Goal: Task Accomplishment & Management: Manage account settings

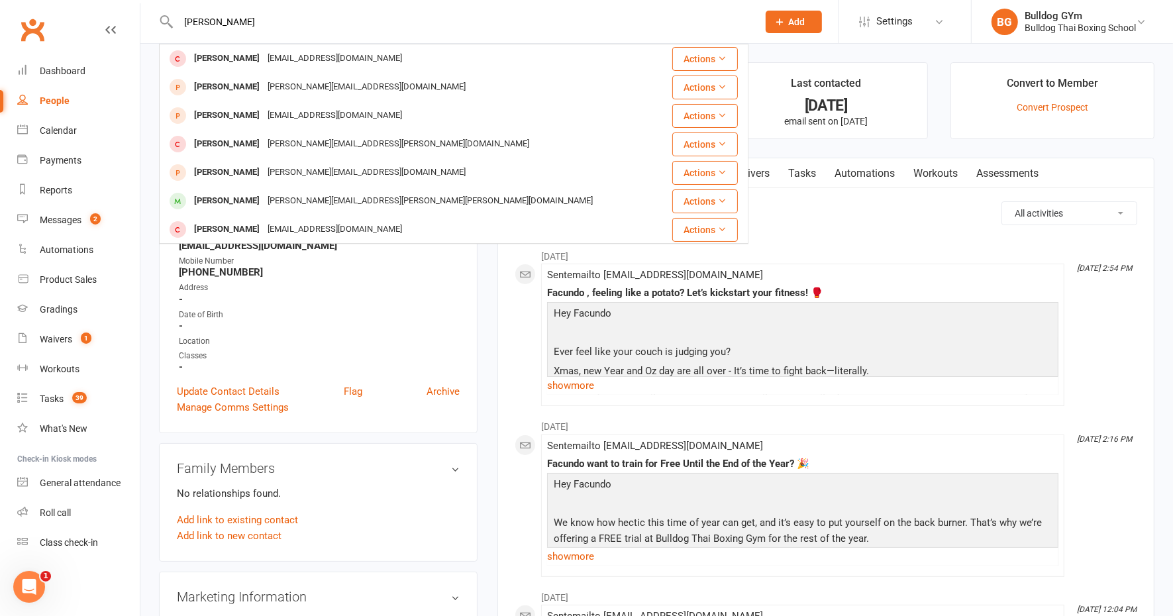
click at [929, 103] on ul "Signed up over 3 years ago added on 14 Mar 2022 Last contacted 9 months ago ema…" at bounding box center [826, 100] width 657 height 77
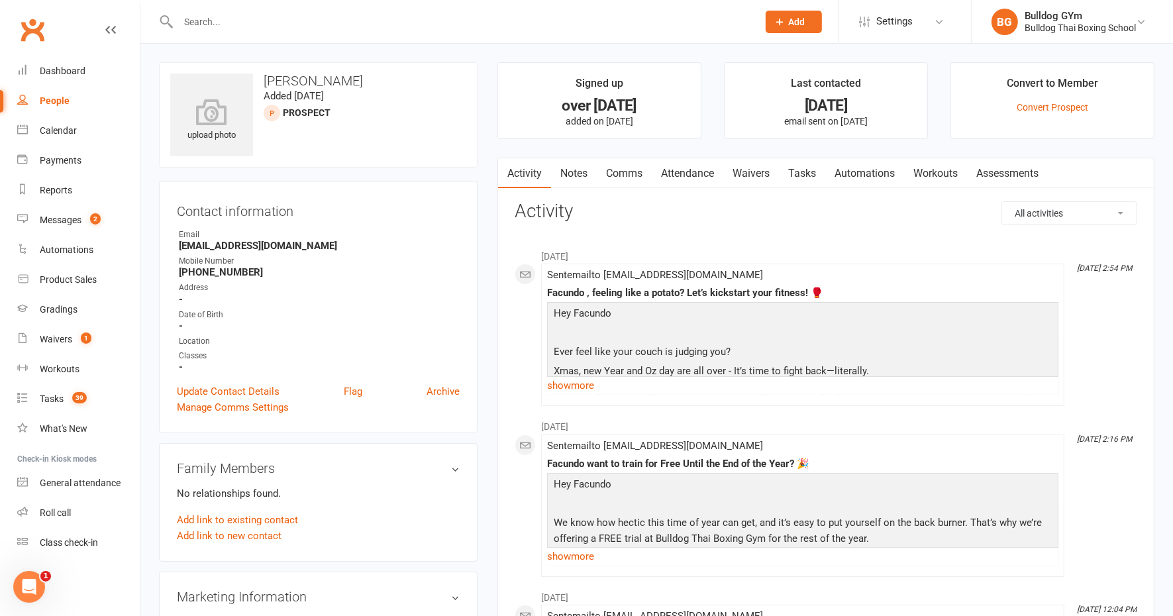
click at [62, 106] on link "People" at bounding box center [78, 101] width 123 height 30
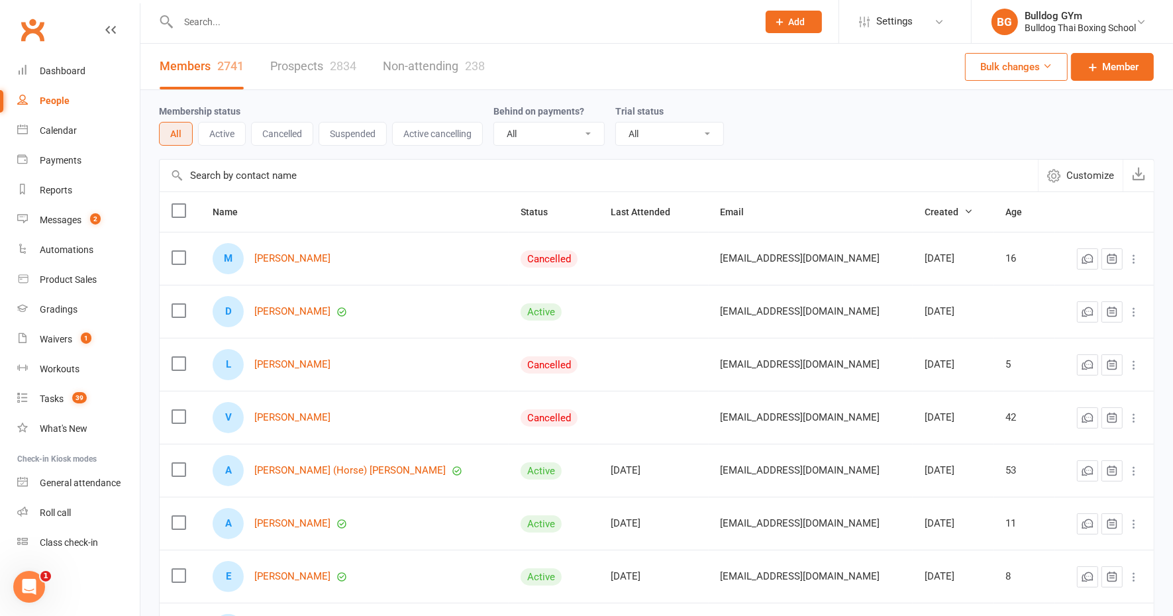
click at [327, 65] on link "Prospects 2834" at bounding box center [313, 67] width 86 height 46
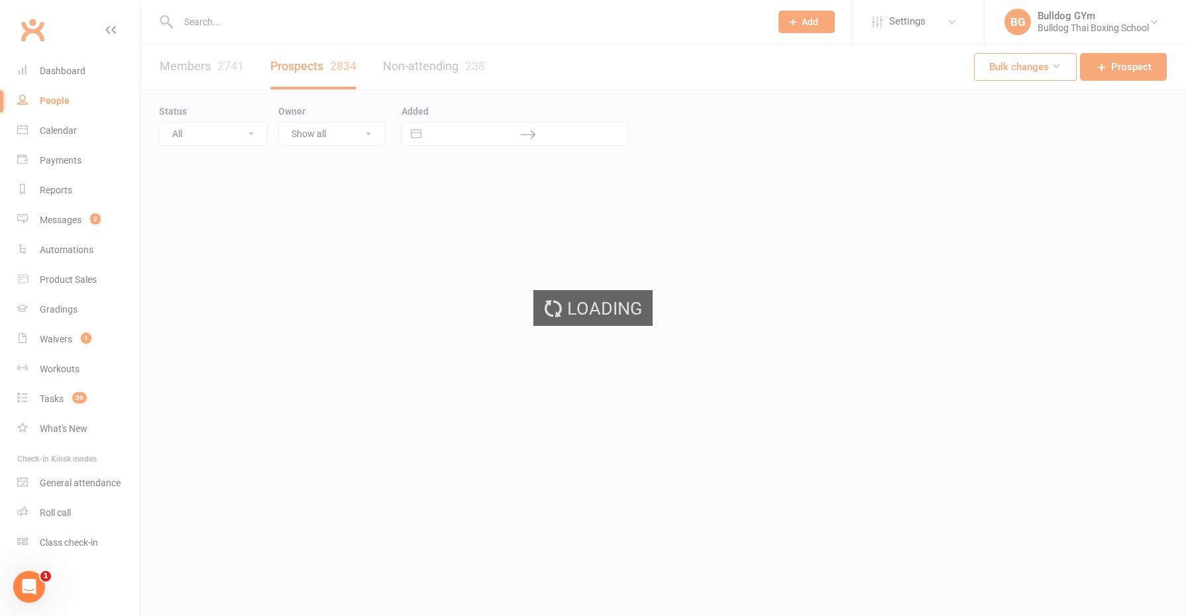
select select "100"
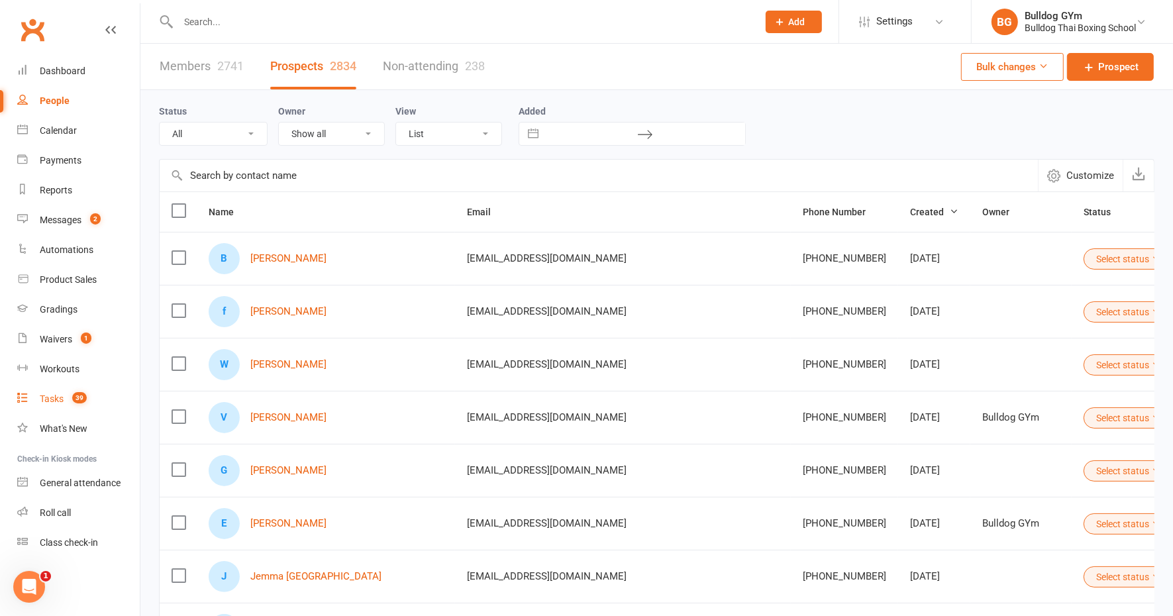
click at [50, 398] on div "Tasks" at bounding box center [52, 399] width 24 height 11
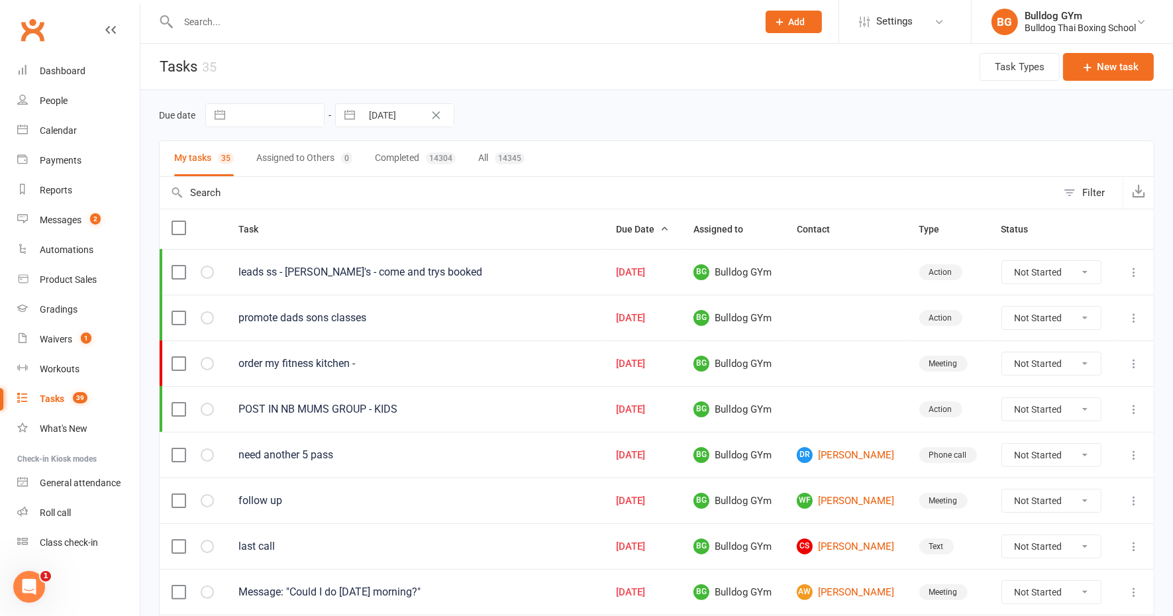
click at [1083, 270] on select "Not Started In Progress Waiting Complete" at bounding box center [1051, 272] width 99 height 23
click at [1004, 261] on select "Not Started In Progress Waiting Complete" at bounding box center [1051, 272] width 99 height 23
select select "unstarted"
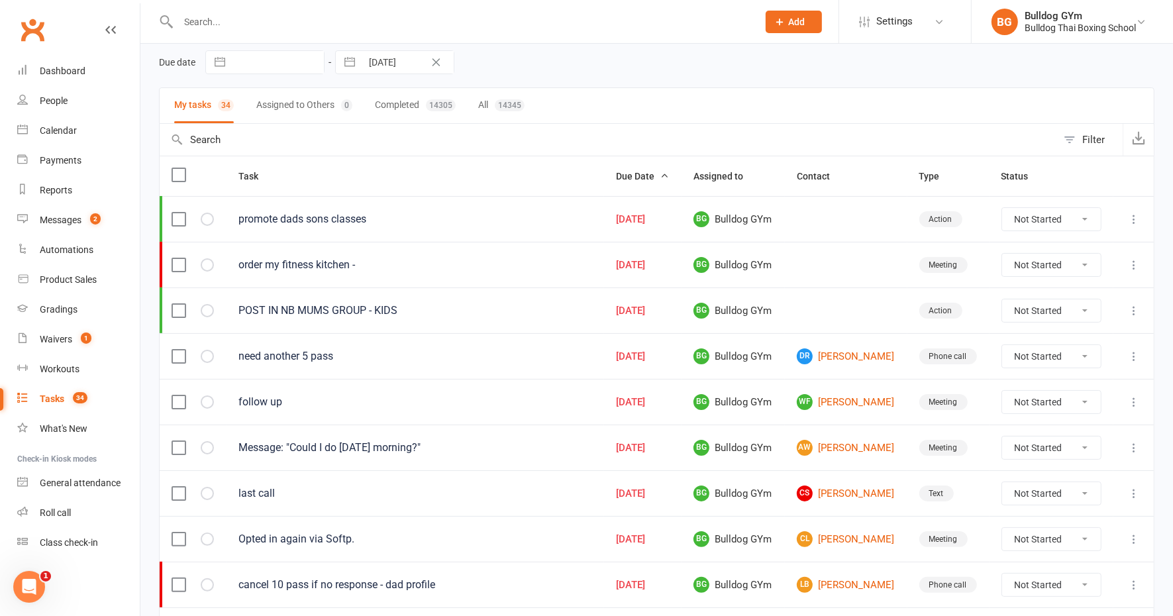
scroll to position [166, 0]
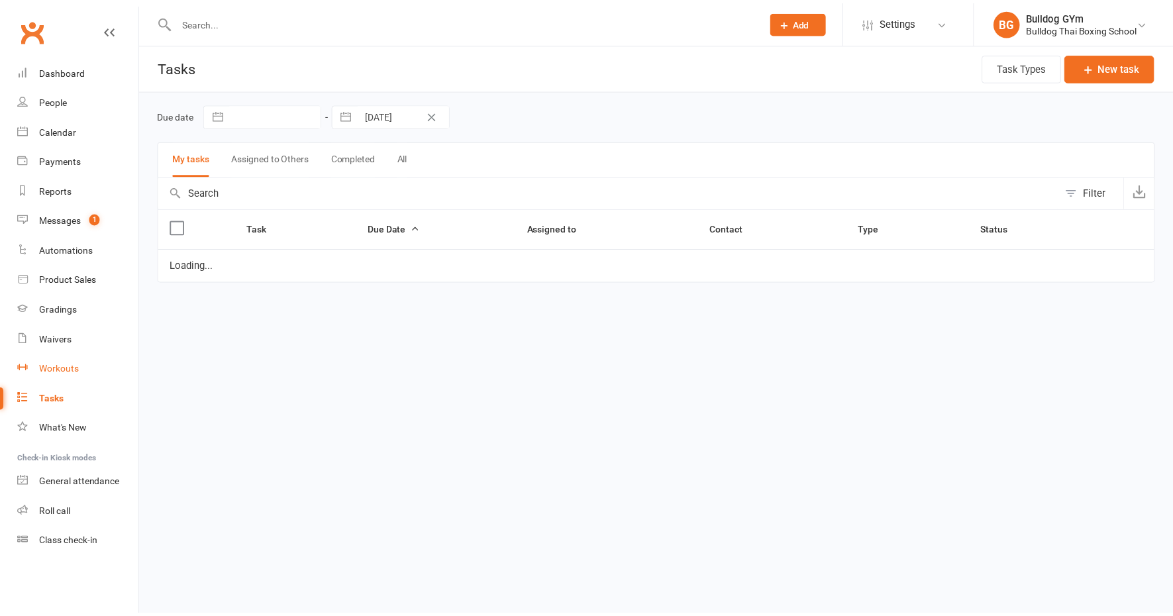
scroll to position [166, 0]
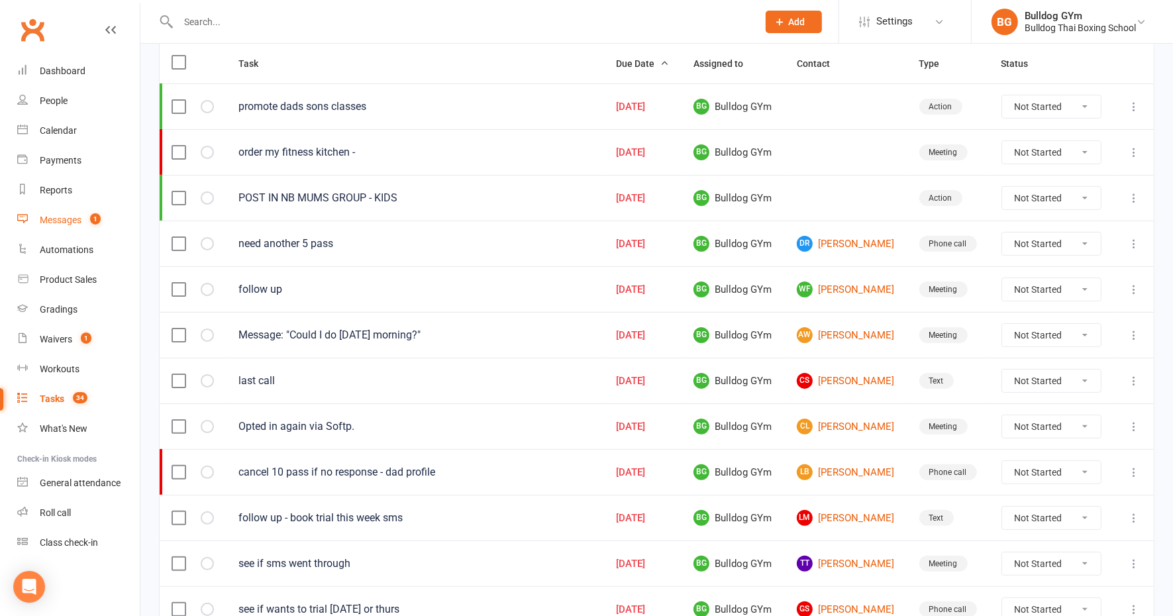
click at [57, 225] on link "Messages 1" at bounding box center [78, 220] width 123 height 30
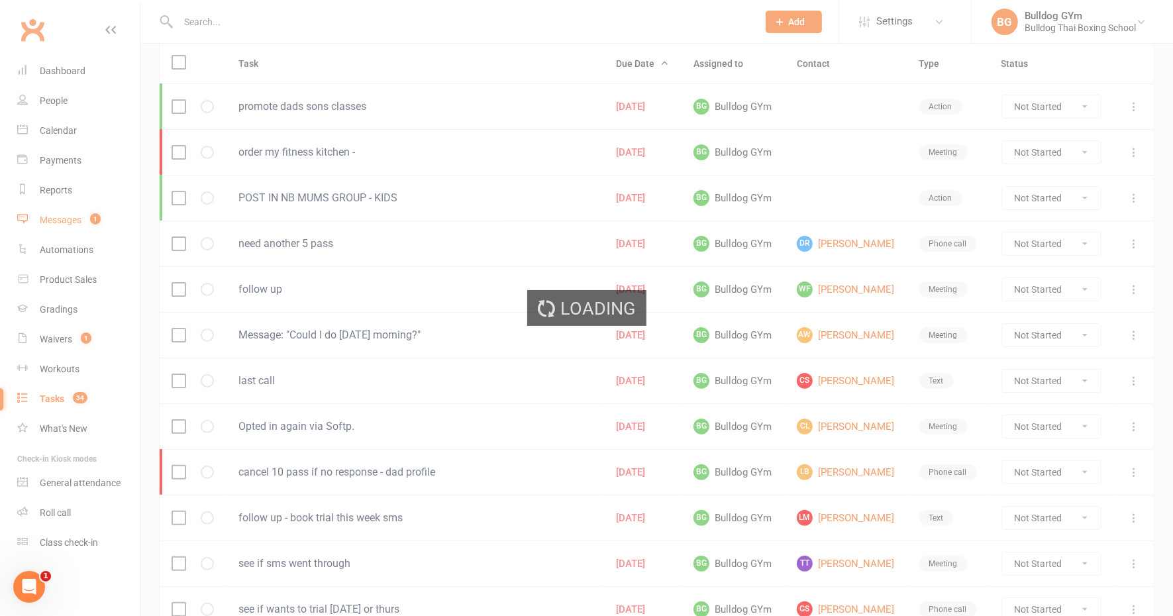
scroll to position [0, 0]
click at [48, 223] on div "Loading" at bounding box center [586, 308] width 1173 height 616
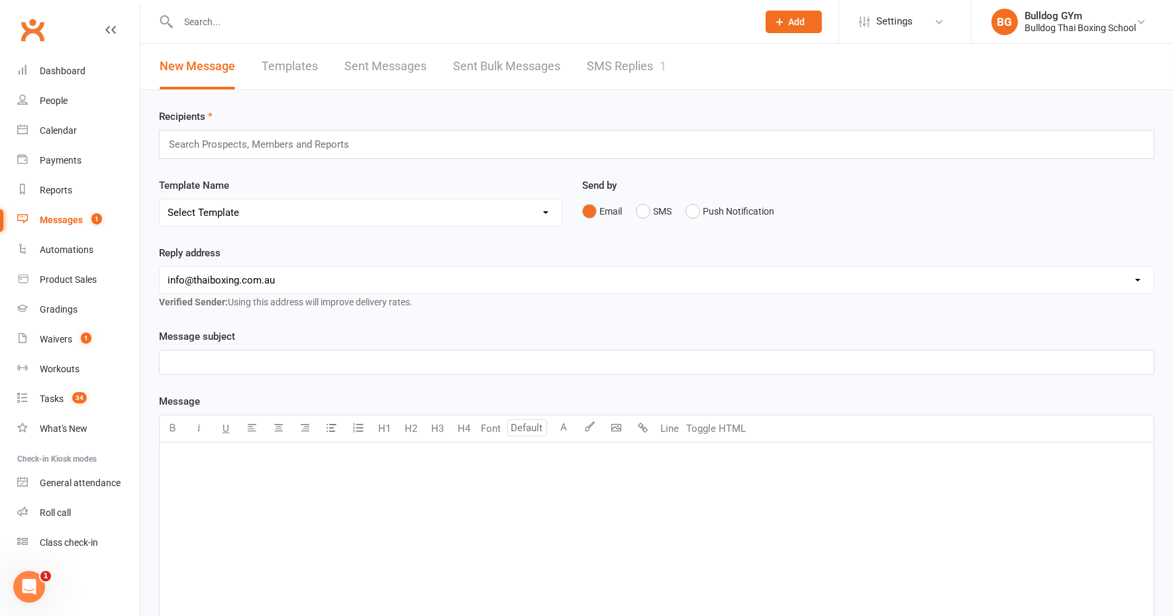
click at [596, 63] on link "SMS Replies 1" at bounding box center [627, 67] width 80 height 46
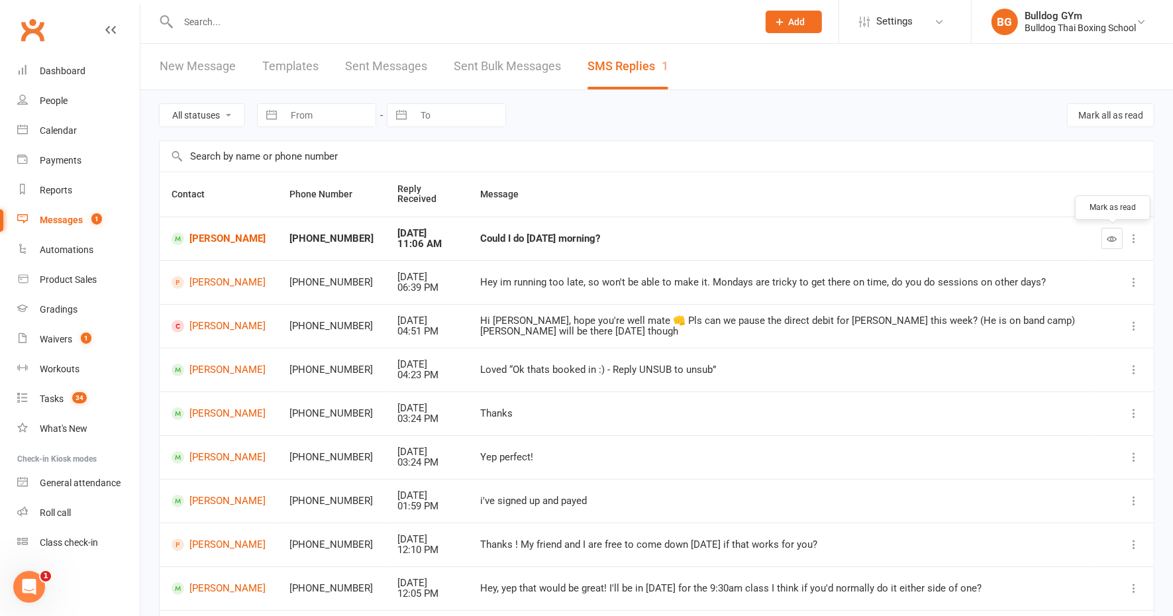
click at [1111, 234] on icon "button" at bounding box center [1113, 239] width 10 height 10
click at [214, 236] on link "[PERSON_NAME]" at bounding box center [219, 239] width 94 height 13
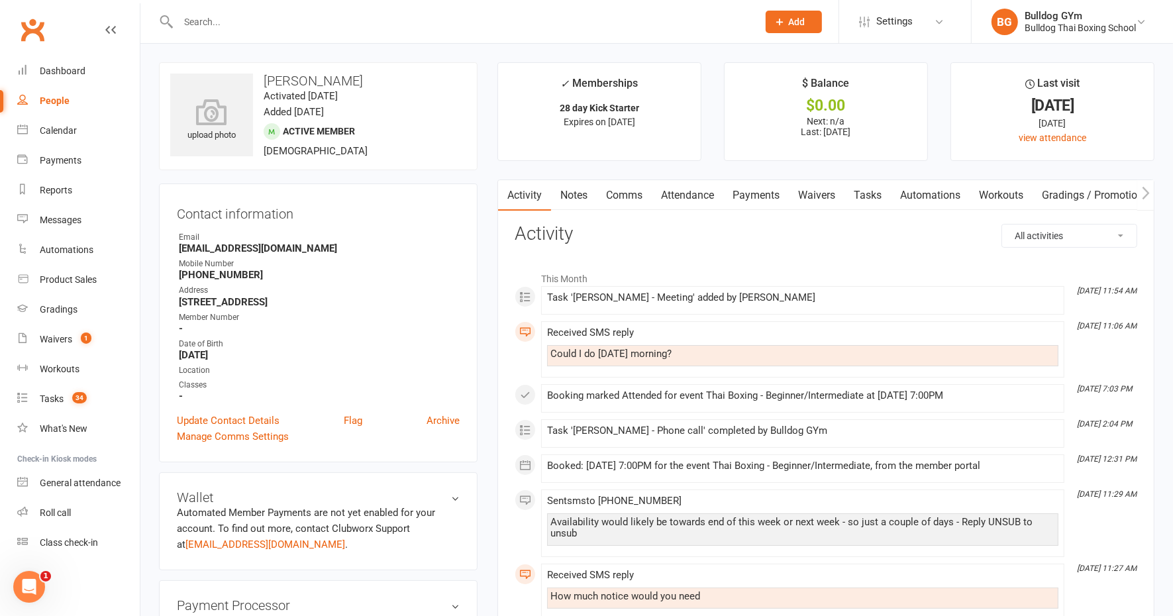
click at [615, 199] on link "Comms" at bounding box center [624, 195] width 55 height 30
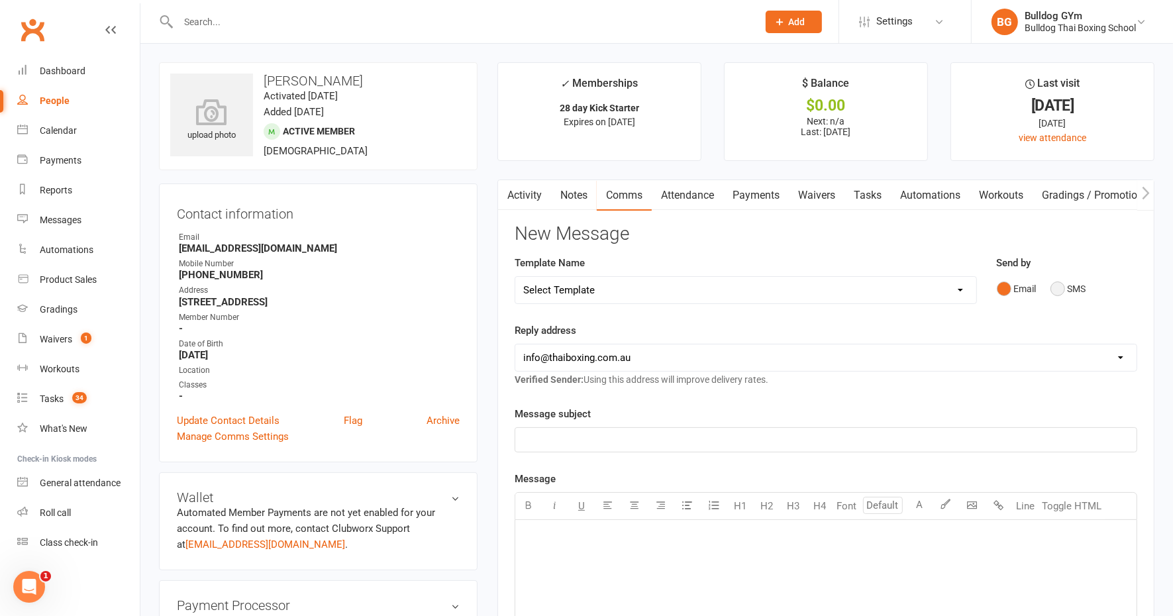
click at [1059, 290] on button "SMS" at bounding box center [1069, 288] width 36 height 25
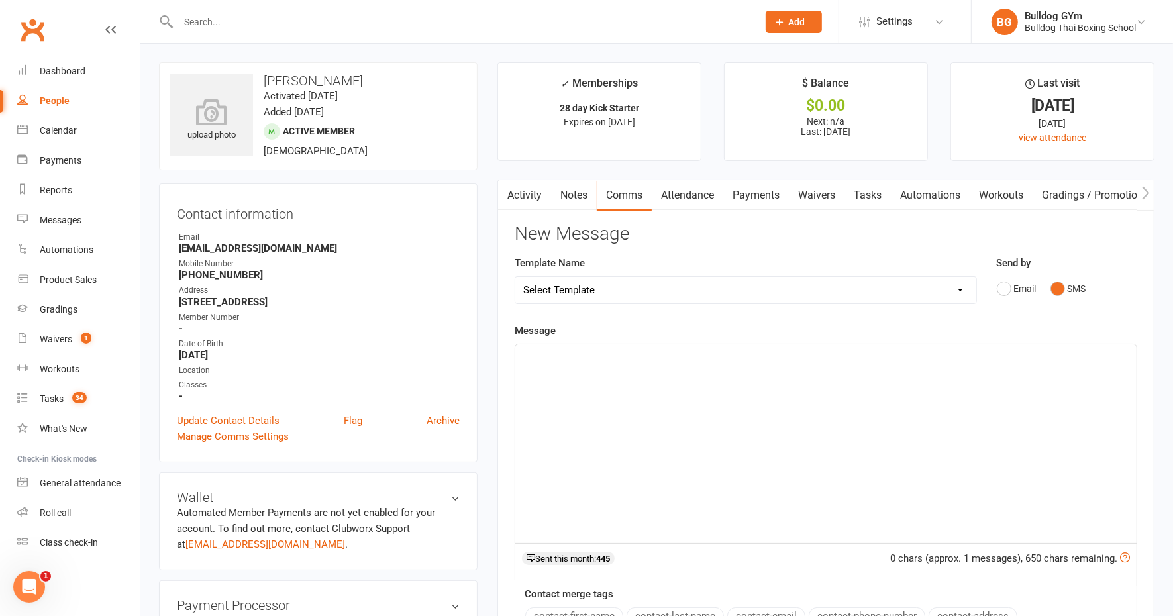
drag, startPoint x: 672, startPoint y: 354, endPoint x: 673, endPoint y: 348, distance: 6.7
click at [672, 355] on p "﻿" at bounding box center [826, 356] width 606 height 16
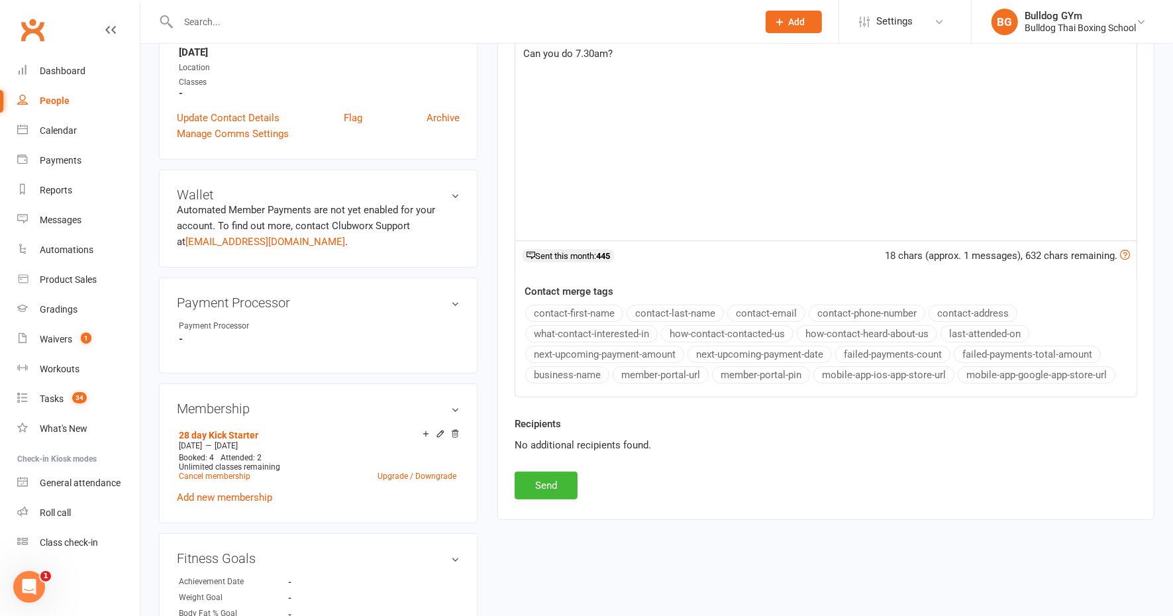
scroll to position [331, 0]
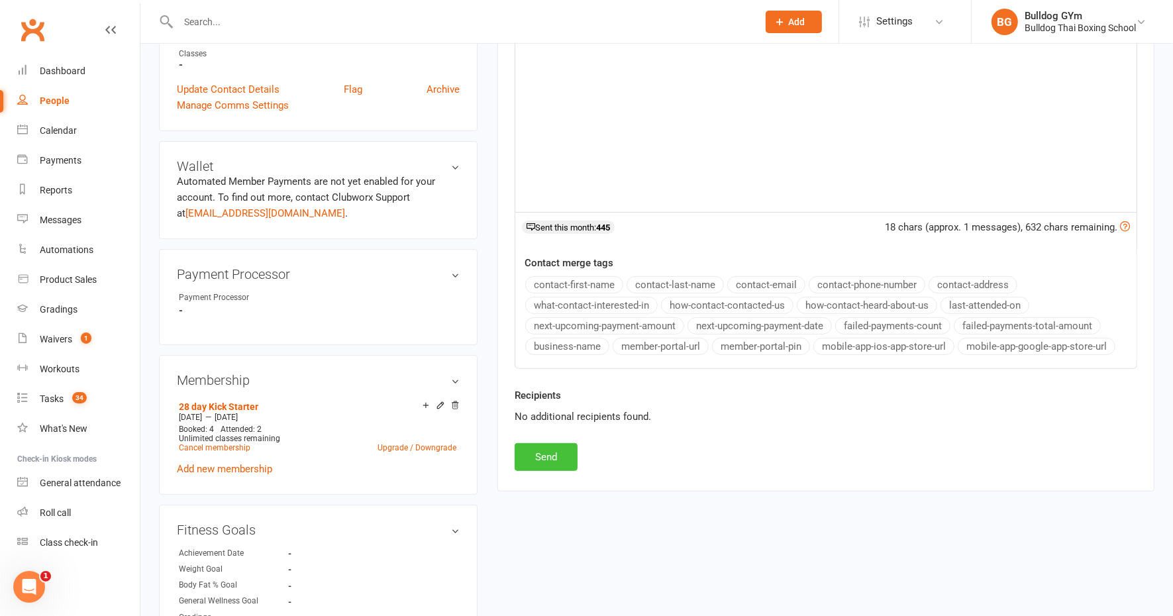
click at [561, 451] on button "Send" at bounding box center [546, 457] width 63 height 28
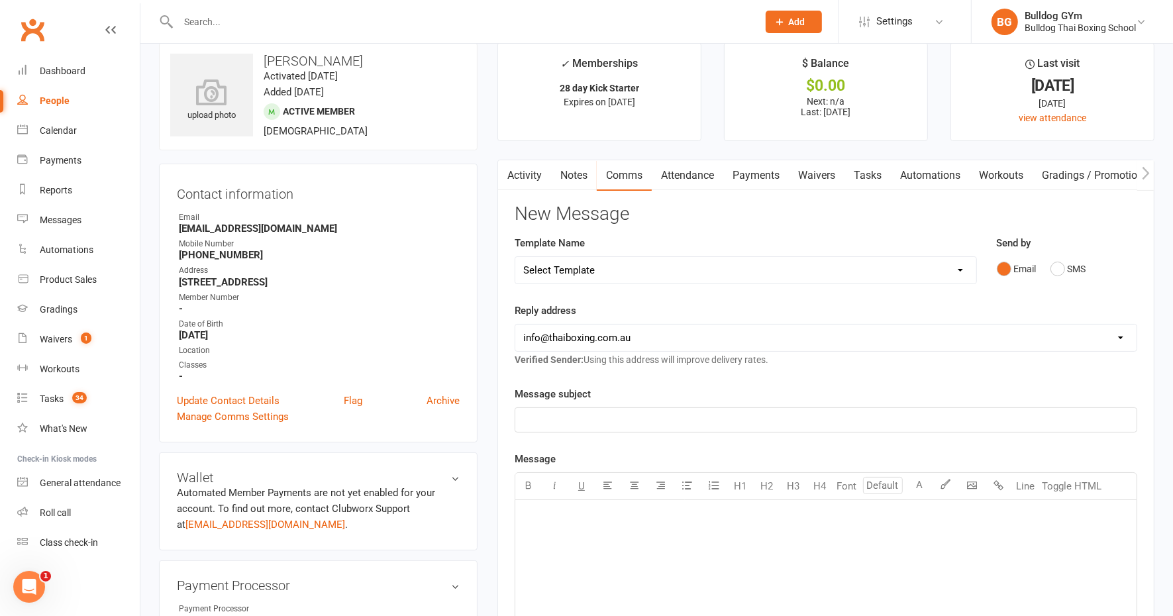
scroll to position [0, 0]
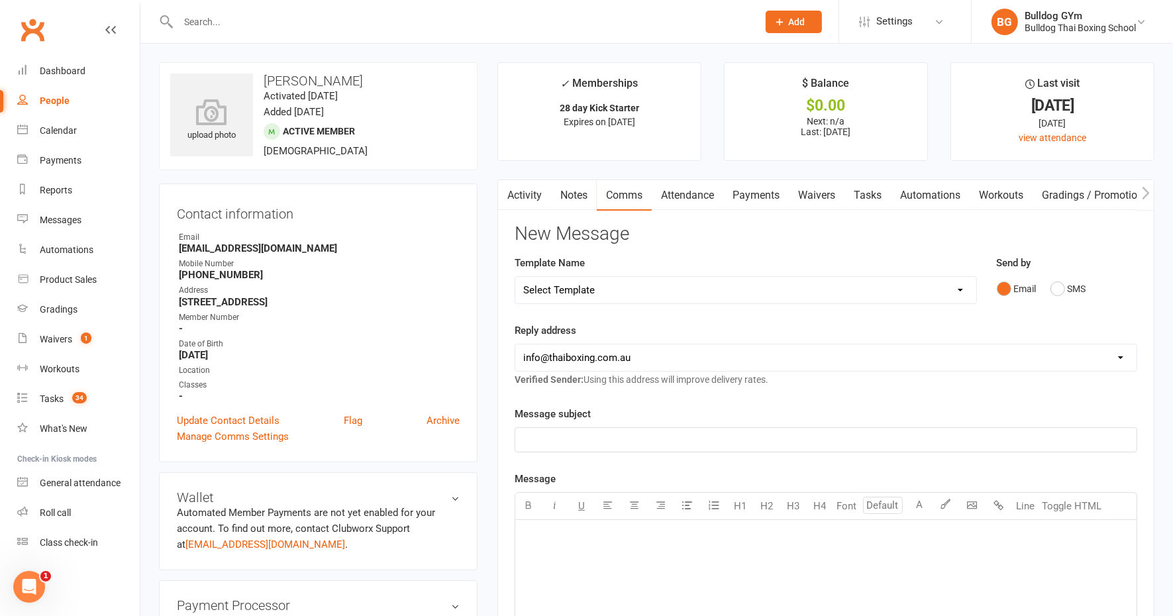
click at [869, 192] on link "Tasks" at bounding box center [868, 195] width 46 height 30
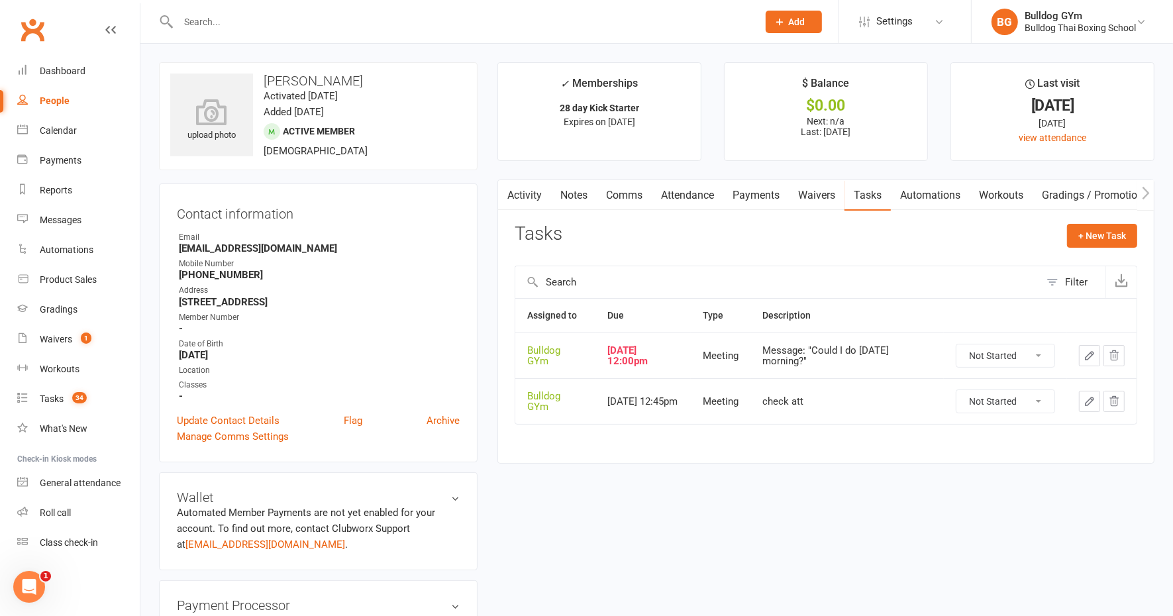
click at [995, 351] on select "Not Started In Progress Waiting Complete" at bounding box center [1006, 356] width 98 height 23
click at [957, 345] on select "Not Started In Progress Waiting Complete" at bounding box center [1006, 356] width 98 height 23
select select "unstarted"
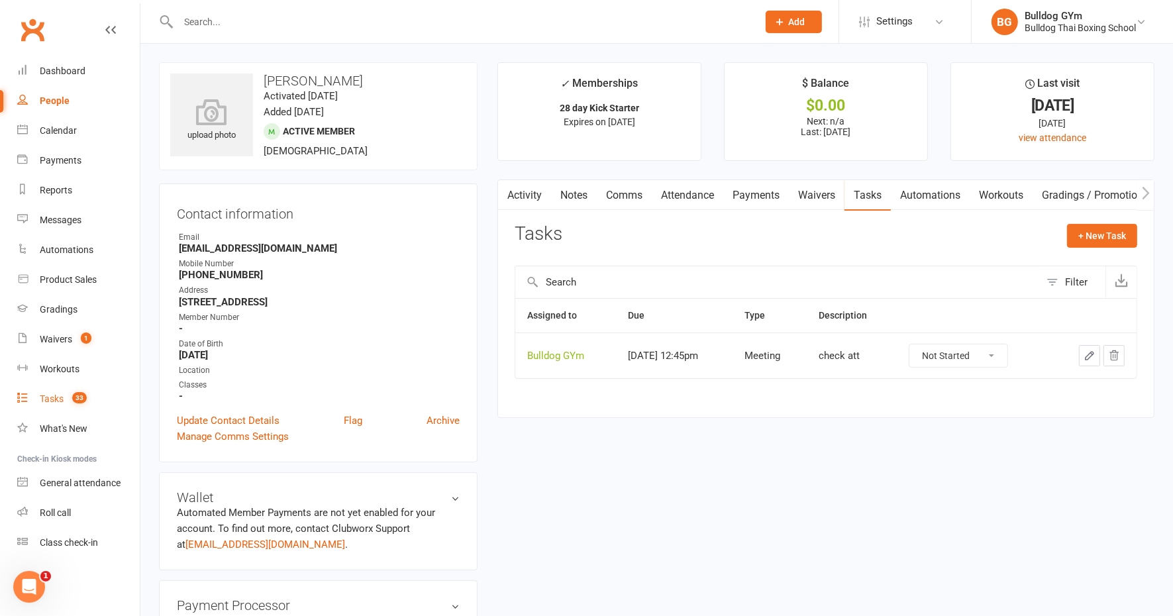
click at [56, 394] on div "Tasks" at bounding box center [52, 399] width 24 height 11
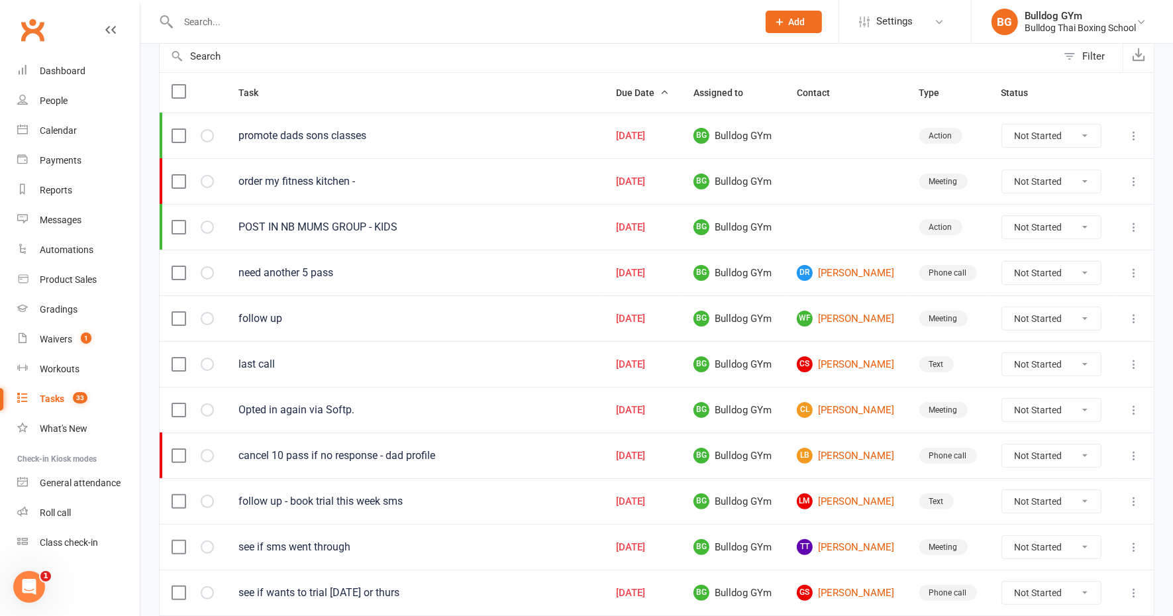
scroll to position [166, 0]
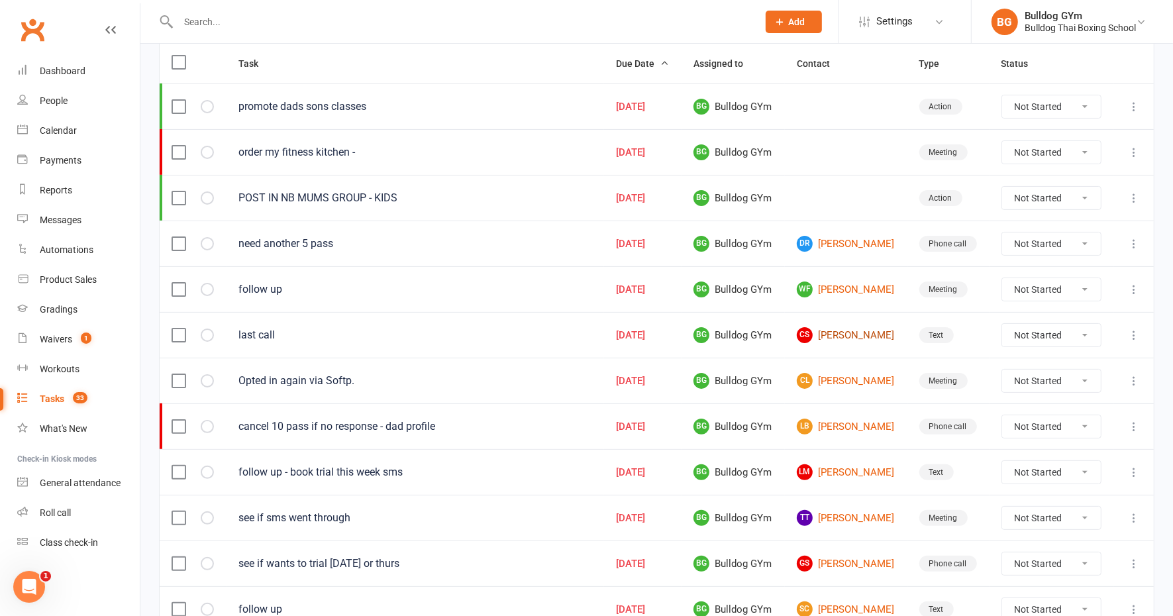
click at [843, 331] on link "CS [PERSON_NAME]" at bounding box center [846, 335] width 99 height 16
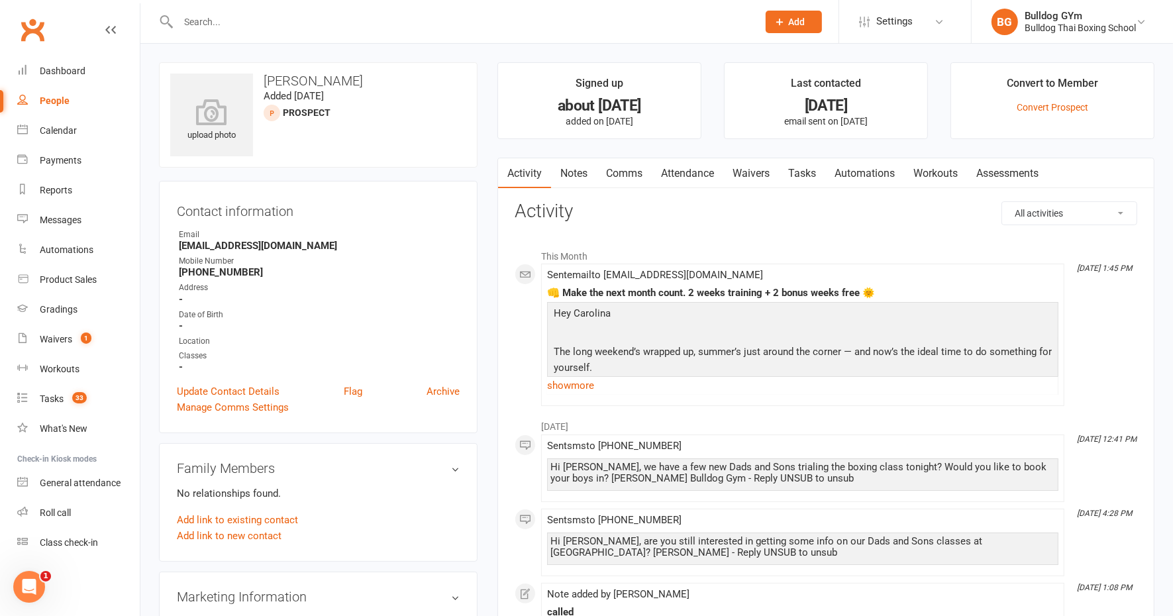
click at [796, 172] on link "Tasks" at bounding box center [802, 173] width 46 height 30
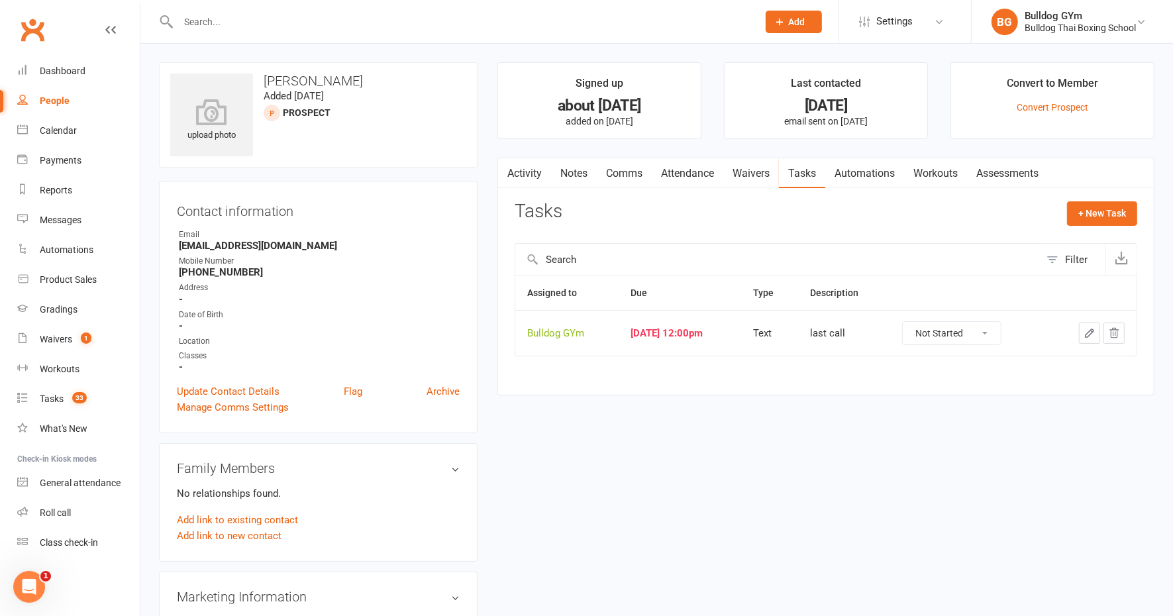
click at [1094, 329] on icon "button" at bounding box center [1090, 333] width 8 height 8
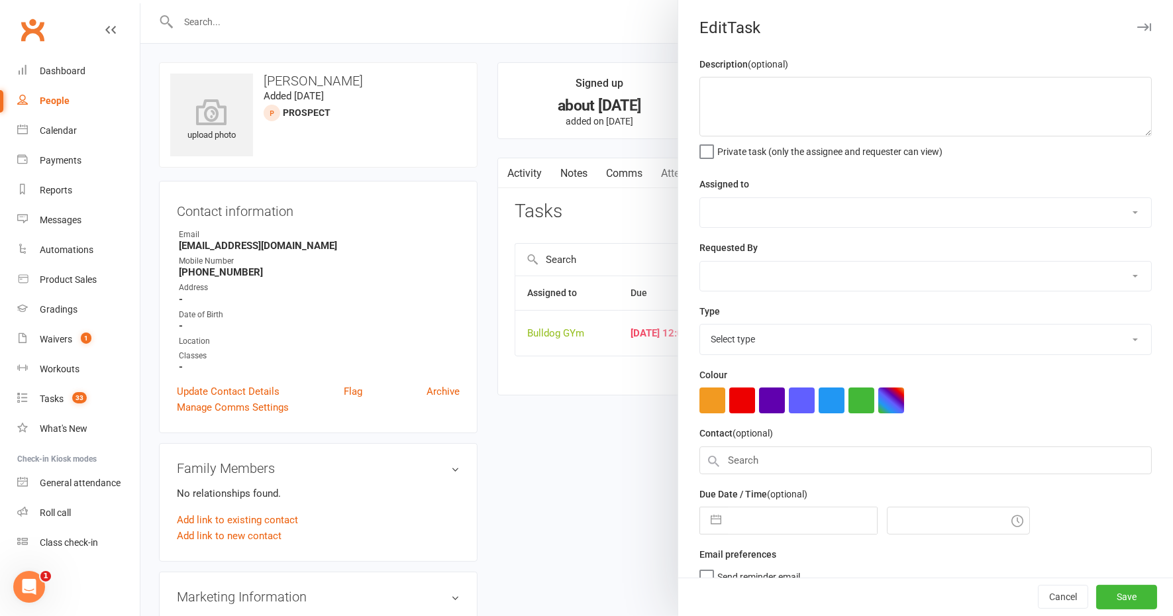
type textarea "last call"
select select "12940"
type input "[DATE]"
type input "12:00pm"
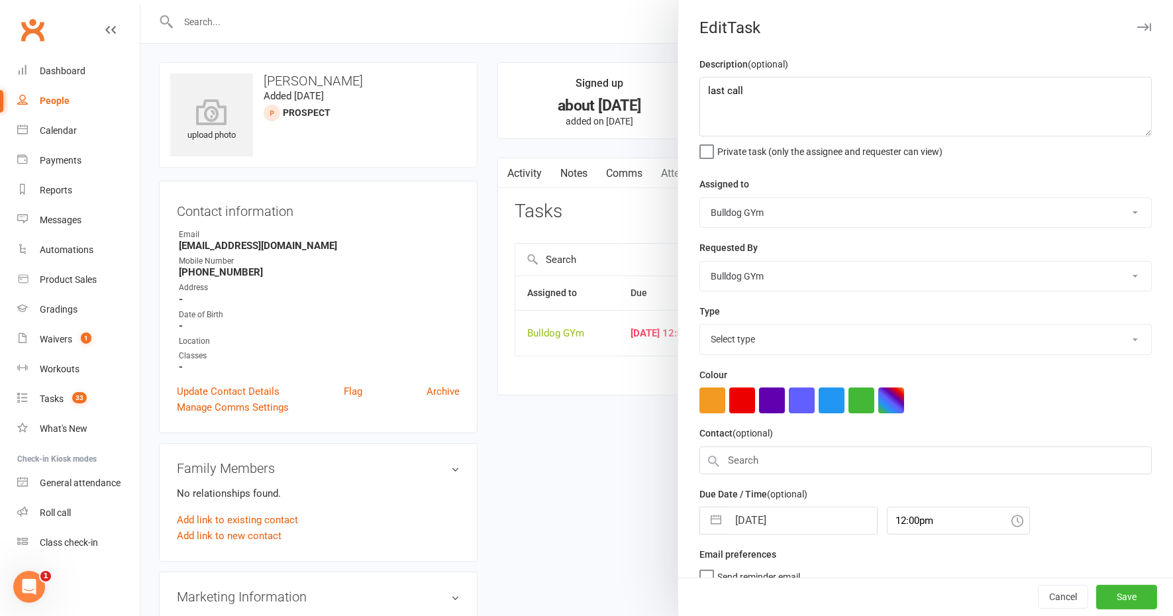
select select "13825"
click at [797, 513] on input "[DATE]" at bounding box center [802, 517] width 149 height 27
select select "8"
select select "2025"
select select "9"
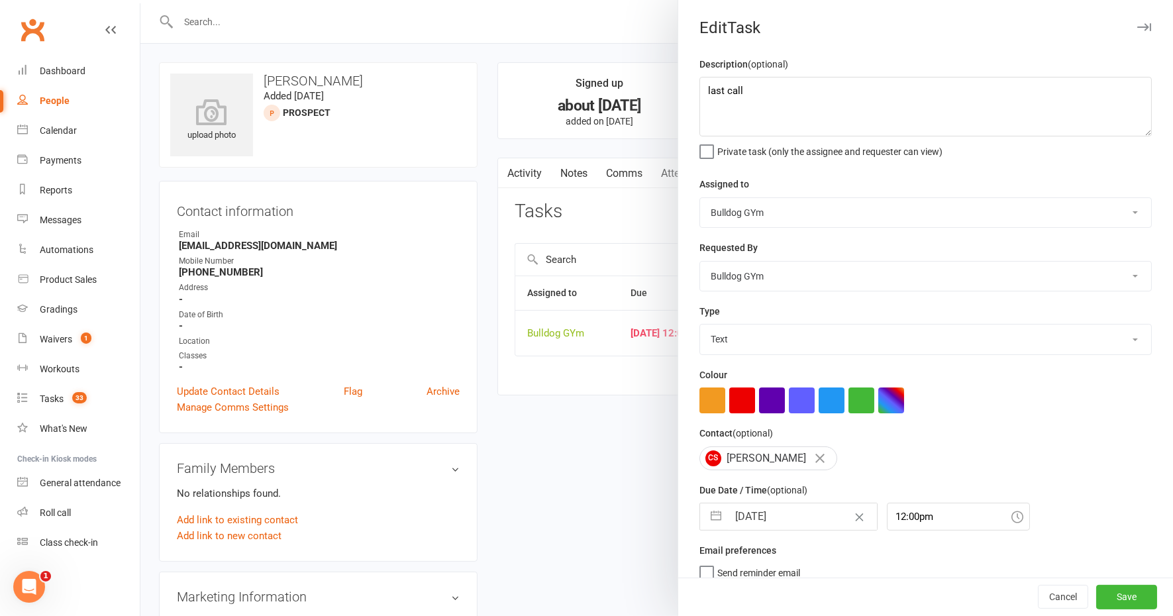
select select "2025"
select select "10"
select select "2025"
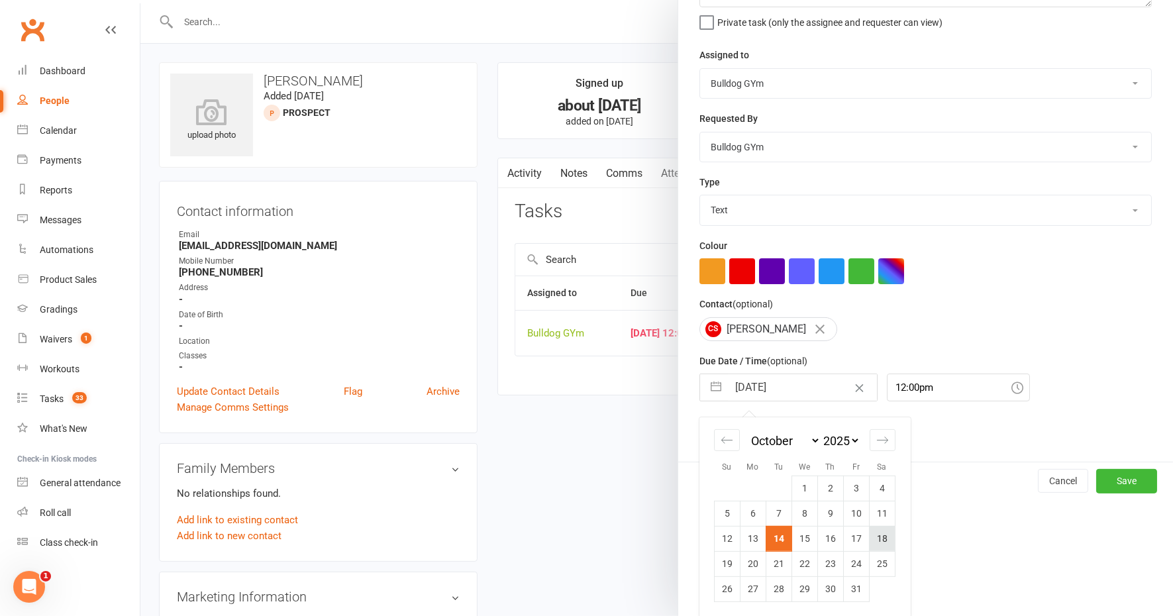
click at [877, 540] on td "18" at bounding box center [882, 538] width 26 height 25
type input "[DATE]"
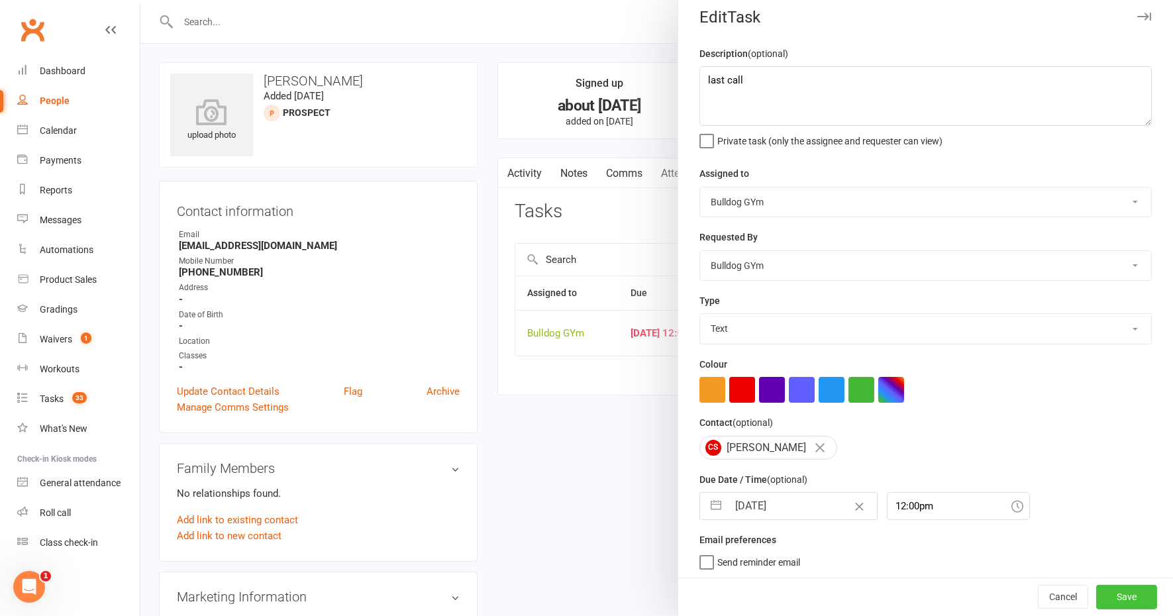
click at [1096, 595] on button "Save" at bounding box center [1126, 598] width 61 height 24
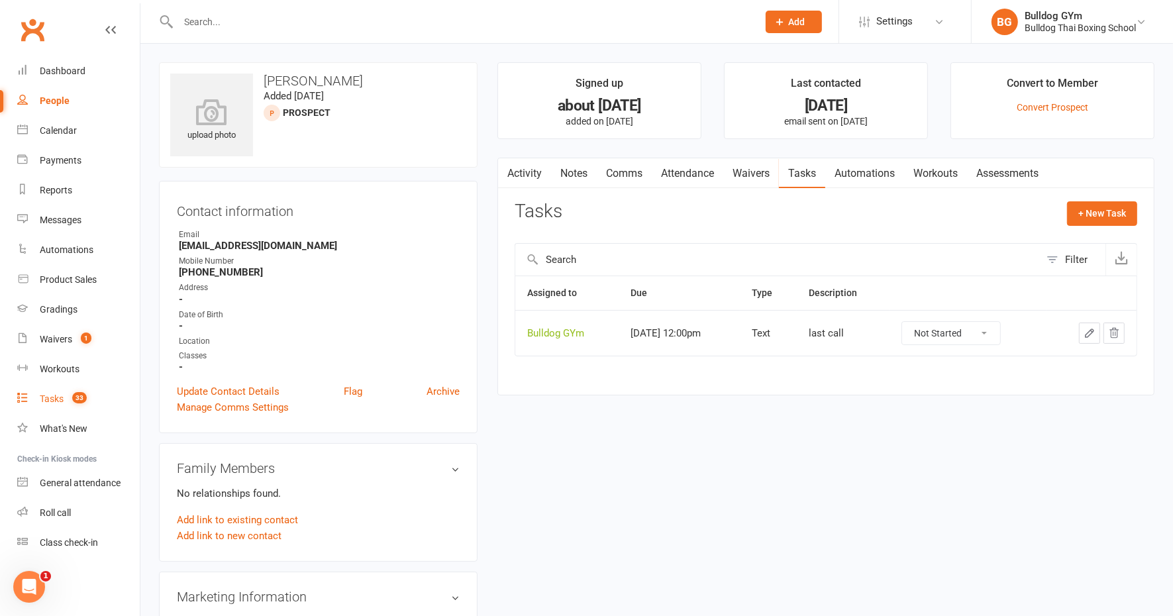
click at [50, 401] on div "Tasks" at bounding box center [52, 399] width 24 height 11
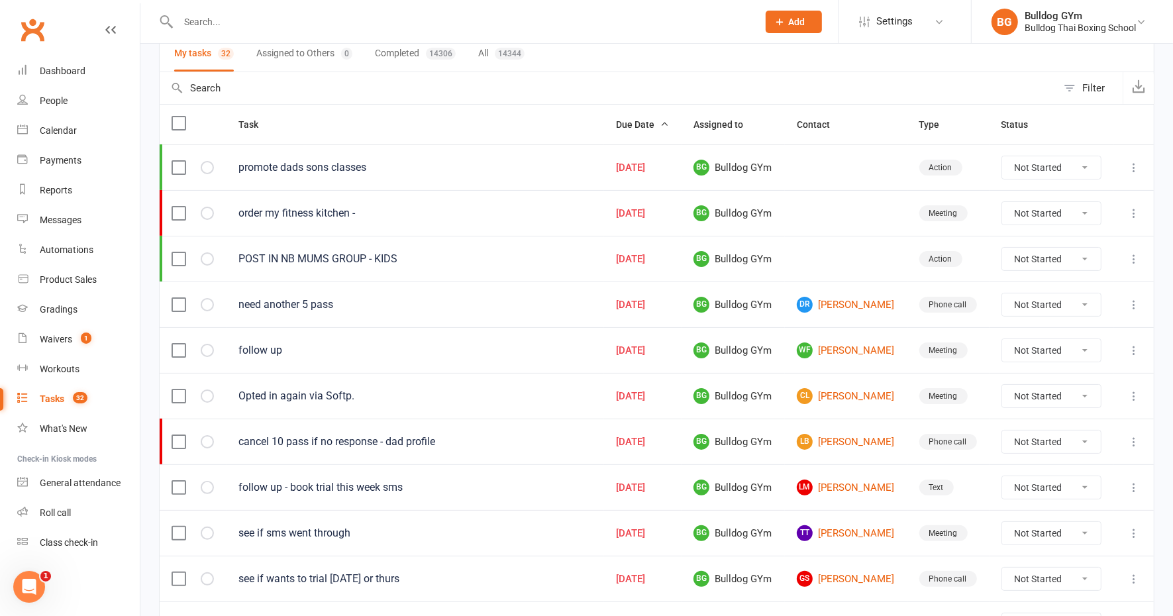
scroll to position [166, 0]
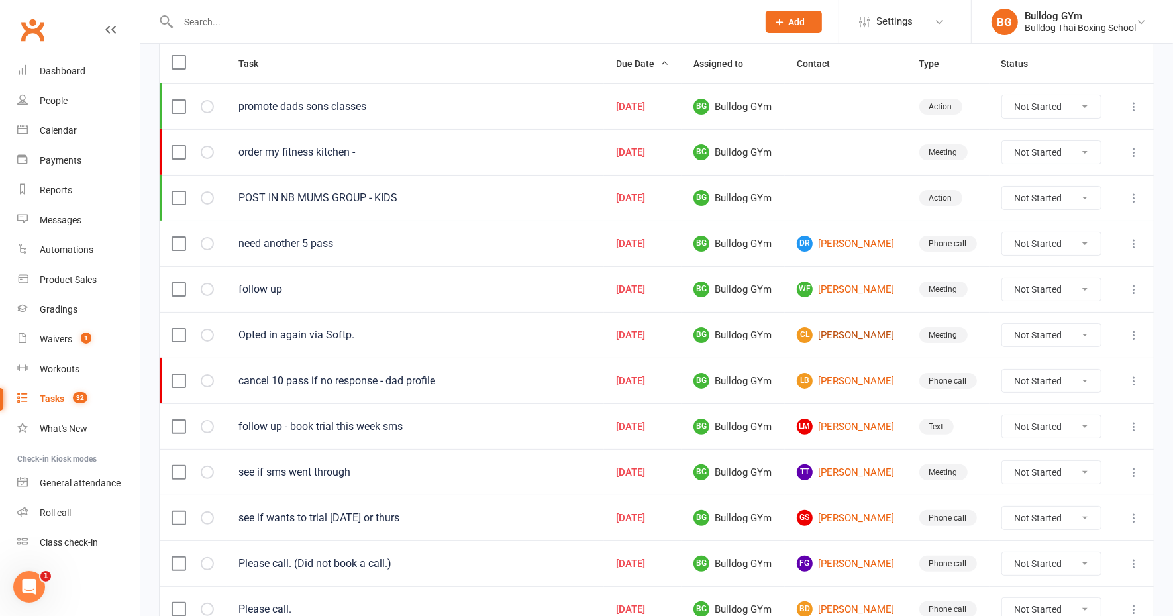
click at [832, 329] on link "CL [PERSON_NAME]" at bounding box center [846, 335] width 99 height 16
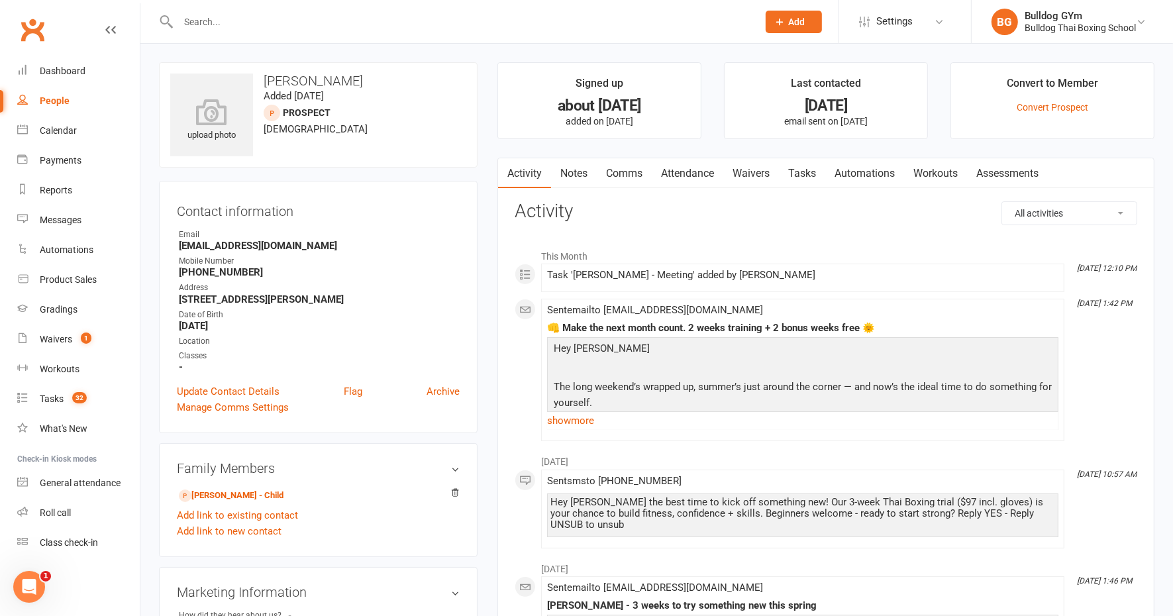
click at [807, 174] on link "Tasks" at bounding box center [802, 173] width 46 height 30
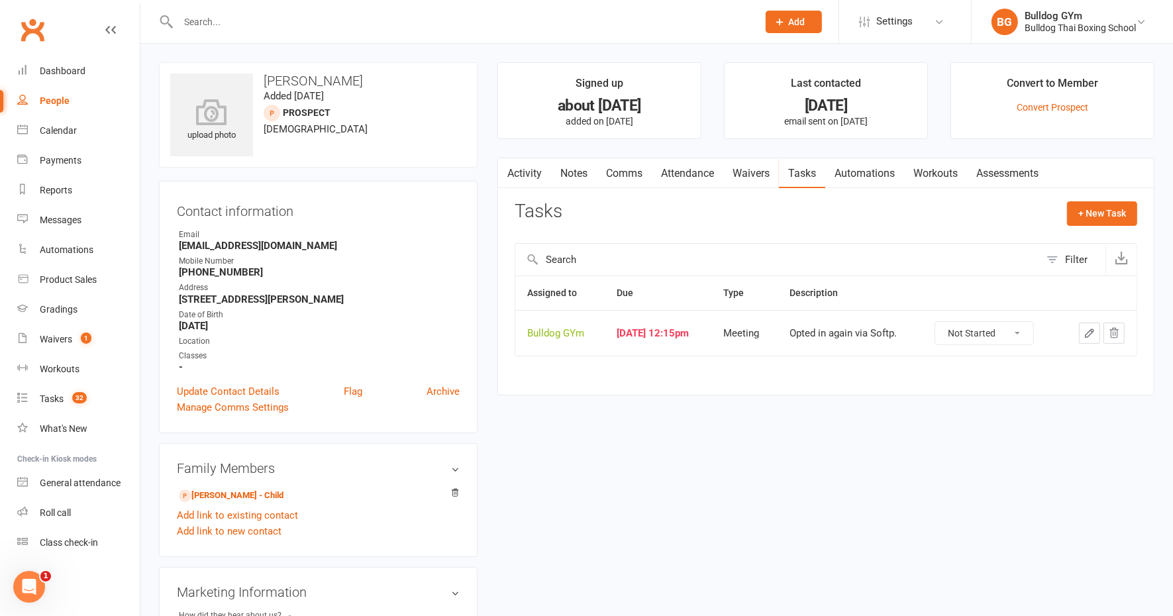
drag, startPoint x: 1032, startPoint y: 329, endPoint x: 1034, endPoint y: 337, distance: 8.1
click at [1034, 332] on select "Not Started In Progress Waiting Complete" at bounding box center [984, 333] width 98 height 23
click at [945, 322] on select "Not Started In Progress Waiting Complete" at bounding box center [984, 333] width 98 height 23
select select "unstarted"
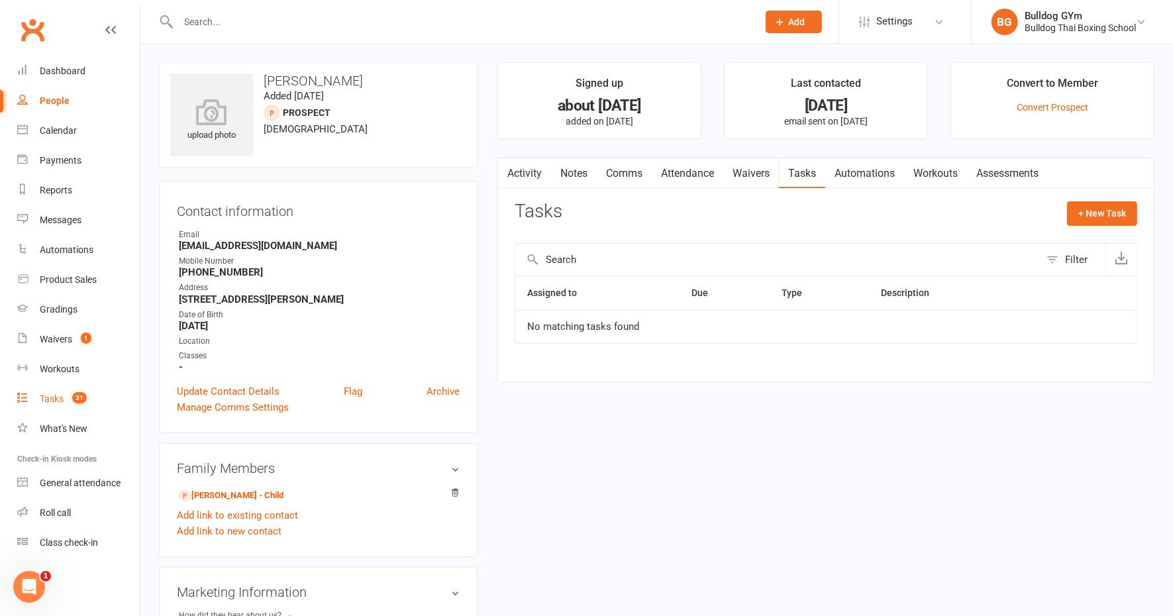
click at [46, 394] on div "Tasks" at bounding box center [52, 399] width 24 height 11
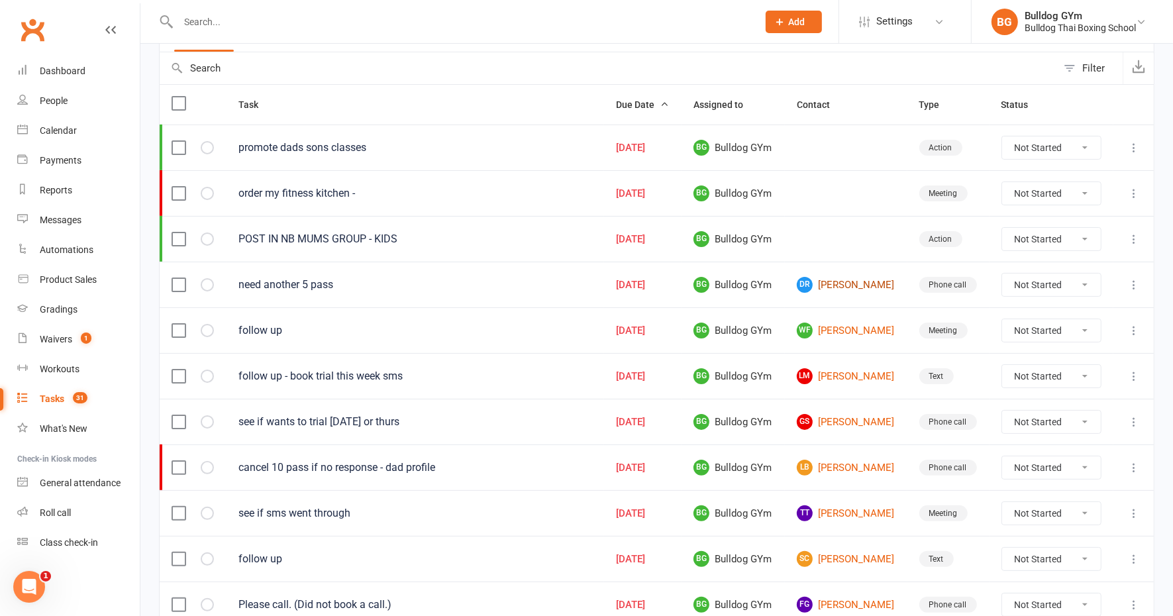
scroll to position [166, 0]
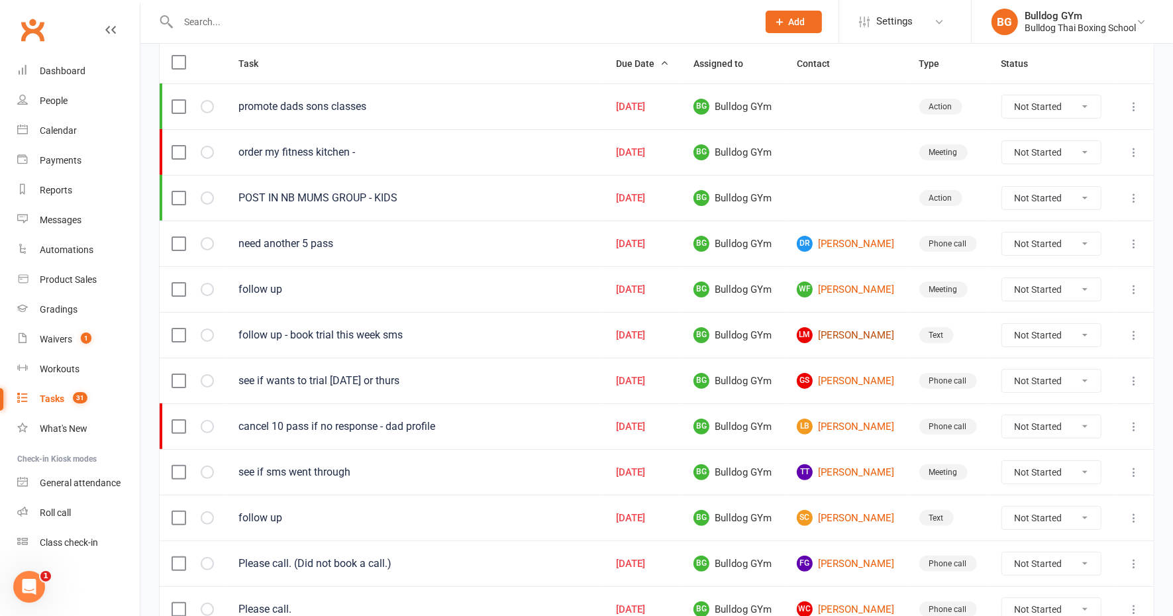
click at [868, 331] on link "[PERSON_NAME]" at bounding box center [846, 335] width 99 height 16
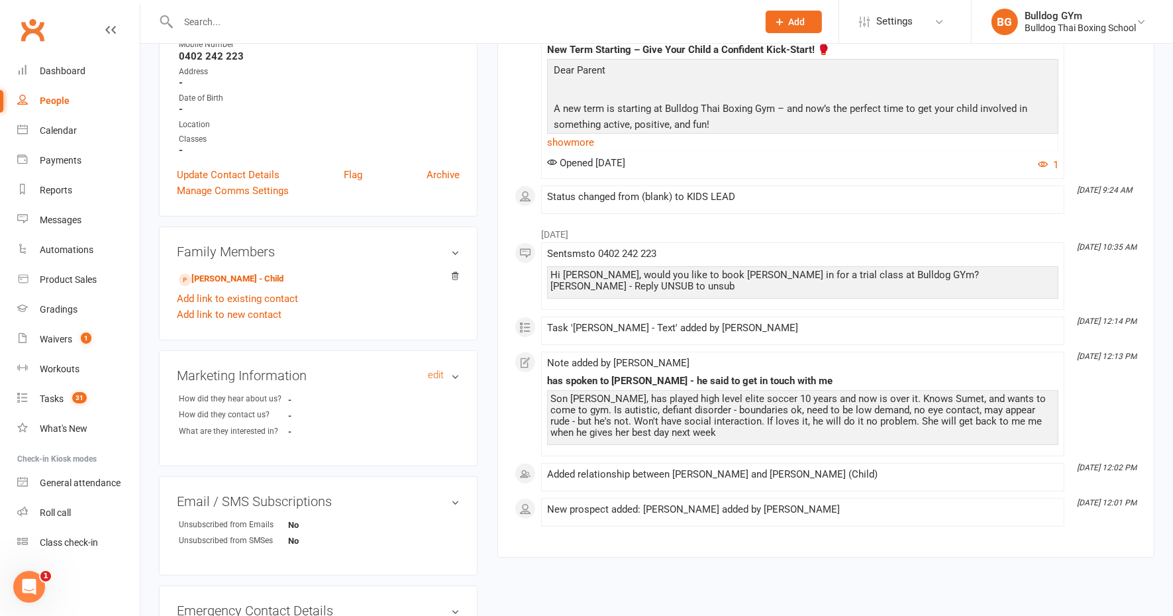
scroll to position [248, 0]
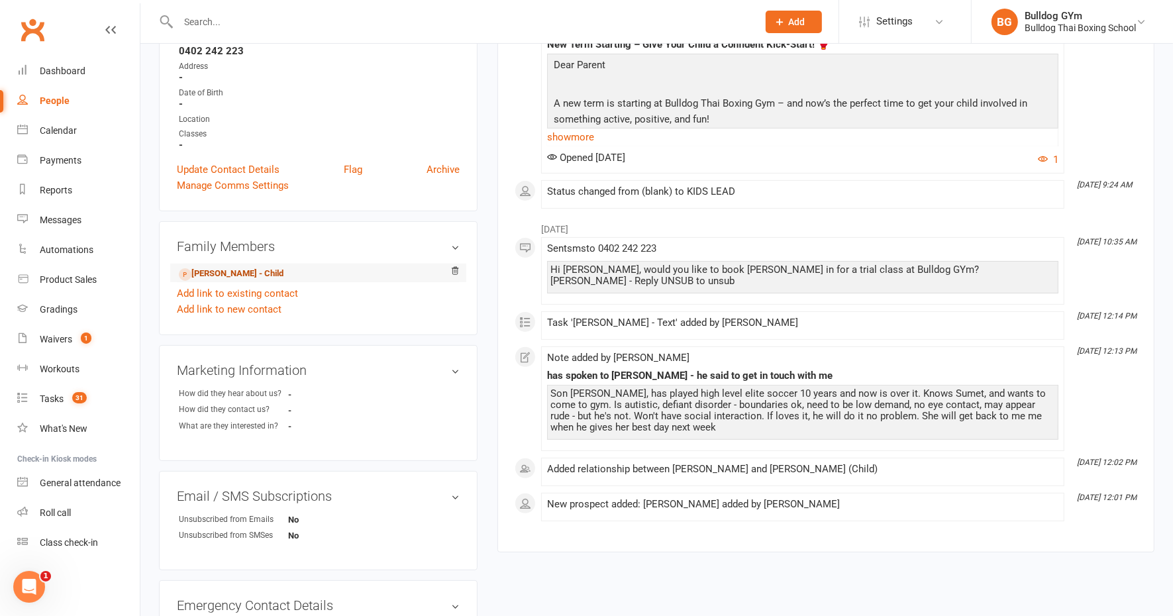
click at [260, 272] on link "[PERSON_NAME] - Child" at bounding box center [231, 274] width 105 height 14
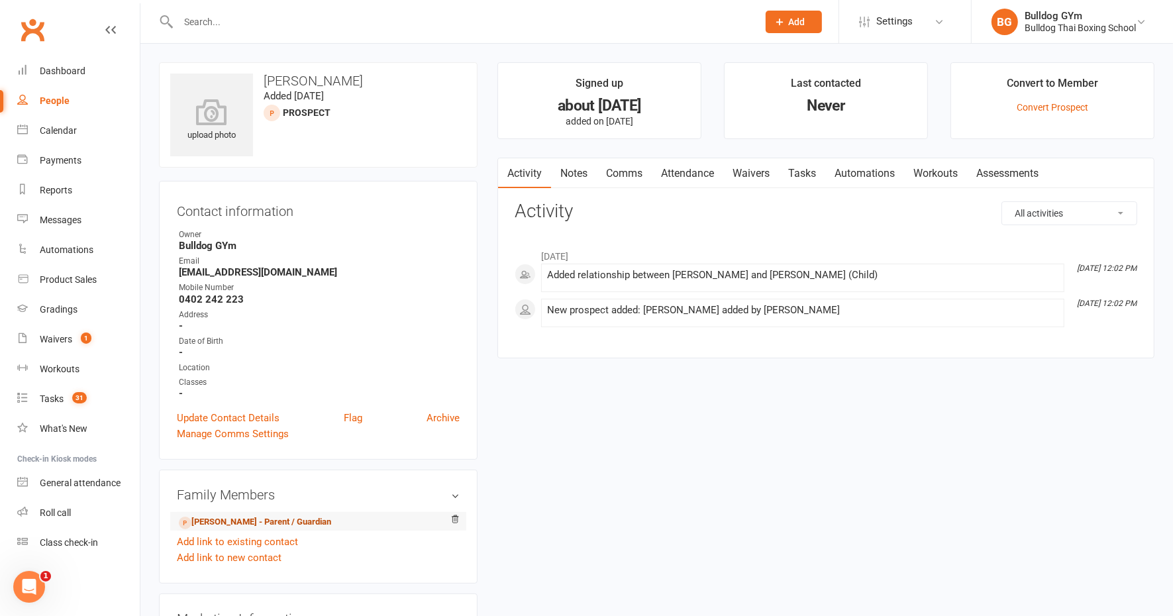
click at [214, 525] on link "[PERSON_NAME] - Parent / Guardian" at bounding box center [255, 522] width 152 height 14
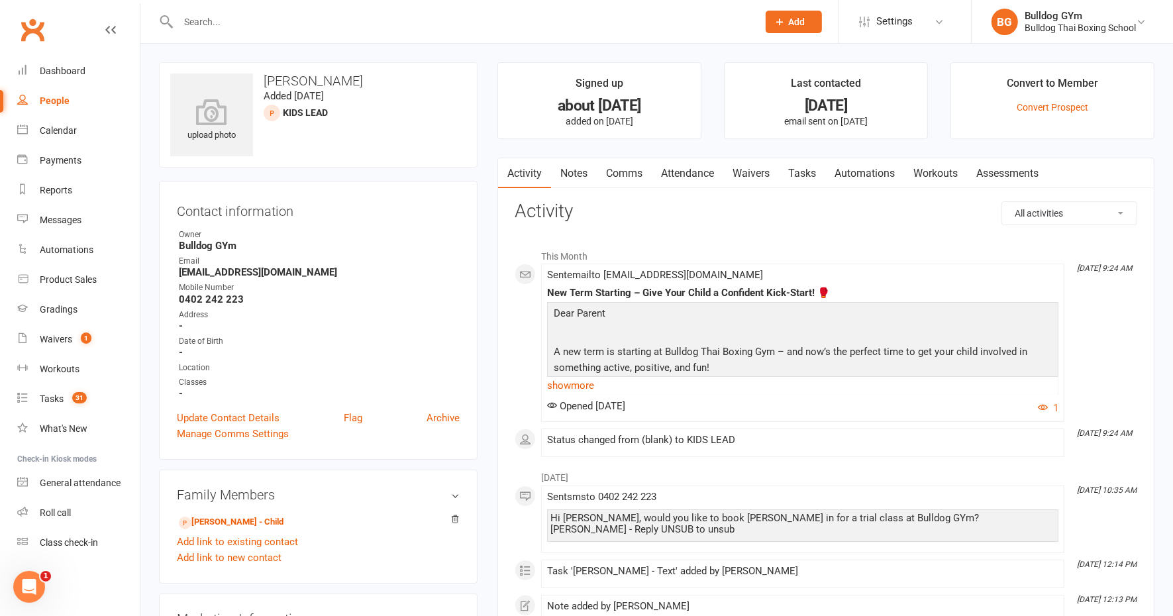
click at [807, 171] on link "Tasks" at bounding box center [802, 173] width 46 height 30
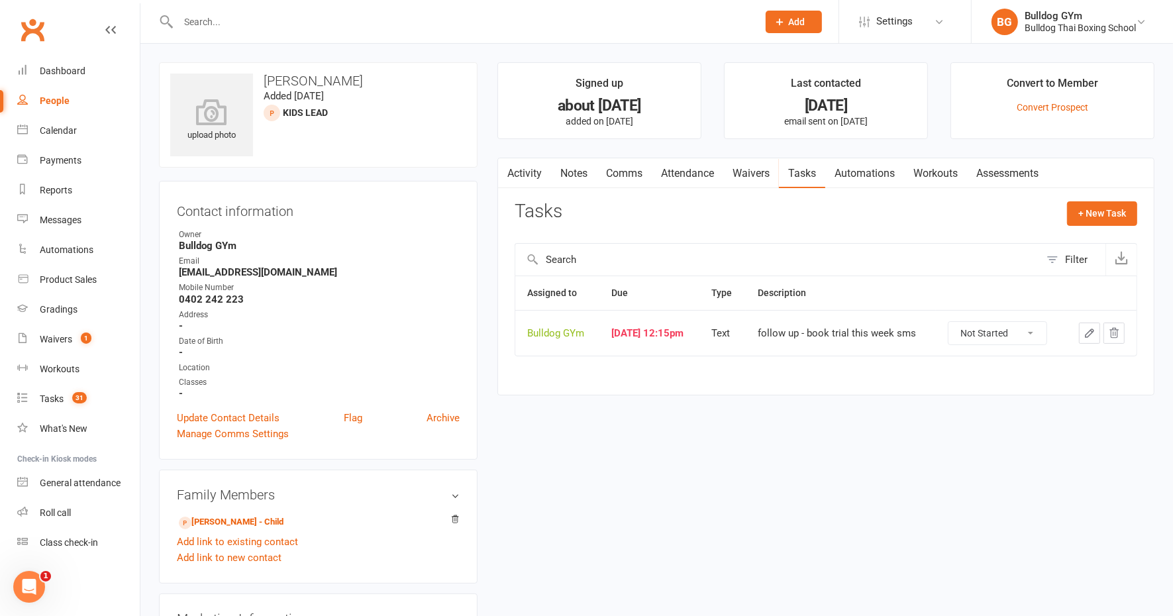
click at [1037, 329] on select "Not Started In Progress Waiting Complete" at bounding box center [998, 333] width 98 height 23
click at [956, 322] on select "Not Started In Progress Waiting Complete" at bounding box center [998, 333] width 98 height 23
select select "unstarted"
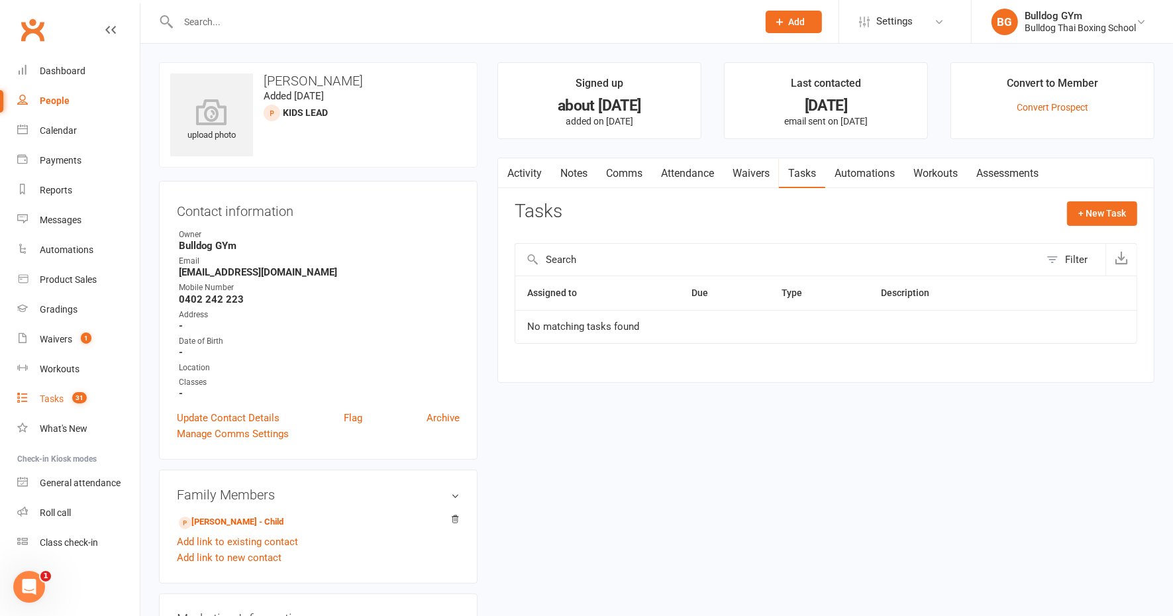
click at [56, 398] on div "Tasks" at bounding box center [52, 399] width 24 height 11
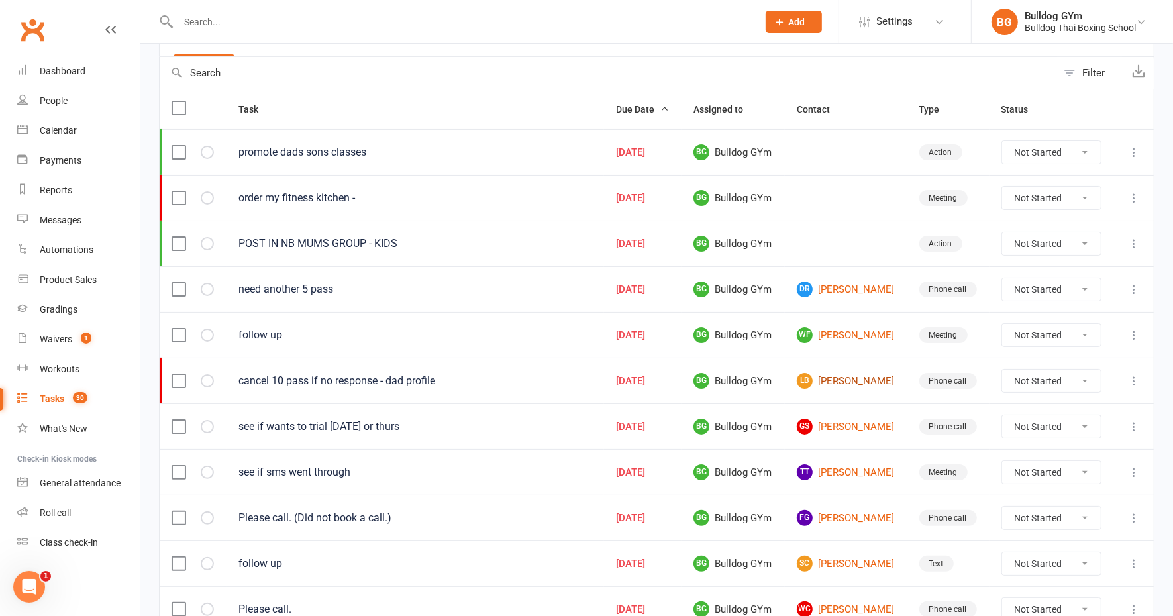
scroll to position [166, 0]
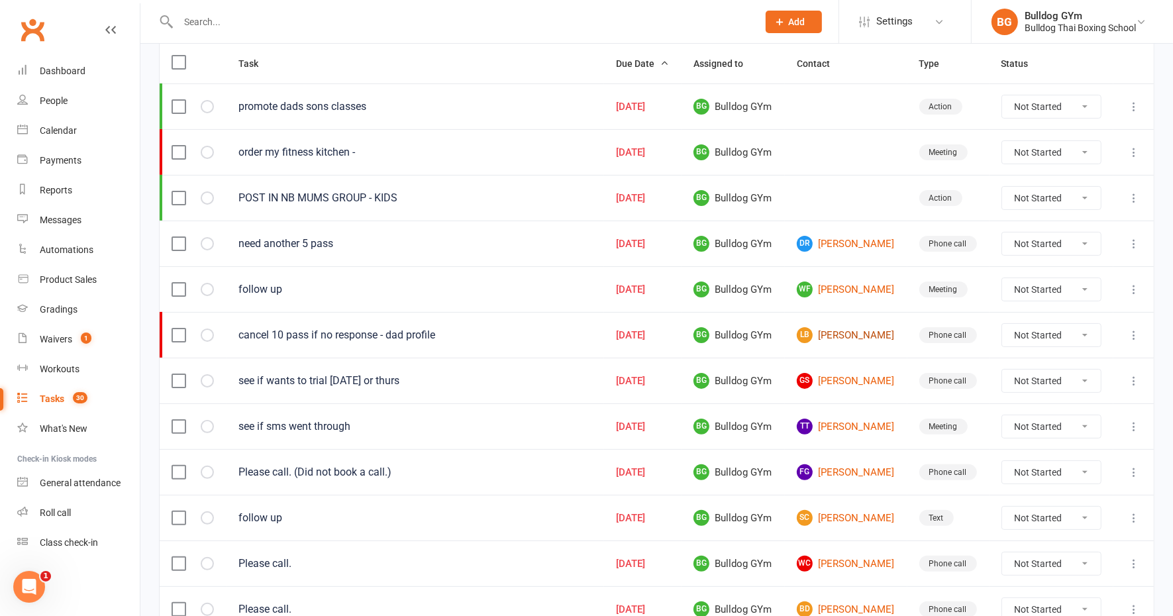
click at [841, 328] on link "[PERSON_NAME]" at bounding box center [846, 335] width 99 height 16
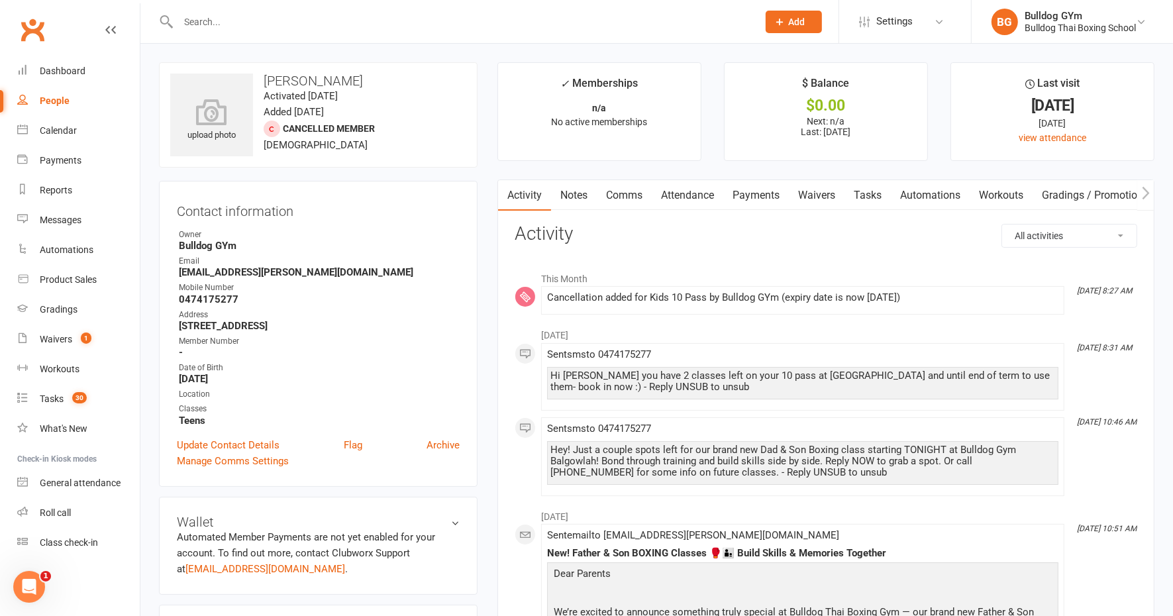
click at [871, 195] on link "Tasks" at bounding box center [868, 195] width 46 height 30
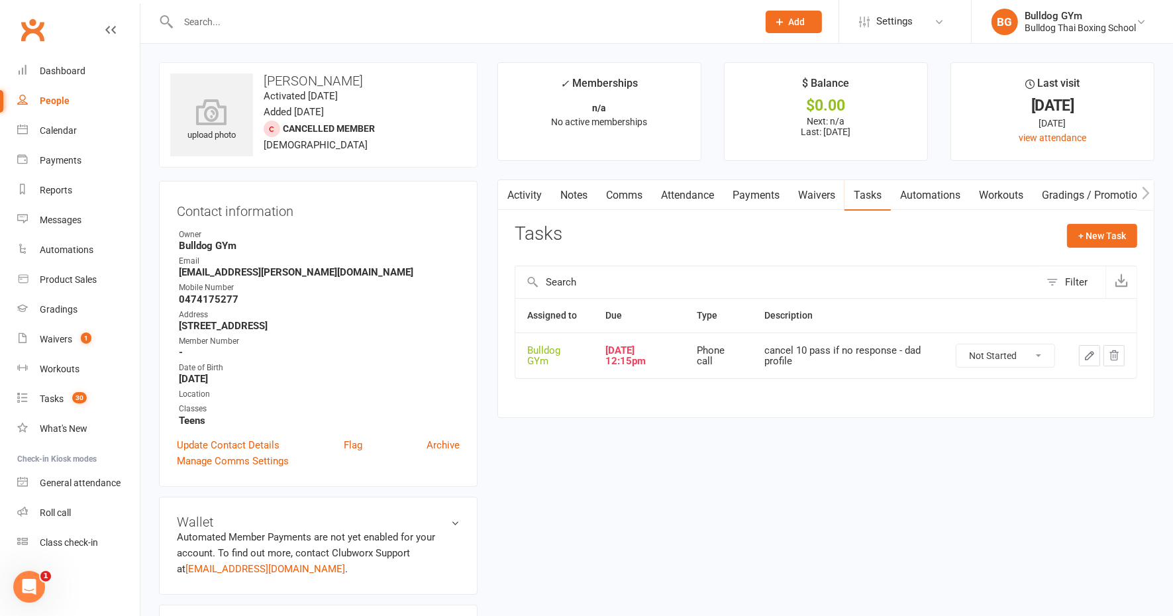
drag, startPoint x: 1042, startPoint y: 351, endPoint x: 1040, endPoint y: 358, distance: 7.6
click at [1041, 352] on select "Not Started In Progress Waiting Complete" at bounding box center [1006, 356] width 98 height 23
click at [957, 345] on select "Not Started In Progress Waiting Complete" at bounding box center [1006, 356] width 98 height 23
select select "unstarted"
click at [50, 402] on div "Tasks" at bounding box center [52, 399] width 24 height 11
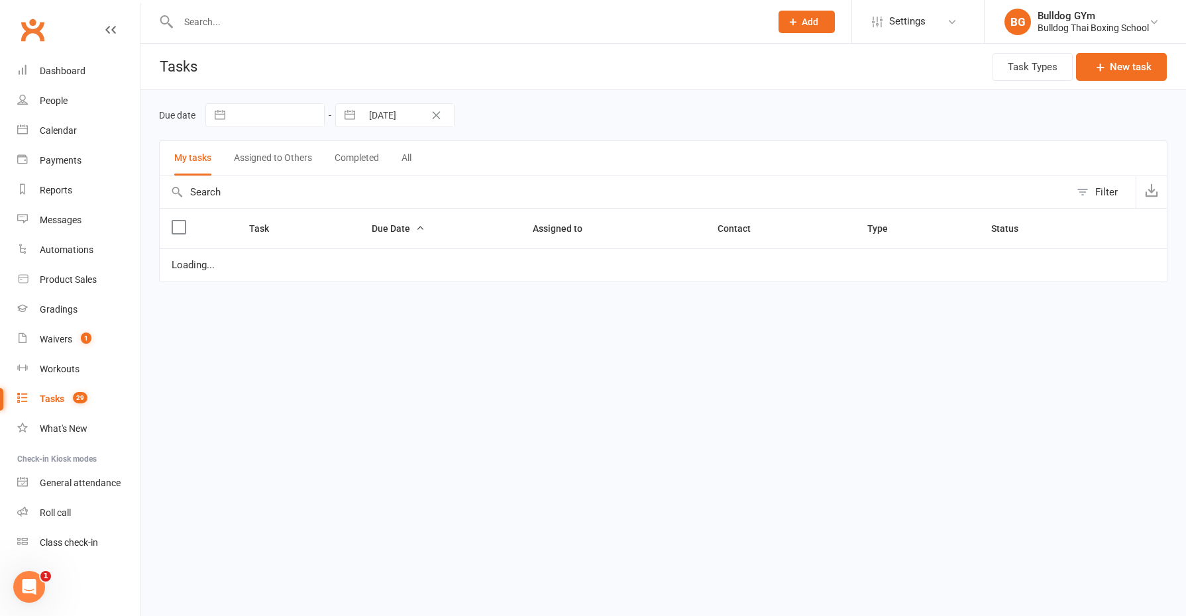
click at [56, 406] on link "Tasks 29" at bounding box center [78, 399] width 123 height 30
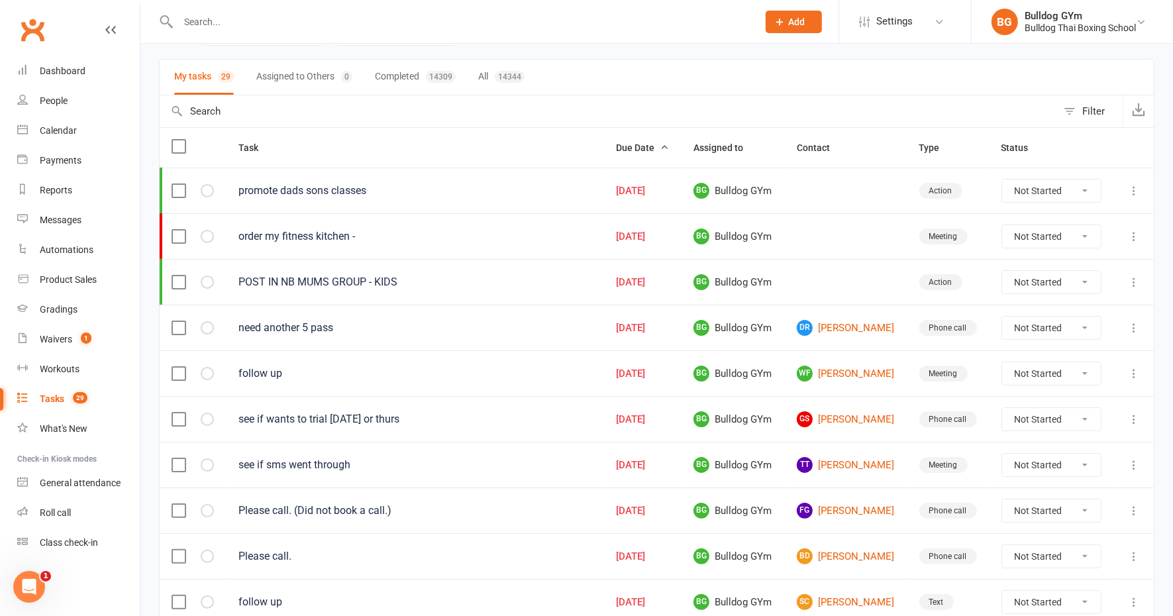
scroll to position [166, 0]
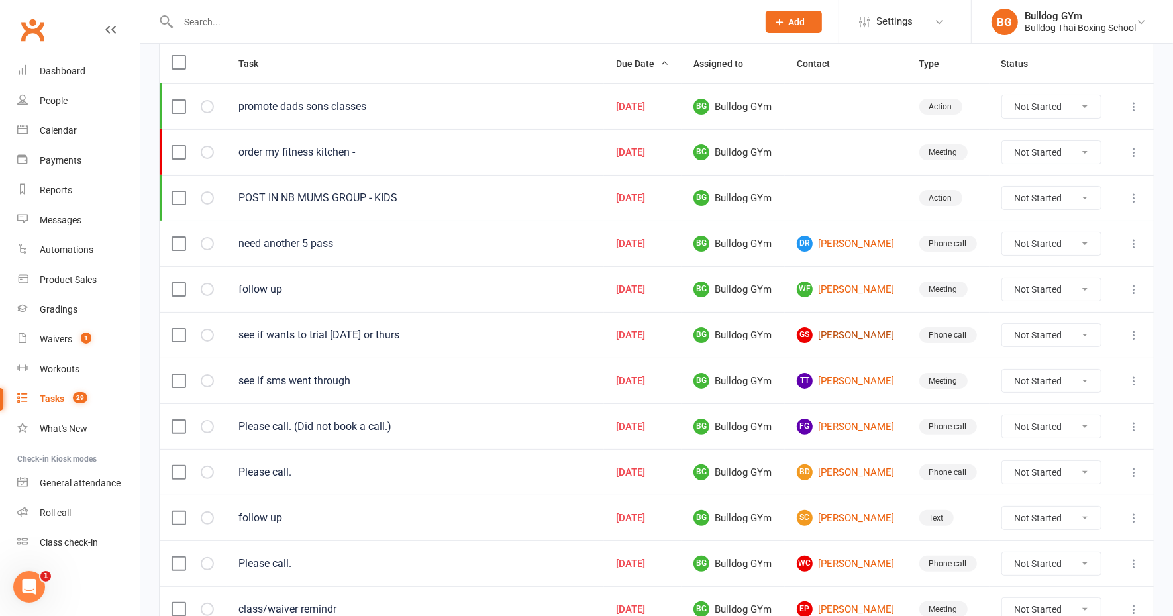
click at [860, 333] on link "GS [PERSON_NAME]" at bounding box center [846, 335] width 99 height 16
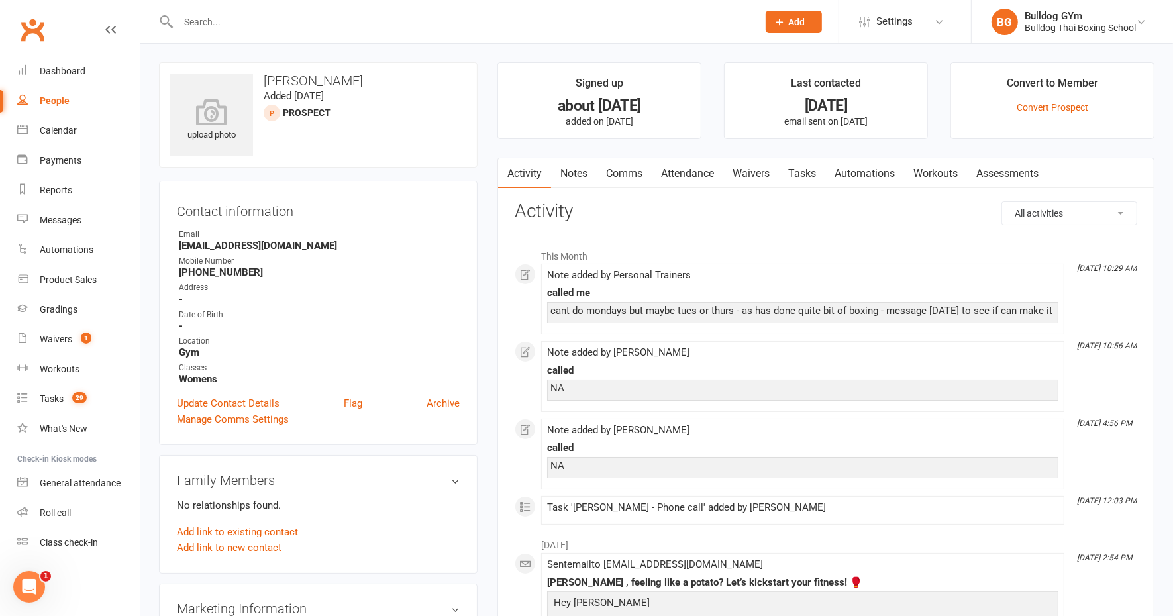
click at [619, 172] on link "Comms" at bounding box center [624, 173] width 55 height 30
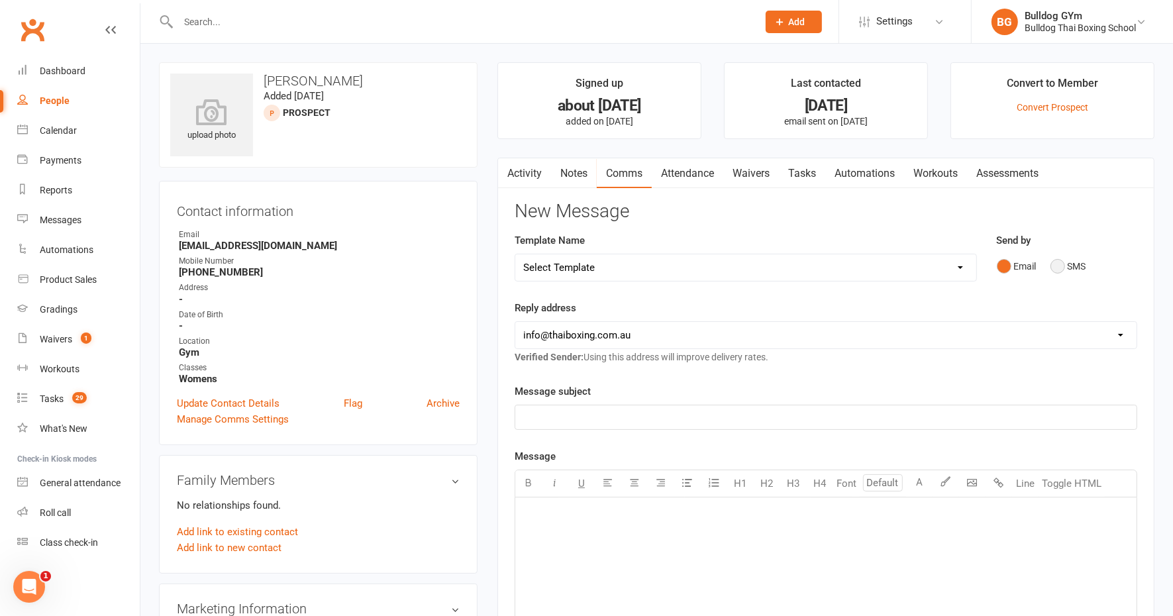
click at [1058, 265] on button "SMS" at bounding box center [1069, 266] width 36 height 25
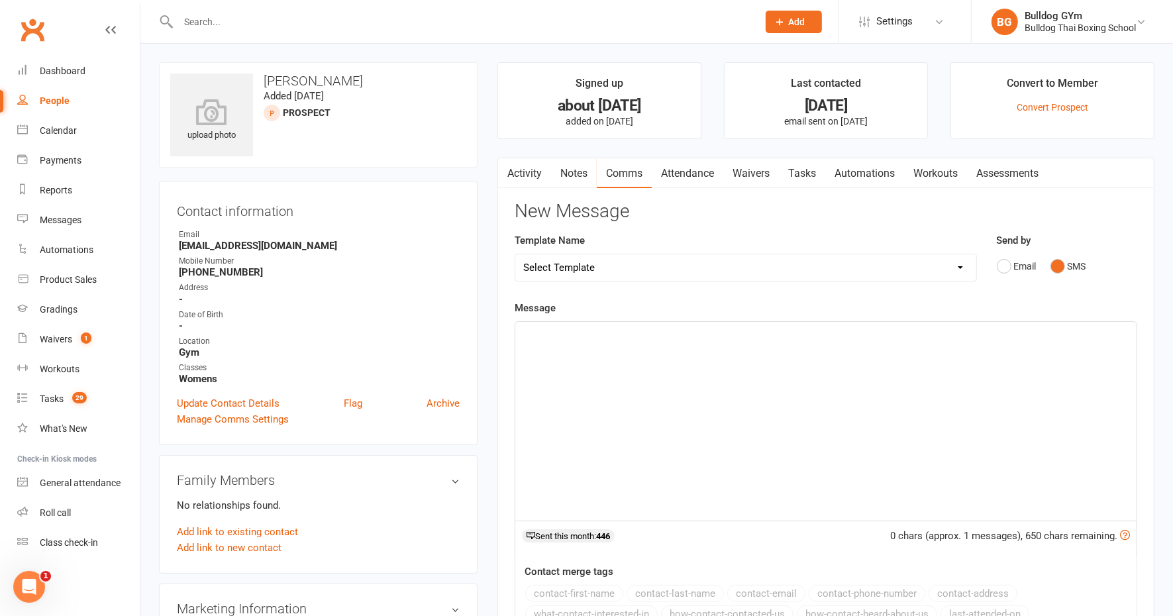
click at [578, 345] on div "﻿" at bounding box center [825, 421] width 621 height 199
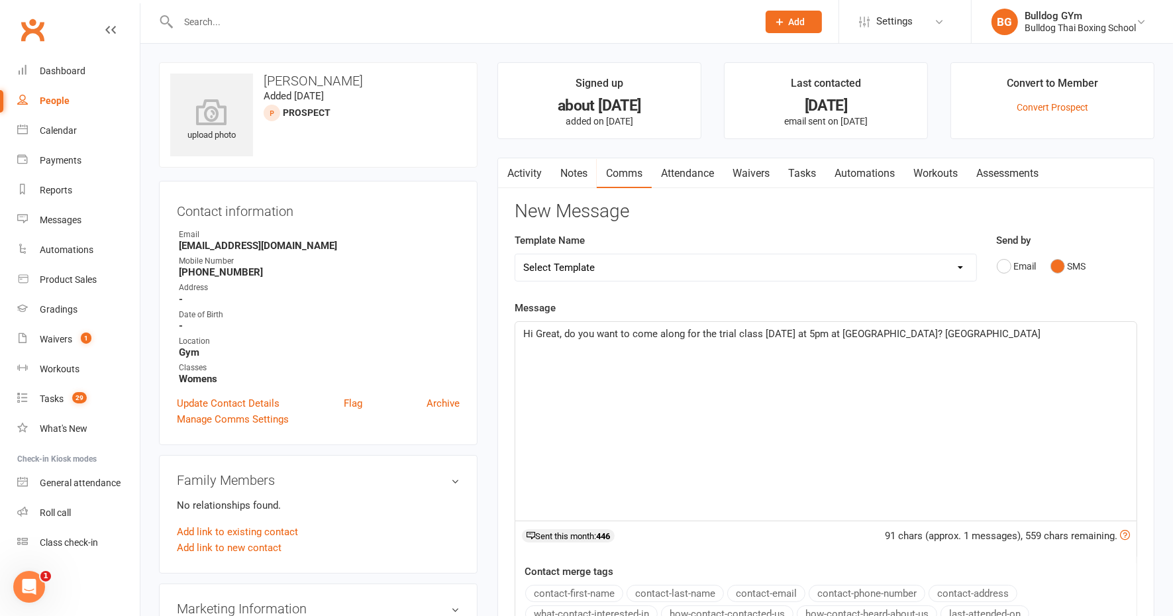
click at [879, 335] on span "Hi Great, do you want to come along for the trial class [DATE] at 5pm at [GEOGR…" at bounding box center [781, 334] width 517 height 12
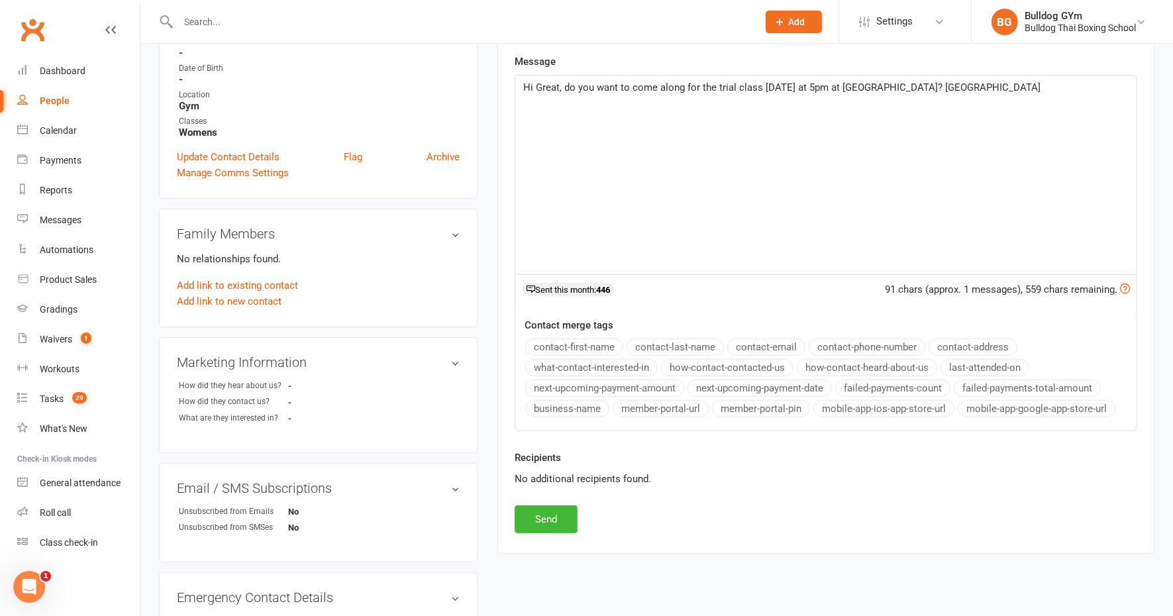
scroll to position [248, 0]
click at [541, 513] on button "Send" at bounding box center [546, 518] width 63 height 28
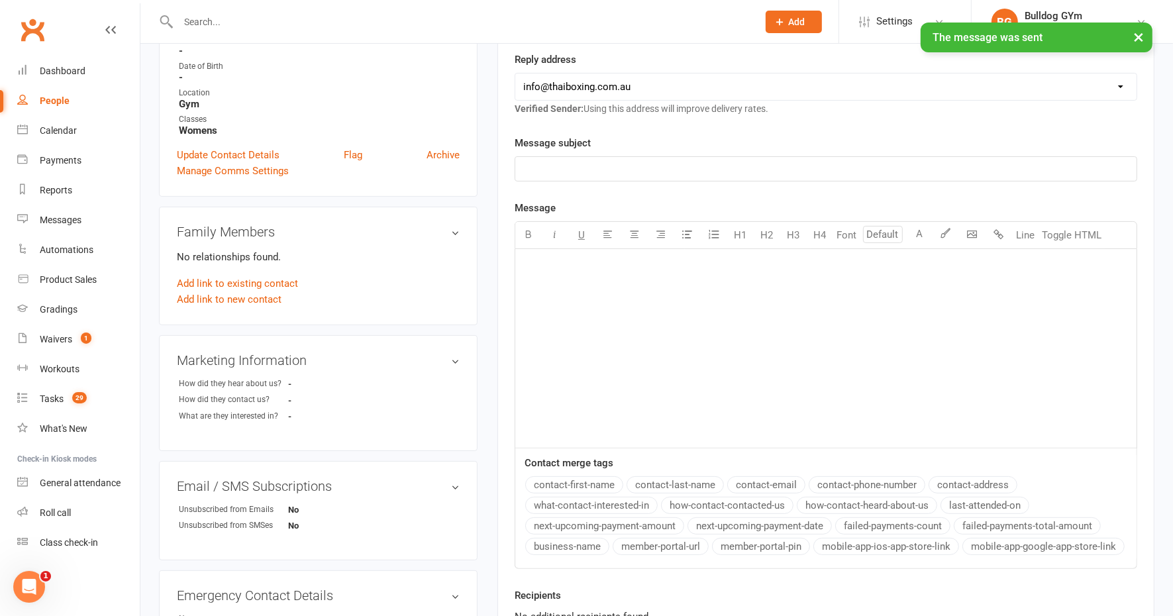
scroll to position [0, 0]
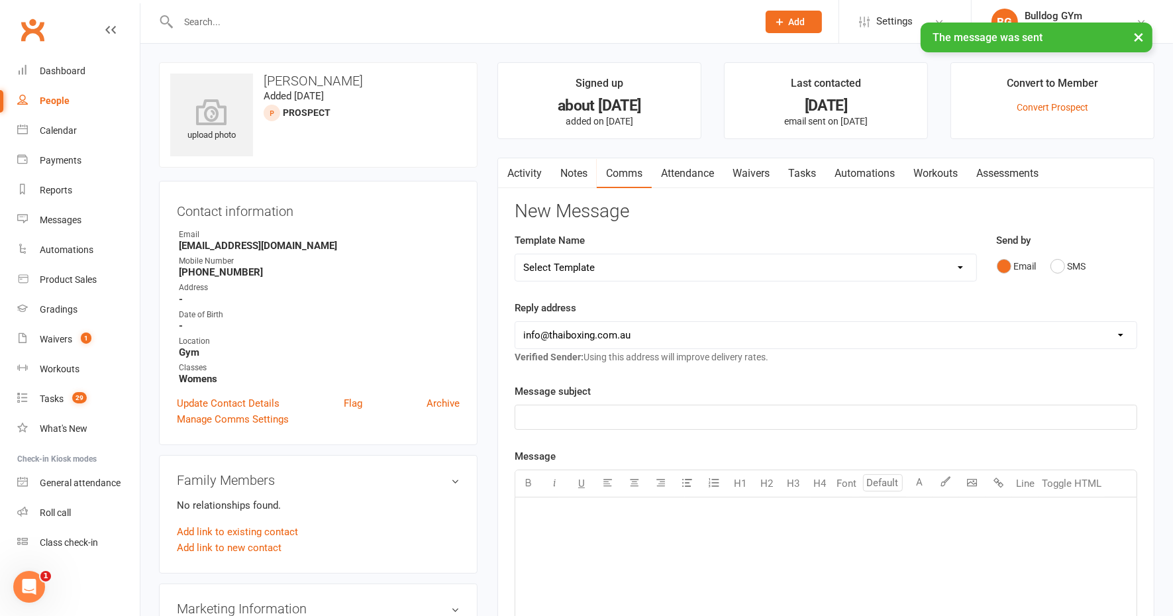
click at [809, 166] on link "Tasks" at bounding box center [802, 173] width 46 height 30
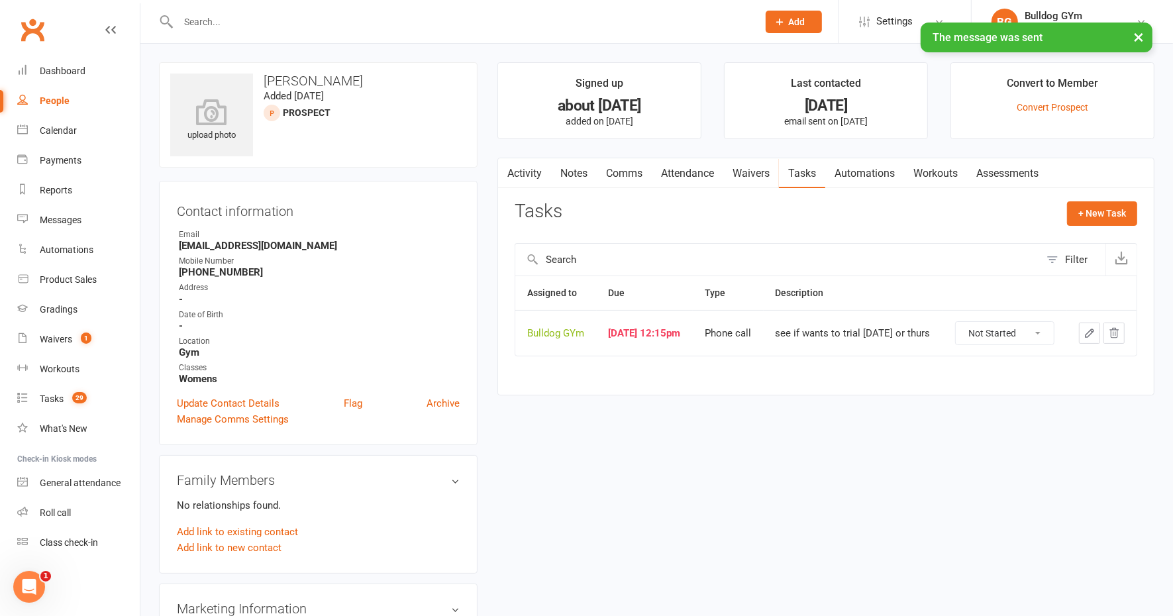
click at [1075, 325] on td at bounding box center [1102, 333] width 70 height 46
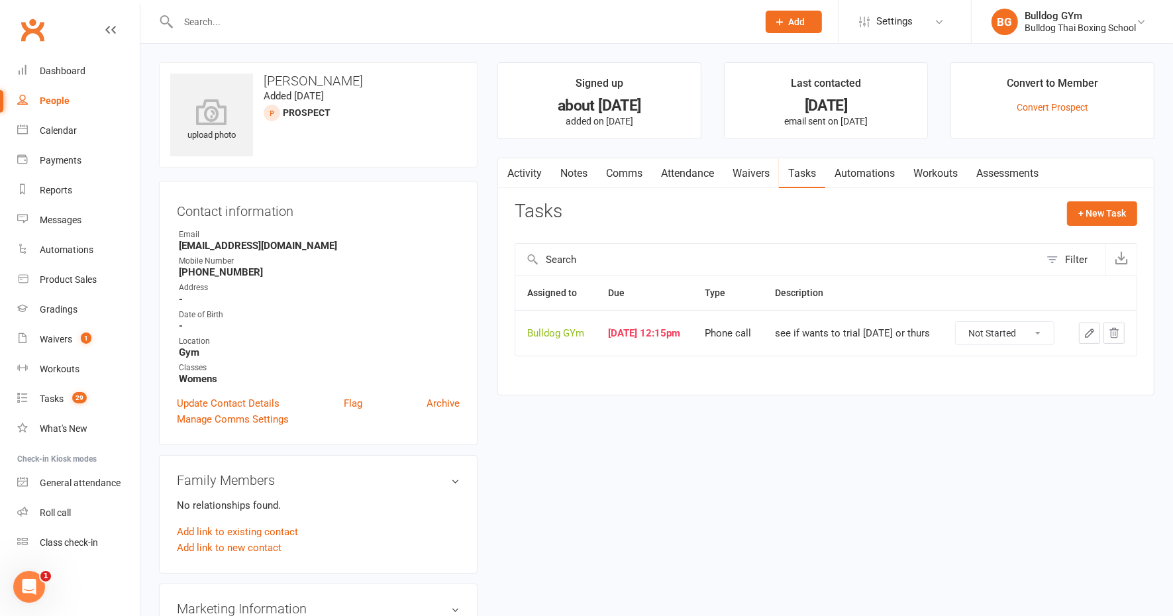
click at [1090, 330] on icon "button" at bounding box center [1090, 333] width 12 height 12
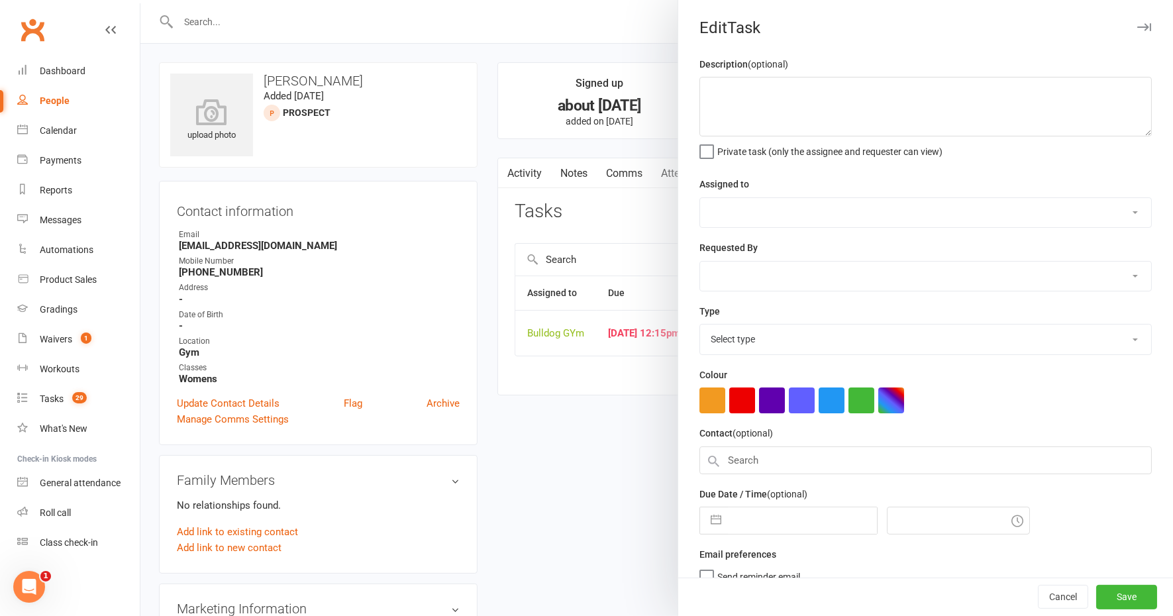
type textarea "see if wants to trial [DATE] or thurs"
select select "12940"
select select "45795"
type input "[DATE]"
type input "12:15pm"
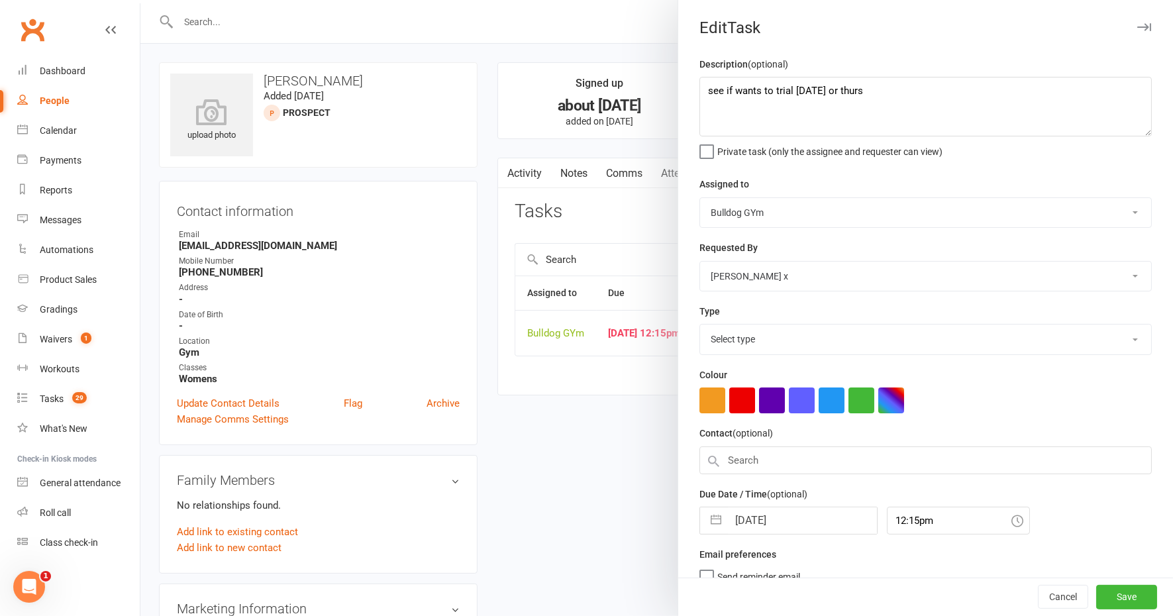
select select "12048"
click at [808, 512] on input "[DATE]" at bounding box center [802, 517] width 149 height 27
select select "8"
select select "2025"
select select "9"
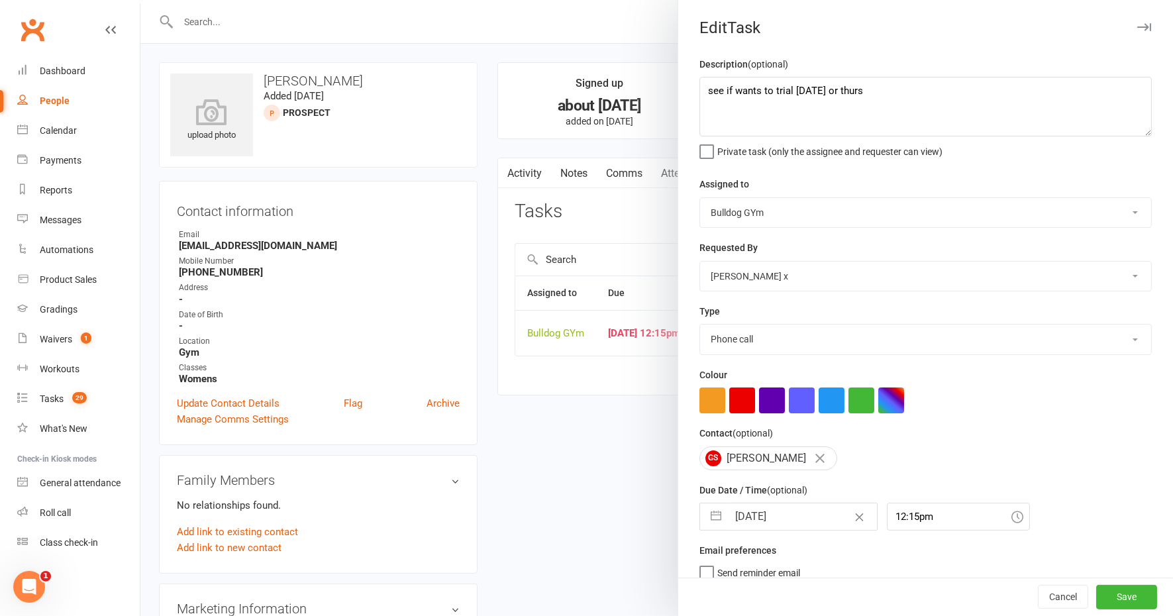
select select "2025"
select select "10"
select select "2025"
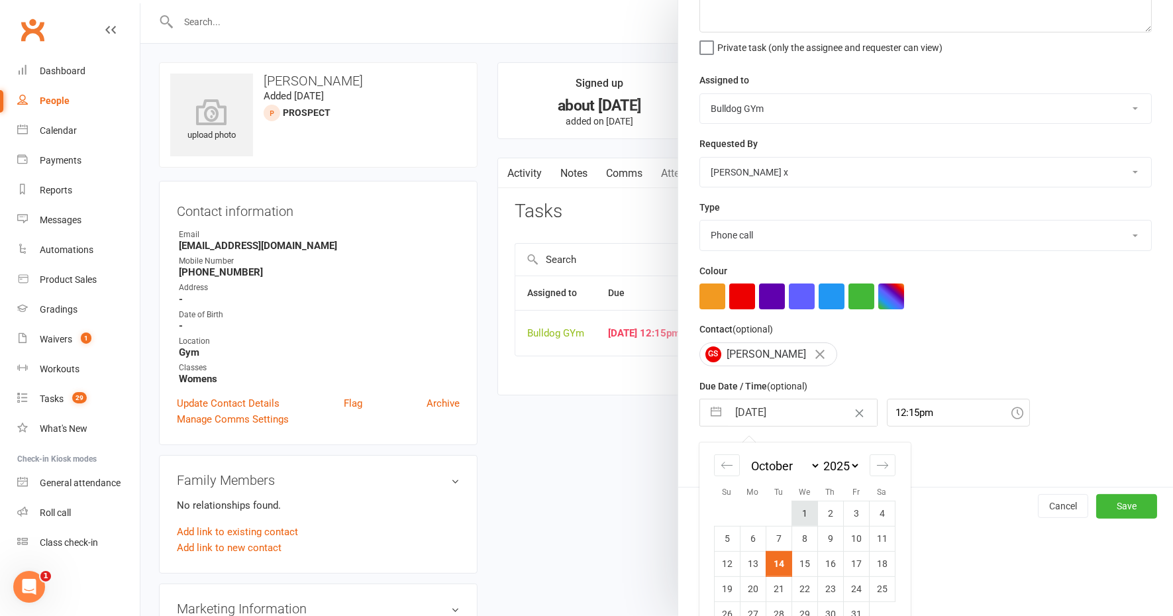
scroll to position [129, 0]
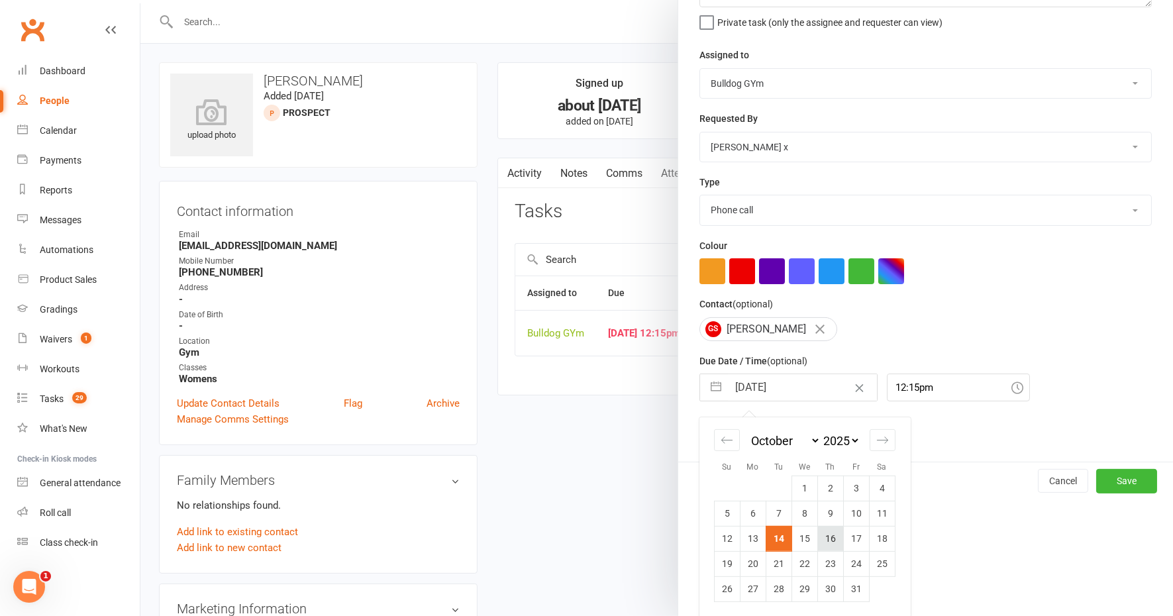
click at [823, 539] on td "16" at bounding box center [831, 538] width 26 height 25
type input "[DATE]"
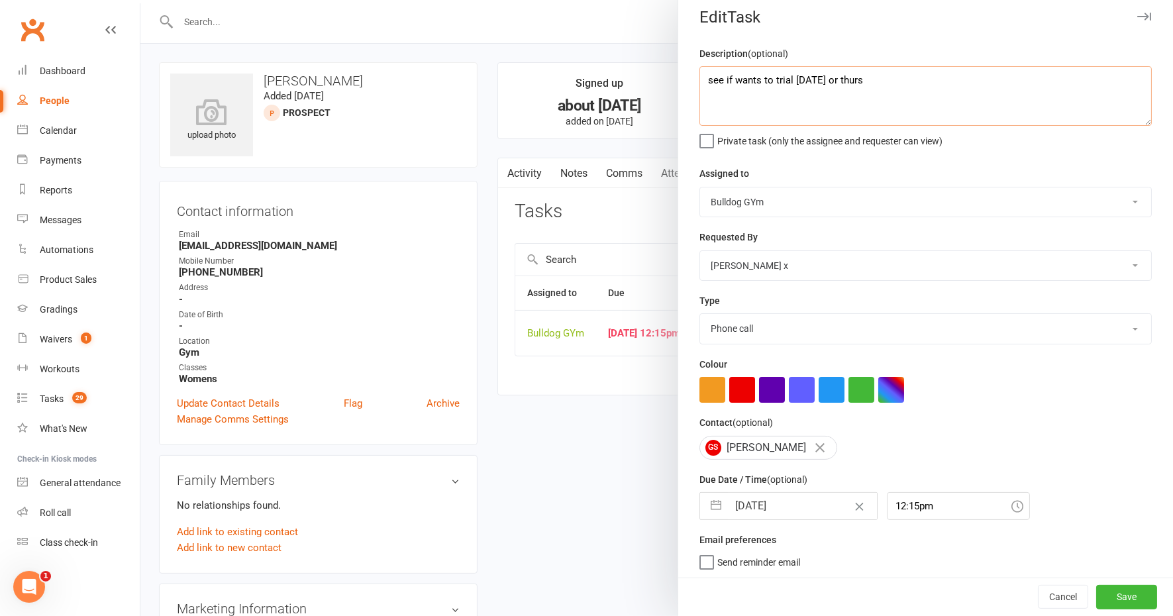
drag, startPoint x: 862, startPoint y: 75, endPoint x: 817, endPoint y: 77, distance: 45.1
click at [817, 77] on textarea "see if wants to trial [DATE] or thurs" at bounding box center [926, 96] width 452 height 60
type textarea "see if wants to trial [DATE]"
click at [1108, 600] on button "Save" at bounding box center [1126, 598] width 61 height 24
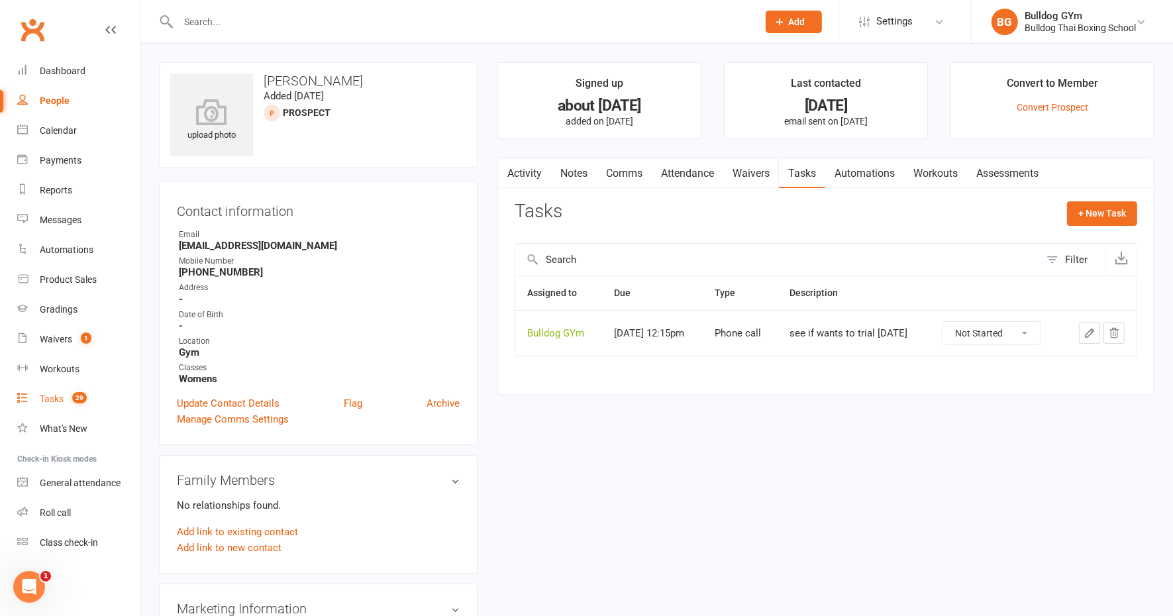
click at [60, 395] on div "Tasks" at bounding box center [52, 399] width 24 height 11
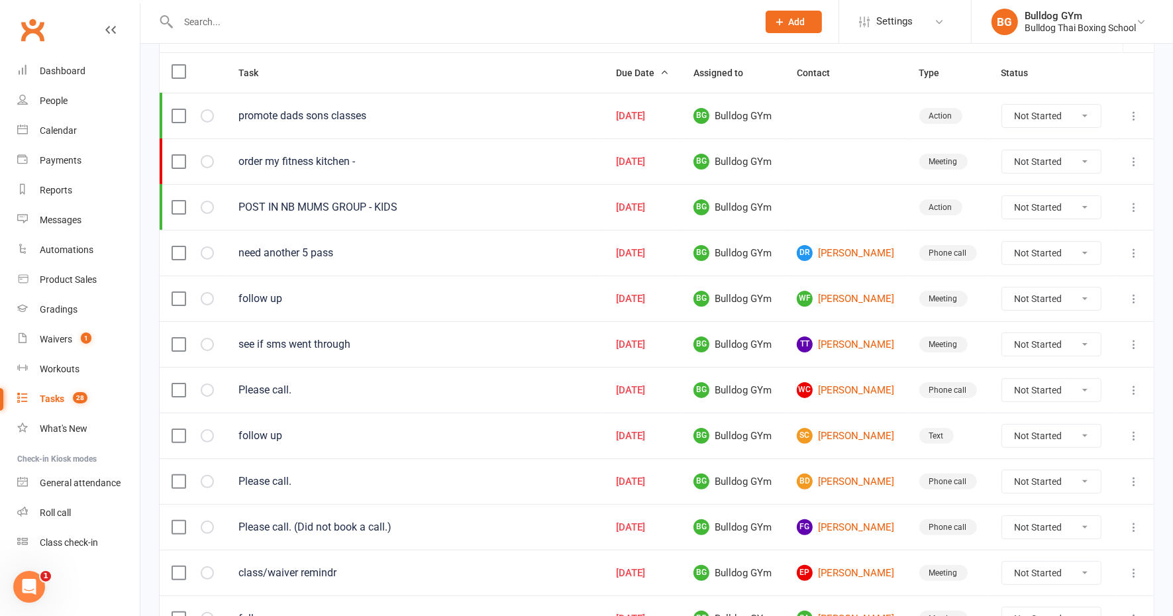
scroll to position [166, 0]
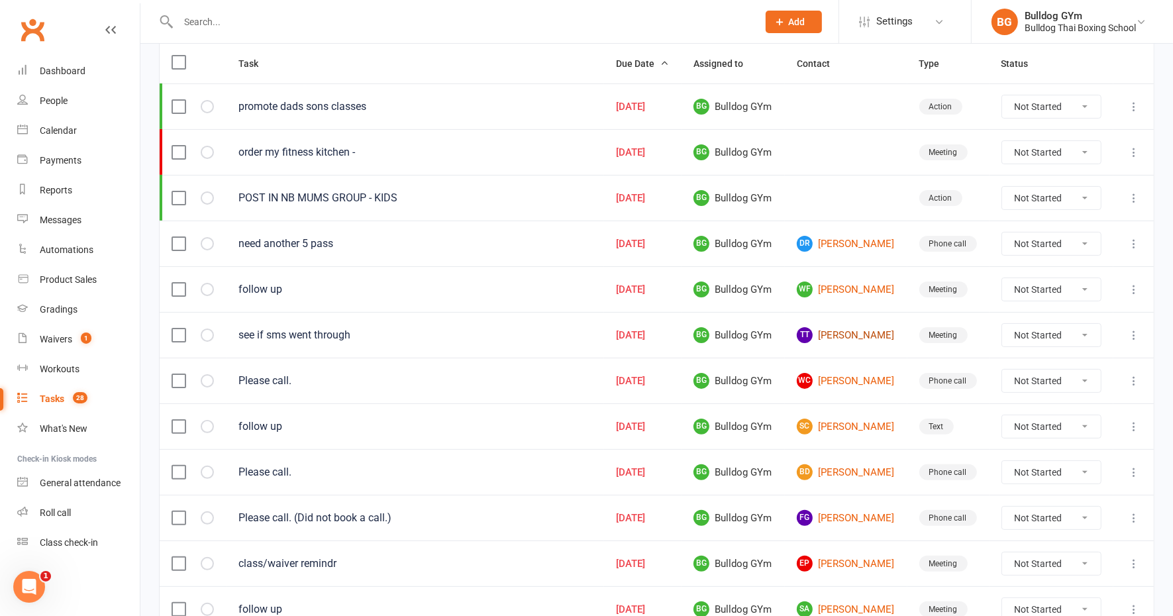
click at [837, 329] on link "TT [PERSON_NAME]" at bounding box center [846, 335] width 99 height 16
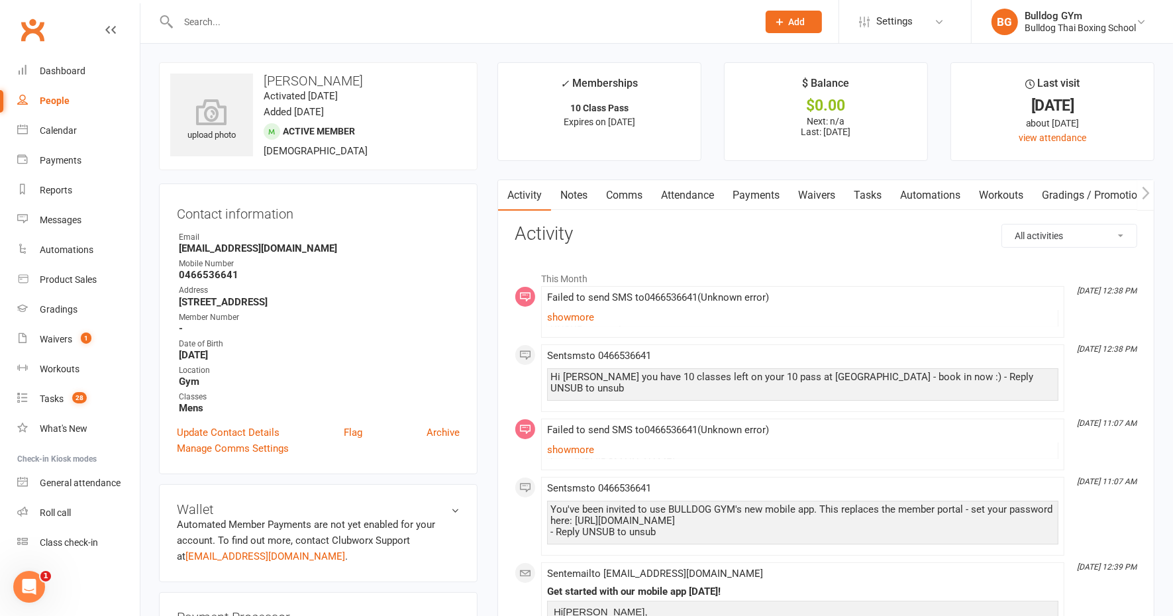
click at [630, 189] on link "Comms" at bounding box center [624, 195] width 55 height 30
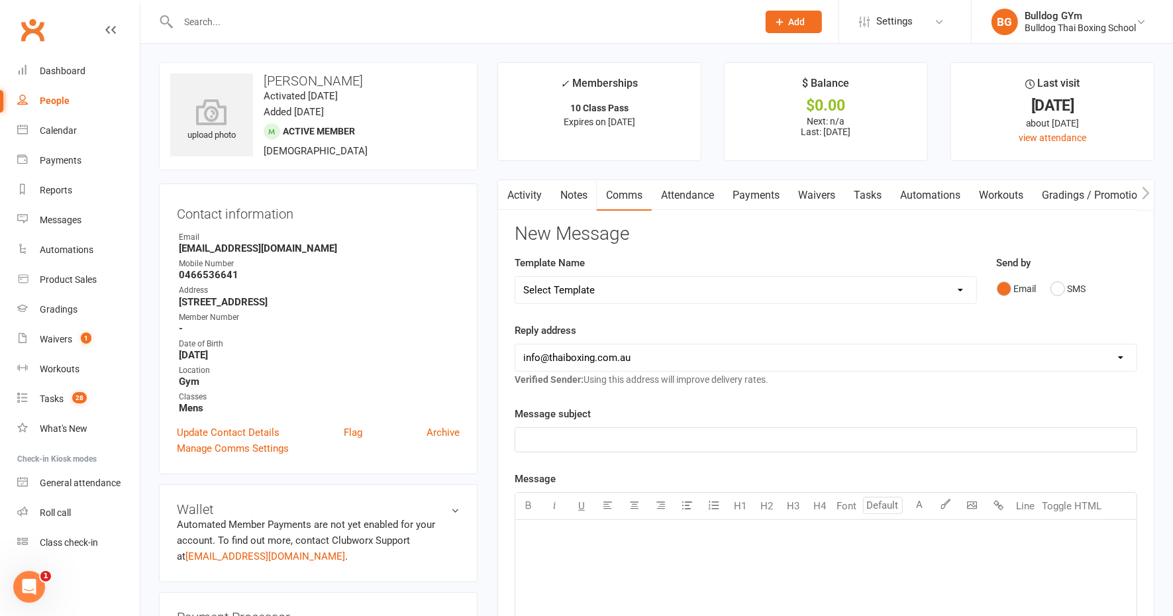
click at [613, 291] on select "Select Template [Email] Price Increase 28 Day Kick starter [SMS] 10 Pass Check …" at bounding box center [745, 290] width 461 height 27
select select "1"
click at [515, 277] on select "Select Template [Email] Price Increase 28 Day Kick starter [SMS] 10 Pass Check …" at bounding box center [745, 290] width 461 height 27
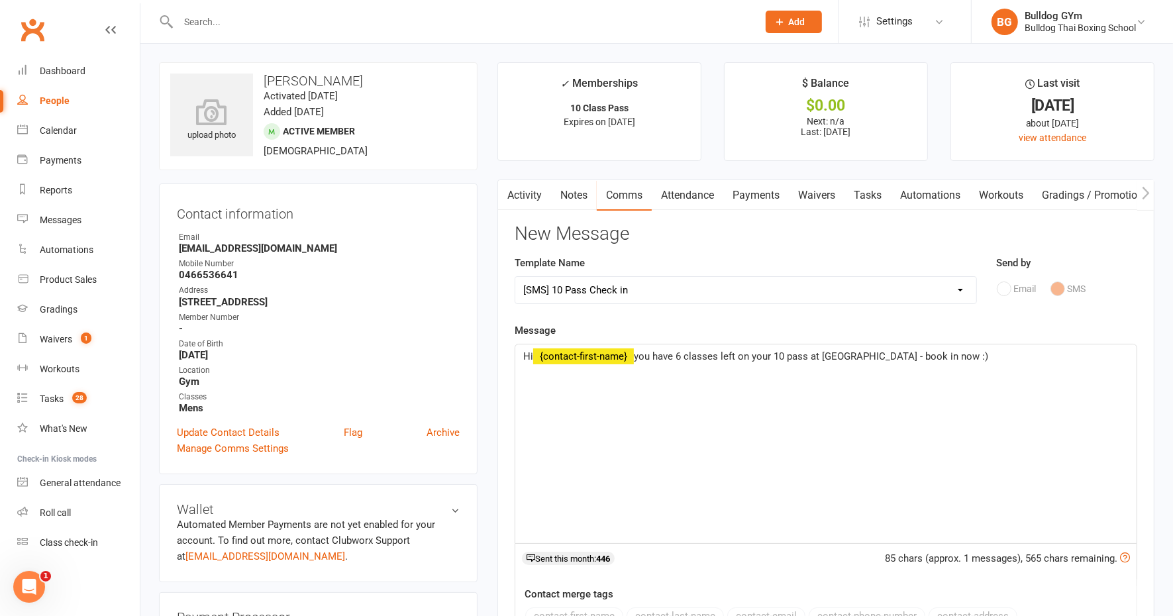
click at [684, 352] on span "you have 6 classes left on your 10 pass at [GEOGRAPHIC_DATA] - book in now :)" at bounding box center [811, 356] width 354 height 12
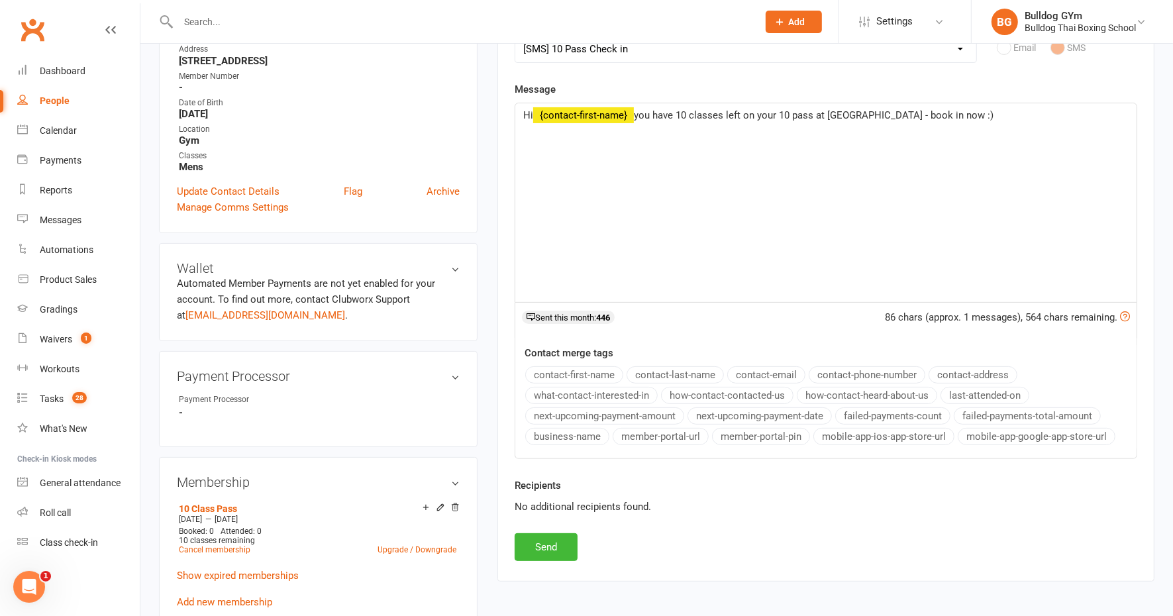
scroll to position [248, 0]
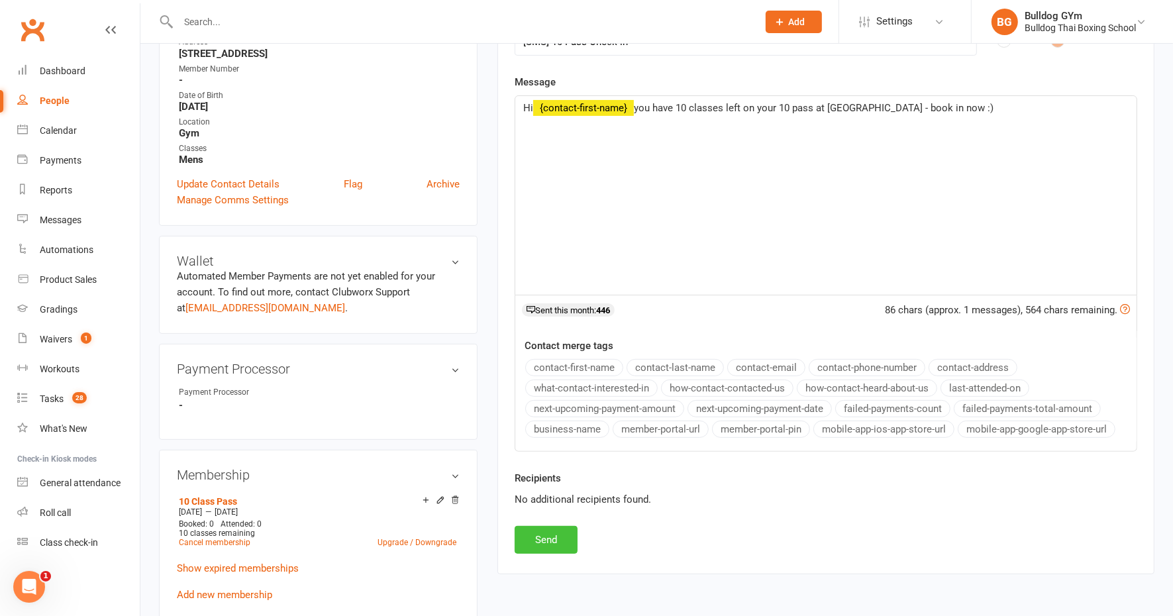
click at [559, 529] on button "Send" at bounding box center [546, 540] width 63 height 28
select select
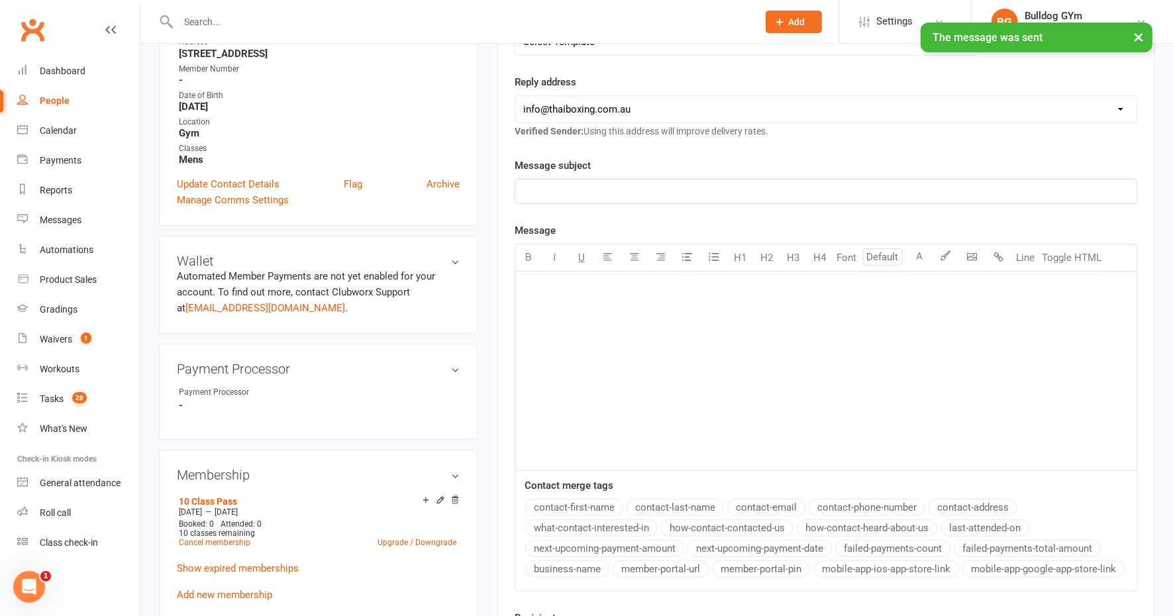
scroll to position [0, 0]
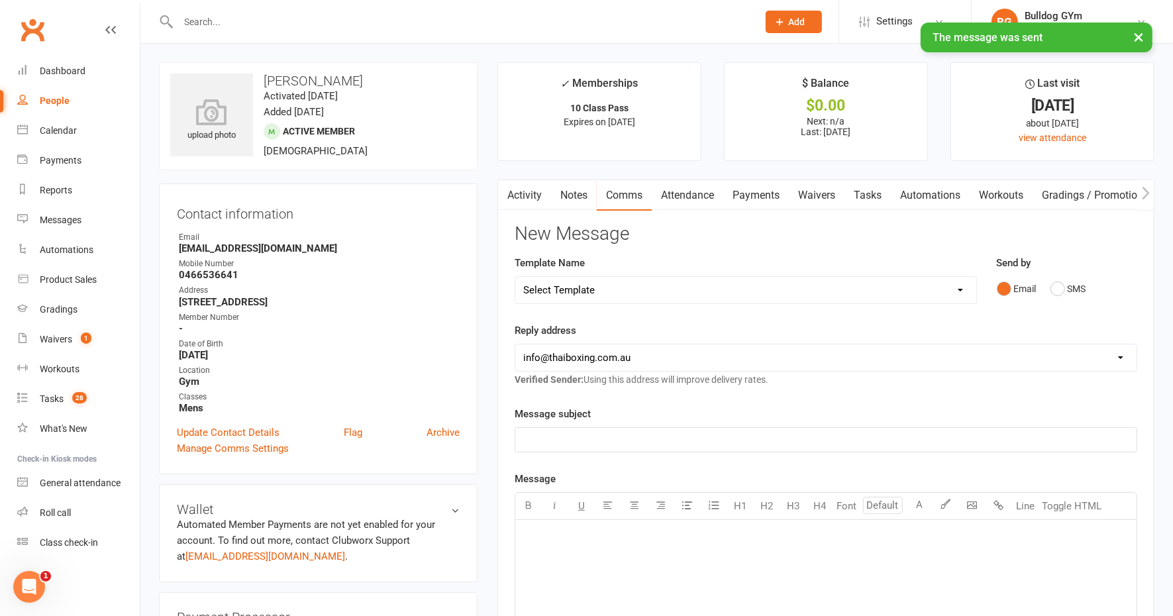
click at [878, 195] on link "Tasks" at bounding box center [868, 195] width 46 height 30
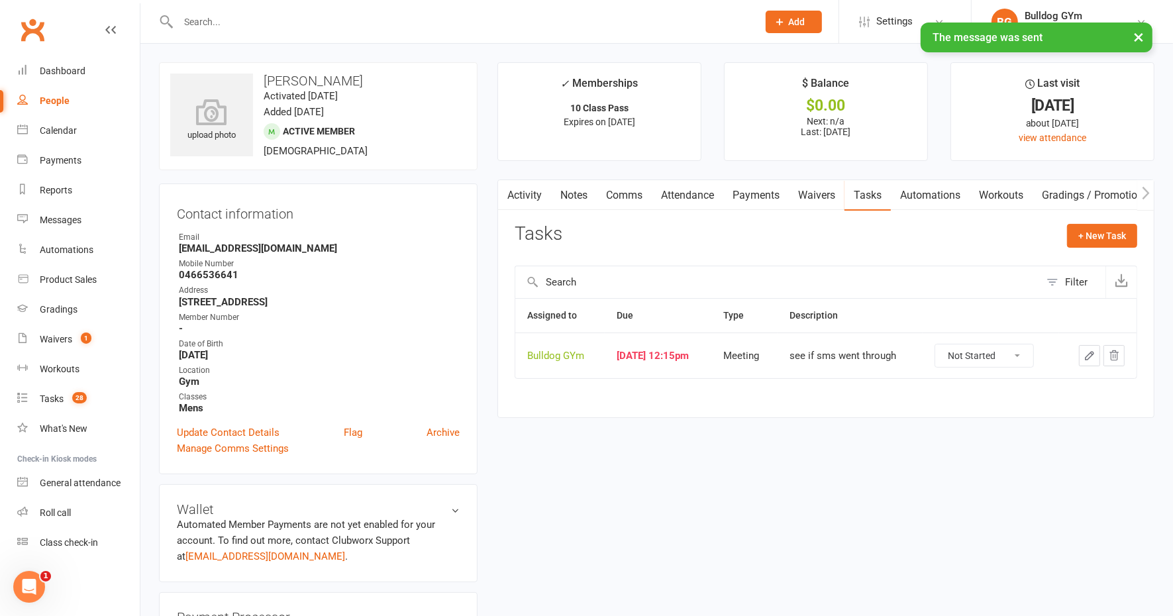
click at [1087, 351] on icon "button" at bounding box center [1090, 356] width 12 height 12
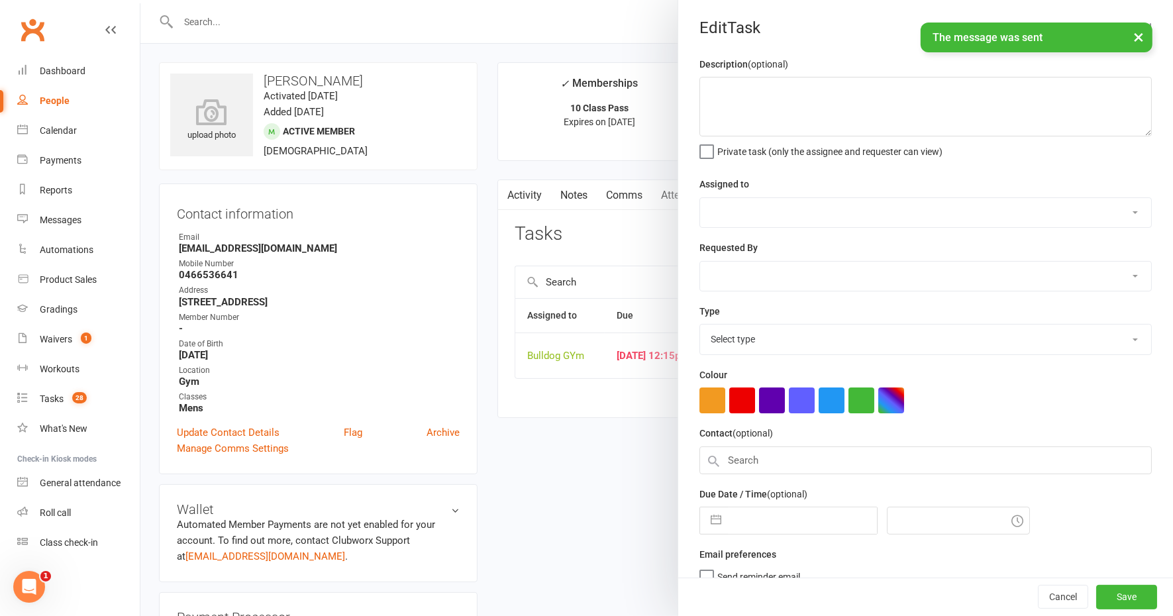
type textarea "see if sms went through"
select select "12940"
type input "[DATE]"
type input "12:15pm"
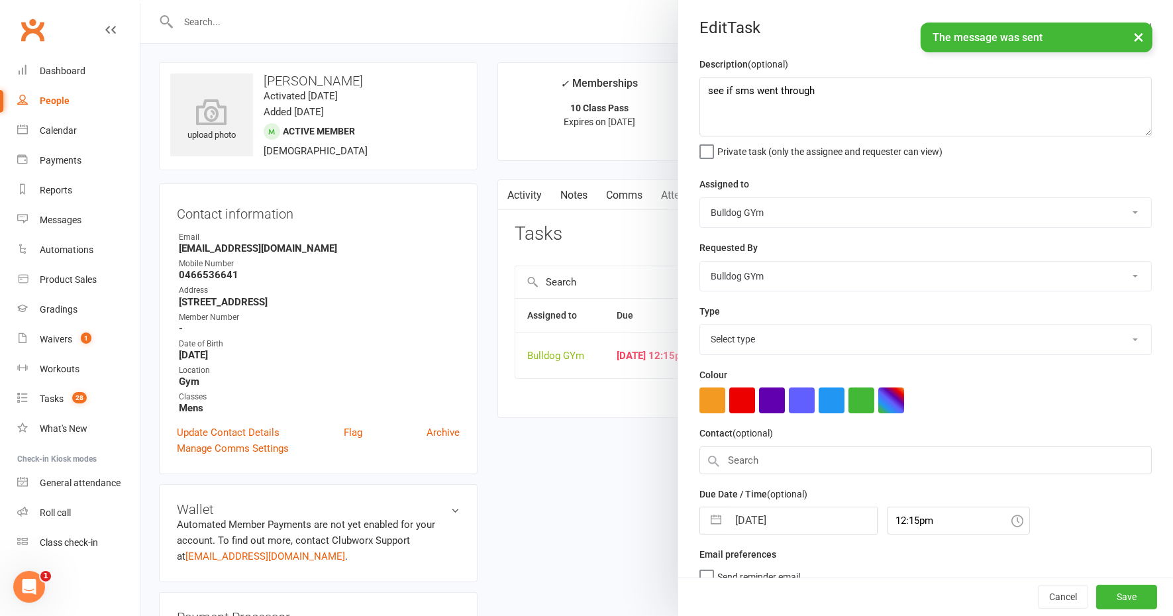
select select "12049"
click at [797, 507] on input "[DATE]" at bounding box center [802, 517] width 149 height 27
select select "8"
select select "2025"
select select "9"
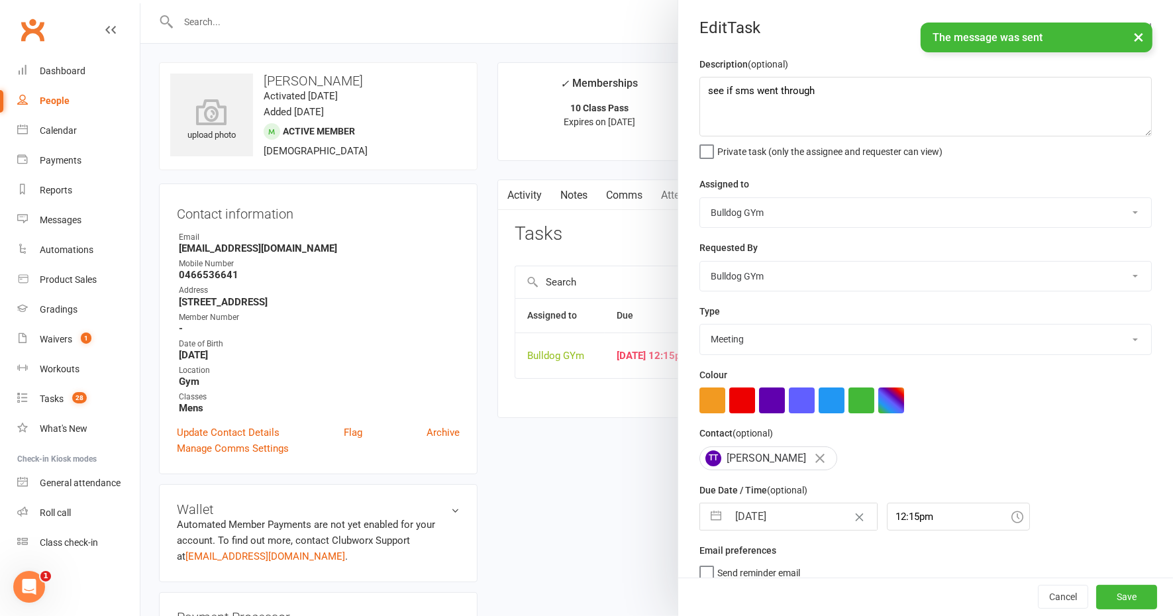
select select "2025"
select select "10"
select select "2025"
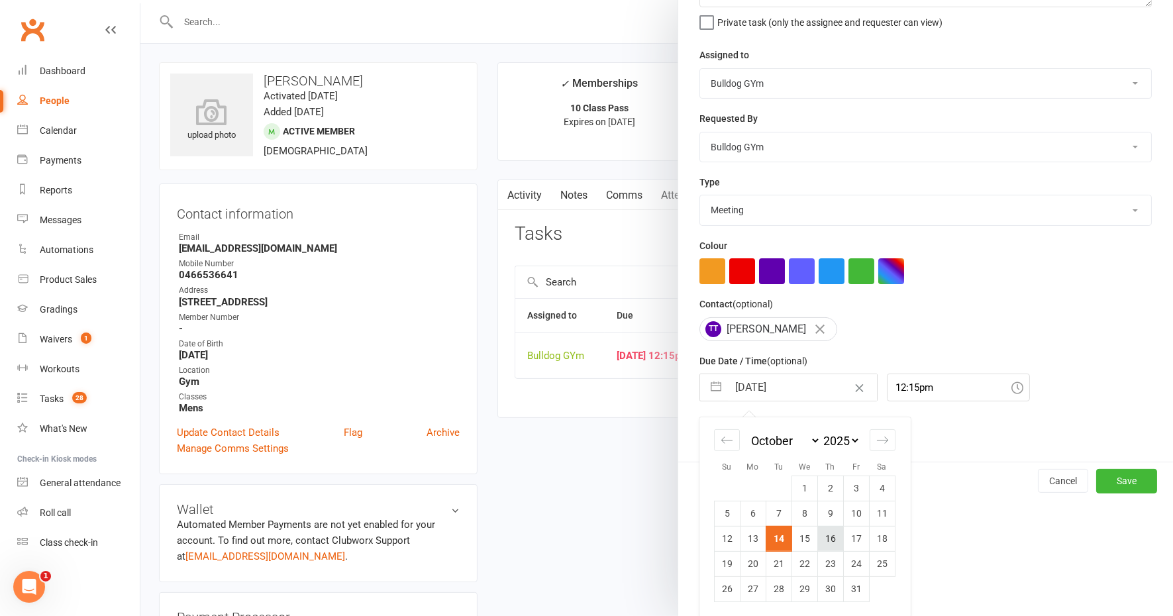
click at [823, 537] on td "16" at bounding box center [831, 538] width 26 height 25
type input "[DATE]"
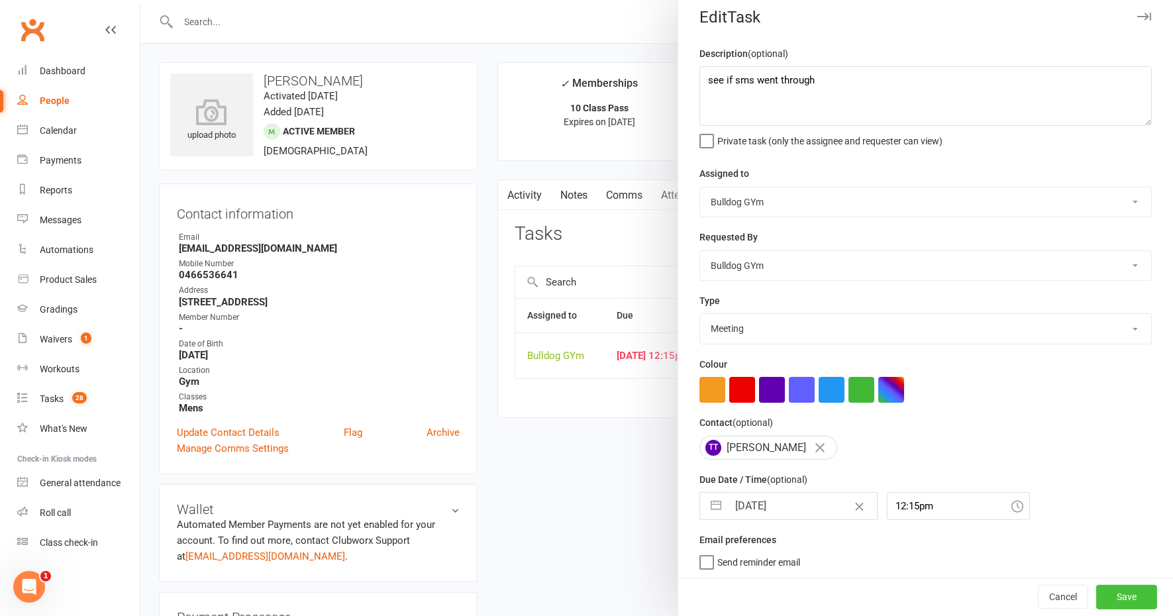
drag, startPoint x: 1071, startPoint y: 584, endPoint x: 1079, endPoint y: 590, distance: 9.9
click at [1073, 585] on div "Cancel Save" at bounding box center [925, 597] width 495 height 38
click at [1096, 592] on button "Save" at bounding box center [1126, 598] width 61 height 24
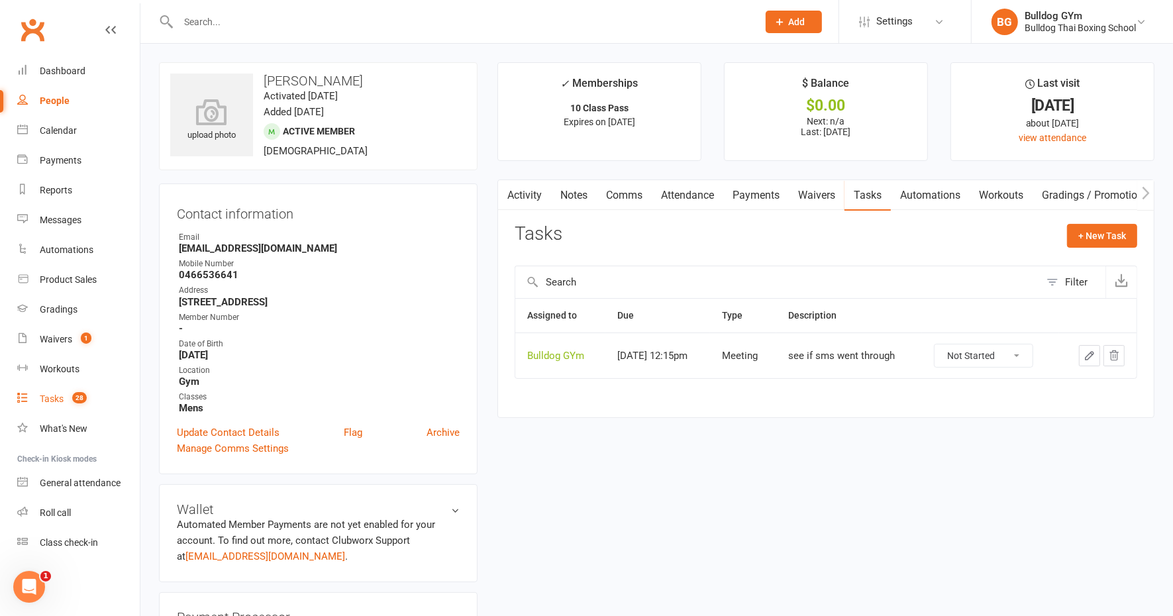
click at [44, 396] on div "Tasks" at bounding box center [52, 399] width 24 height 11
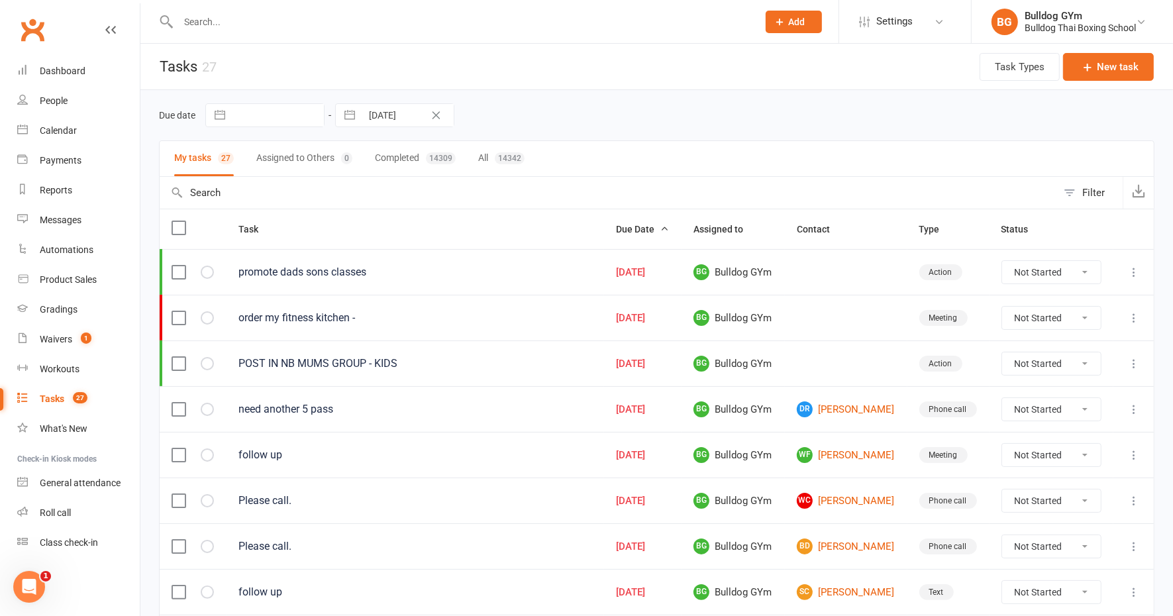
scroll to position [83, 0]
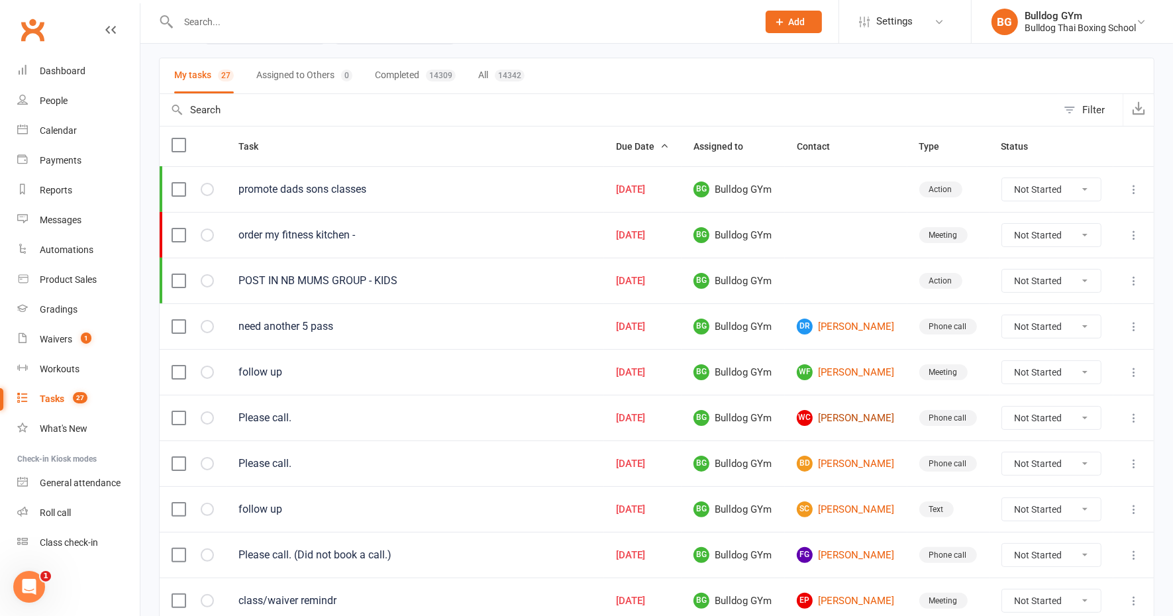
click at [850, 410] on link "WC [PERSON_NAME]" at bounding box center [846, 418] width 99 height 16
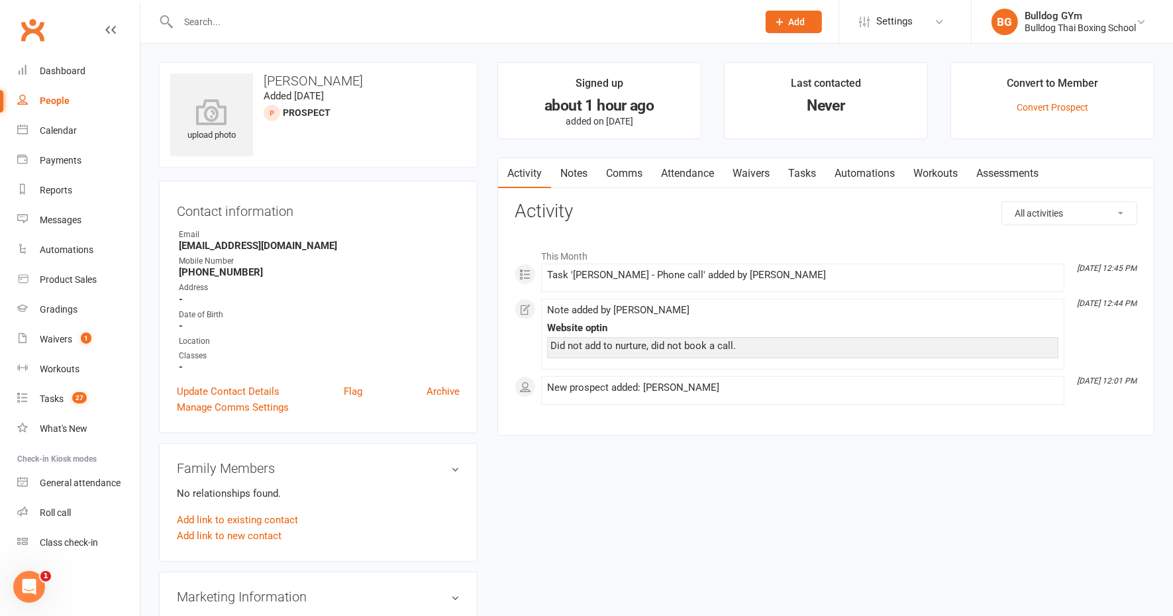
click at [567, 171] on link "Notes" at bounding box center [574, 173] width 46 height 30
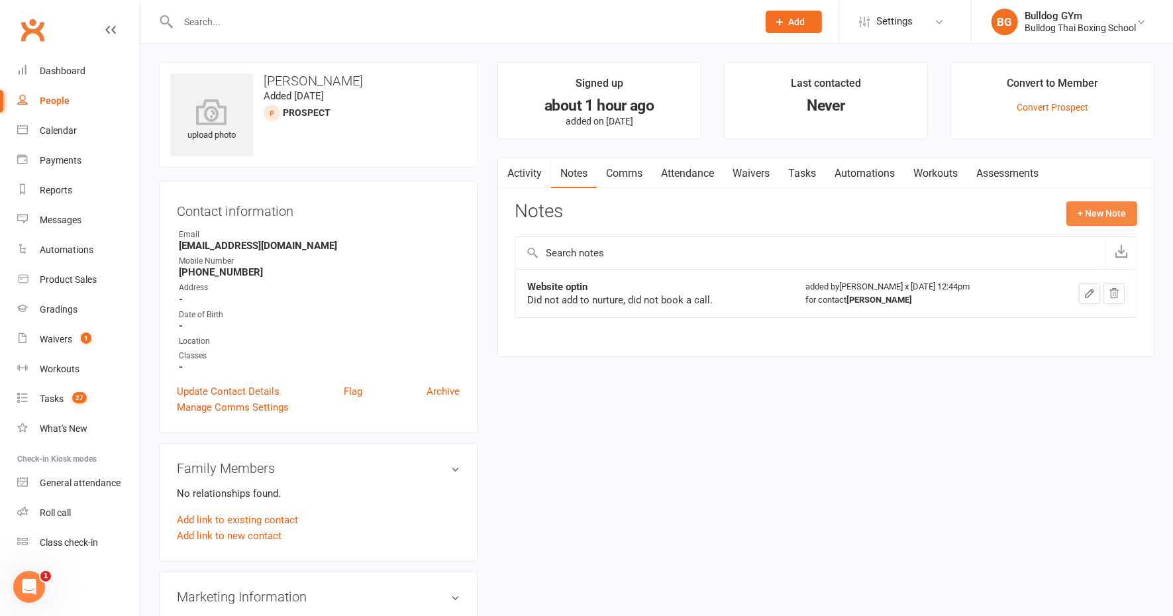
click at [1085, 212] on button "+ New Note" at bounding box center [1102, 213] width 71 height 24
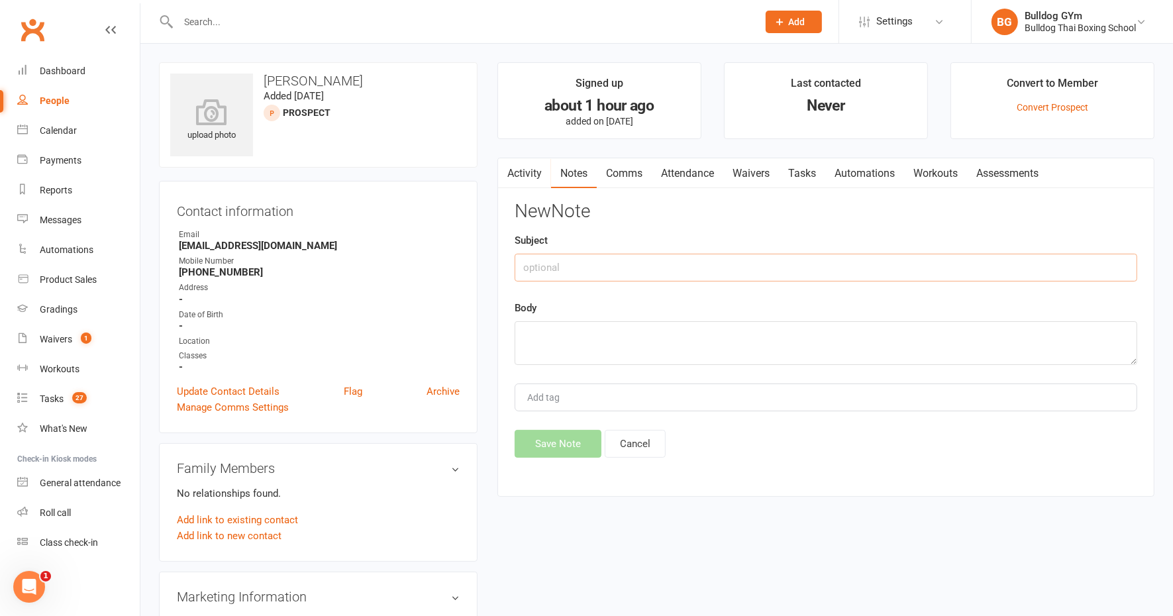
click at [604, 272] on input "text" at bounding box center [826, 268] width 623 height 28
type input "called"
drag, startPoint x: 541, startPoint y: 333, endPoint x: 543, endPoint y: 327, distance: 6.8
click at [542, 334] on textarea at bounding box center [826, 343] width 623 height 44
type textarea "LVM to call with q's or to book trial"
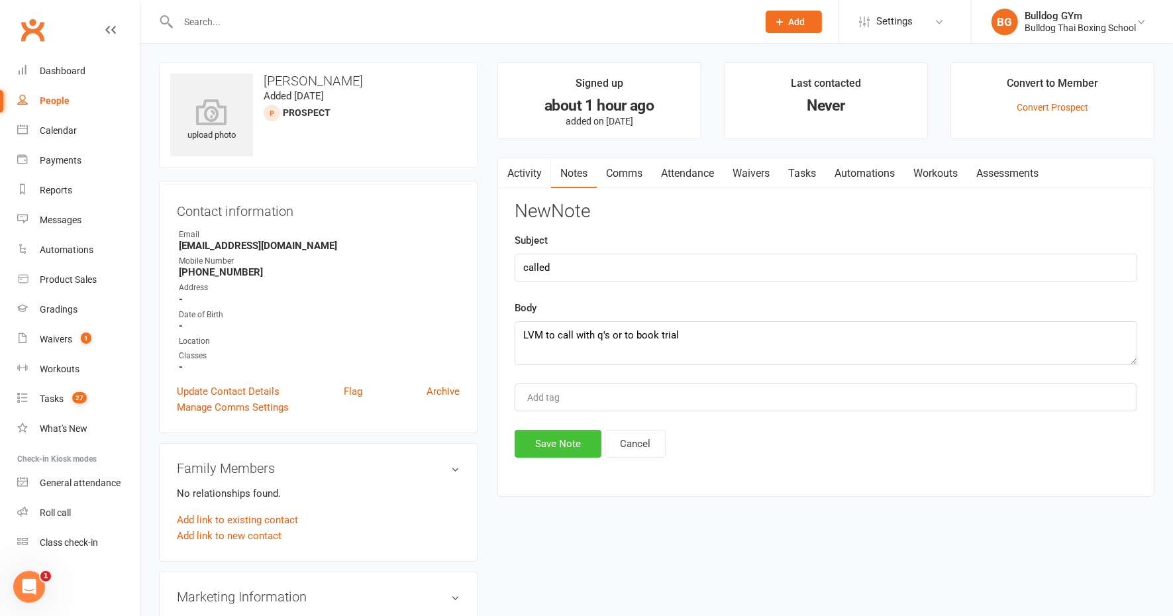
click at [560, 437] on button "Save Note" at bounding box center [558, 444] width 87 height 28
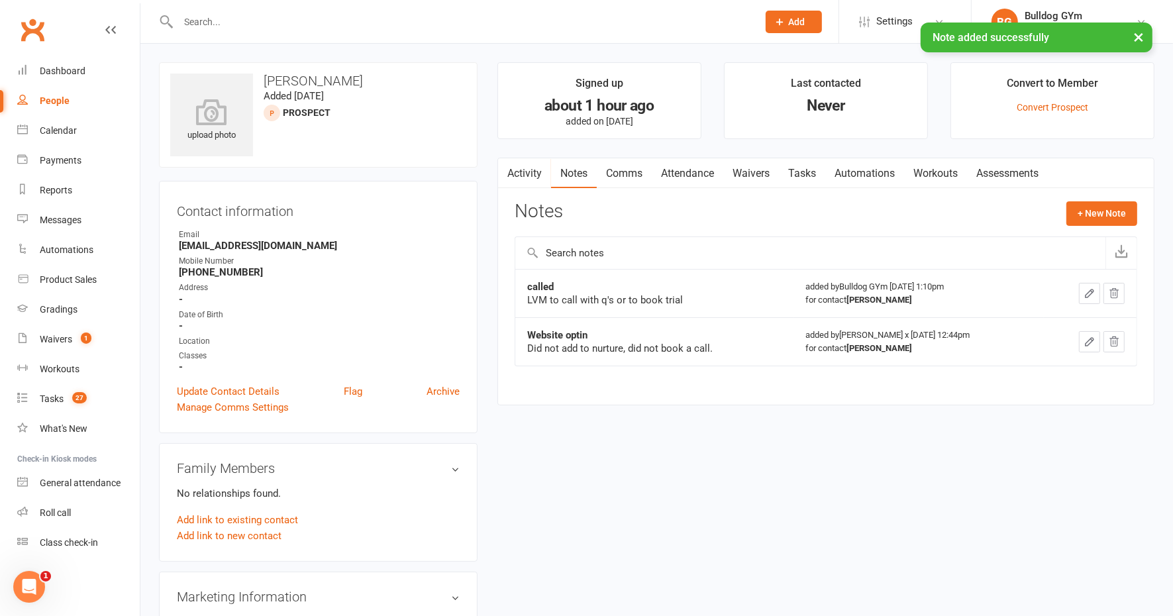
click at [794, 170] on link "Tasks" at bounding box center [802, 173] width 46 height 30
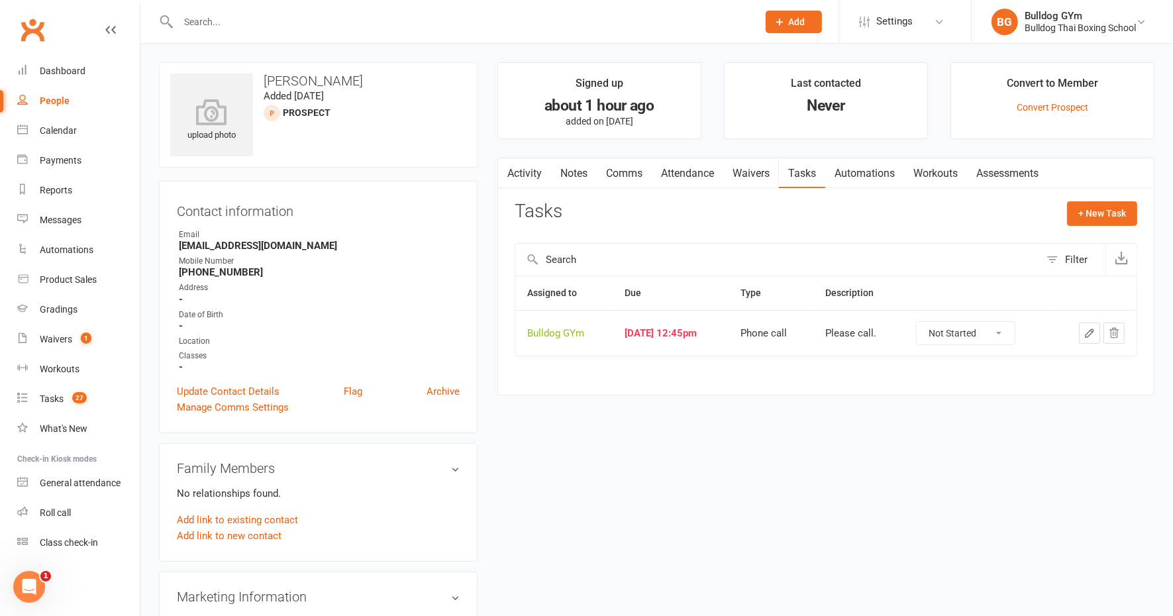
click at [1090, 331] on icon "button" at bounding box center [1090, 333] width 12 height 12
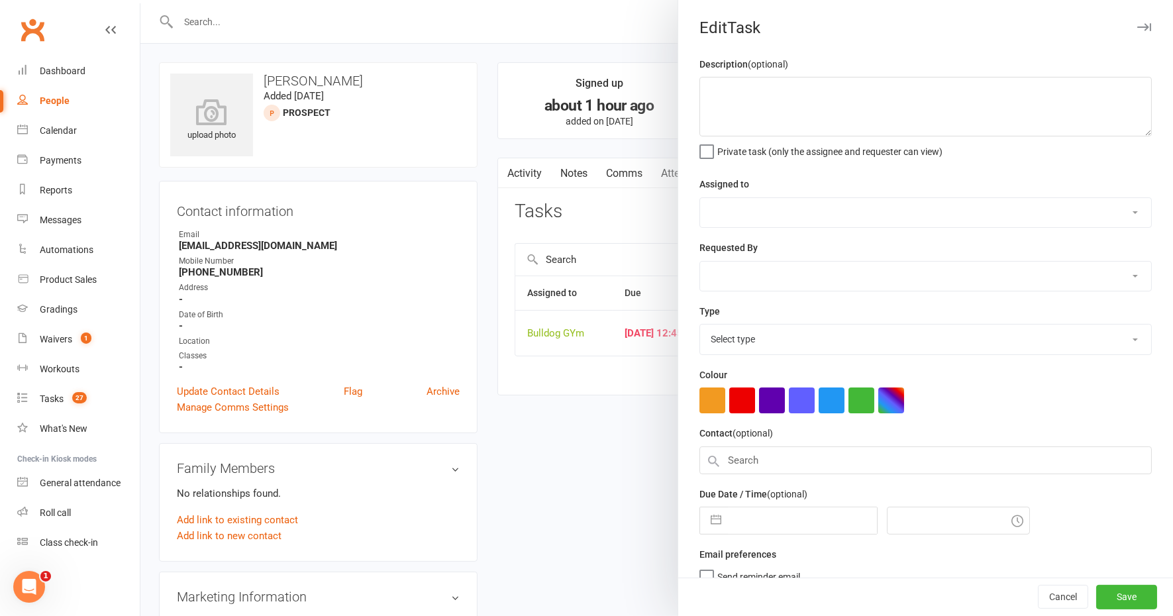
type textarea "Please call."
select select "12940"
select select "45795"
type input "[DATE]"
type input "12:45pm"
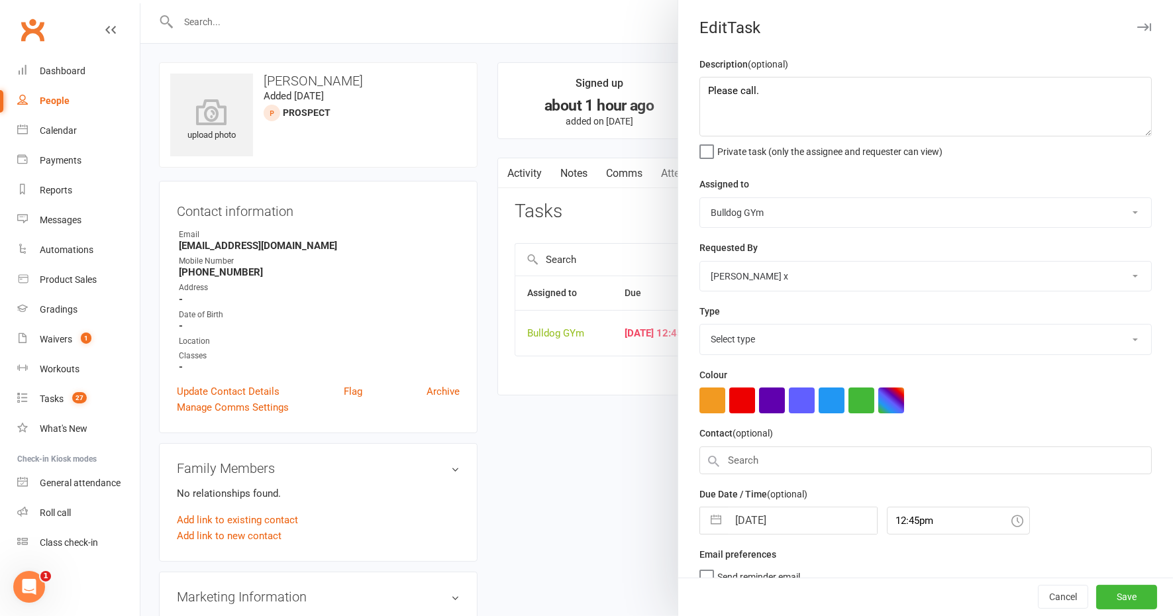
select select "12048"
drag, startPoint x: 779, startPoint y: 504, endPoint x: 797, endPoint y: 504, distance: 17.9
click at [779, 504] on input "[DATE]" at bounding box center [802, 517] width 149 height 27
select select "8"
select select "2025"
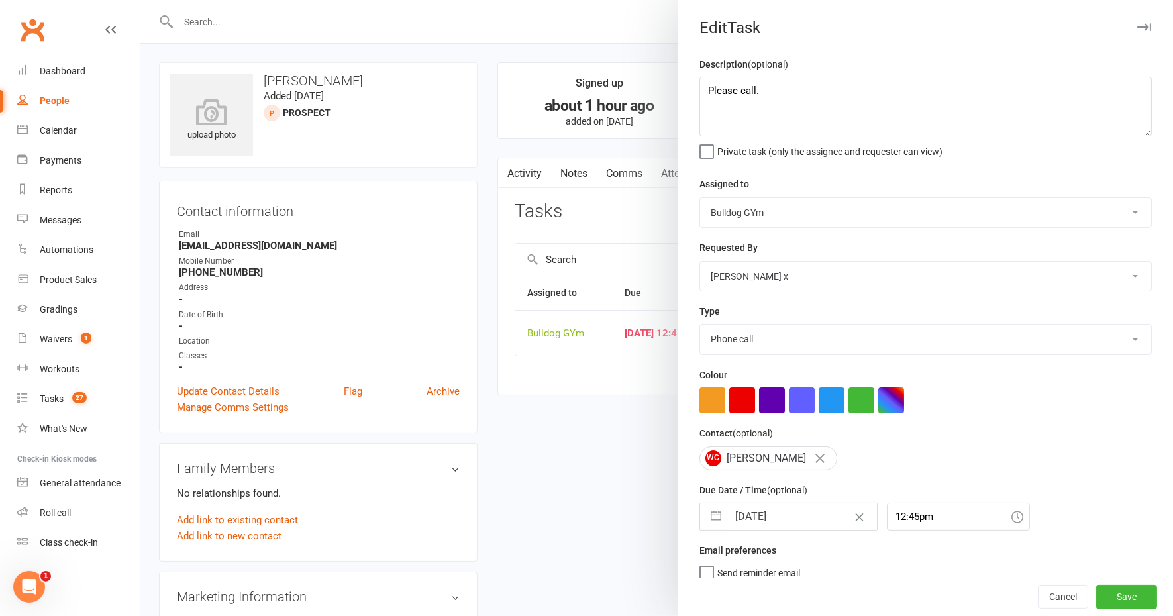
select select "9"
select select "2025"
select select "10"
select select "2025"
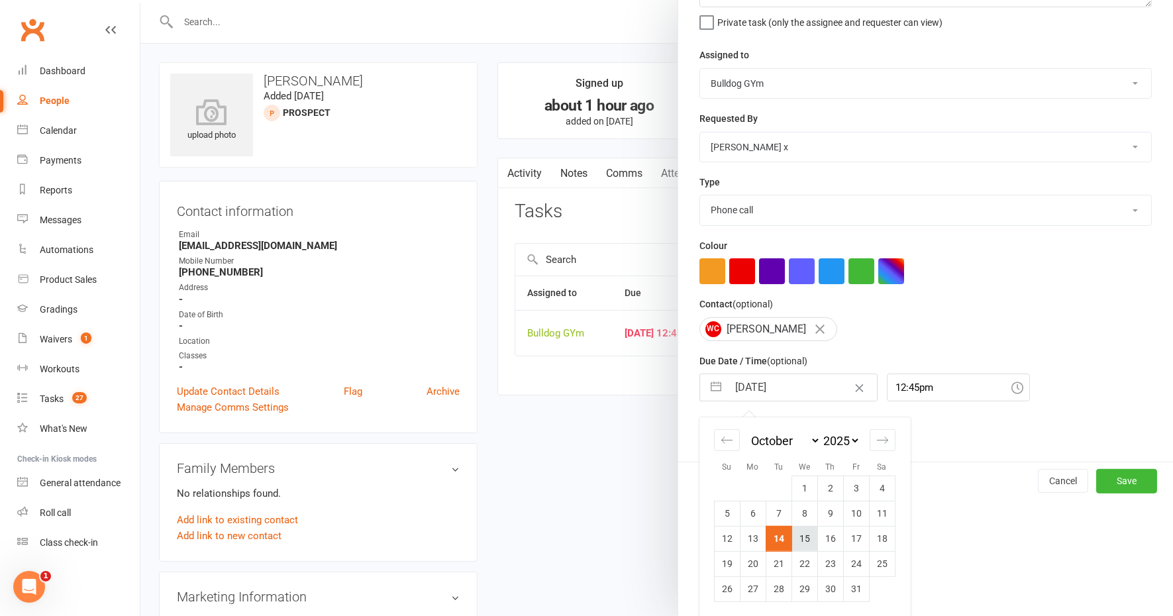
click at [802, 540] on td "15" at bounding box center [805, 538] width 26 height 25
type input "[DATE]"
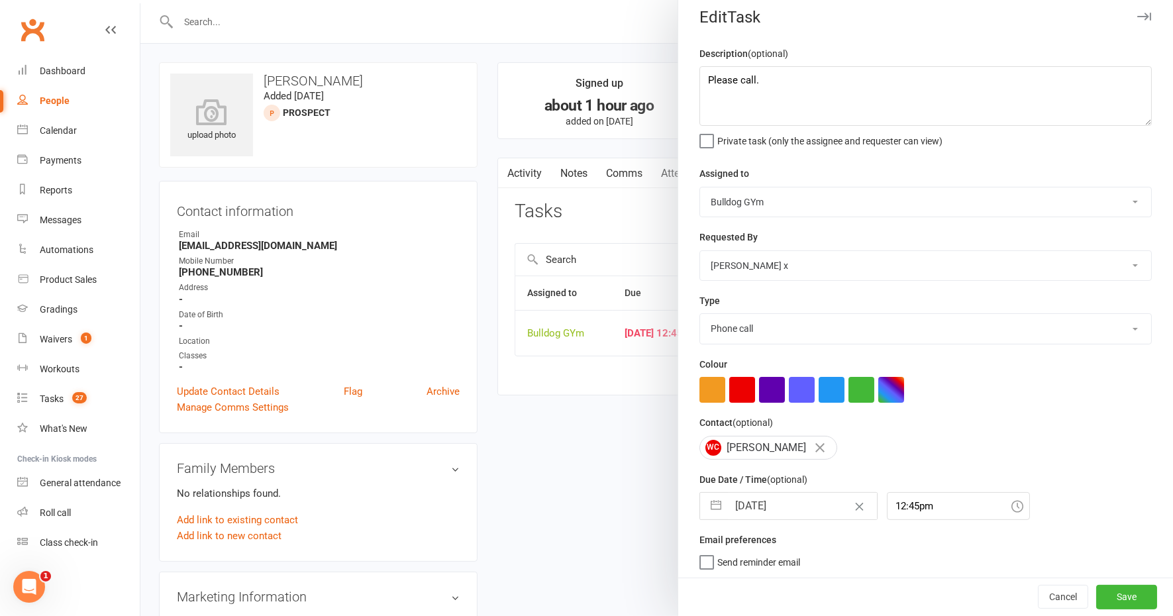
click at [784, 54] on div "Description (optional) Please call. Private task (only the assignee and request…" at bounding box center [926, 96] width 452 height 101
click at [784, 76] on textarea "Please call." at bounding box center [926, 96] width 452 height 60
drag, startPoint x: 777, startPoint y: 76, endPoint x: 785, endPoint y: 68, distance: 11.2
click at [780, 73] on textarea "Please call. send 14 day nurture manually" at bounding box center [926, 96] width 452 height 60
type textarea "Please call. send next 14 day nurture manually"
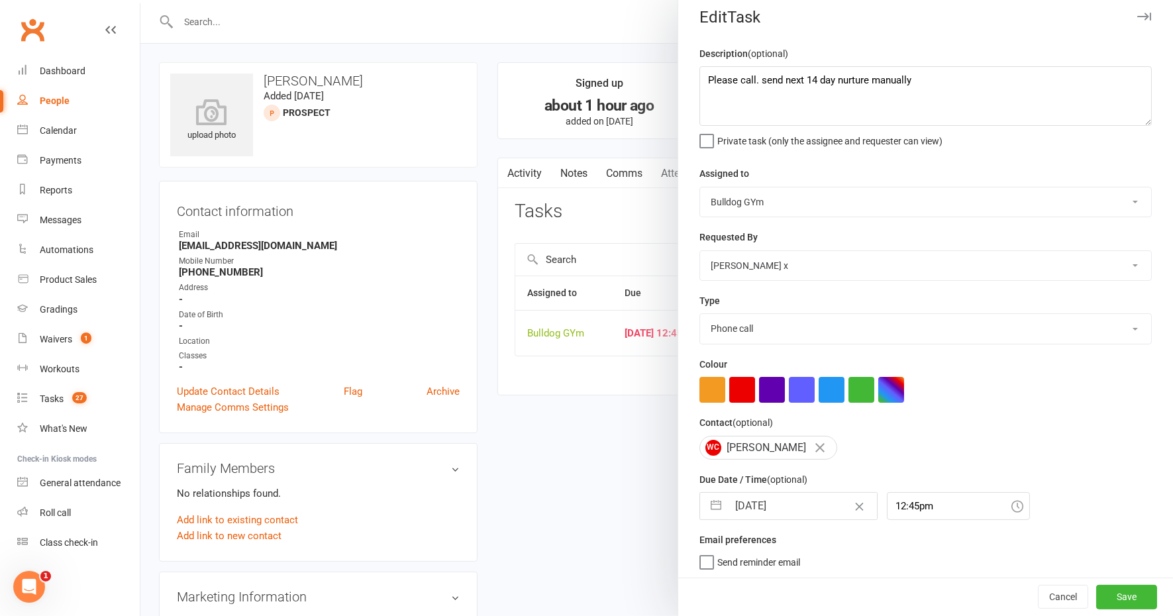
click at [794, 503] on input "[DATE]" at bounding box center [802, 506] width 149 height 27
select select "8"
select select "2025"
select select "9"
select select "2025"
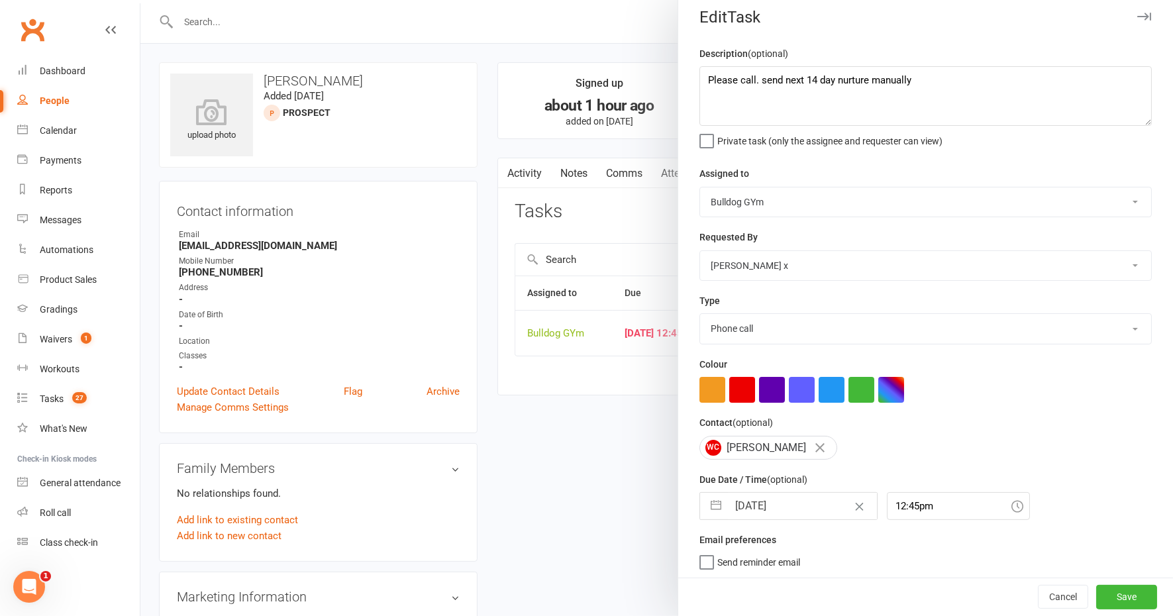
select select "10"
select select "2025"
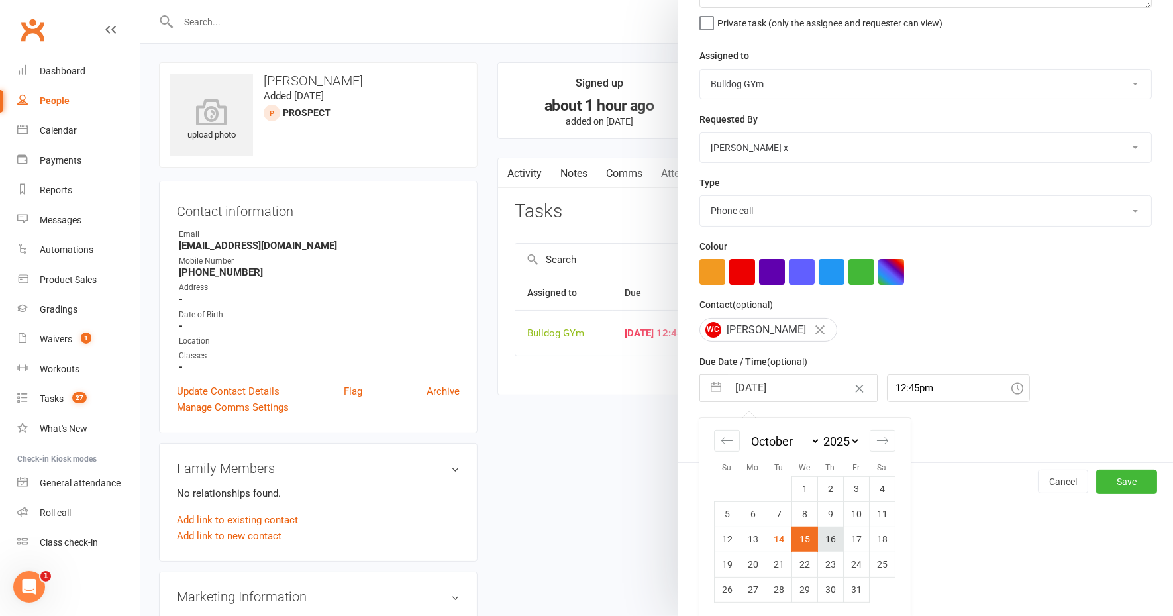
scroll to position [129, 0]
click at [1098, 484] on button "Save" at bounding box center [1126, 481] width 61 height 24
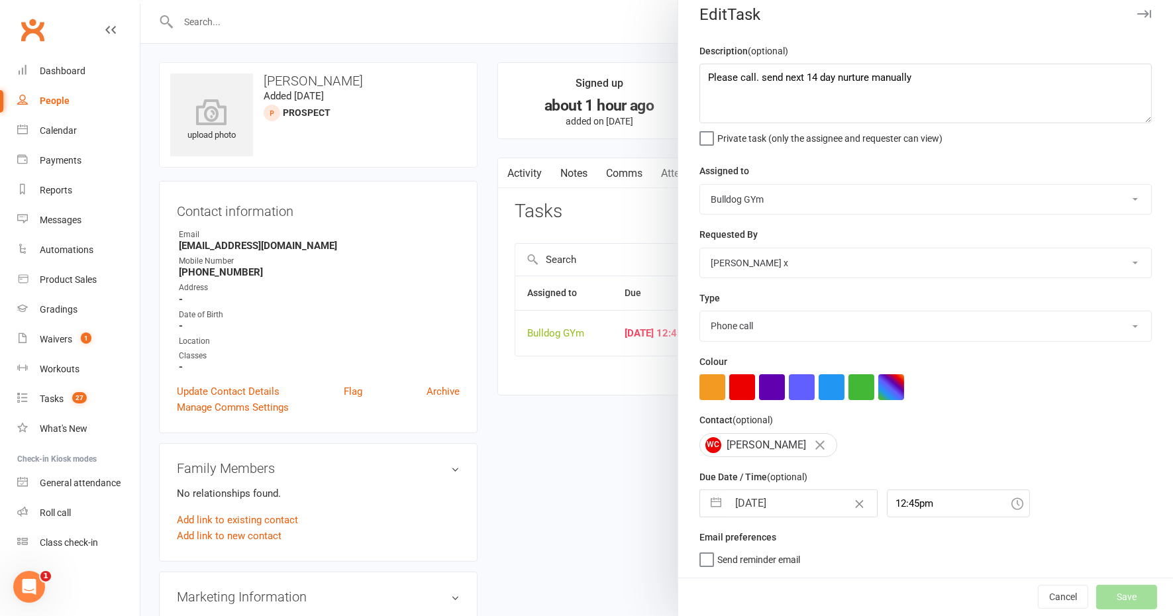
scroll to position [11, 0]
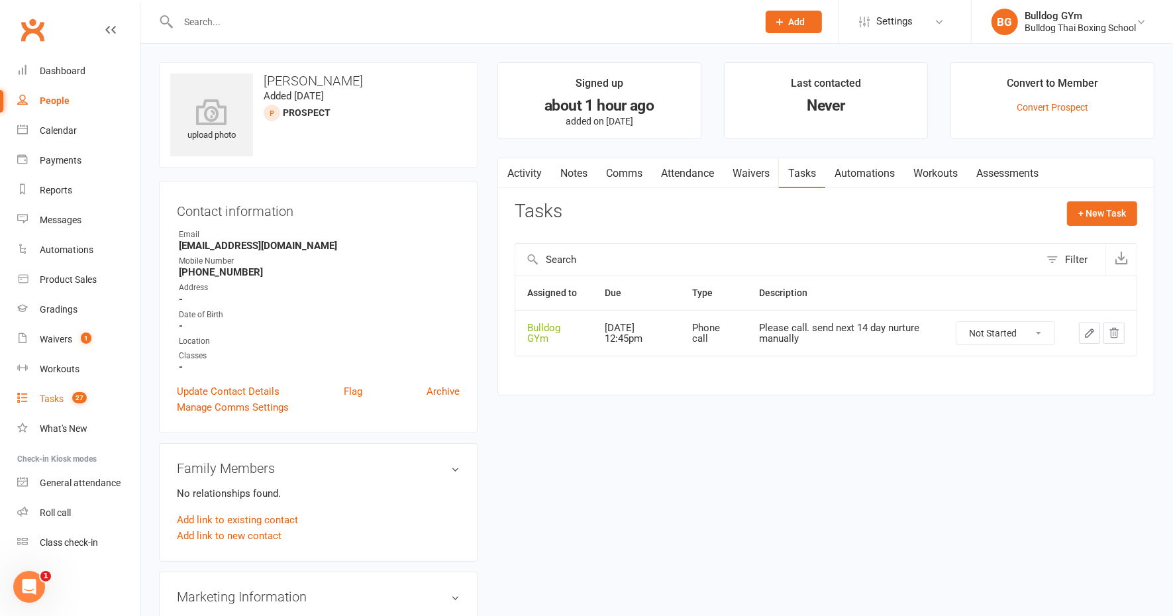
drag, startPoint x: 60, startPoint y: 401, endPoint x: 28, endPoint y: 399, distance: 32.6
click at [60, 401] on div "Tasks" at bounding box center [52, 399] width 24 height 11
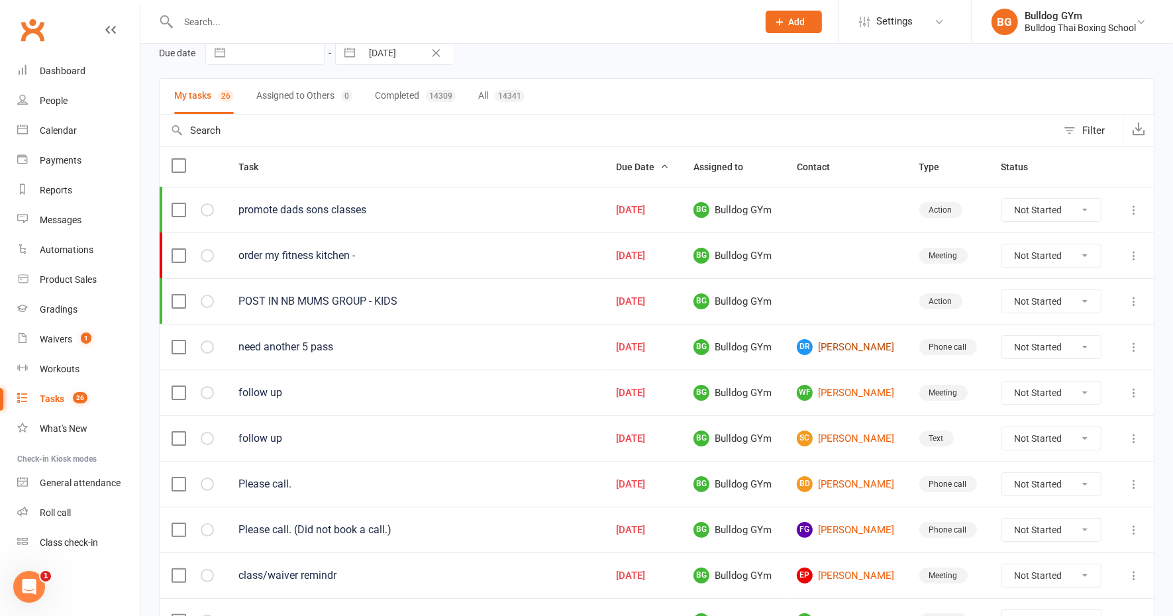
scroll to position [83, 0]
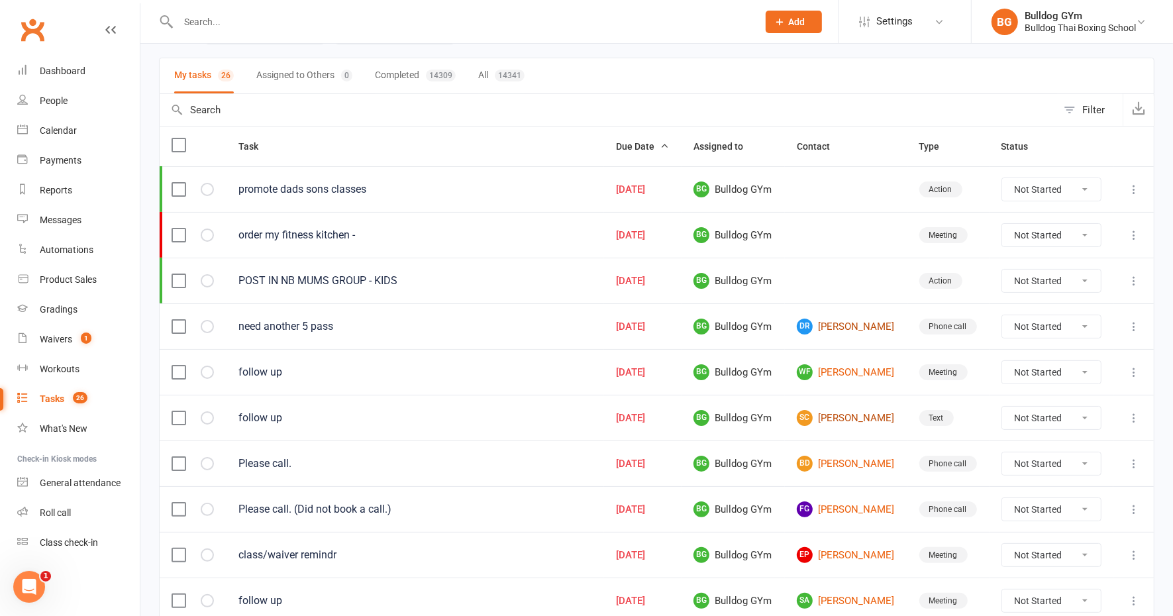
click at [839, 412] on link "SC [PERSON_NAME]" at bounding box center [846, 418] width 99 height 16
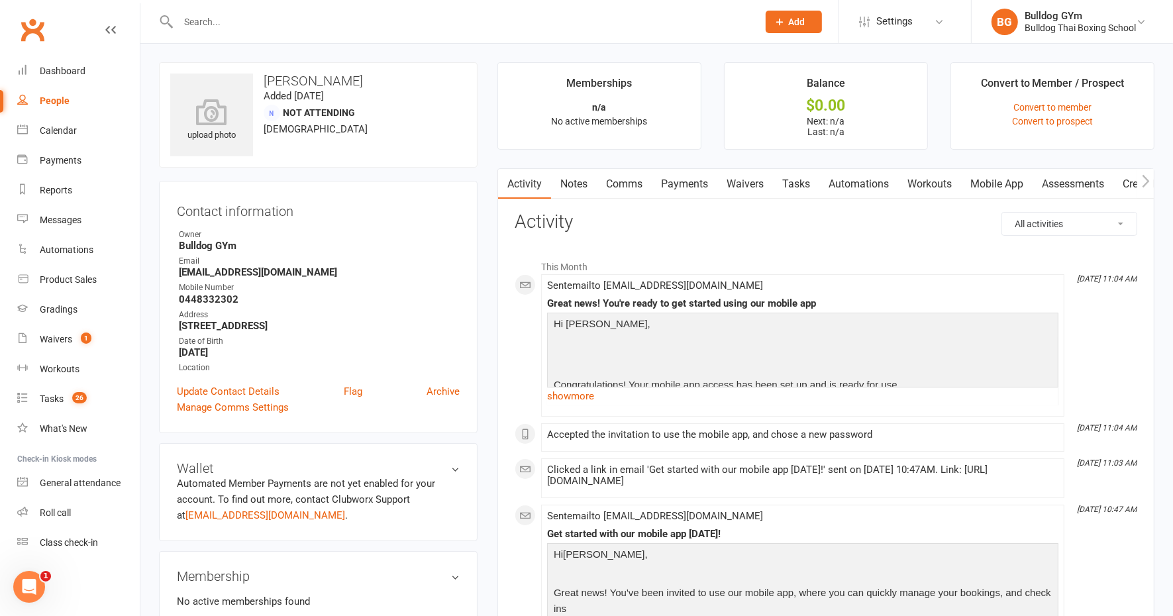
click at [802, 178] on link "Tasks" at bounding box center [796, 184] width 46 height 30
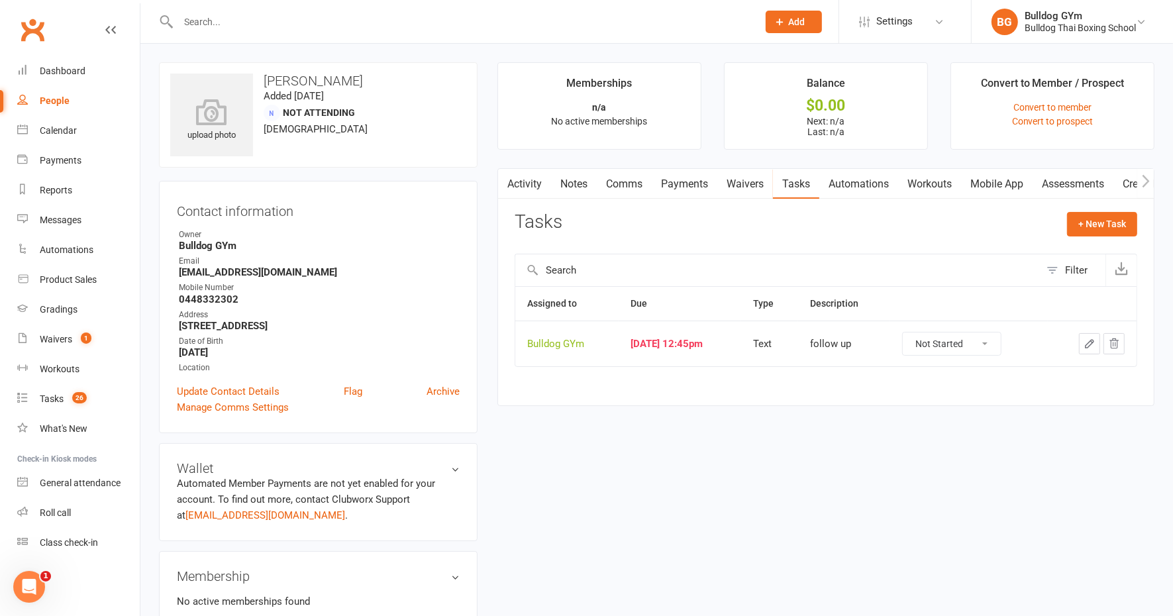
drag, startPoint x: 989, startPoint y: 336, endPoint x: 988, endPoint y: 350, distance: 14.0
click at [990, 339] on select "Not Started In Progress Waiting Complete" at bounding box center [952, 344] width 98 height 23
click at [915, 333] on select "Not Started In Progress Waiting Complete" at bounding box center [952, 344] width 98 height 23
select select "unstarted"
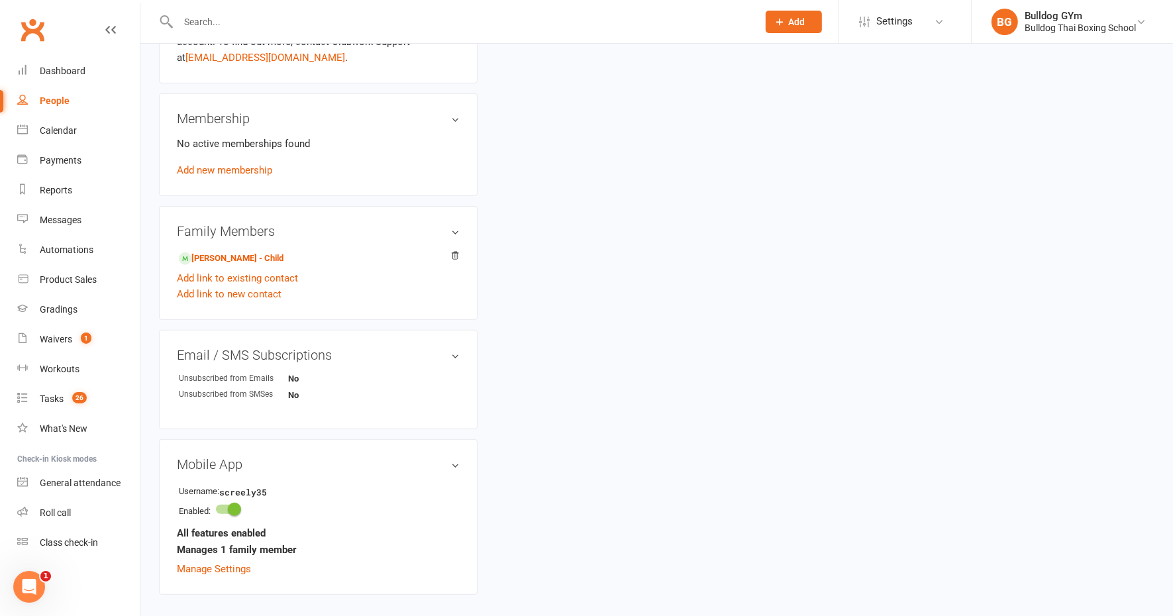
scroll to position [497, 0]
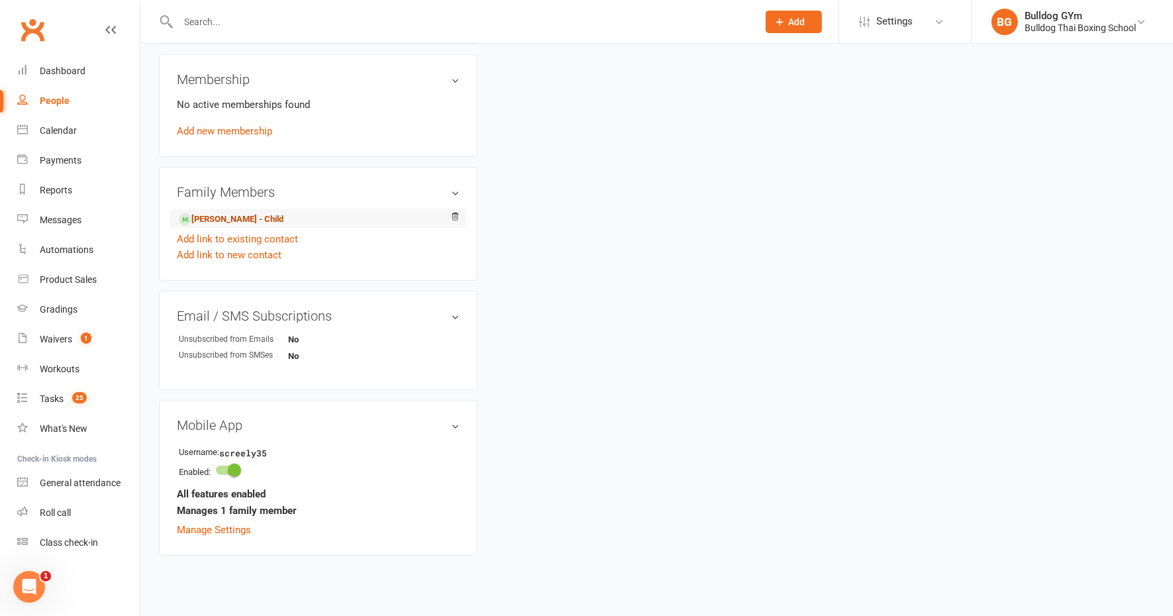
click at [236, 219] on link "[PERSON_NAME] - Child" at bounding box center [231, 220] width 105 height 14
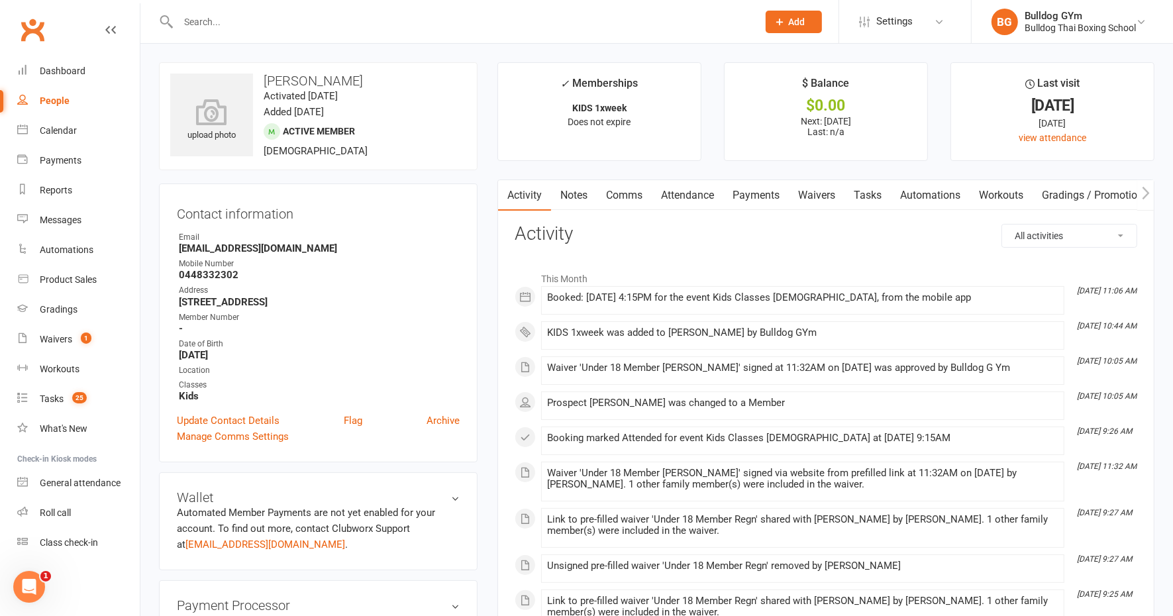
click at [870, 193] on link "Tasks" at bounding box center [868, 195] width 46 height 30
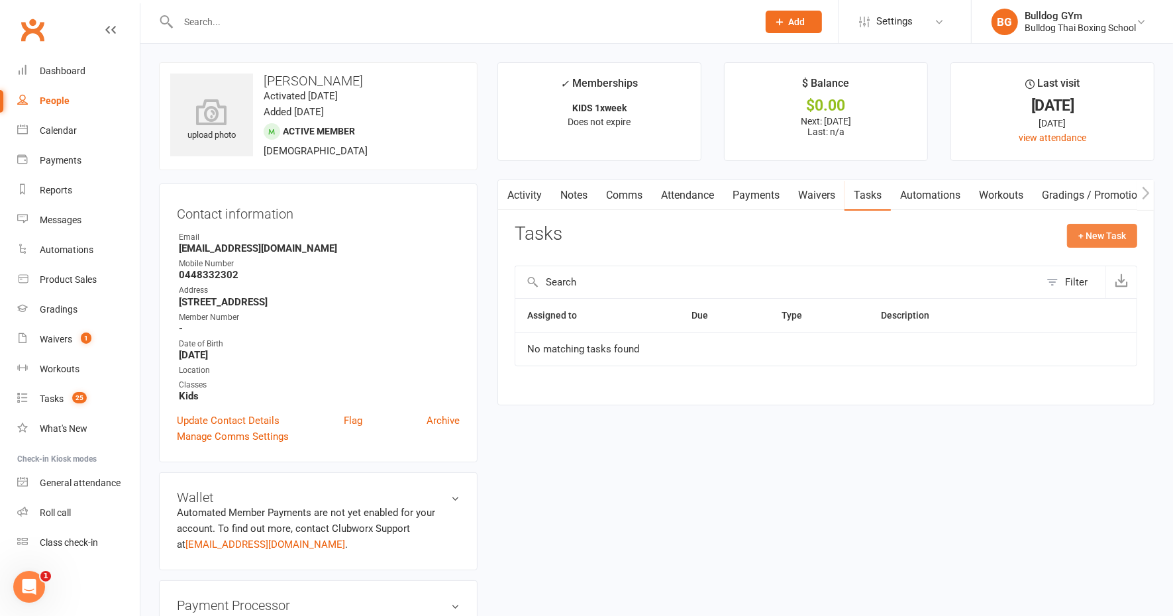
click at [1098, 236] on button "+ New Task" at bounding box center [1102, 236] width 70 height 24
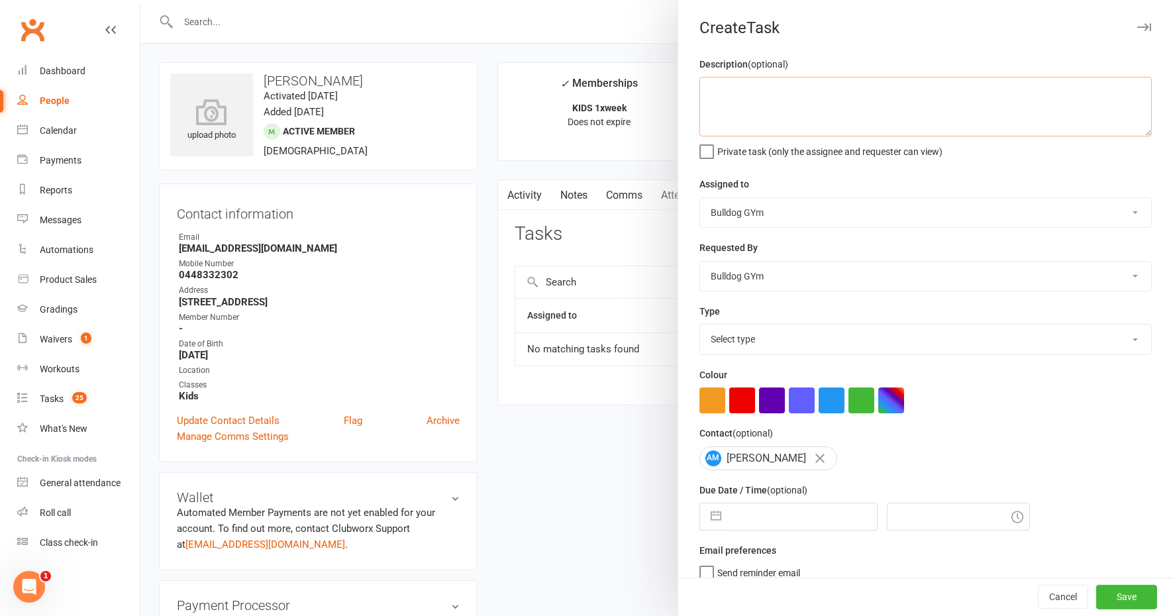
click at [739, 103] on textarea at bounding box center [926, 107] width 452 height 60
type textarea "check att"
type input "4:30pm"
select select "8"
select select "2025"
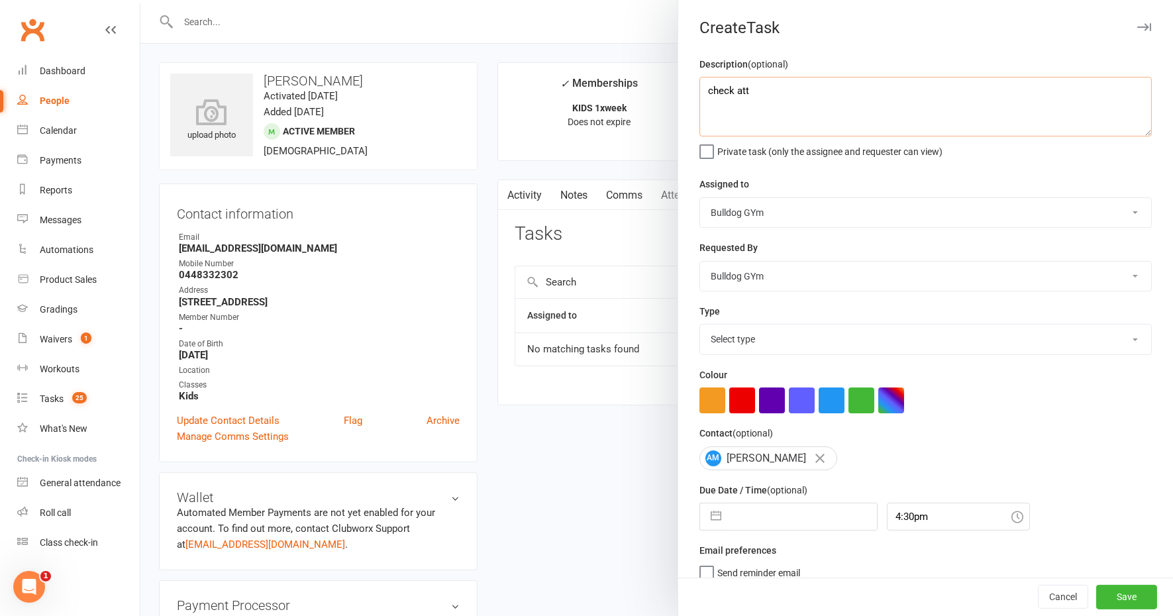
select select "9"
select select "2025"
select select "10"
select select "2025"
type input "[DATE]"
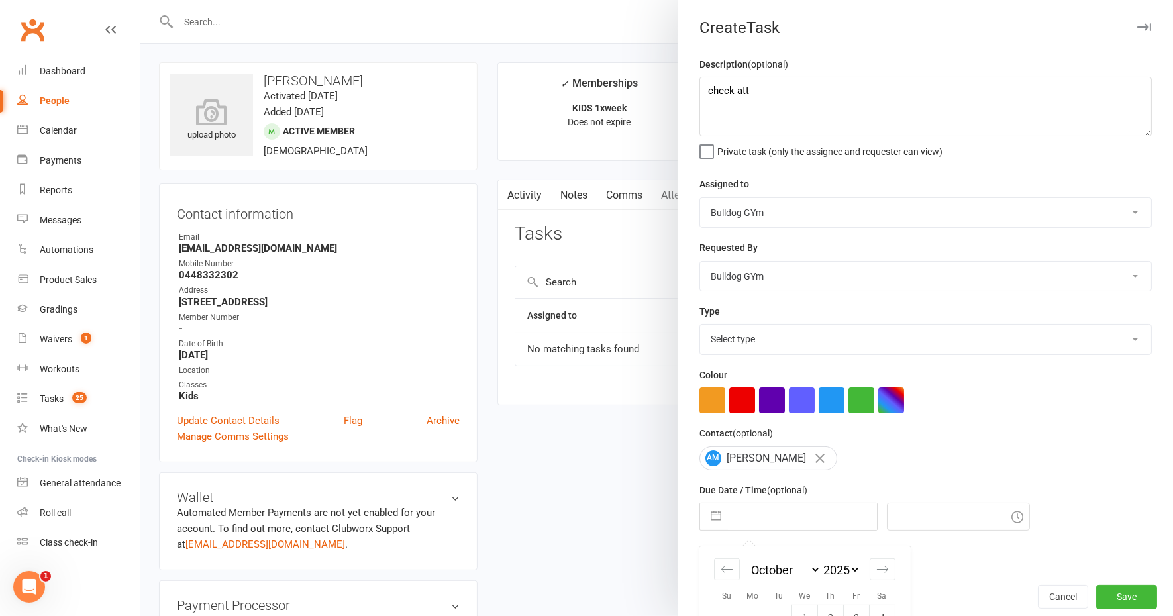
click at [743, 343] on select "Select type Action E-mail Meeting Phone call Text Add new task type" at bounding box center [925, 339] width 451 height 29
select select "12049"
click at [700, 325] on select "Select type Action E-mail Meeting Phone call Text Add new task type" at bounding box center [925, 339] width 451 height 29
click at [778, 510] on input "text" at bounding box center [802, 517] width 149 height 27
select select "8"
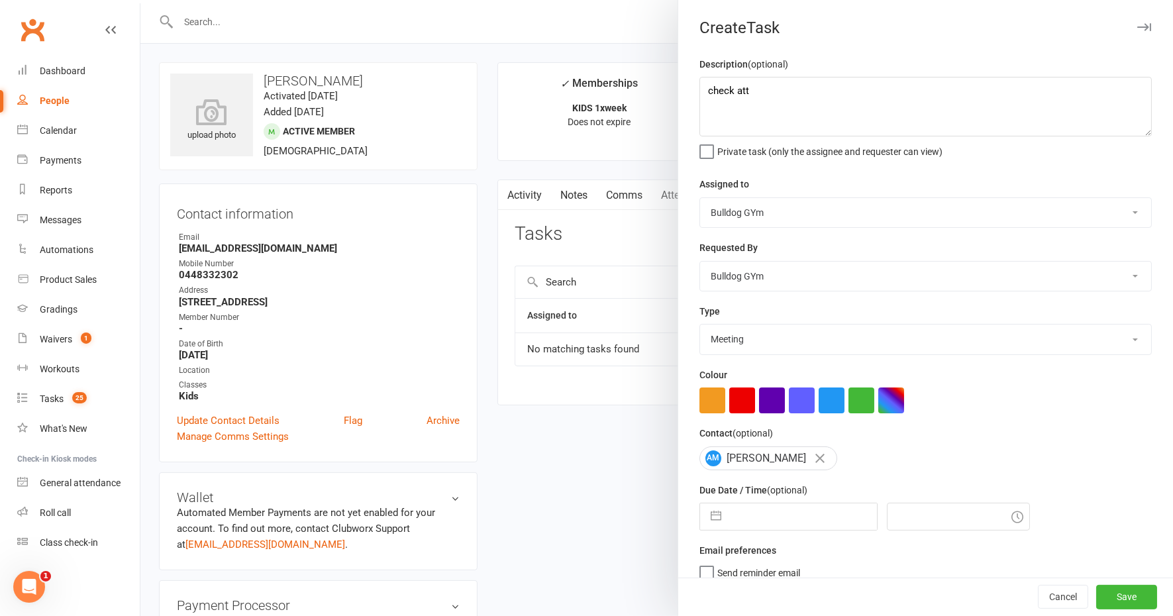
select select "2025"
select select "9"
select select "2025"
select select "10"
select select "2025"
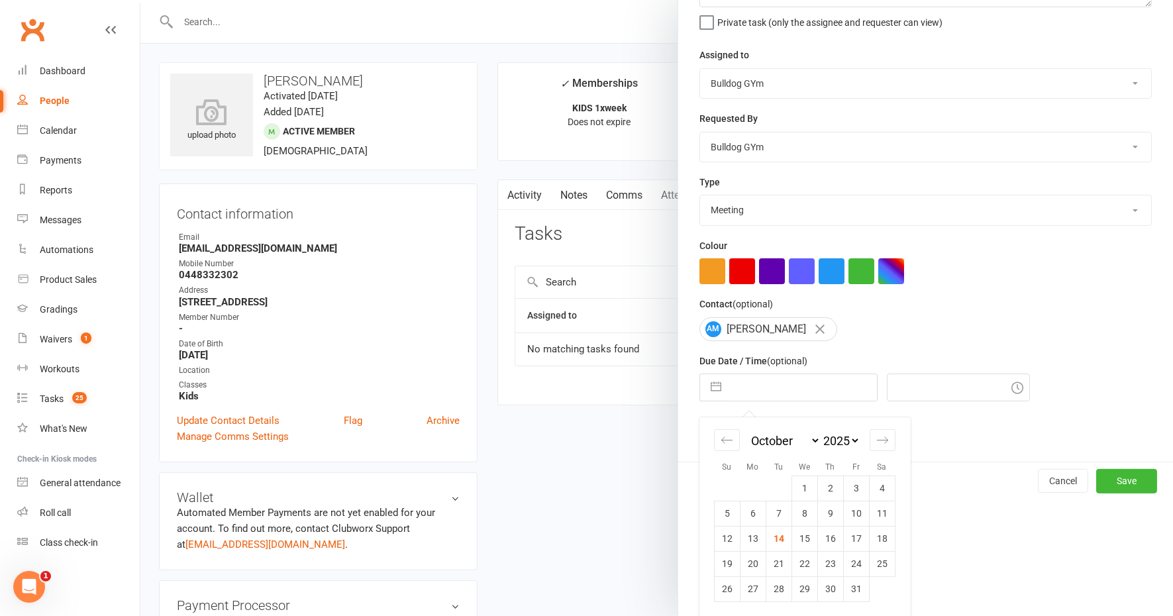
click at [770, 585] on td "28" at bounding box center [779, 588] width 26 height 25
type input "[DATE]"
type input "1:15pm"
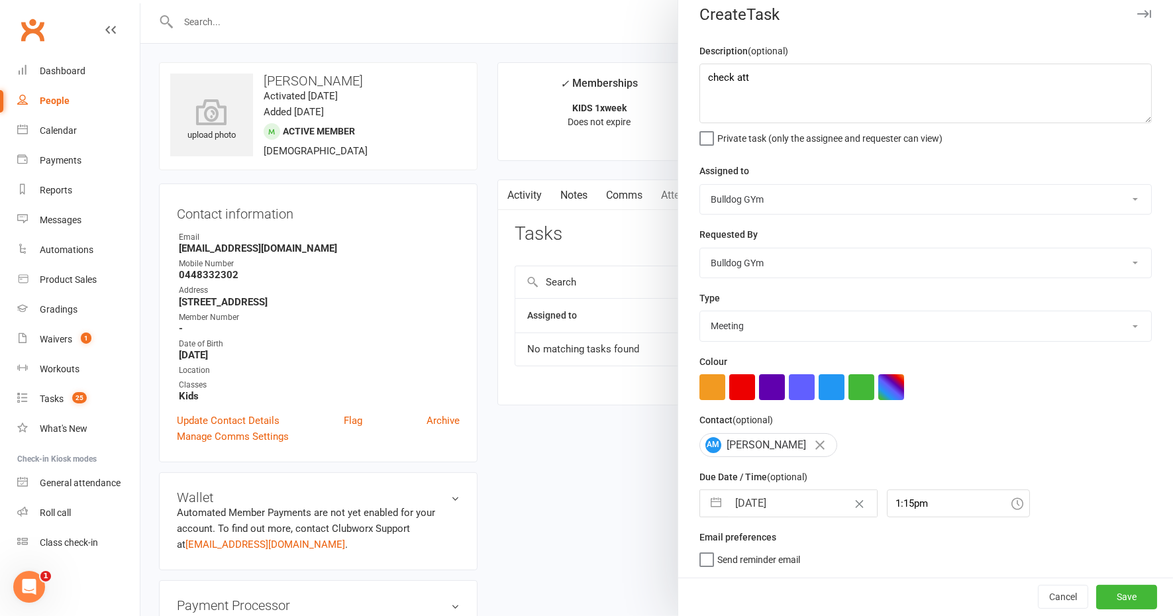
scroll to position [11, 0]
click at [1109, 597] on button "Save" at bounding box center [1126, 598] width 61 height 24
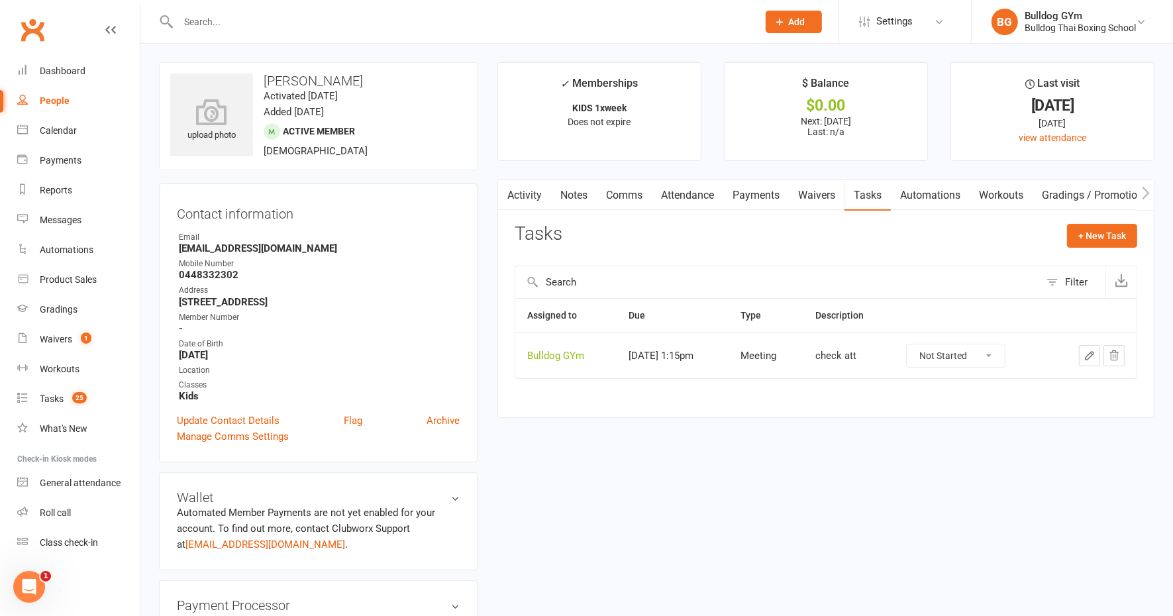
click at [580, 196] on link "Notes" at bounding box center [574, 195] width 46 height 30
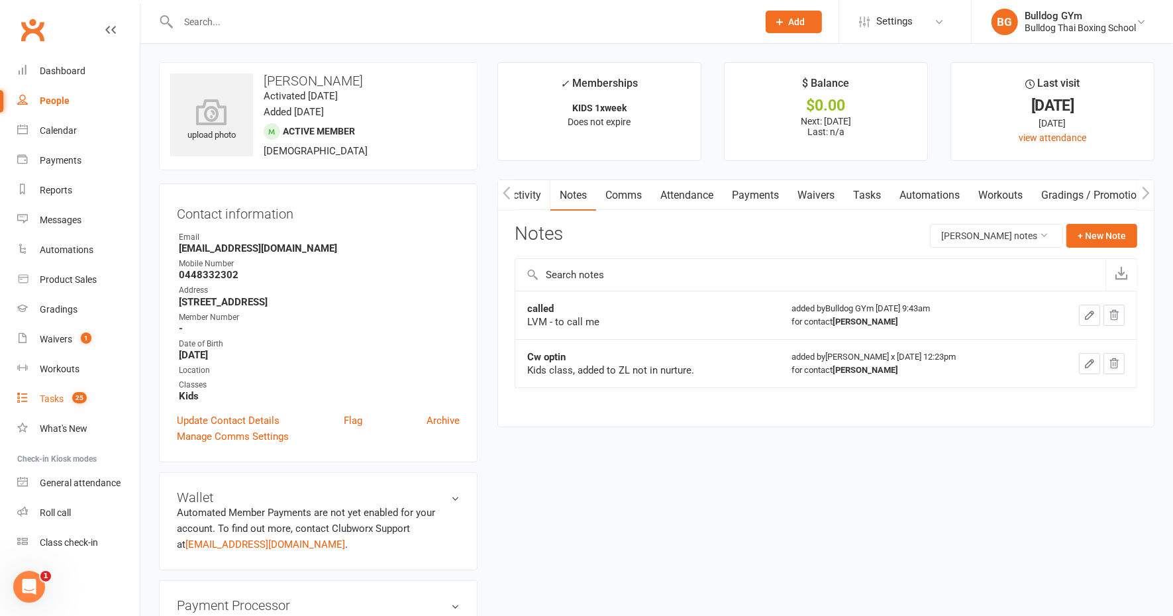
click at [60, 397] on div "Tasks" at bounding box center [52, 399] width 24 height 11
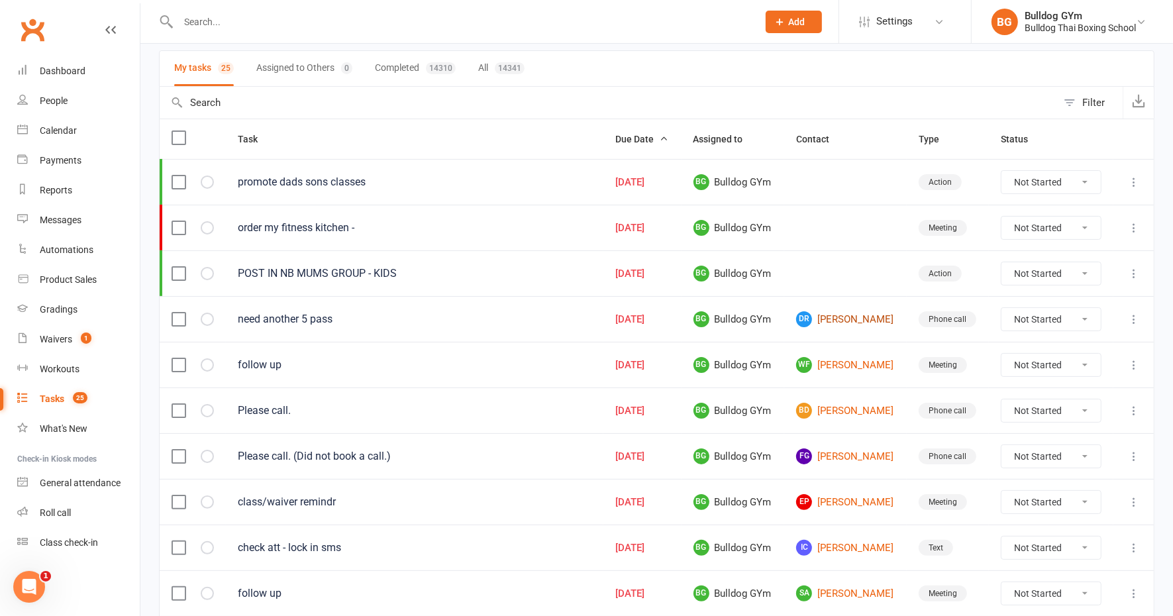
scroll to position [166, 0]
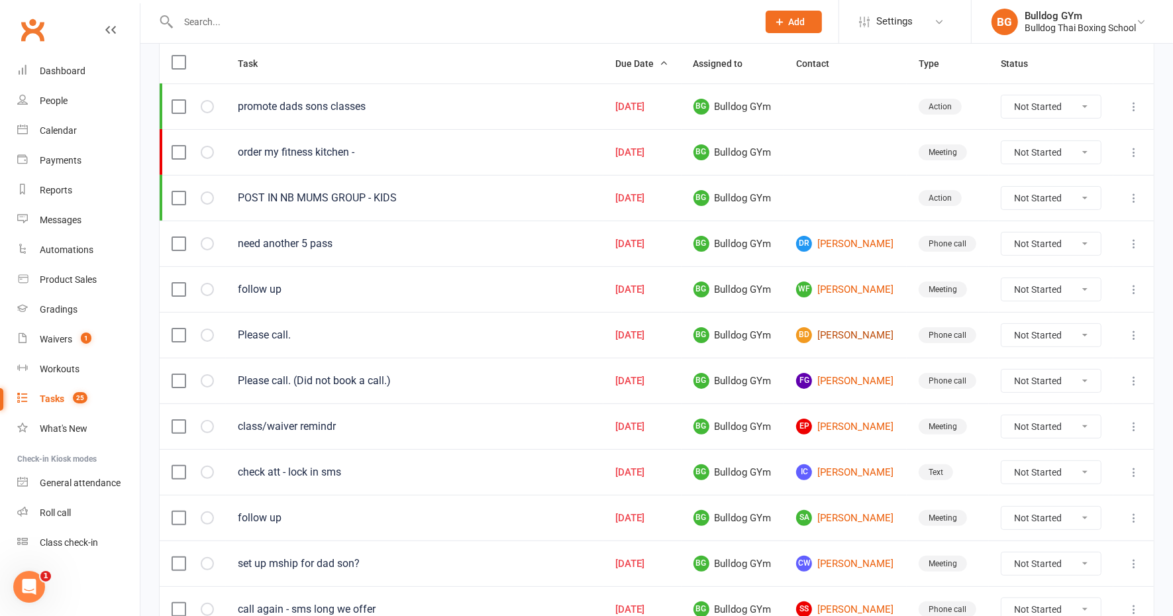
click at [847, 327] on link "BD [PERSON_NAME]" at bounding box center [845, 335] width 99 height 16
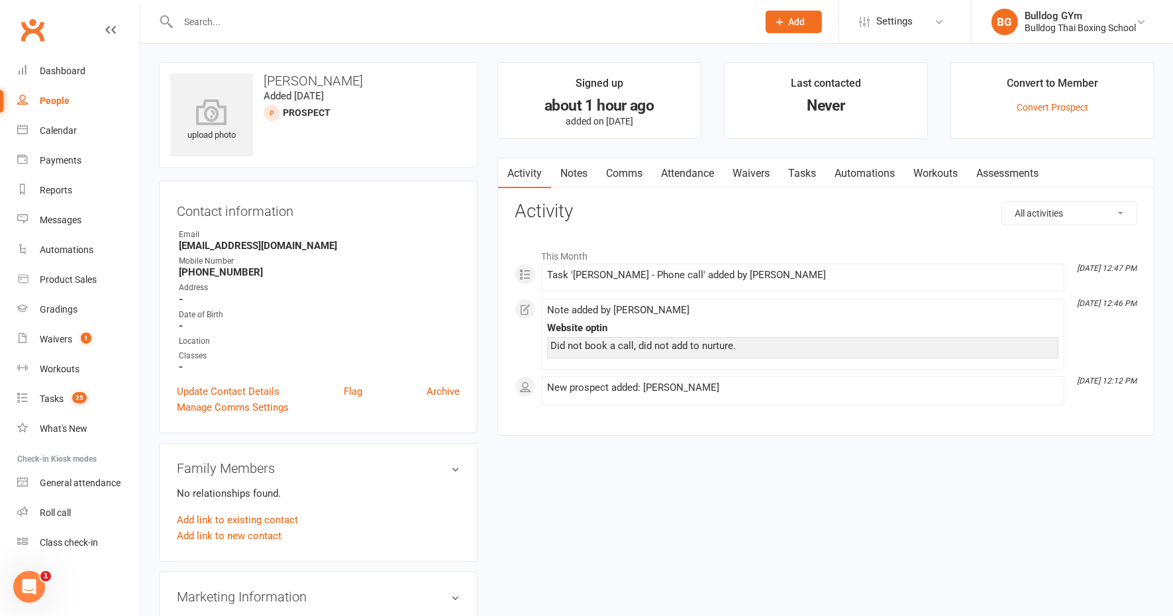
click at [574, 172] on link "Notes" at bounding box center [574, 173] width 46 height 30
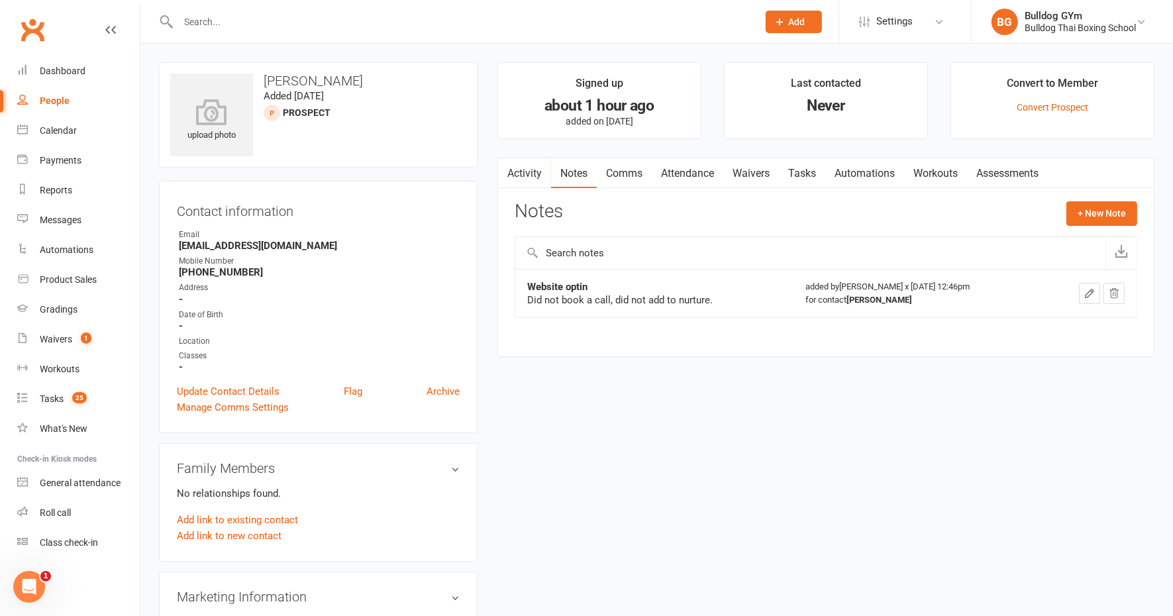
click at [1087, 229] on div "Notes + New Note" at bounding box center [826, 218] width 623 height 34
click at [1100, 211] on button "+ New Note" at bounding box center [1102, 213] width 71 height 24
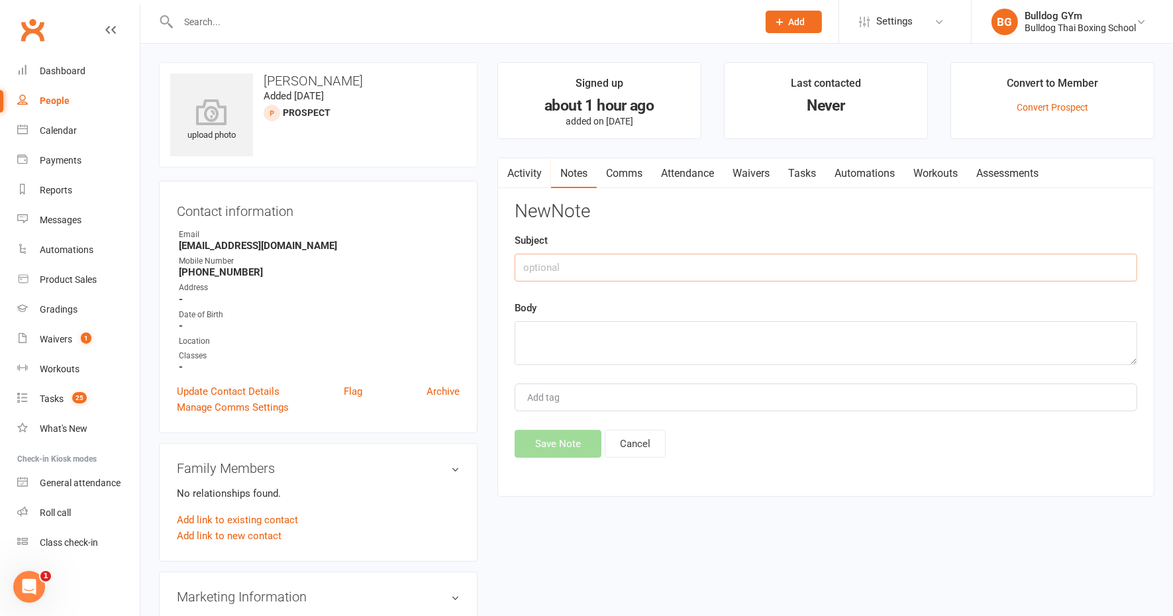
click at [596, 260] on input "text" at bounding box center [826, 268] width 623 height 28
type input "called"
click at [566, 337] on textarea at bounding box center [826, 343] width 623 height 44
type textarea "LVM to call with any q's or to book trial"
click at [544, 439] on button "Save Note" at bounding box center [558, 444] width 87 height 28
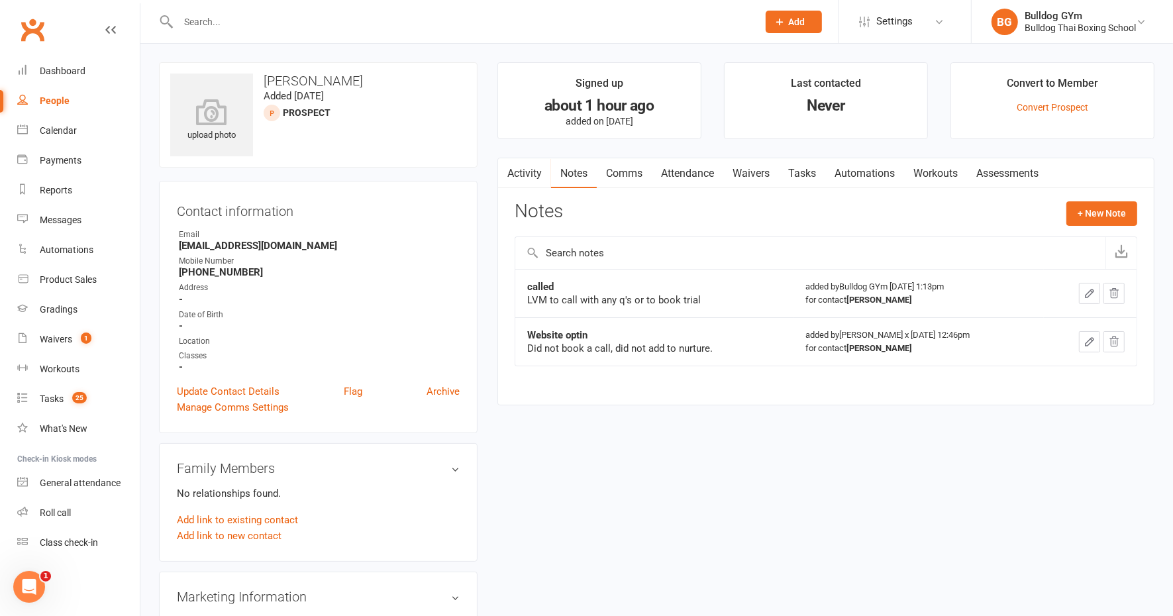
click at [805, 176] on link "Tasks" at bounding box center [802, 173] width 46 height 30
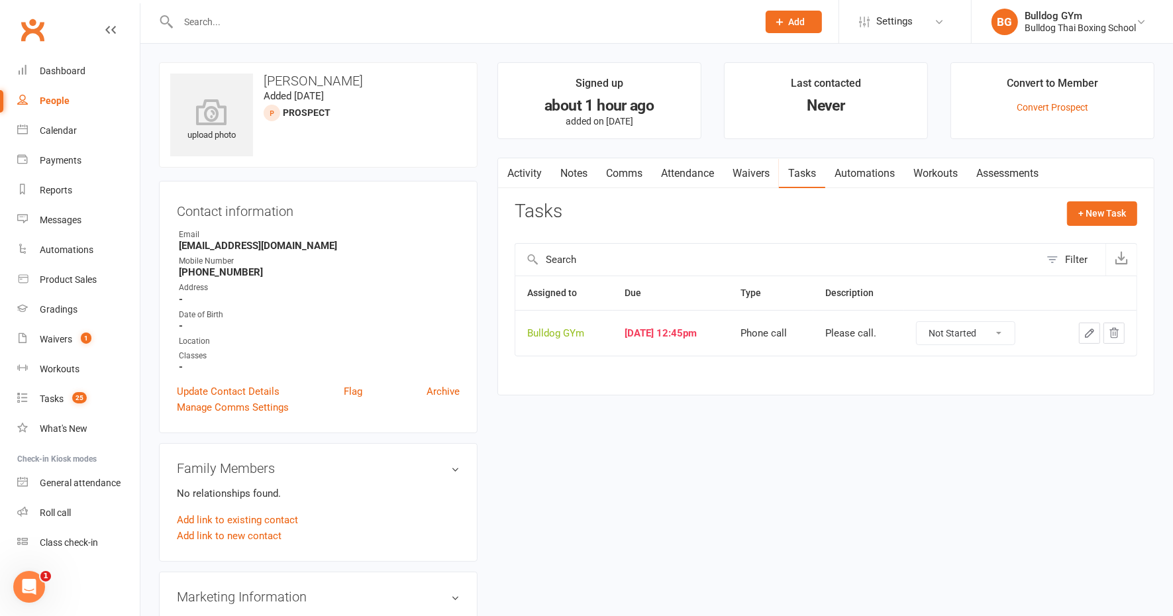
click at [1084, 325] on button "button" at bounding box center [1089, 333] width 21 height 21
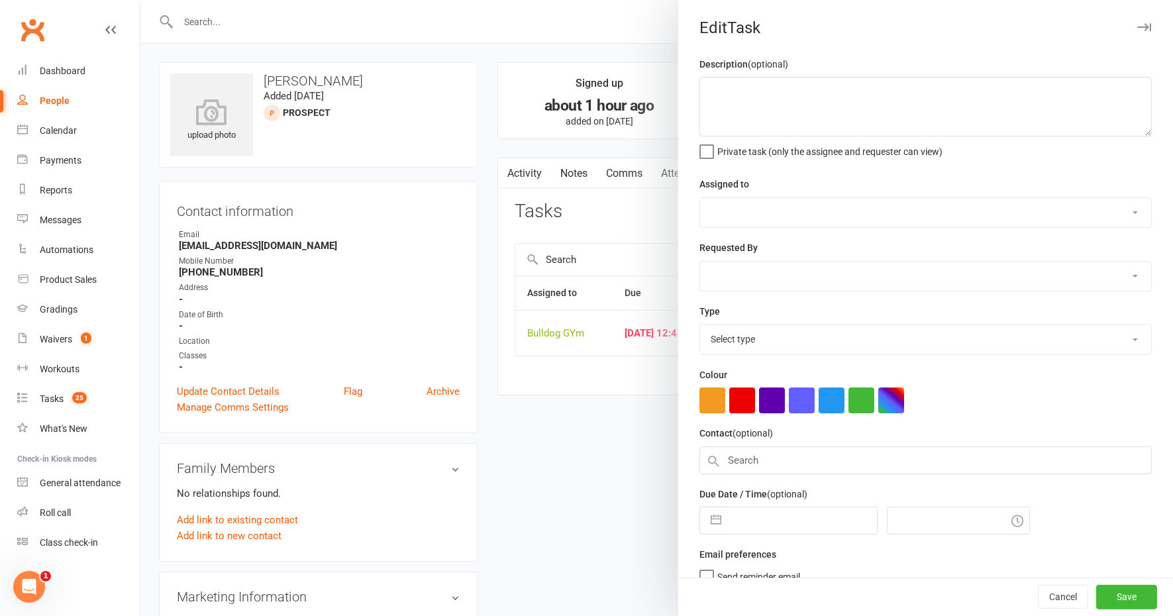
type textarea "Please call."
select select "12940"
select select "45795"
type input "[DATE]"
type input "12:45pm"
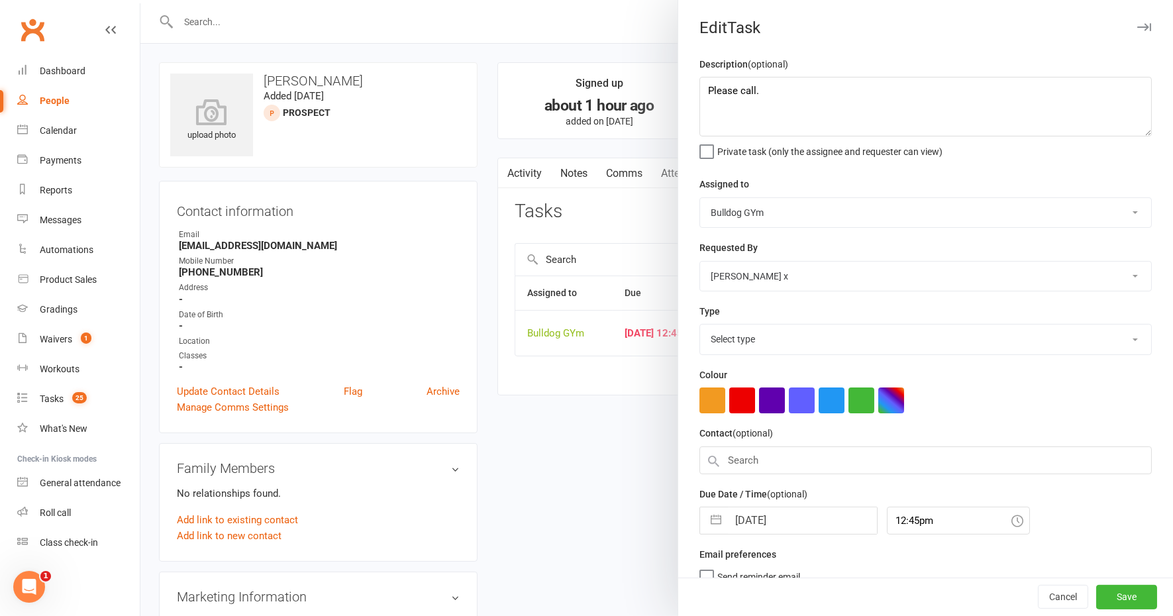
select select "12048"
click at [812, 513] on input "[DATE]" at bounding box center [802, 517] width 149 height 27
select select "8"
select select "2025"
select select "9"
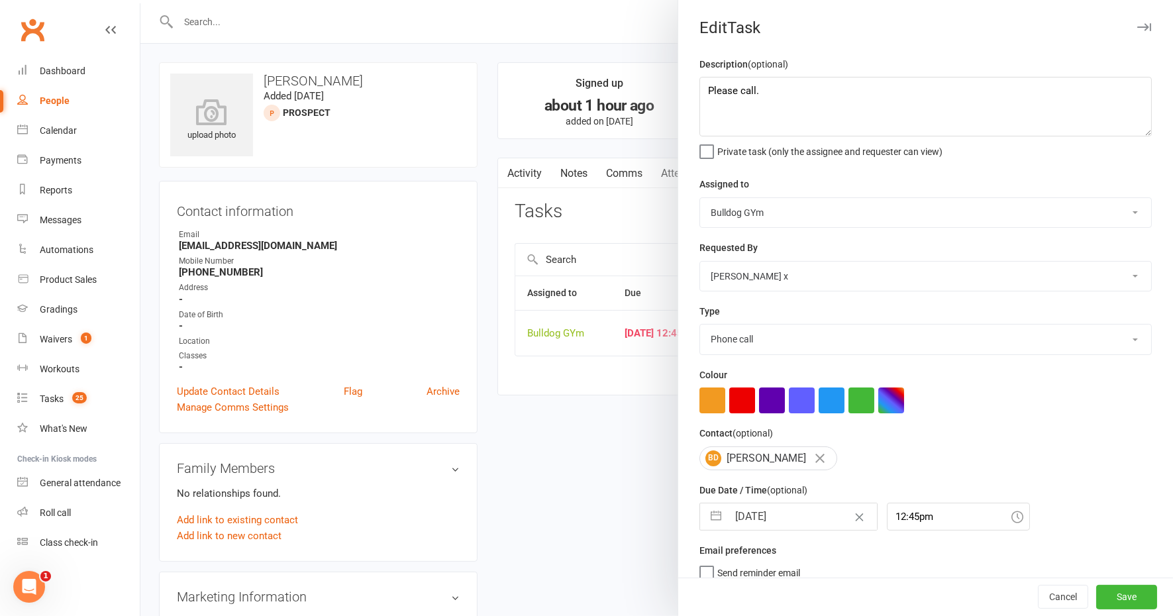
select select "2025"
select select "10"
select select "2025"
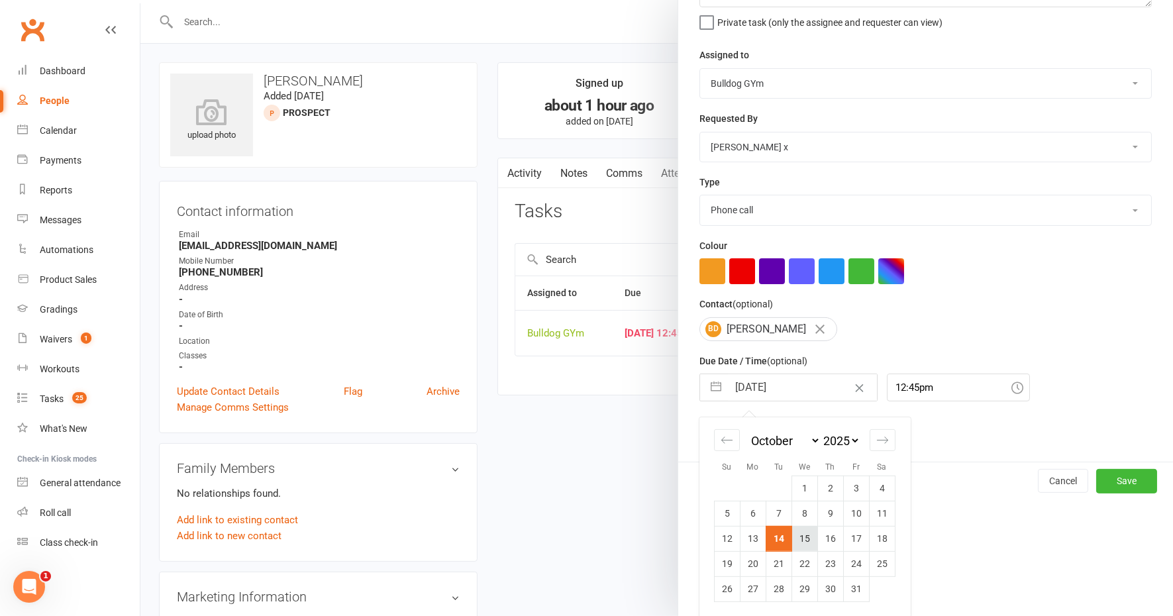
click at [795, 539] on td "15" at bounding box center [805, 538] width 26 height 25
type input "[DATE]"
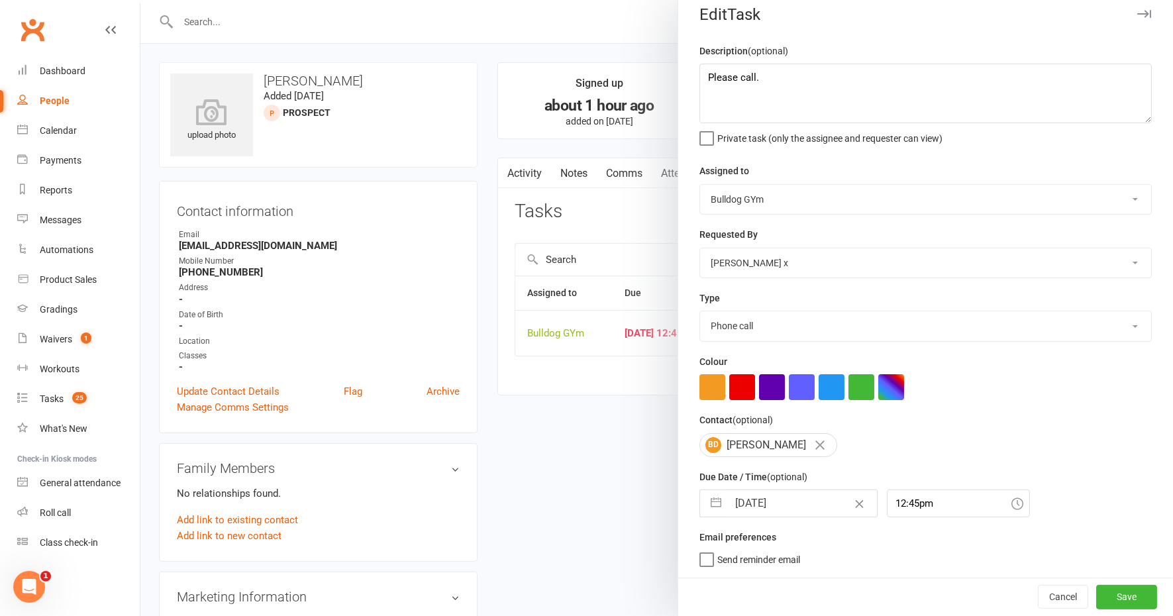
scroll to position [11, 0]
click at [1096, 590] on button "Save" at bounding box center [1126, 598] width 61 height 24
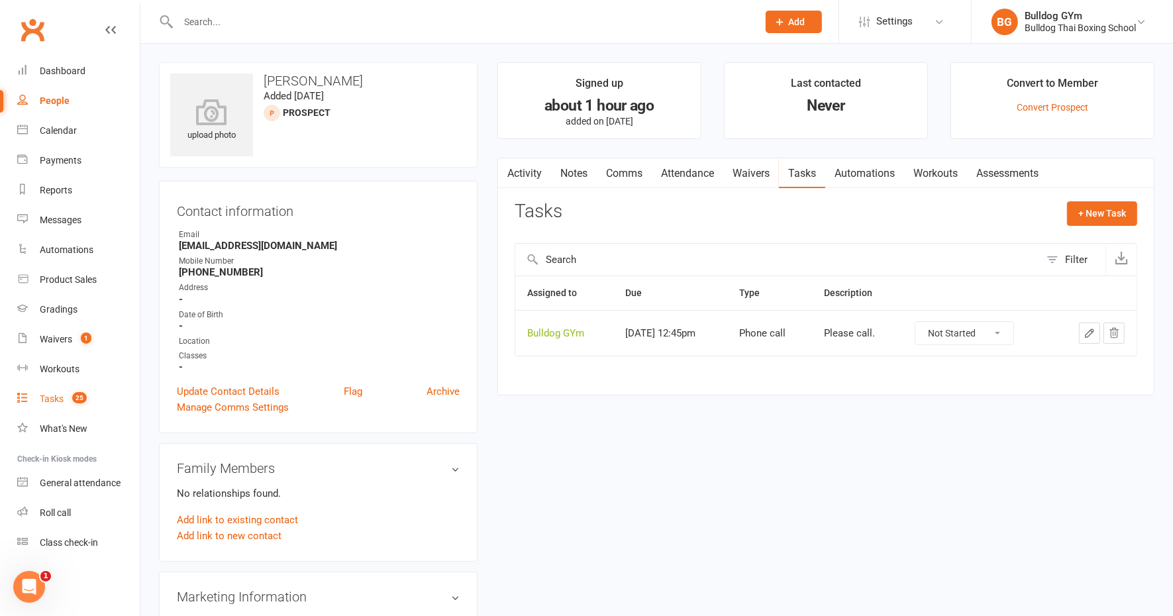
click at [52, 398] on div "Tasks" at bounding box center [52, 399] width 24 height 11
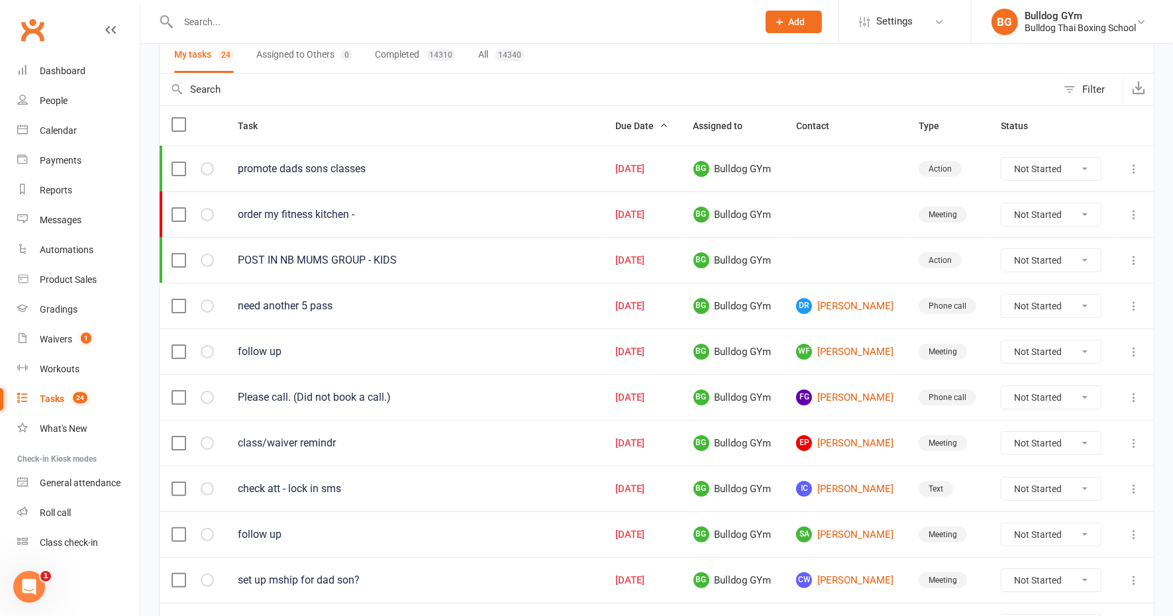
scroll to position [166, 0]
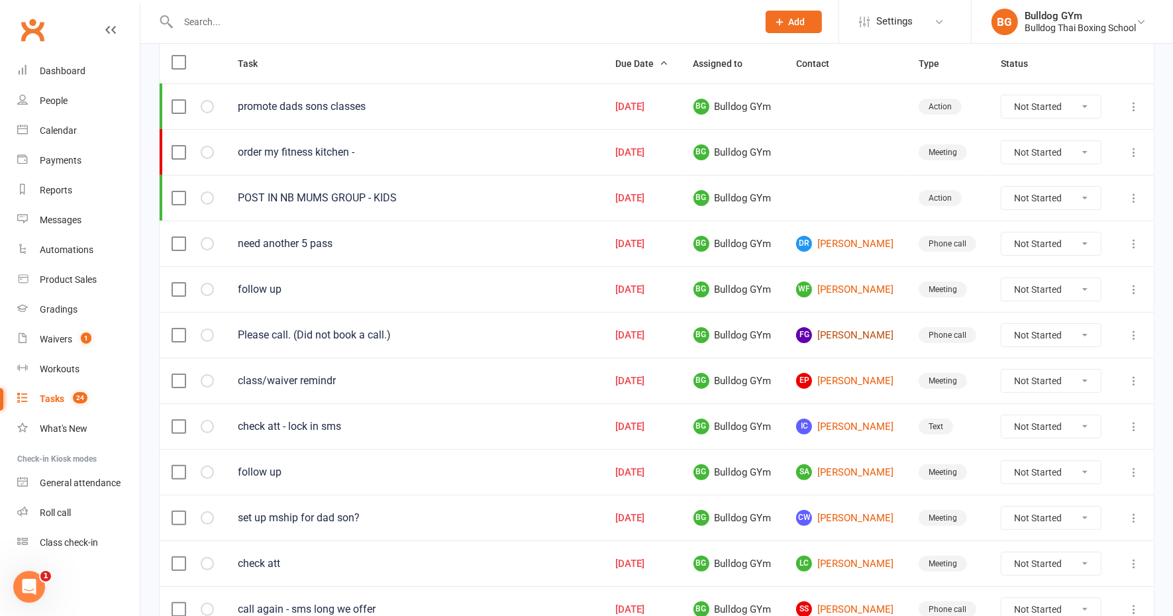
click at [847, 328] on link "fG [PERSON_NAME]" at bounding box center [845, 335] width 99 height 16
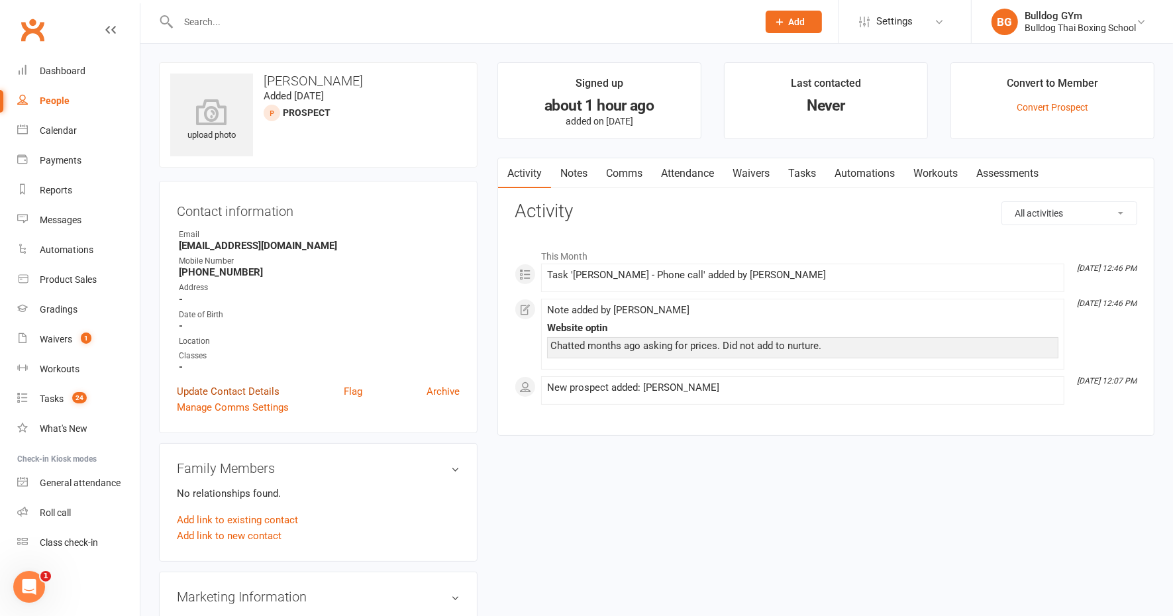
click at [253, 388] on link "Update Contact Details" at bounding box center [228, 392] width 103 height 16
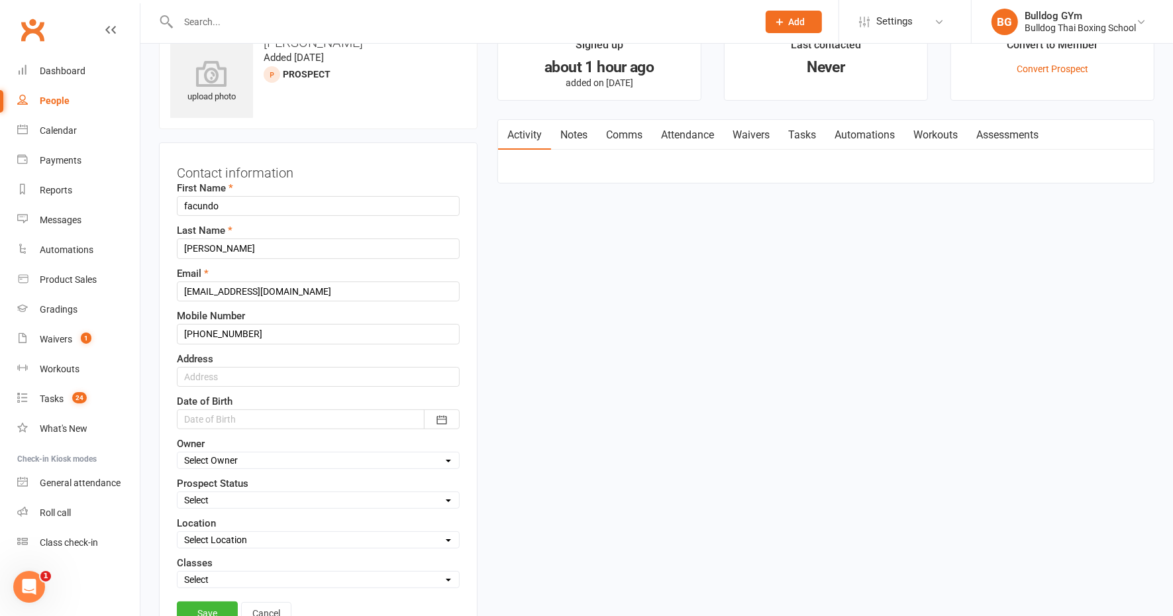
scroll to position [62, 0]
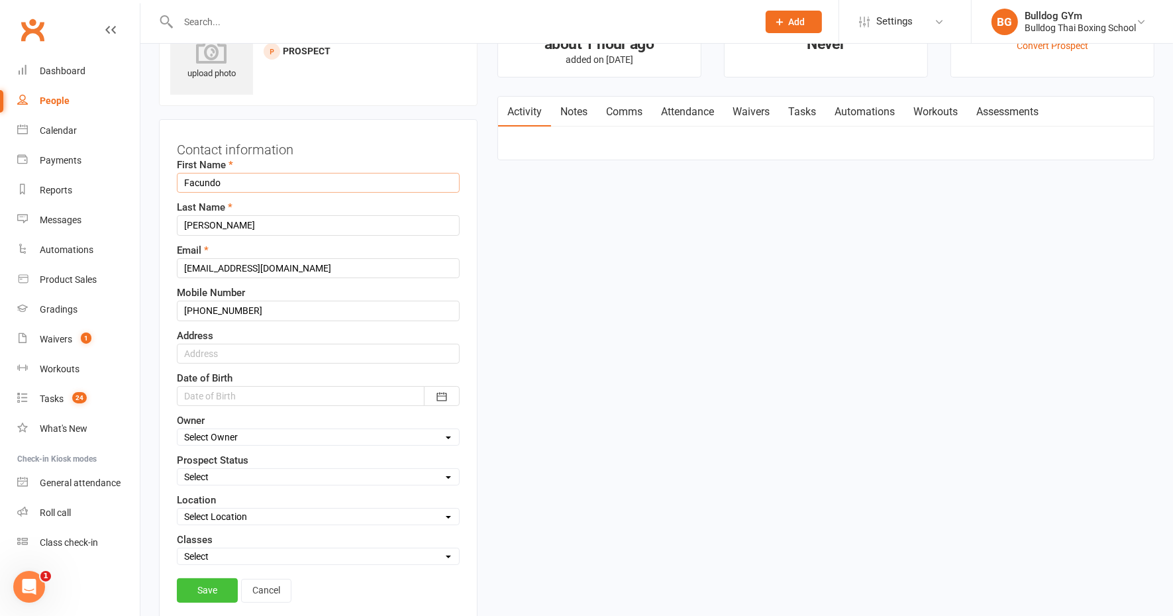
type input "Facundo"
drag, startPoint x: 206, startPoint y: 578, endPoint x: 181, endPoint y: 549, distance: 38.5
click at [181, 549] on div "Contact information First Name [PERSON_NAME] Last Name [PERSON_NAME] Email [PER…" at bounding box center [318, 373] width 319 height 508
drag, startPoint x: 181, startPoint y: 549, endPoint x: 199, endPoint y: 549, distance: 18.6
click at [199, 549] on select "Select Kids Mens Womens Teens Pups Kids Holiday Progrm" at bounding box center [319, 556] width 282 height 15
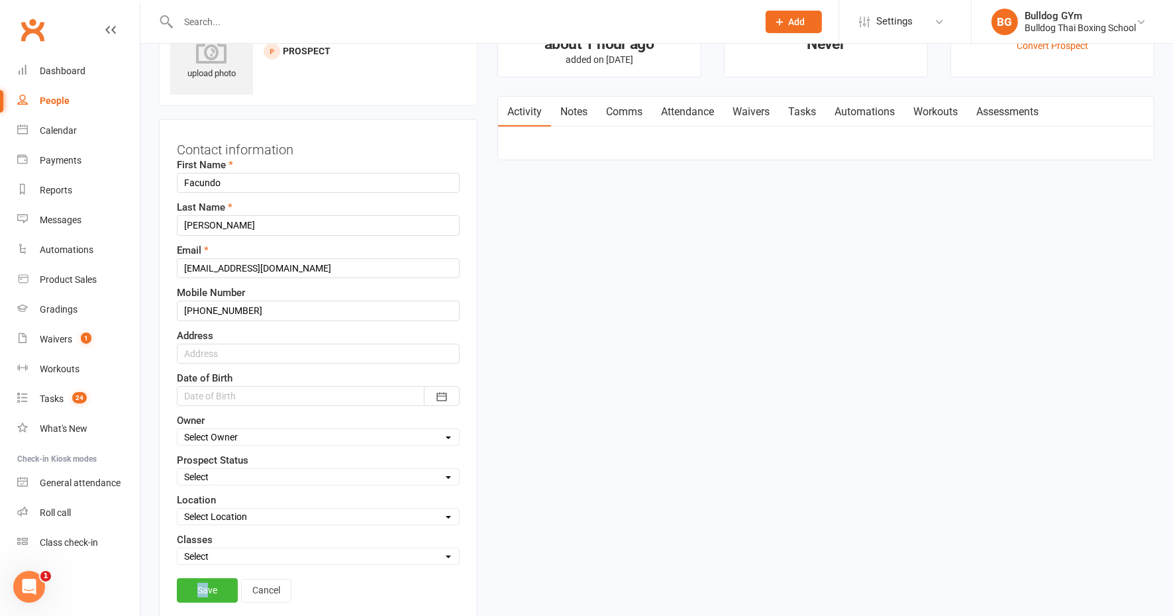
select select "Mens"
click at [178, 549] on select "Select Kids Mens Womens Teens Pups Kids Holiday Progrm" at bounding box center [319, 556] width 282 height 15
click at [209, 583] on link "Save" at bounding box center [207, 590] width 61 height 24
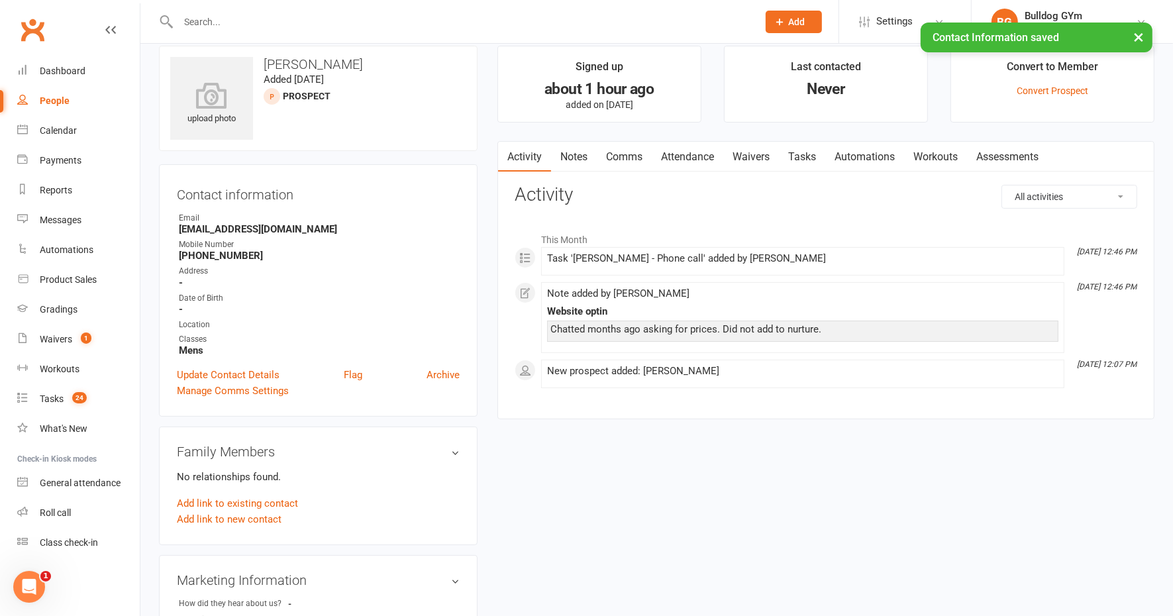
scroll to position [0, 0]
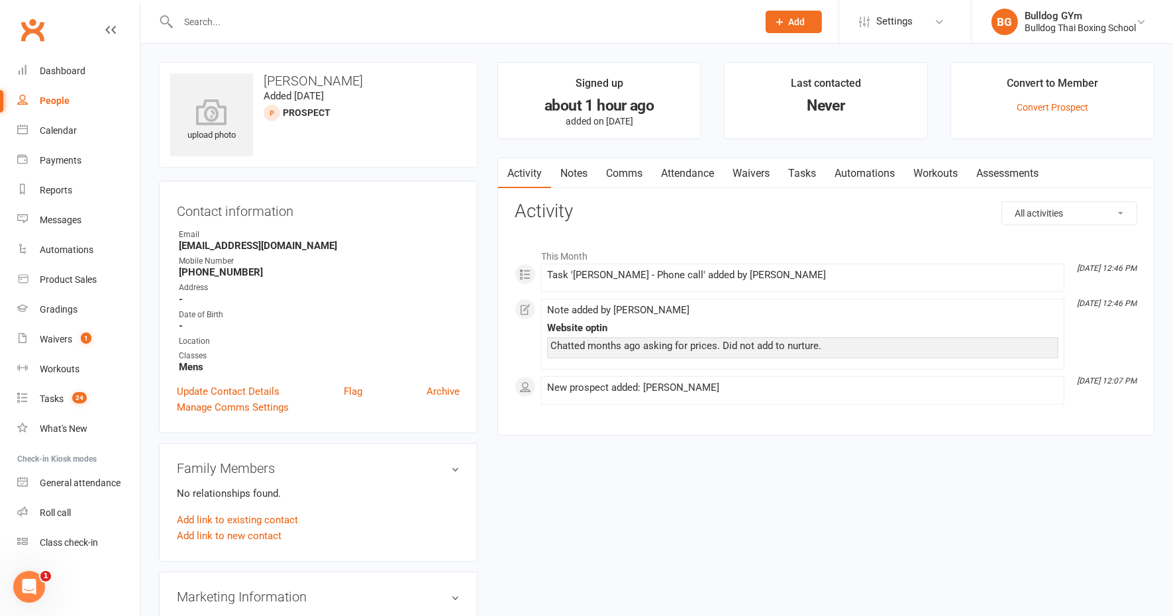
click at [585, 171] on link "Notes" at bounding box center [574, 173] width 46 height 30
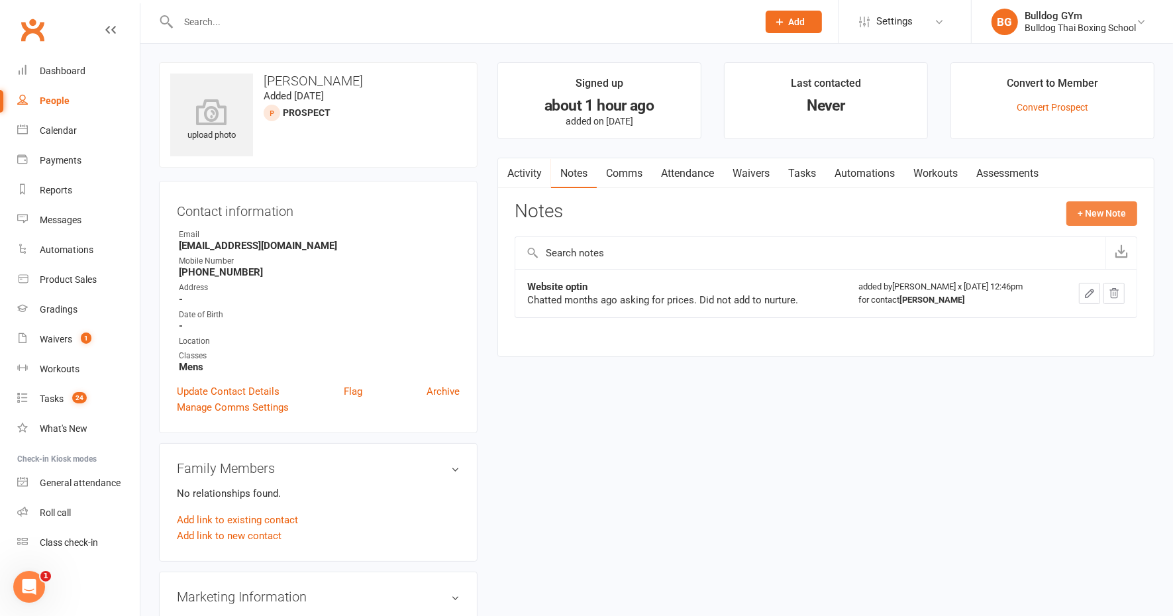
click at [1105, 203] on button "+ New Note" at bounding box center [1102, 213] width 71 height 24
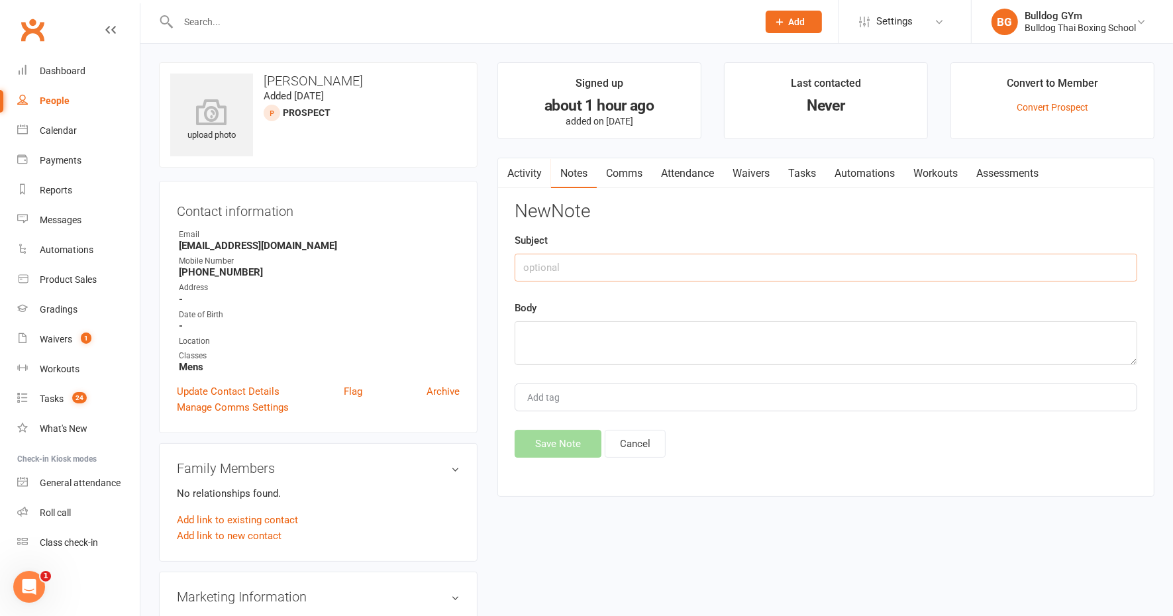
click at [566, 268] on input "text" at bounding box center [826, 268] width 623 height 28
type input "Looks like inquired about prices"
click at [537, 323] on textarea at bounding box center [826, 343] width 623 height 44
type textarea "But didnt get repsnse"
click at [679, 268] on input "Looks like inquired about prices" at bounding box center [826, 268] width 623 height 28
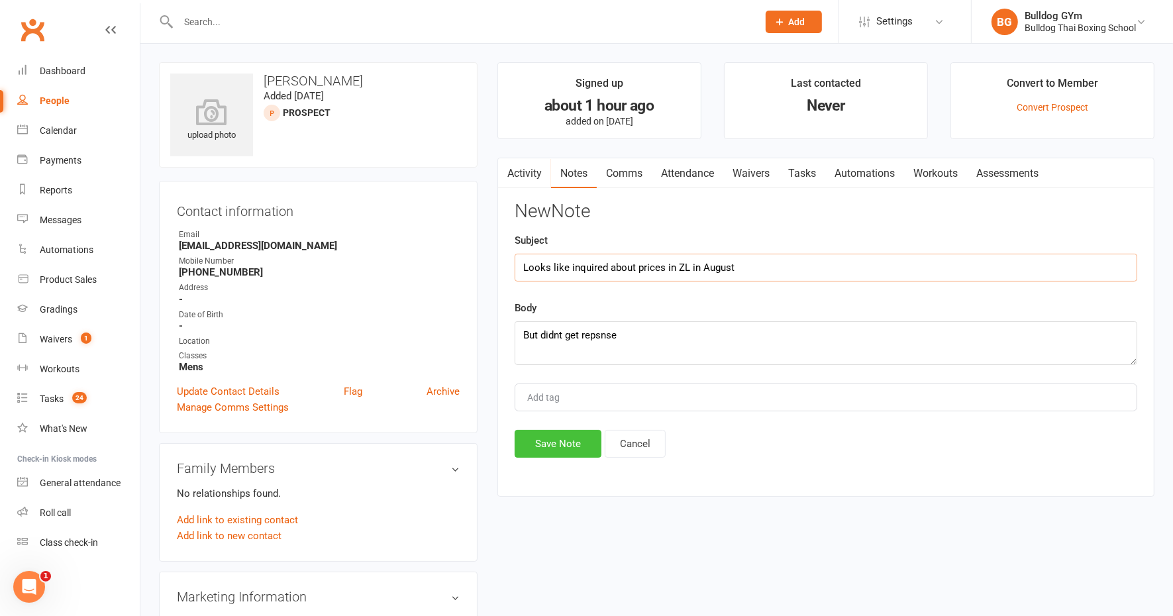
type input "Looks like inquired about prices in ZL in August"
click at [558, 442] on button "Save Note" at bounding box center [558, 444] width 87 height 28
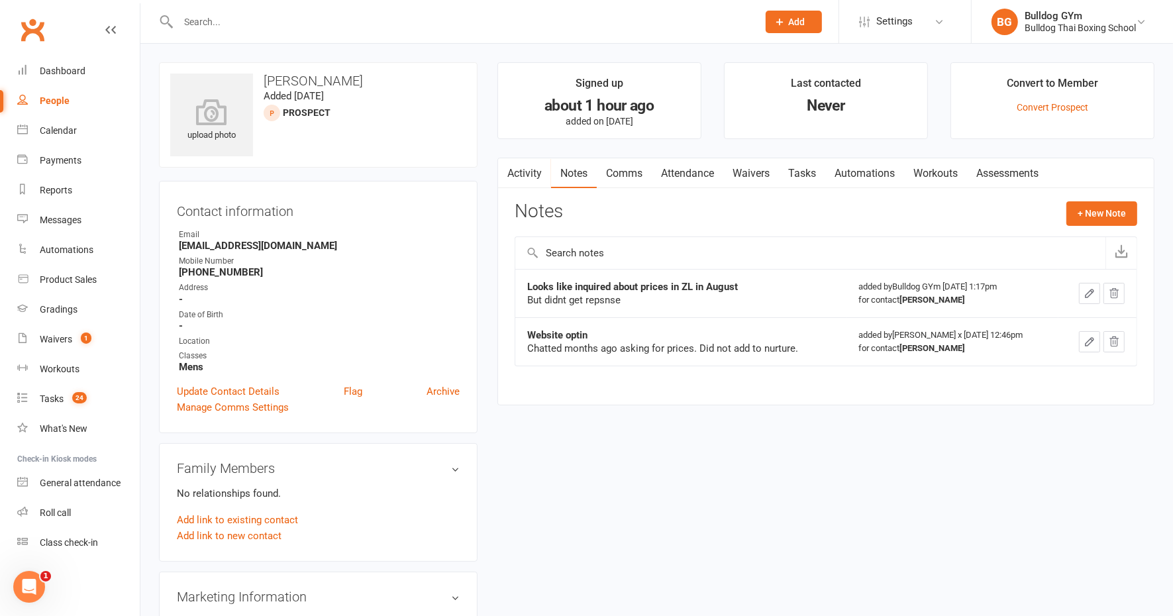
click at [822, 173] on link "Tasks" at bounding box center [802, 173] width 46 height 30
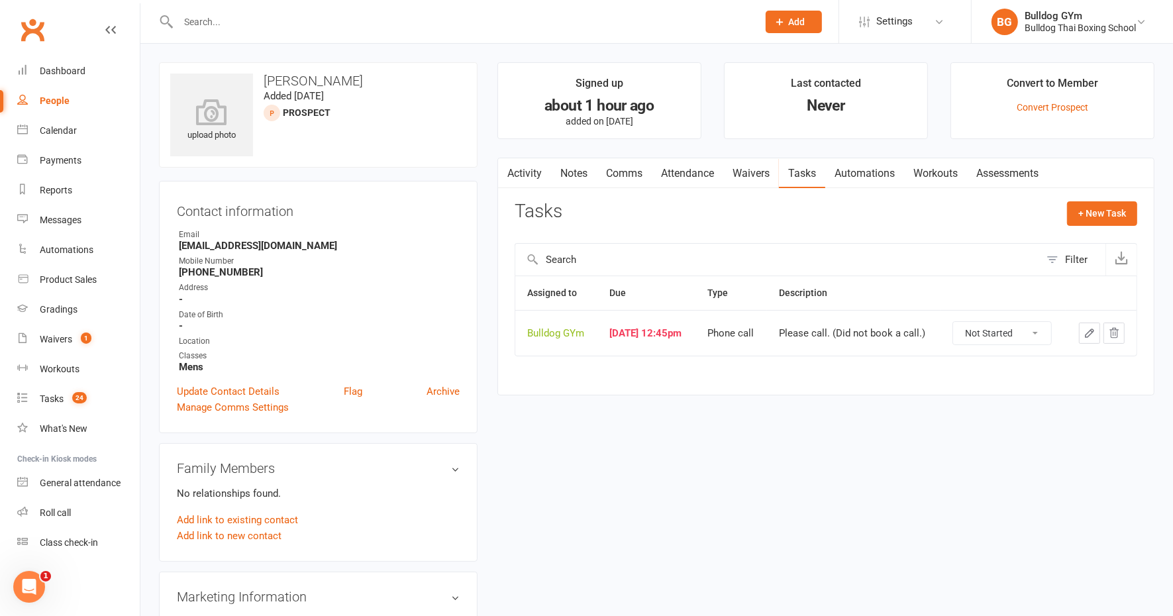
click at [609, 163] on link "Comms" at bounding box center [624, 173] width 55 height 30
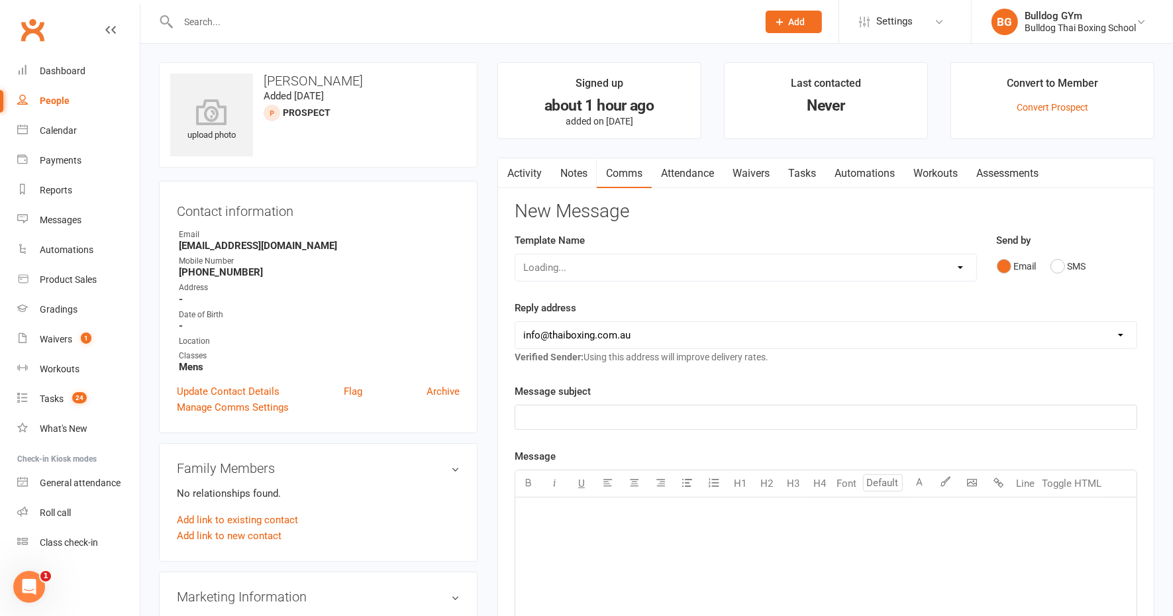
click at [570, 169] on link "Notes" at bounding box center [574, 173] width 46 height 30
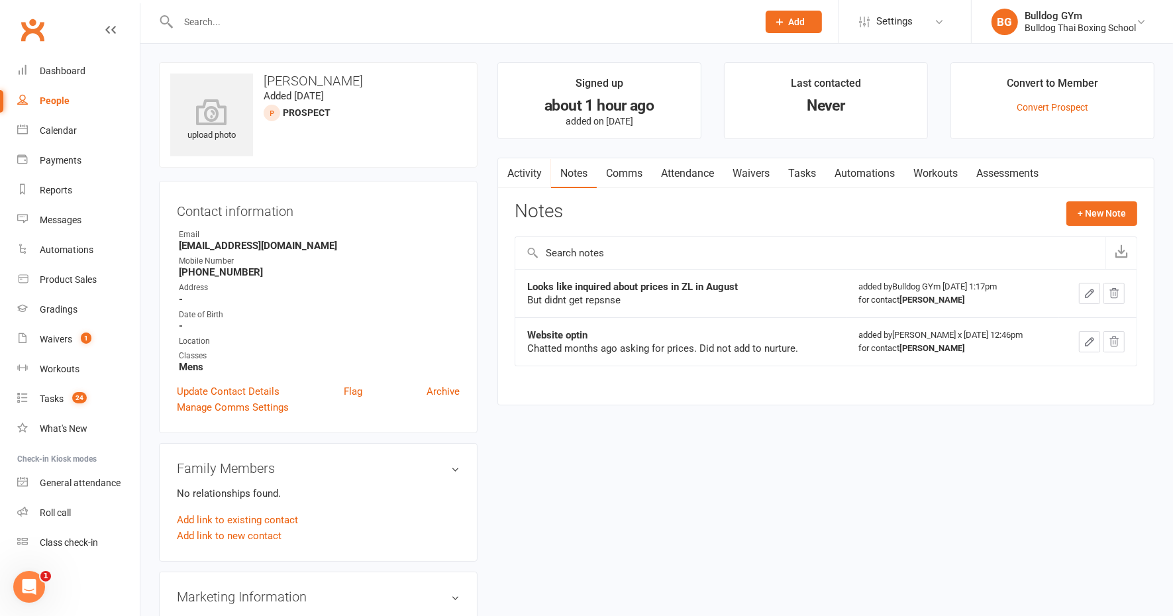
click at [1092, 290] on icon "button" at bounding box center [1090, 294] width 12 height 12
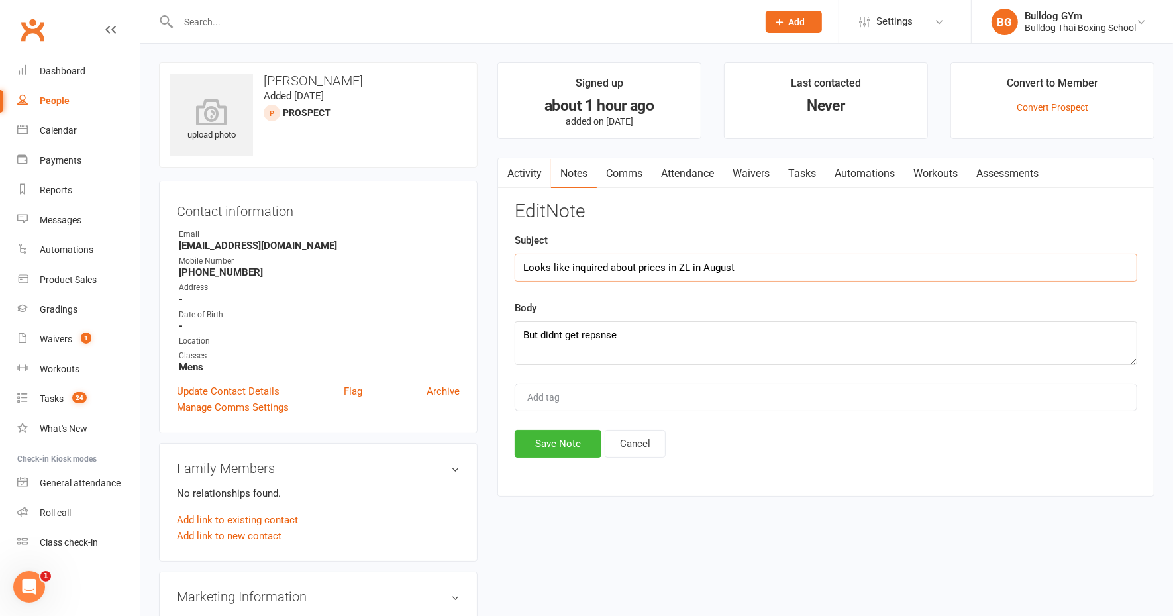
drag, startPoint x: 521, startPoint y: 262, endPoint x: 517, endPoint y: 252, distance: 9.8
click at [521, 260] on input "Looks like inquired about prices in ZL in August" at bounding box center [826, 268] width 623 height 28
type input "Called LVM - Looks like inquired about prices in ZL in August"
click at [560, 439] on button "Save Note" at bounding box center [558, 444] width 87 height 28
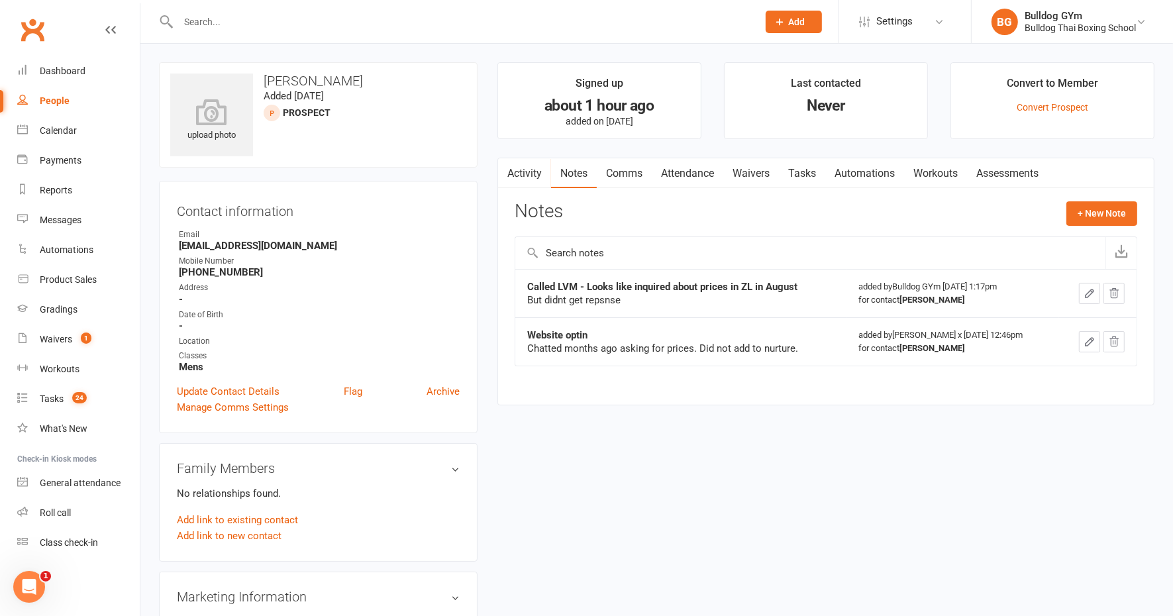
click at [817, 170] on link "Tasks" at bounding box center [802, 173] width 46 height 30
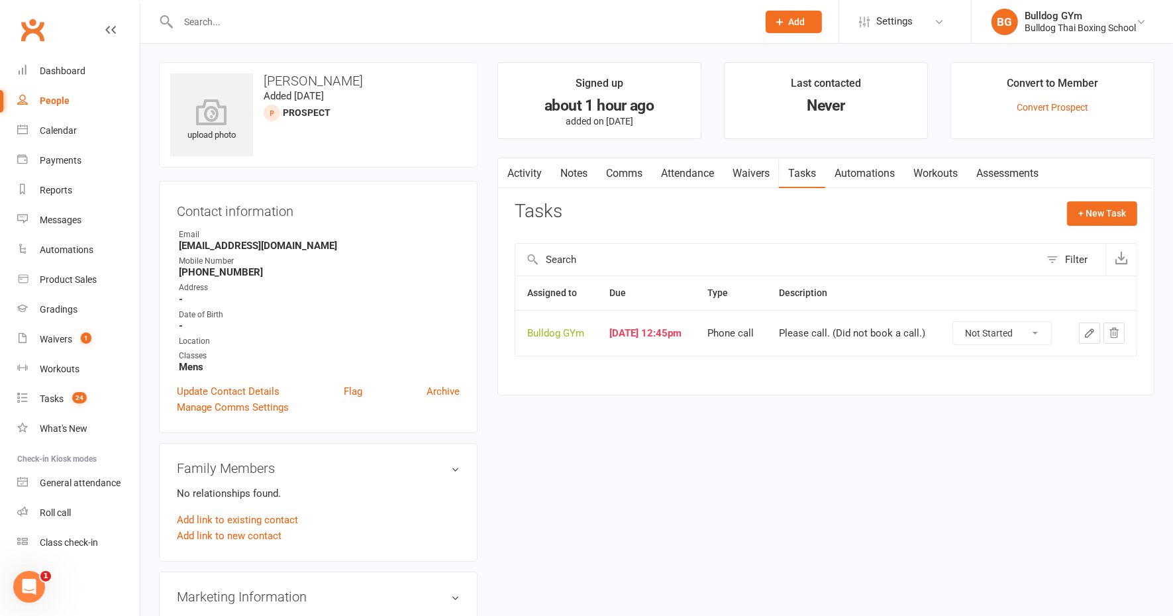
click at [1075, 327] on td at bounding box center [1101, 333] width 71 height 46
click at [1094, 327] on icon "button" at bounding box center [1090, 333] width 12 height 12
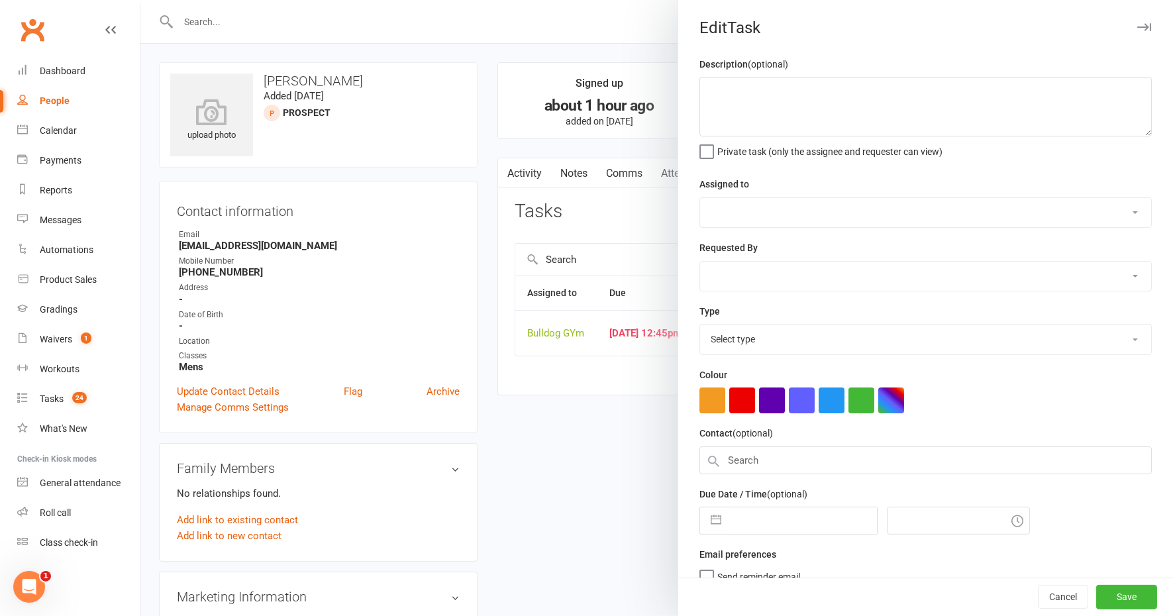
type textarea "Please call. (Did not book a call.)"
select select "12940"
select select "45795"
type input "[DATE]"
type input "12:45pm"
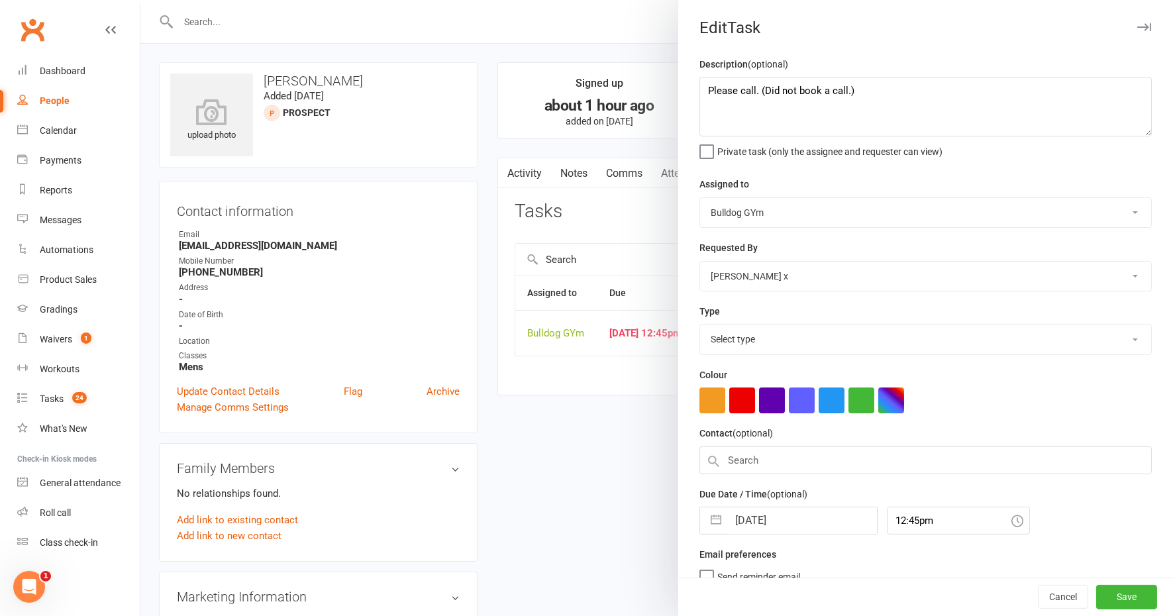
select select "12048"
click at [795, 507] on input "[DATE]" at bounding box center [802, 517] width 149 height 27
select select "8"
select select "2025"
select select "9"
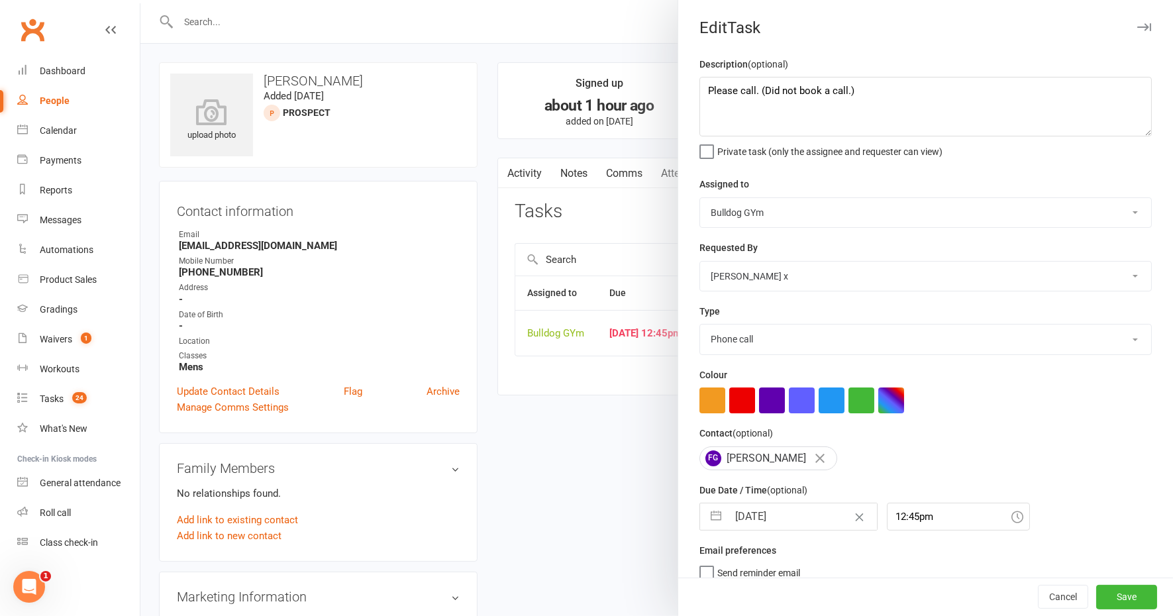
select select "2025"
select select "10"
select select "2025"
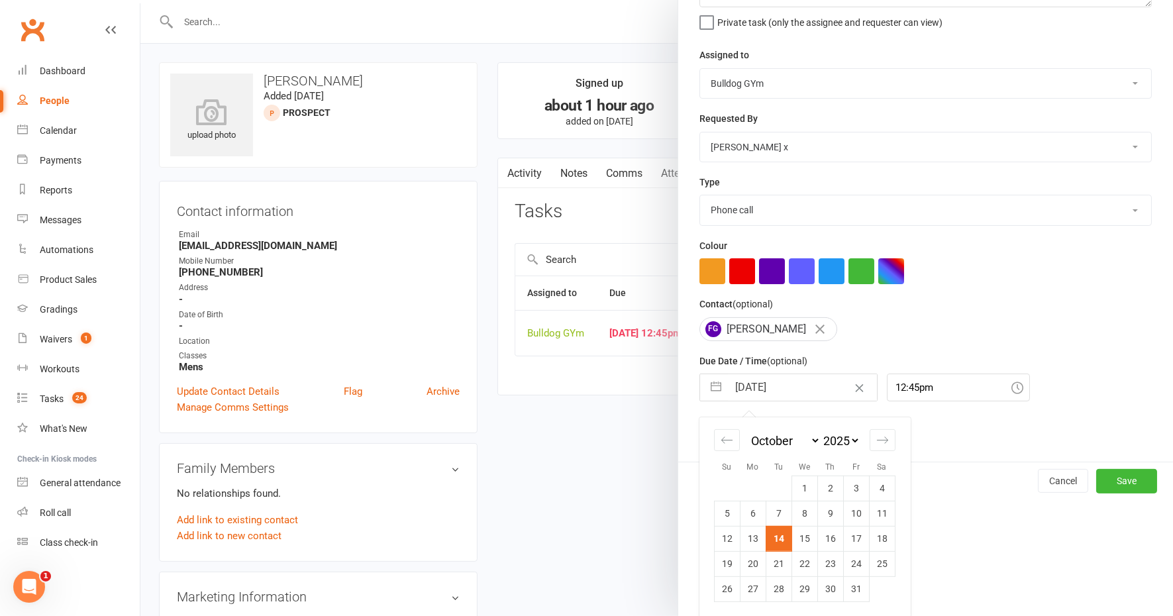
click at [804, 537] on td "15" at bounding box center [805, 538] width 26 height 25
type input "[DATE]"
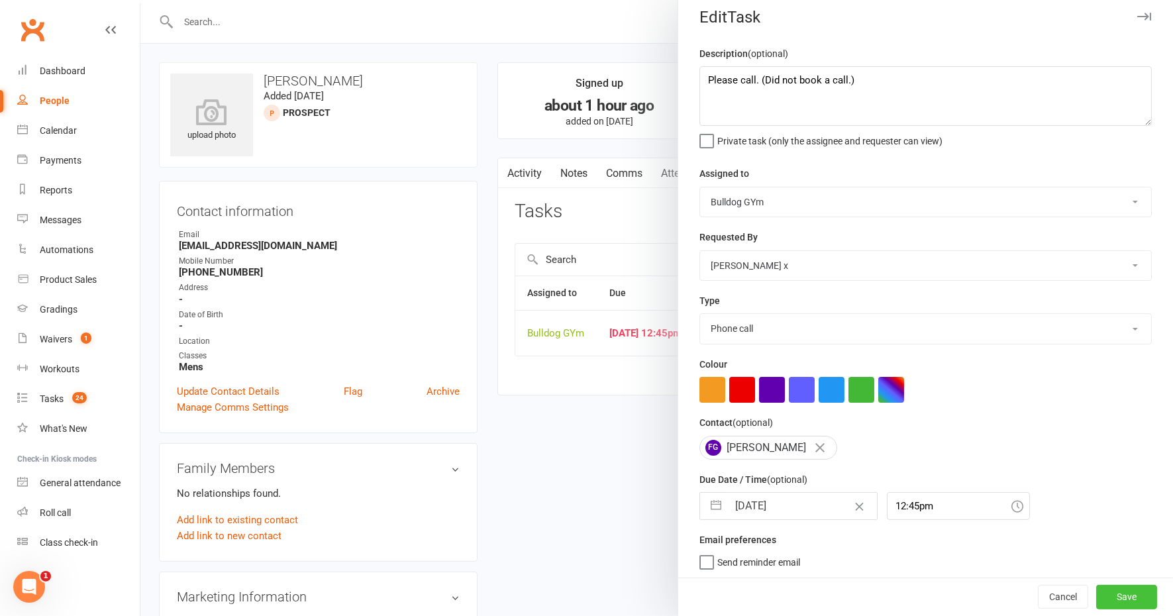
click at [1096, 594] on button "Save" at bounding box center [1126, 598] width 61 height 24
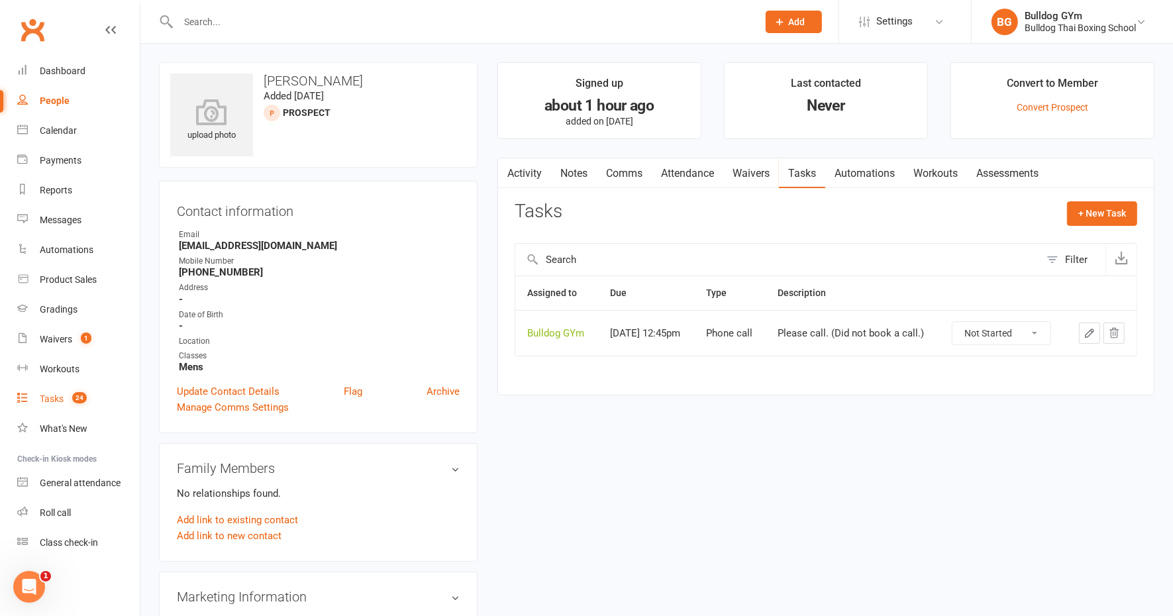
click at [62, 395] on div "Tasks" at bounding box center [52, 399] width 24 height 11
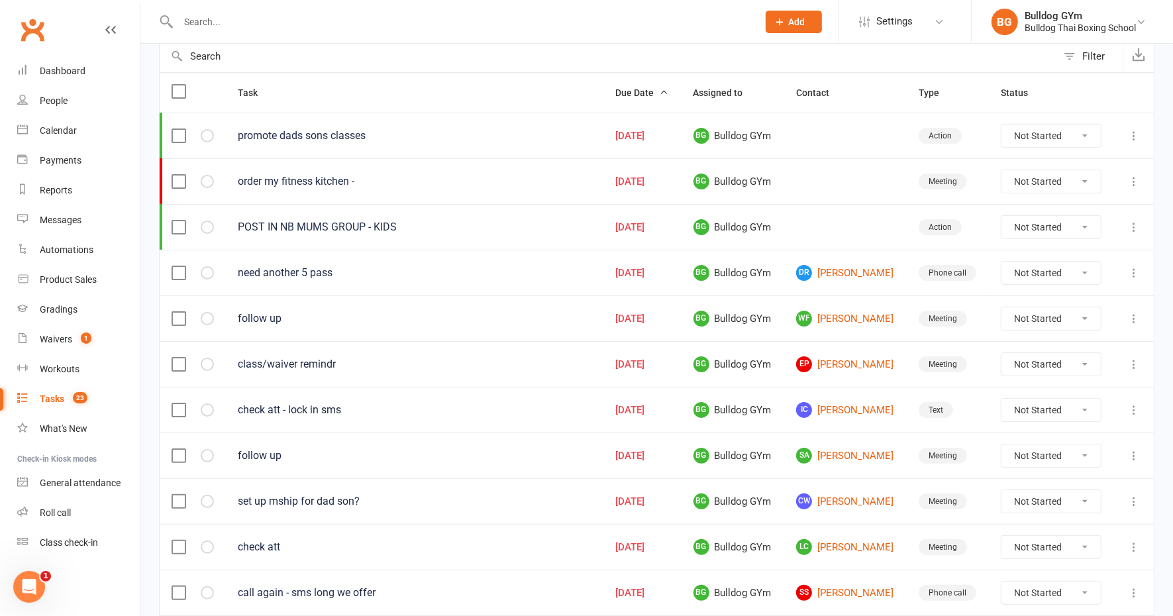
scroll to position [166, 0]
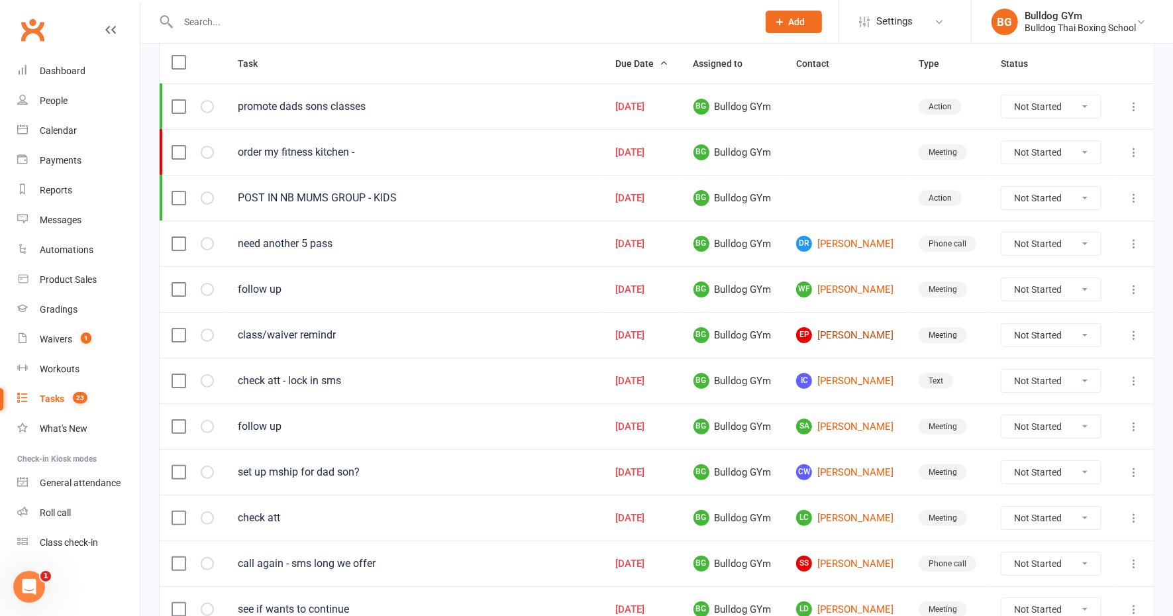
click at [863, 329] on link "EP [PERSON_NAME]" at bounding box center [845, 335] width 99 height 16
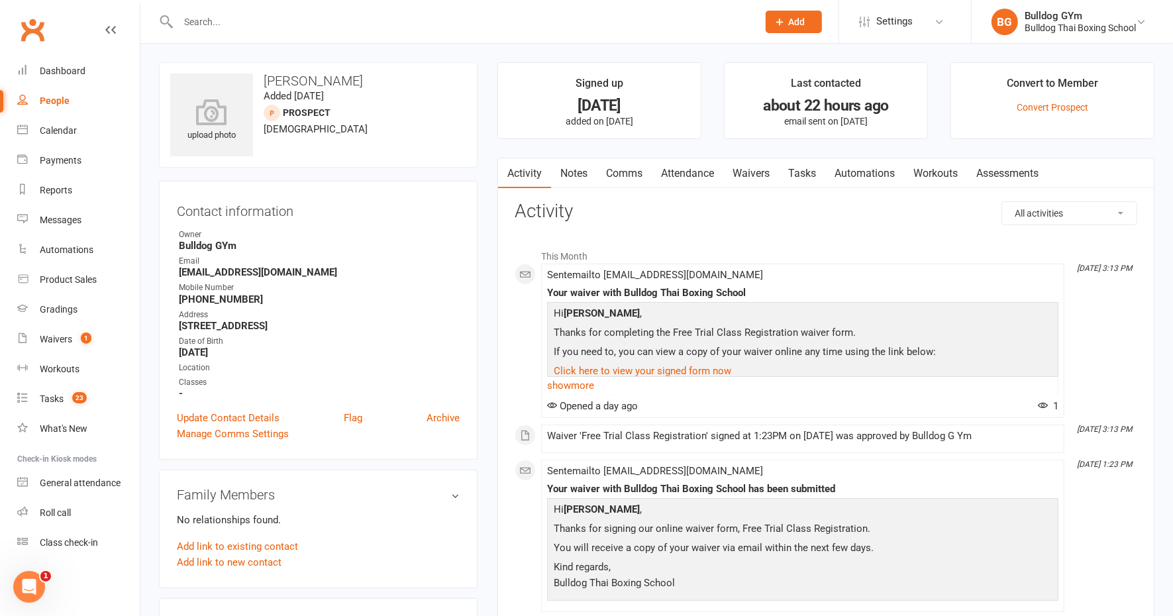
click at [634, 171] on link "Comms" at bounding box center [624, 173] width 55 height 30
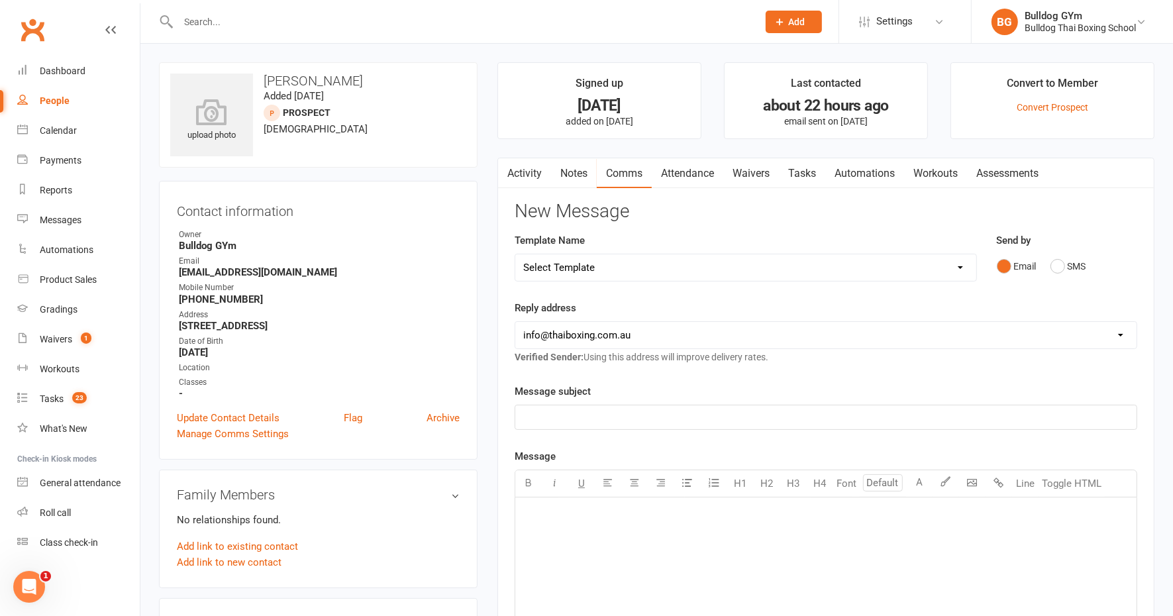
click at [572, 172] on link "Notes" at bounding box center [574, 173] width 46 height 30
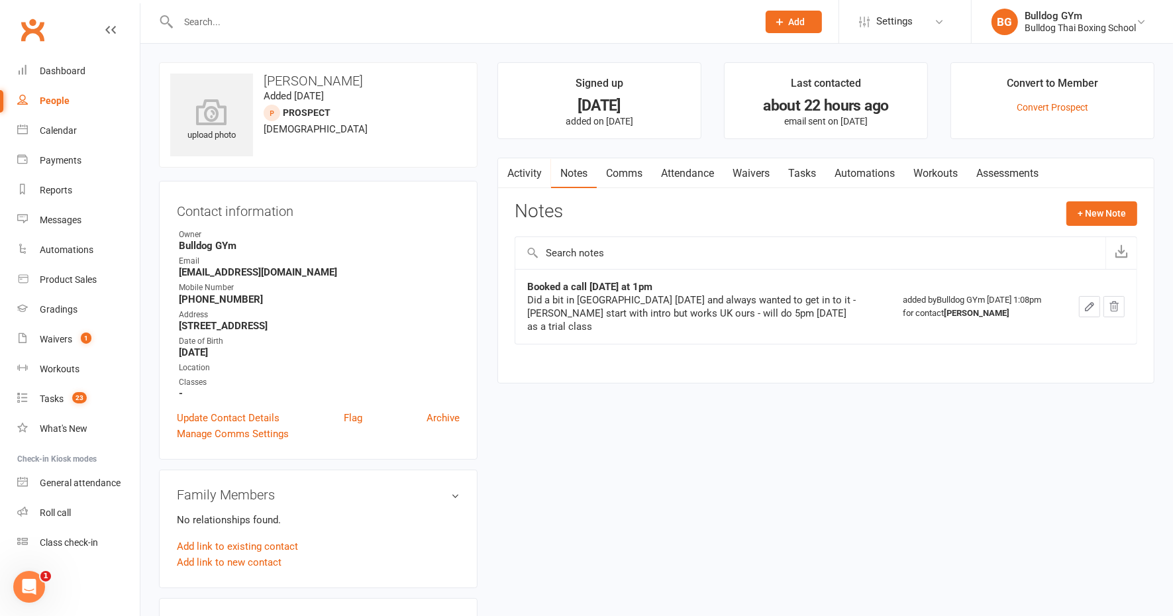
click at [631, 169] on link "Comms" at bounding box center [624, 173] width 55 height 30
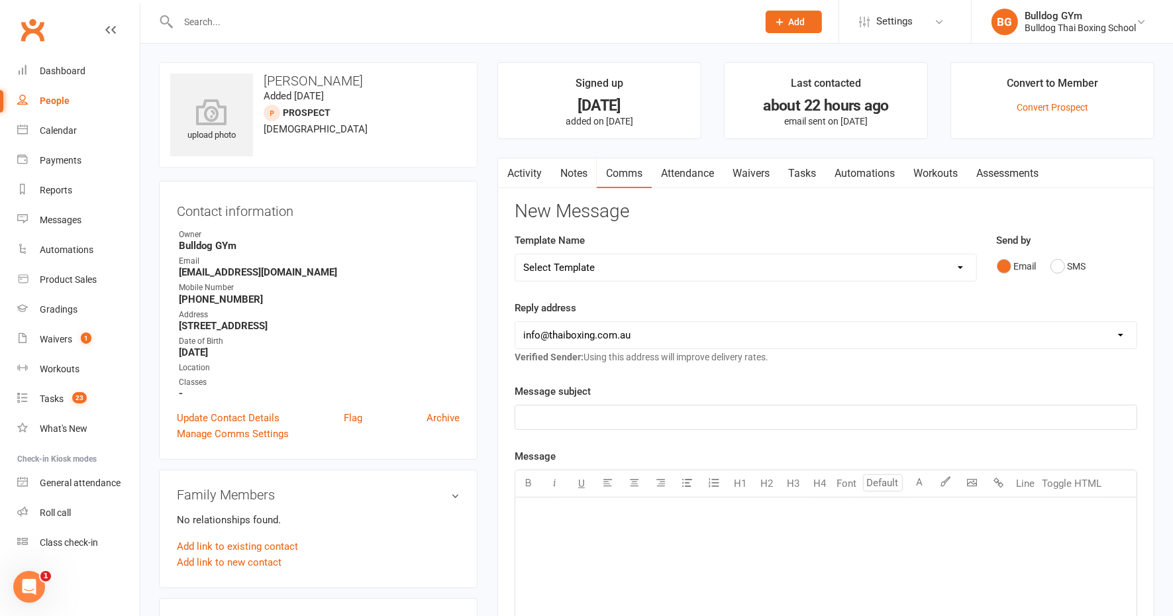
click at [595, 266] on select "Select Template [Email] Price Increase 28 Day Kick starter [SMS] 10 Pass Check …" at bounding box center [745, 267] width 461 height 27
select select "155"
click at [515, 254] on select "Select Template [Email] Price Increase 28 Day Kick starter [SMS] 10 Pass Check …" at bounding box center [745, 267] width 461 height 27
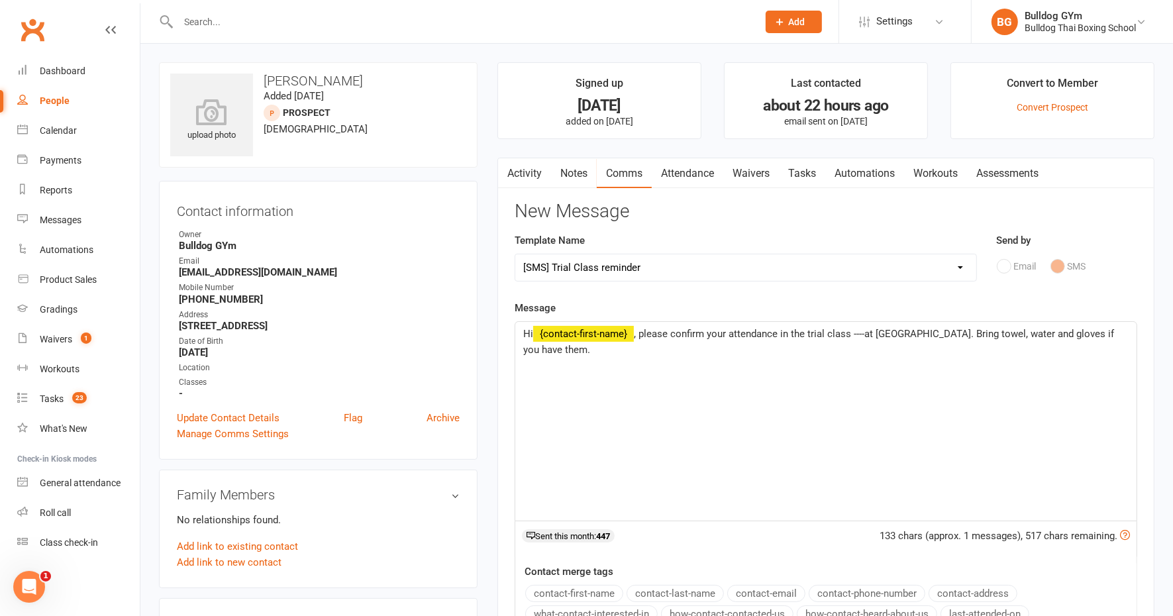
drag, startPoint x: 869, startPoint y: 333, endPoint x: 871, endPoint y: 308, distance: 25.3
click at [870, 331] on span ", please confirm your attendance in the trial class ----at [GEOGRAPHIC_DATA]. B…" at bounding box center [820, 342] width 594 height 28
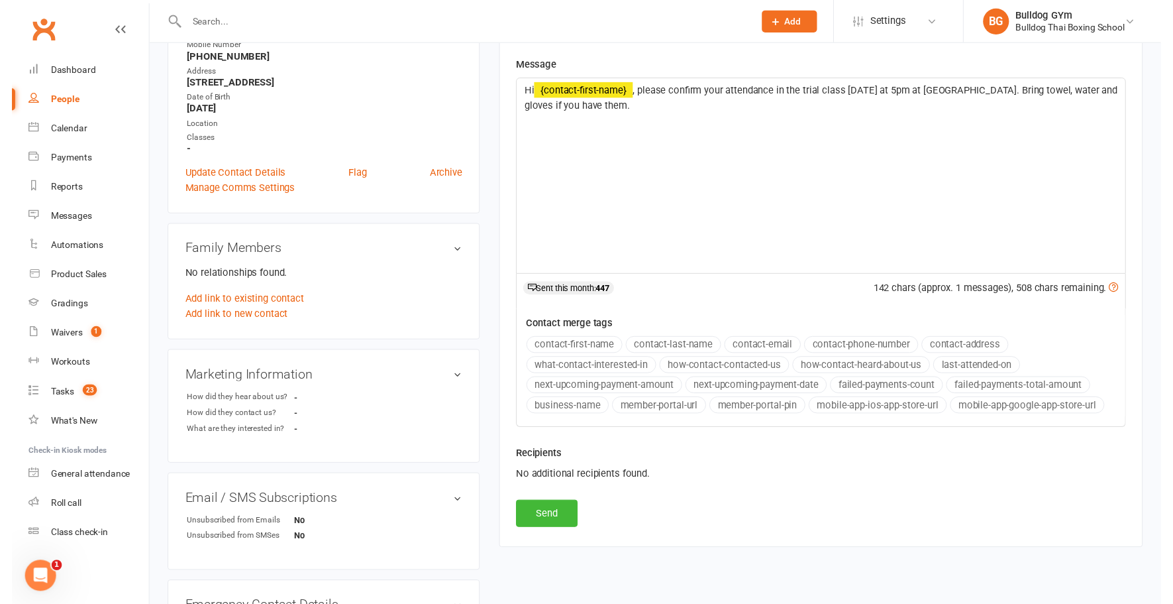
scroll to position [248, 0]
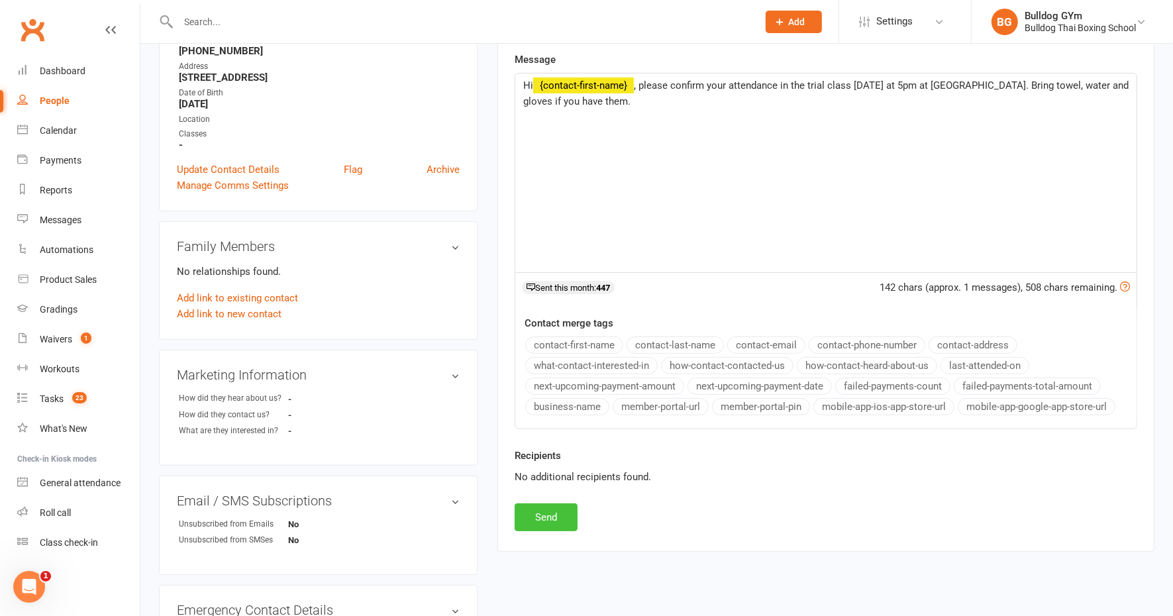
click at [549, 513] on button "Send" at bounding box center [546, 518] width 63 height 28
select select
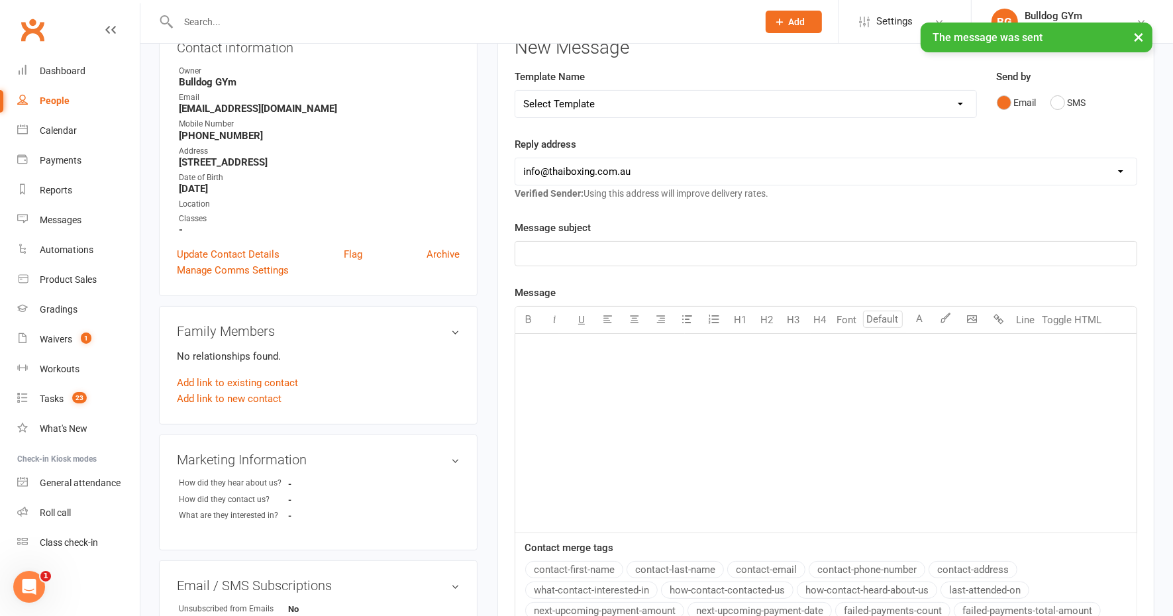
scroll to position [0, 0]
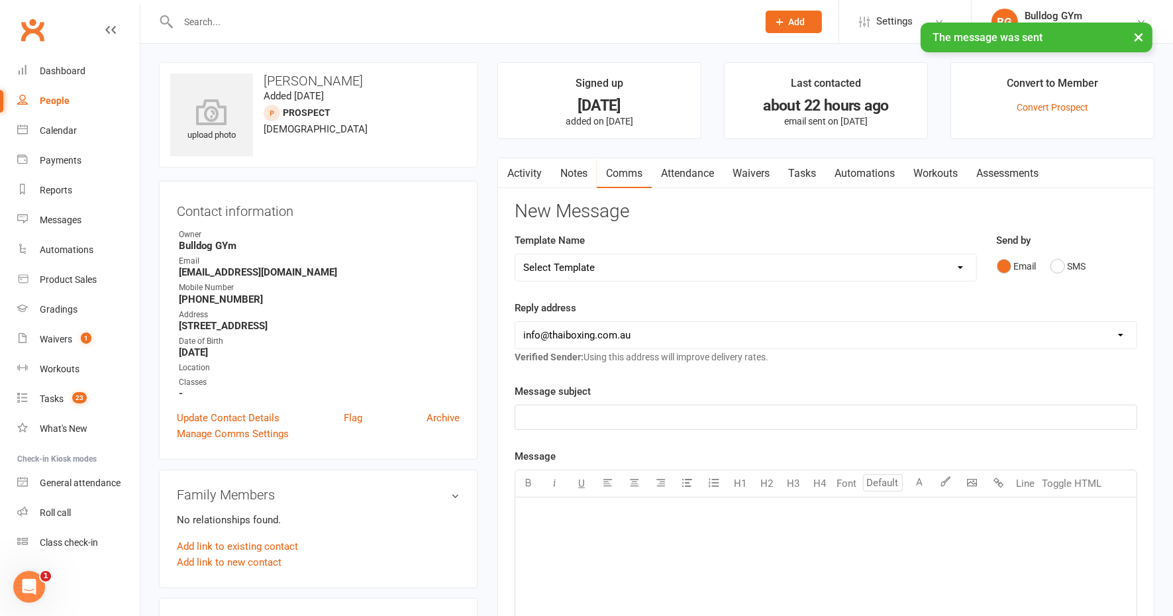
click at [804, 161] on link "Tasks" at bounding box center [802, 173] width 46 height 30
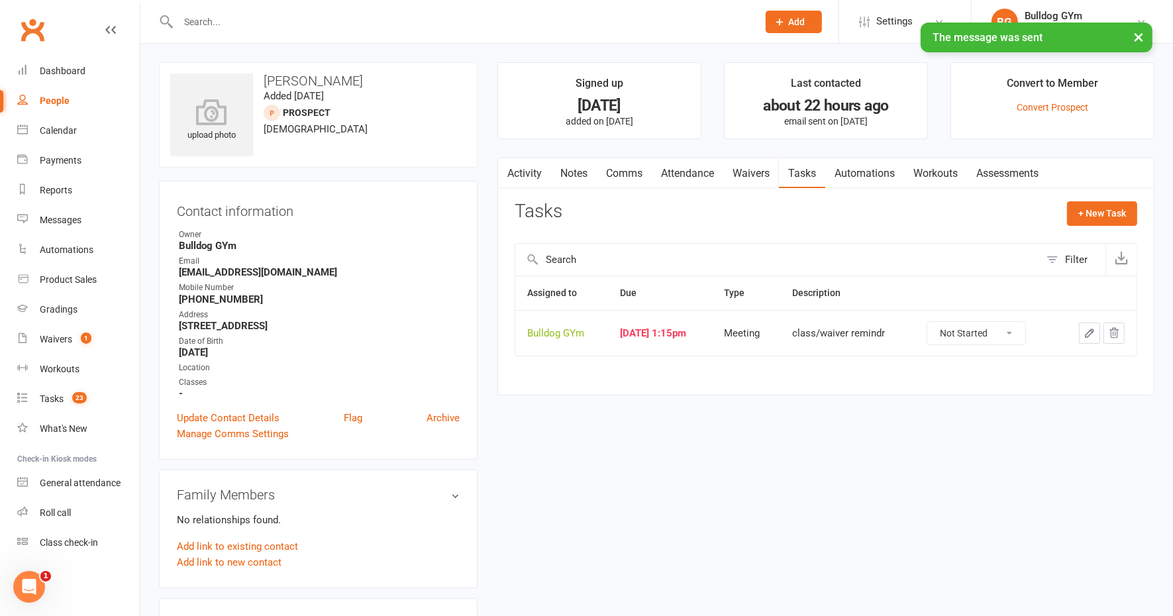
click at [1087, 331] on icon "button" at bounding box center [1090, 333] width 12 height 12
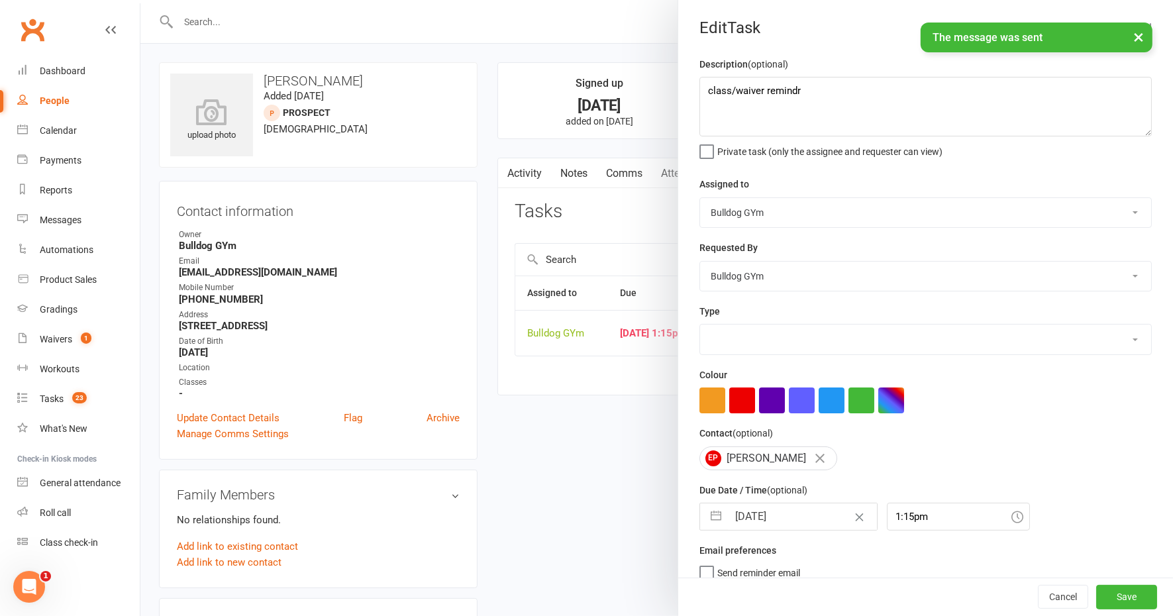
select select "12049"
select select "8"
select select "2025"
select select "9"
select select "2025"
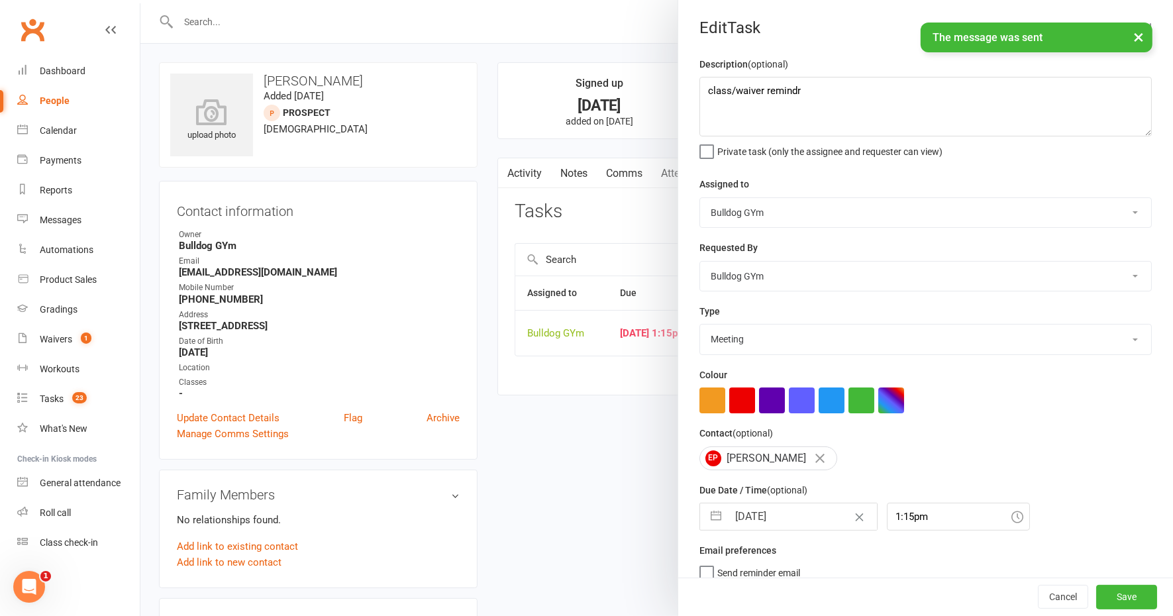
select select "10"
select select "2025"
drag, startPoint x: 810, startPoint y: 514, endPoint x: 805, endPoint y: 504, distance: 11.3
click at [809, 512] on input "[DATE]" at bounding box center [802, 517] width 149 height 27
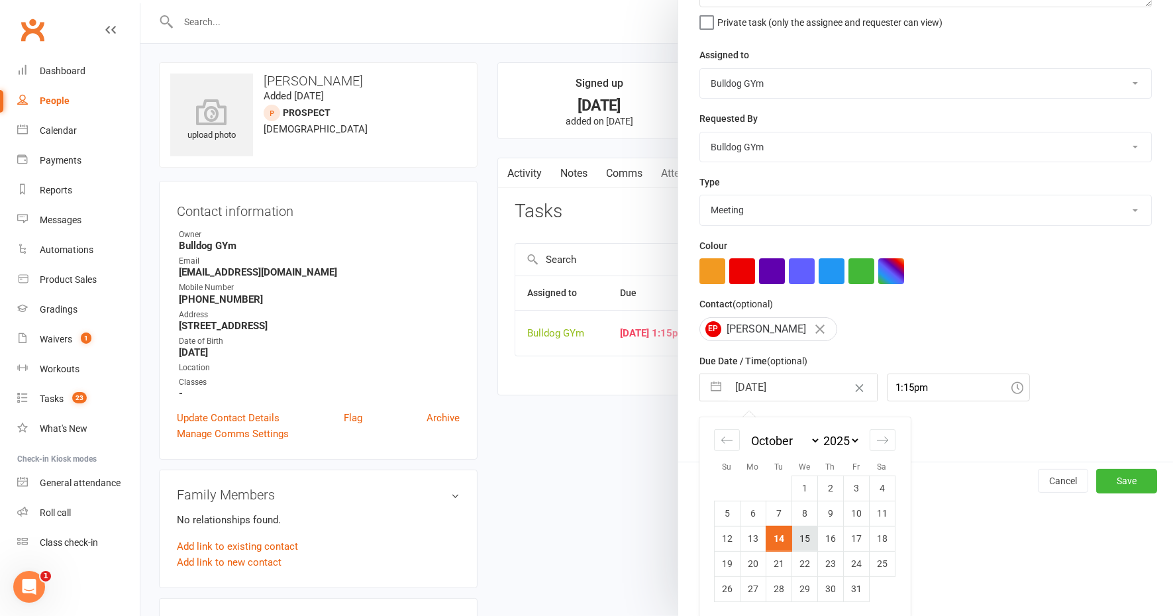
click at [799, 535] on td "15" at bounding box center [805, 538] width 26 height 25
type input "[DATE]"
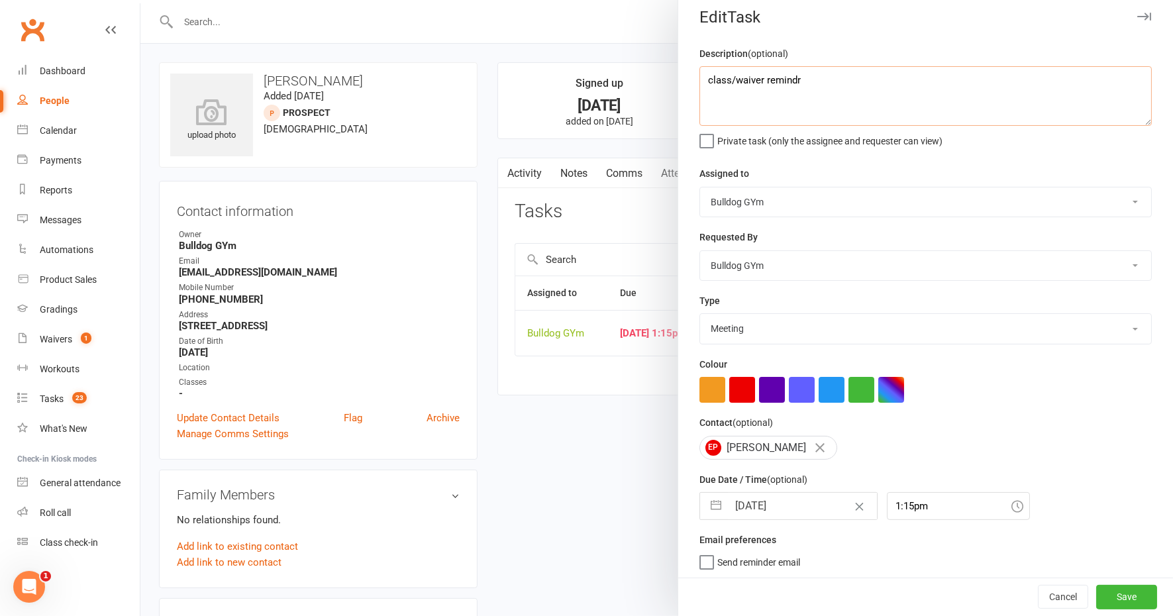
drag, startPoint x: 810, startPoint y: 87, endPoint x: 666, endPoint y: 80, distance: 144.0
click at [678, 80] on div "Description (optional) class/waiver remindr Private task (only the assignee and…" at bounding box center [925, 313] width 495 height 535
type textarea "follow up"
click at [1096, 598] on button "Save" at bounding box center [1126, 598] width 61 height 24
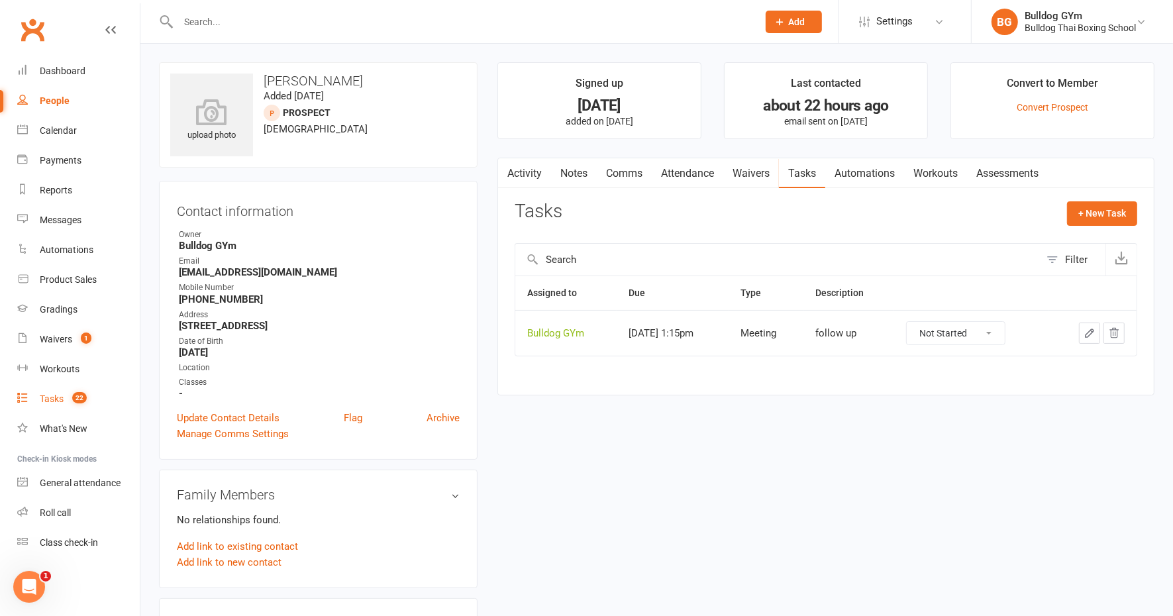
click at [60, 401] on div "Tasks" at bounding box center [52, 399] width 24 height 11
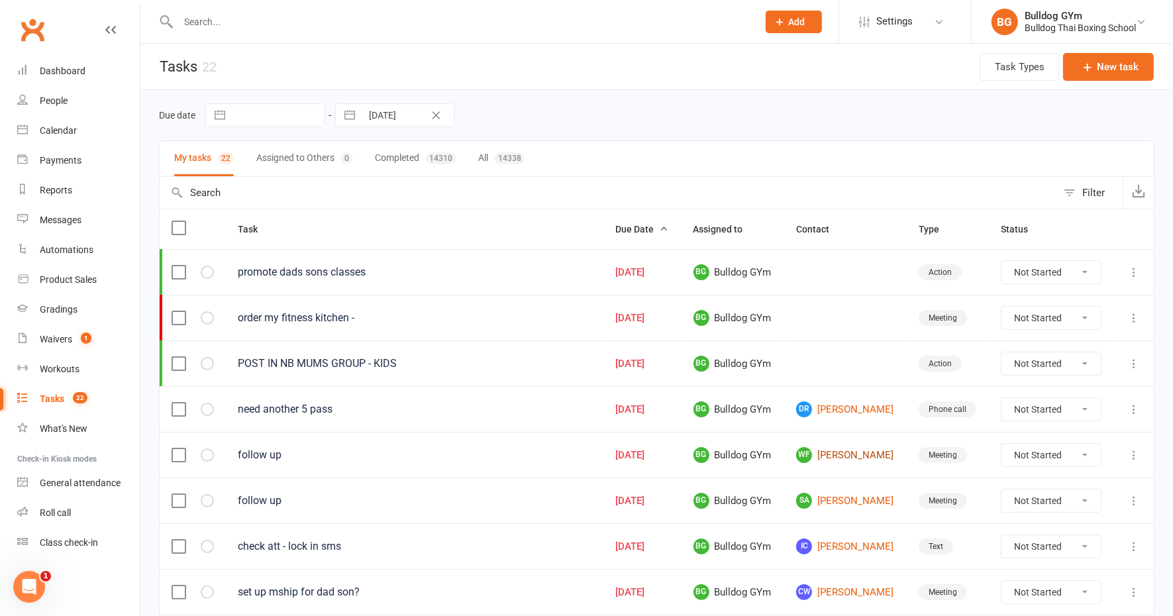
click at [856, 451] on link "WF [PERSON_NAME]" at bounding box center [845, 455] width 99 height 16
click at [841, 496] on link "SA [PERSON_NAME]" at bounding box center [845, 501] width 99 height 16
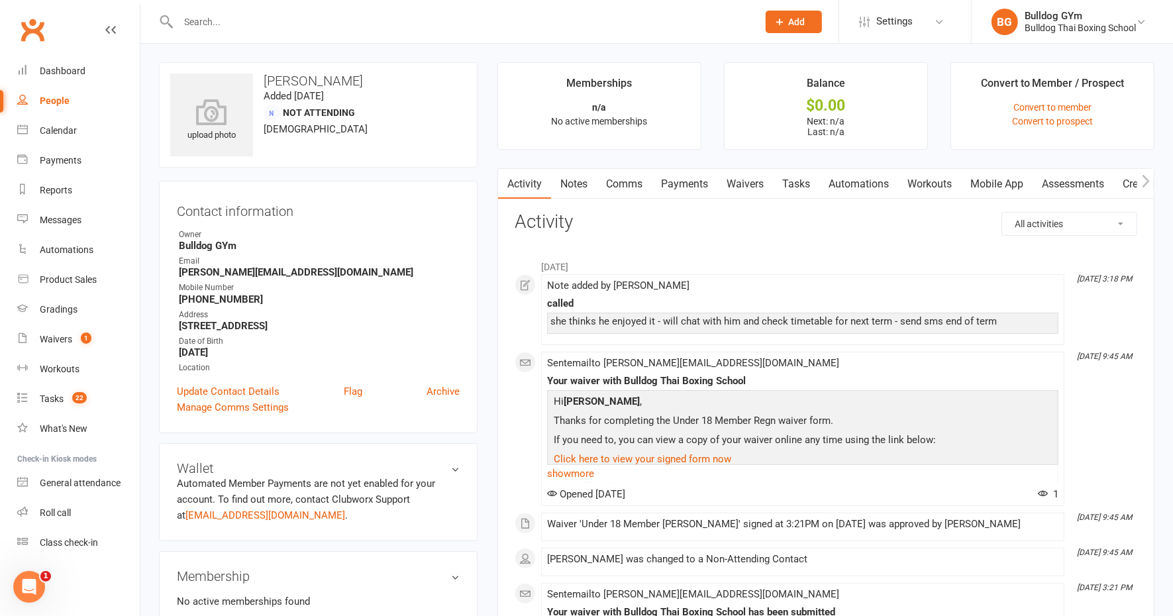
click at [622, 186] on link "Comms" at bounding box center [624, 184] width 55 height 30
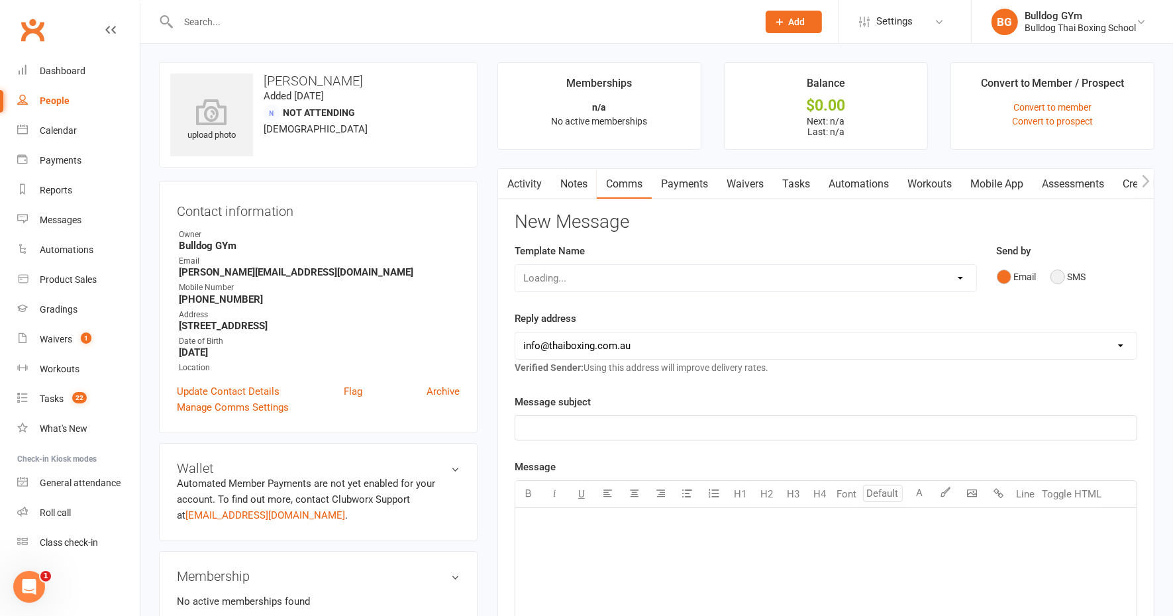
click at [1056, 278] on button "SMS" at bounding box center [1069, 276] width 36 height 25
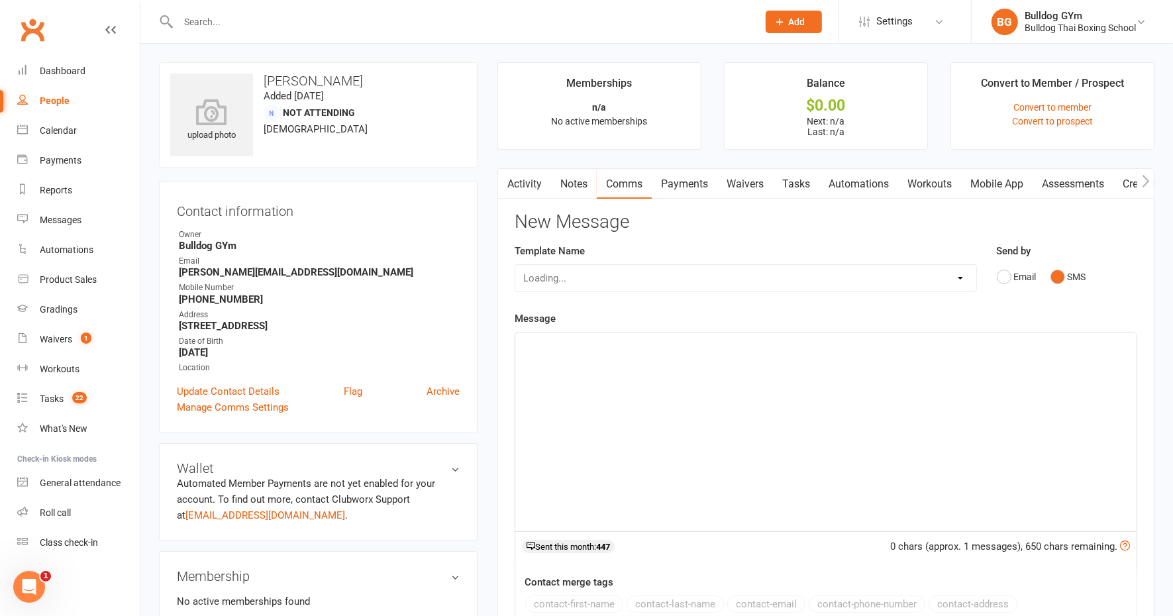
drag, startPoint x: 553, startPoint y: 351, endPoint x: 534, endPoint y: 347, distance: 19.0
click at [552, 352] on div "﻿" at bounding box center [825, 432] width 621 height 199
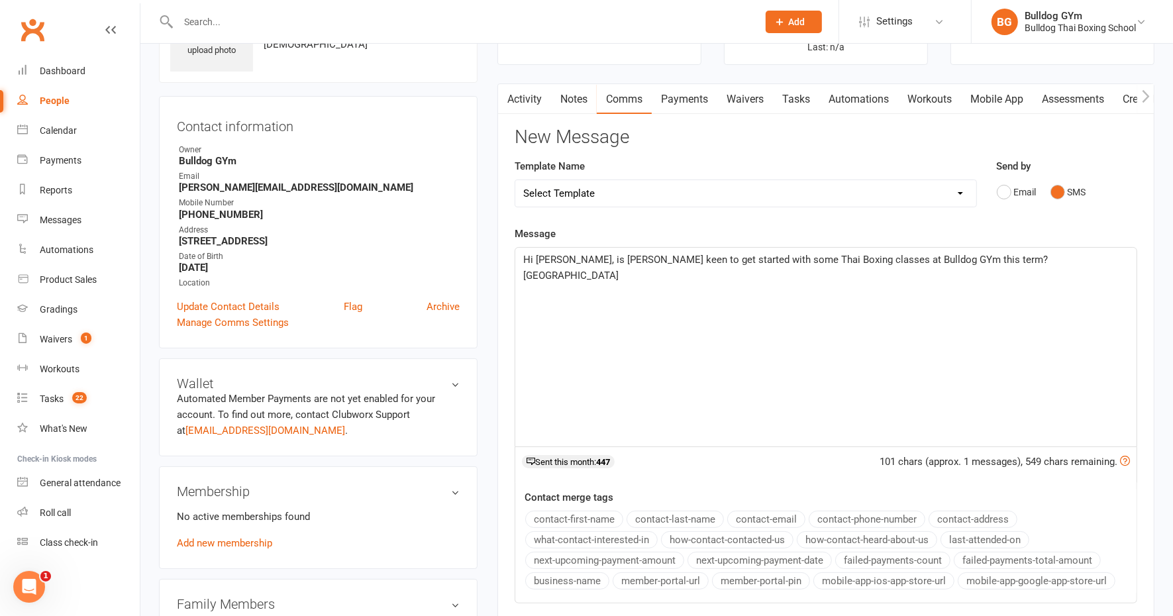
scroll to position [166, 0]
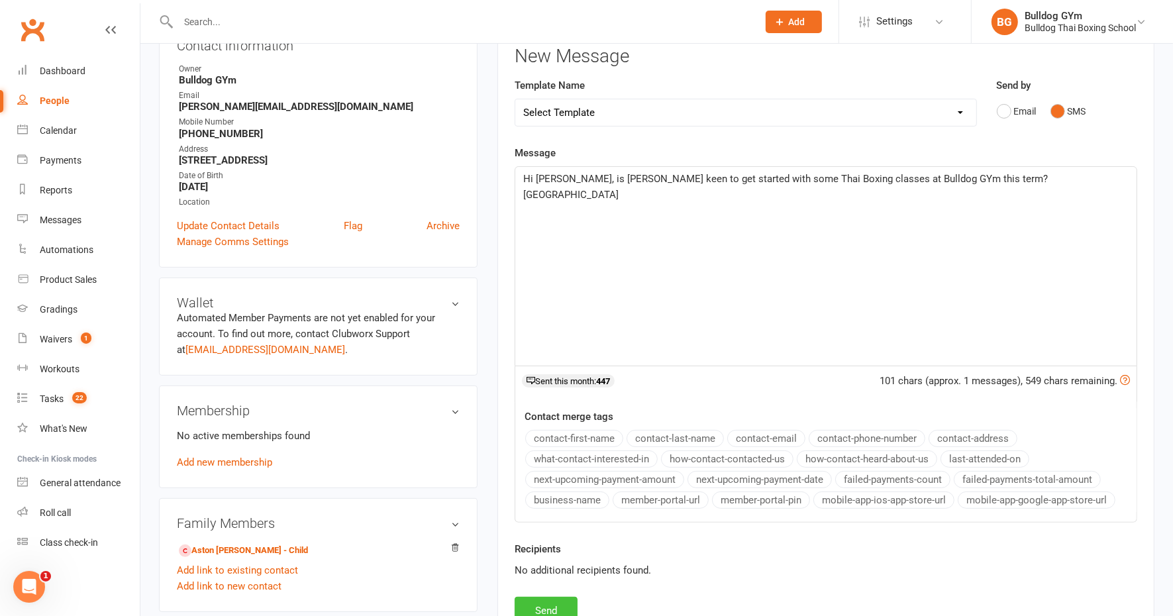
click at [550, 600] on button "Send" at bounding box center [546, 611] width 63 height 28
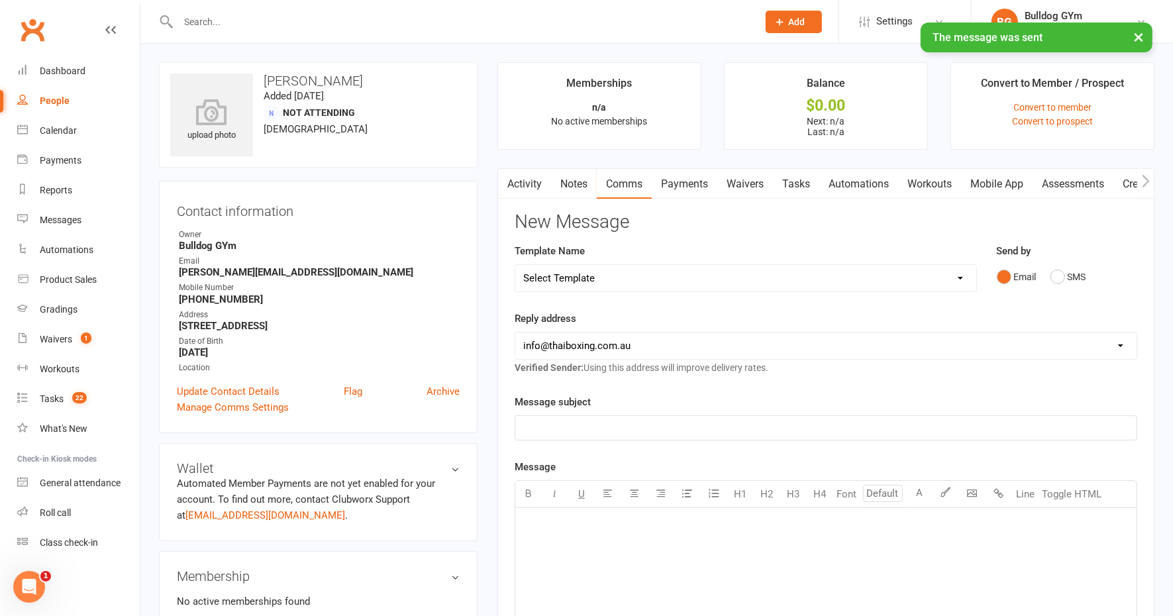
scroll to position [0, 0]
click at [221, 388] on link "Update Contact Details" at bounding box center [228, 392] width 103 height 16
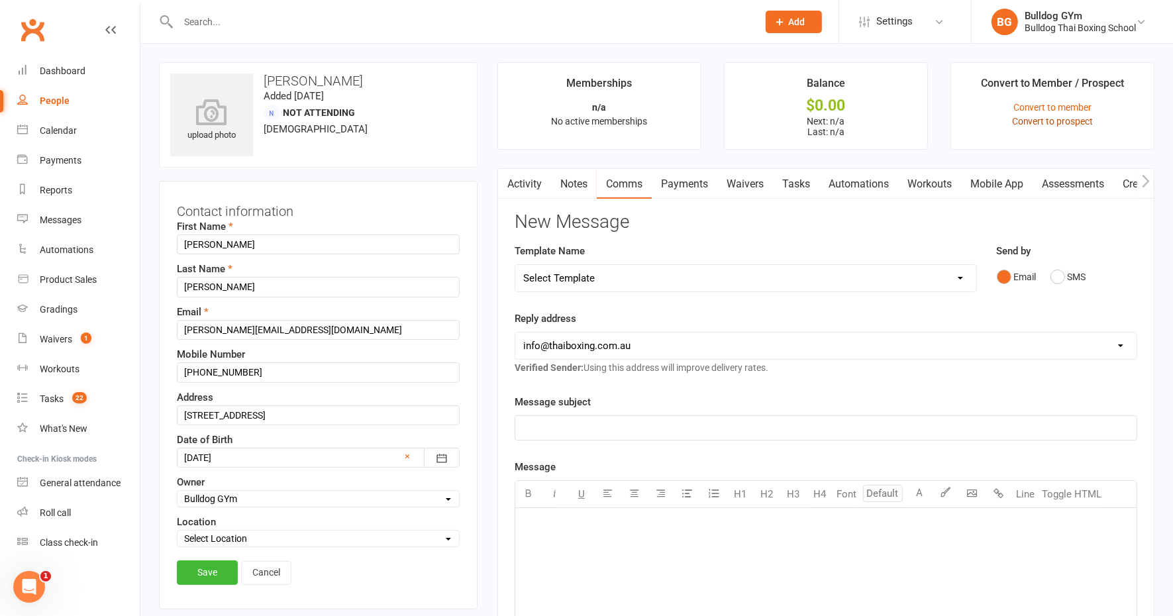
click at [1047, 121] on link "Convert to prospect" at bounding box center [1052, 121] width 81 height 11
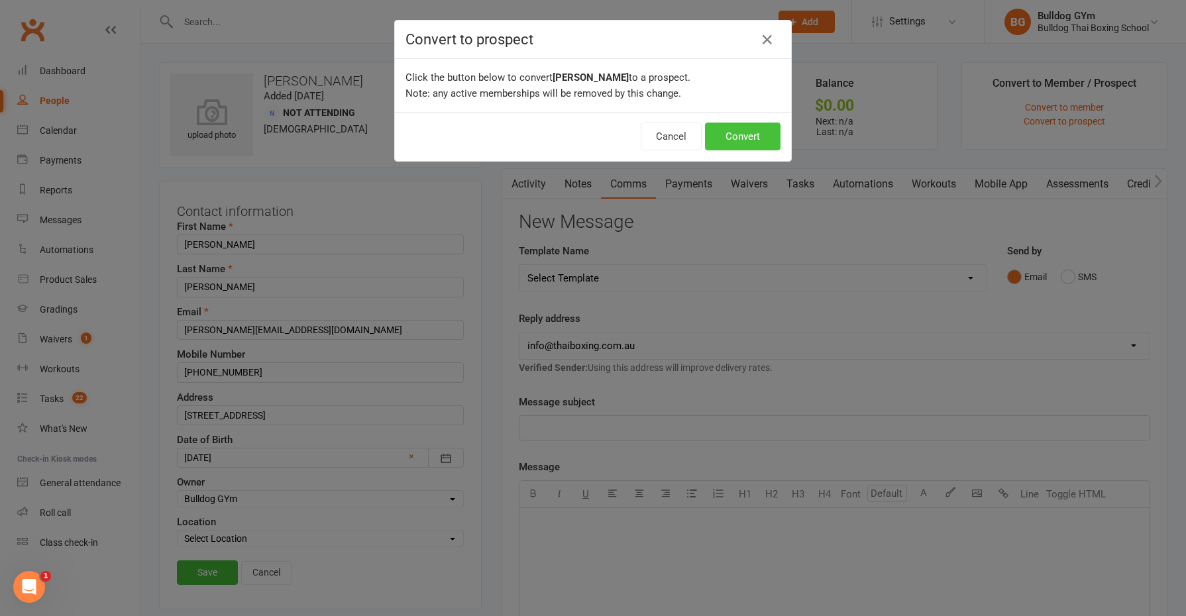
click at [751, 133] on button "Convert" at bounding box center [743, 137] width 76 height 28
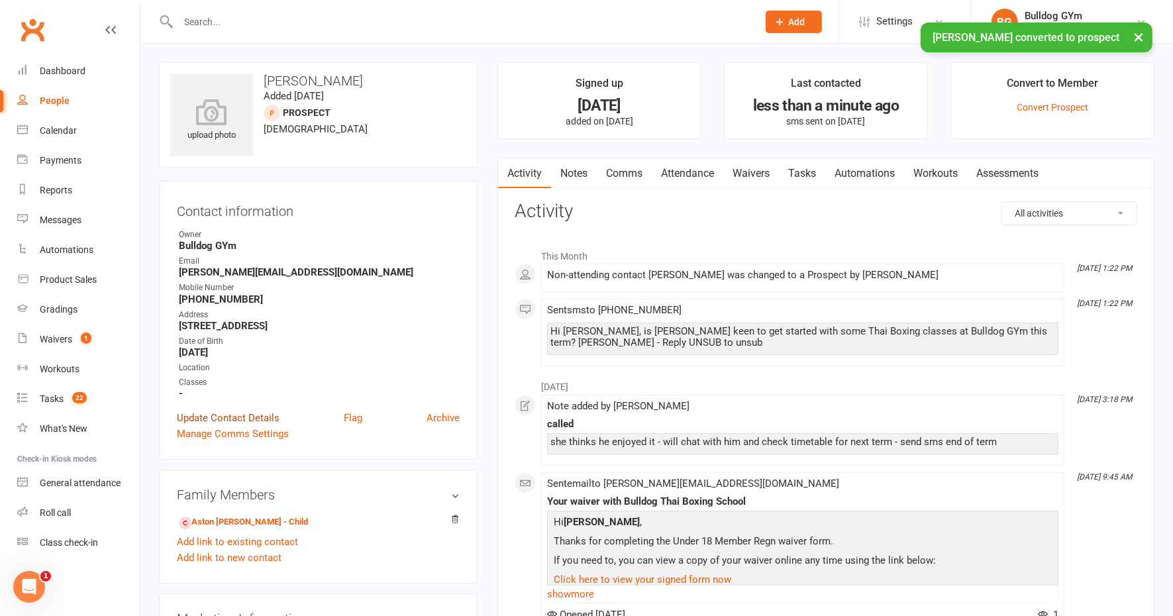
click at [213, 417] on link "Update Contact Details" at bounding box center [228, 418] width 103 height 16
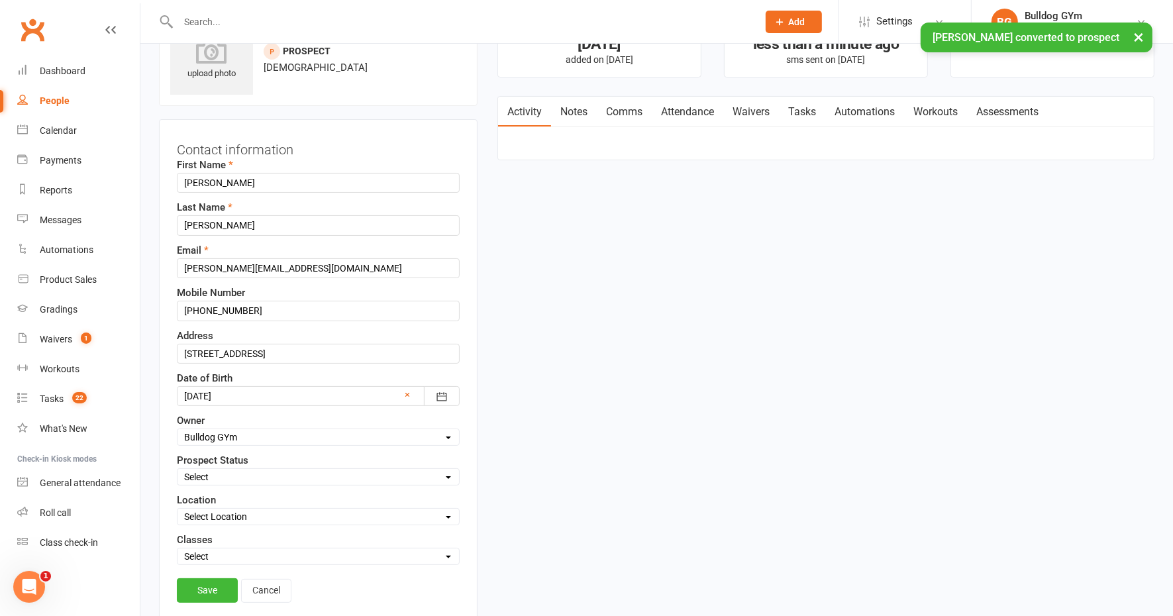
scroll to position [144, 0]
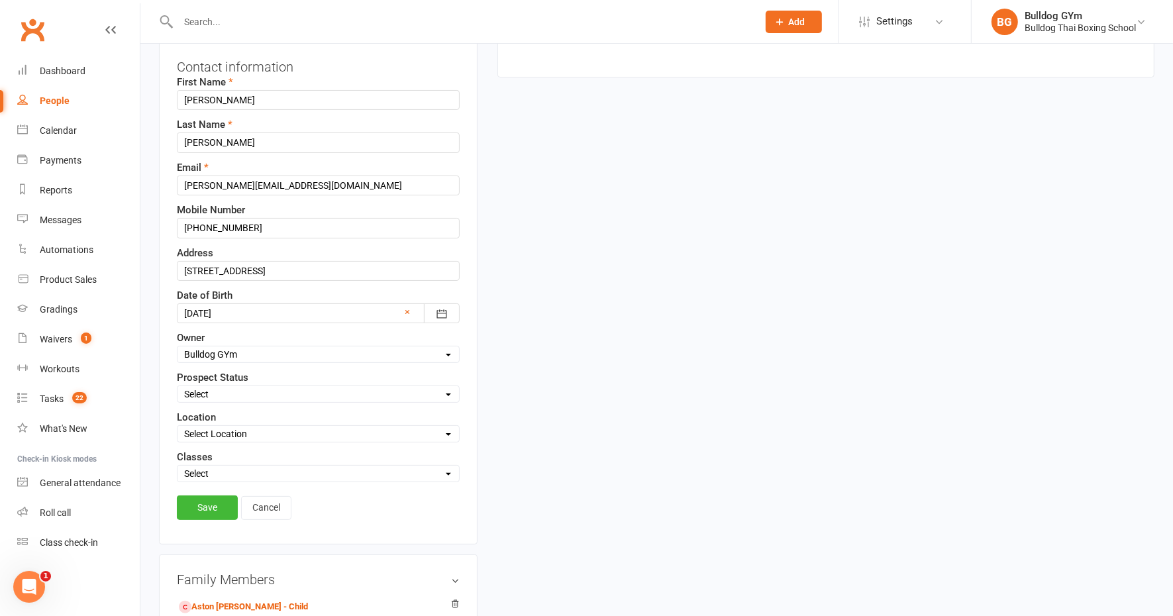
click at [215, 391] on select "Select Initial Contact Follow-up Call Follow-up Email Almost Ready Not Ready No…" at bounding box center [319, 394] width 282 height 15
select select "KIDS LEAD"
click at [178, 387] on select "Select Initial Contact Follow-up Call Follow-up Email Almost Ready Not Ready No…" at bounding box center [319, 394] width 282 height 15
click at [205, 501] on link "Save" at bounding box center [207, 508] width 61 height 24
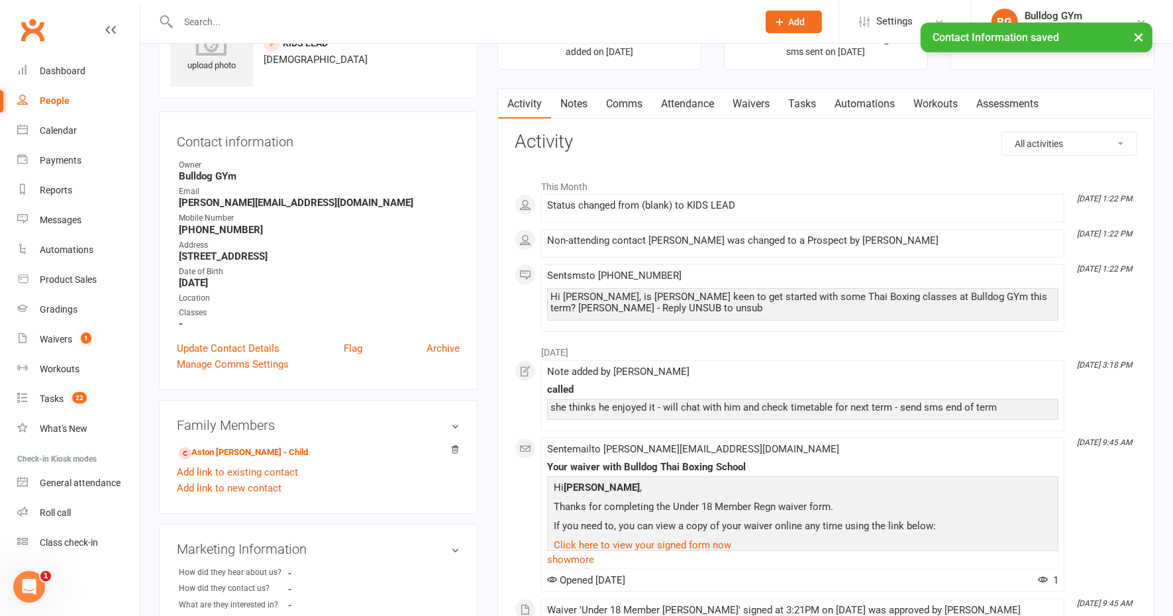
scroll to position [0, 0]
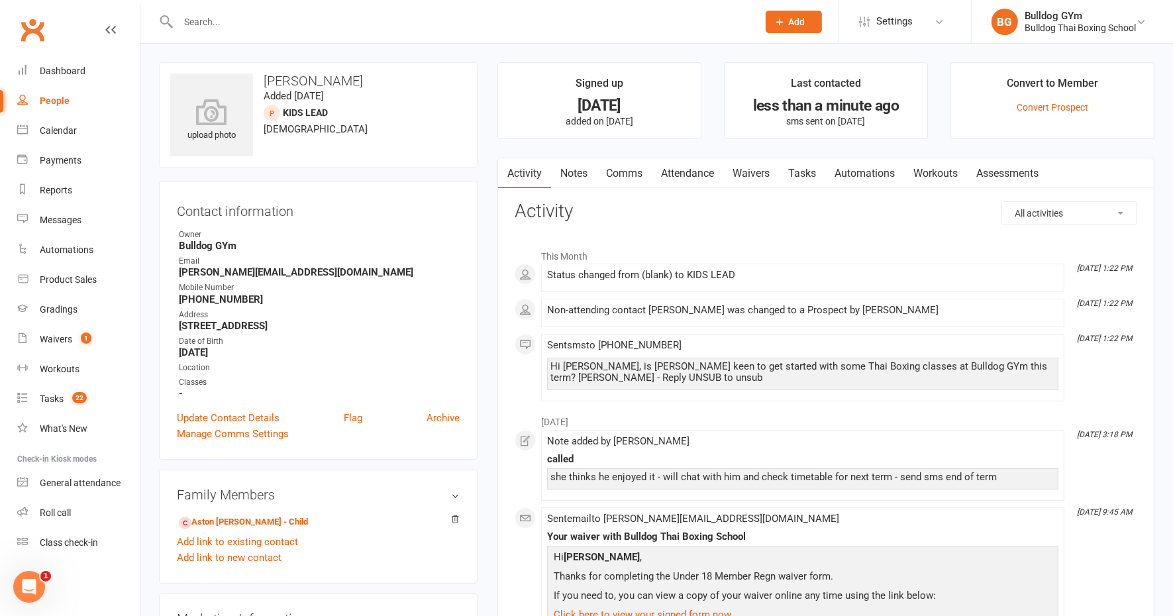
click at [811, 169] on link "Tasks" at bounding box center [802, 173] width 46 height 30
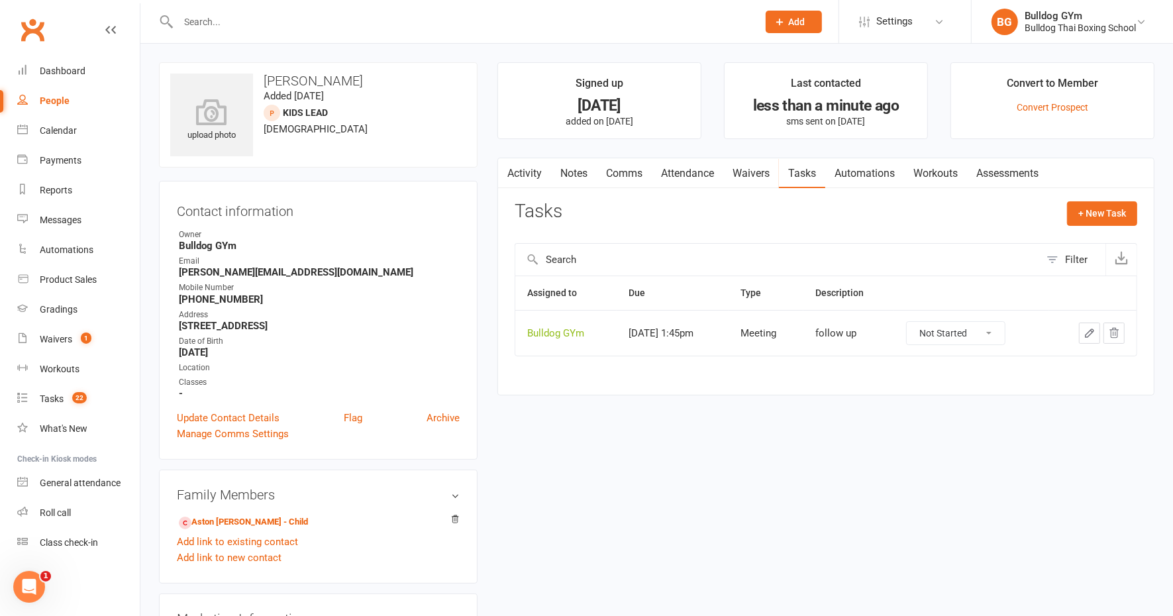
click at [1088, 323] on button "button" at bounding box center [1089, 333] width 21 height 21
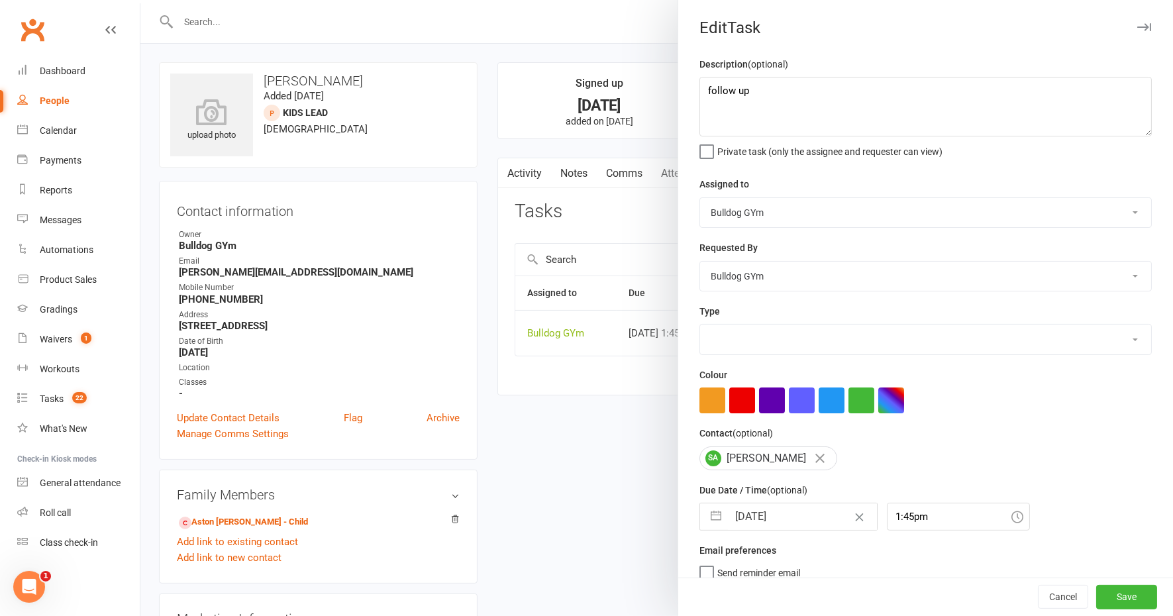
select select "12049"
select select "8"
select select "2025"
select select "9"
select select "2025"
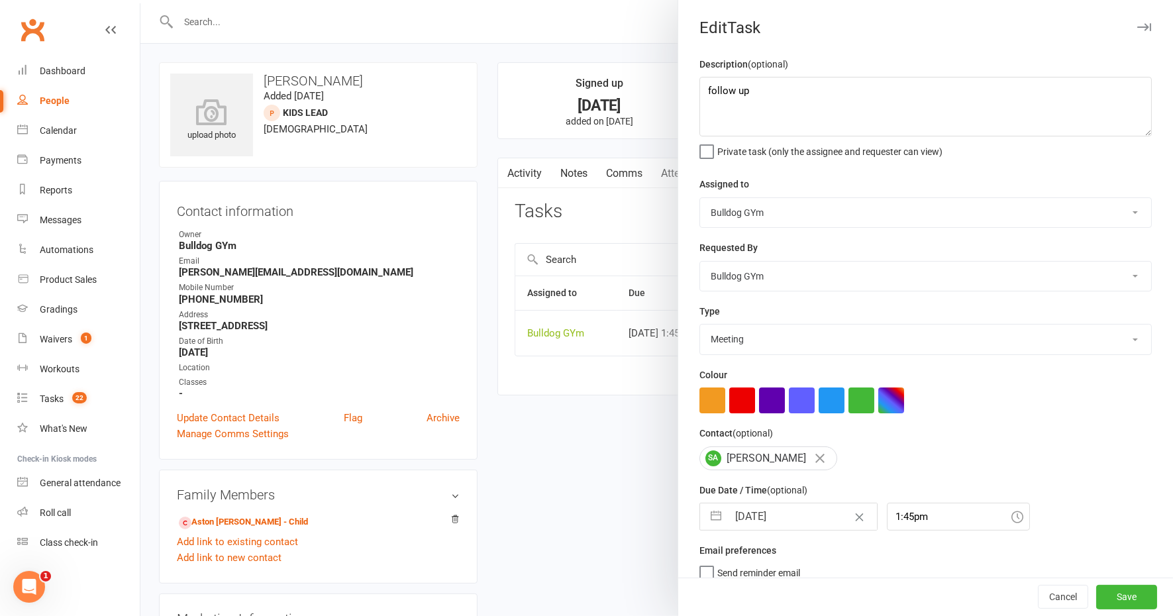
select select "10"
select select "2025"
drag, startPoint x: 793, startPoint y: 515, endPoint x: 800, endPoint y: 510, distance: 9.0
click at [793, 514] on input "[DATE]" at bounding box center [802, 517] width 149 height 27
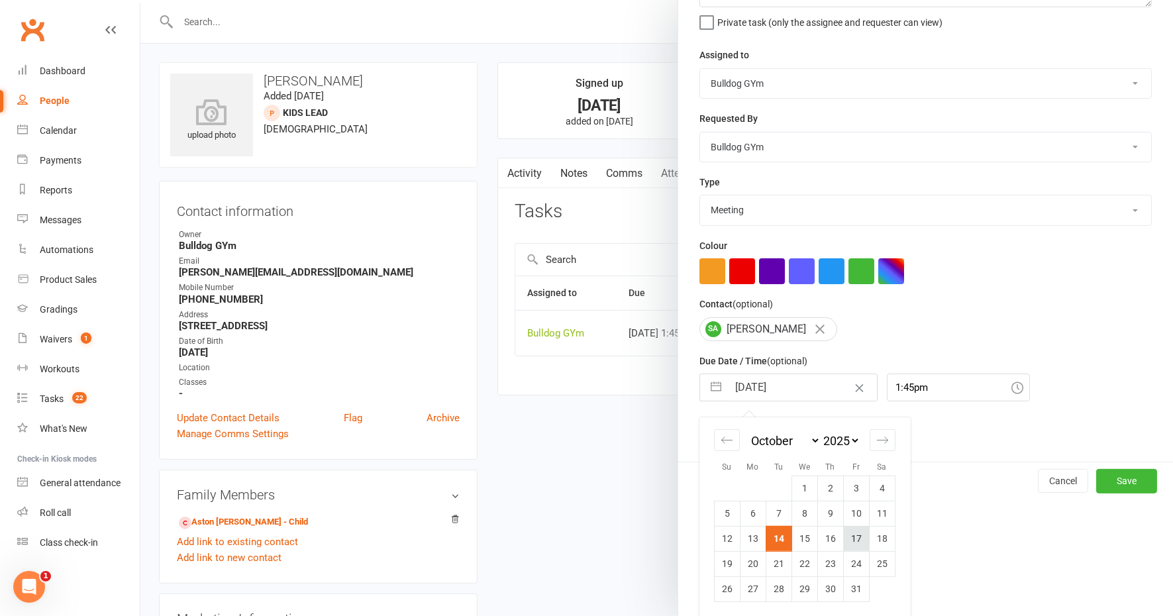
click at [855, 537] on td "17" at bounding box center [856, 538] width 26 height 25
type input "[DATE]"
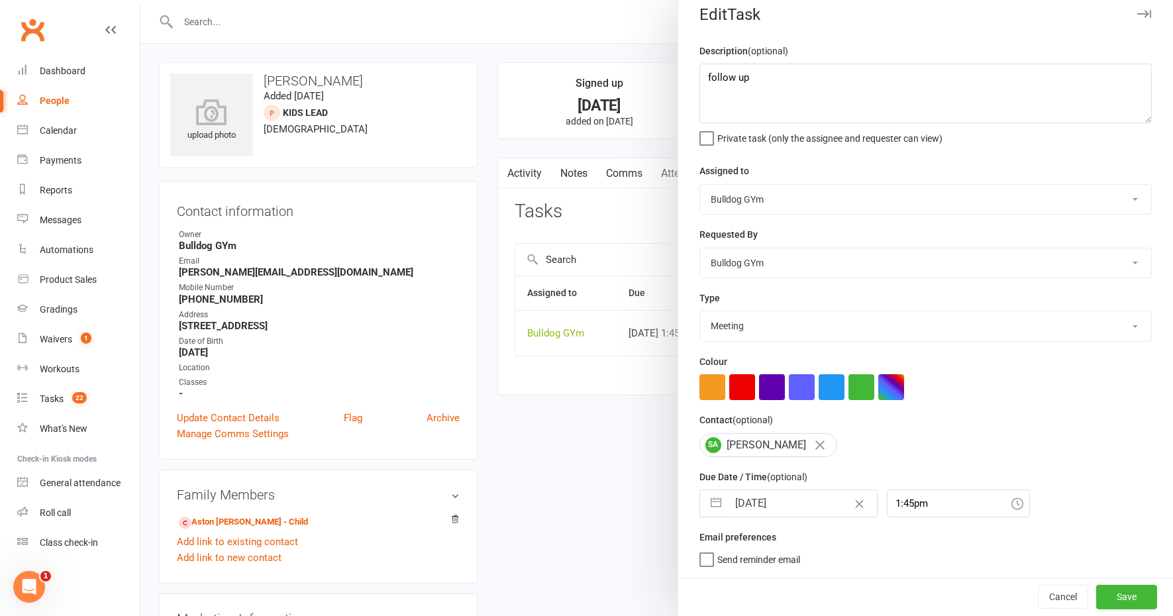
scroll to position [11, 0]
drag, startPoint x: 744, startPoint y: 327, endPoint x: 741, endPoint y: 336, distance: 9.0
click at [744, 328] on select "Action E-mail Meeting Phone call Text Add new task type" at bounding box center [925, 328] width 451 height 29
select select "12048"
click at [700, 314] on select "Action E-mail Meeting Phone call Text Add new task type" at bounding box center [925, 328] width 451 height 29
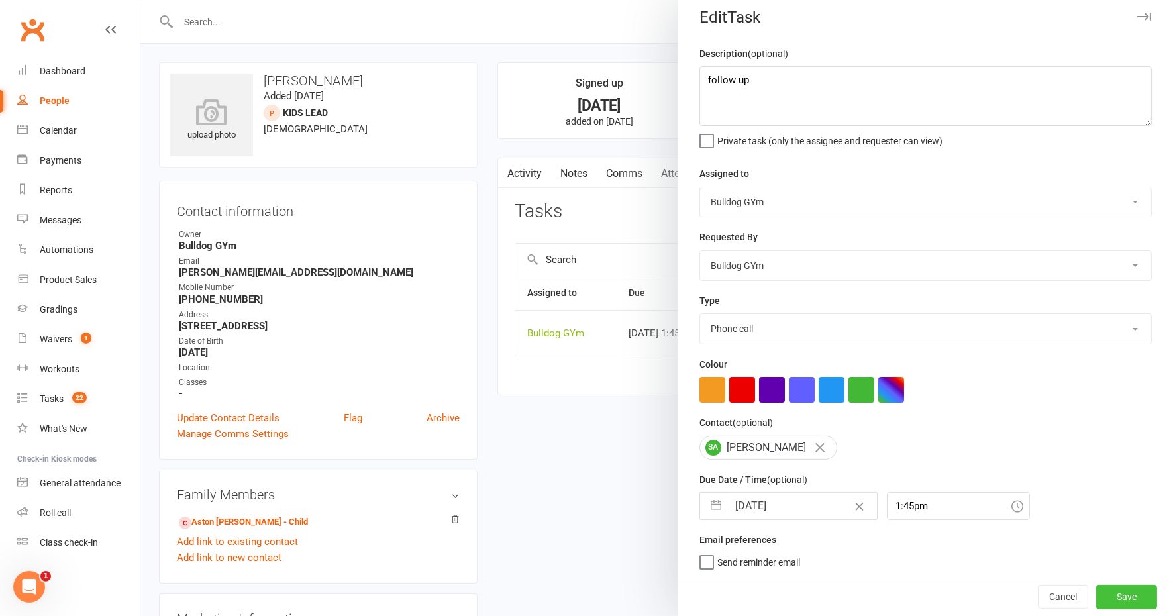
click at [1096, 590] on button "Save" at bounding box center [1126, 598] width 61 height 24
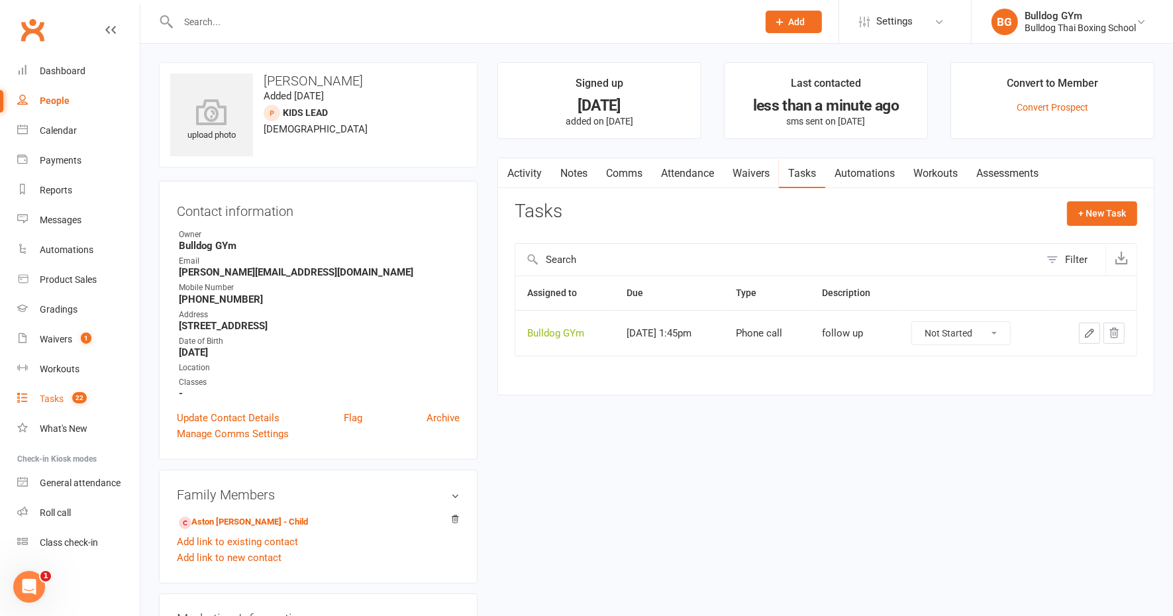
click at [60, 395] on div "Tasks" at bounding box center [52, 399] width 24 height 11
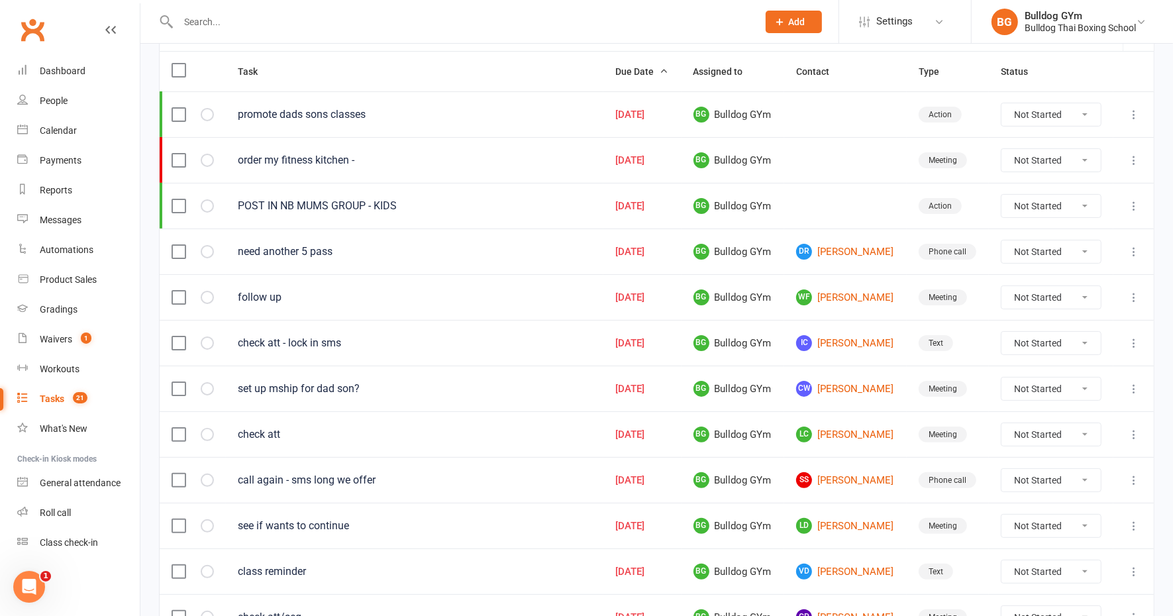
scroll to position [166, 0]
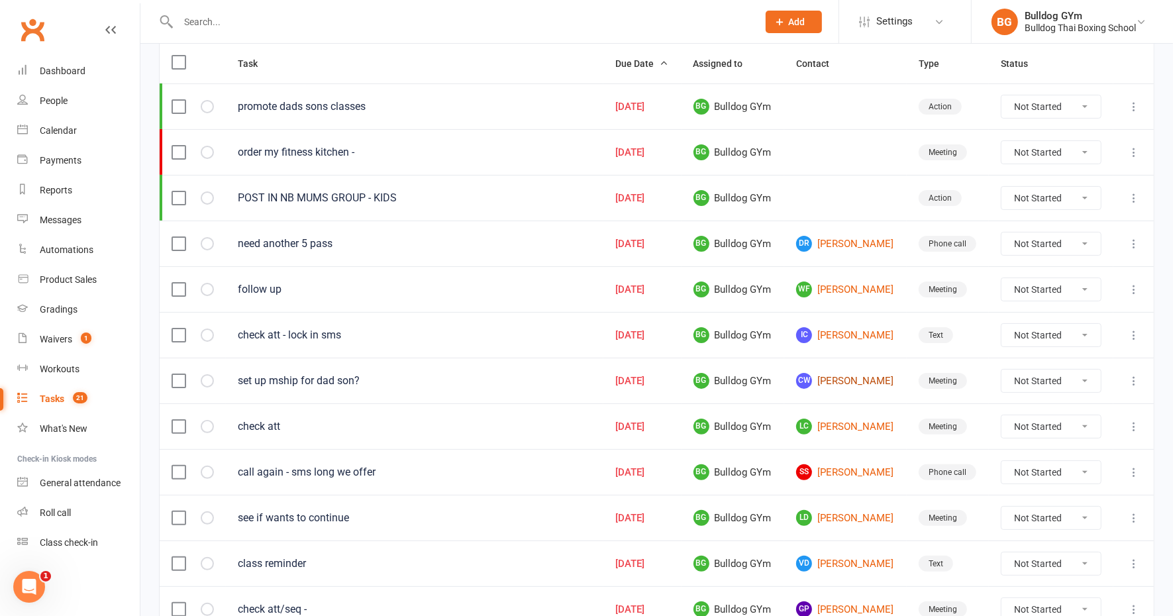
click at [839, 373] on link "CW [PERSON_NAME]" at bounding box center [845, 381] width 99 height 16
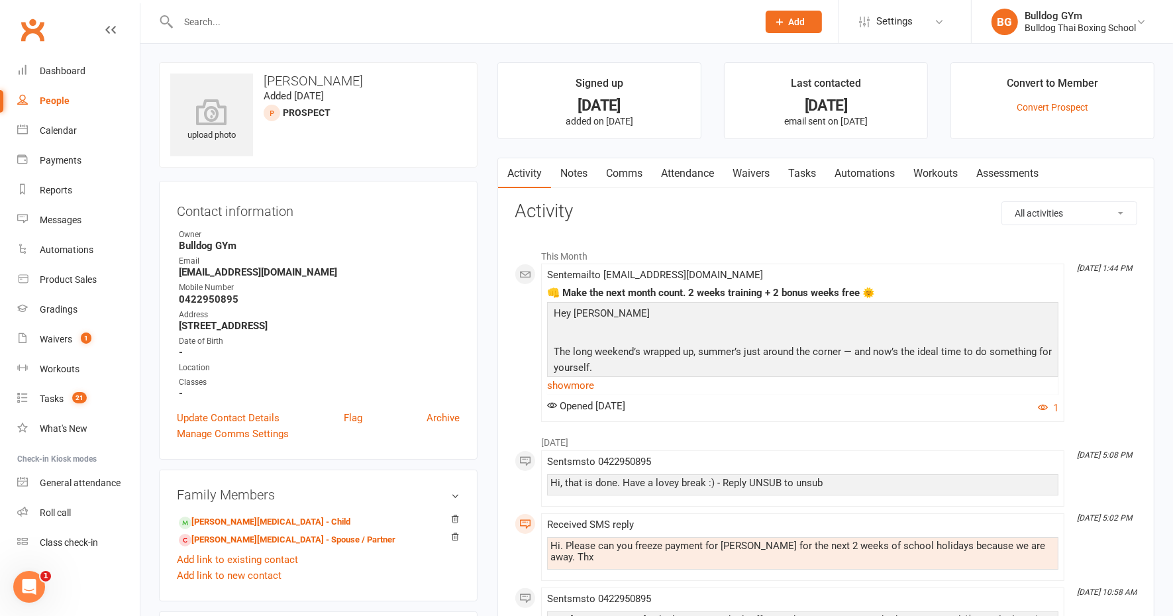
click at [621, 172] on link "Comms" at bounding box center [624, 173] width 55 height 30
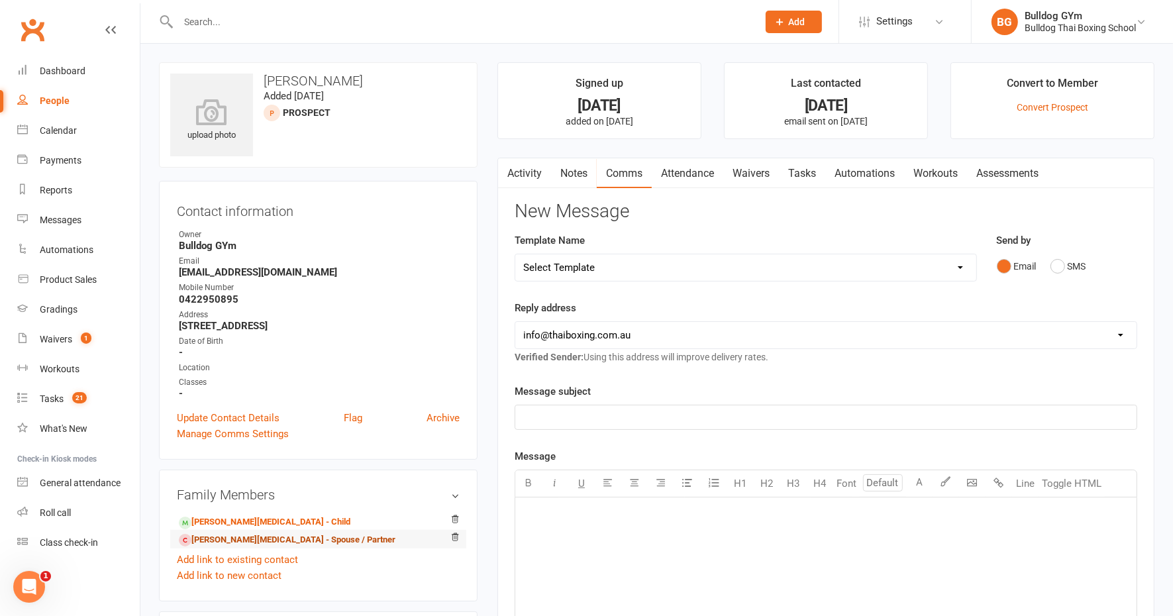
click at [262, 542] on link "[PERSON_NAME][MEDICAL_DATA] - Spouse / Partner" at bounding box center [287, 540] width 217 height 14
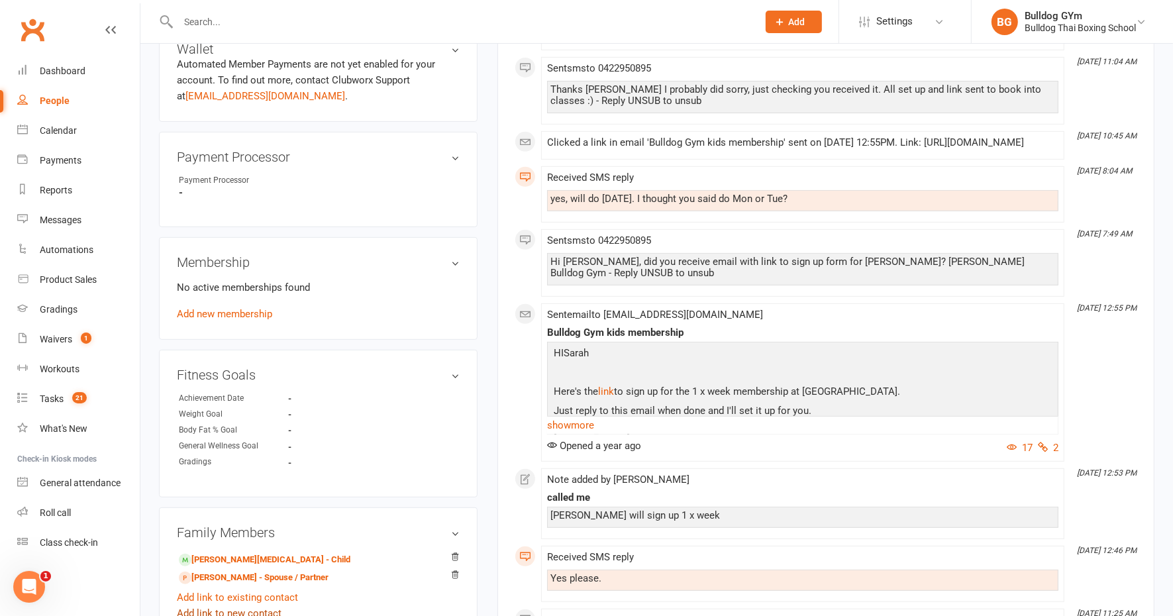
scroll to position [580, 0]
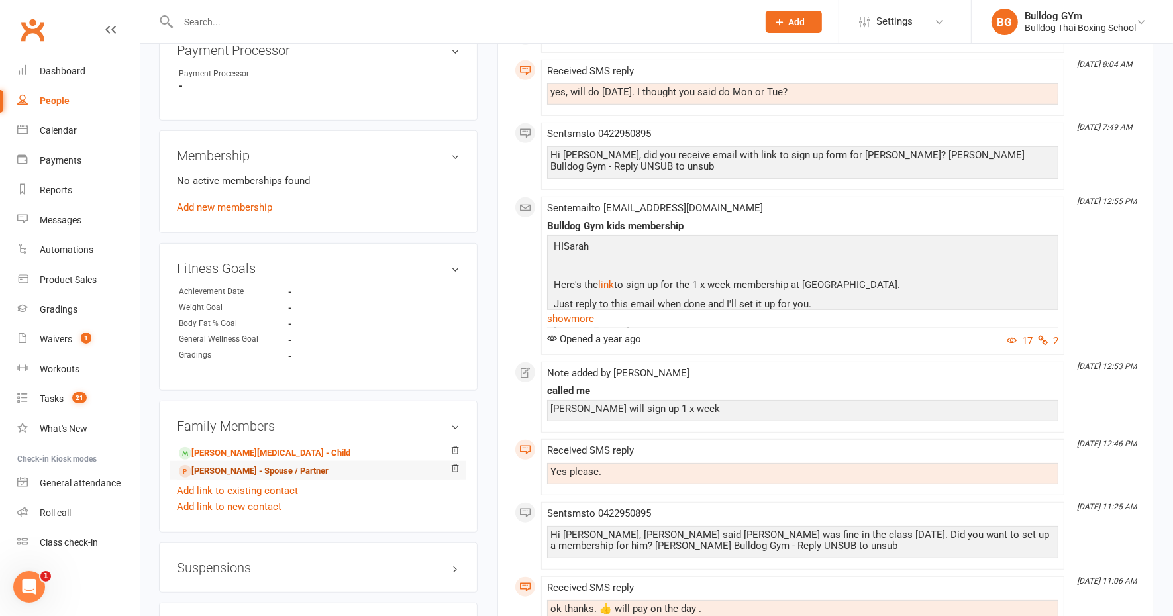
click at [235, 470] on link "[PERSON_NAME] - Spouse / Partner" at bounding box center [254, 471] width 150 height 14
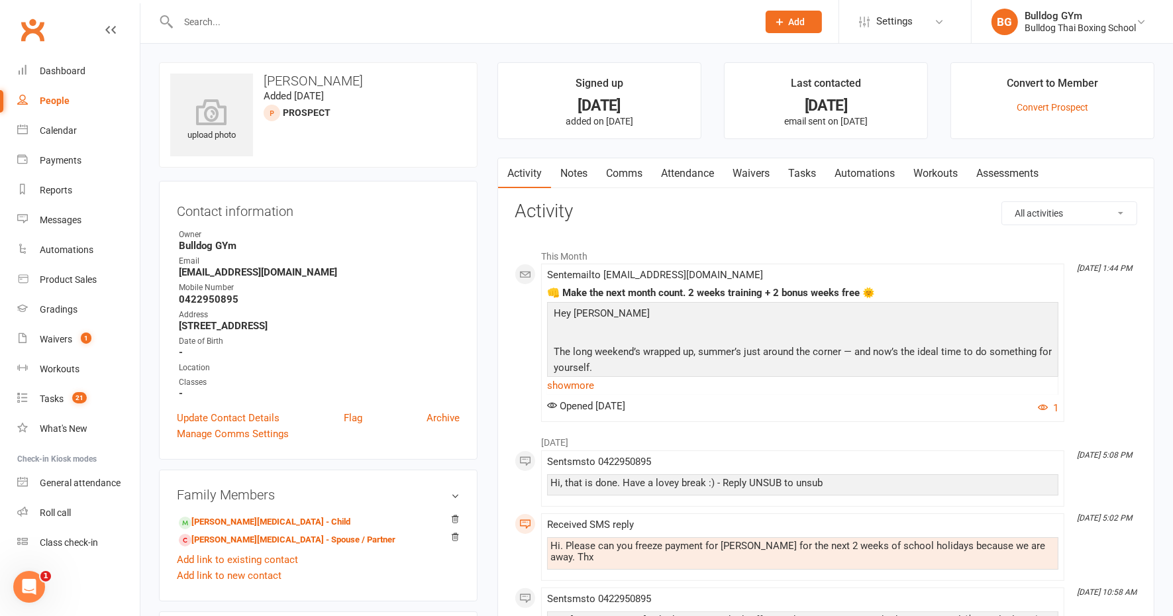
click at [622, 168] on link "Comms" at bounding box center [624, 173] width 55 height 30
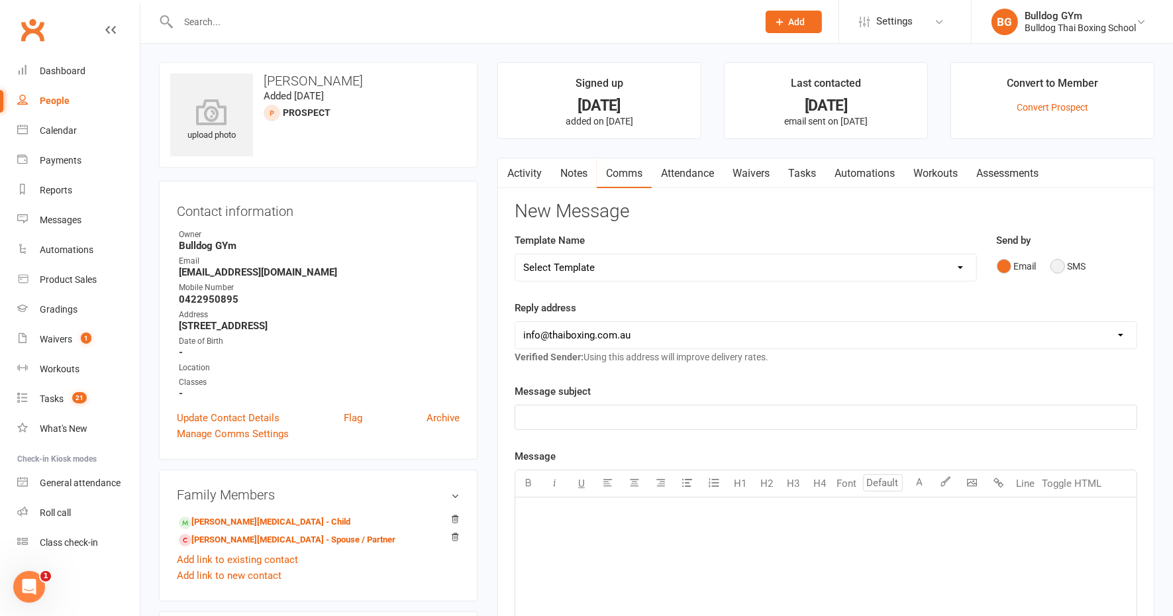
click at [1062, 262] on button "SMS" at bounding box center [1069, 266] width 36 height 25
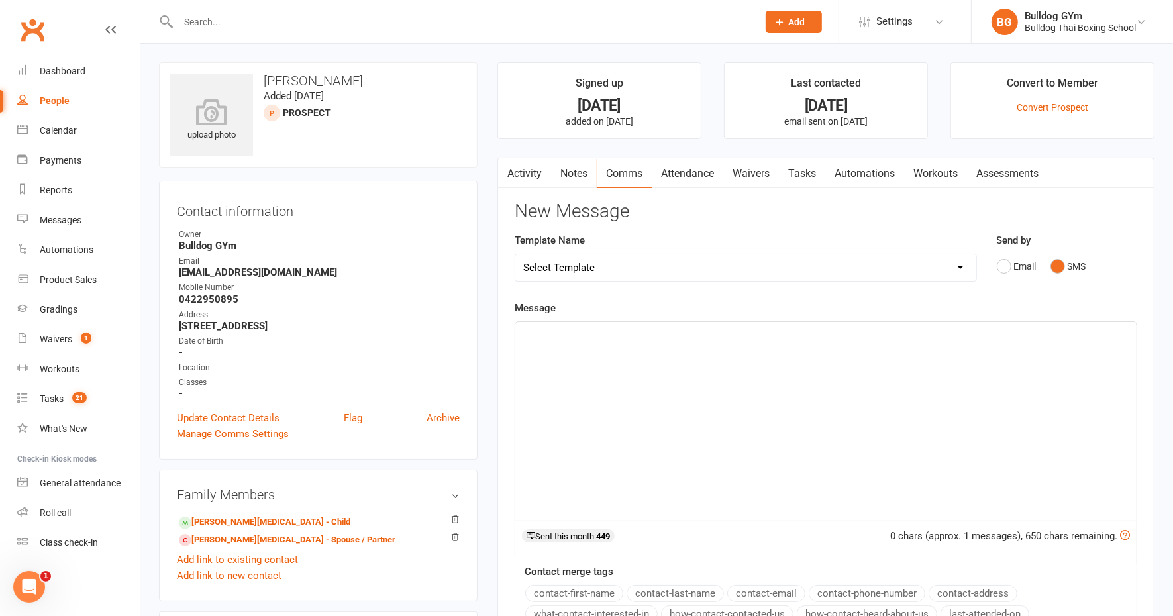
click at [602, 340] on div "﻿" at bounding box center [825, 421] width 621 height 199
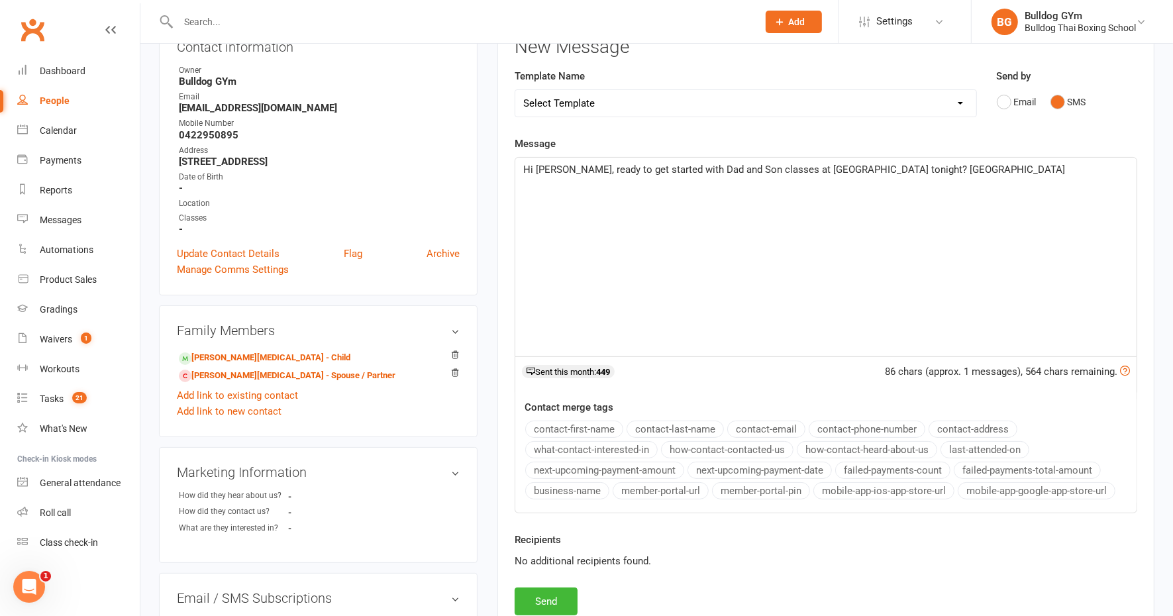
scroll to position [166, 0]
click at [557, 594] on button "Send" at bounding box center [546, 600] width 63 height 28
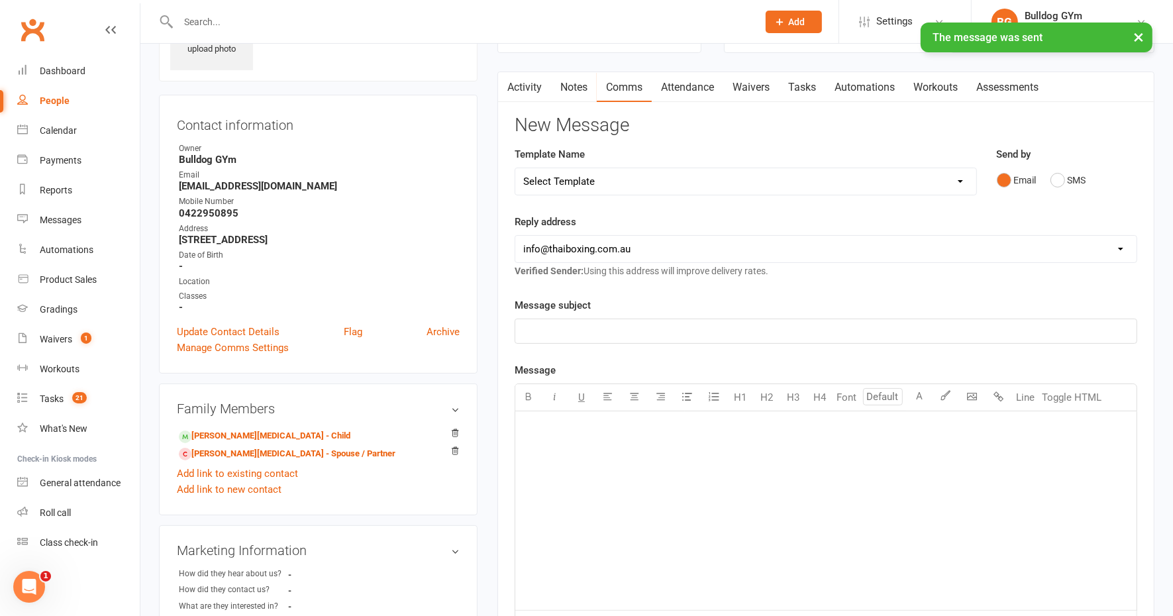
scroll to position [0, 0]
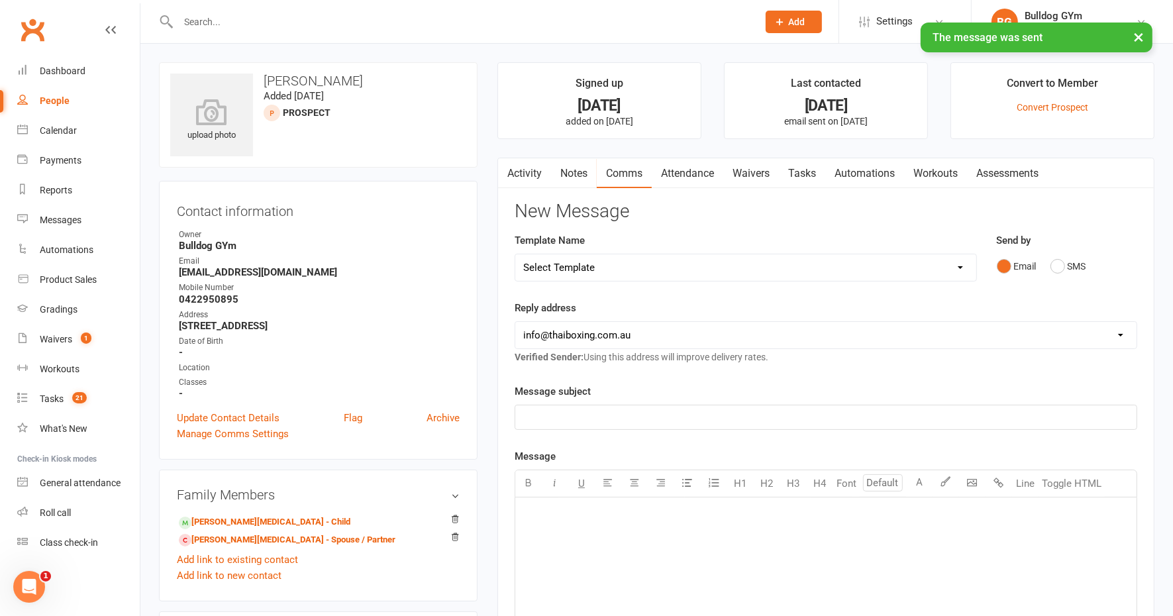
click at [802, 171] on link "Tasks" at bounding box center [802, 173] width 46 height 30
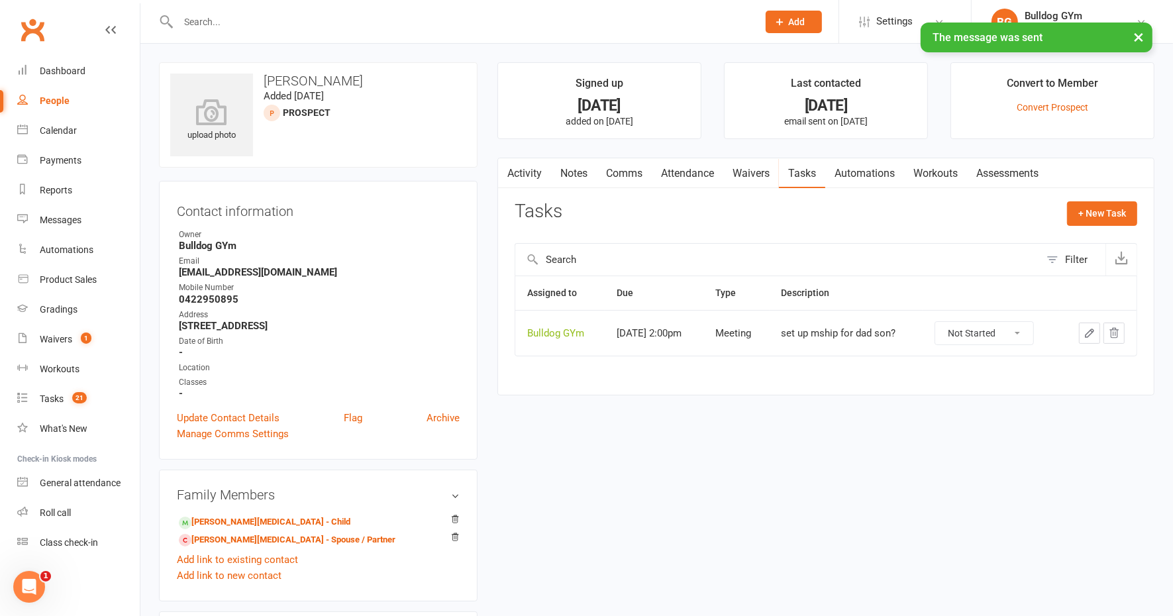
click at [1090, 323] on button "button" at bounding box center [1089, 333] width 21 height 21
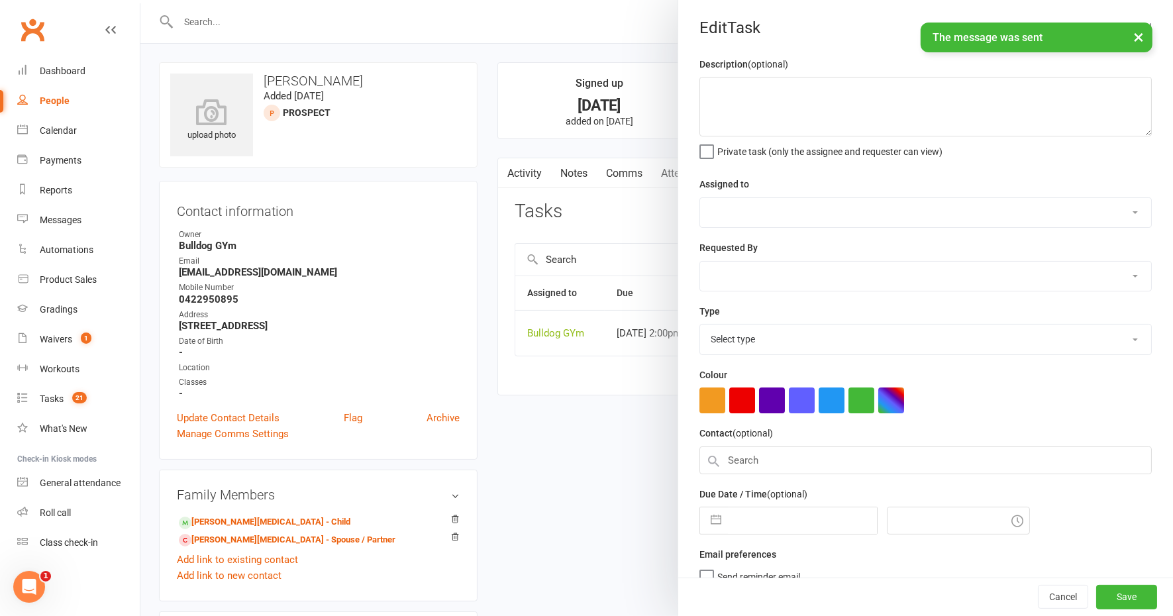
type textarea "set up mship for dad son?"
select select "12940"
type input "[DATE]"
type input "2:00pm"
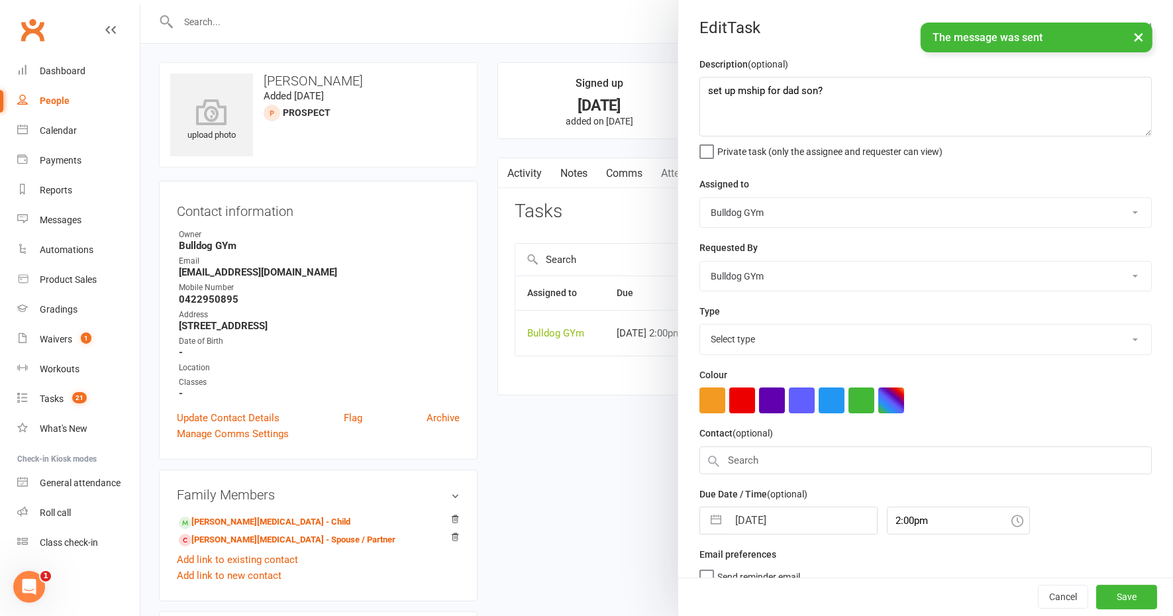
select select "12049"
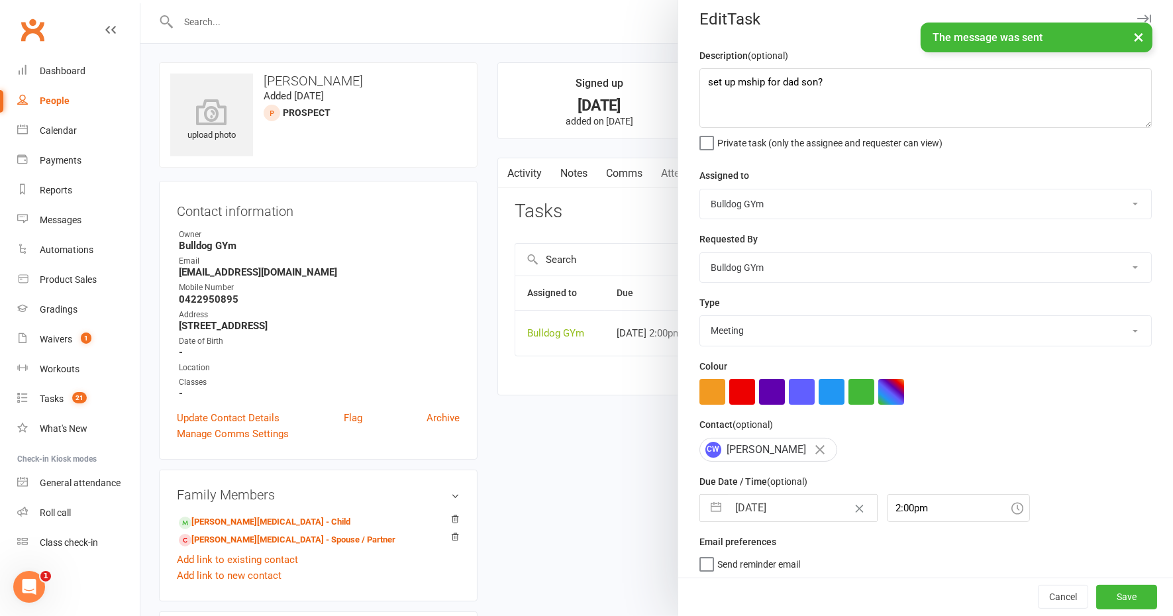
scroll to position [11, 0]
select select "8"
select select "2025"
select select "9"
select select "2025"
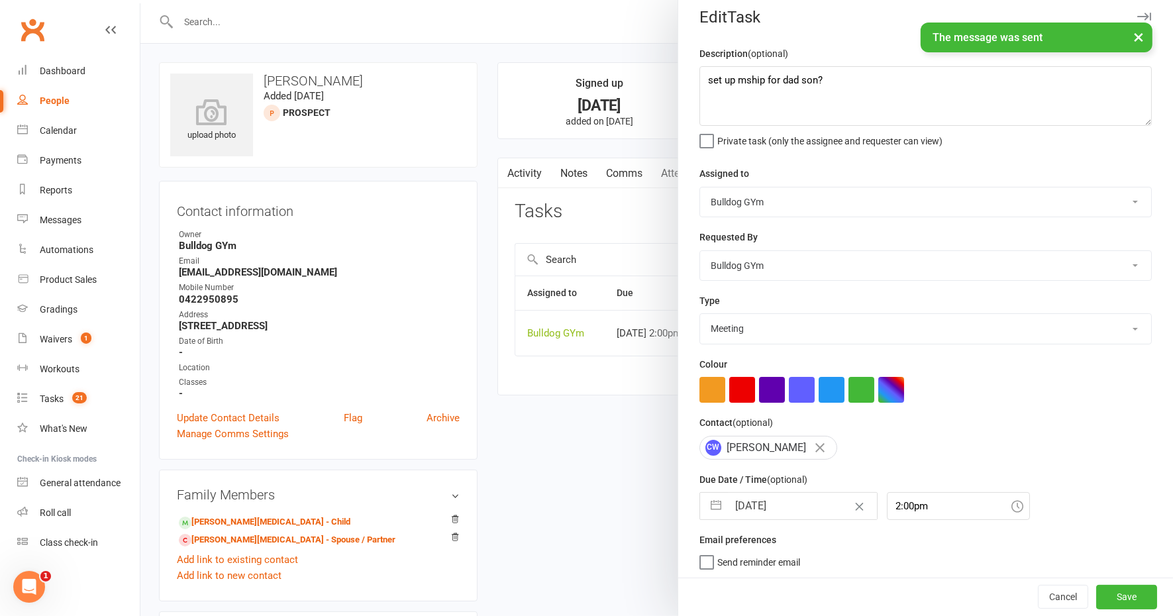
select select "10"
select select "2025"
drag, startPoint x: 790, startPoint y: 505, endPoint x: 797, endPoint y: 486, distance: 20.3
click at [790, 504] on input "[DATE]" at bounding box center [802, 506] width 149 height 27
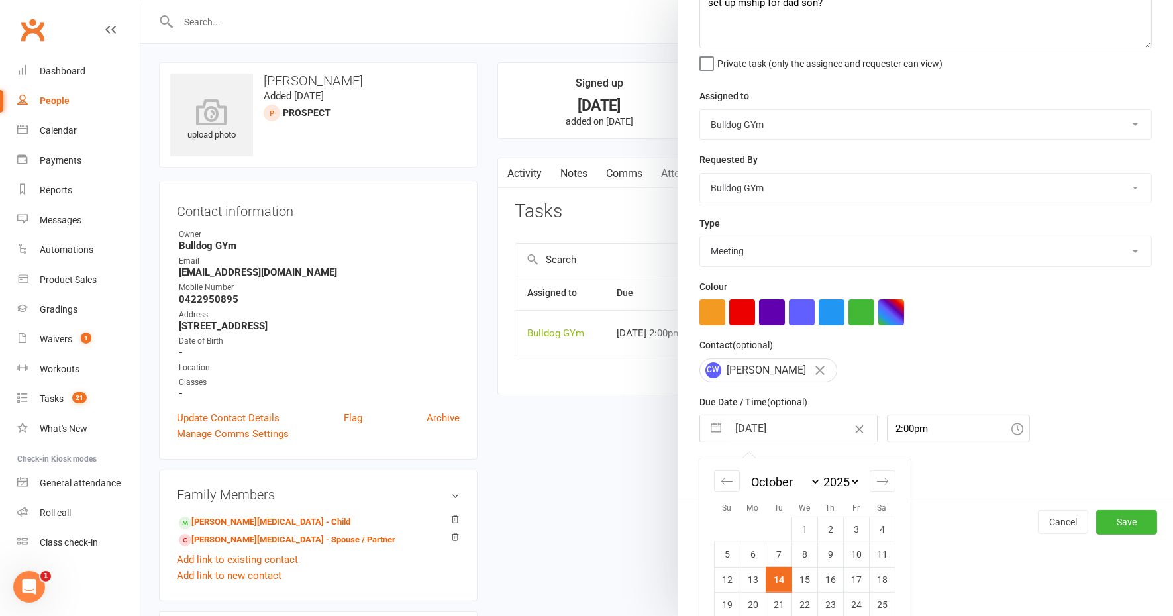
scroll to position [129, 0]
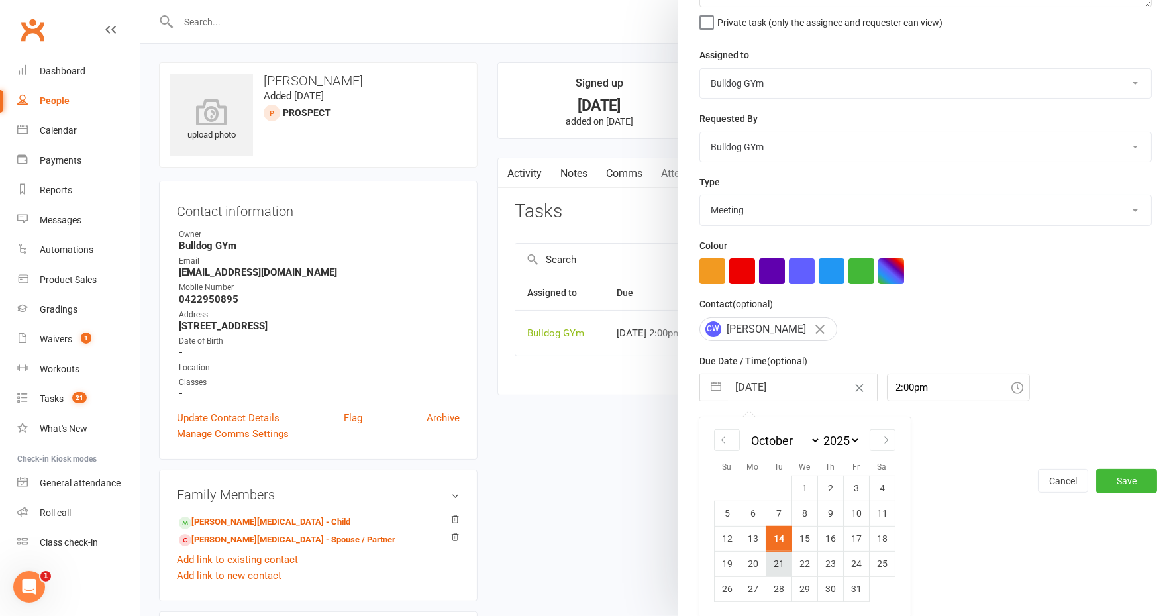
click at [772, 563] on td "21" at bounding box center [779, 563] width 26 height 25
type input "[DATE]"
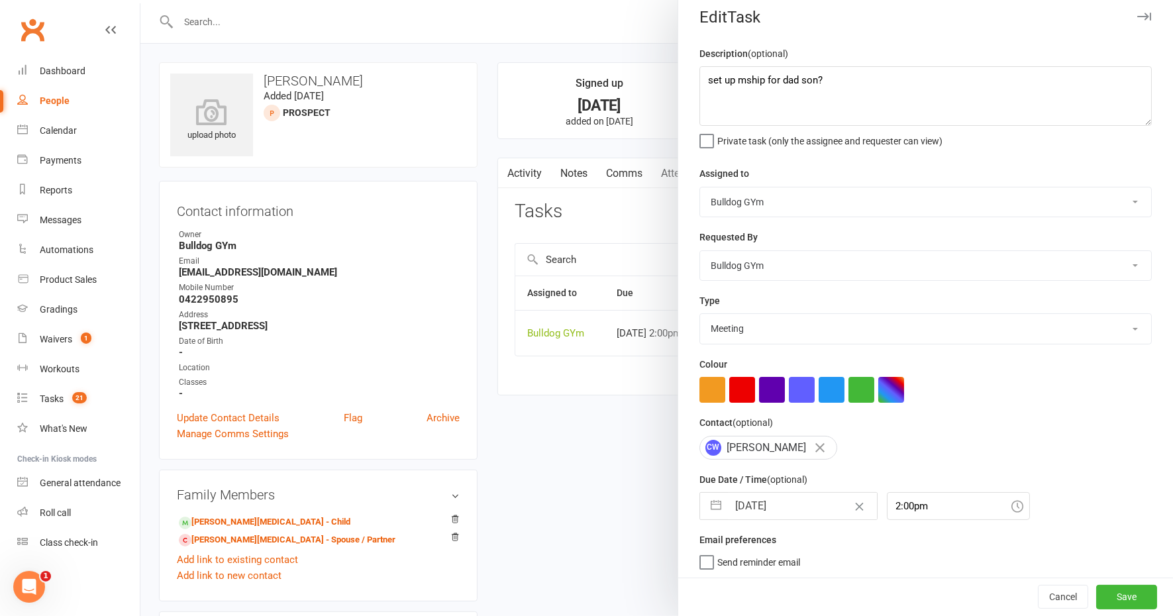
click at [710, 329] on select "Action E-mail Meeting Phone call Text Add new task type" at bounding box center [925, 328] width 451 height 29
select select "12048"
click at [700, 314] on select "Action E-mail Meeting Phone call Text Add new task type" at bounding box center [925, 328] width 451 height 29
drag, startPoint x: 1106, startPoint y: 596, endPoint x: 1014, endPoint y: 564, distance: 98.1
click at [1106, 596] on button "Save" at bounding box center [1126, 598] width 61 height 24
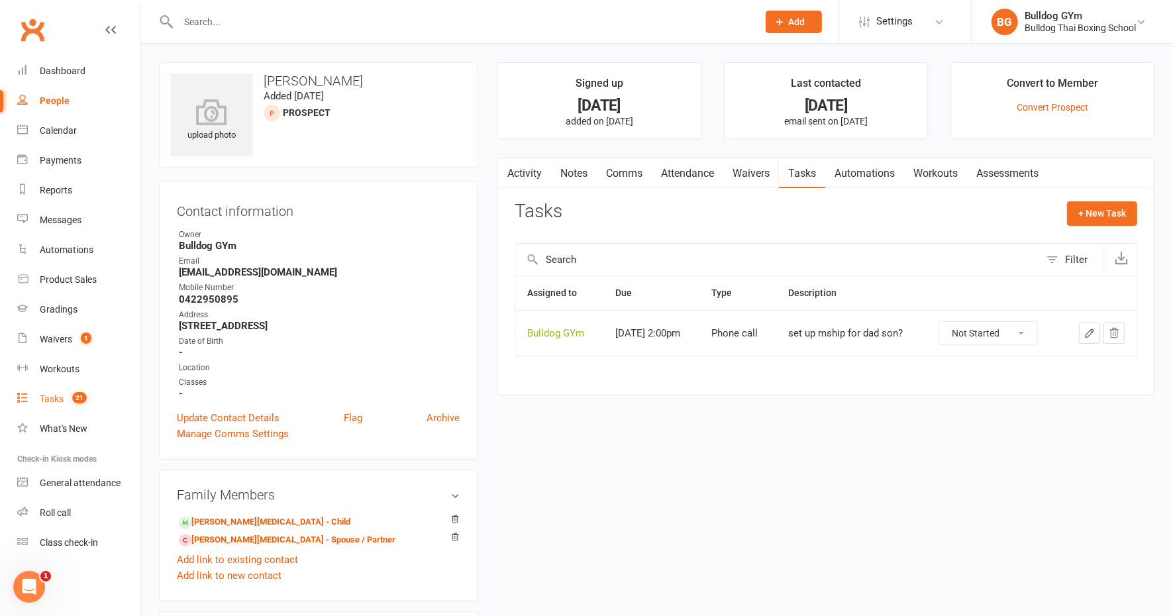
click at [58, 396] on div "Tasks" at bounding box center [52, 399] width 24 height 11
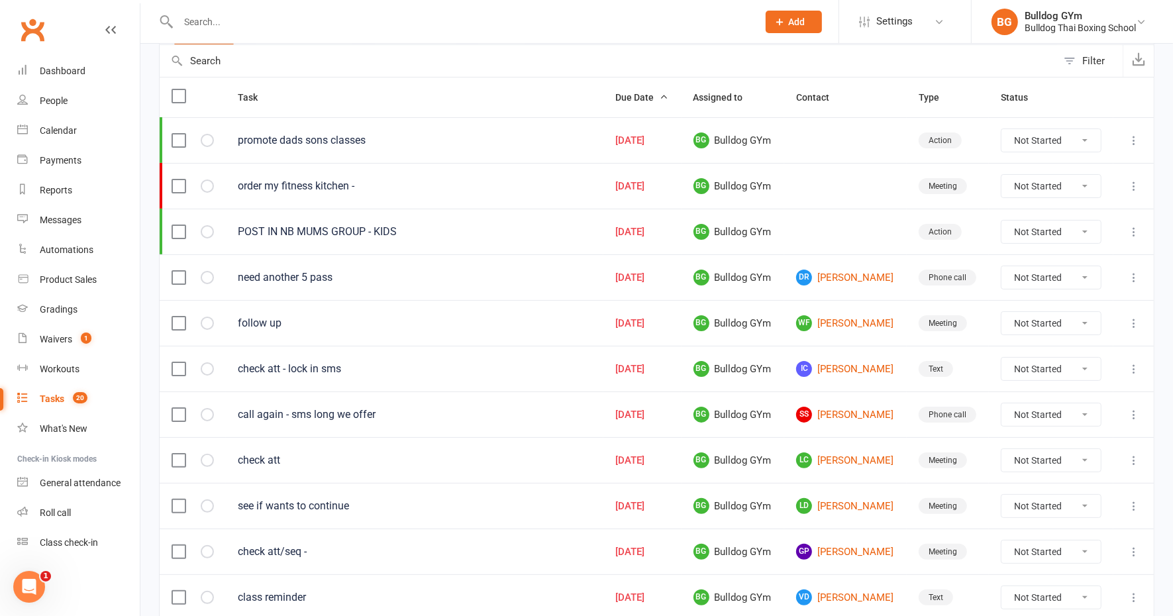
scroll to position [166, 0]
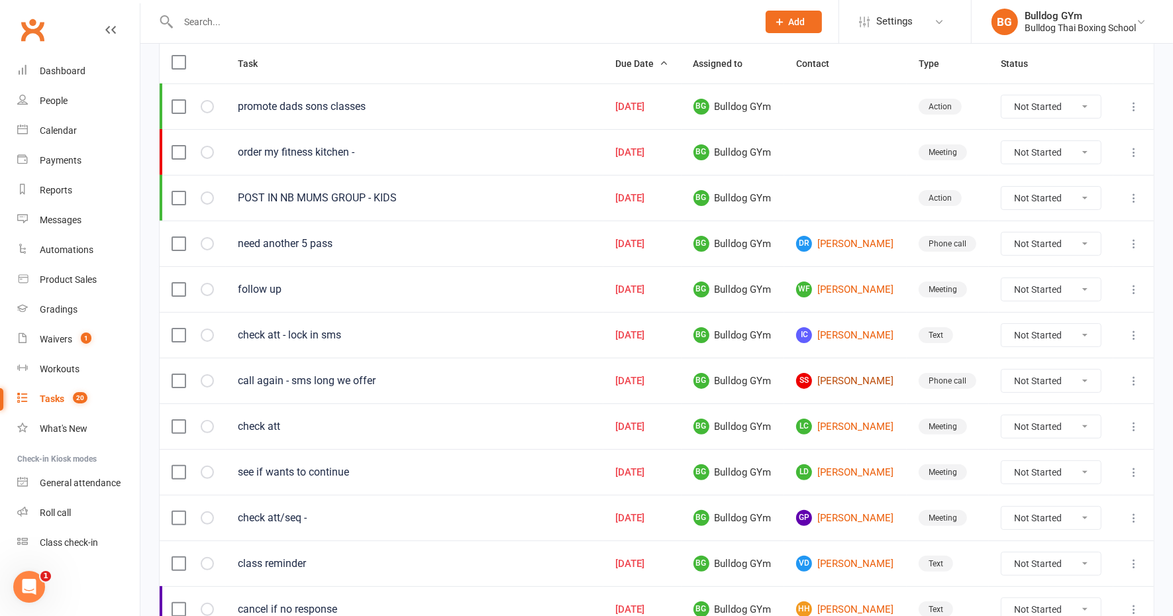
click at [842, 373] on link "SS [PERSON_NAME]" at bounding box center [845, 381] width 99 height 16
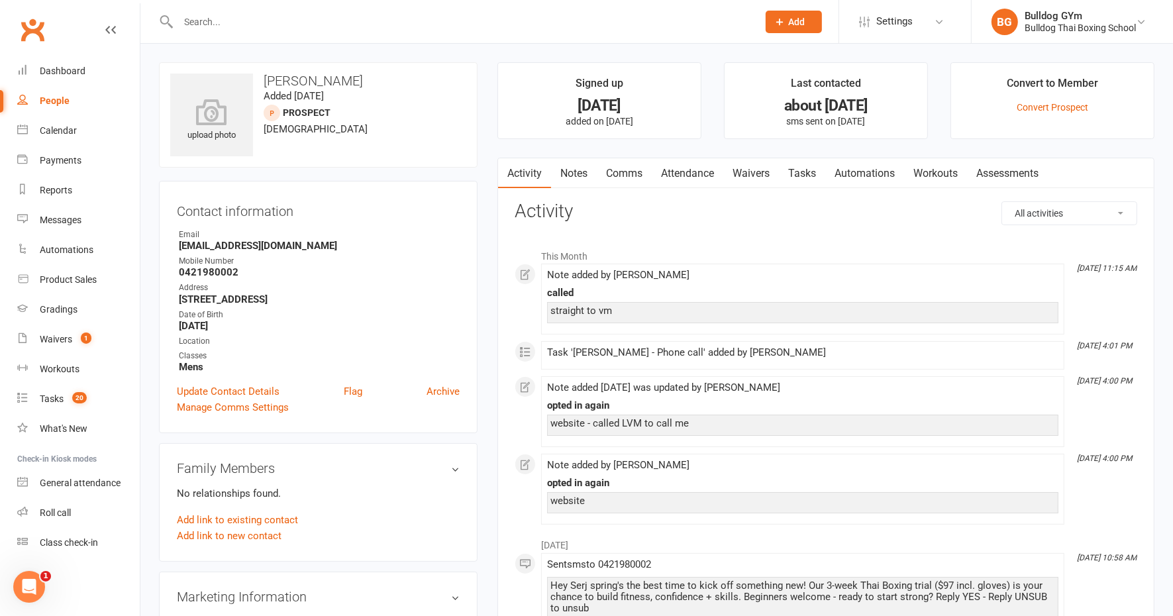
click at [626, 166] on link "Comms" at bounding box center [624, 173] width 55 height 30
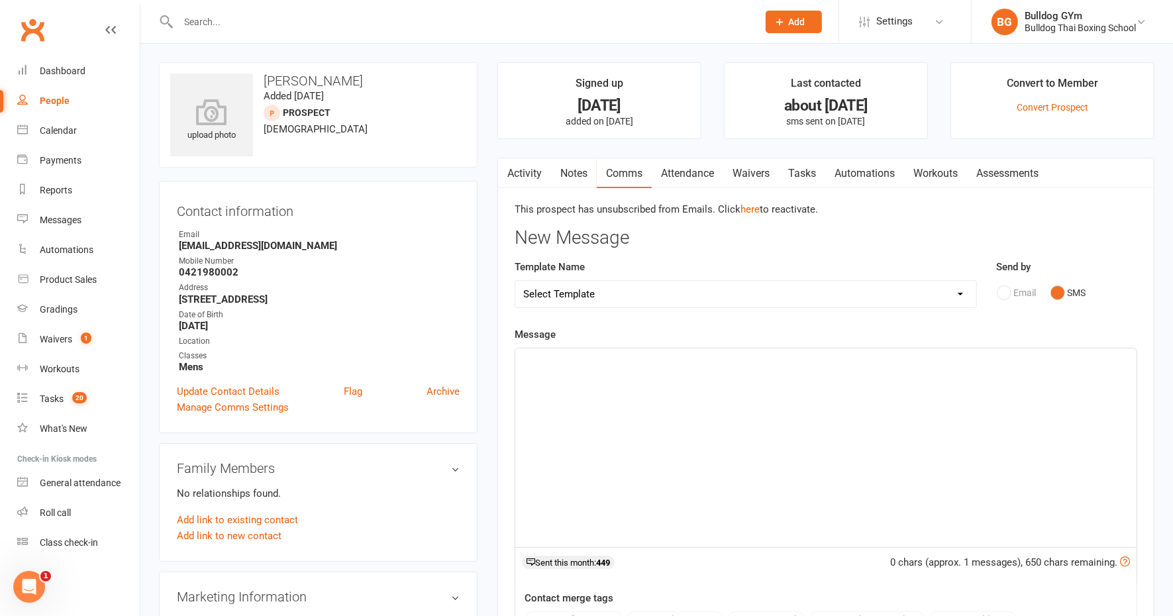
click at [520, 170] on link "Activity" at bounding box center [524, 173] width 53 height 30
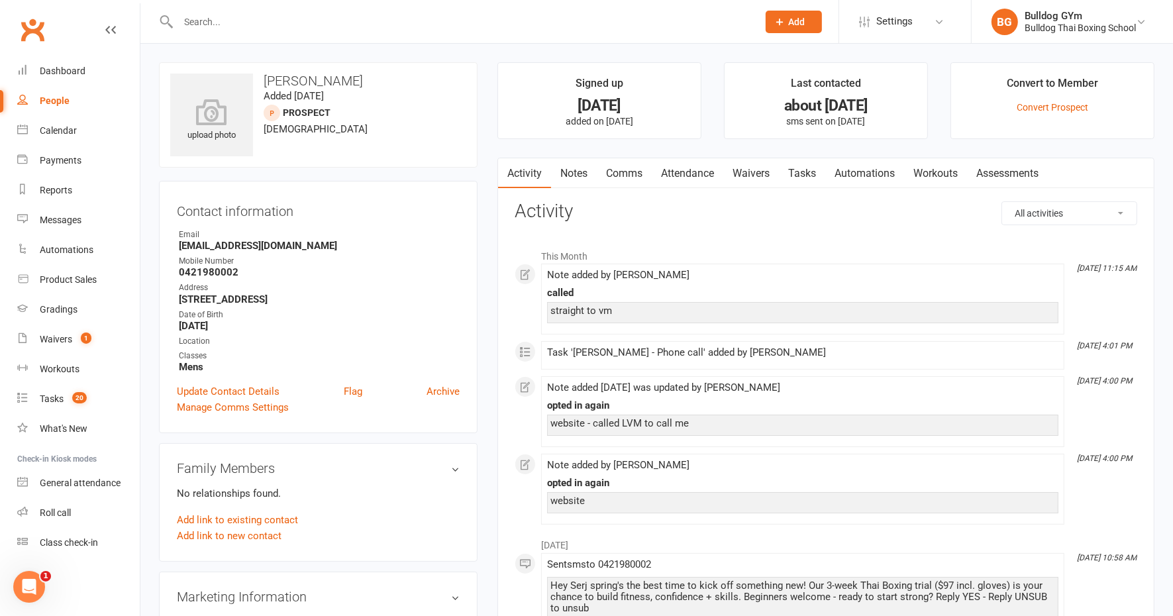
click at [578, 169] on link "Notes" at bounding box center [574, 173] width 46 height 30
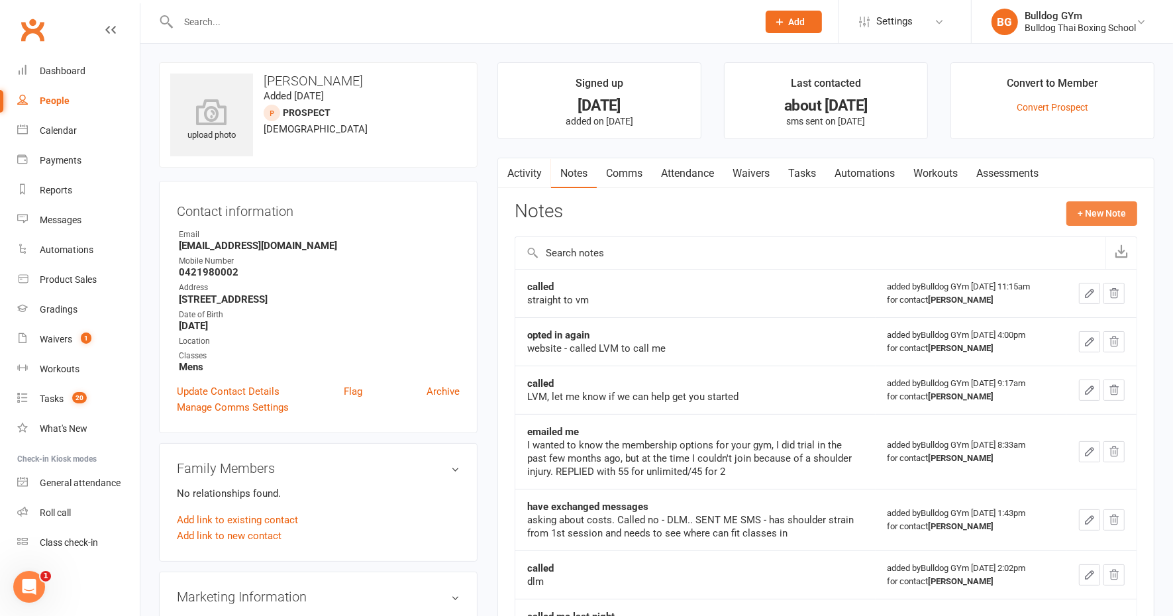
click at [1088, 206] on button "+ New Note" at bounding box center [1102, 213] width 71 height 24
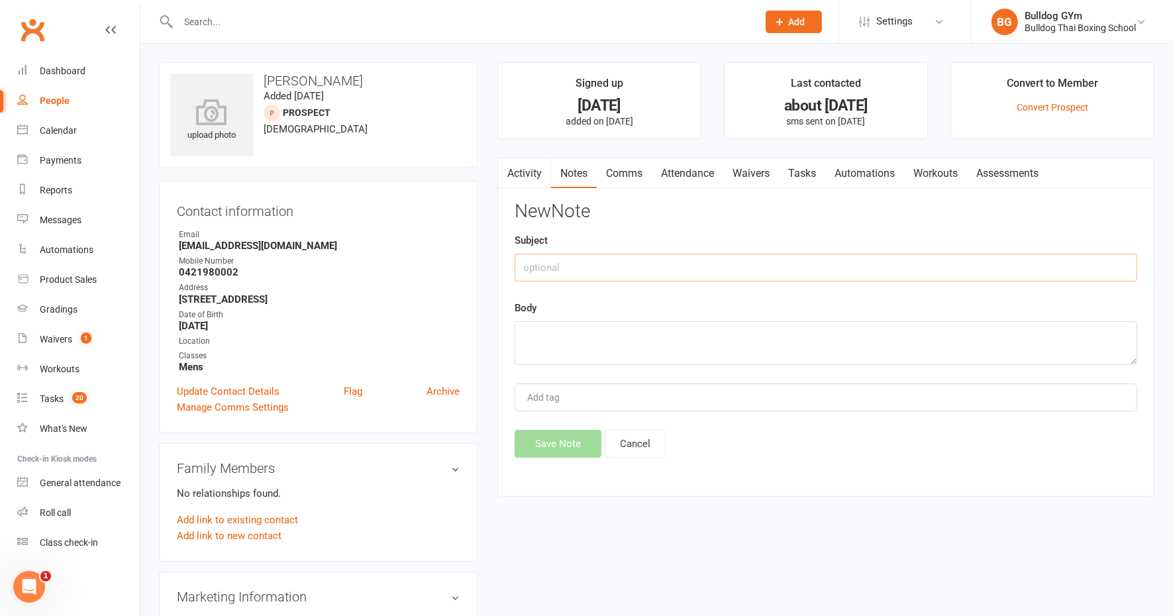
click at [576, 270] on input "text" at bounding box center [826, 268] width 623 height 28
type input "called"
click at [541, 329] on textarea at bounding box center [826, 343] width 623 height 44
type textarea "DLM"
click at [566, 441] on button "Save Note" at bounding box center [558, 444] width 87 height 28
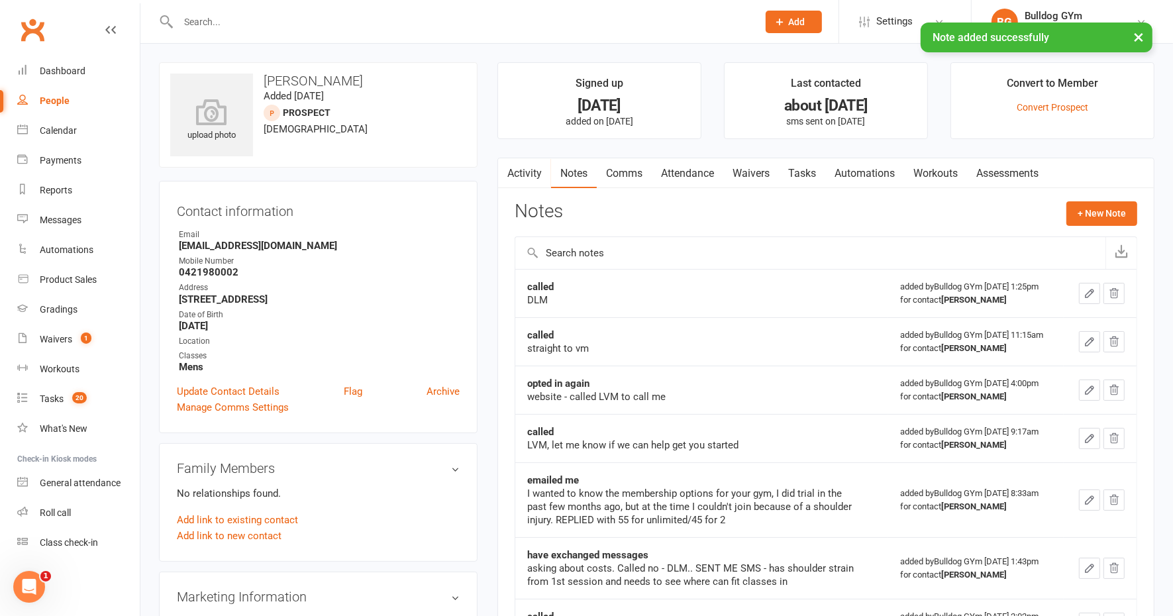
click at [814, 170] on link "Tasks" at bounding box center [802, 173] width 46 height 30
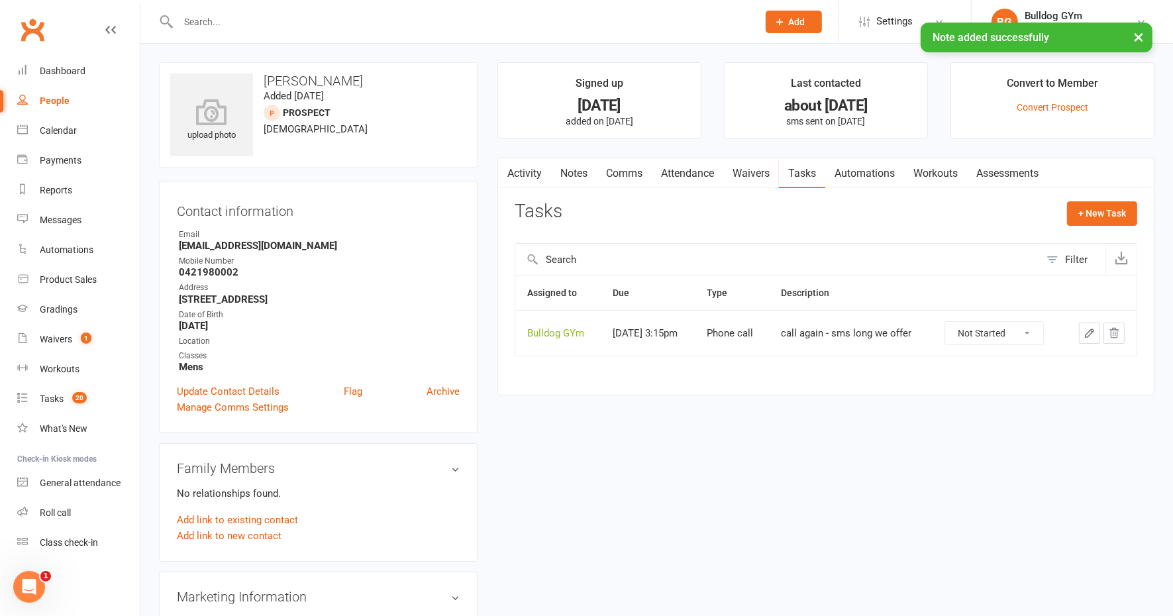
click at [1087, 333] on icon "button" at bounding box center [1090, 333] width 12 height 12
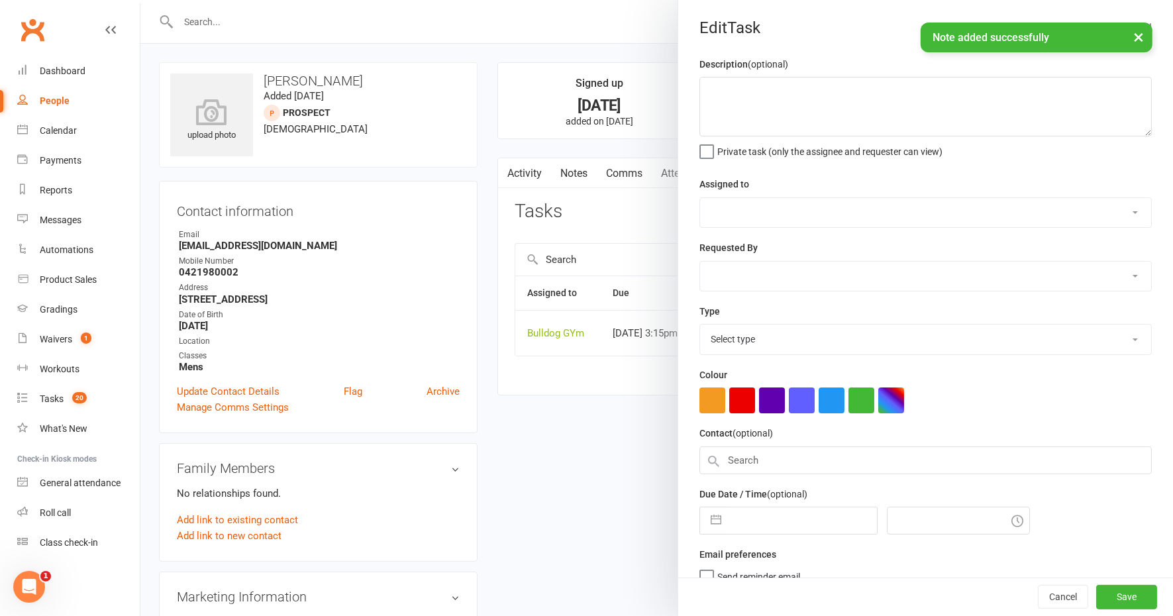
type textarea "call again - sms long we offer"
select select "12940"
type input "[DATE]"
type input "3:15pm"
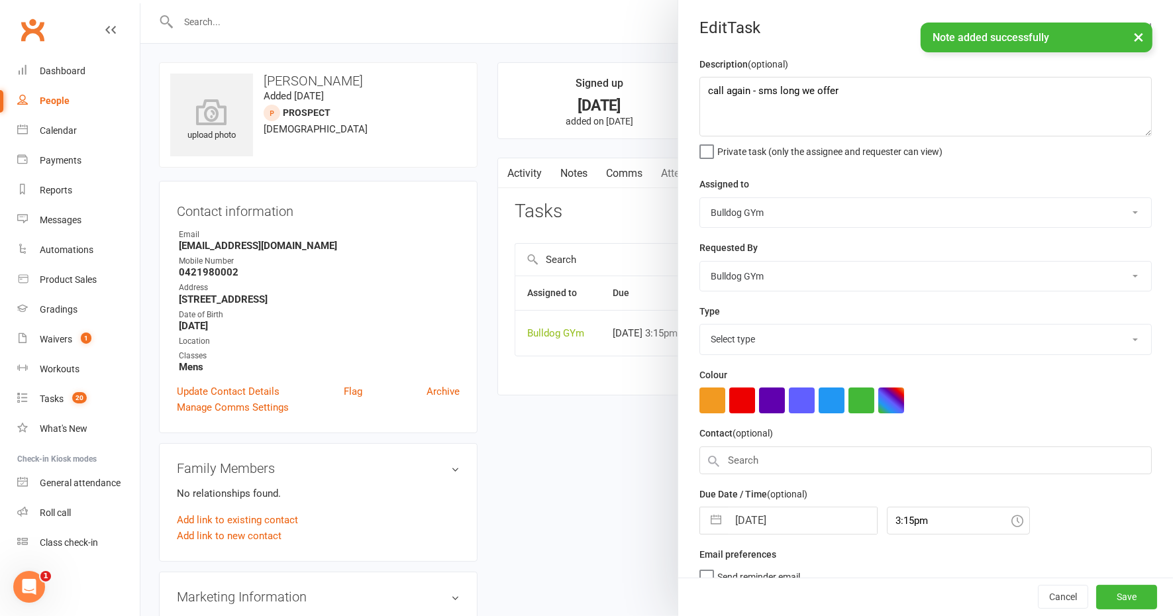
select select "12048"
select select "8"
select select "2025"
select select "9"
select select "2025"
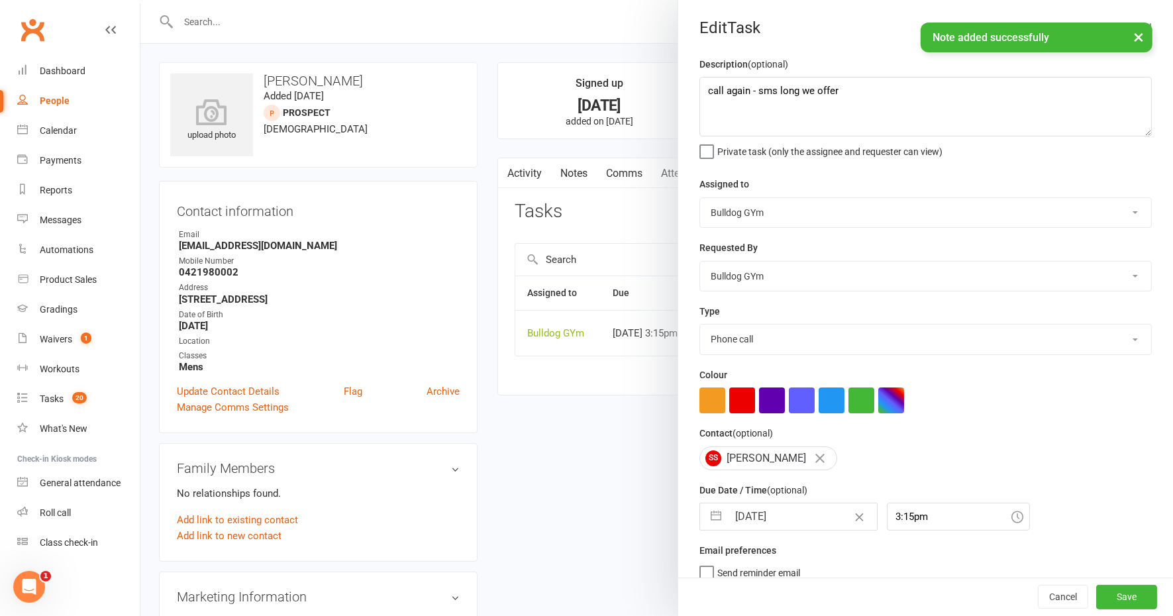
select select "10"
select select "2025"
click at [795, 523] on input "[DATE]" at bounding box center [802, 517] width 149 height 27
click at [912, 517] on input "3:15pm" at bounding box center [958, 517] width 143 height 28
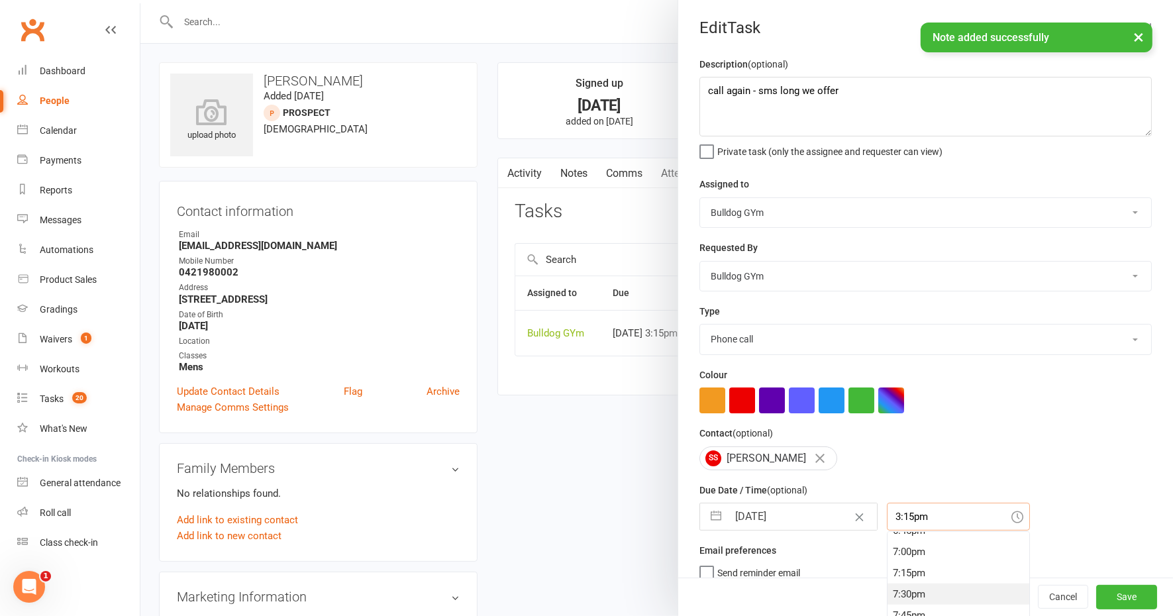
click at [933, 589] on div "7:30pm" at bounding box center [959, 594] width 142 height 21
type input "7:30pm"
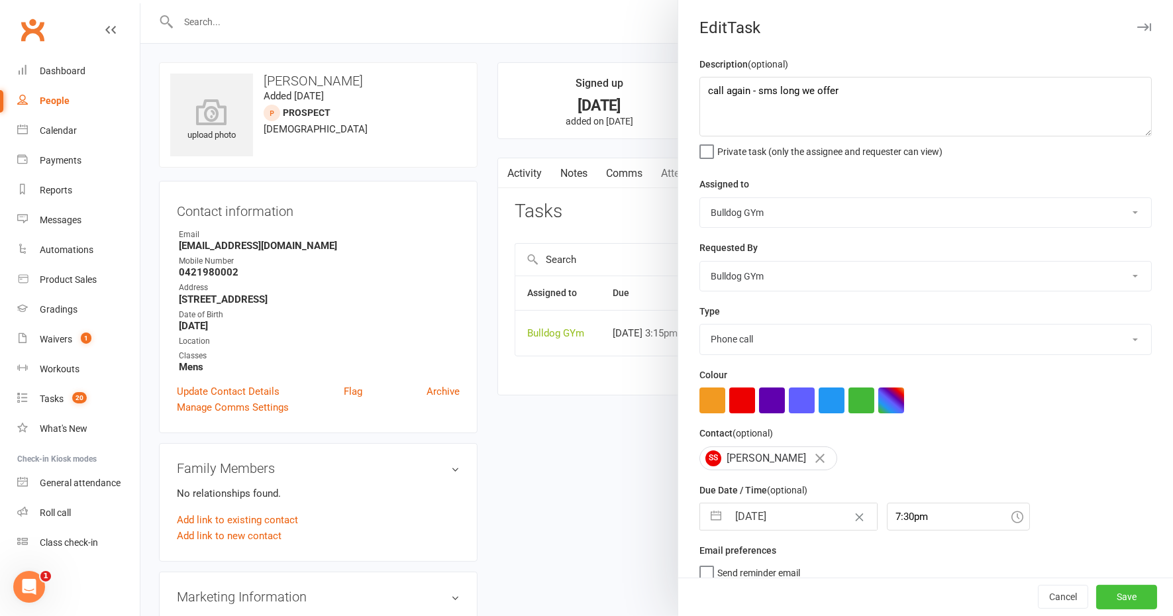
click at [1106, 595] on button "Save" at bounding box center [1126, 598] width 61 height 24
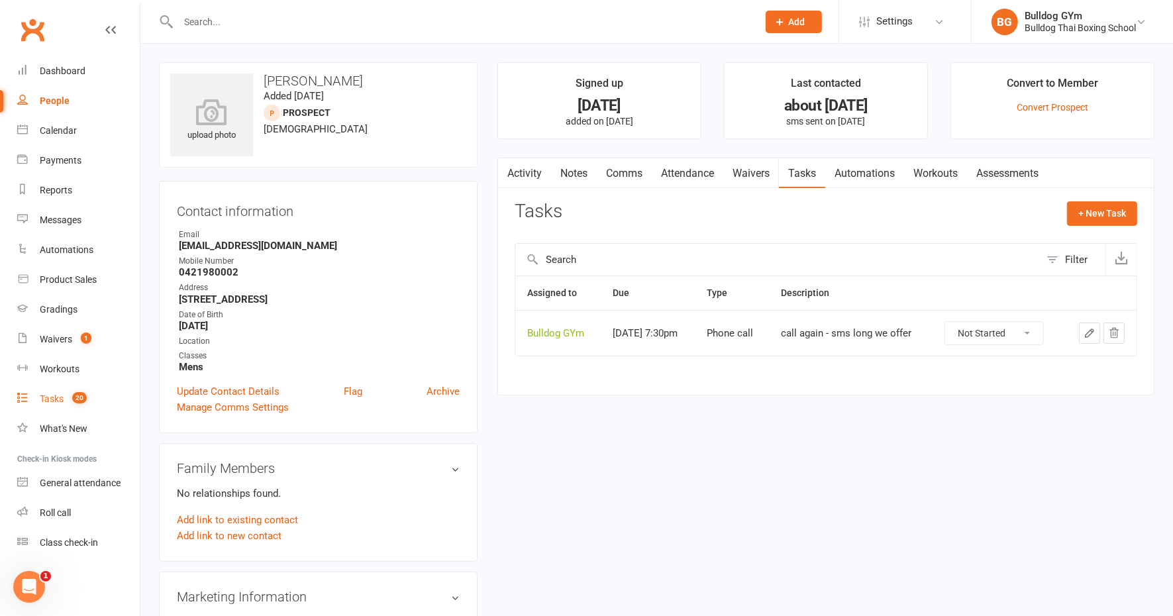
click at [51, 399] on div "Tasks" at bounding box center [52, 399] width 24 height 11
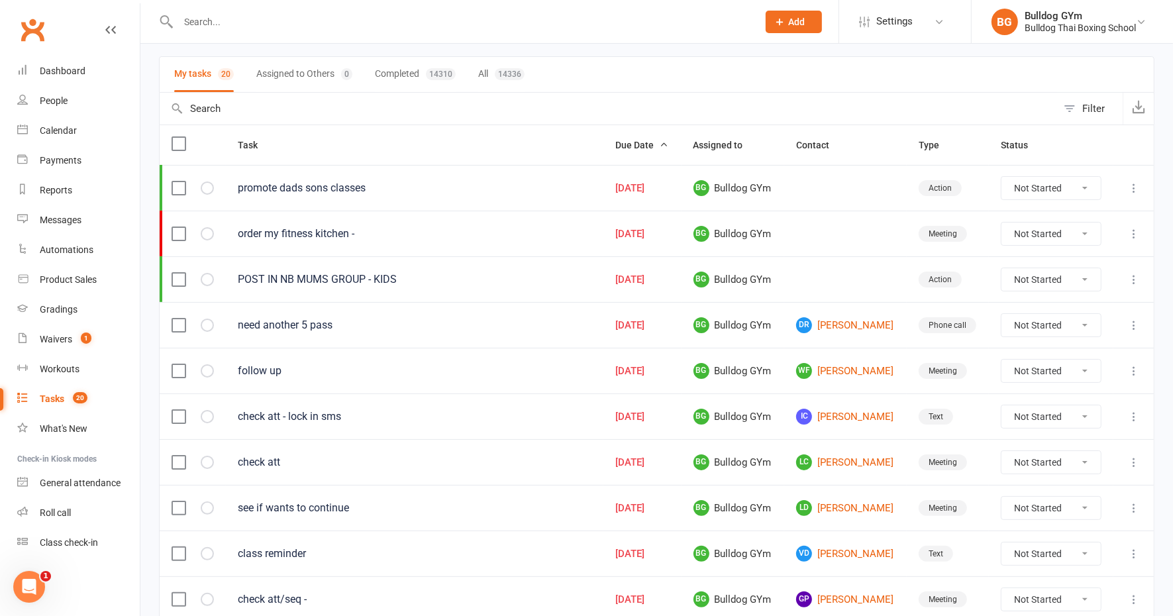
scroll to position [166, 0]
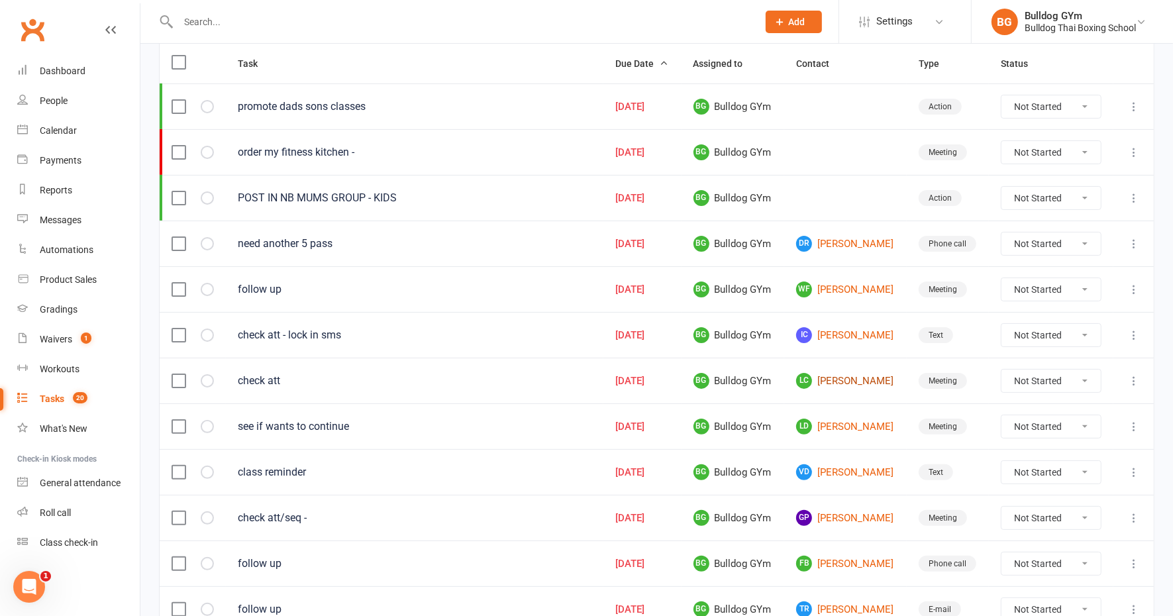
click at [851, 374] on link "LC [PERSON_NAME]" at bounding box center [845, 381] width 99 height 16
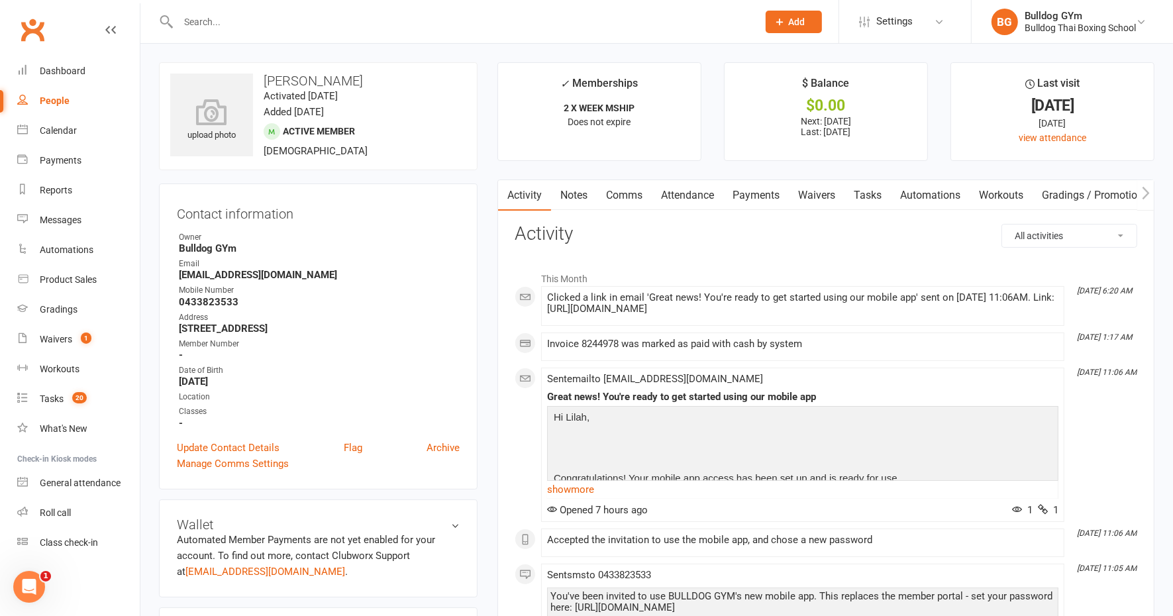
click at [872, 193] on link "Tasks" at bounding box center [868, 195] width 46 height 30
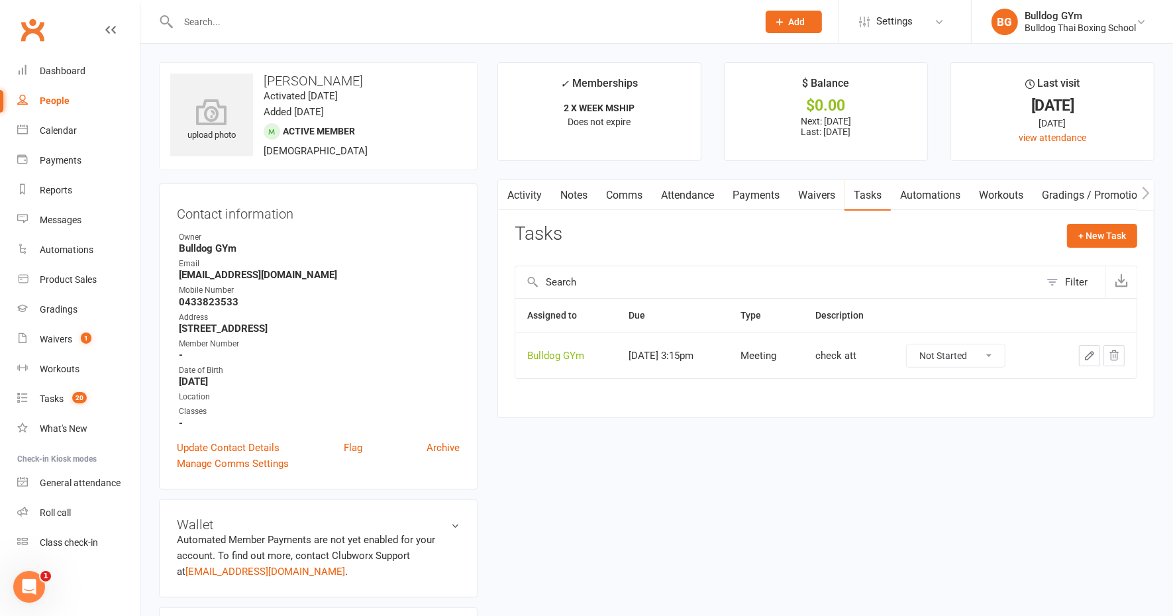
click at [1083, 352] on button "button" at bounding box center [1089, 355] width 21 height 21
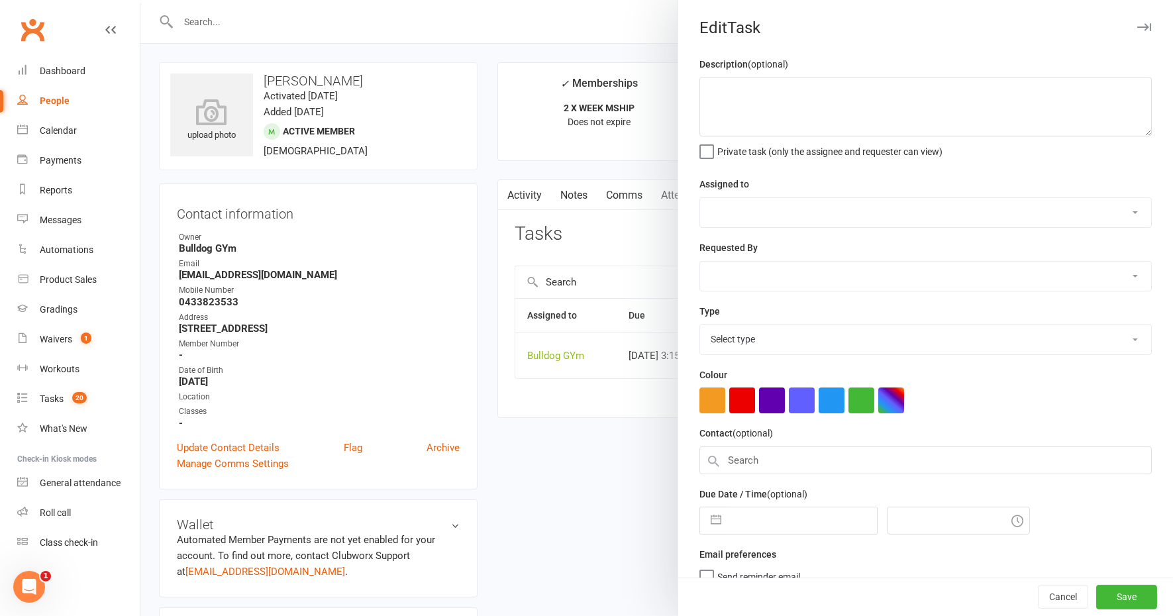
type textarea "check att"
select select "12940"
type input "[DATE]"
type input "3:15pm"
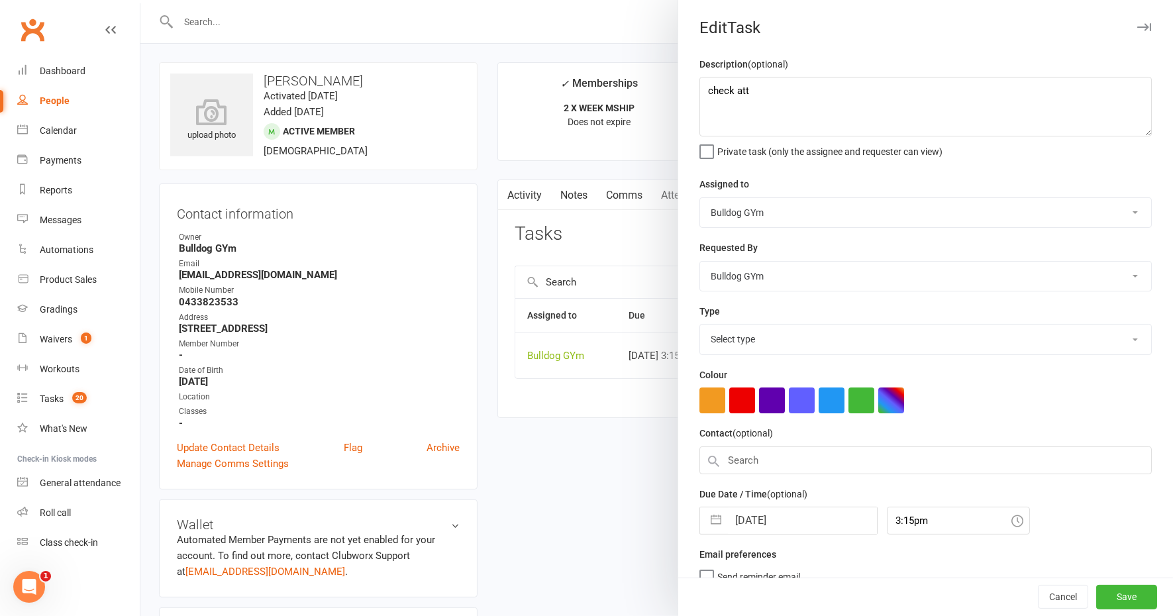
select select "12049"
click at [790, 515] on input "[DATE]" at bounding box center [802, 517] width 149 height 27
select select "8"
select select "2025"
select select "9"
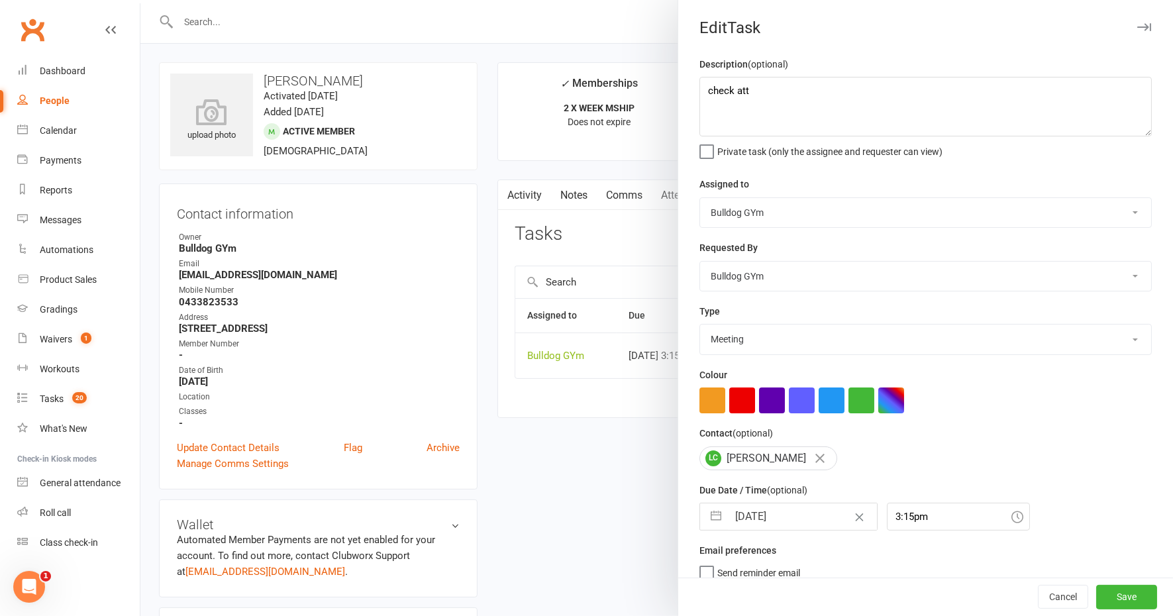
select select "2025"
select select "10"
select select "2025"
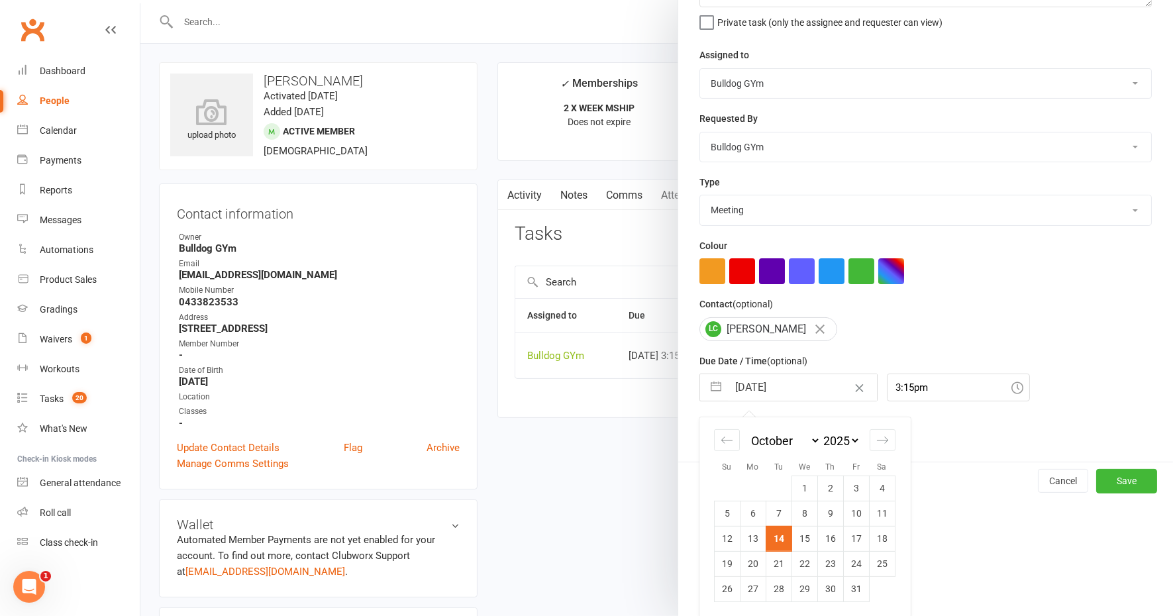
click at [825, 537] on td "16" at bounding box center [831, 538] width 26 height 25
type input "[DATE]"
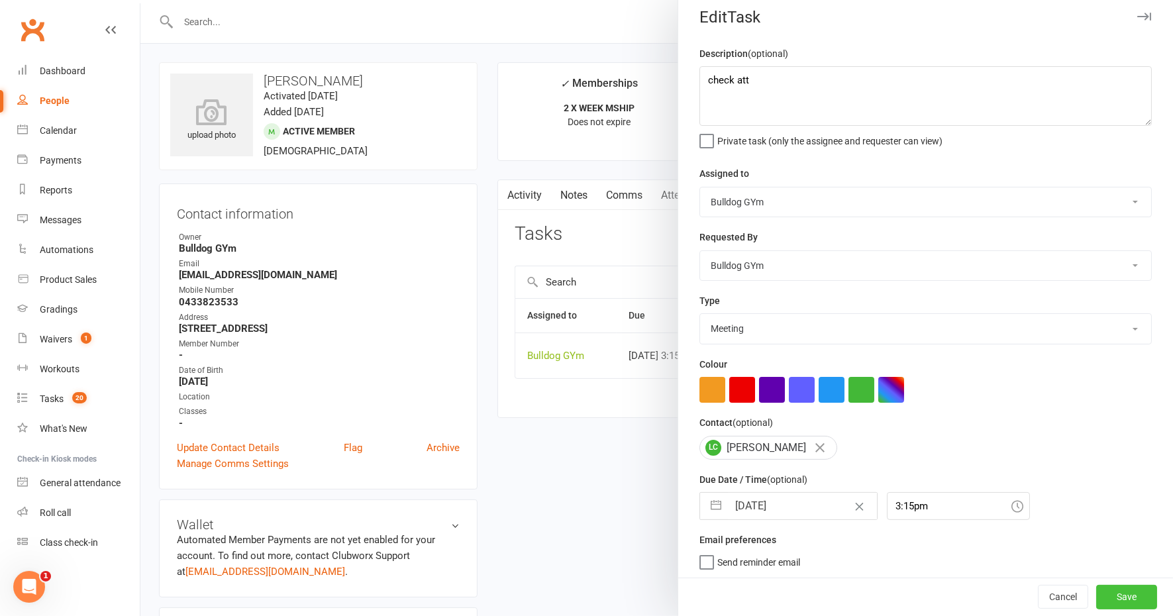
click at [1110, 593] on button "Save" at bounding box center [1126, 598] width 61 height 24
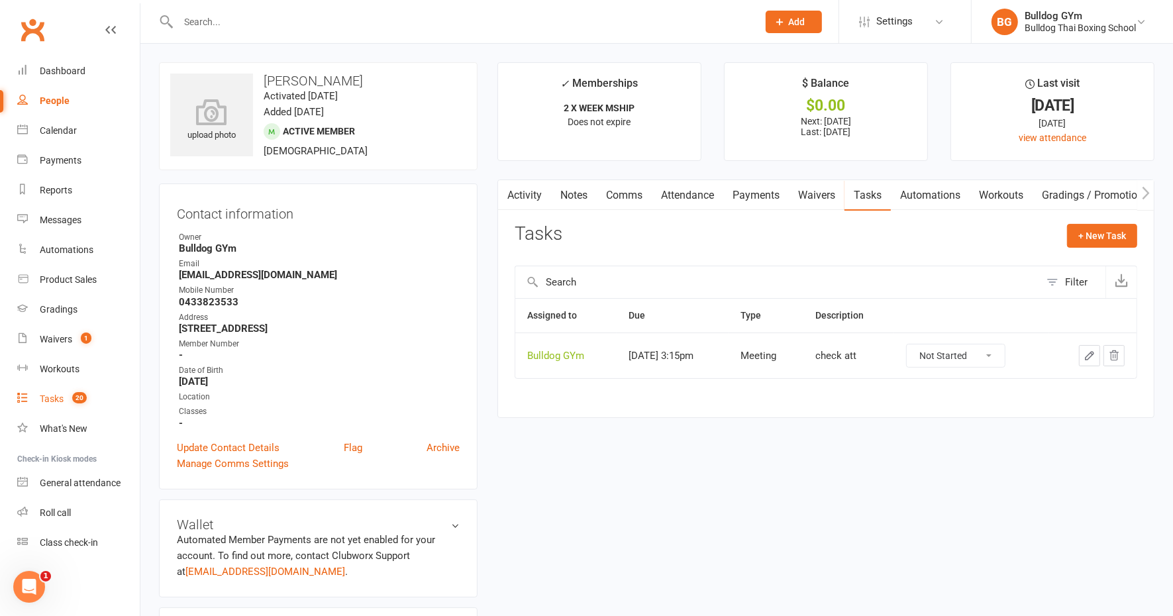
click at [50, 397] on div "Tasks" at bounding box center [52, 399] width 24 height 11
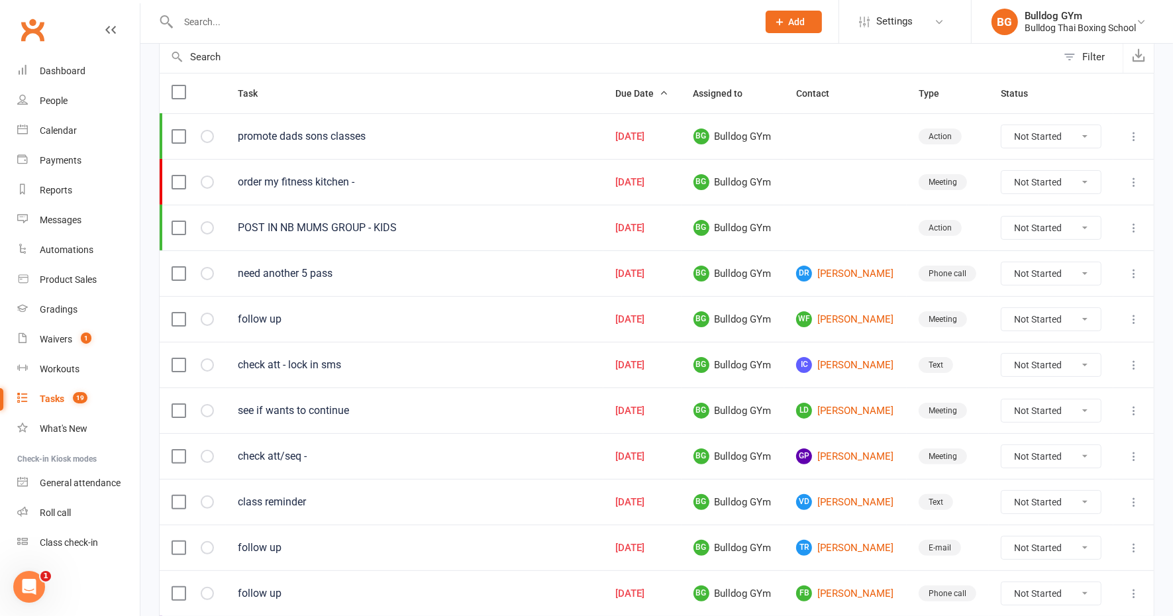
scroll to position [166, 0]
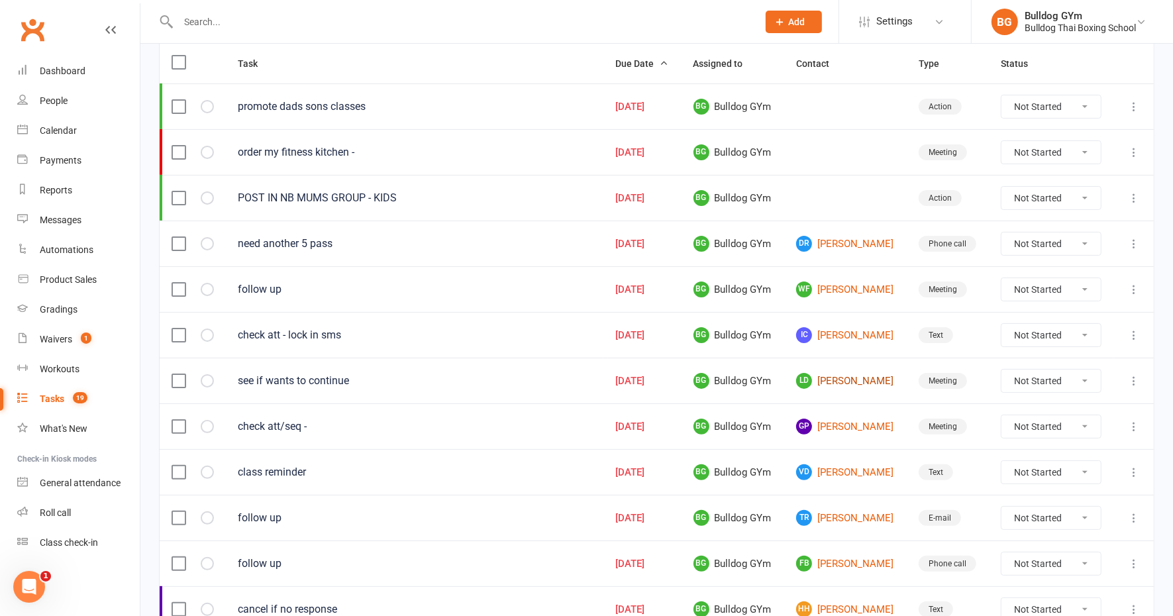
click at [833, 373] on link "[PERSON_NAME]" at bounding box center [845, 381] width 99 height 16
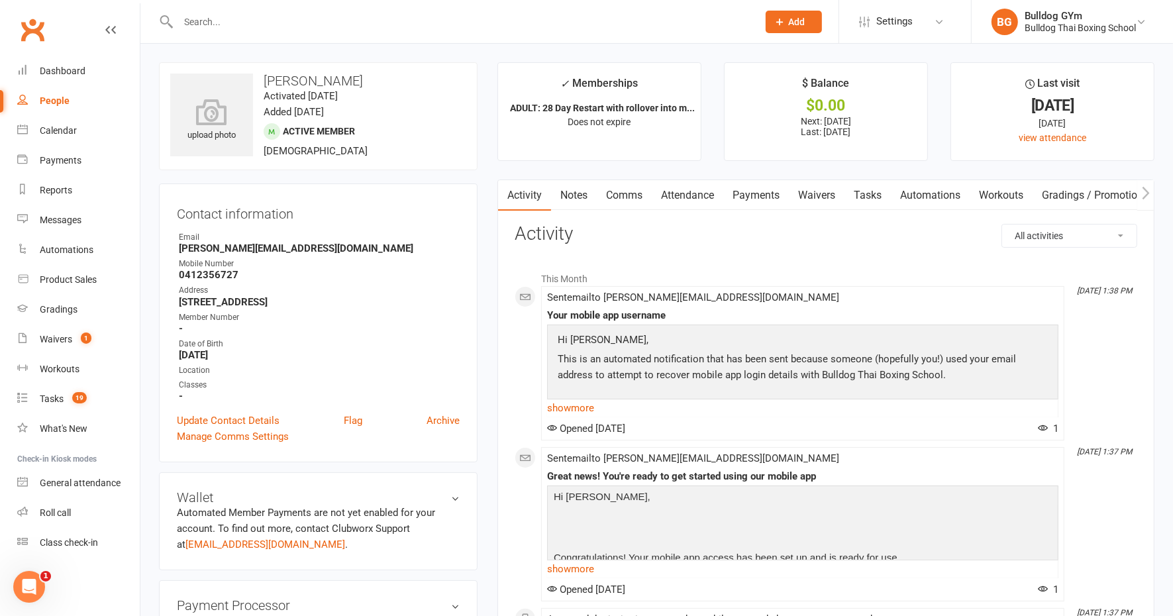
click at [617, 198] on link "Comms" at bounding box center [624, 195] width 55 height 30
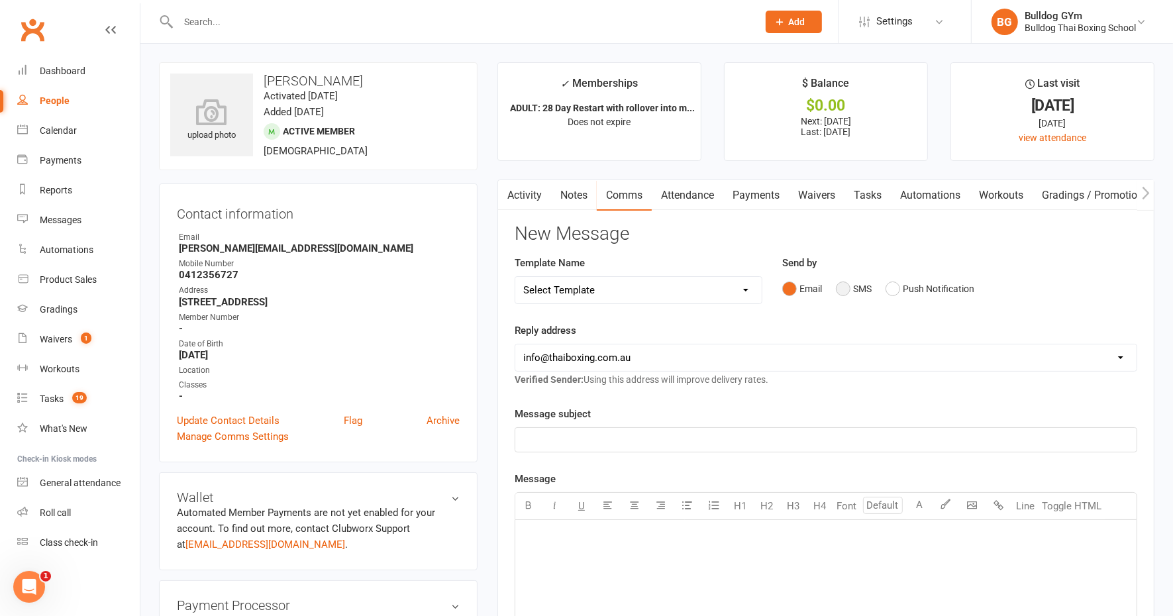
click at [843, 285] on button "SMS" at bounding box center [854, 288] width 36 height 25
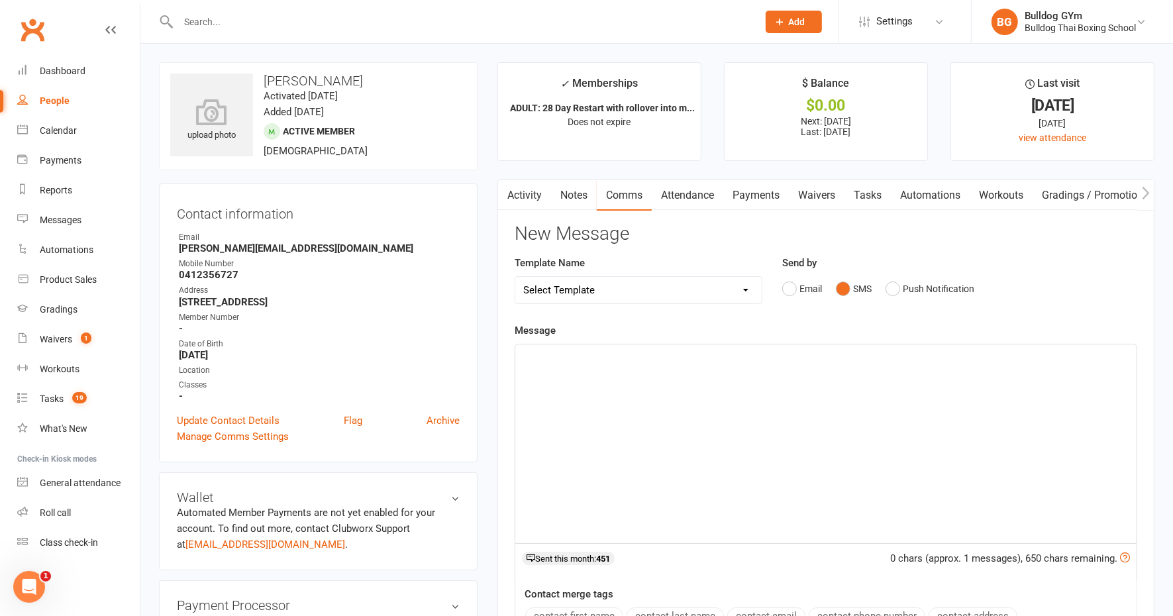
click at [613, 368] on div "﻿" at bounding box center [825, 444] width 621 height 199
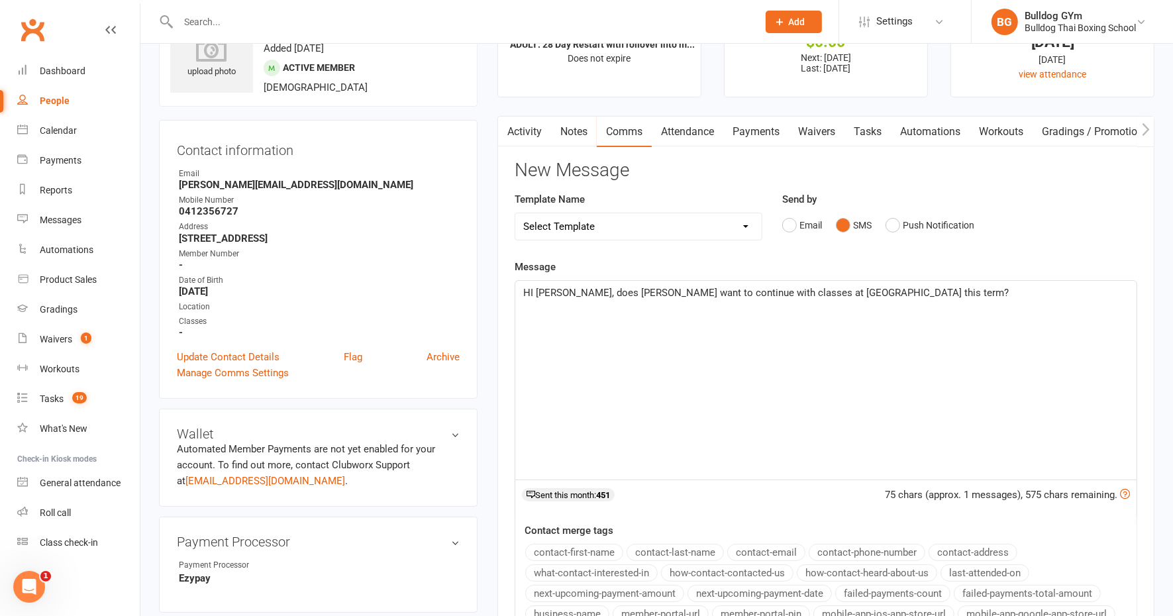
scroll to position [83, 0]
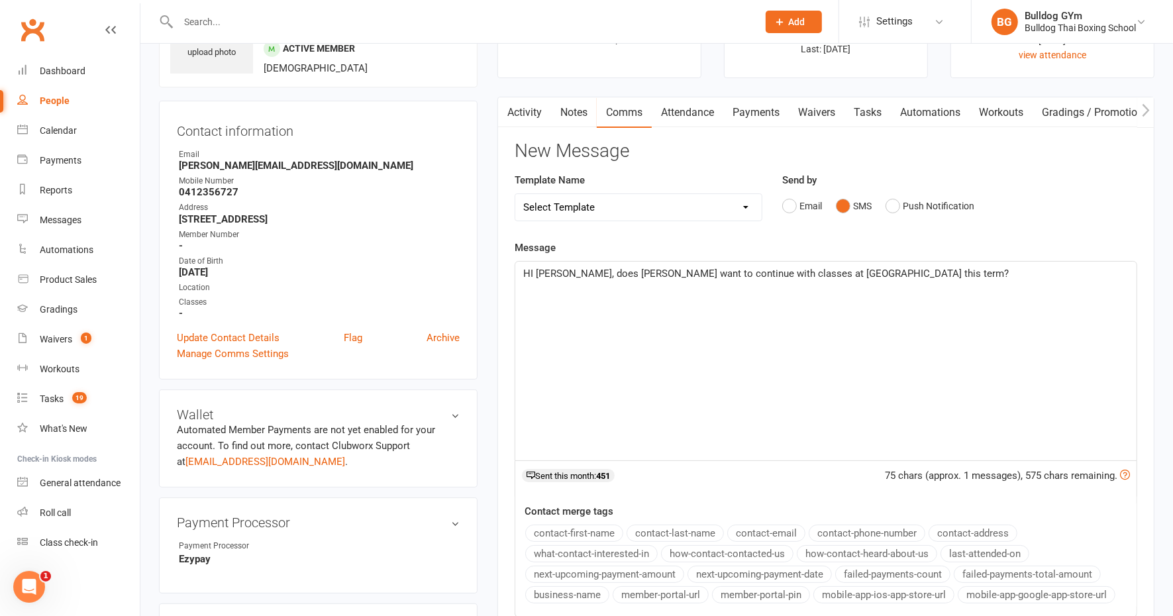
click at [884, 274] on p "HI [PERSON_NAME], does [PERSON_NAME] want to continue with classes at [GEOGRAPH…" at bounding box center [826, 274] width 606 height 16
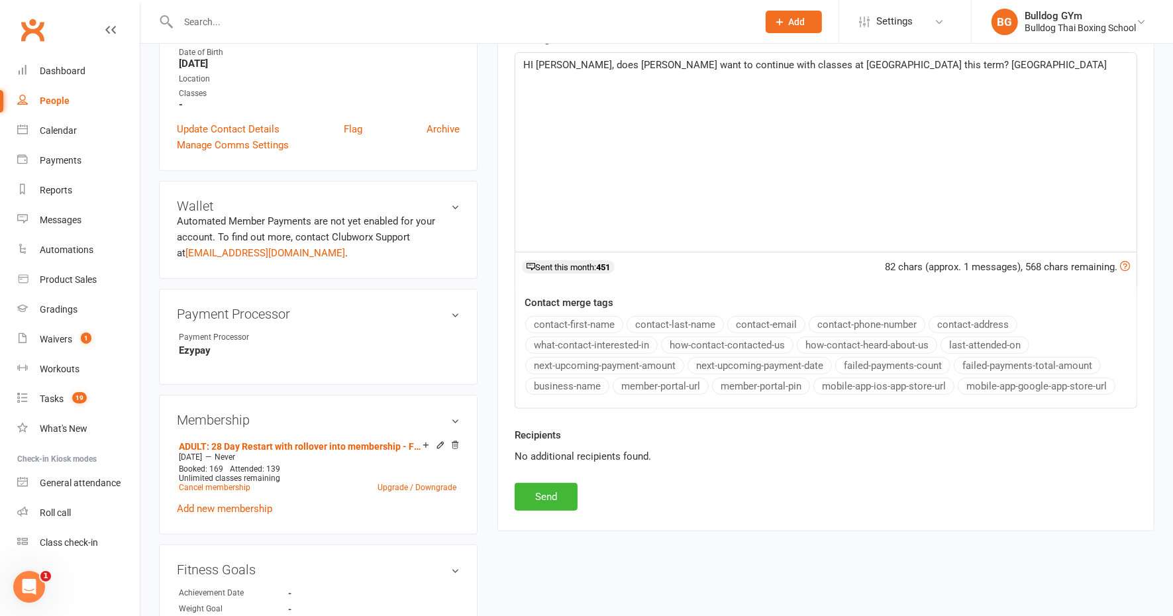
scroll to position [331, 0]
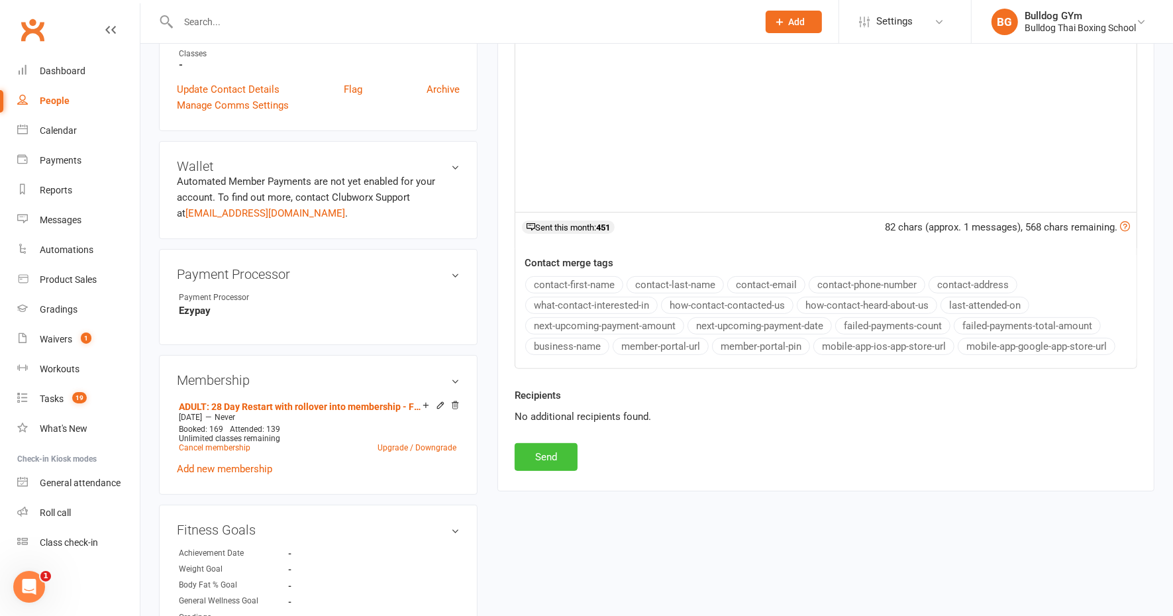
click at [543, 456] on button "Send" at bounding box center [546, 457] width 63 height 28
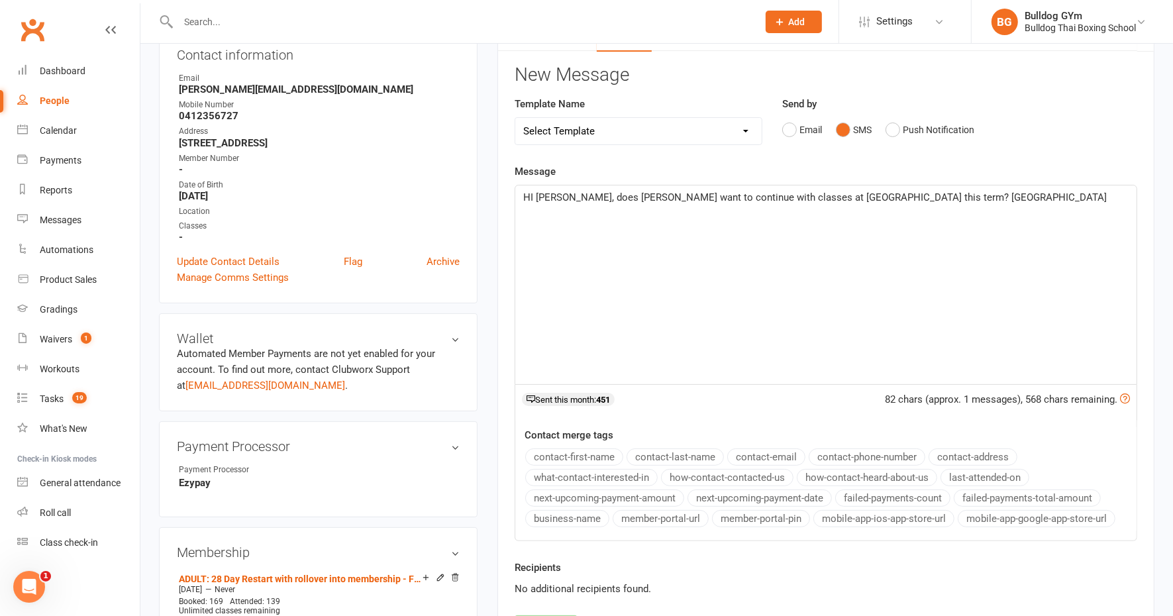
scroll to position [0, 0]
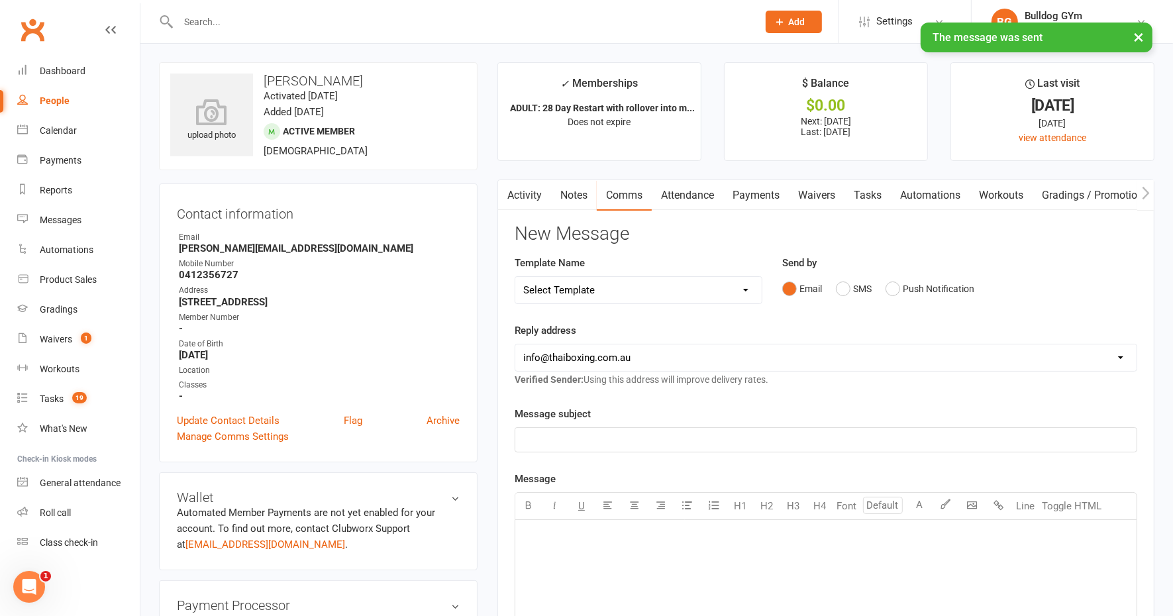
click at [867, 194] on link "Tasks" at bounding box center [868, 195] width 46 height 30
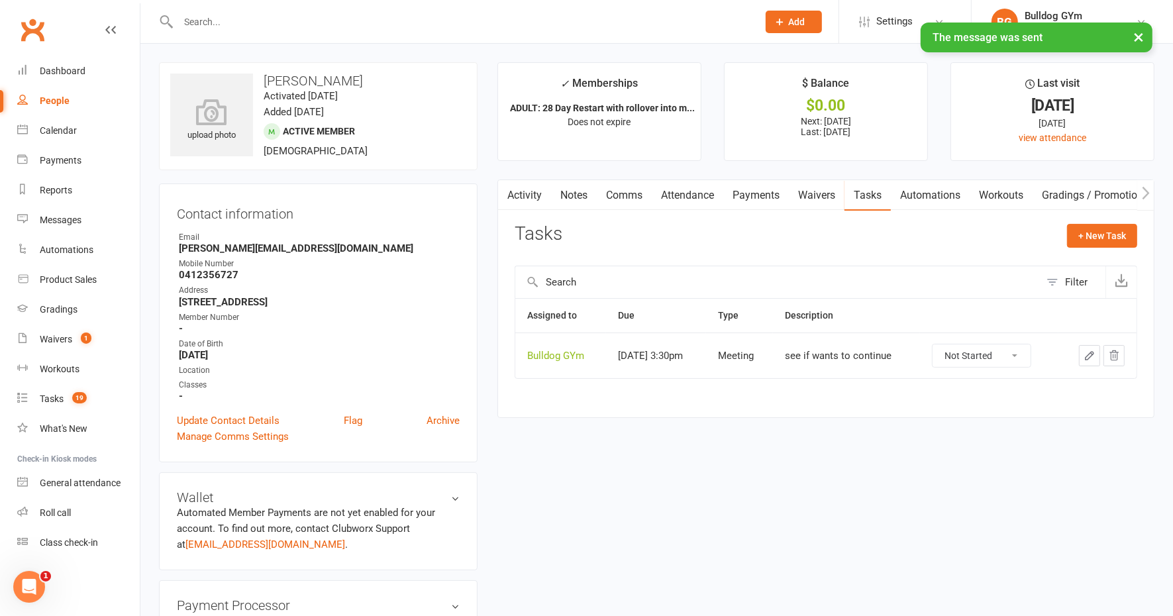
click at [1088, 350] on icon "button" at bounding box center [1090, 356] width 12 height 12
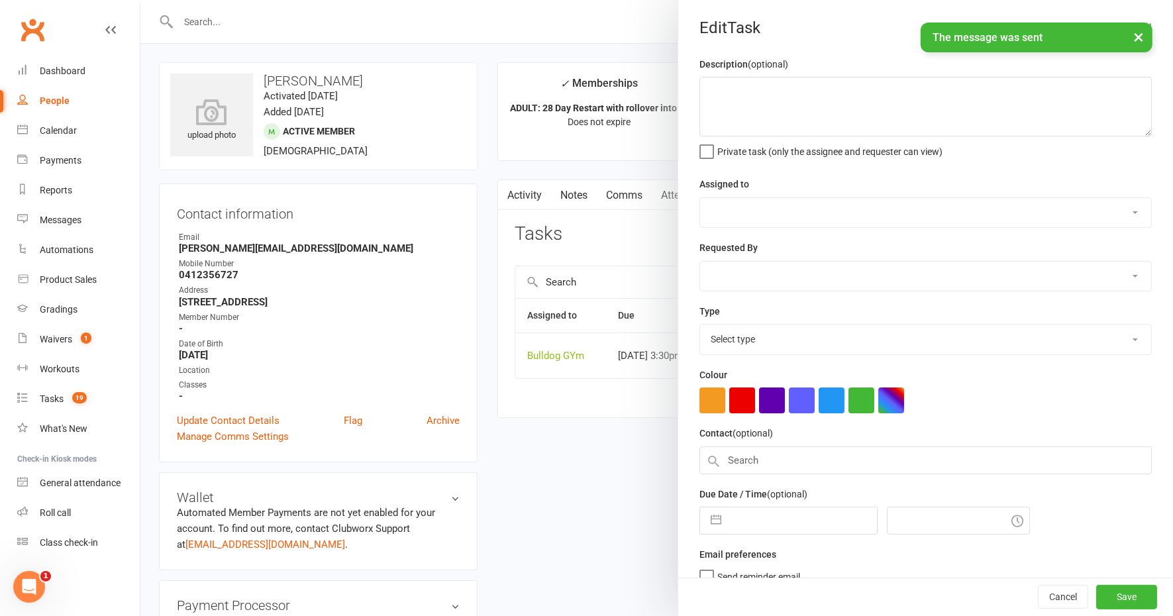
type textarea "see if wants to continue"
select select "12940"
select select "45795"
type input "[DATE]"
type input "3:30pm"
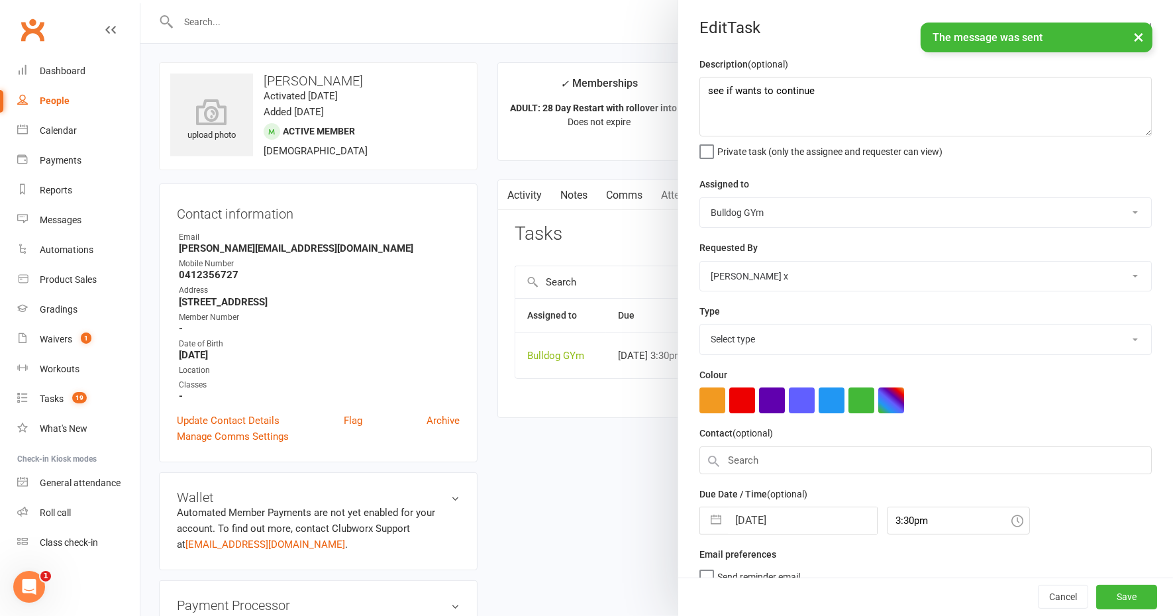
select select "12049"
select select "8"
select select "2025"
click at [800, 517] on input "[DATE]" at bounding box center [802, 517] width 149 height 27
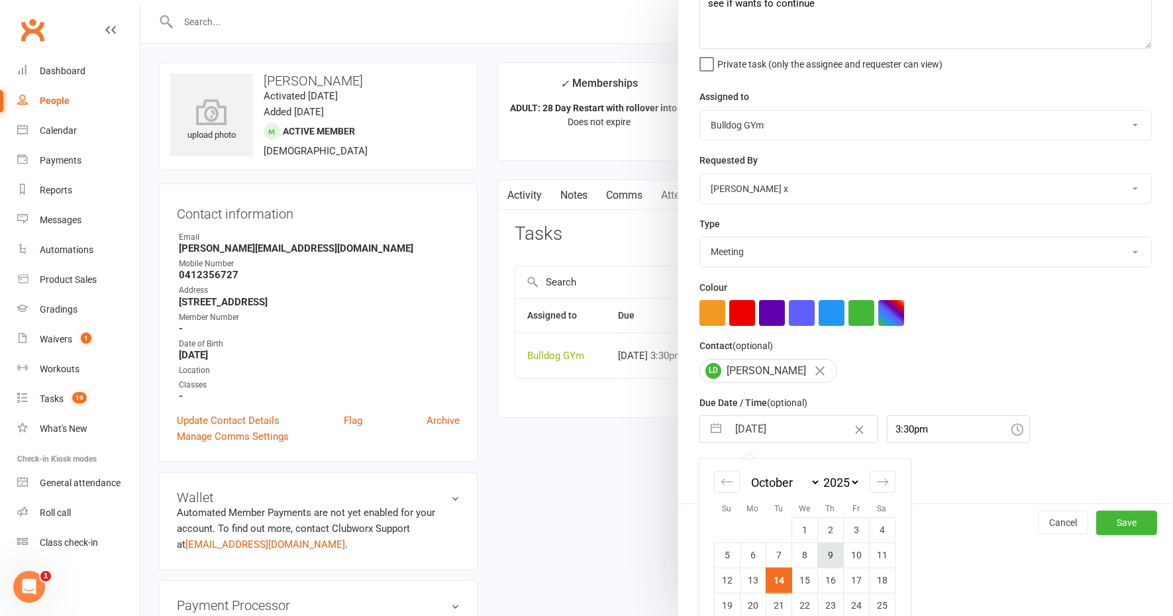
scroll to position [129, 0]
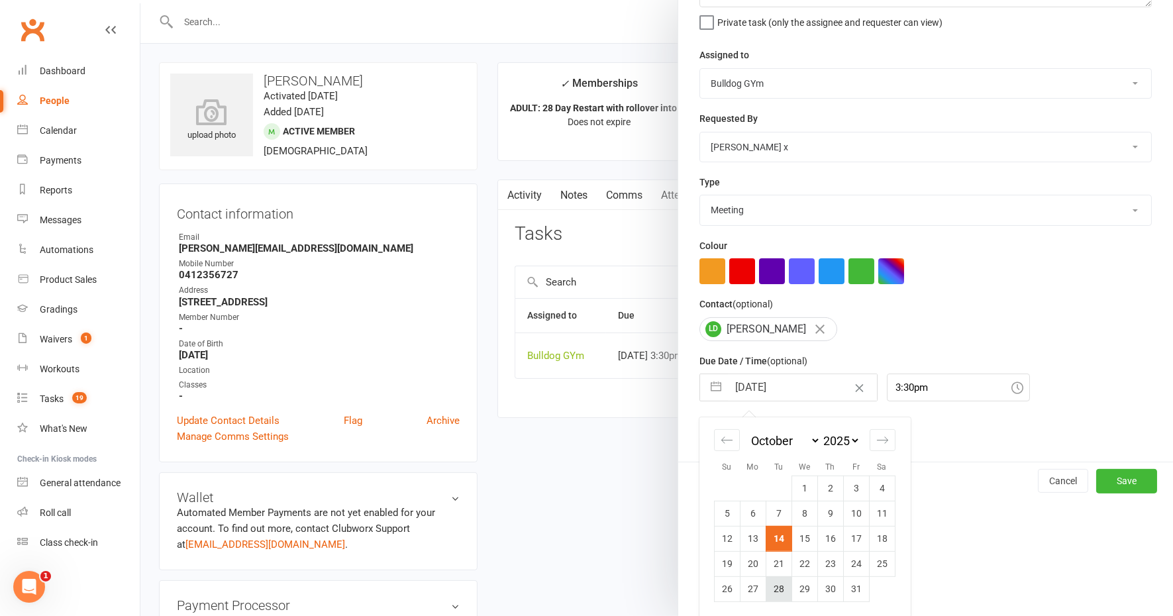
click at [772, 586] on td "28" at bounding box center [779, 588] width 26 height 25
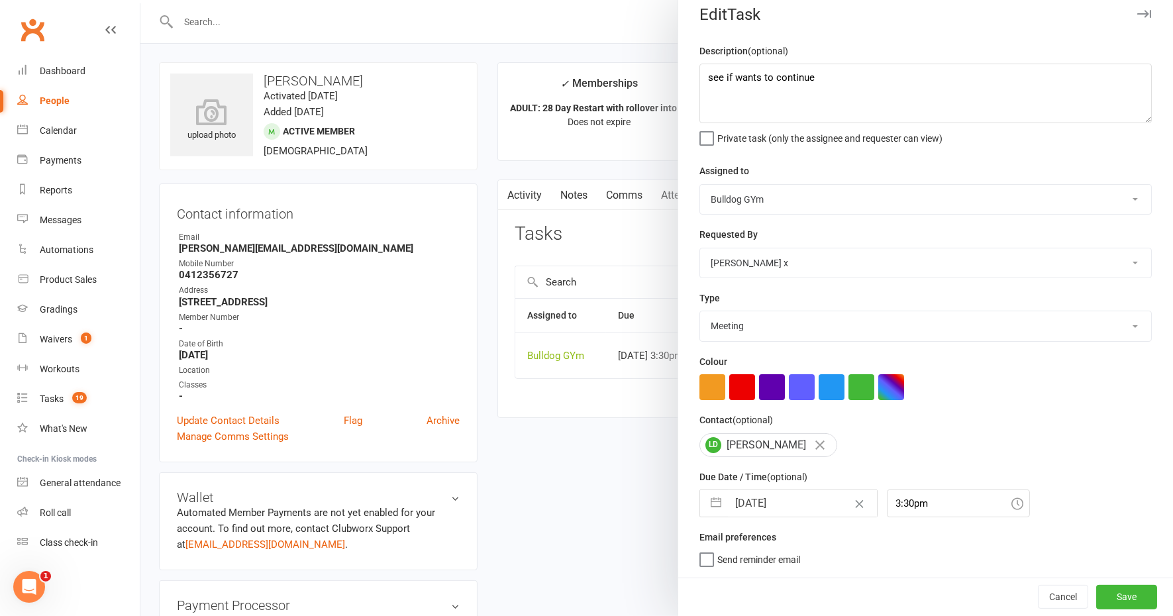
scroll to position [11, 0]
drag, startPoint x: 820, startPoint y: 85, endPoint x: 660, endPoint y: 66, distance: 161.6
click at [140, 0] on react-component "Edit Task Description (optional) see if wants to continue Private task (only th…" at bounding box center [140, 0] width 0 height 0
click at [1096, 594] on button "Save" at bounding box center [1126, 598] width 61 height 24
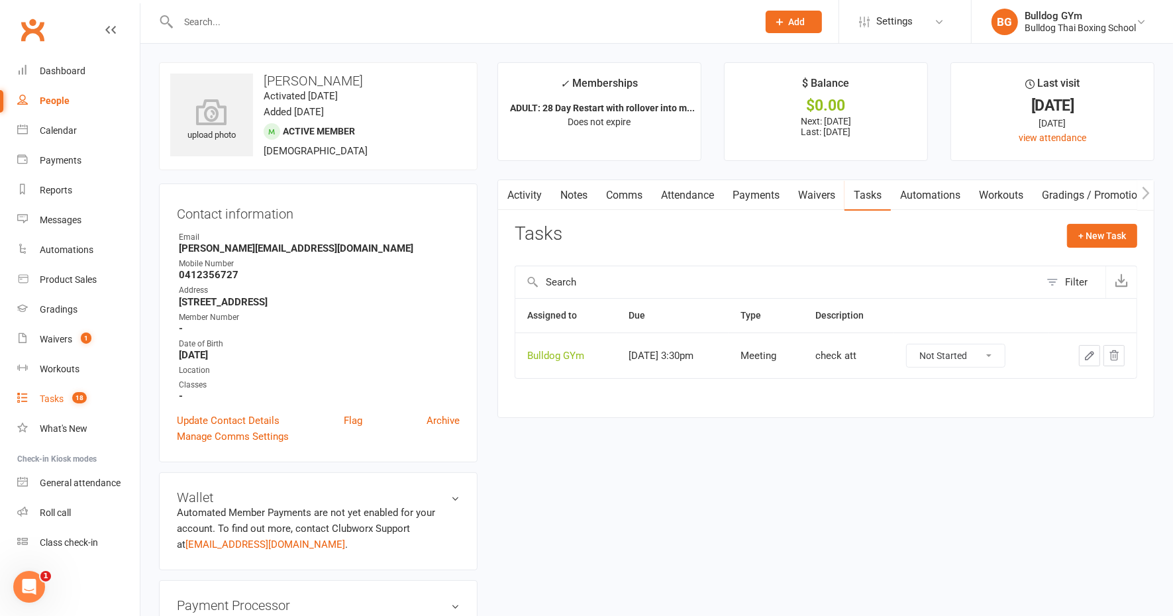
click at [66, 398] on link "Tasks 18" at bounding box center [78, 399] width 123 height 30
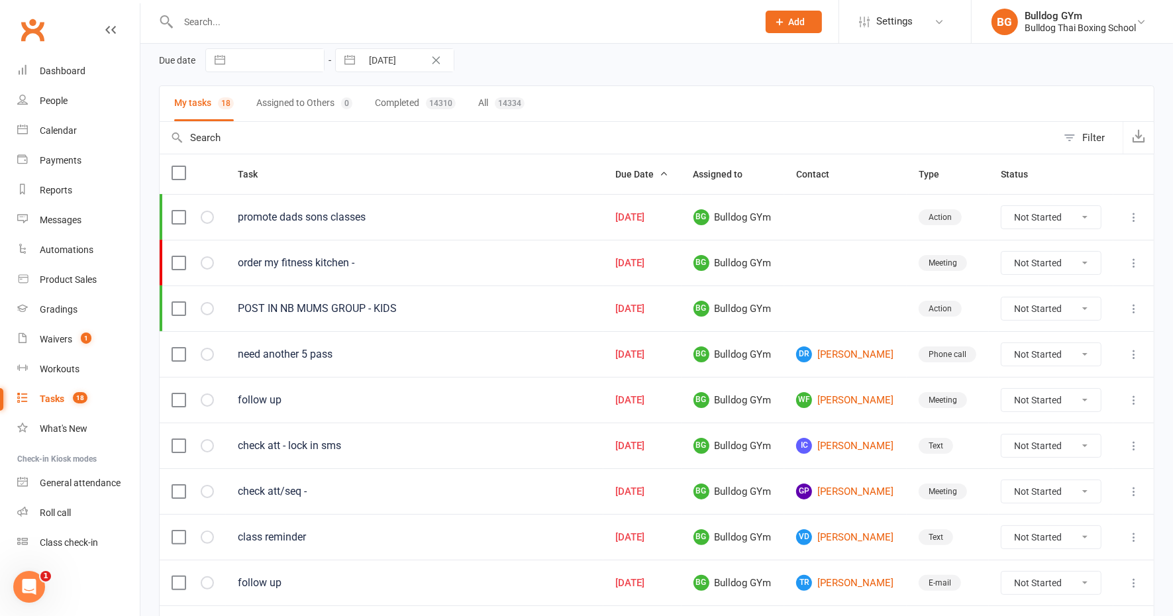
scroll to position [166, 0]
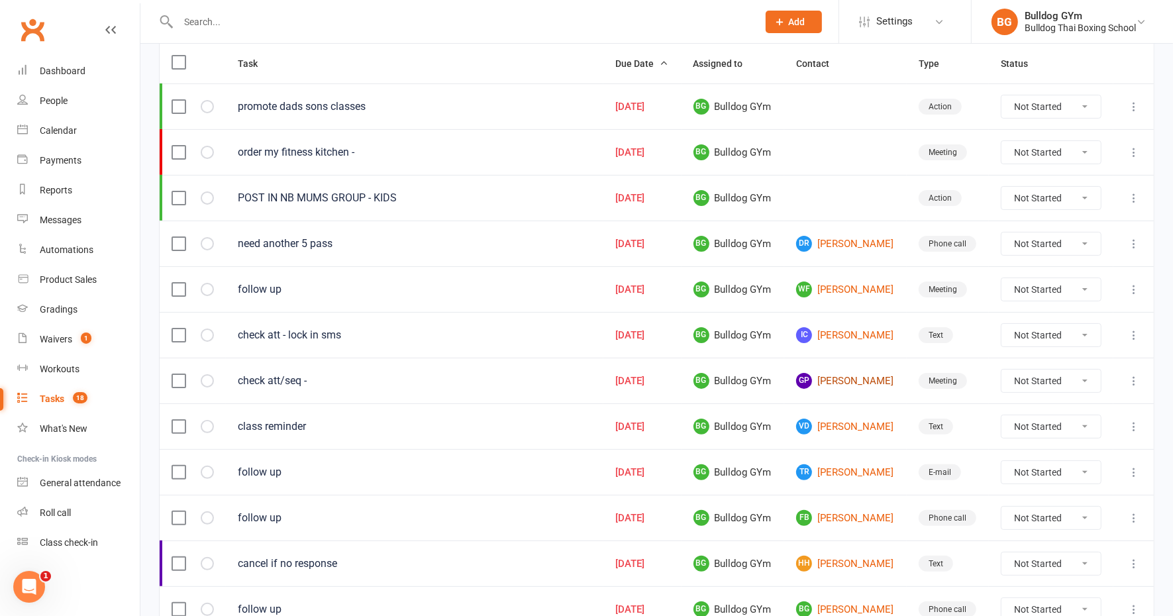
click at [853, 373] on link "GP [PERSON_NAME]" at bounding box center [845, 381] width 99 height 16
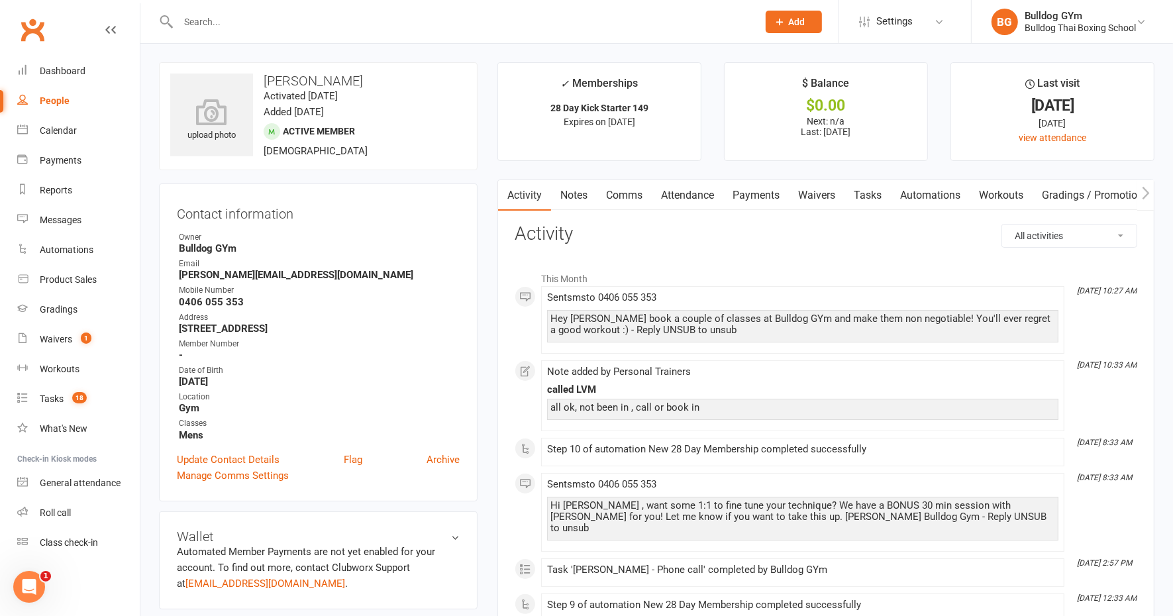
click at [873, 191] on link "Tasks" at bounding box center [868, 195] width 46 height 30
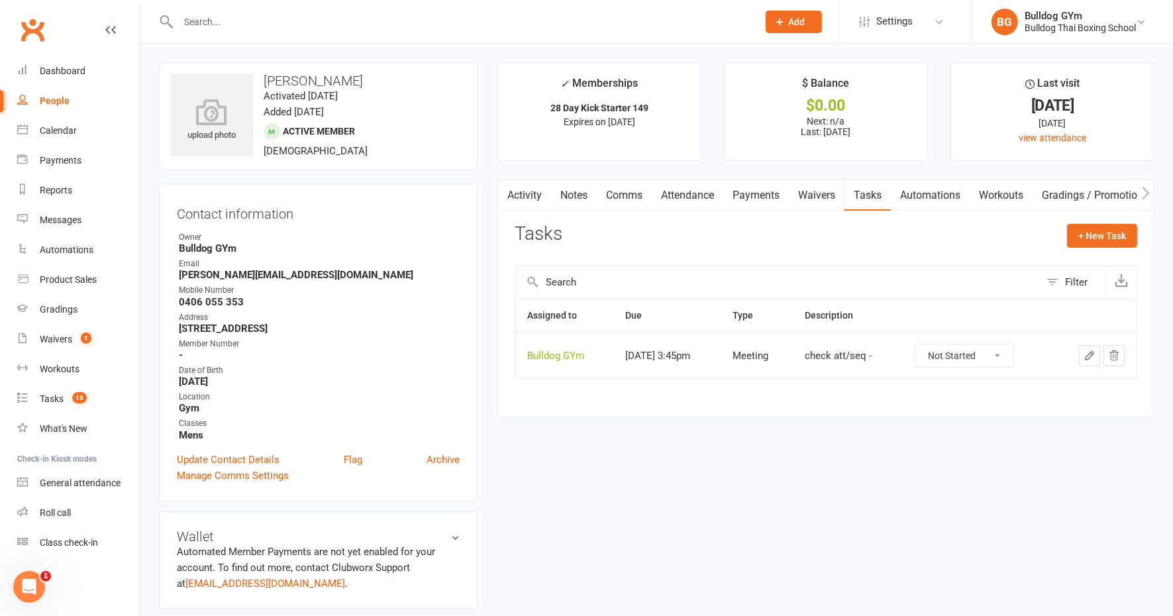
click at [1092, 350] on icon "button" at bounding box center [1090, 356] width 12 height 12
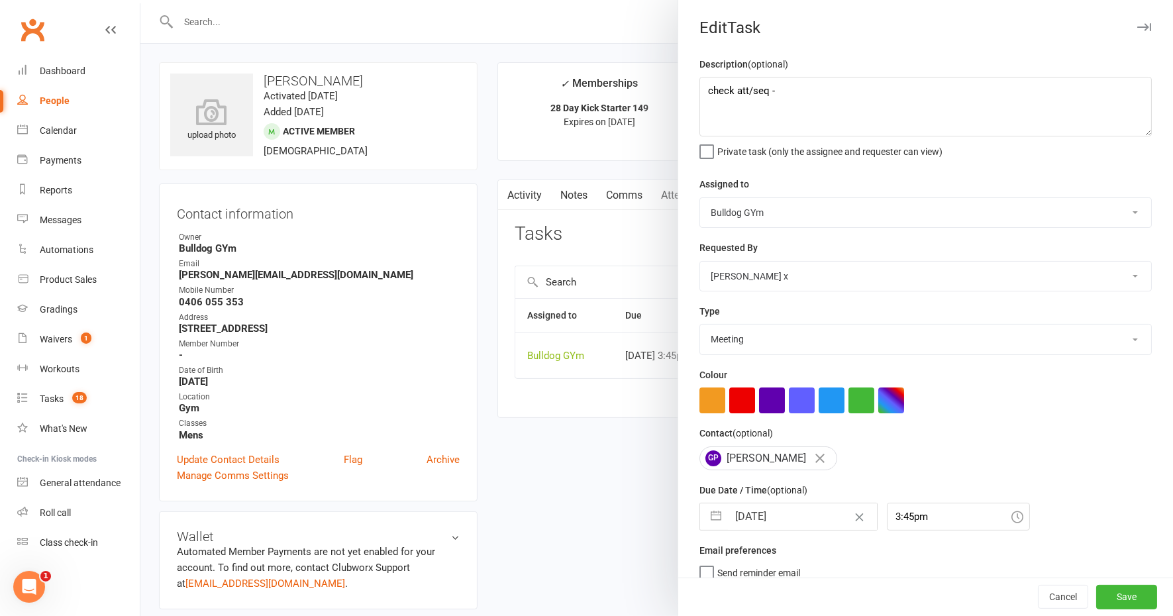
click at [812, 515] on input "[DATE]" at bounding box center [802, 517] width 149 height 27
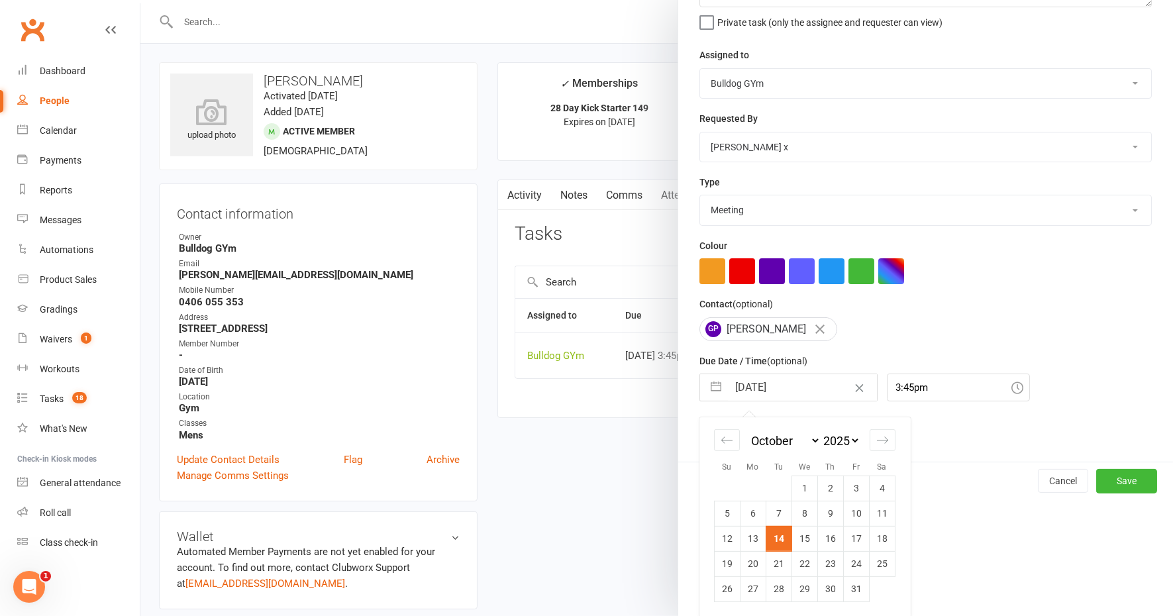
click at [803, 538] on td "15" at bounding box center [805, 538] width 26 height 25
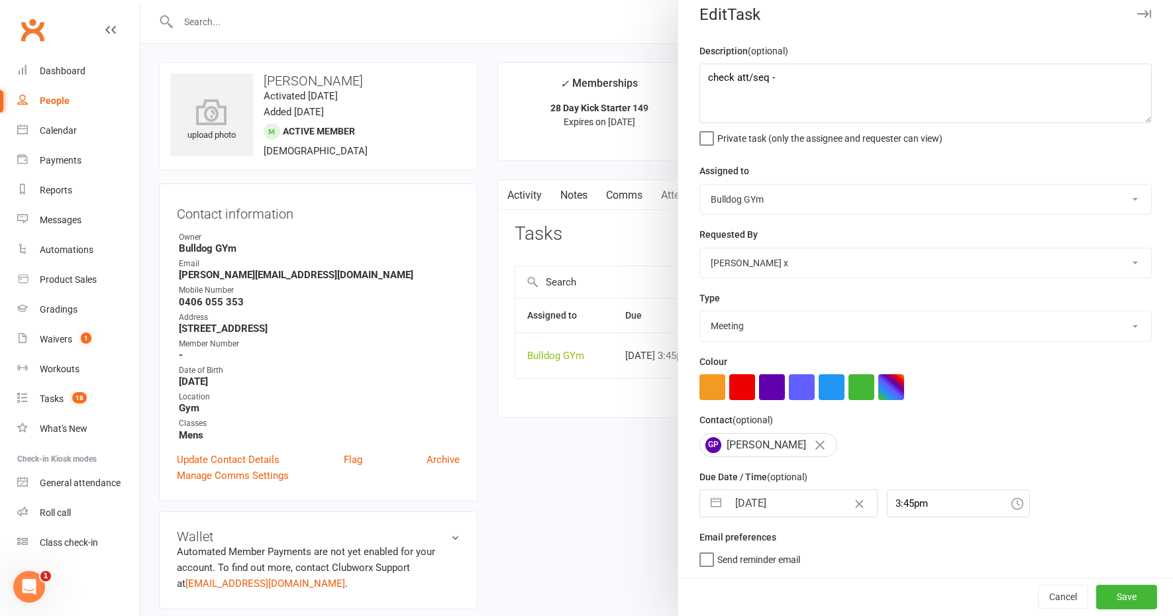
scroll to position [11, 0]
drag, startPoint x: 1095, startPoint y: 595, endPoint x: 1079, endPoint y: 594, distance: 16.0
click at [1096, 595] on button "Save" at bounding box center [1126, 598] width 61 height 24
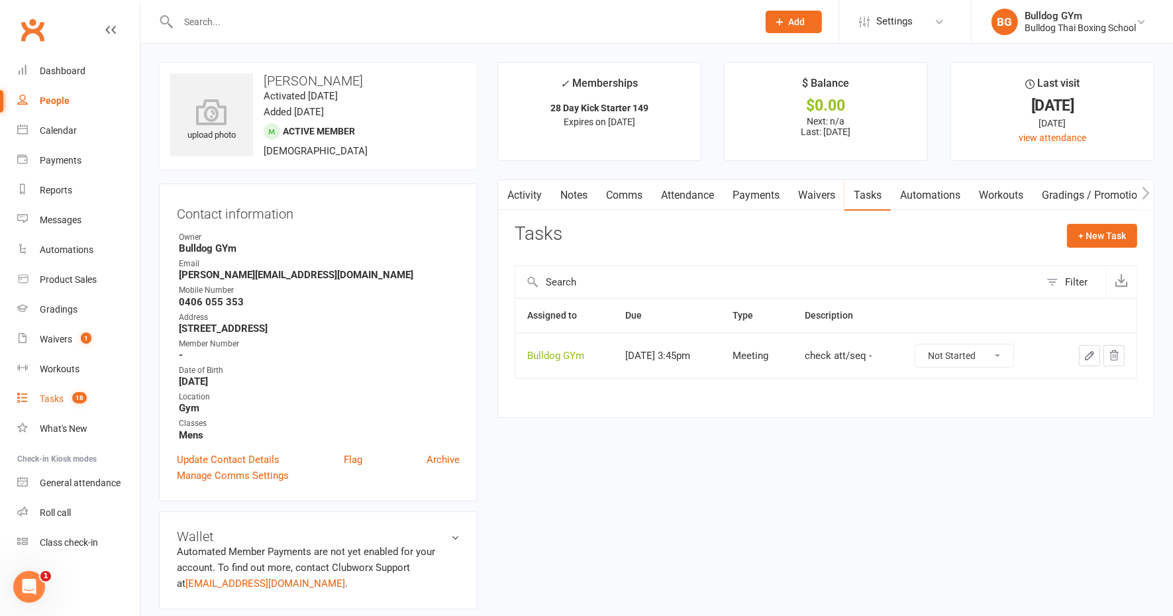
drag, startPoint x: 56, startPoint y: 402, endPoint x: 19, endPoint y: 403, distance: 37.8
click at [55, 402] on div "Tasks" at bounding box center [52, 399] width 24 height 11
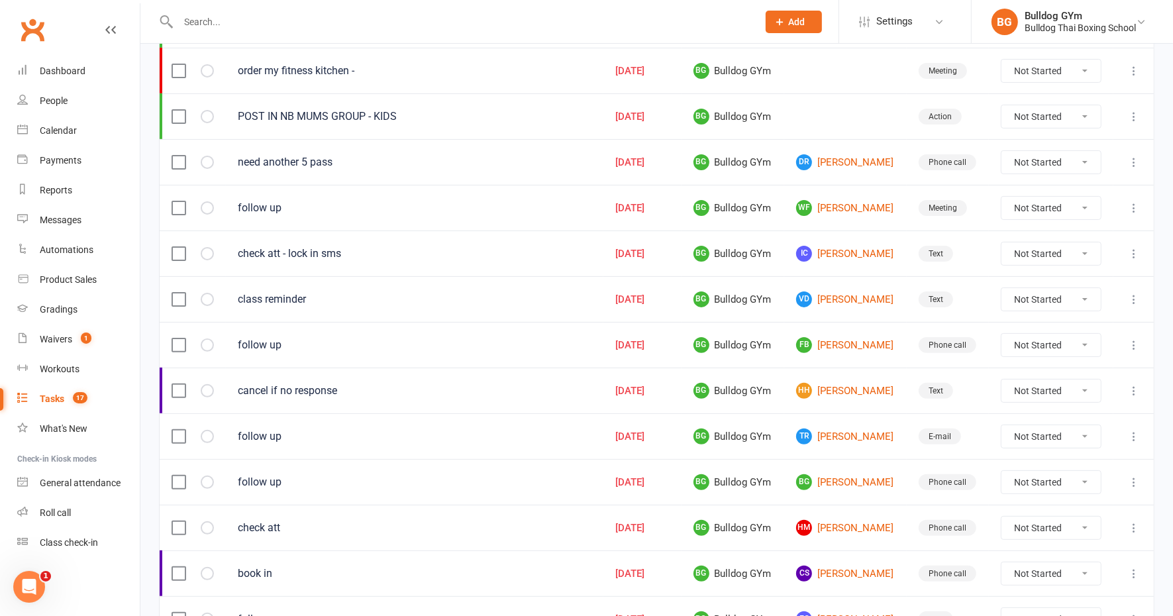
scroll to position [248, 0]
click at [849, 290] on link "VD [PERSON_NAME]" at bounding box center [845, 298] width 99 height 16
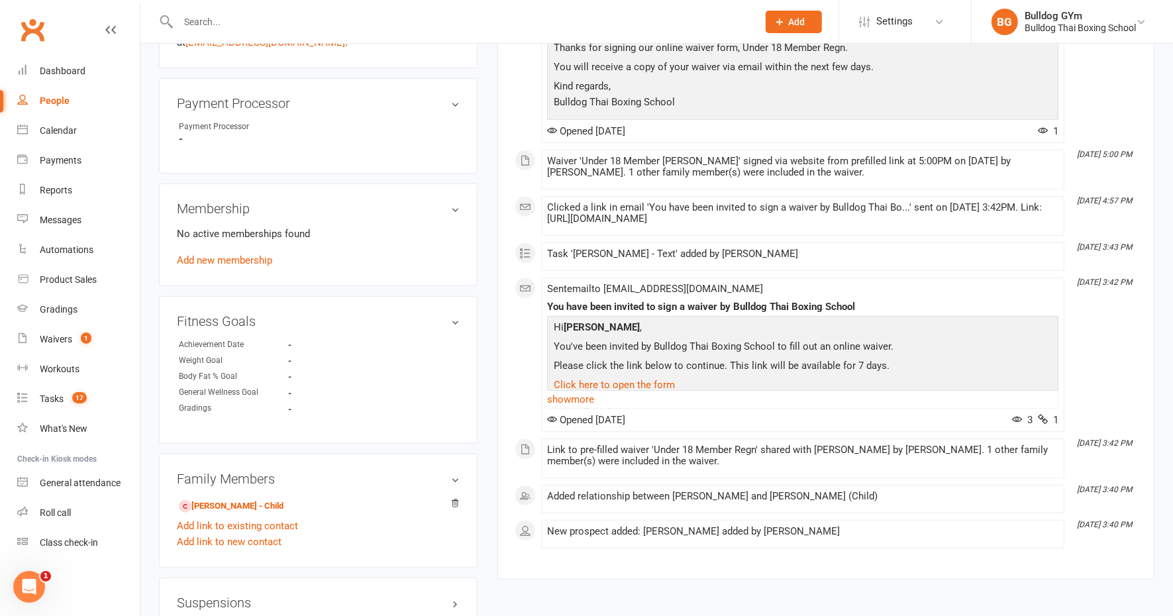
scroll to position [663, 0]
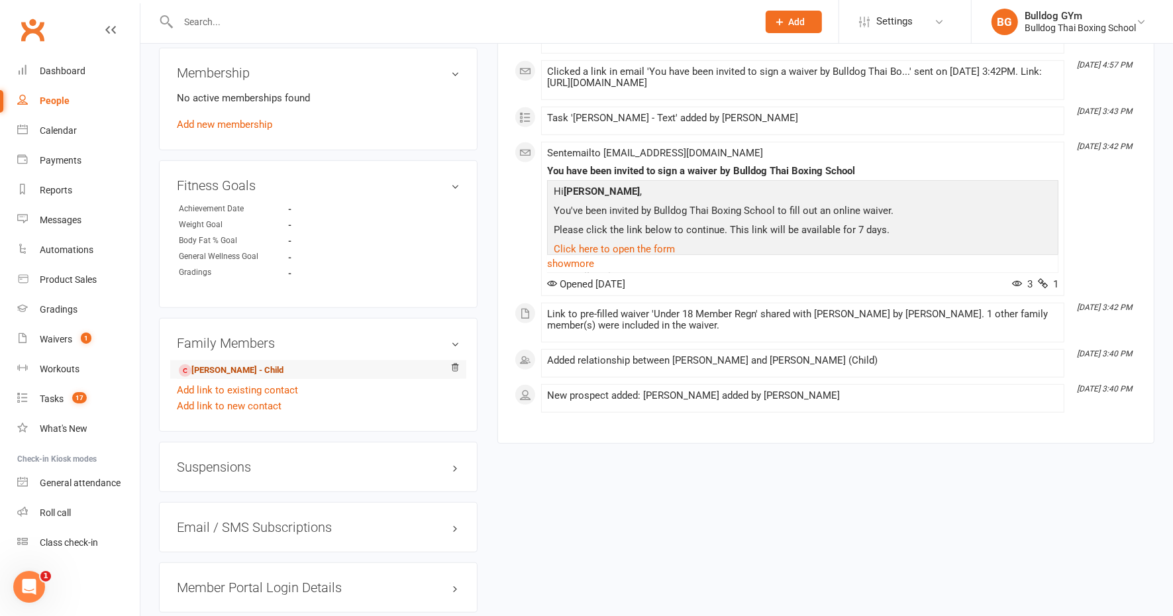
click at [241, 370] on link "[PERSON_NAME] - Child" at bounding box center [231, 371] width 105 height 14
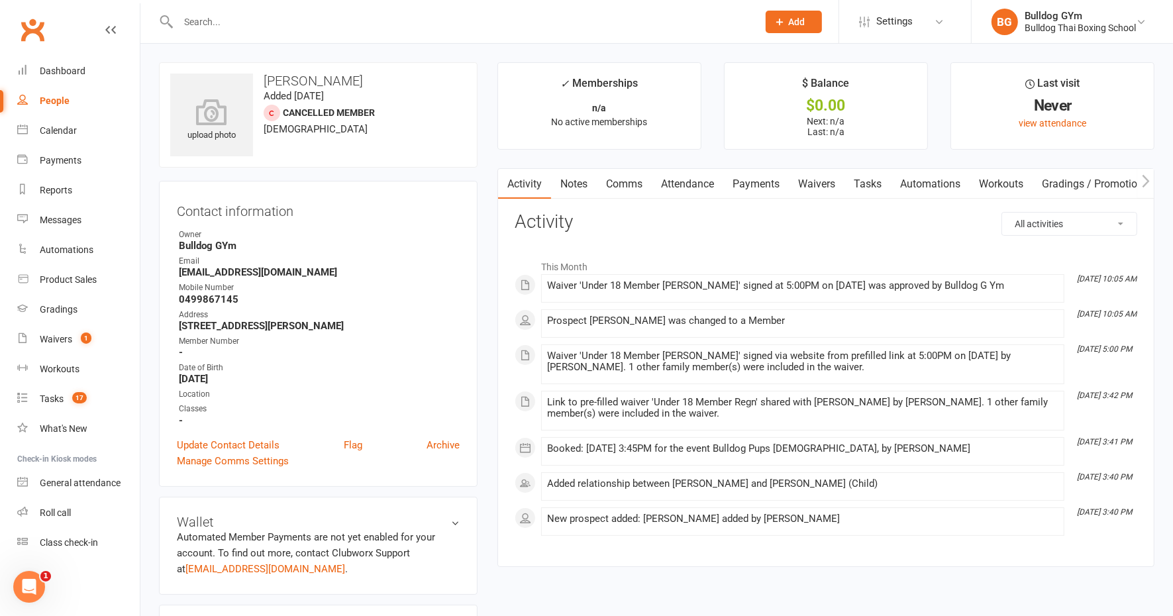
click at [631, 183] on link "Comms" at bounding box center [624, 184] width 55 height 30
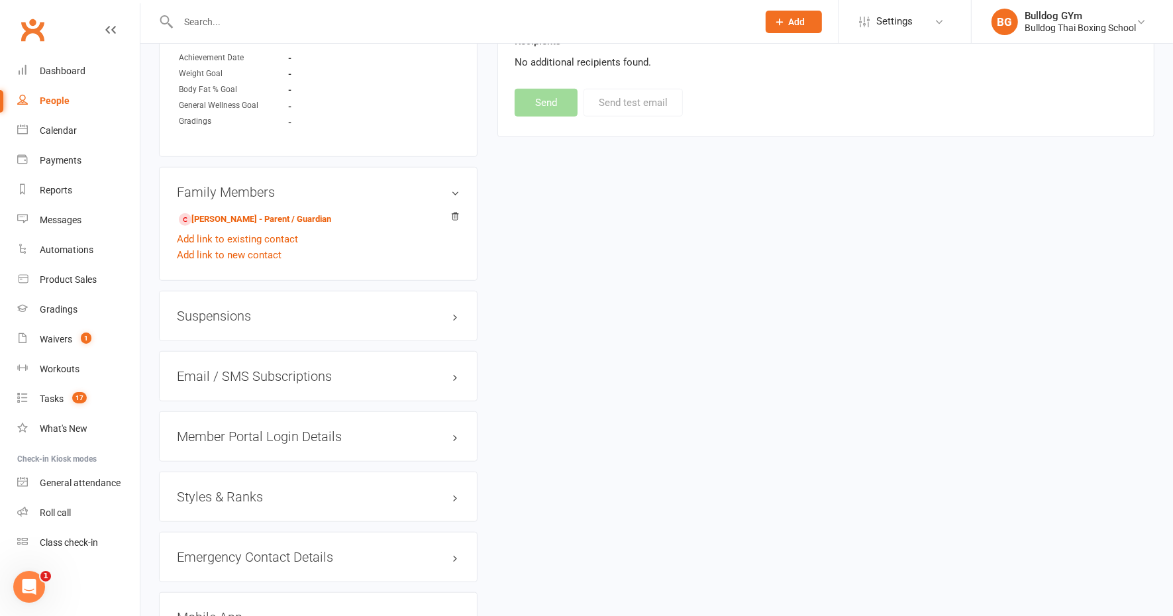
scroll to position [828, 0]
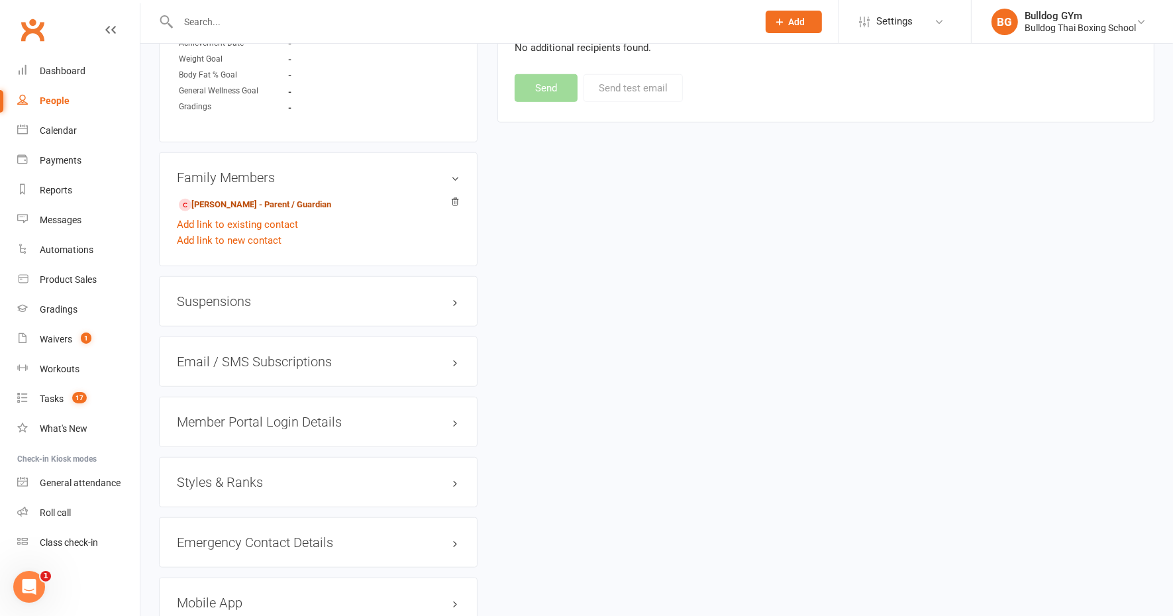
click at [282, 198] on link "[PERSON_NAME] - Parent / Guardian" at bounding box center [255, 205] width 152 height 14
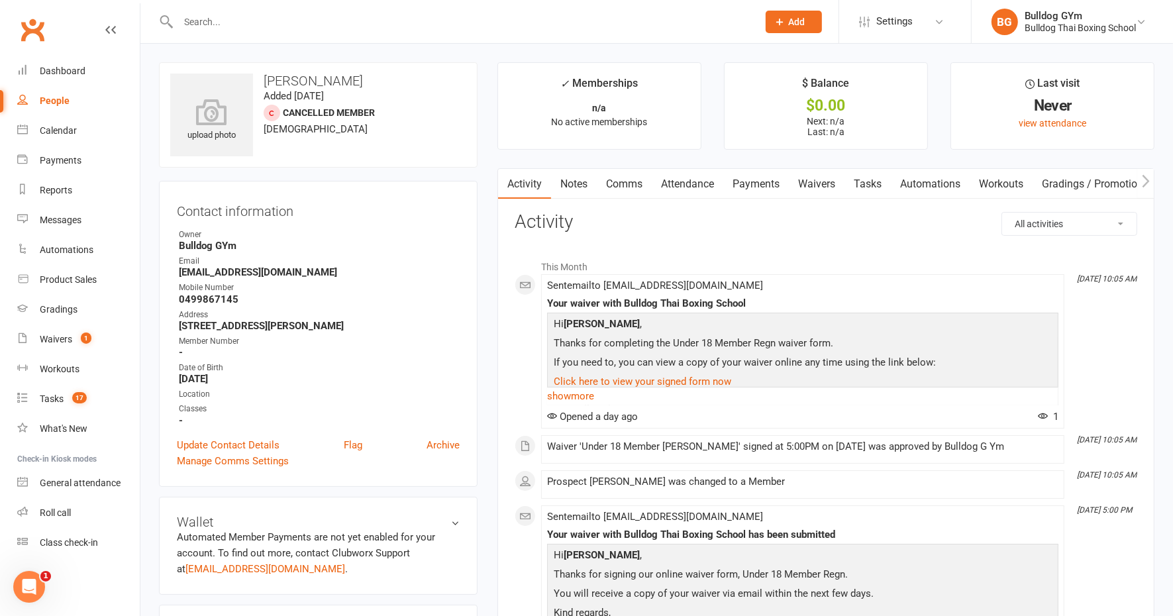
click at [576, 179] on link "Notes" at bounding box center [574, 184] width 46 height 30
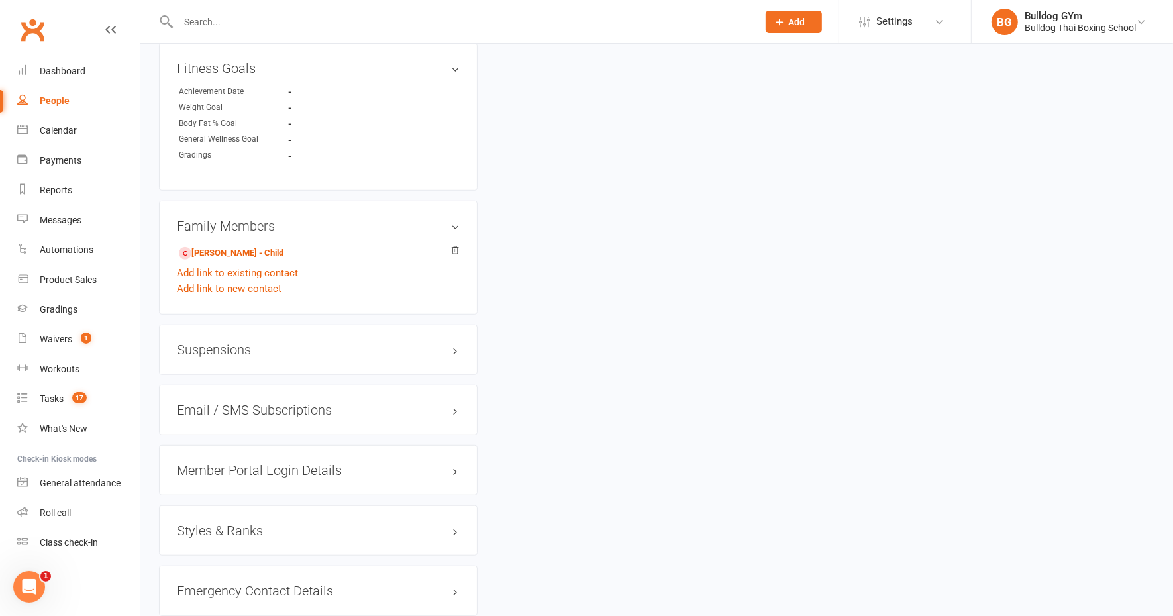
scroll to position [663, 0]
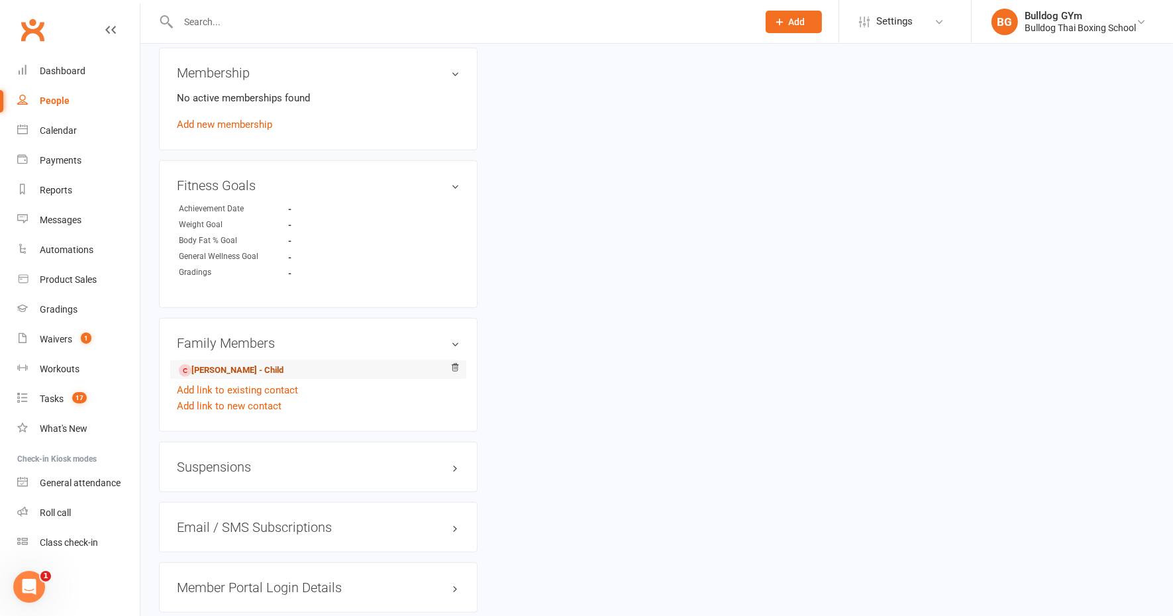
click at [252, 368] on link "[PERSON_NAME] - Child" at bounding box center [231, 371] width 105 height 14
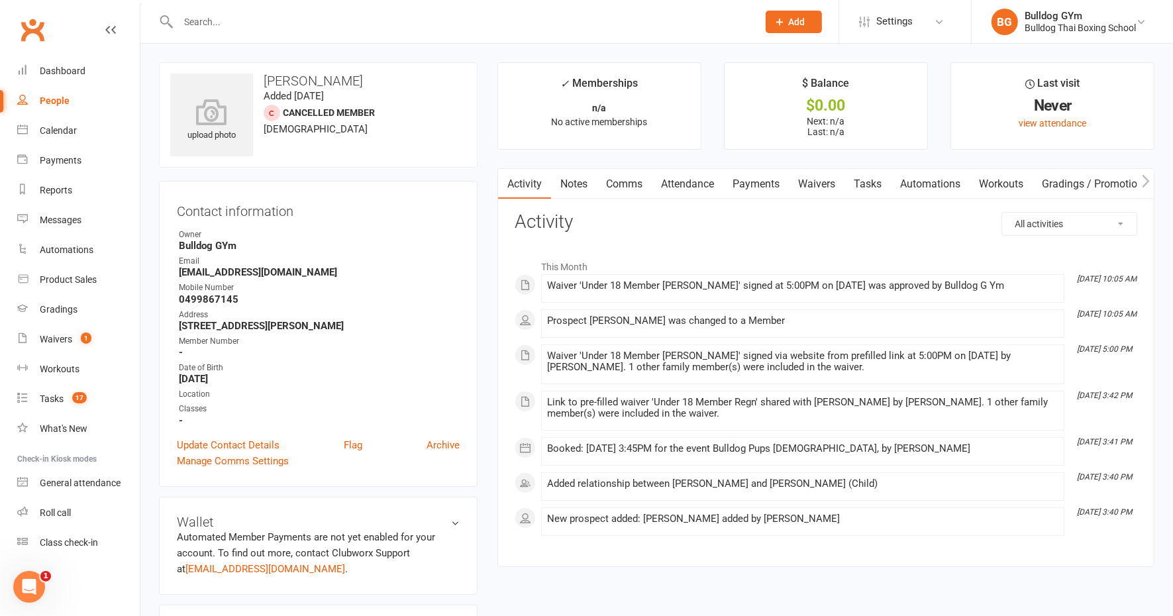
click at [568, 173] on link "Notes" at bounding box center [574, 184] width 46 height 30
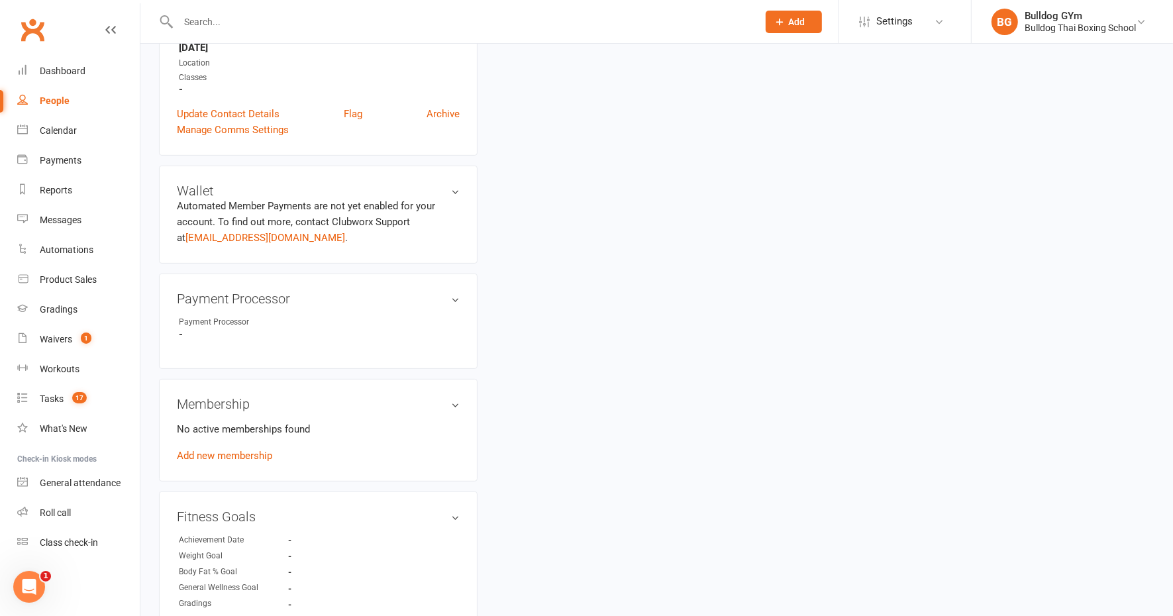
scroll to position [580, 0]
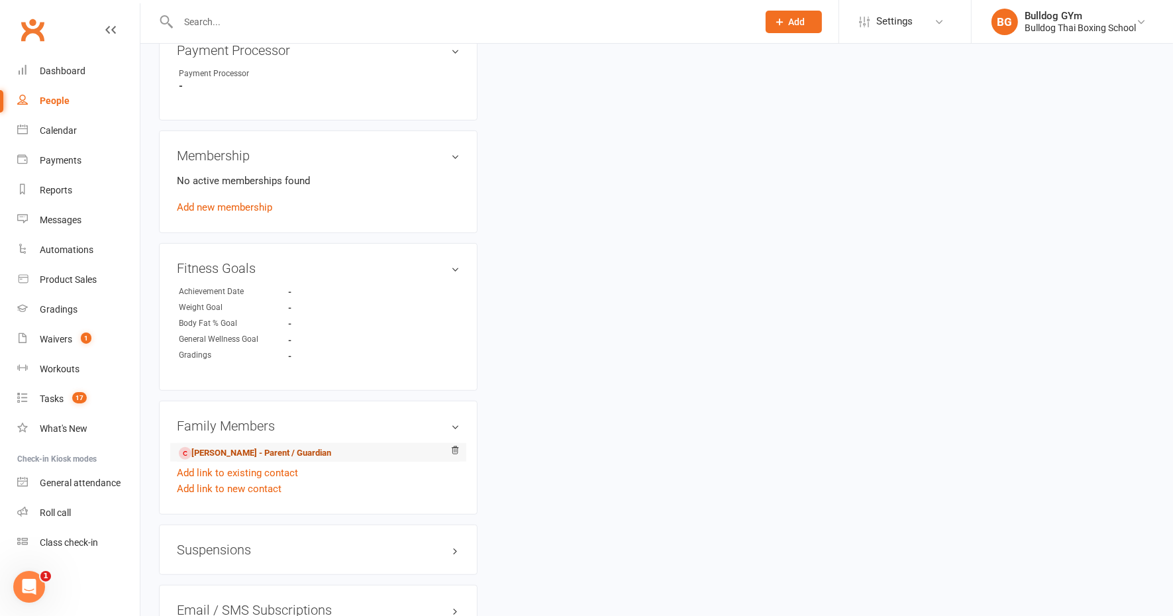
click at [252, 451] on link "[PERSON_NAME] - Parent / Guardian" at bounding box center [255, 454] width 152 height 14
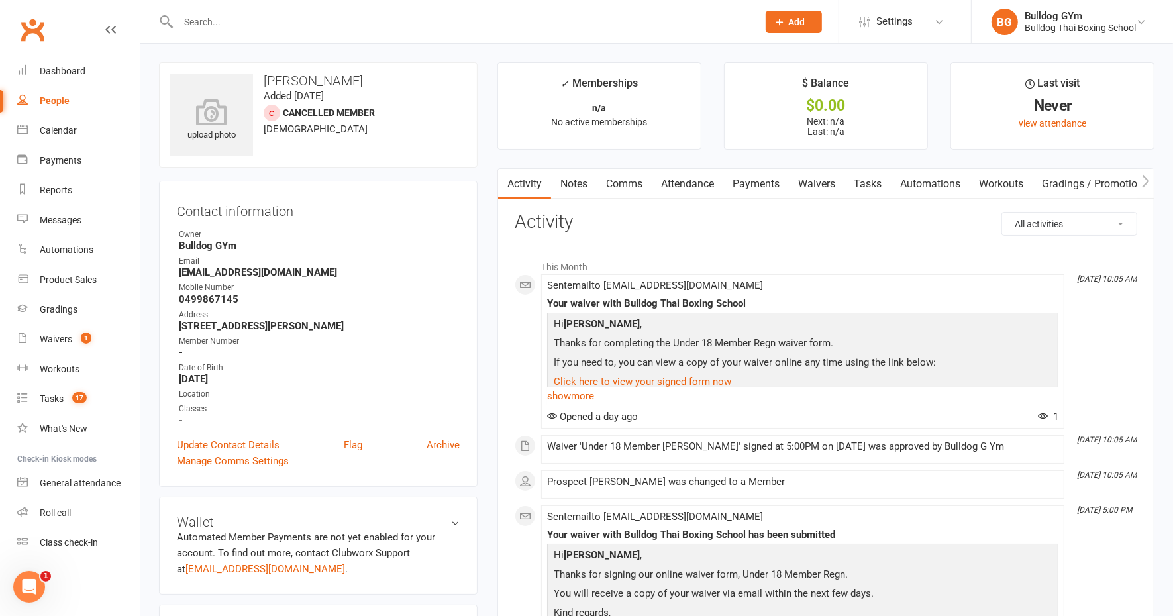
click at [623, 180] on link "Comms" at bounding box center [624, 184] width 55 height 30
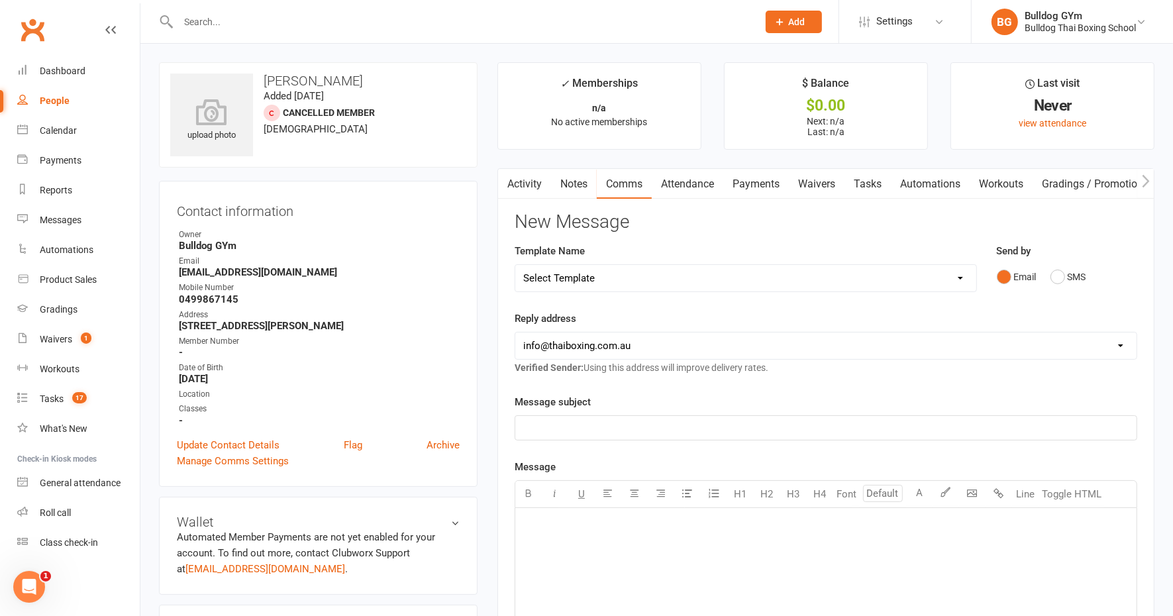
click at [659, 272] on select "Select Template [Email] Price Increase 28 Day Kick starter [SMS] 10 Pass Check …" at bounding box center [745, 278] width 461 height 27
click at [515, 265] on select "Select Template [Email] Price Increase 28 Day Kick starter [SMS] 10 Pass Check …" at bounding box center [745, 278] width 461 height 27
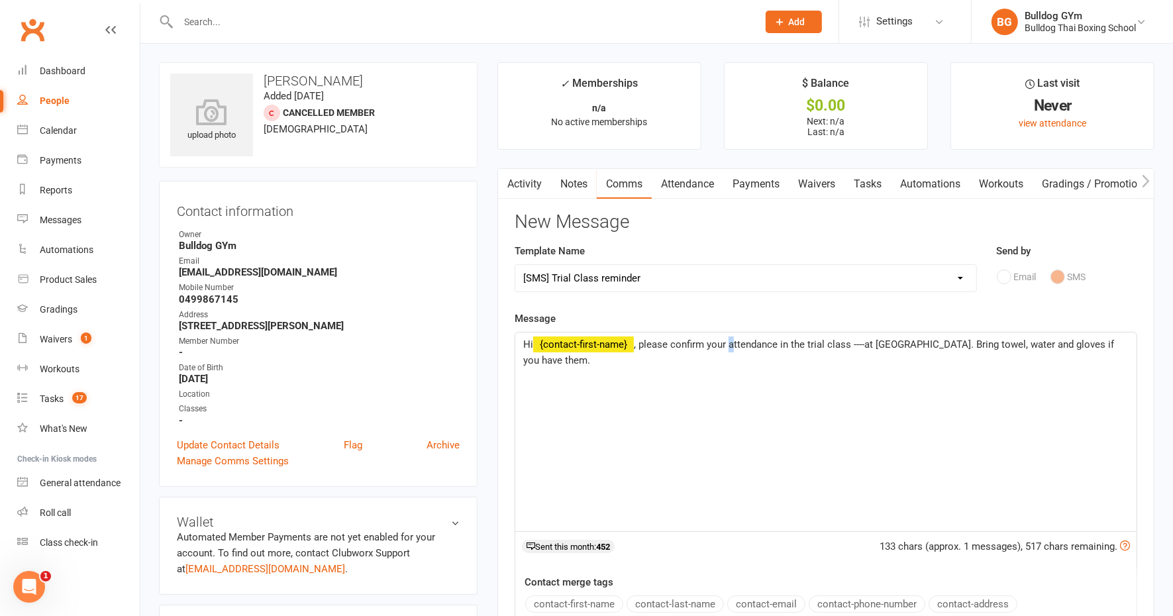
drag, startPoint x: 731, startPoint y: 339, endPoint x: 726, endPoint y: 316, distance: 23.6
click at [730, 339] on span ", please confirm your attendance in the trial class ----at [GEOGRAPHIC_DATA]. B…" at bounding box center [820, 353] width 594 height 28
click at [870, 343] on span ", please confirm [PERSON_NAME]'s attendance in the trial class ----at [GEOGRAPH…" at bounding box center [822, 353] width 598 height 28
drag, startPoint x: 1004, startPoint y: 345, endPoint x: 1026, endPoint y: 356, distance: 24.3
click at [1026, 356] on p "Hi ﻿ {contact-first-name} , please confirm [PERSON_NAME]'s attendance in the tr…" at bounding box center [826, 353] width 606 height 32
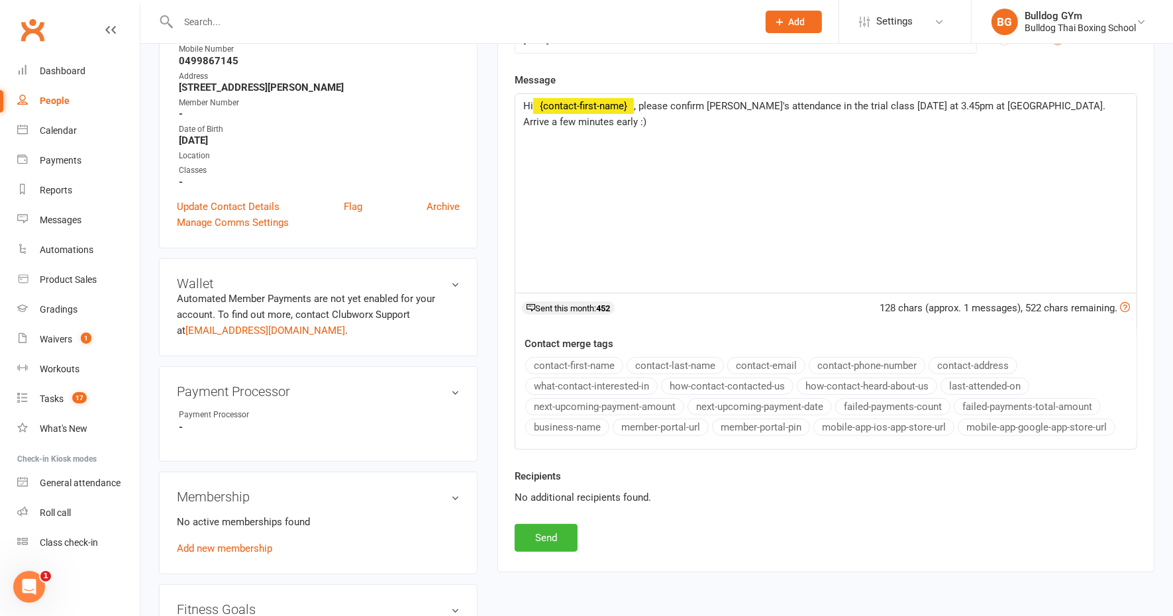
scroll to position [248, 0]
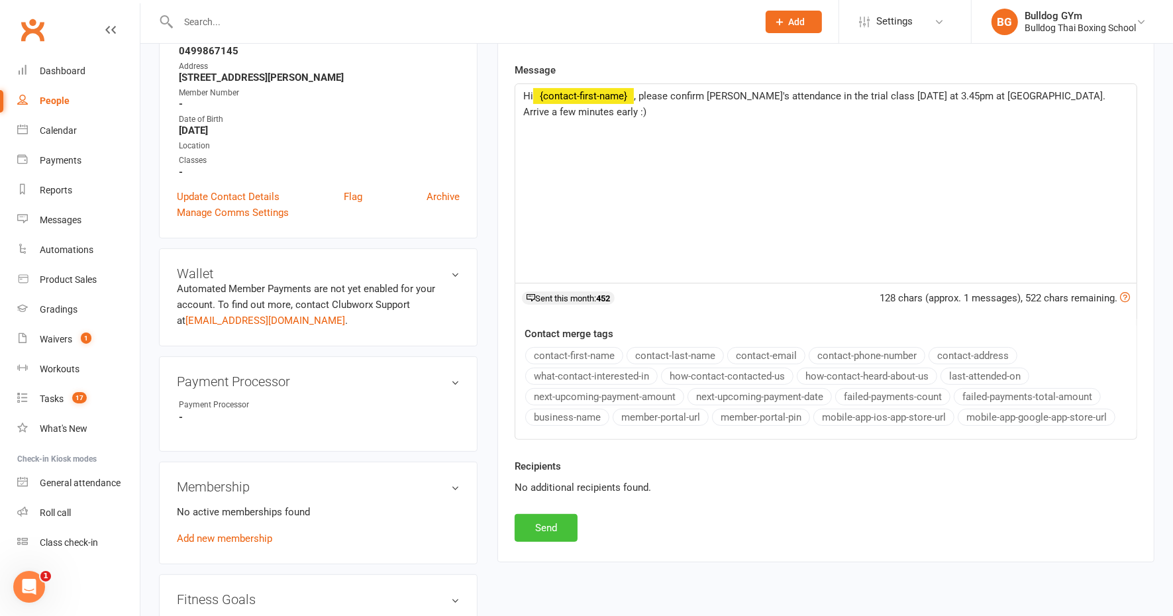
click at [560, 529] on button "Send" at bounding box center [546, 528] width 63 height 28
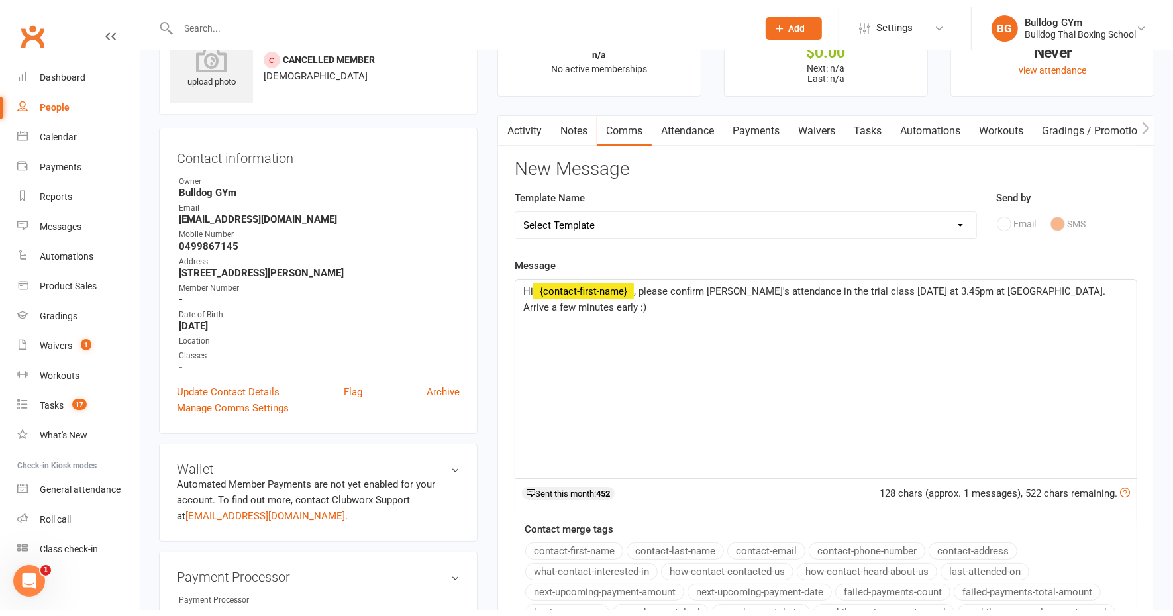
scroll to position [0, 0]
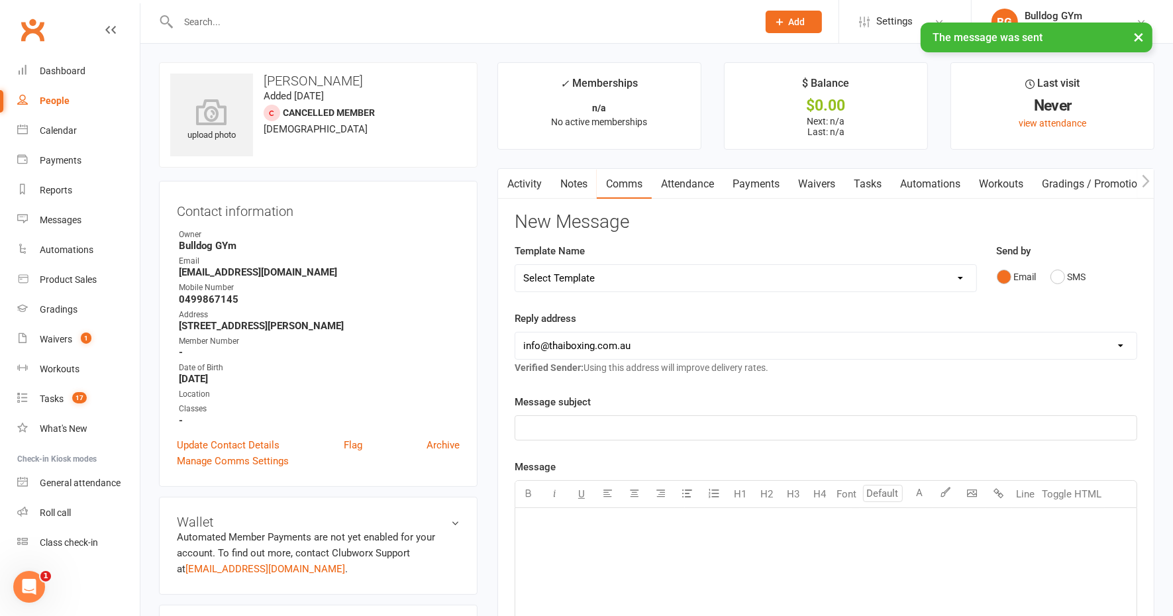
click at [867, 180] on link "Tasks" at bounding box center [868, 184] width 46 height 30
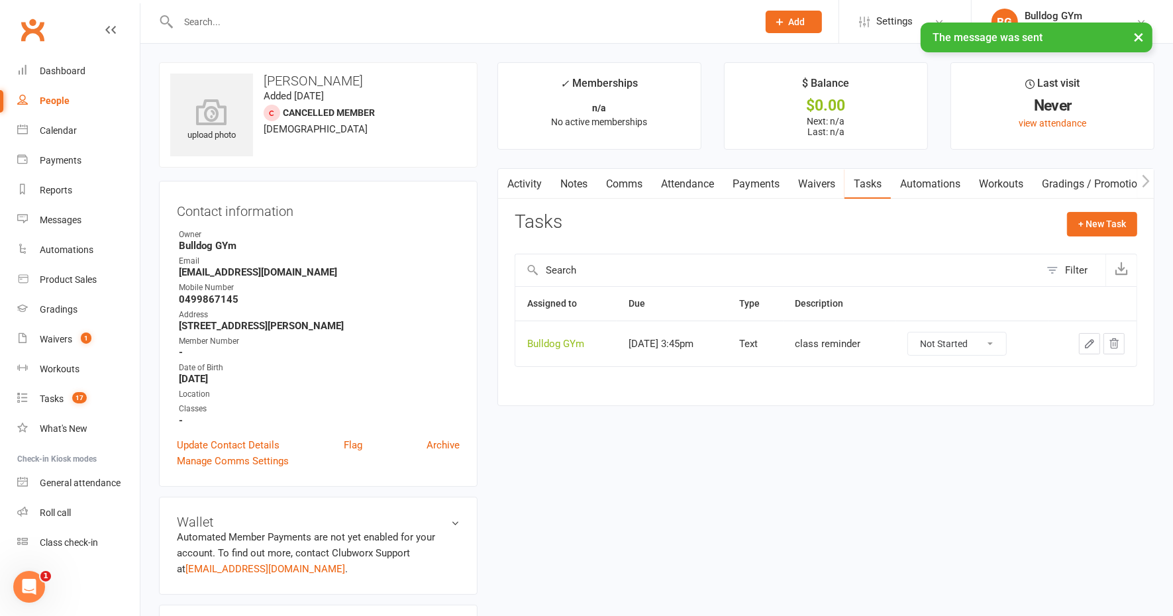
click at [1095, 345] on icon "button" at bounding box center [1090, 344] width 12 height 12
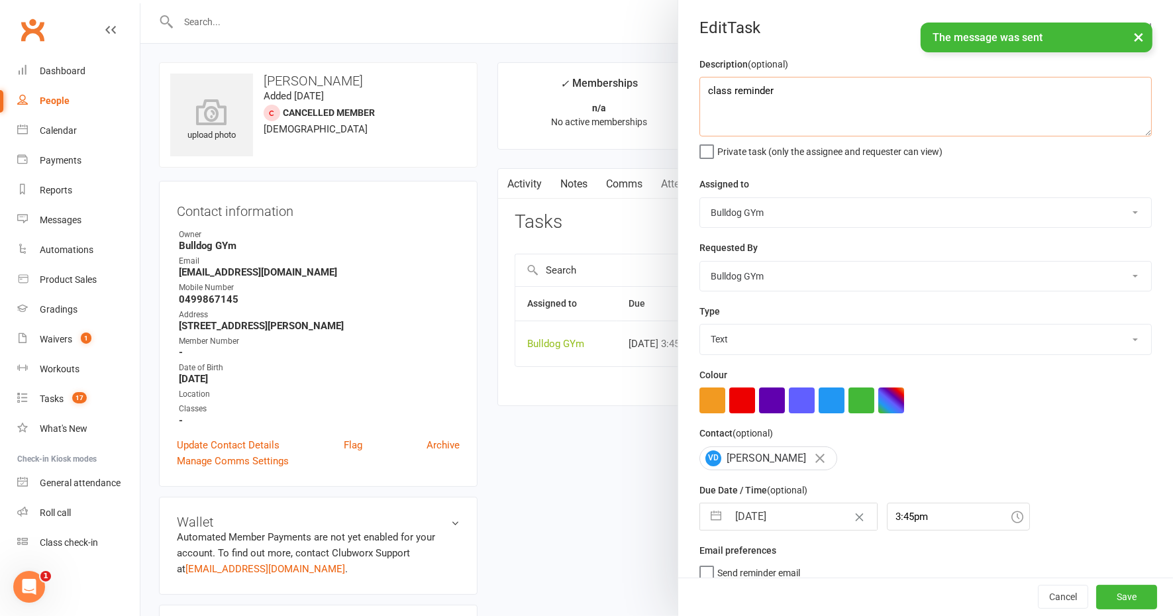
drag, startPoint x: 789, startPoint y: 90, endPoint x: 652, endPoint y: 88, distance: 137.2
click at [140, 0] on react-component "Edit Task Description (optional) class reminder Private task (only the assignee…" at bounding box center [140, 0] width 0 height 0
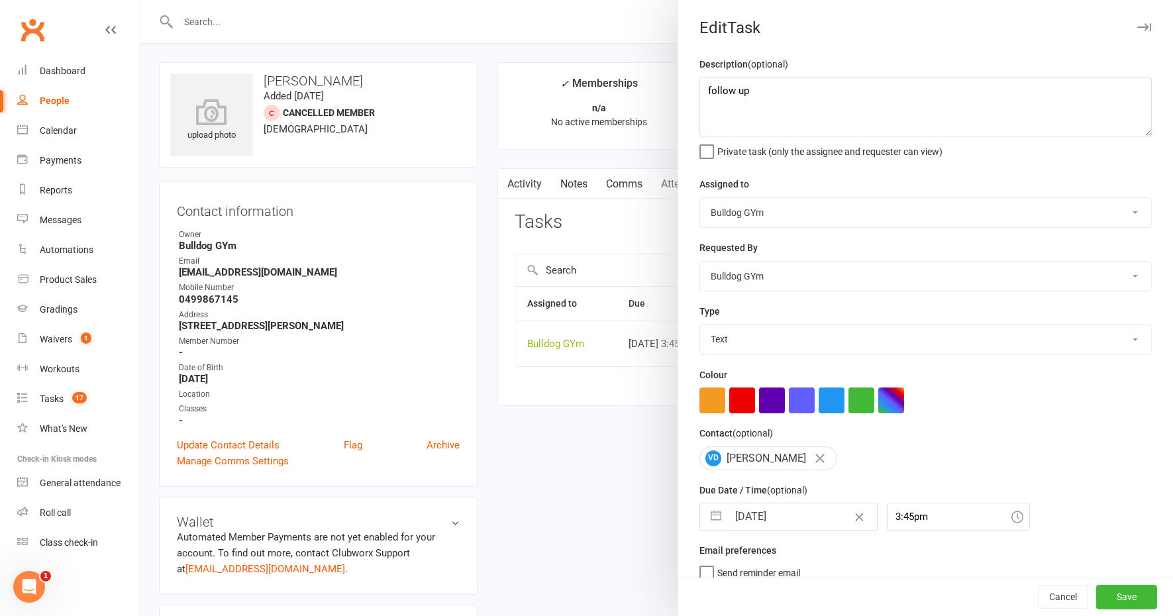
click at [790, 508] on input "[DATE]" at bounding box center [802, 517] width 149 height 27
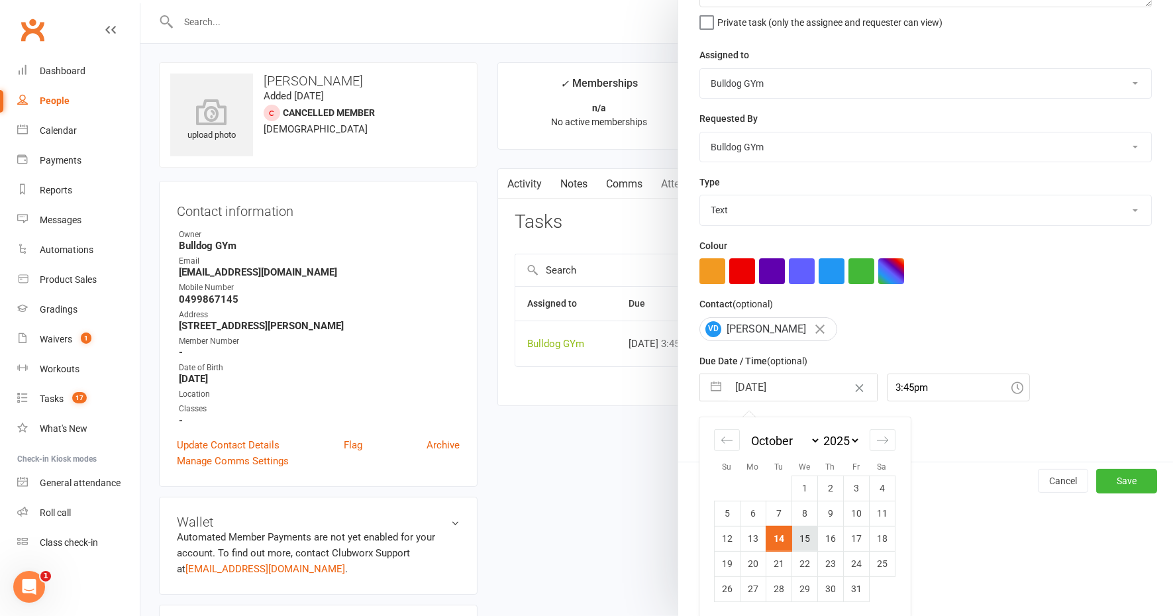
click at [799, 539] on td "15" at bounding box center [805, 538] width 26 height 25
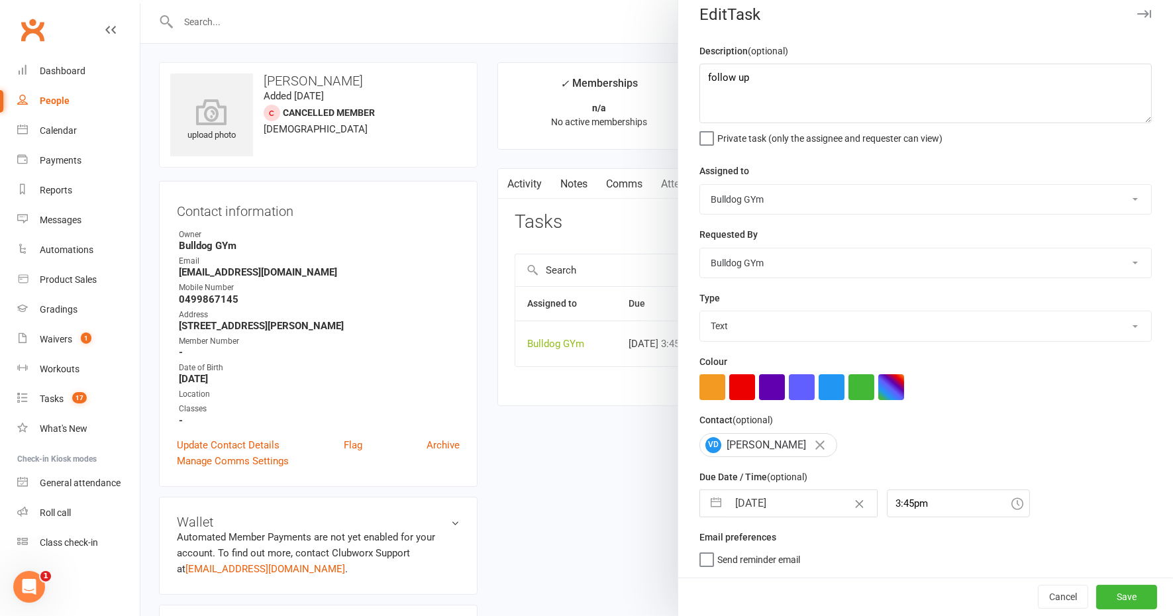
scroll to position [11, 0]
click at [1096, 591] on button "Save" at bounding box center [1126, 598] width 61 height 24
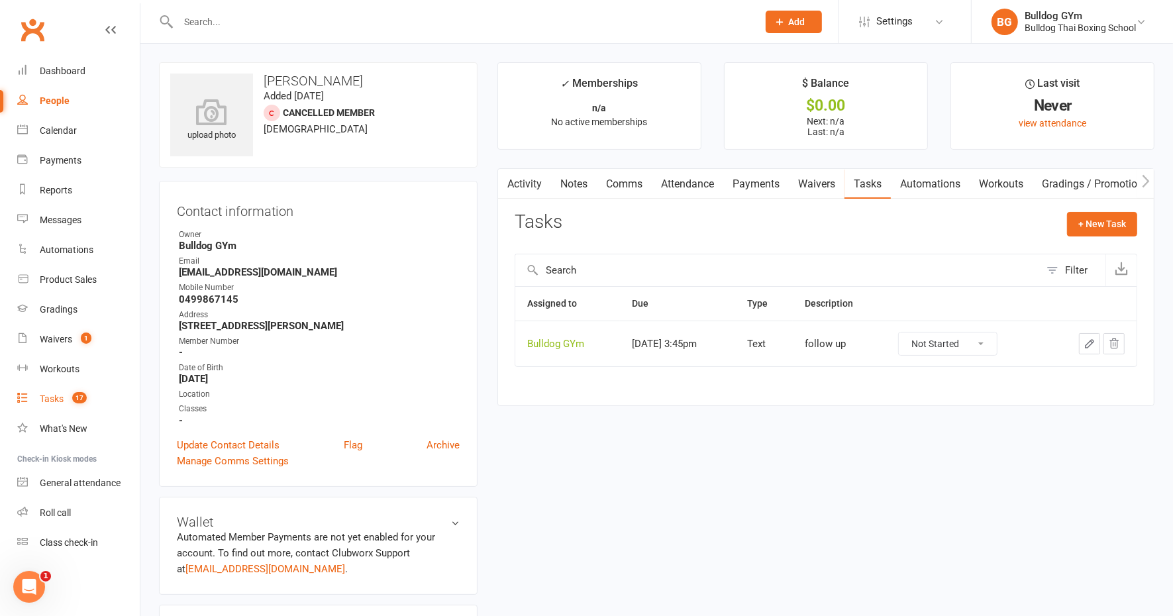
click at [50, 398] on div "Tasks" at bounding box center [52, 399] width 24 height 11
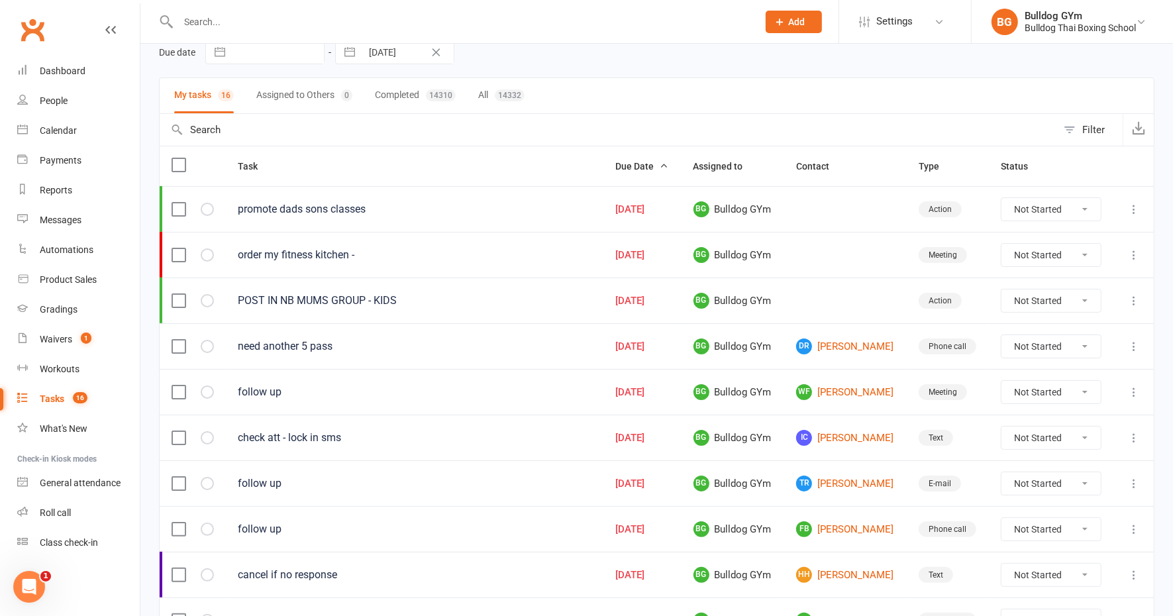
scroll to position [83, 0]
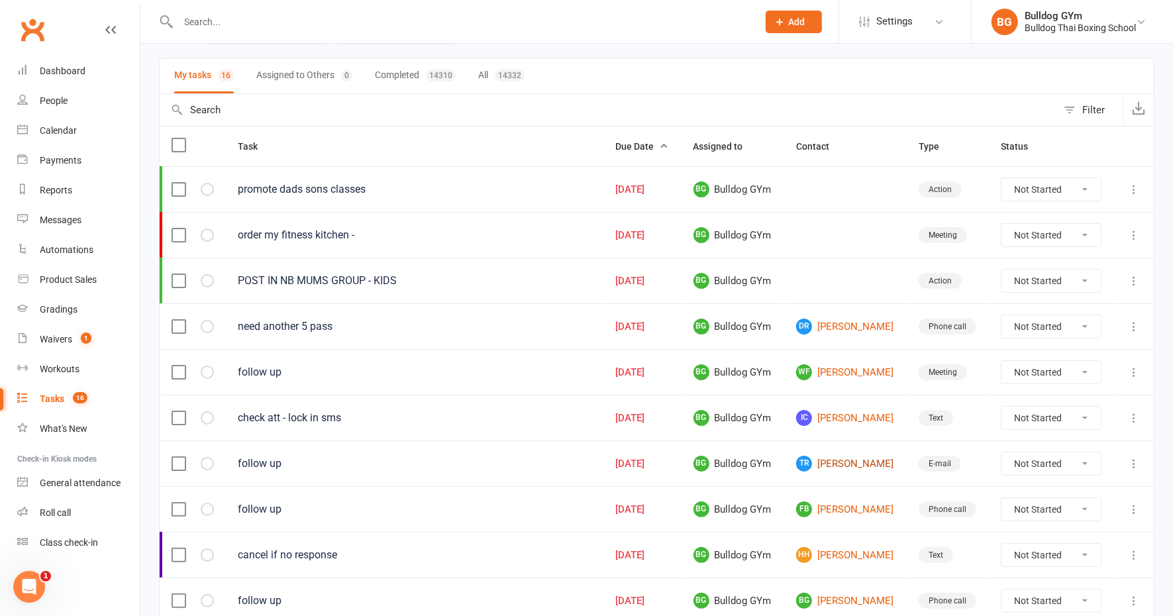
click at [855, 458] on link "TR [PERSON_NAME]" at bounding box center [845, 464] width 99 height 16
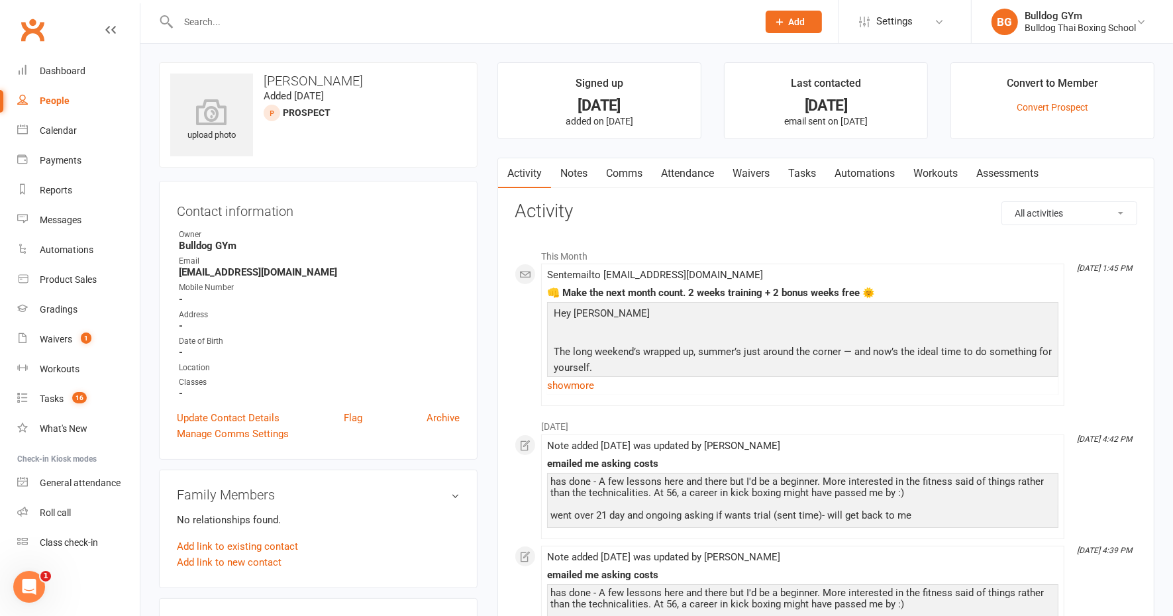
click at [624, 166] on link "Comms" at bounding box center [624, 173] width 55 height 30
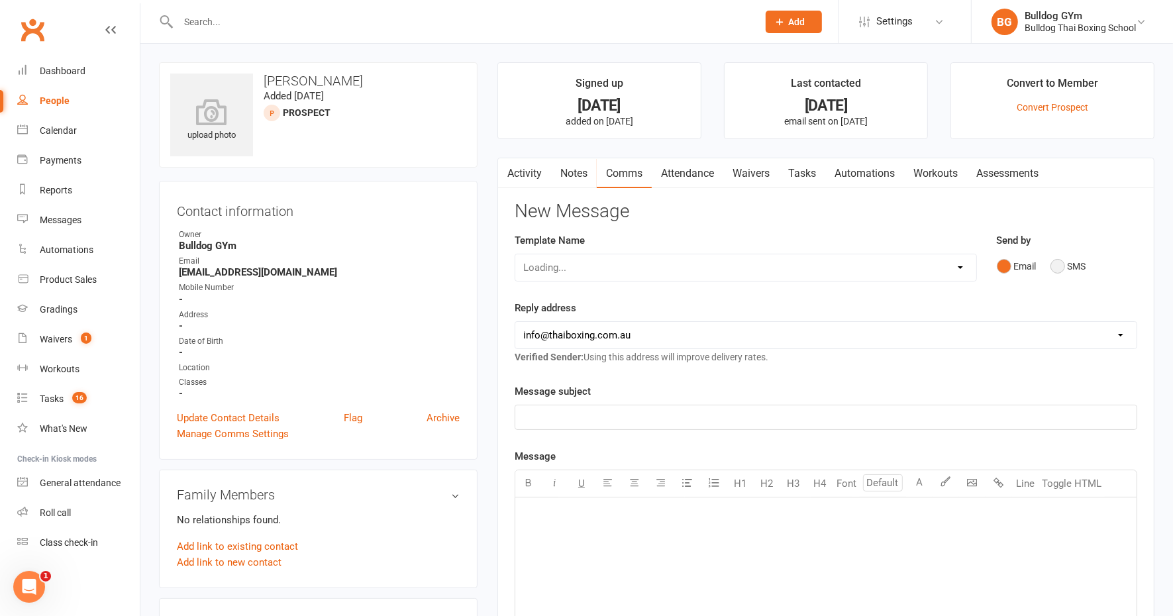
click at [1065, 265] on button "SMS" at bounding box center [1069, 266] width 36 height 25
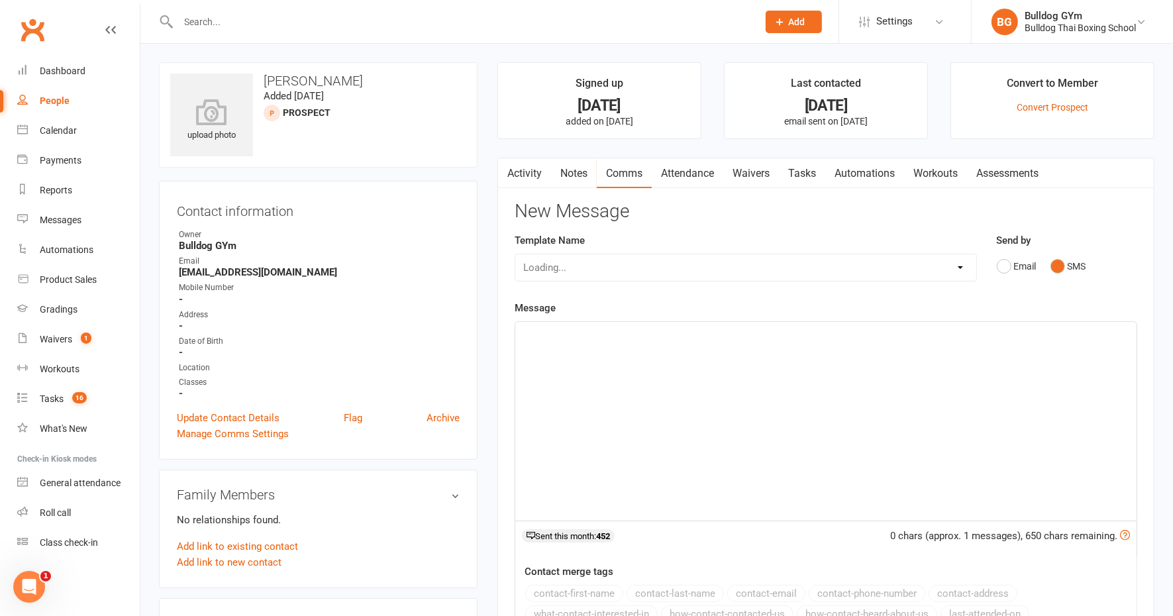
click at [588, 348] on div "﻿" at bounding box center [825, 421] width 621 height 199
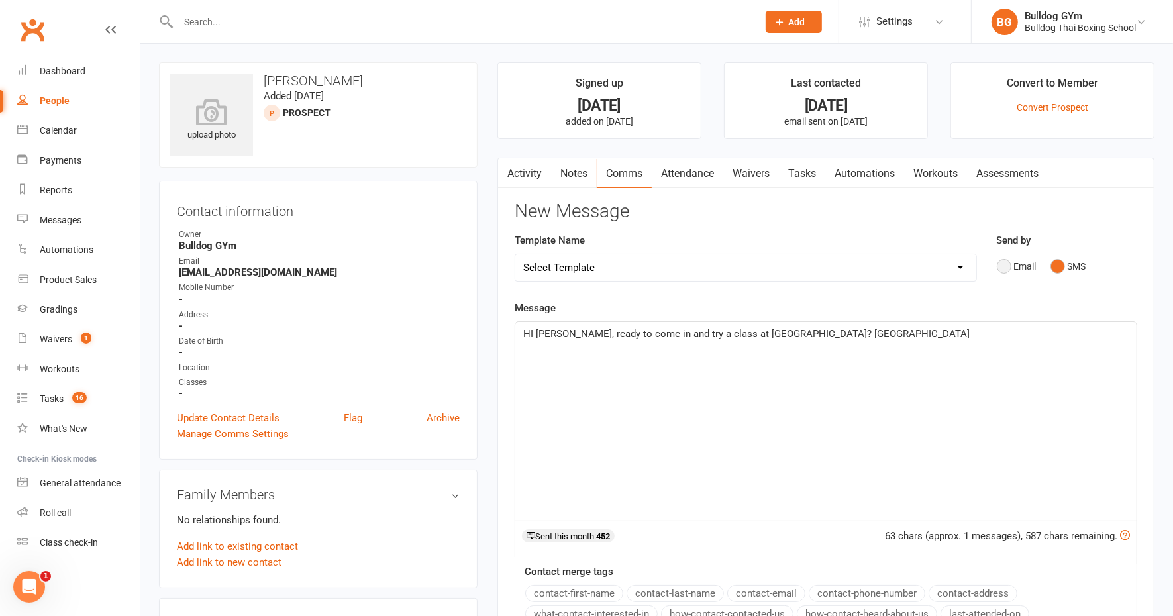
click at [1001, 264] on button "Email" at bounding box center [1017, 266] width 40 height 25
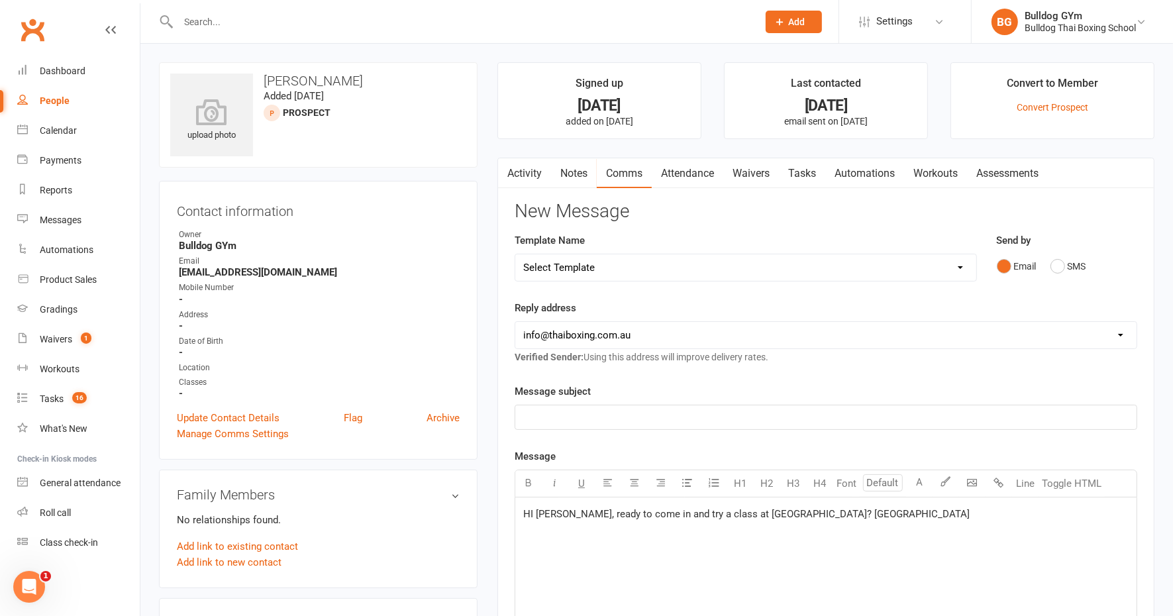
click at [543, 415] on p "﻿" at bounding box center [826, 417] width 606 height 16
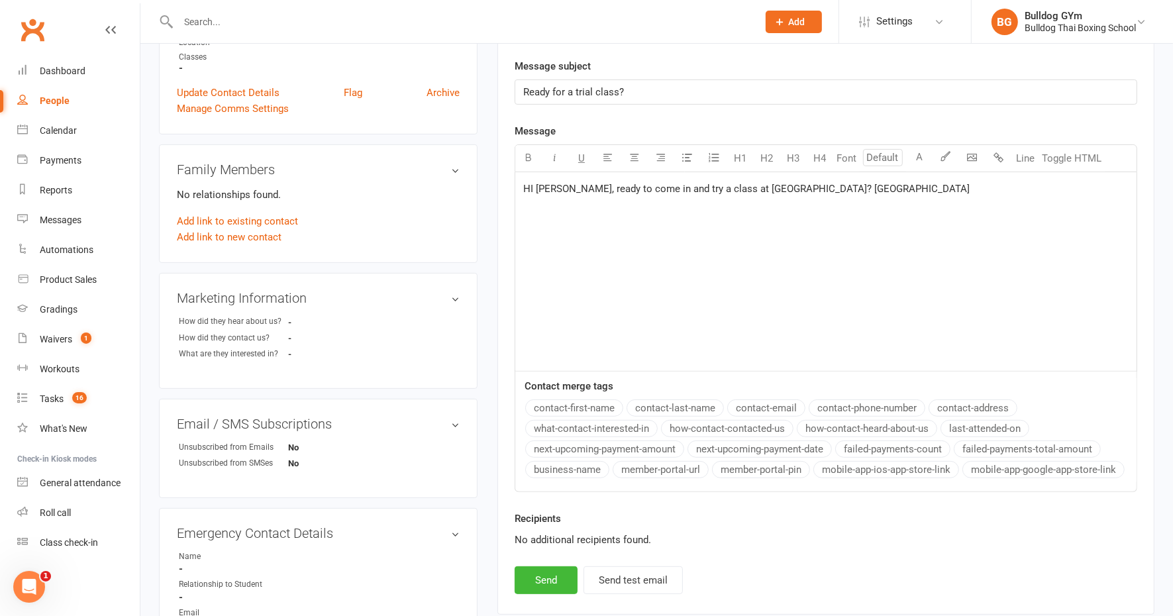
scroll to position [331, 0]
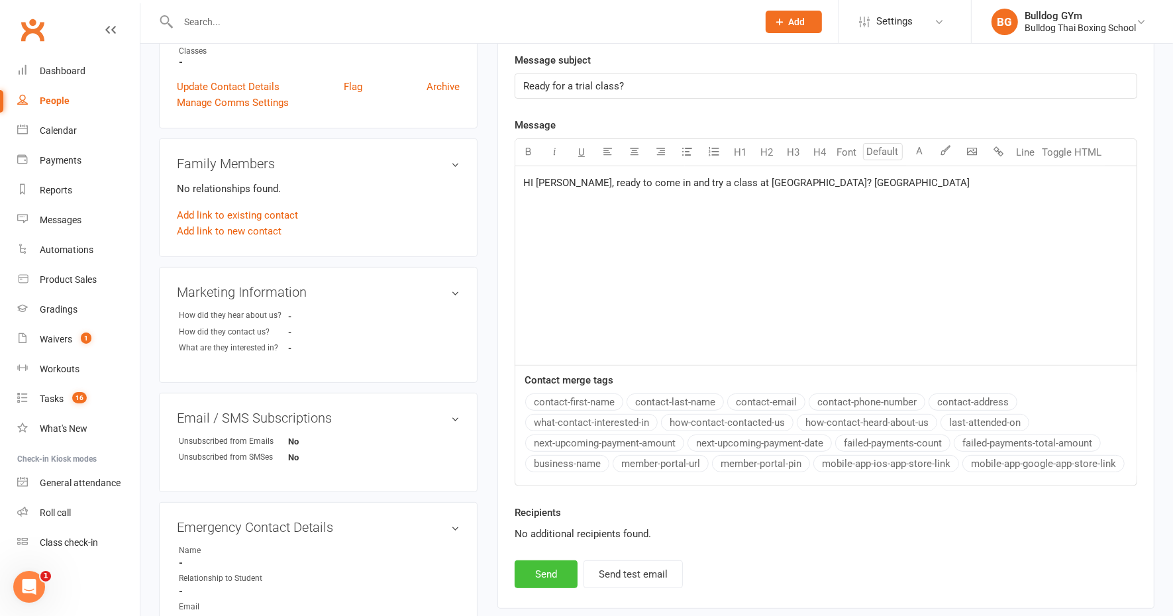
click at [525, 572] on button "Send" at bounding box center [546, 574] width 63 height 28
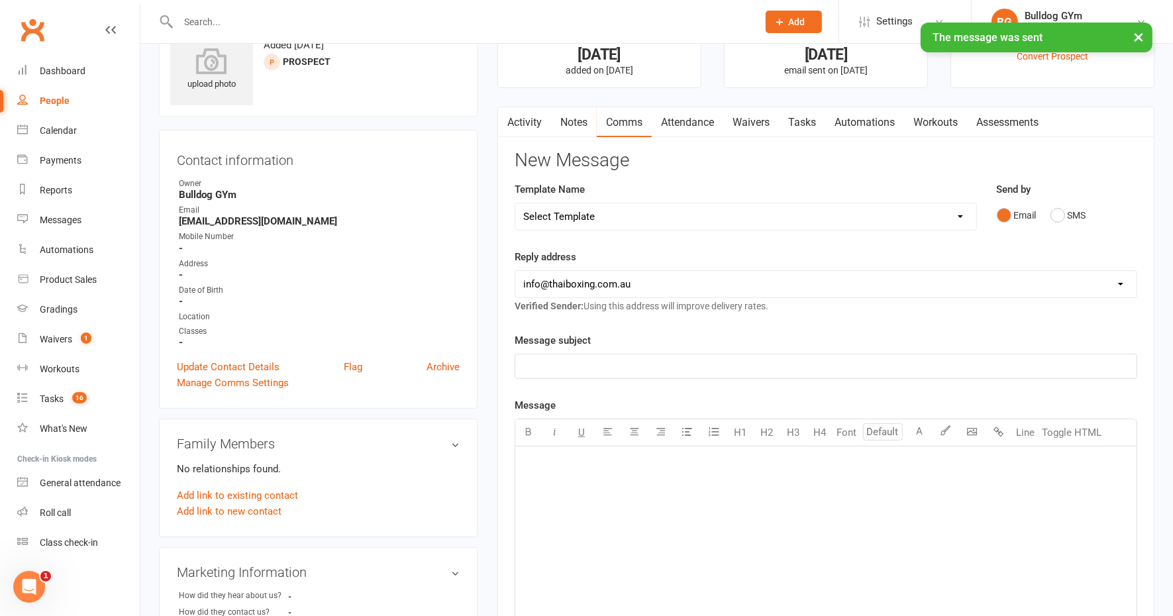
scroll to position [0, 0]
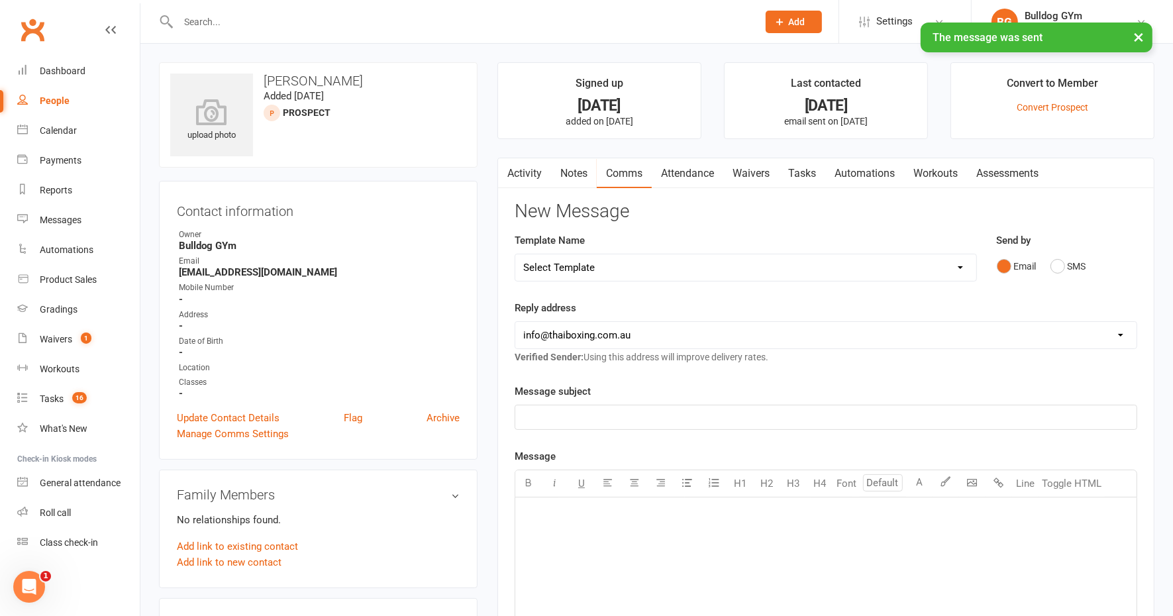
click at [800, 166] on link "Tasks" at bounding box center [802, 173] width 46 height 30
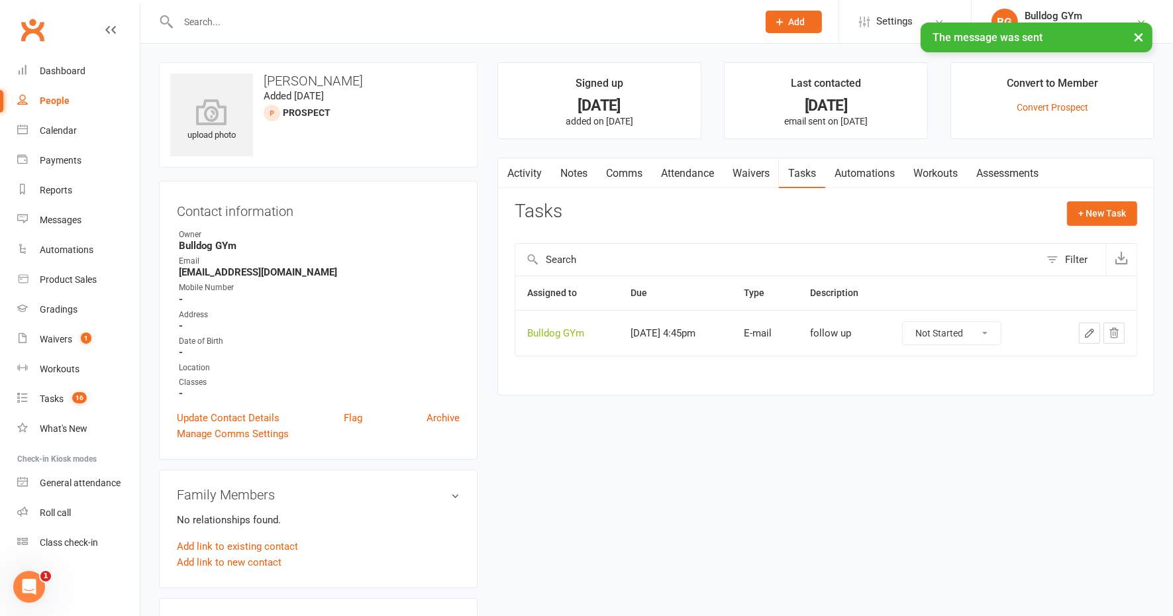
click at [991, 333] on select "Not Started In Progress Waiting Complete" at bounding box center [952, 333] width 98 height 23
click at [915, 322] on select "Not Started In Progress Waiting Complete" at bounding box center [952, 333] width 98 height 23
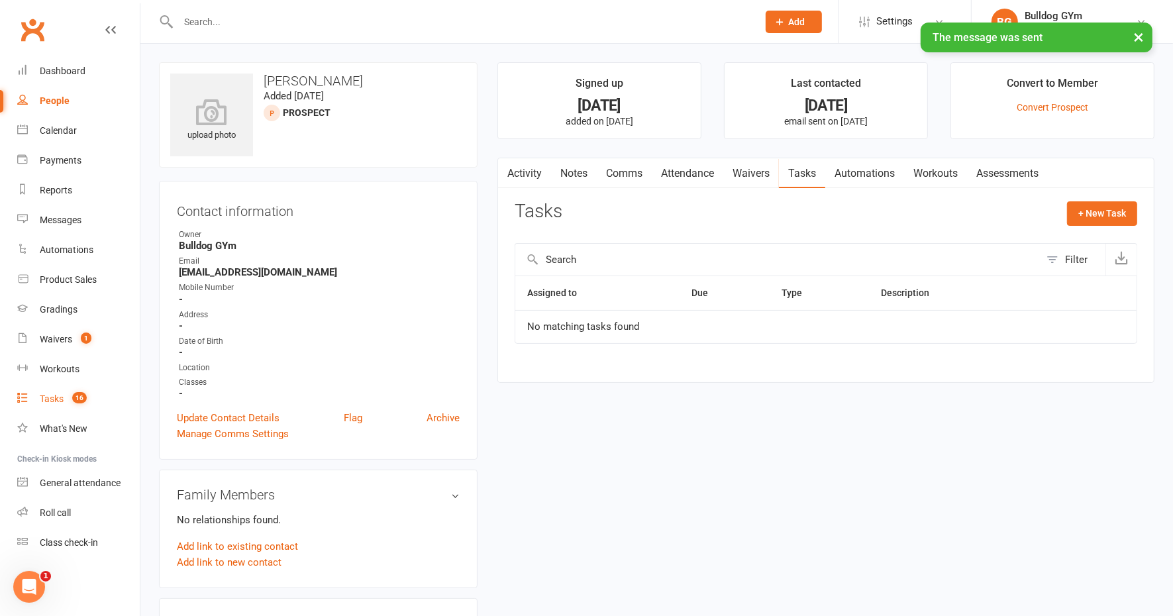
click at [50, 398] on div "Tasks" at bounding box center [52, 399] width 24 height 11
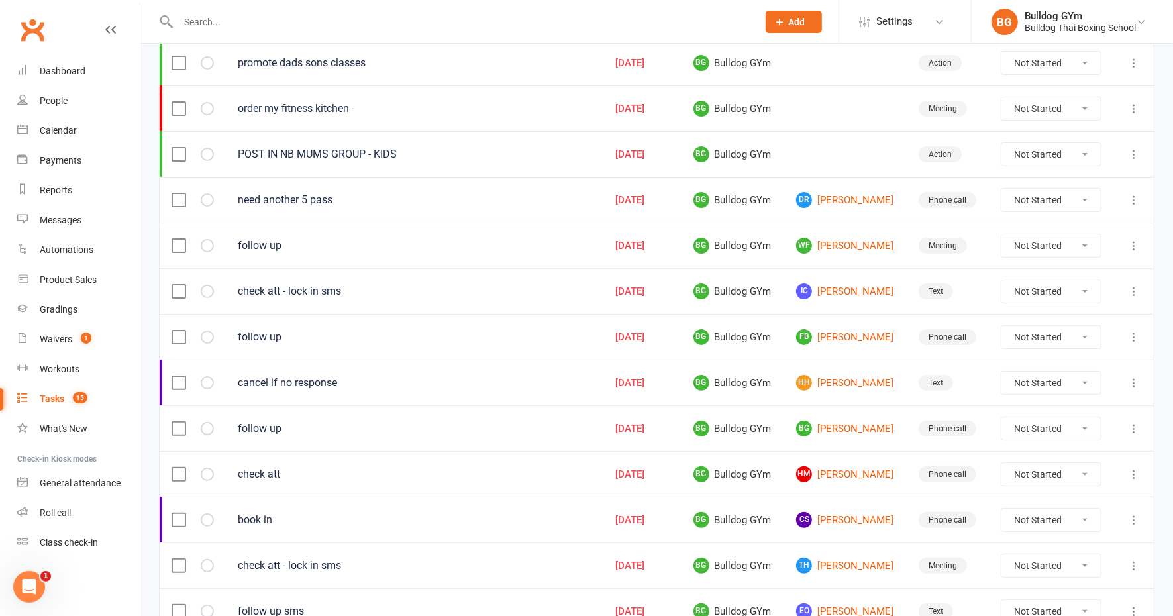
scroll to position [197, 0]
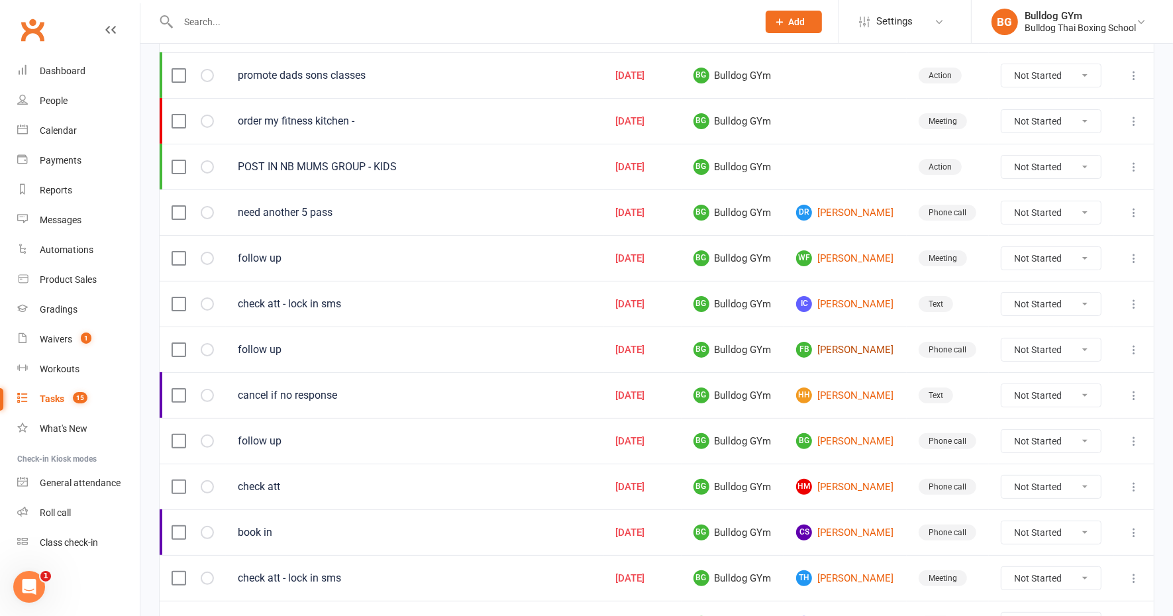
click at [841, 343] on link "FB [PERSON_NAME]" at bounding box center [845, 350] width 99 height 16
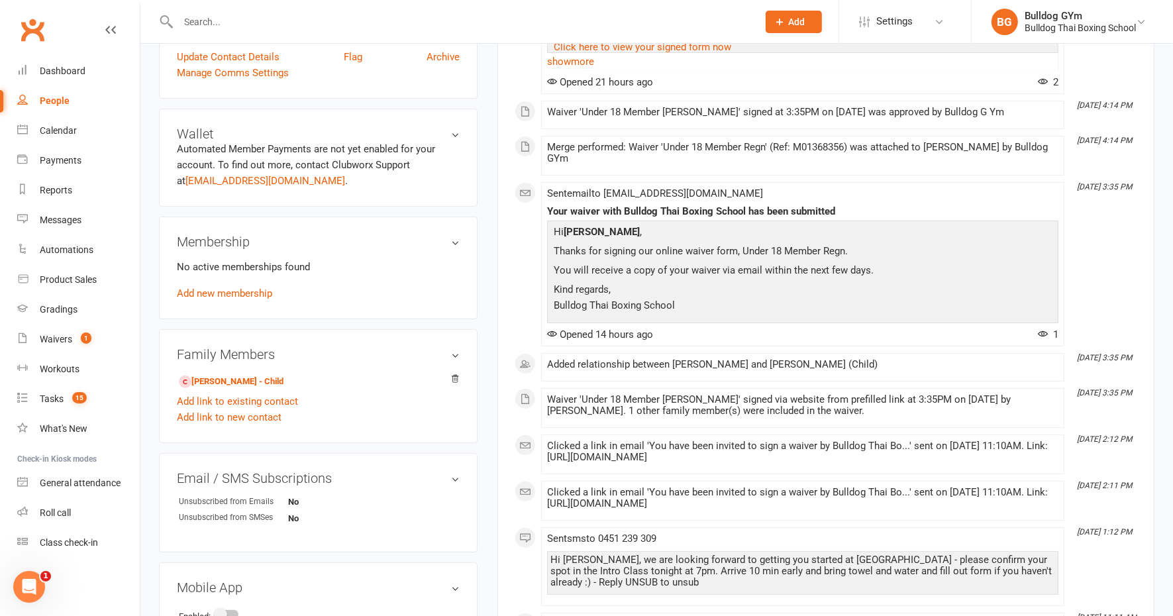
scroll to position [414, 0]
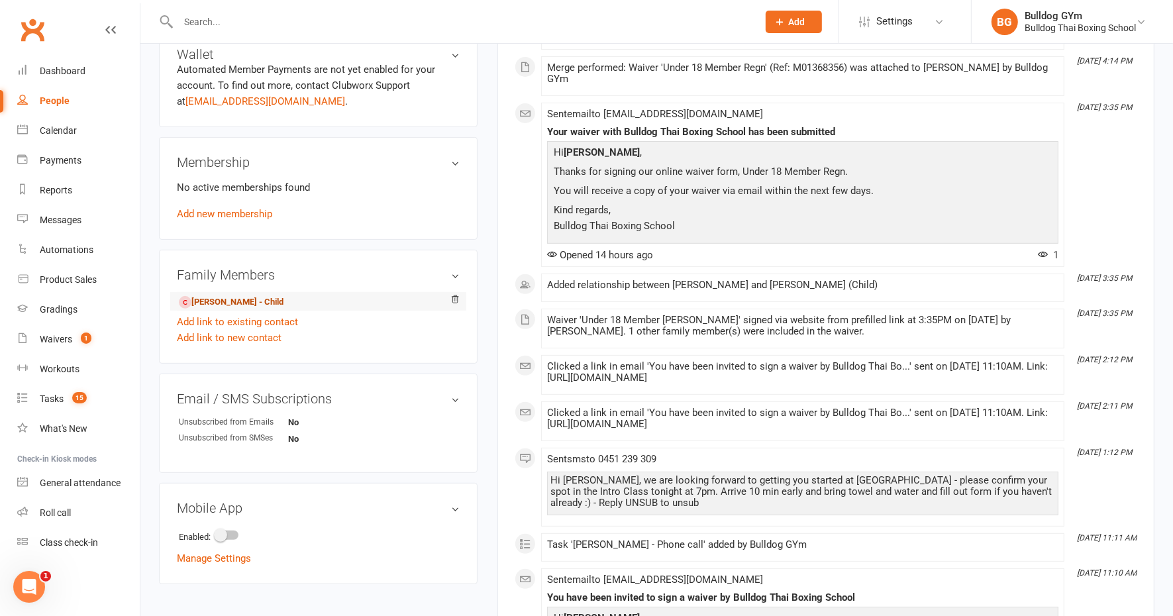
click at [270, 303] on link "[PERSON_NAME] - Child" at bounding box center [231, 302] width 105 height 14
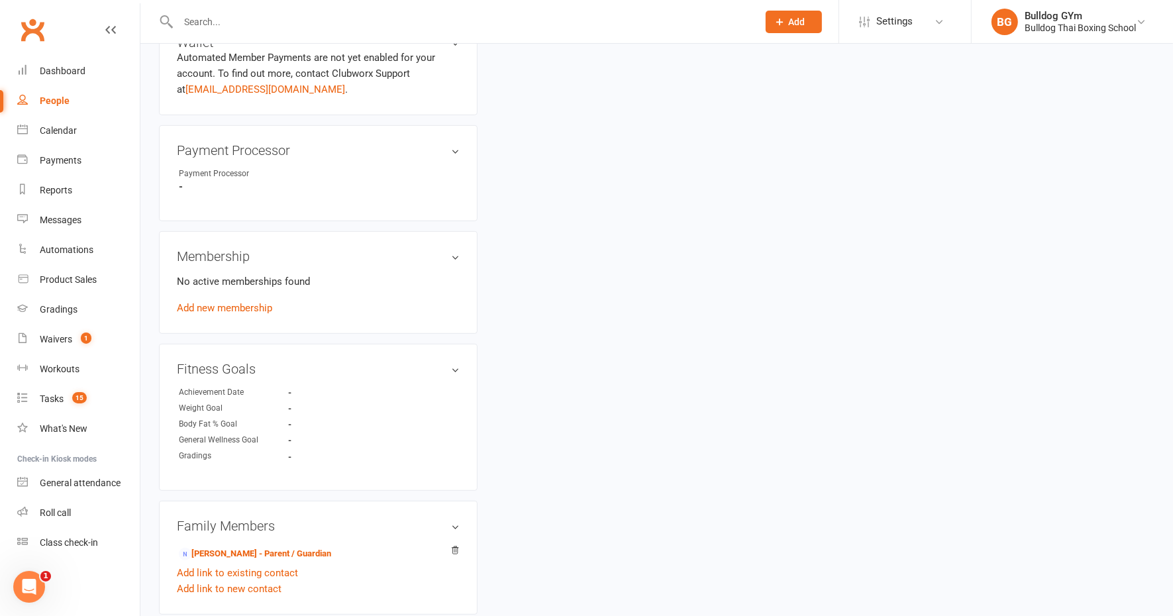
scroll to position [580, 0]
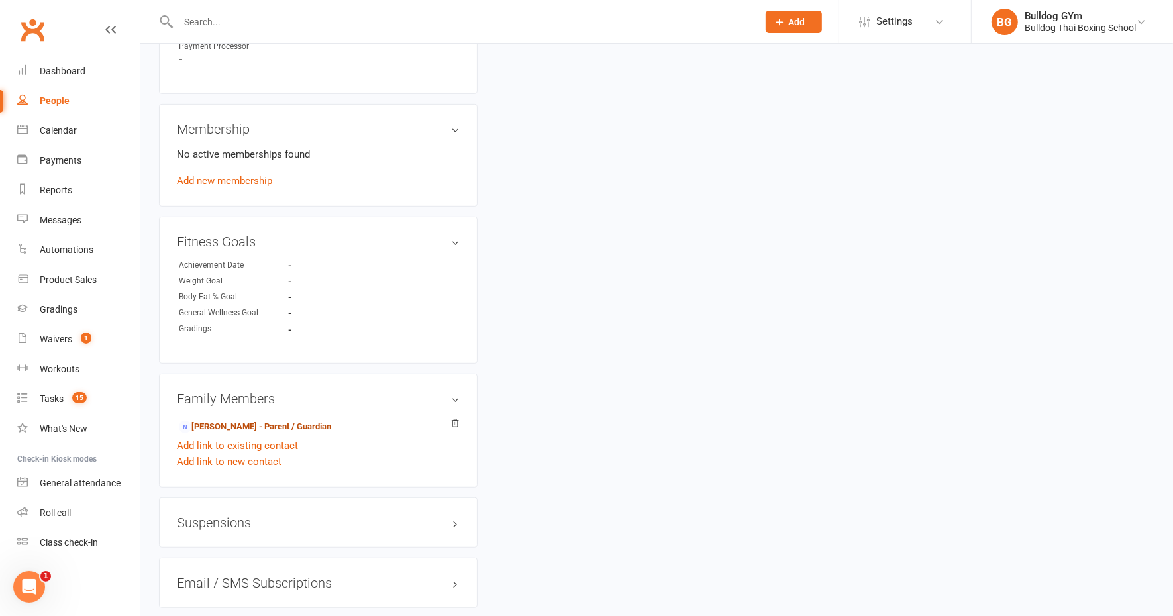
click at [260, 428] on link "[PERSON_NAME] - Parent / Guardian" at bounding box center [255, 427] width 152 height 14
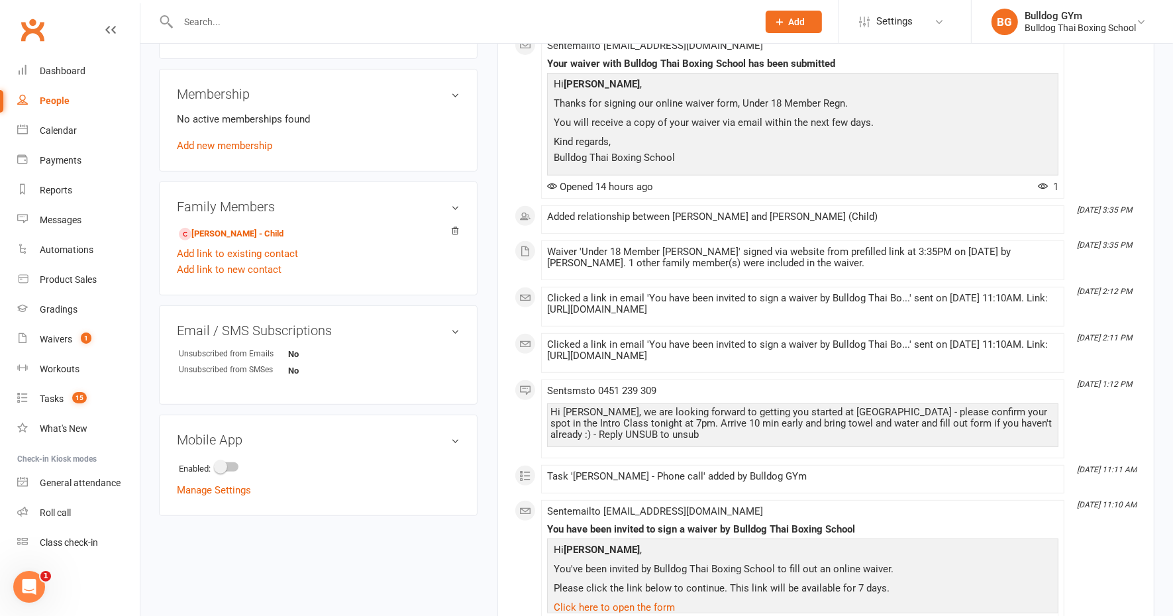
scroll to position [497, 0]
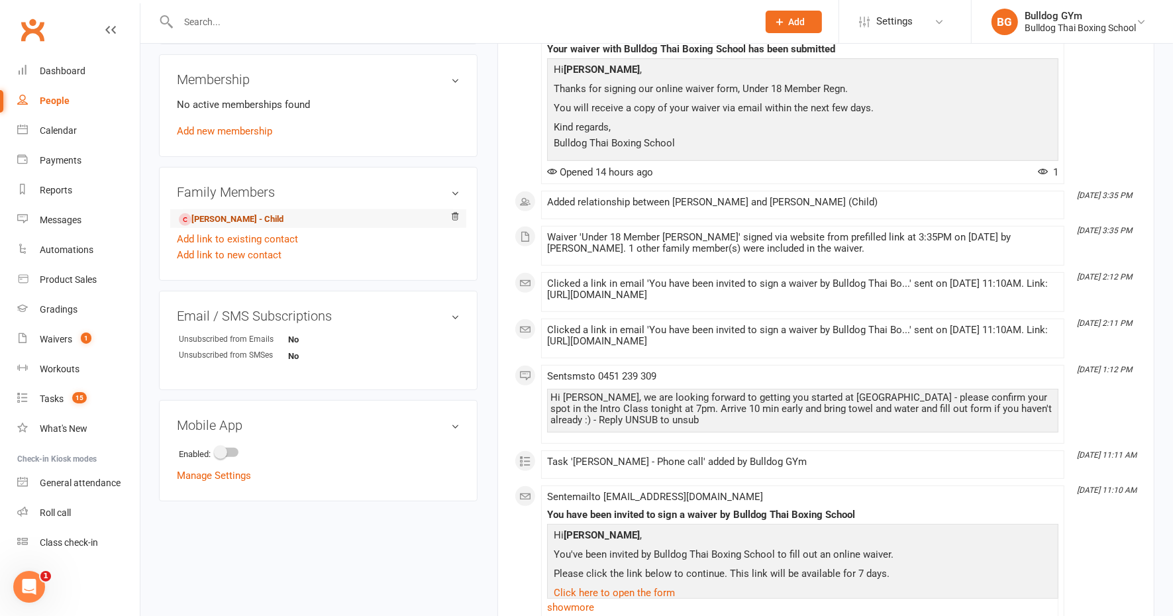
click at [267, 220] on link "[PERSON_NAME] - Child" at bounding box center [231, 220] width 105 height 14
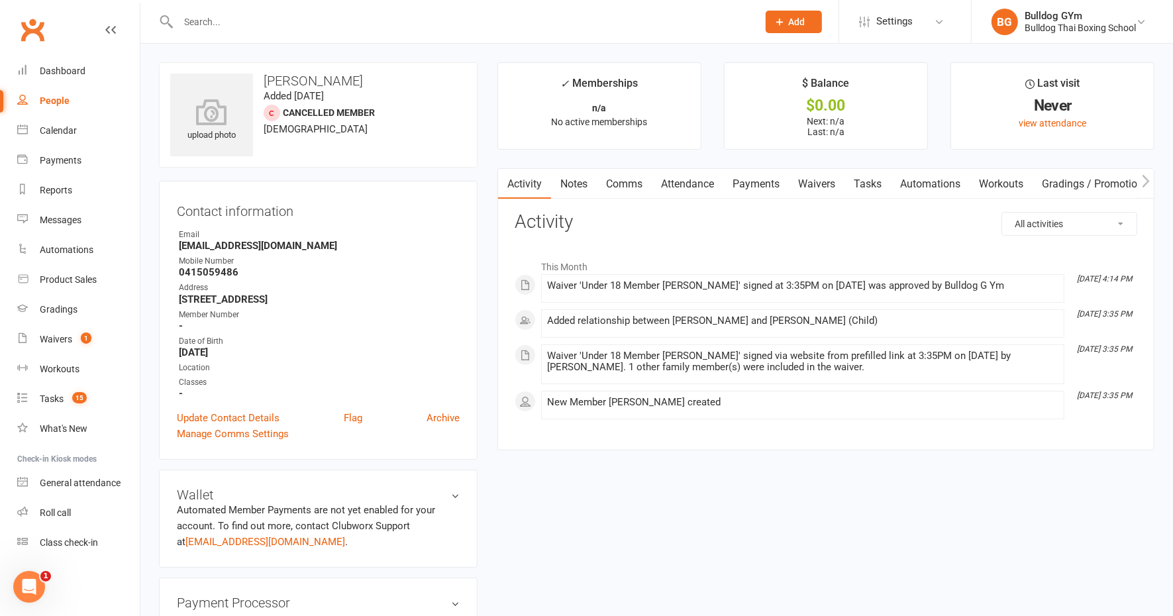
click at [696, 184] on link "Attendance" at bounding box center [688, 184] width 72 height 30
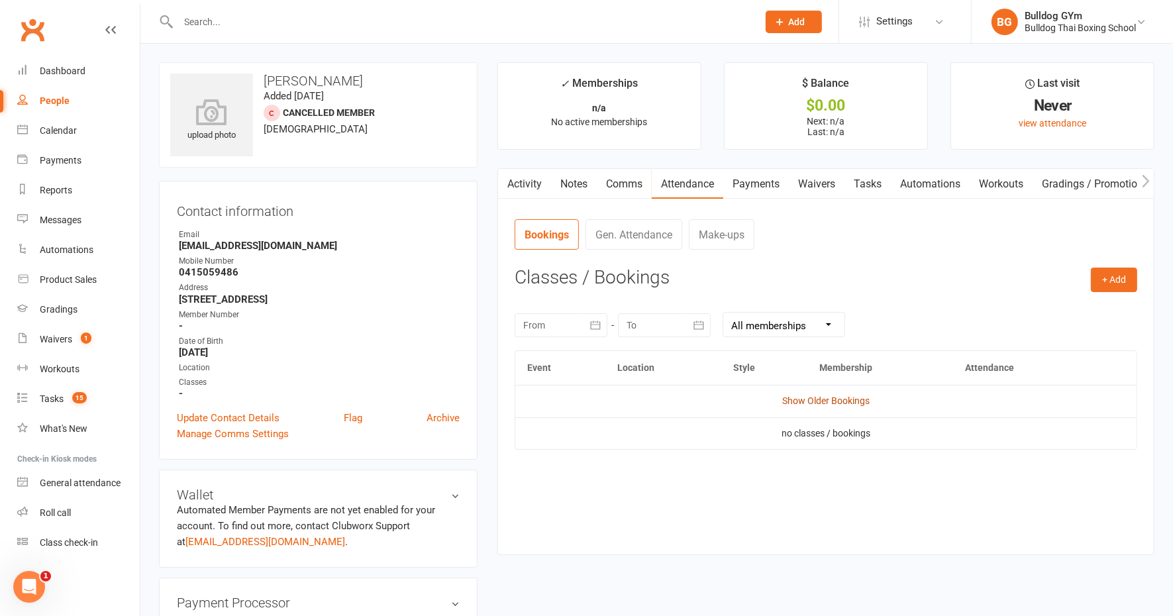
click at [860, 398] on link "Show Older Bookings" at bounding box center [825, 401] width 87 height 11
click at [1115, 278] on button "+ Add" at bounding box center [1114, 280] width 46 height 24
click at [1077, 301] on link "Book Event" at bounding box center [1071, 310] width 131 height 27
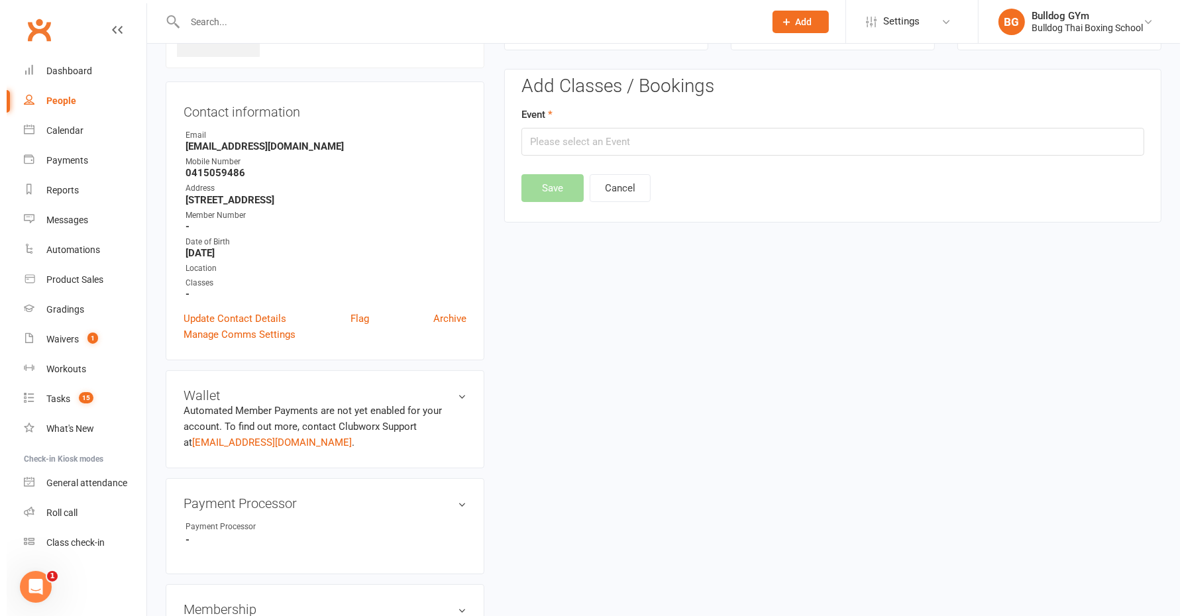
scroll to position [101, 0]
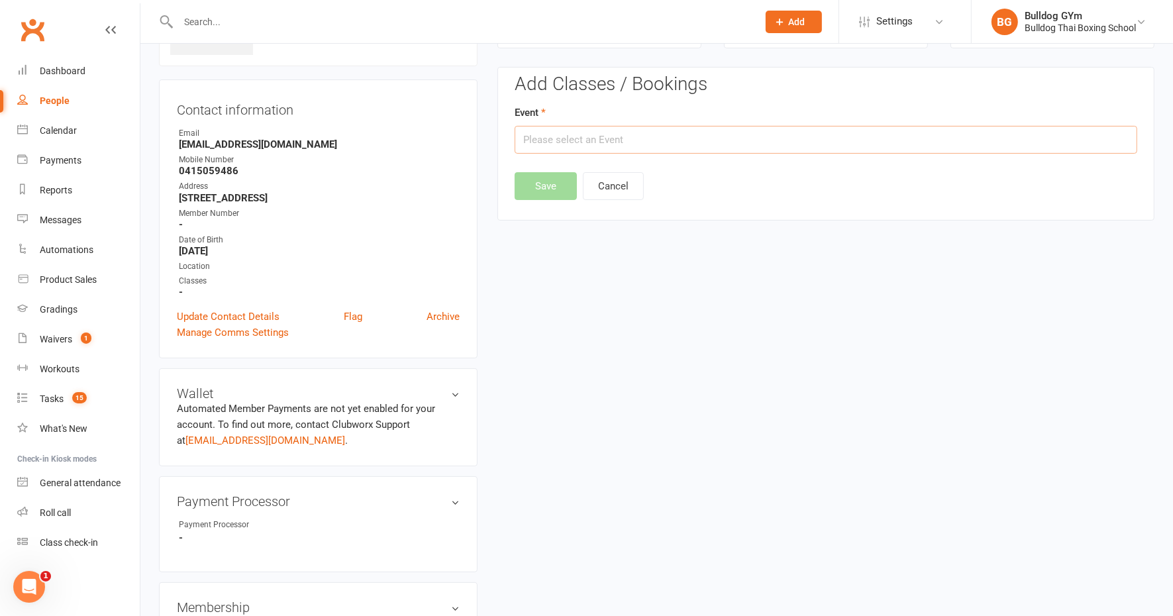
click at [553, 140] on input "text" at bounding box center [826, 140] width 623 height 28
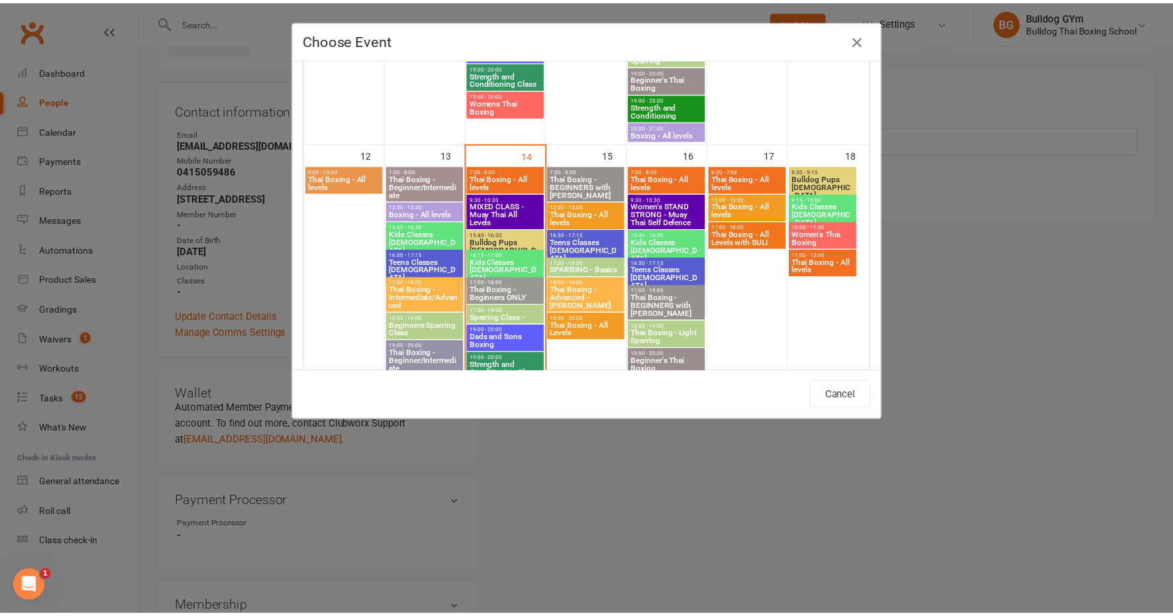
scroll to position [663, 0]
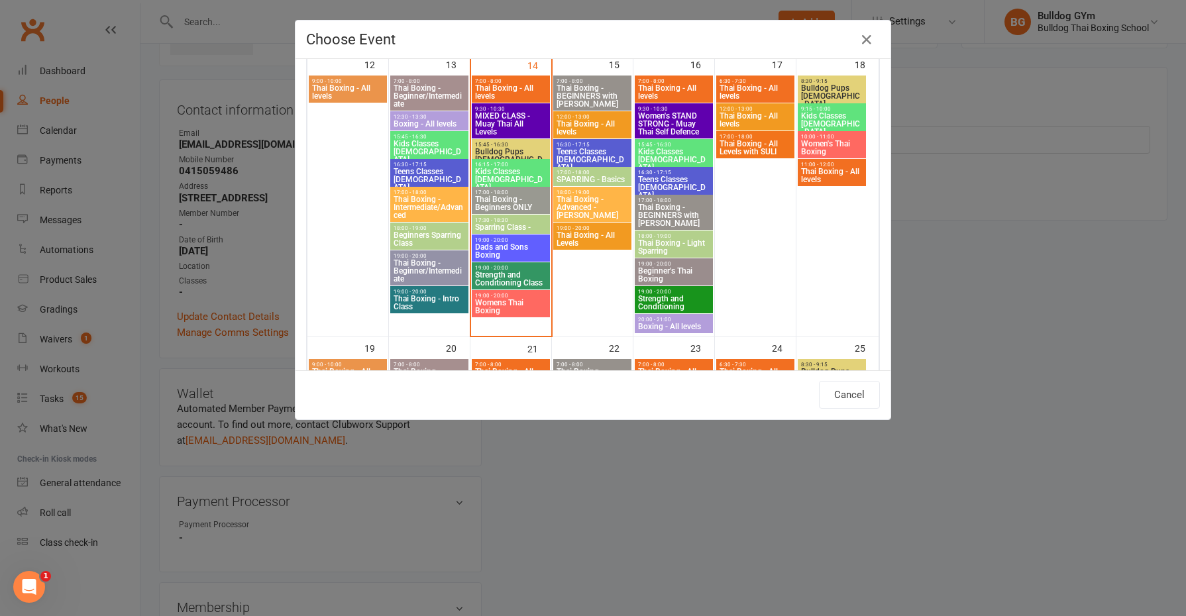
click at [425, 302] on span "Thai Boxing - Intro Class" at bounding box center [429, 303] width 73 height 16
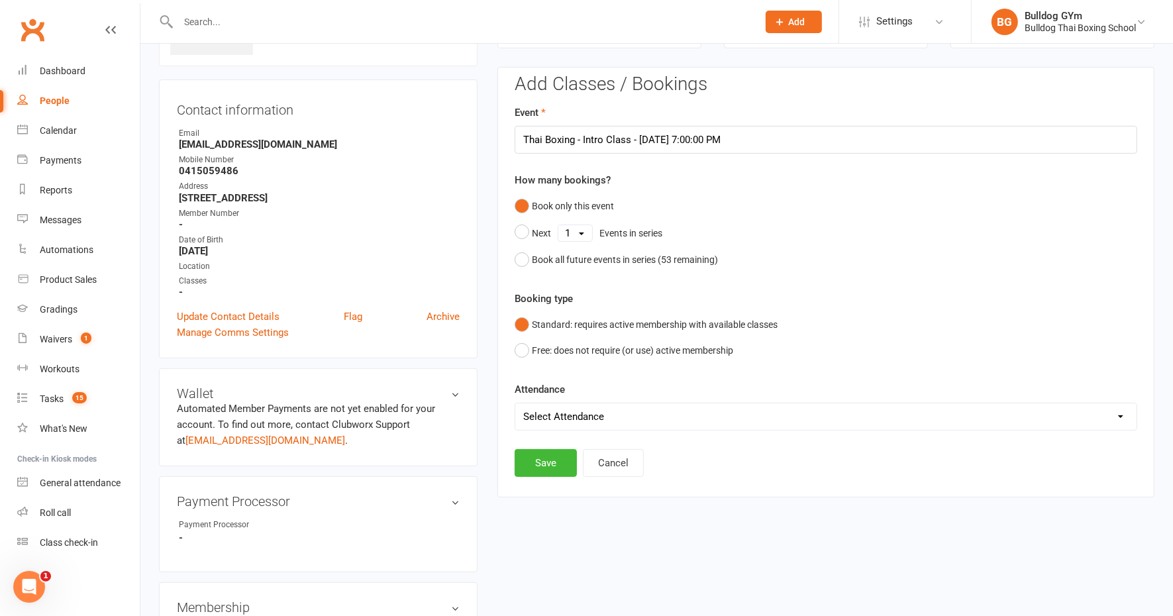
click at [587, 417] on select "Select Attendance Attended Absent" at bounding box center [825, 416] width 621 height 27
click at [515, 403] on select "Select Attendance Attended Absent" at bounding box center [825, 416] width 621 height 27
click at [537, 460] on button "Save" at bounding box center [546, 463] width 62 height 28
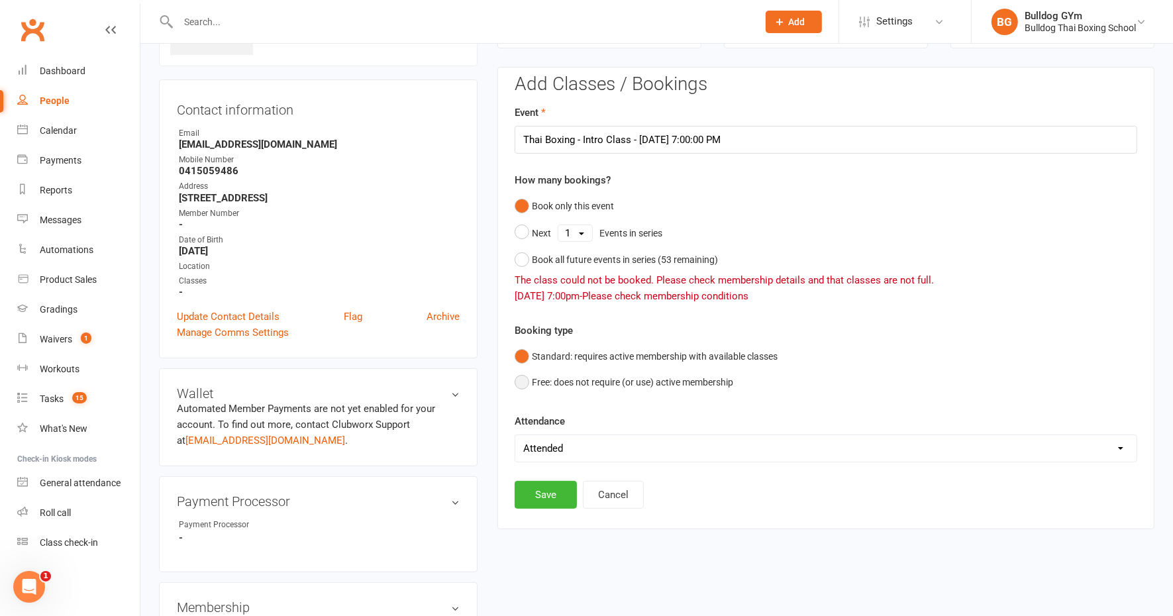
drag, startPoint x: 523, startPoint y: 382, endPoint x: 520, endPoint y: 435, distance: 53.1
click at [523, 382] on button "Free: does not require (or use) active membership" at bounding box center [624, 382] width 219 height 25
click at [530, 491] on button "Save" at bounding box center [546, 495] width 62 height 28
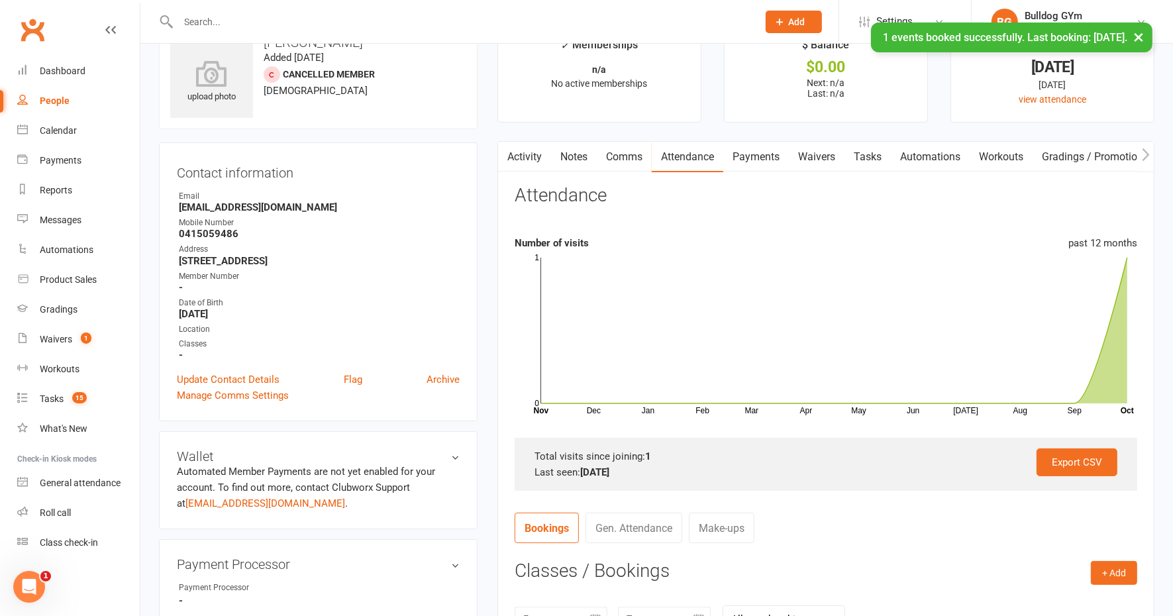
scroll to position [0, 0]
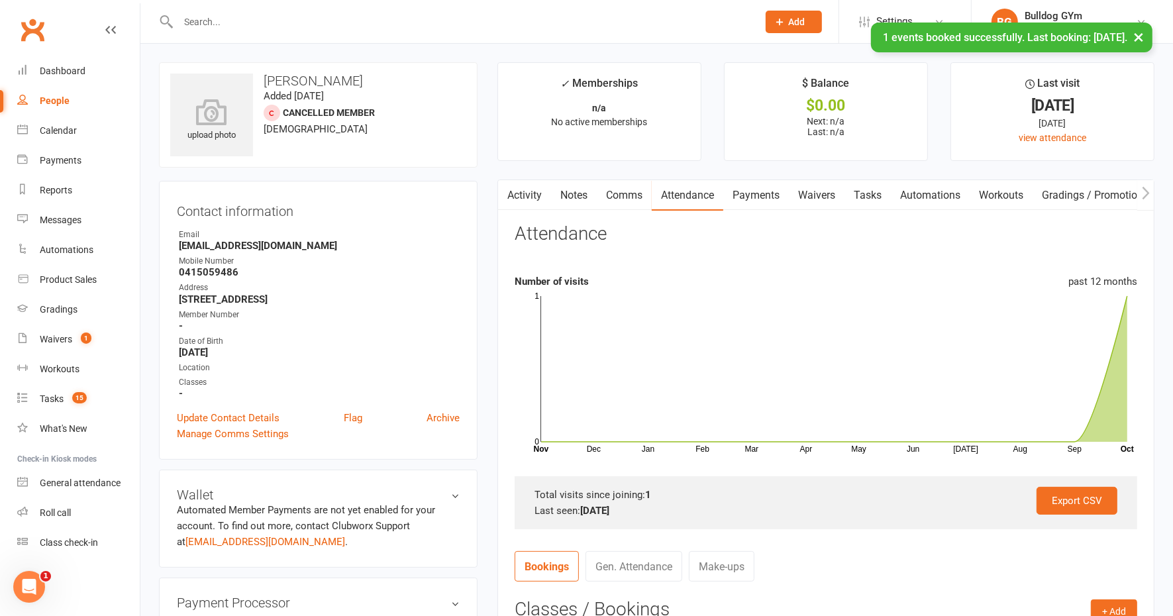
click at [525, 193] on link "Activity" at bounding box center [524, 195] width 53 height 30
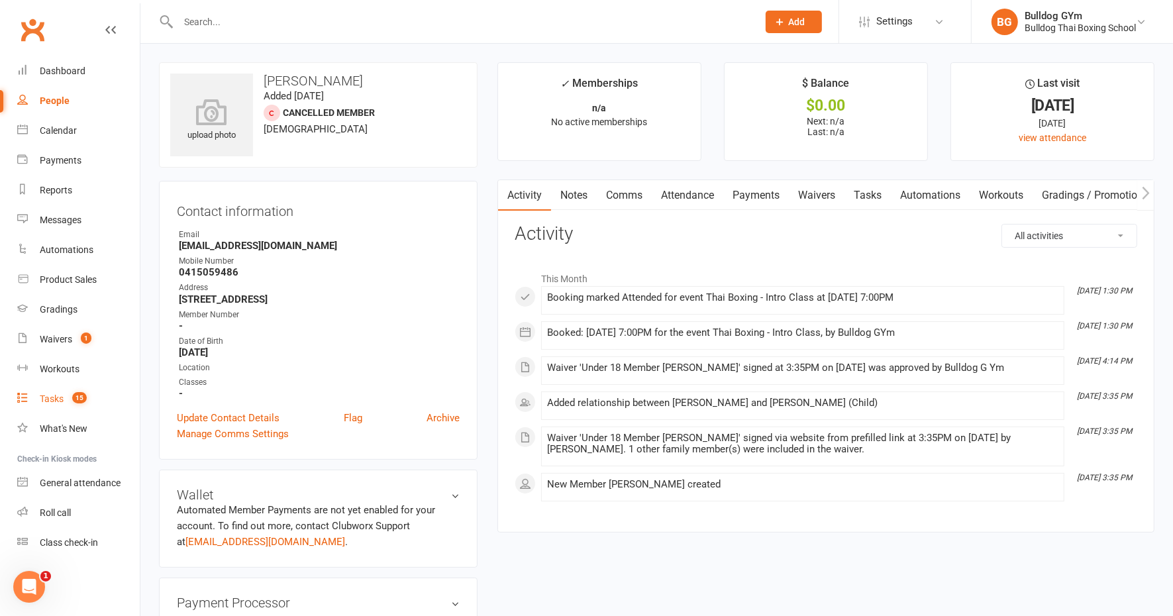
click at [47, 395] on div "Tasks" at bounding box center [52, 399] width 24 height 11
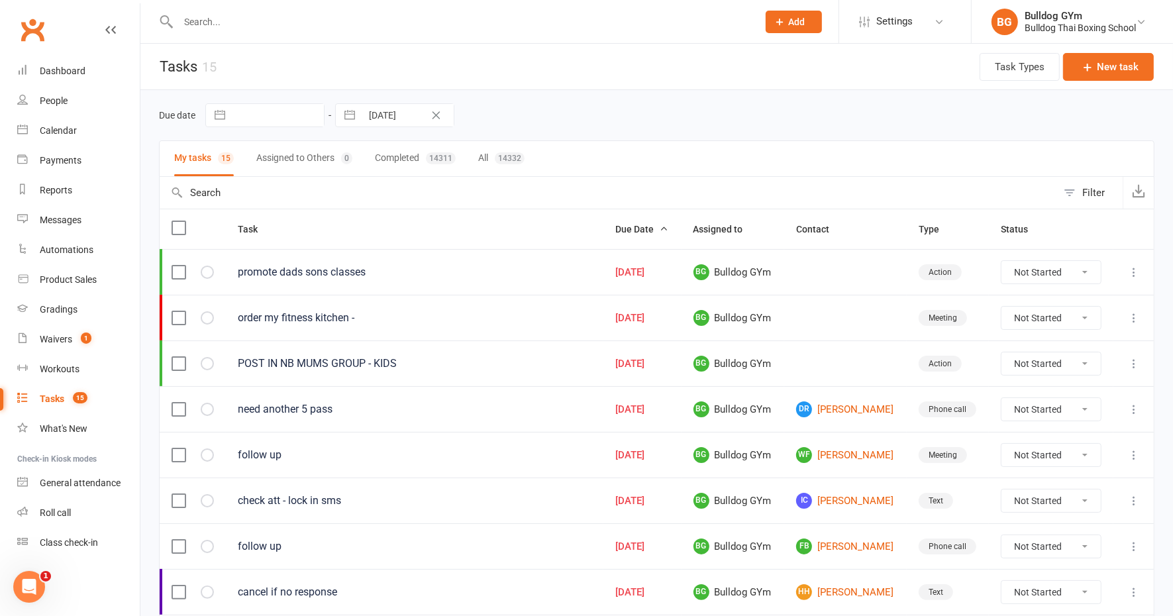
scroll to position [166, 0]
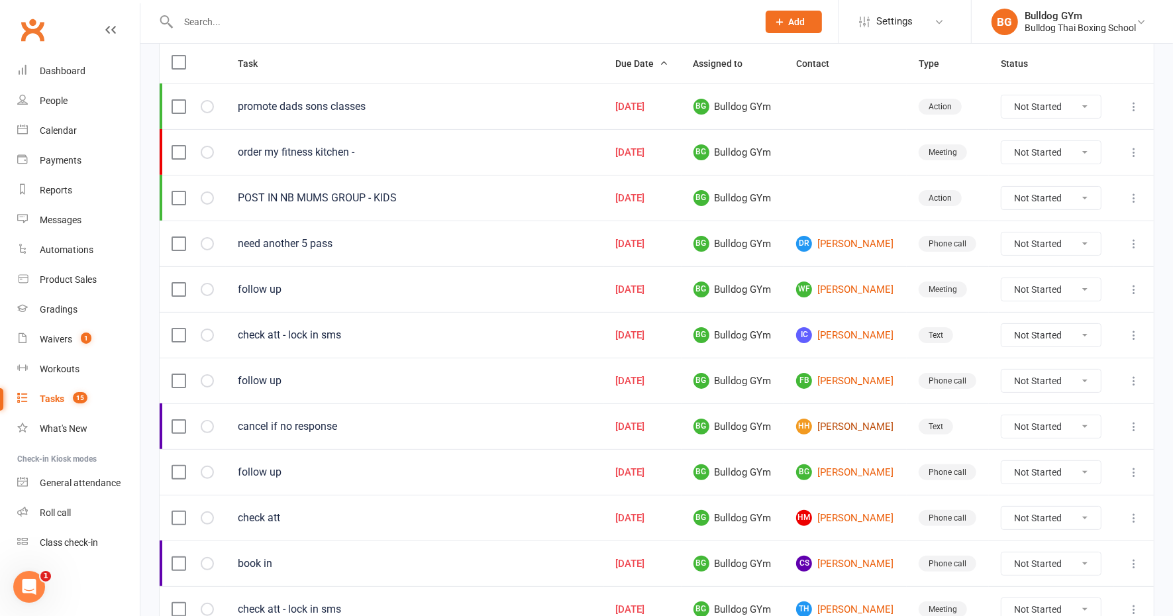
click at [849, 419] on link "HH [PERSON_NAME]" at bounding box center [845, 427] width 99 height 16
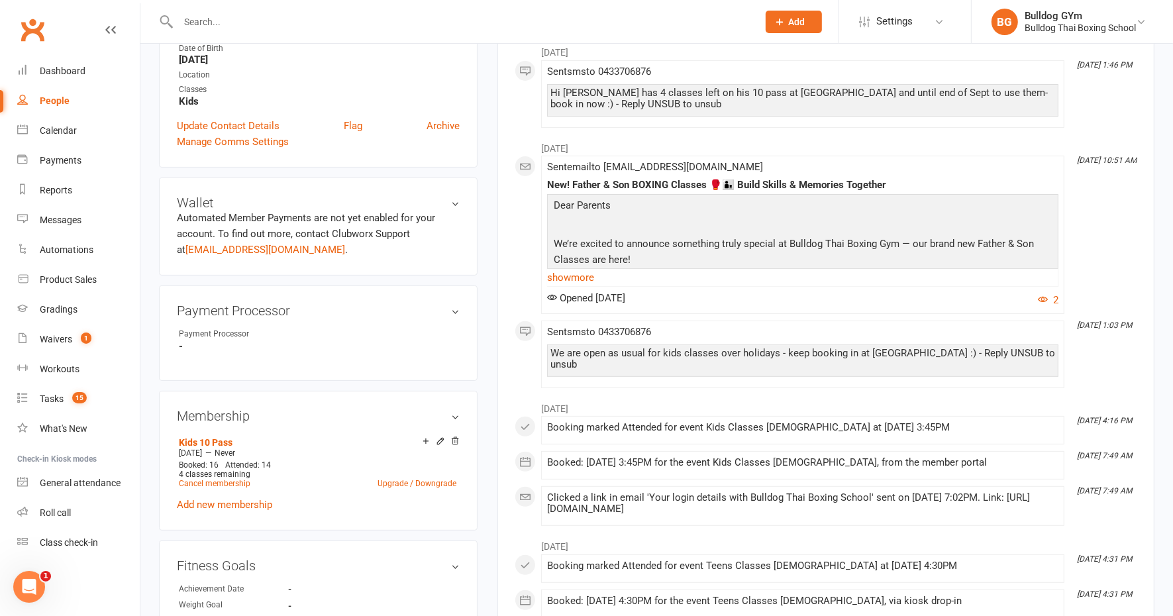
scroll to position [331, 0]
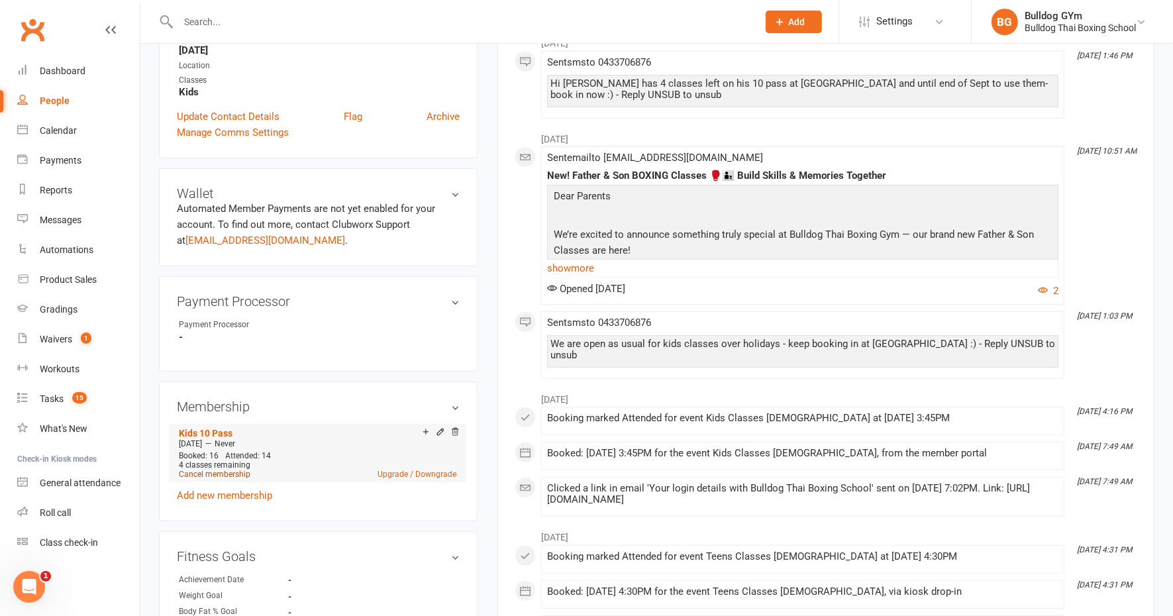
click at [214, 479] on link "Cancel membership" at bounding box center [215, 474] width 72 height 9
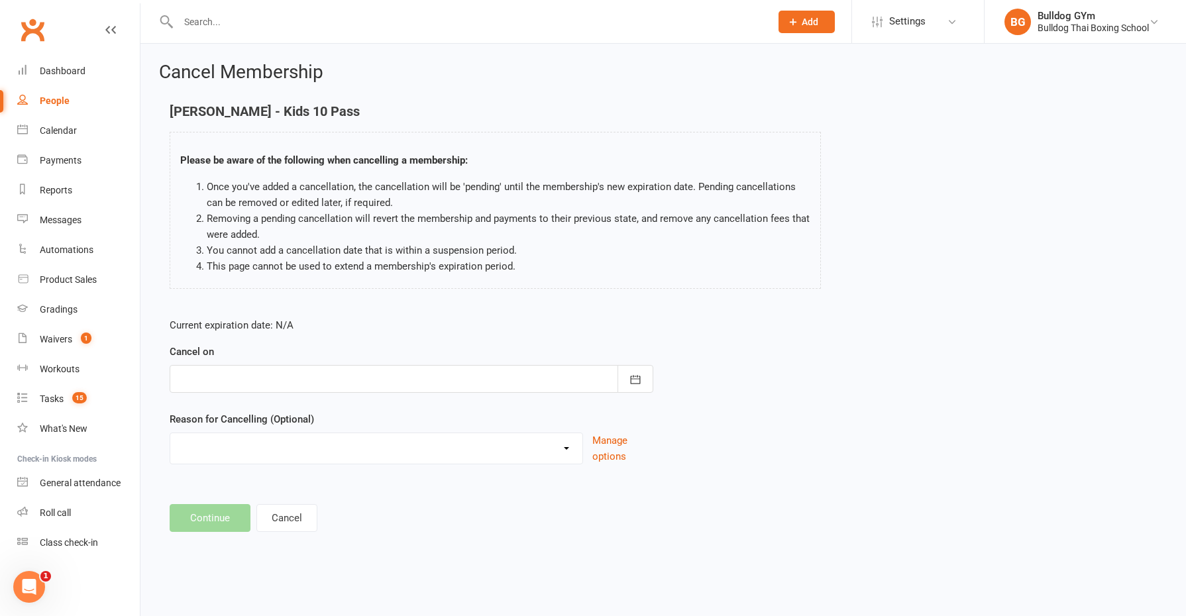
click at [271, 384] on div at bounding box center [412, 379] width 484 height 28
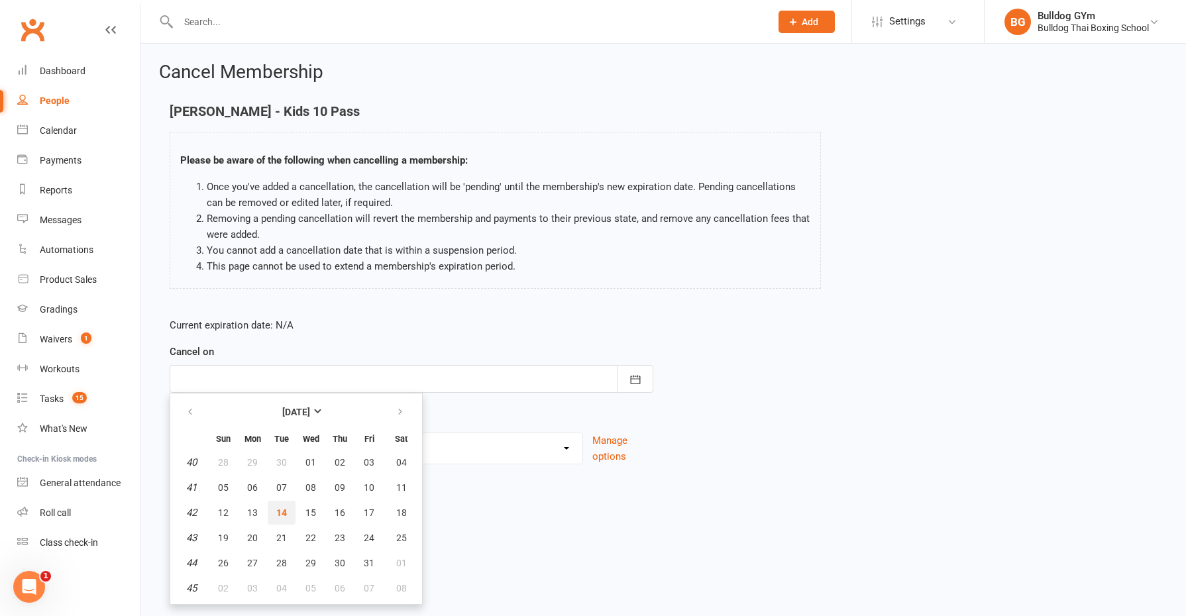
click at [284, 507] on span "14" at bounding box center [281, 512] width 11 height 11
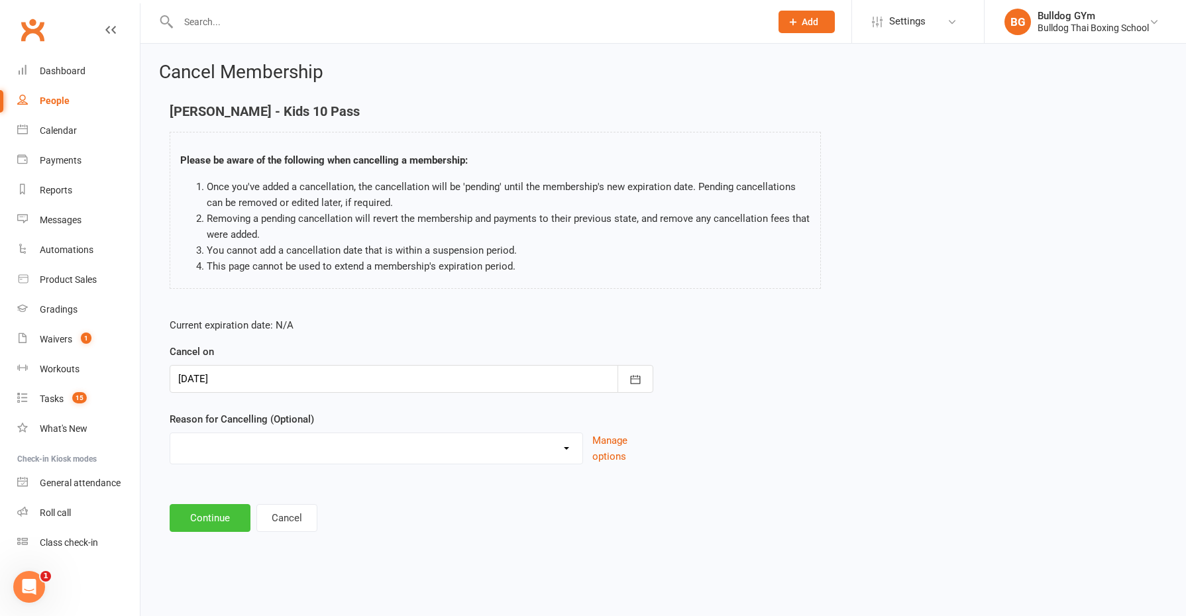
click at [207, 510] on button "Continue" at bounding box center [210, 518] width 81 height 28
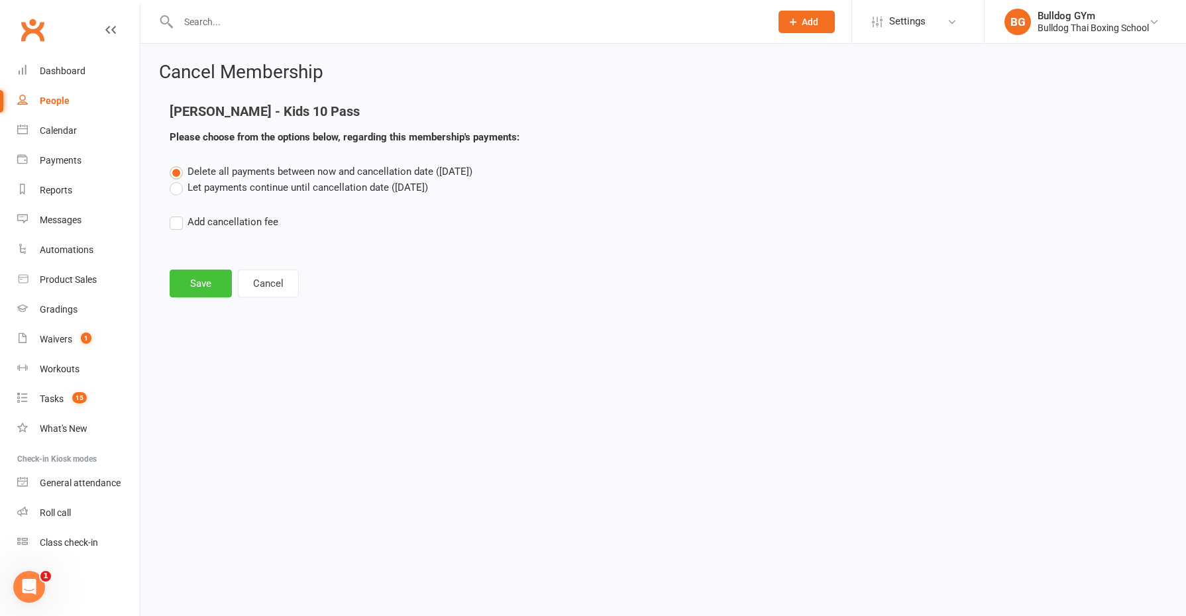
click at [209, 282] on button "Save" at bounding box center [201, 284] width 62 height 28
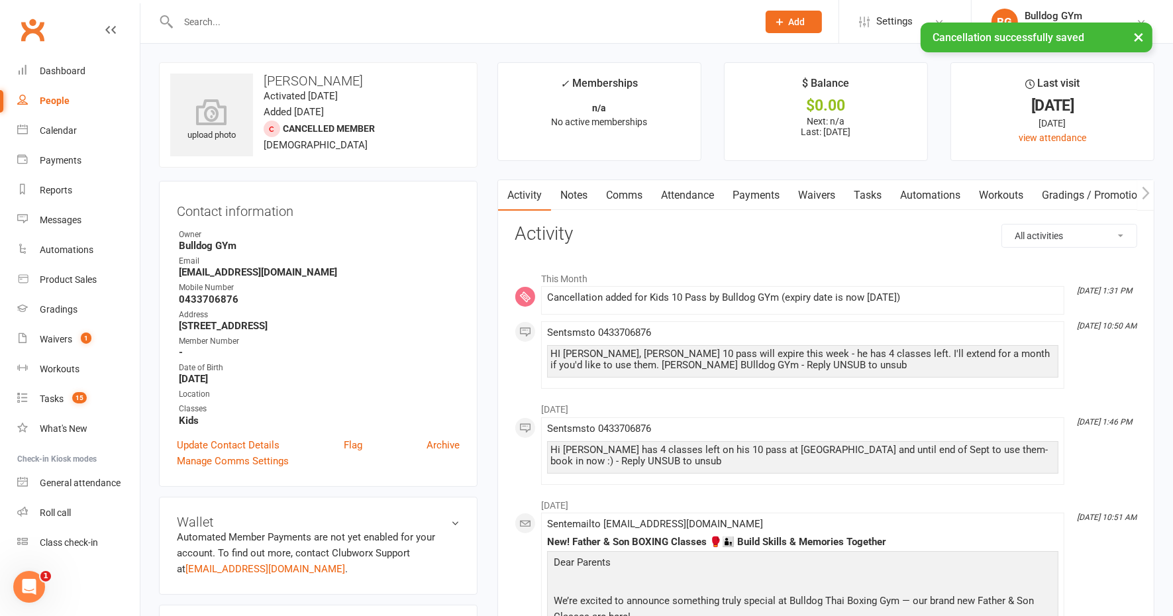
click at [875, 193] on link "Tasks" at bounding box center [868, 195] width 46 height 30
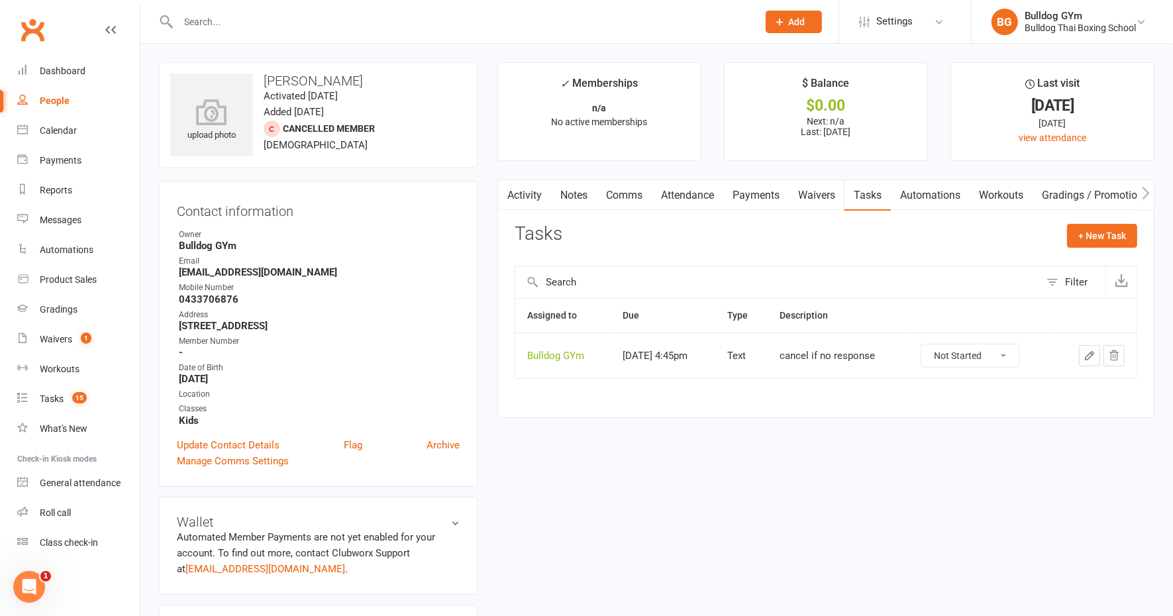
drag, startPoint x: 998, startPoint y: 351, endPoint x: 991, endPoint y: 367, distance: 17.2
click at [998, 351] on select "Not Started In Progress Waiting Complete" at bounding box center [971, 356] width 98 height 23
click at [931, 345] on select "Not Started In Progress Waiting Complete" at bounding box center [971, 356] width 98 height 23
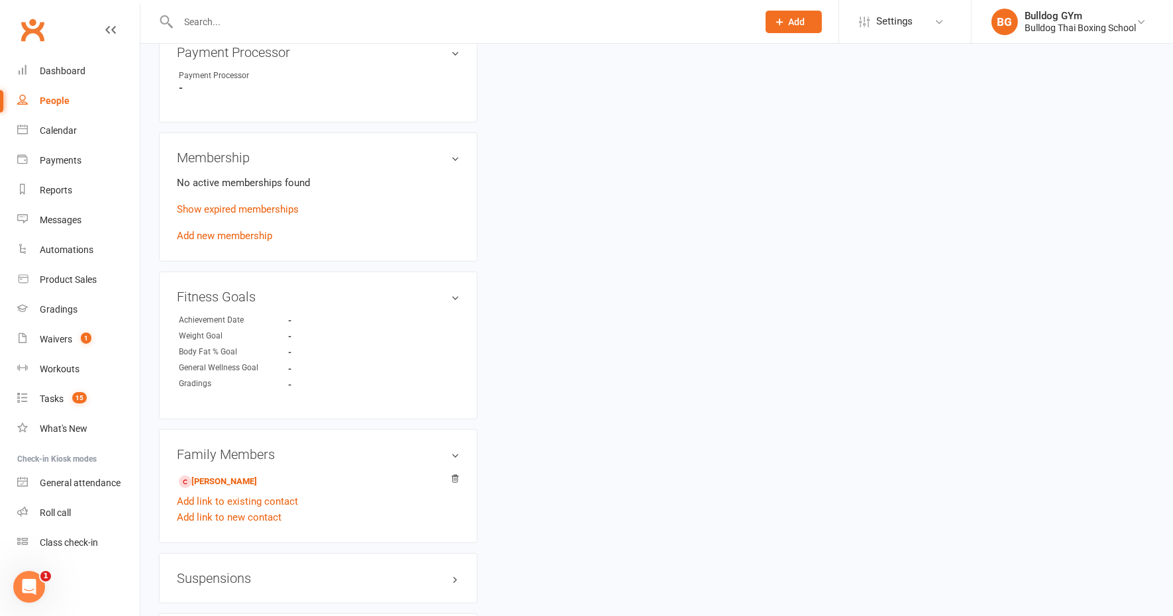
scroll to position [580, 0]
click at [257, 487] on link "[PERSON_NAME]" at bounding box center [218, 480] width 78 height 14
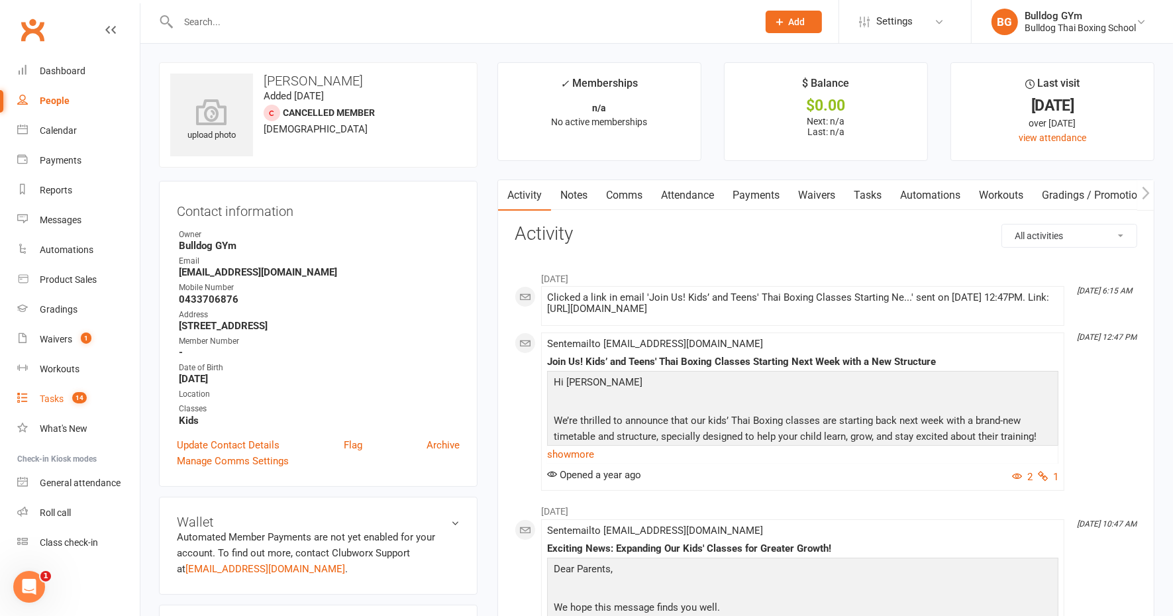
click at [53, 395] on div "Tasks" at bounding box center [52, 399] width 24 height 11
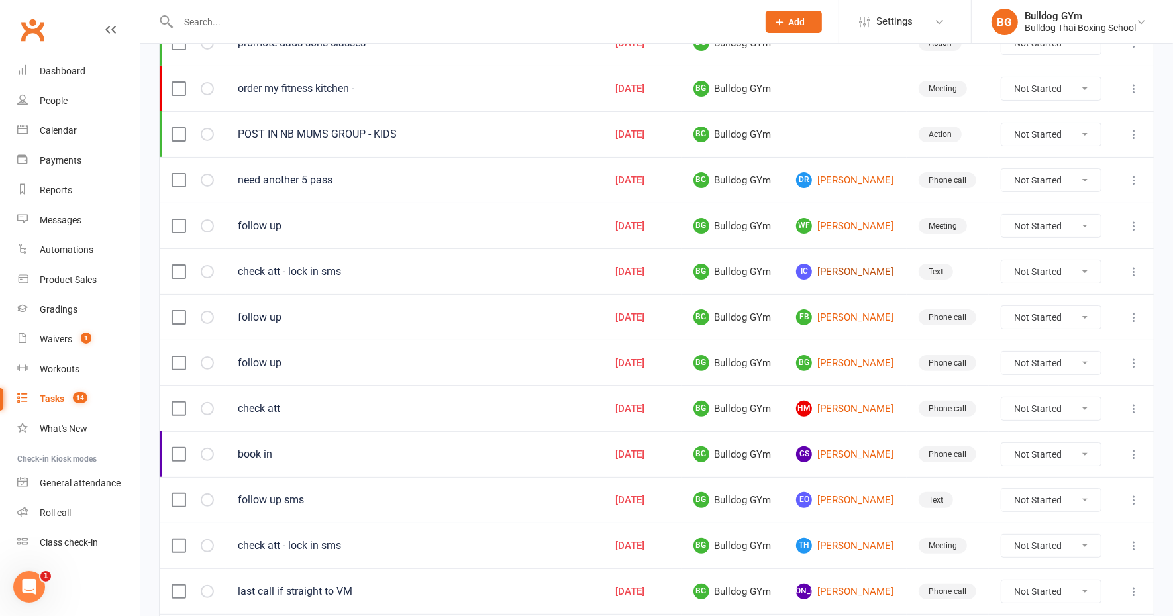
scroll to position [248, 0]
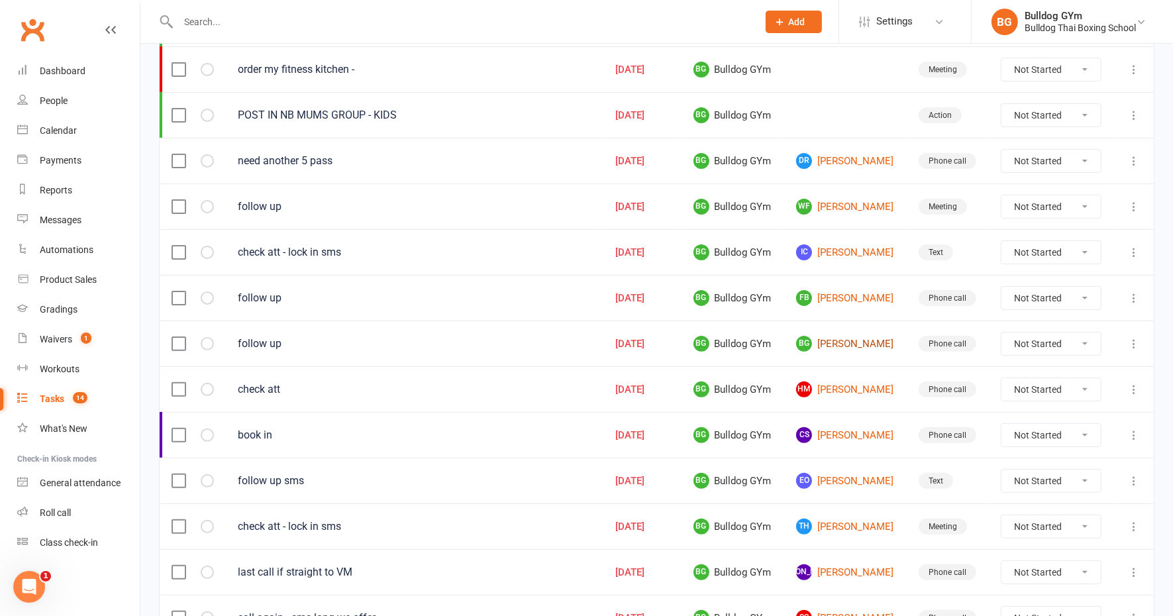
click at [839, 337] on link "BG [PERSON_NAME]" at bounding box center [845, 344] width 99 height 16
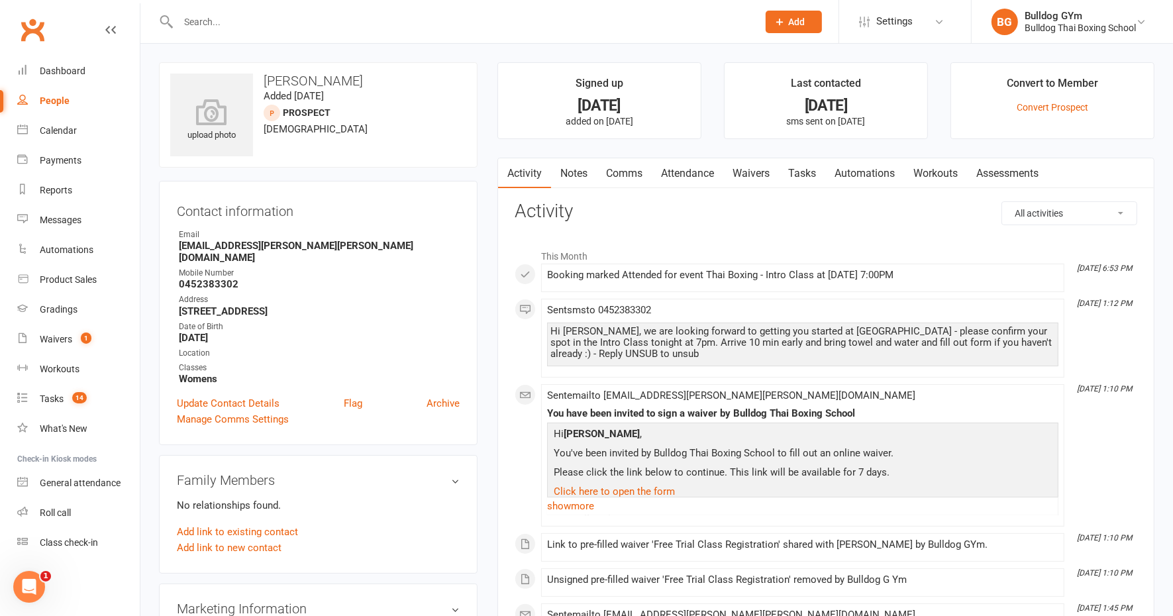
click at [582, 168] on link "Notes" at bounding box center [574, 173] width 46 height 30
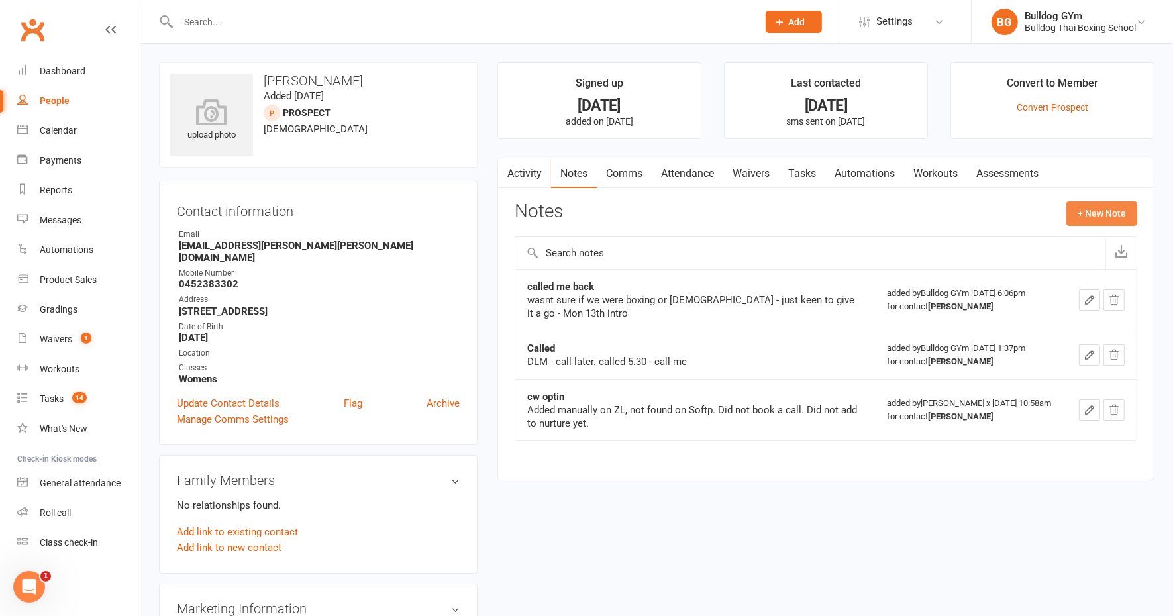
click at [1099, 217] on button "+ New Note" at bounding box center [1102, 213] width 71 height 24
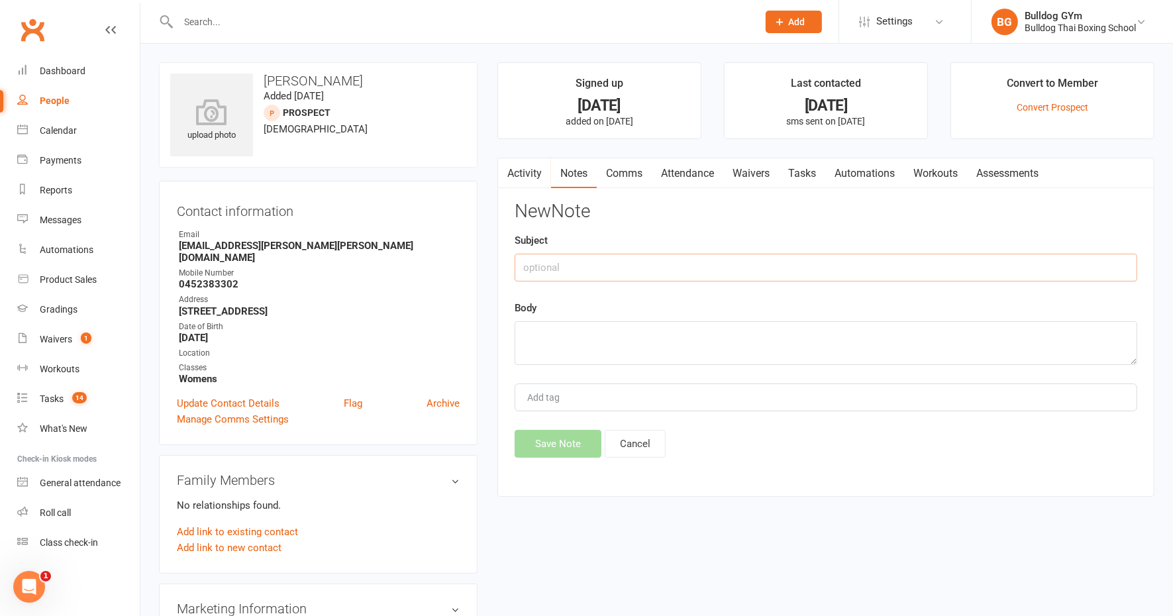
click at [573, 274] on input "text" at bounding box center [826, 268] width 623 height 28
click at [558, 335] on textarea at bounding box center [826, 343] width 623 height 44
click at [551, 441] on button "Save Note" at bounding box center [558, 444] width 87 height 28
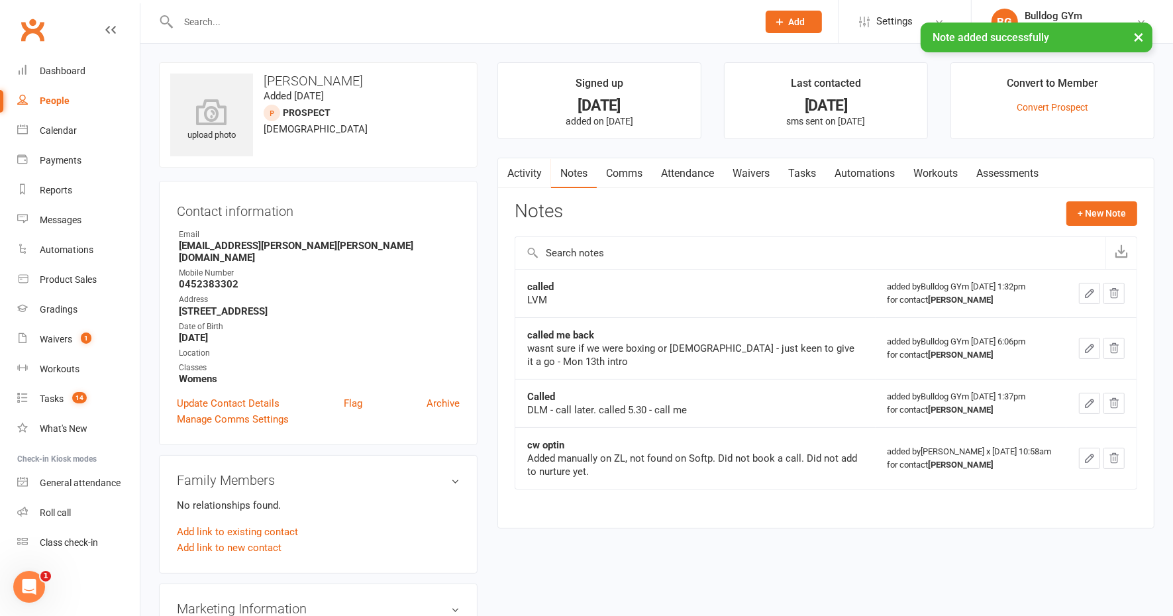
click at [816, 176] on link "Tasks" at bounding box center [802, 173] width 46 height 30
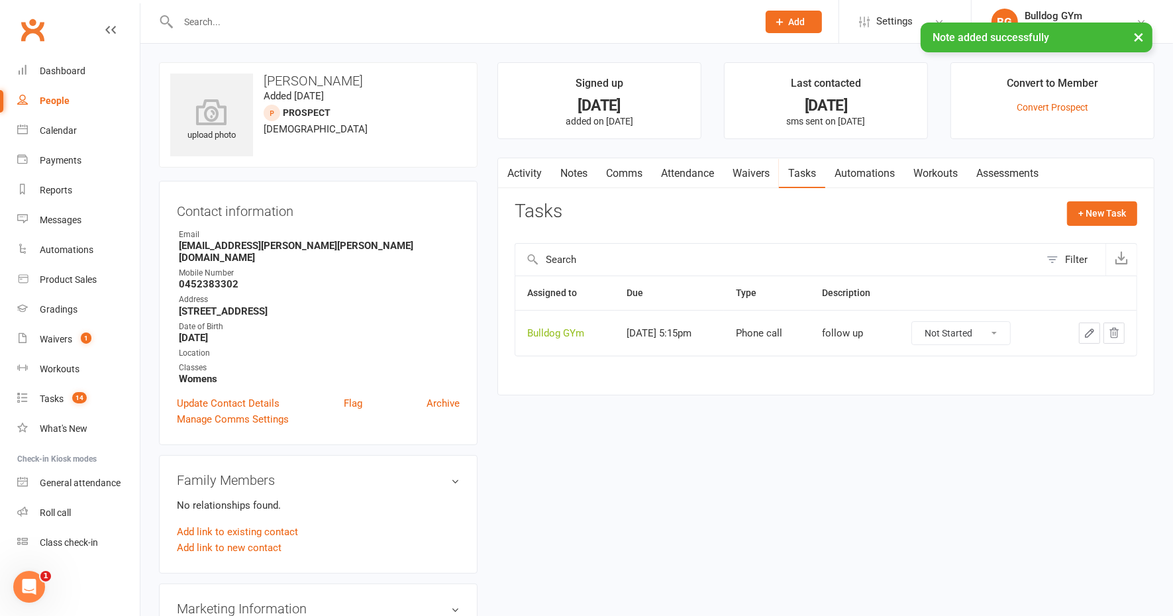
click at [1090, 331] on icon "button" at bounding box center [1090, 333] width 12 height 12
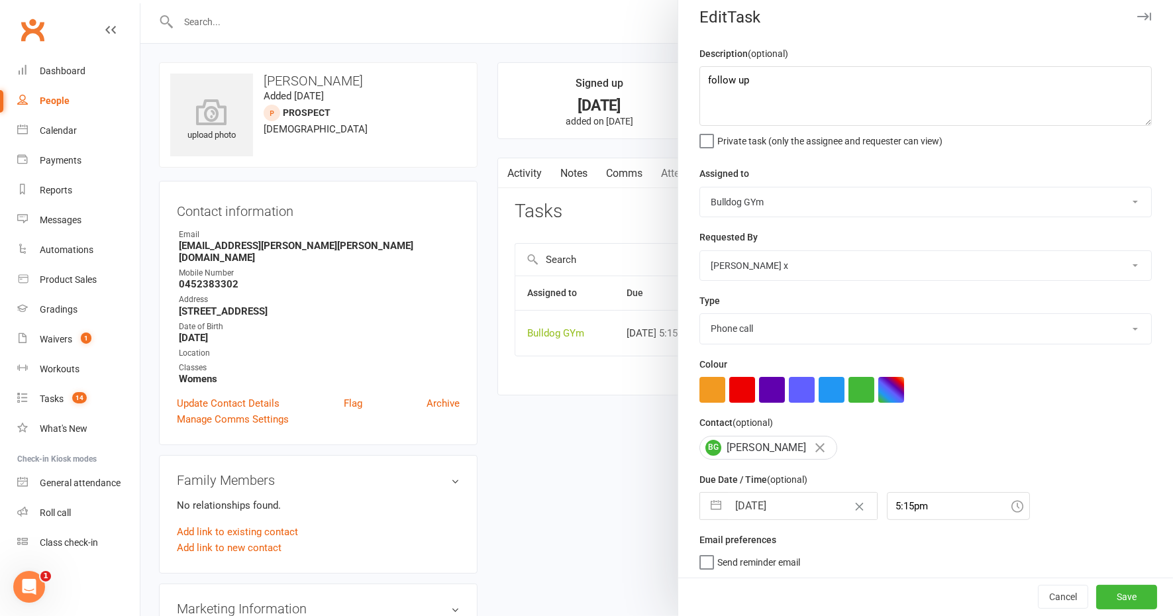
click at [795, 498] on input "[DATE]" at bounding box center [802, 506] width 149 height 27
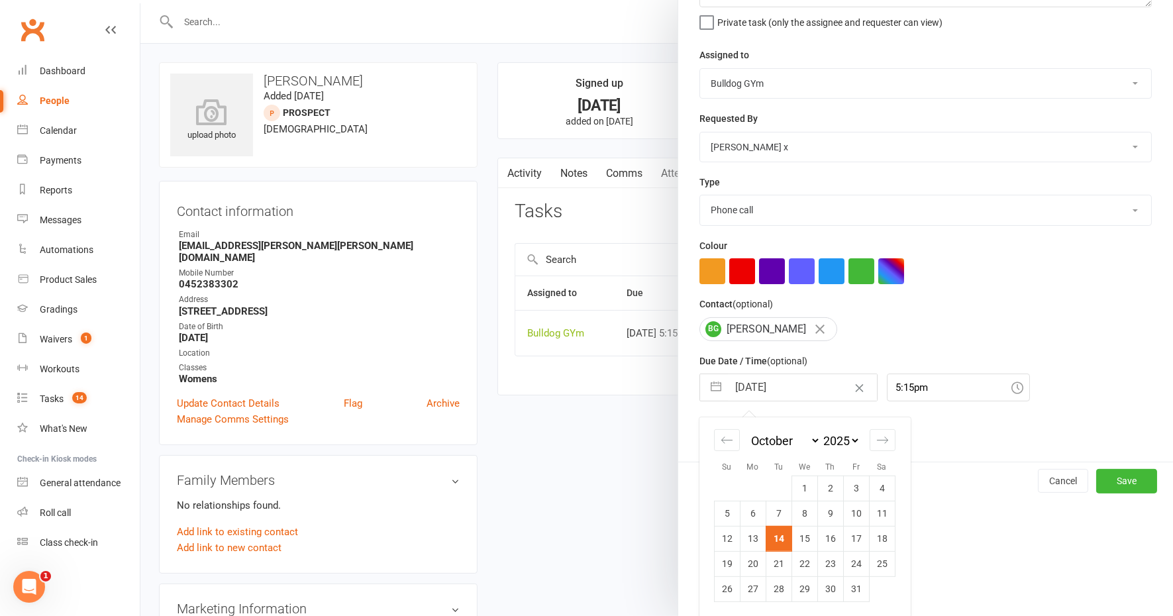
click at [799, 537] on td "15" at bounding box center [805, 538] width 26 height 25
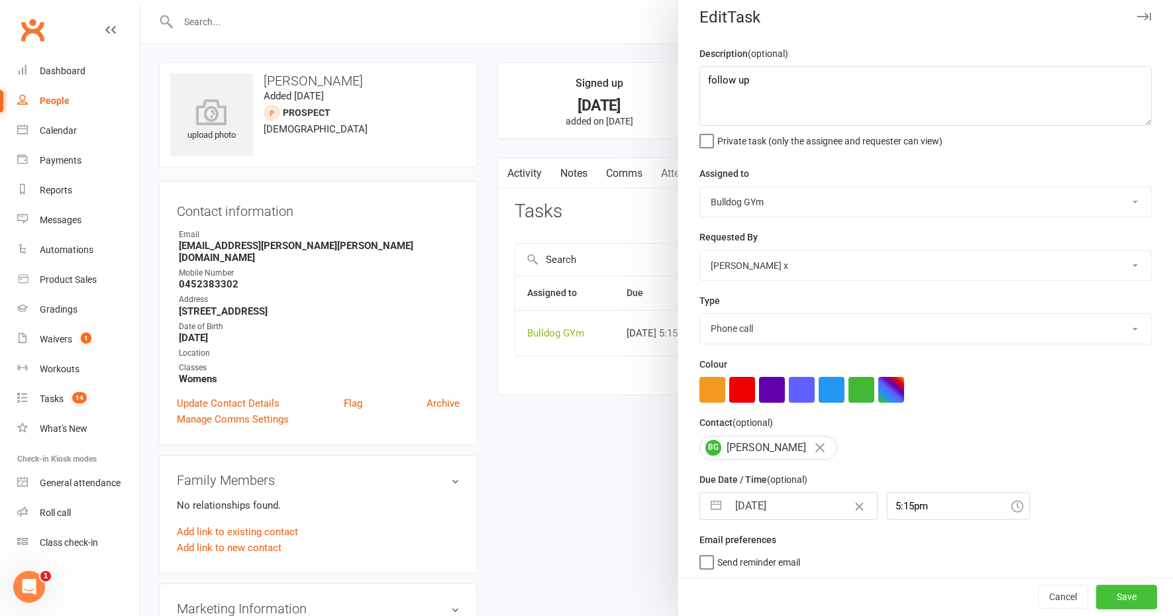
click at [1096, 598] on button "Save" at bounding box center [1126, 598] width 61 height 24
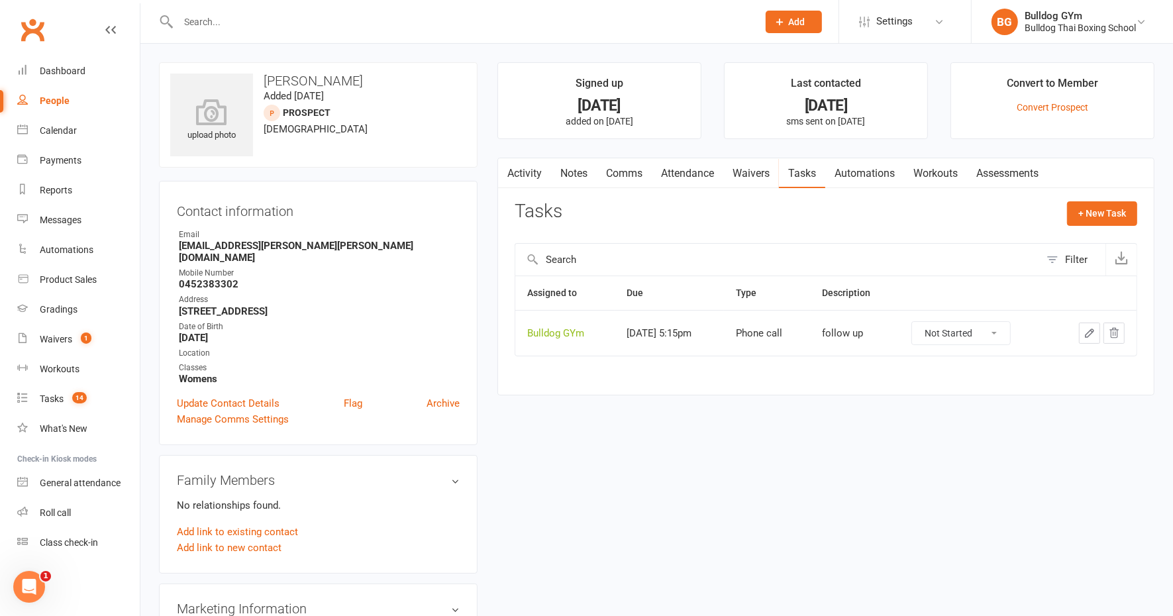
click at [576, 172] on link "Notes" at bounding box center [574, 173] width 46 height 30
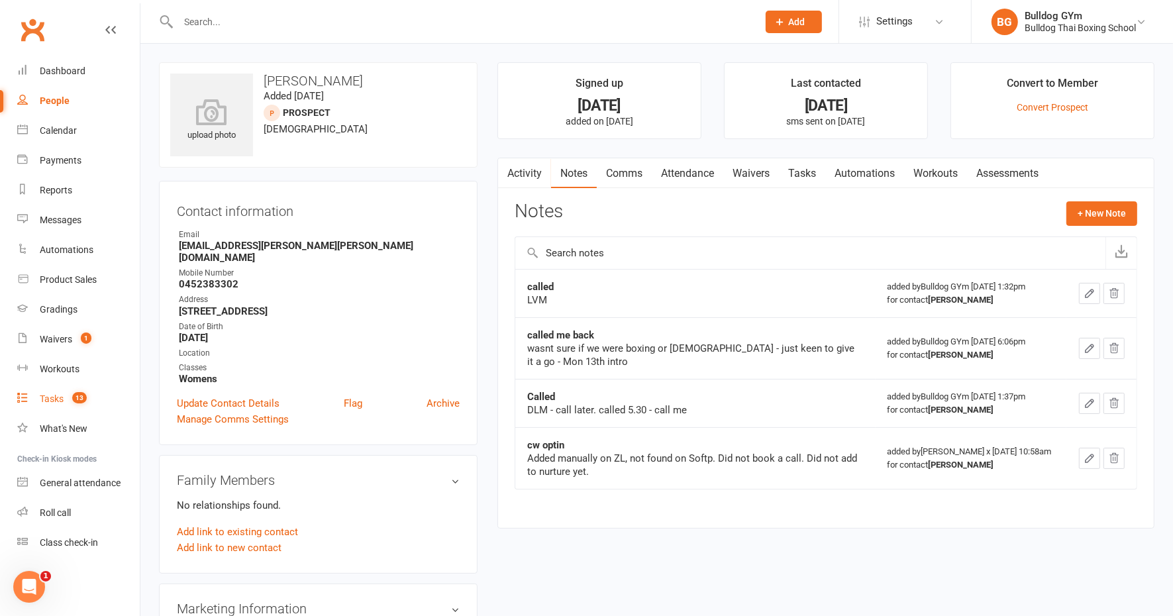
click at [49, 395] on div "Tasks" at bounding box center [52, 399] width 24 height 11
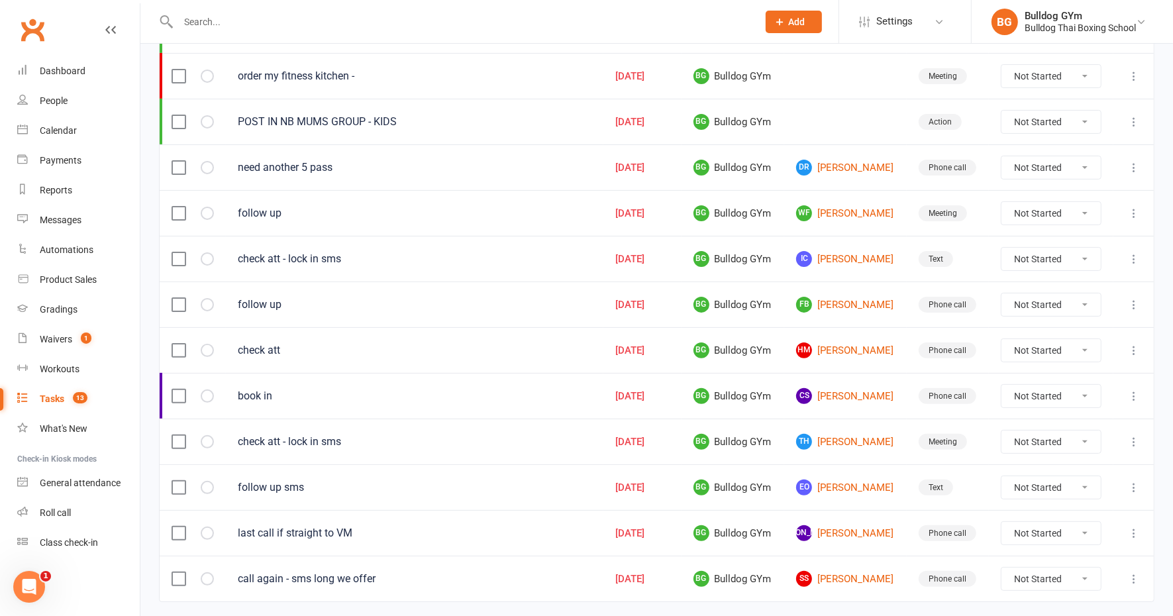
scroll to position [248, 0]
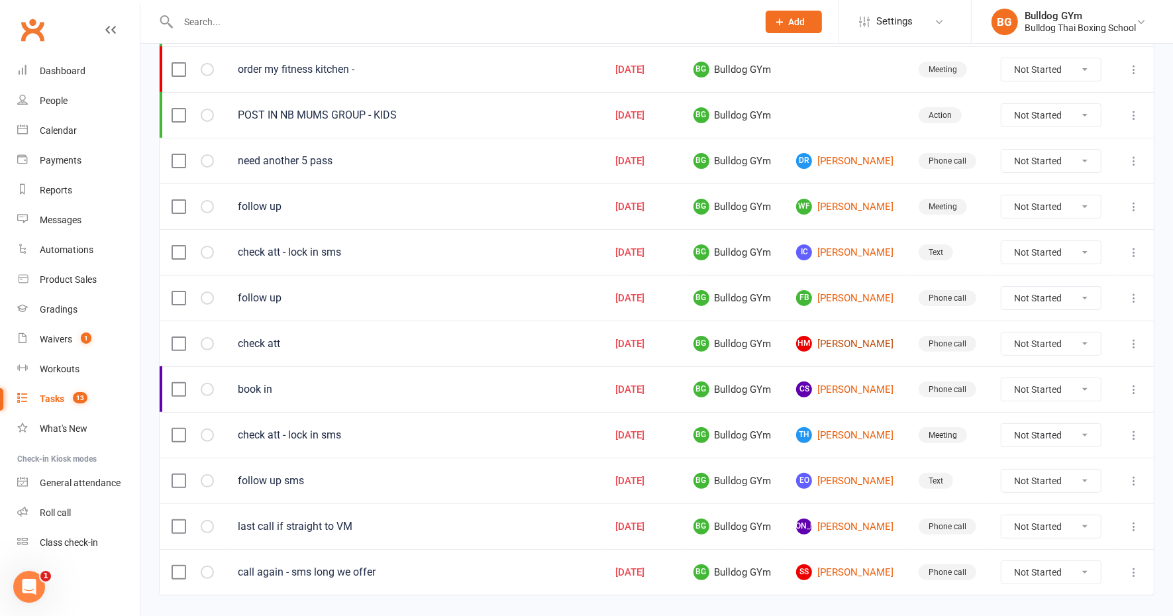
click at [848, 339] on link "HM [PERSON_NAME]" at bounding box center [845, 344] width 99 height 16
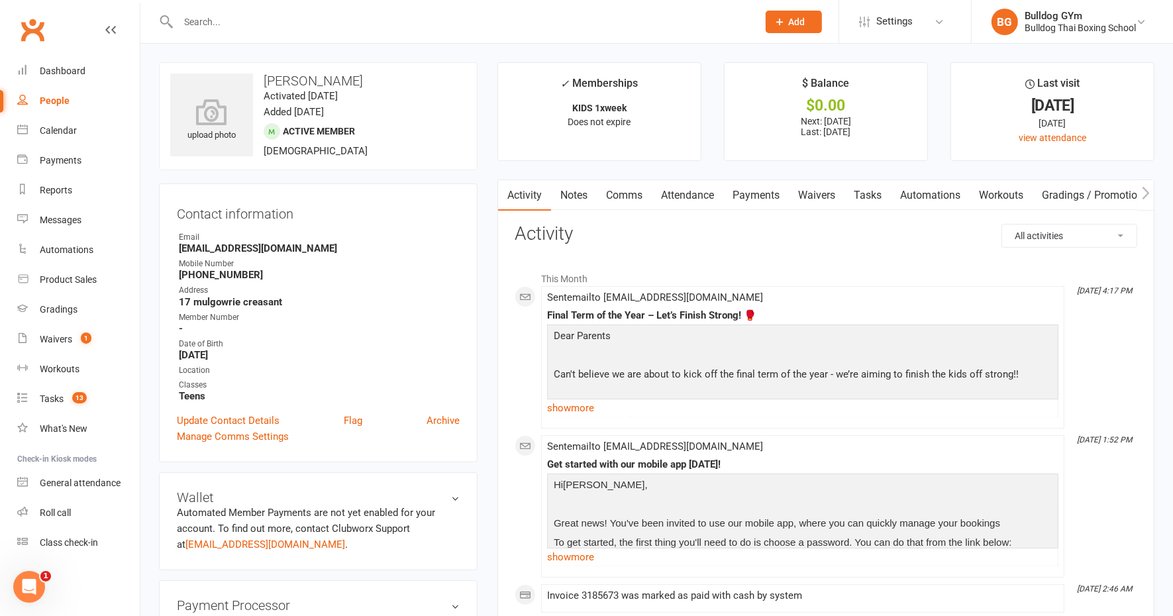
click at [625, 195] on link "Comms" at bounding box center [624, 195] width 55 height 30
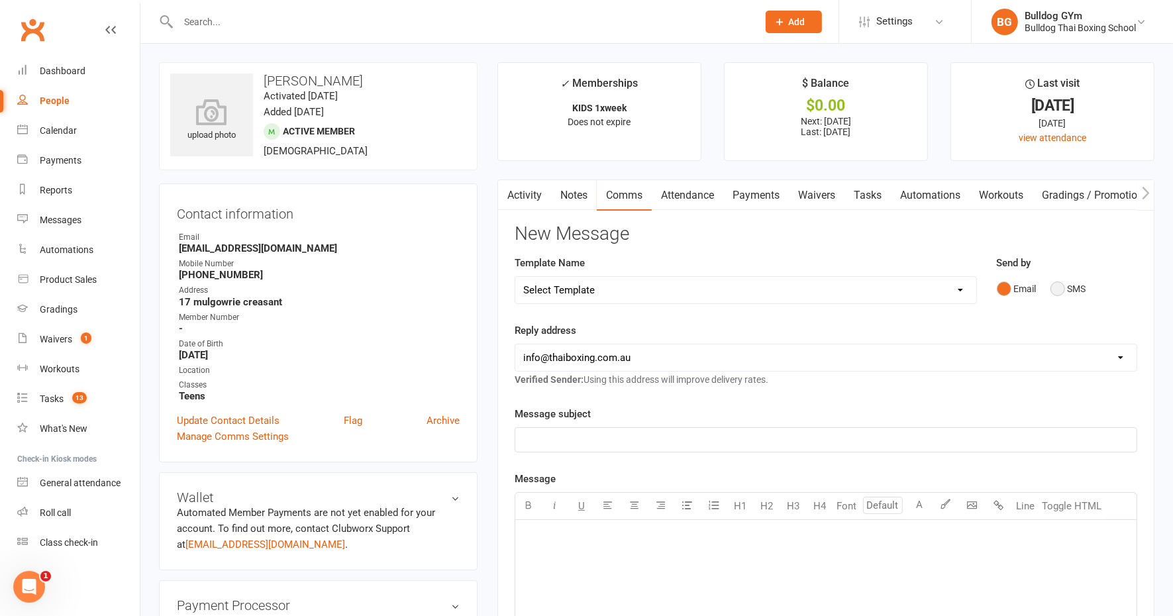
click at [1060, 282] on button "SMS" at bounding box center [1069, 288] width 36 height 25
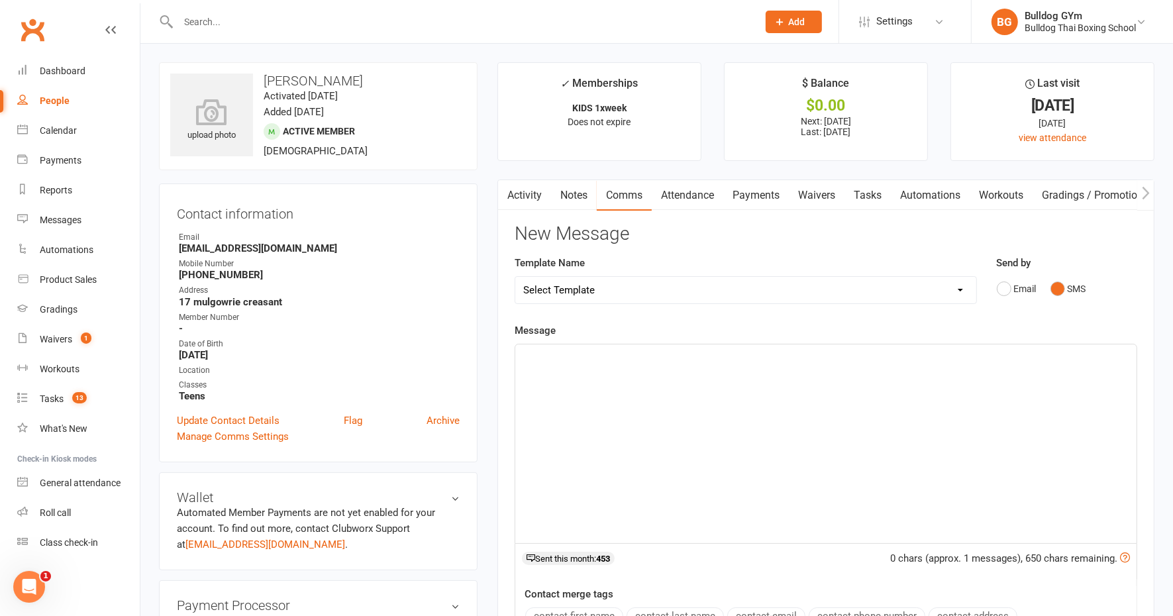
click at [580, 368] on div "﻿" at bounding box center [825, 444] width 621 height 199
click at [580, 285] on select "Select Template [Email] Price Increase 28 Day Kick starter [SMS] 10 Pass Check …" at bounding box center [745, 290] width 461 height 27
click at [515, 277] on select "Select Template [Email] Price Increase 28 Day Kick starter [SMS] 10 Pass Check …" at bounding box center [745, 290] width 461 height 27
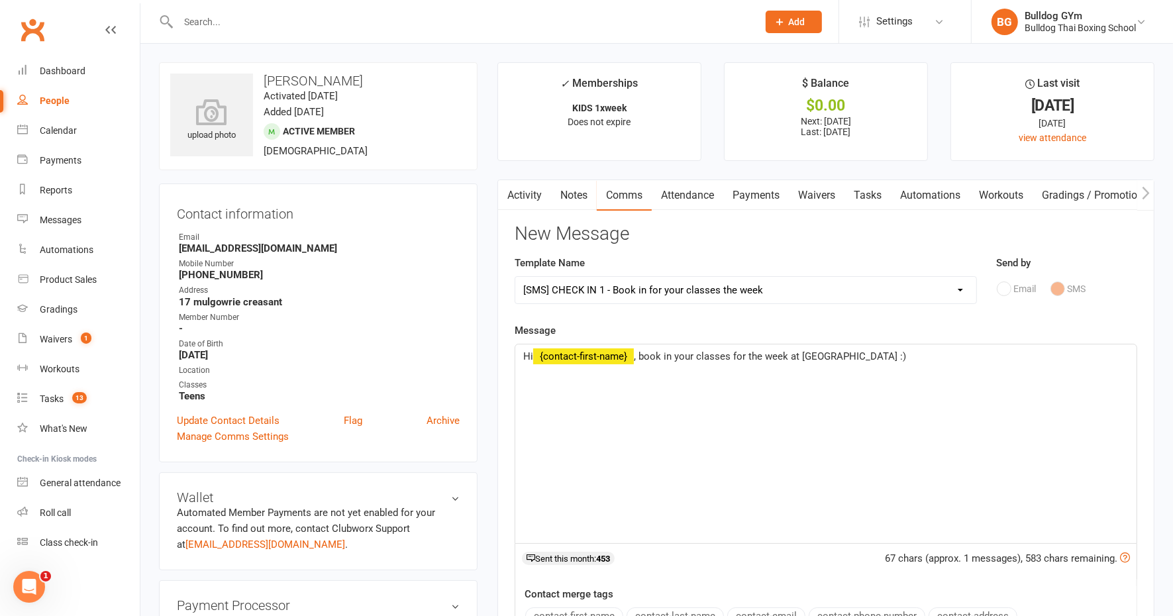
click at [732, 351] on span ", book in your classes for the week at [GEOGRAPHIC_DATA] :)" at bounding box center [770, 356] width 272 height 12
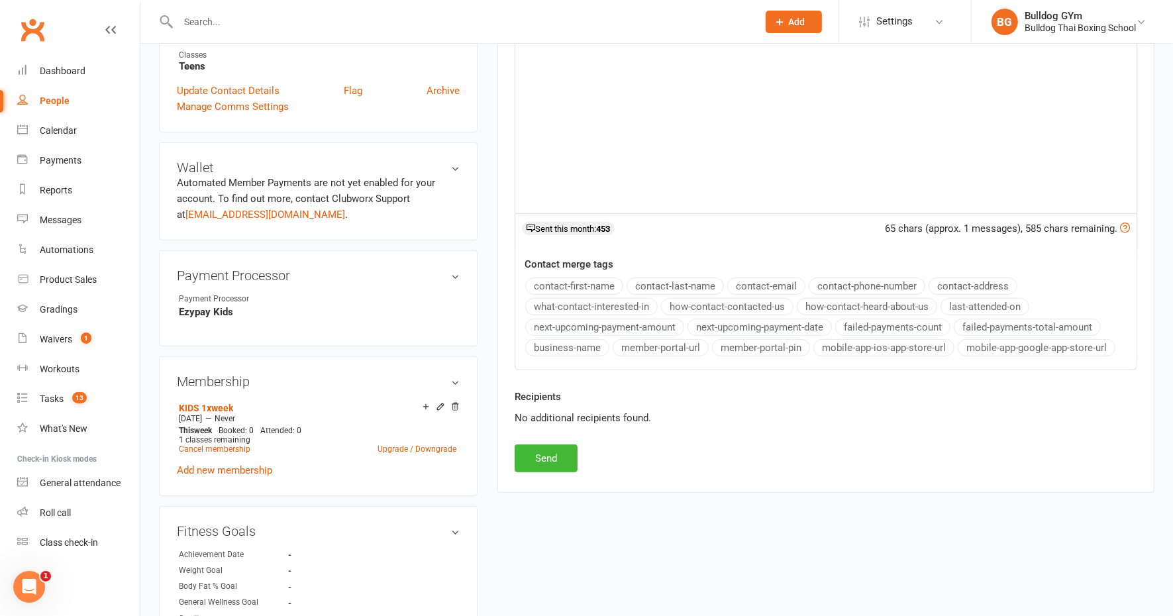
scroll to position [331, 0]
click at [532, 451] on button "Send" at bounding box center [546, 457] width 63 height 28
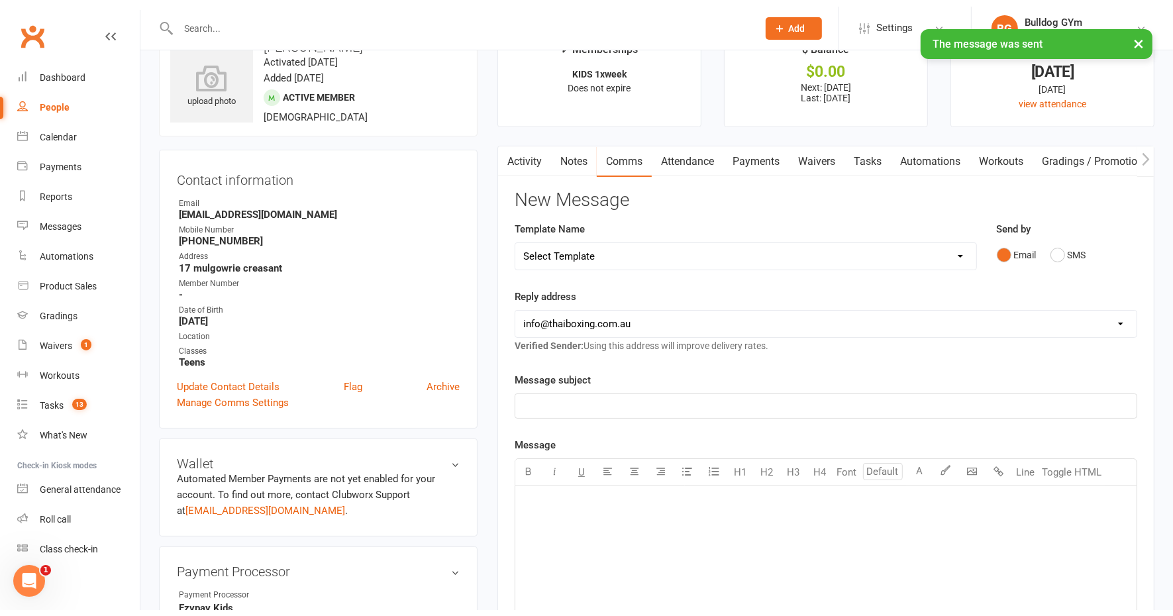
scroll to position [0, 0]
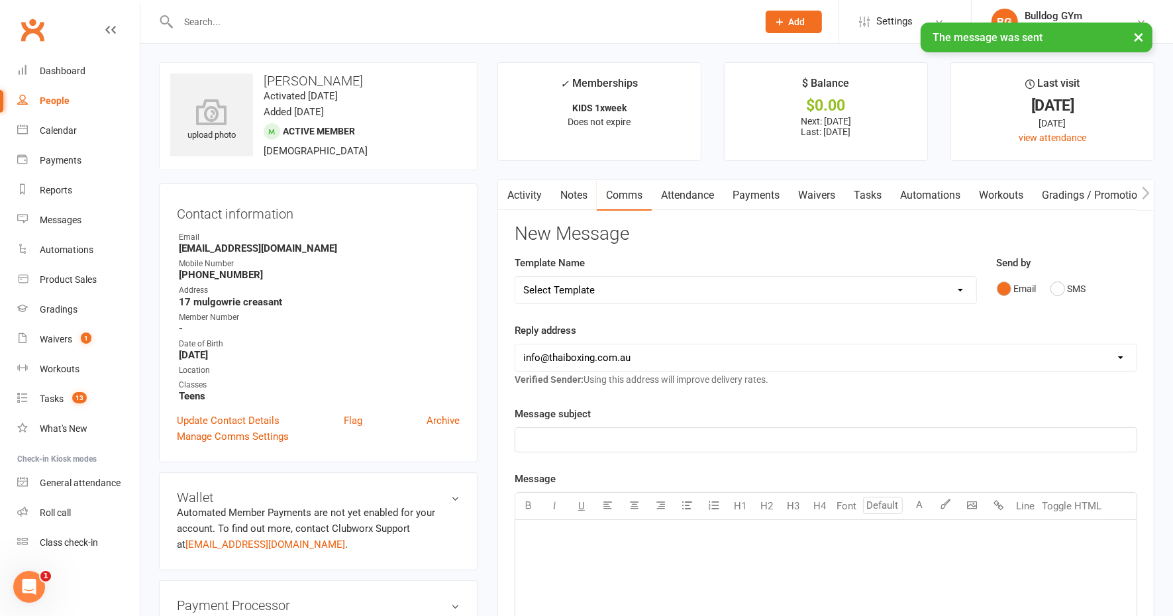
click at [869, 193] on link "Tasks" at bounding box center [868, 195] width 46 height 30
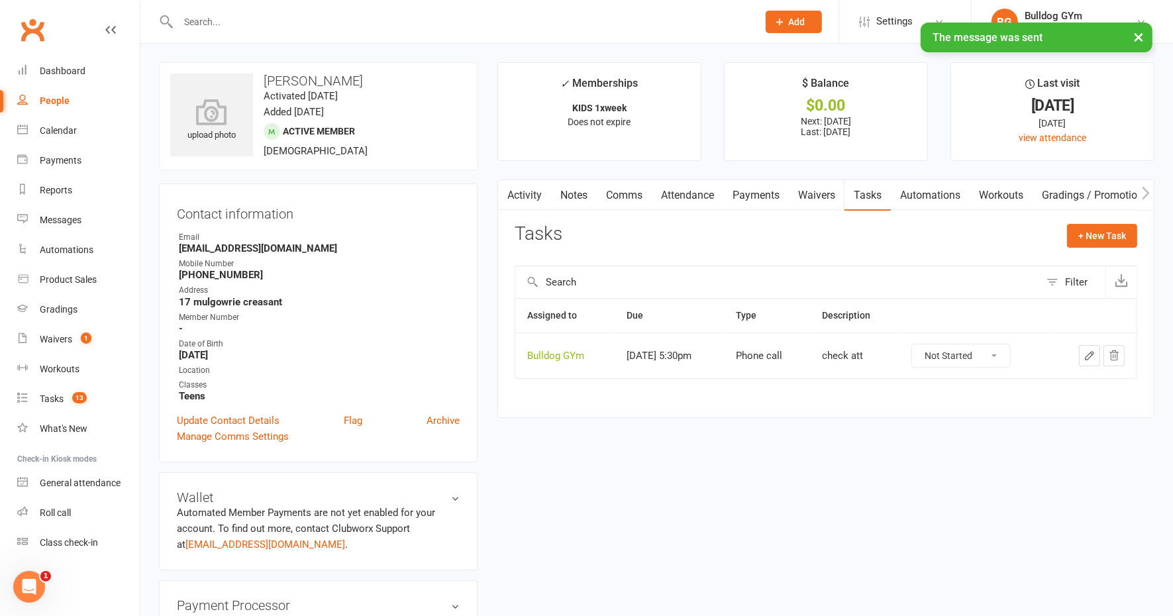
click at [1090, 352] on icon "button" at bounding box center [1090, 356] width 8 height 8
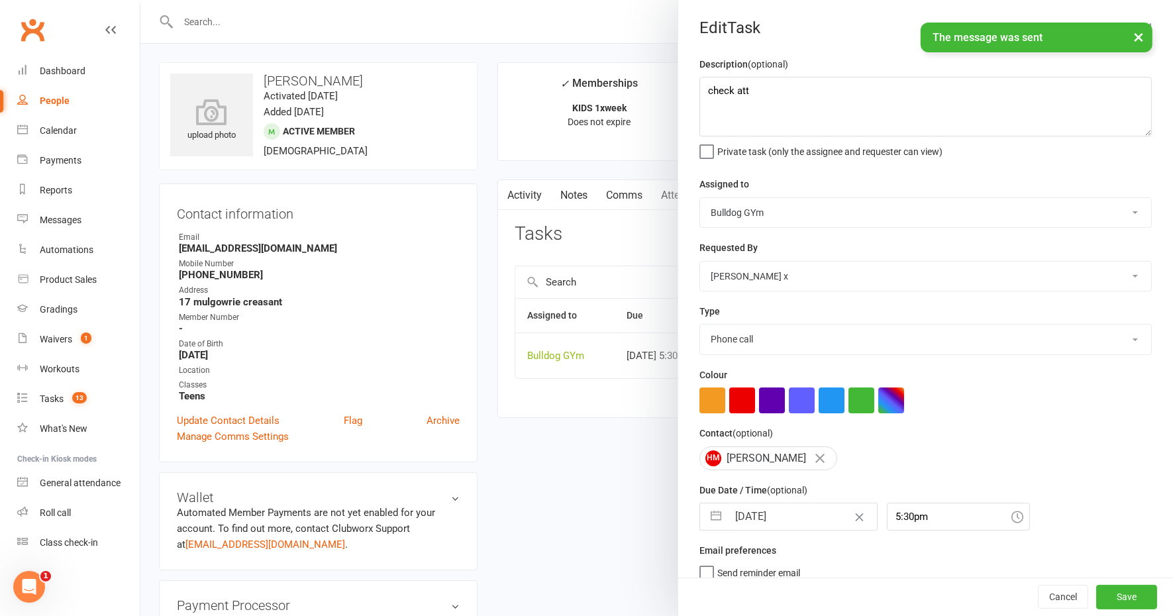
click at [802, 509] on input "[DATE]" at bounding box center [802, 517] width 149 height 27
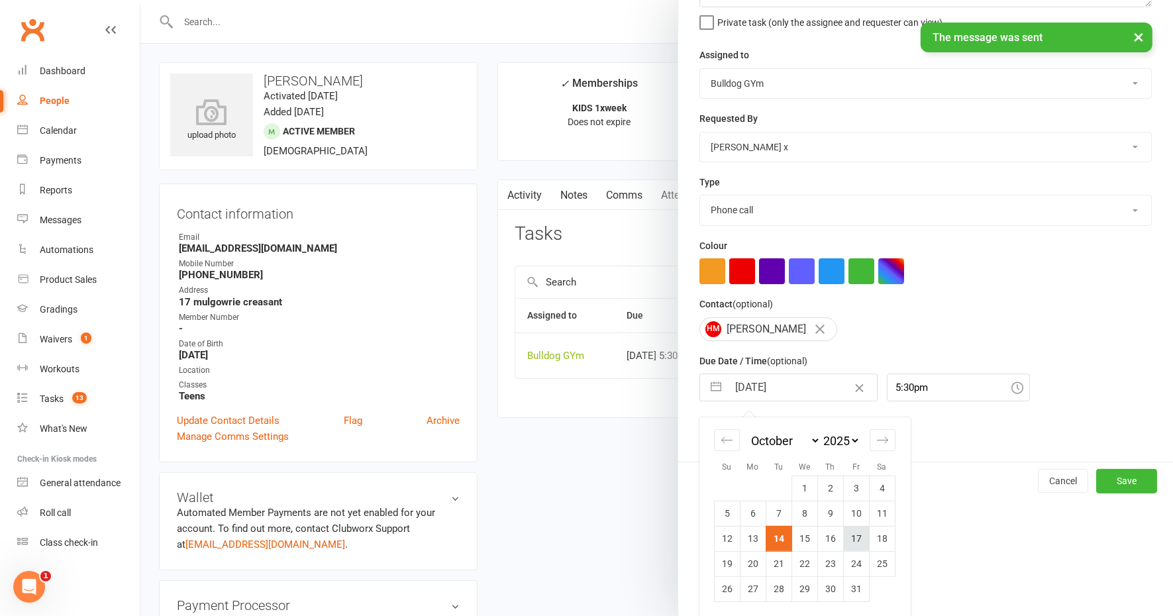
click at [852, 535] on td "17" at bounding box center [856, 538] width 26 height 25
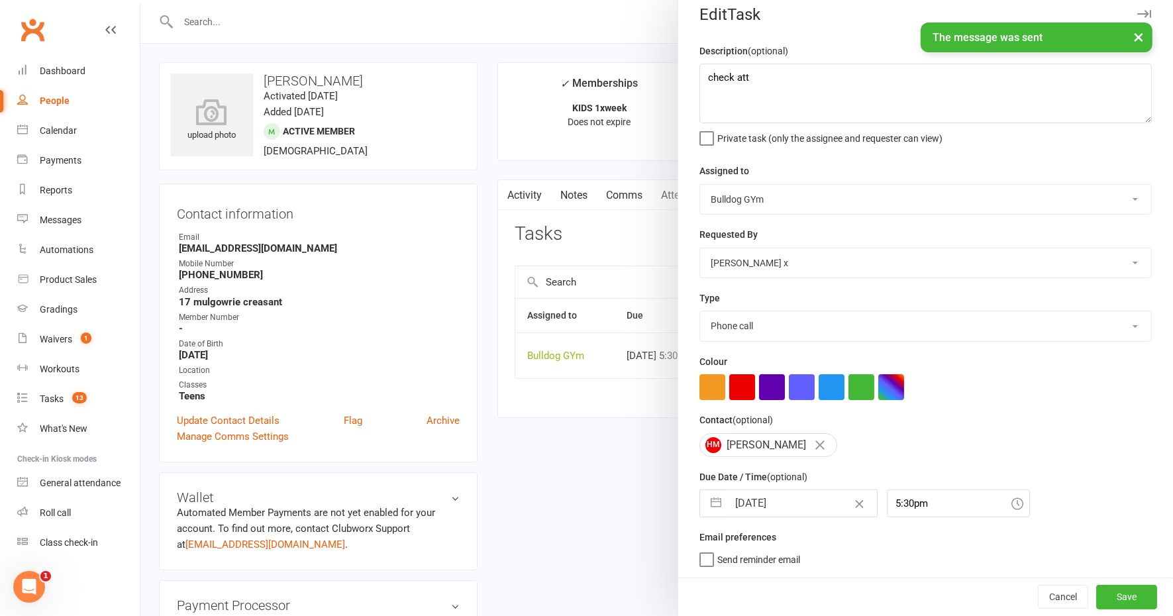
scroll to position [11, 0]
drag, startPoint x: 1096, startPoint y: 594, endPoint x: 1085, endPoint y: 588, distance: 11.9
click at [1096, 594] on button "Save" at bounding box center [1126, 598] width 61 height 24
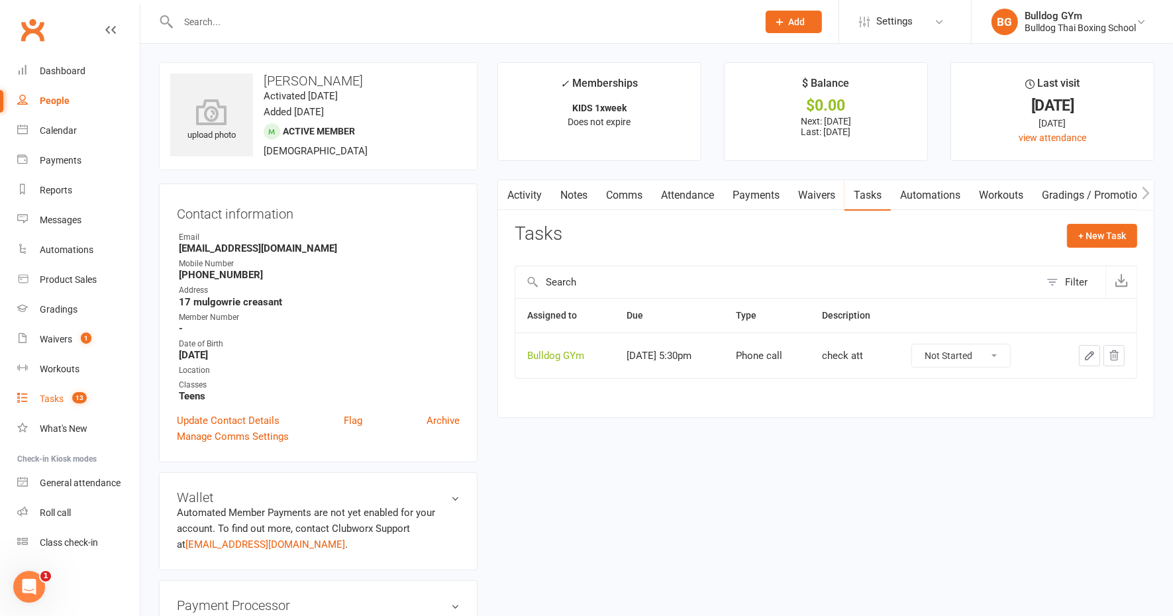
click at [57, 390] on link "Tasks 13" at bounding box center [78, 399] width 123 height 30
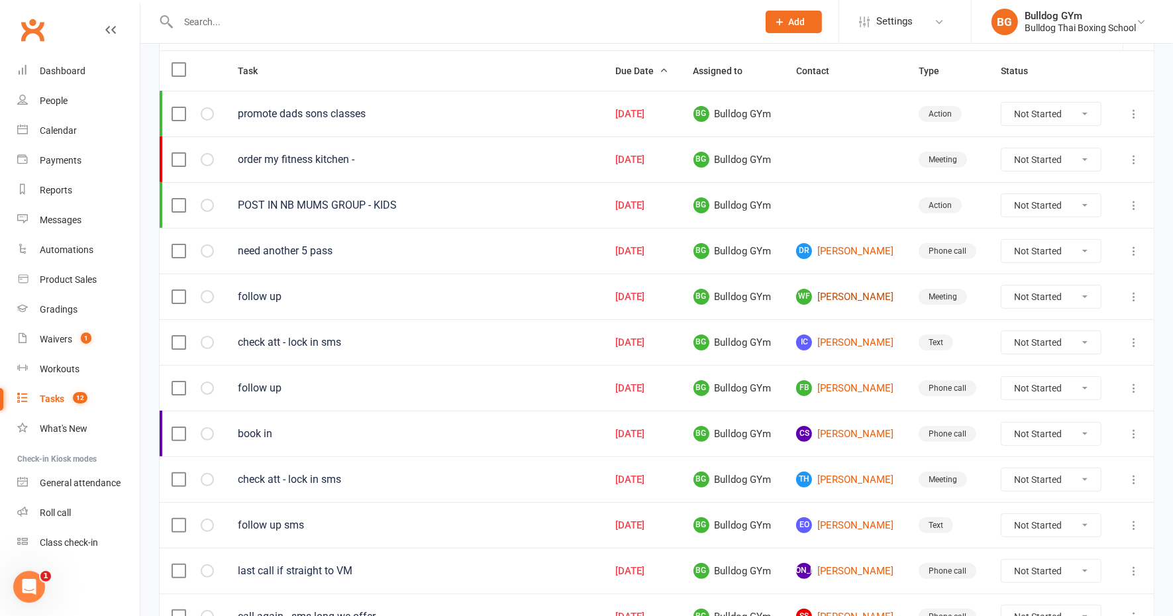
scroll to position [166, 0]
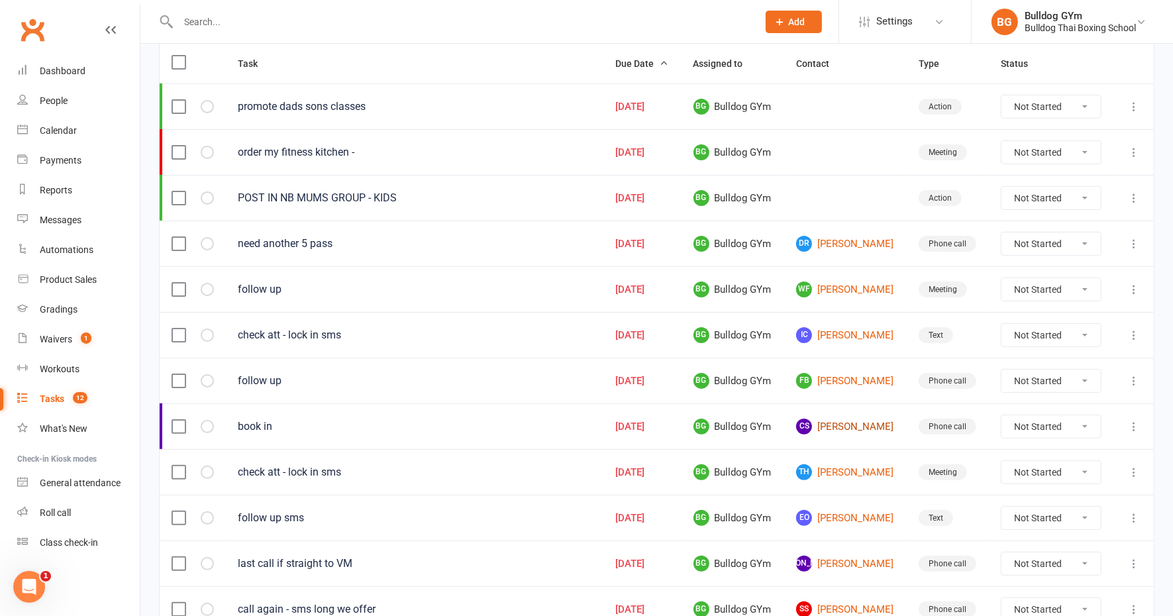
click at [846, 421] on link "CS [PERSON_NAME]" at bounding box center [845, 427] width 99 height 16
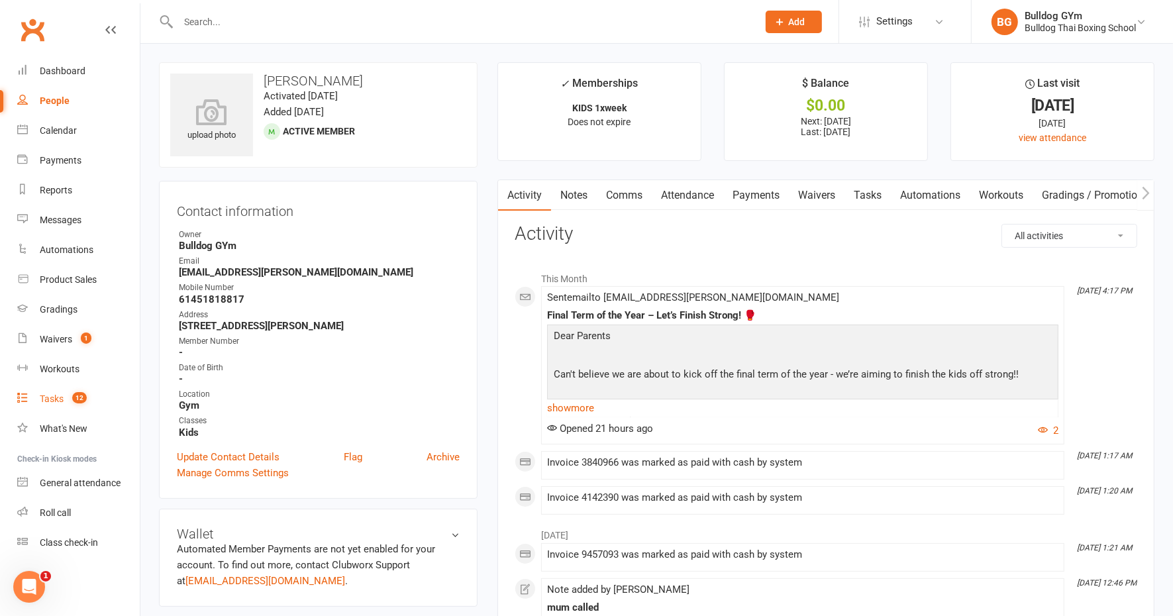
click at [54, 401] on div "Tasks" at bounding box center [52, 399] width 24 height 11
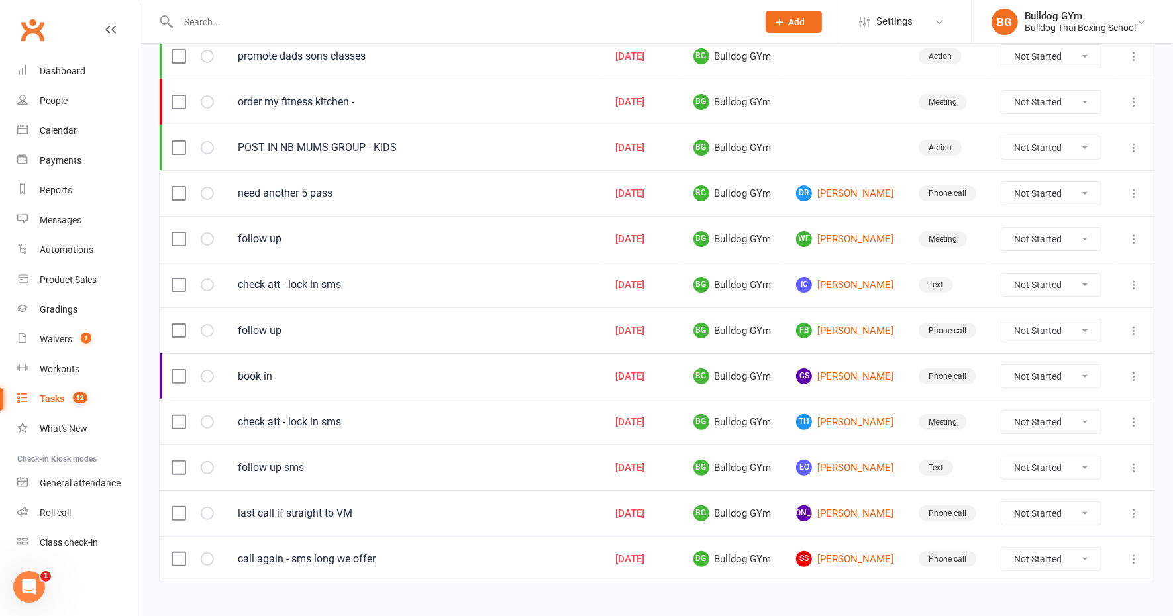
scroll to position [227, 0]
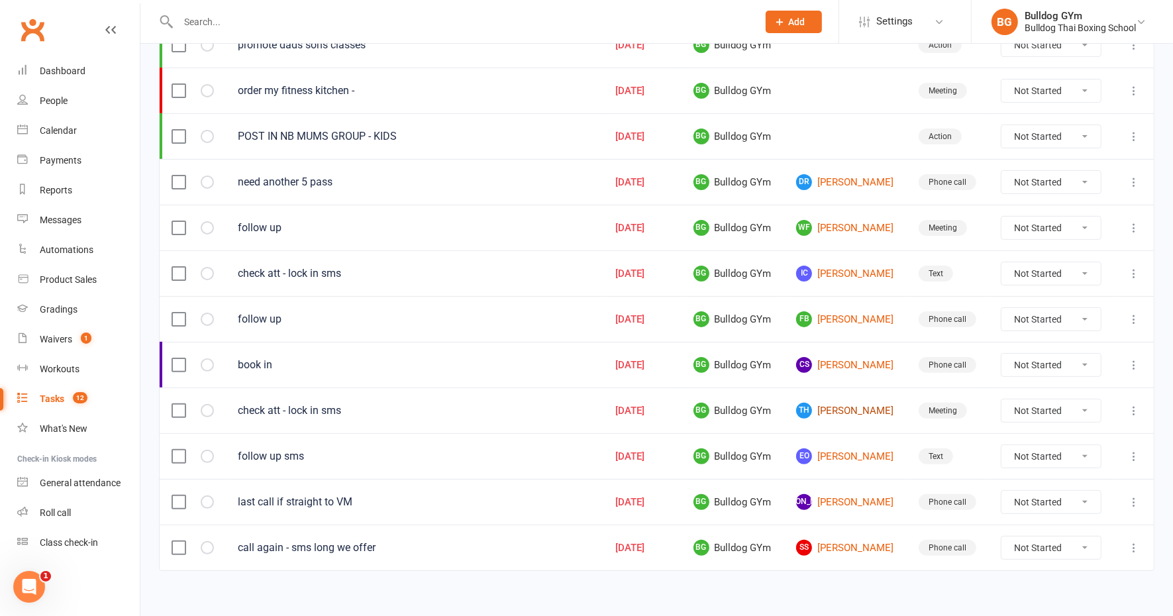
click at [840, 403] on link "TH [PERSON_NAME]" at bounding box center [845, 411] width 99 height 16
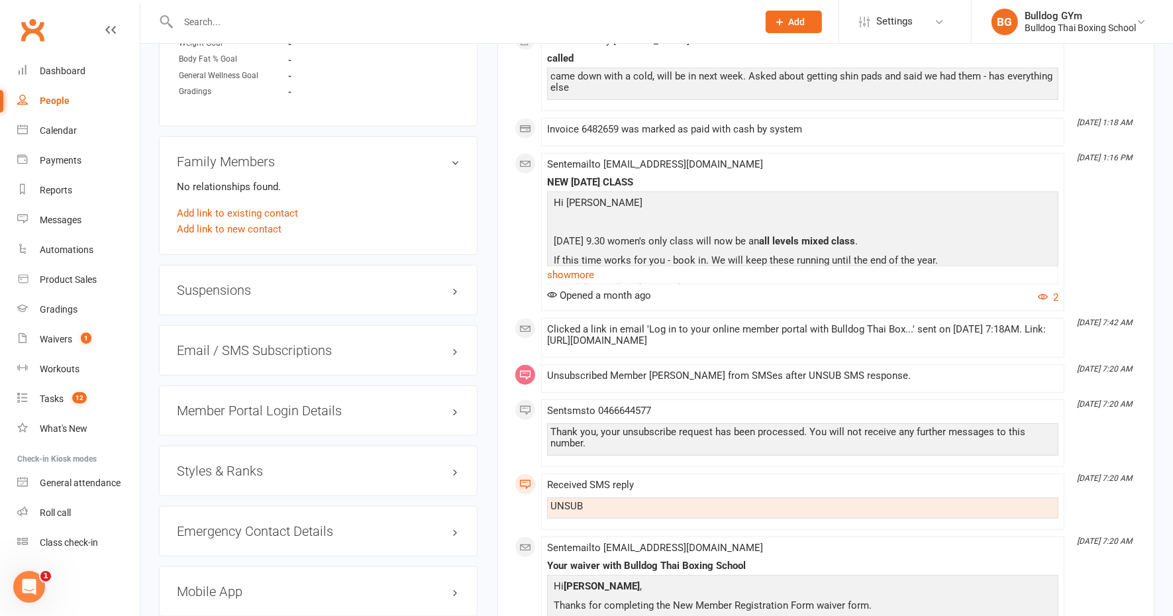
scroll to position [911, 0]
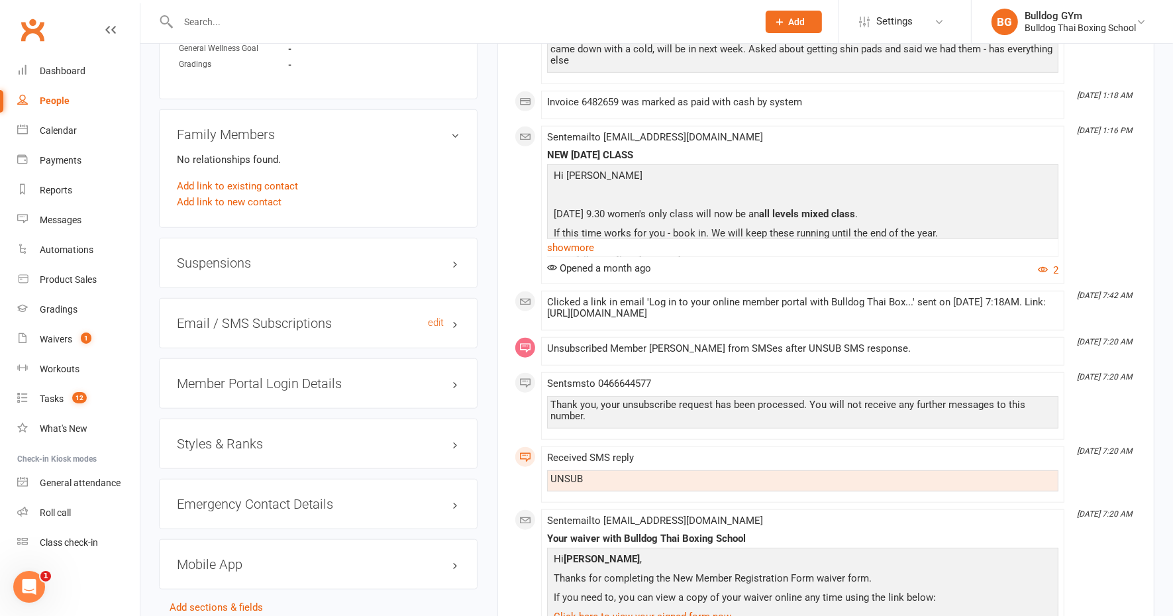
click at [258, 323] on h3 "Email / SMS Subscriptions edit" at bounding box center [318, 323] width 283 height 15
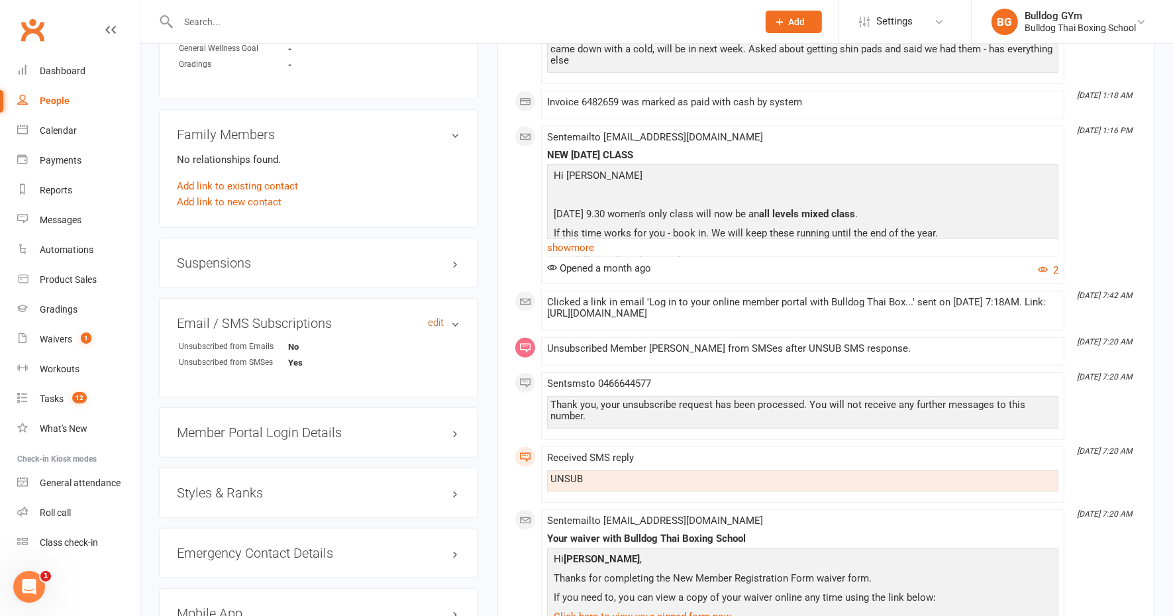
click at [436, 317] on link "edit" at bounding box center [436, 322] width 16 height 11
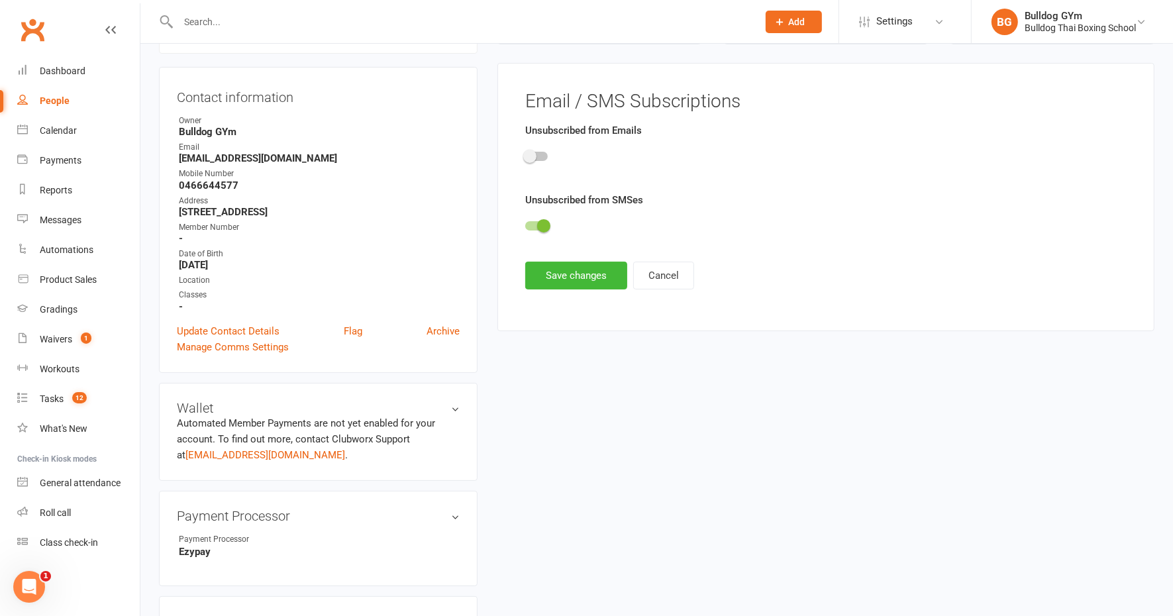
scroll to position [113, 0]
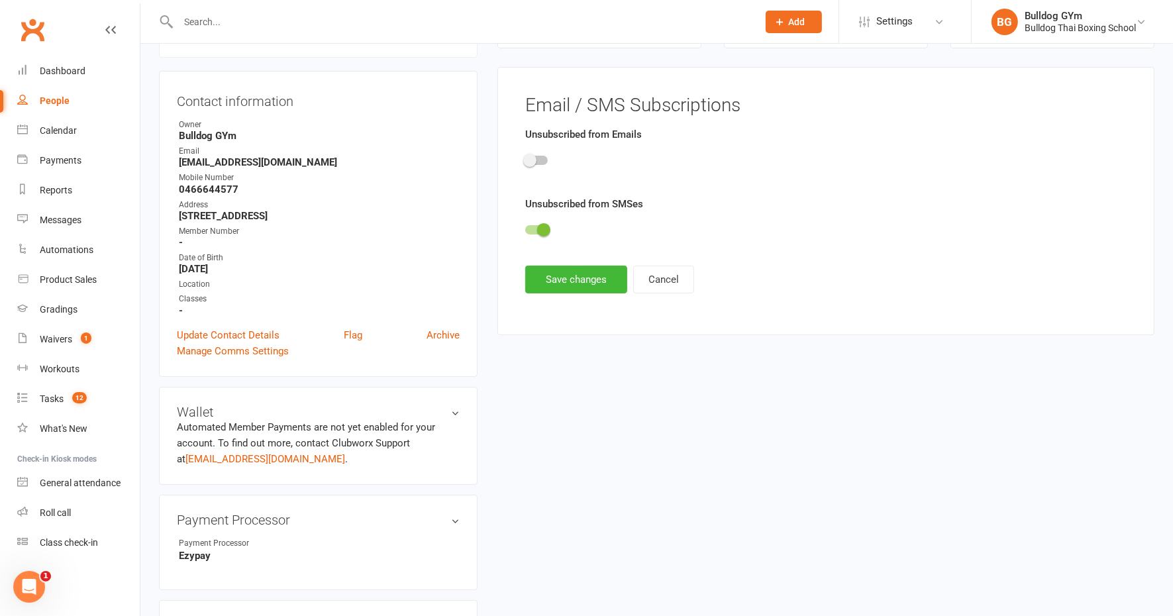
click at [543, 158] on div at bounding box center [536, 160] width 23 height 9
click at [525, 158] on input "checkbox" at bounding box center [525, 158] width 0 height 0
click at [566, 278] on button "Save changes" at bounding box center [576, 280] width 102 height 28
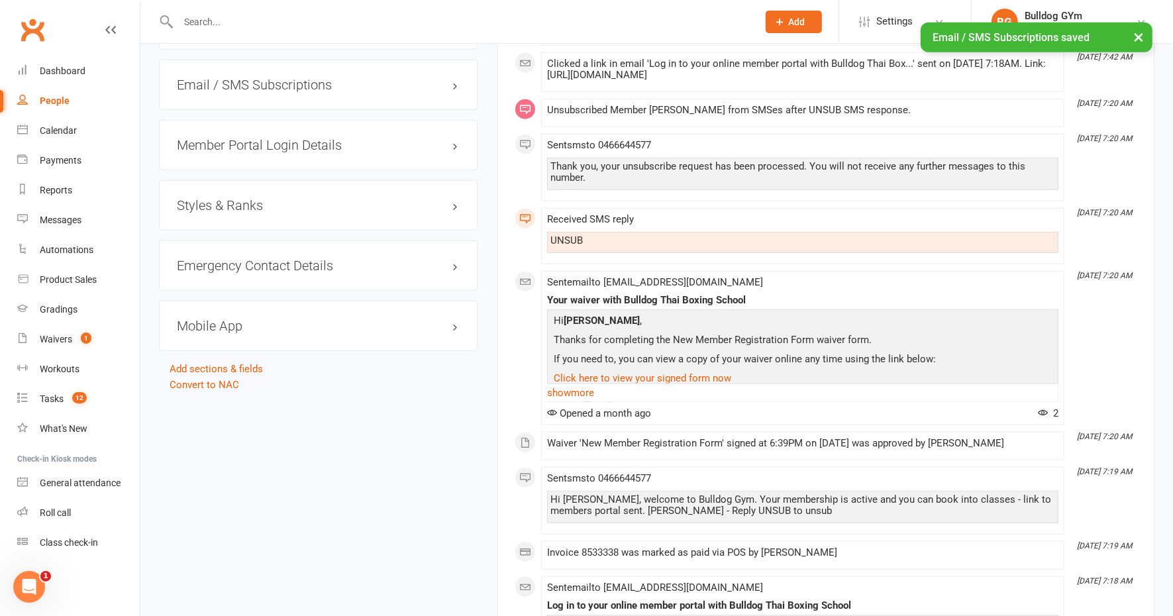
scroll to position [1242, 0]
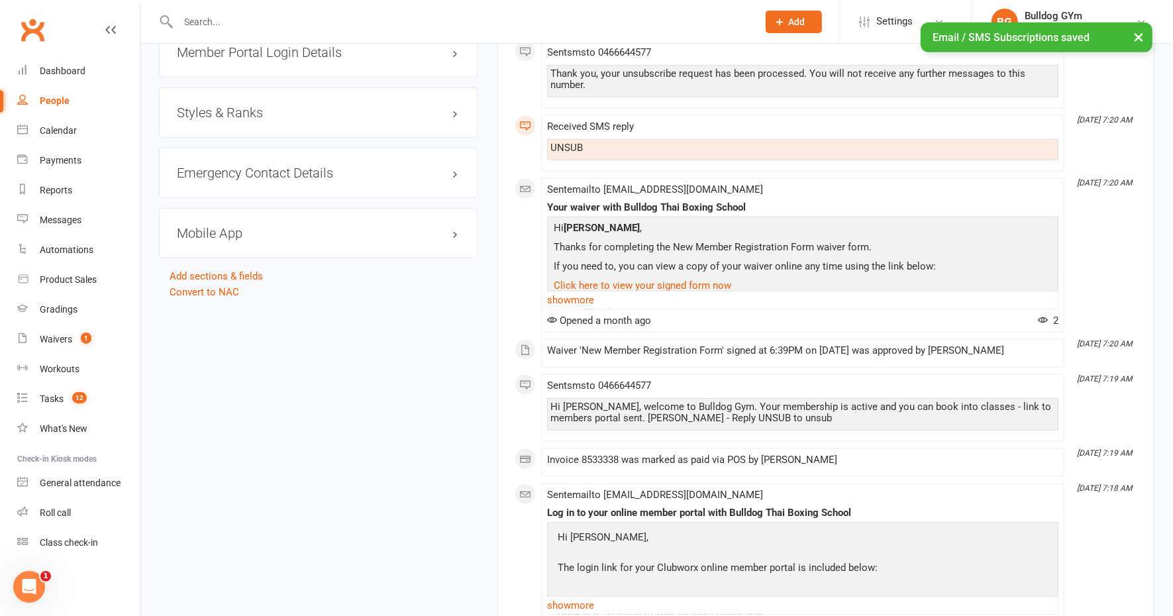
click at [229, 231] on h3 "Mobile App" at bounding box center [318, 233] width 283 height 15
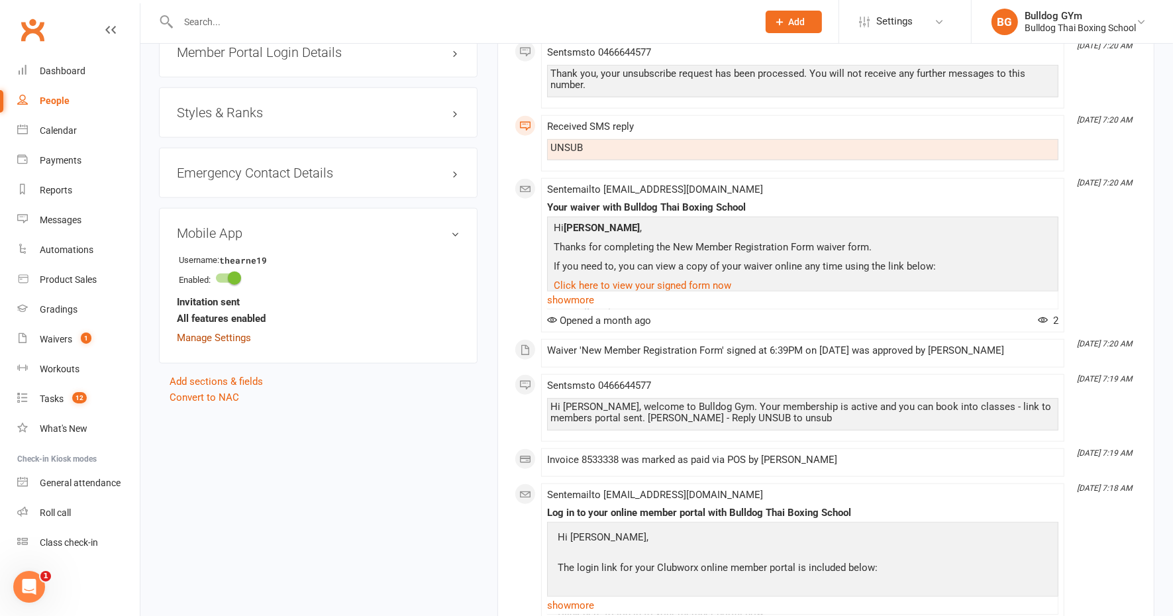
click at [233, 336] on link "Manage Settings" at bounding box center [214, 338] width 74 height 12
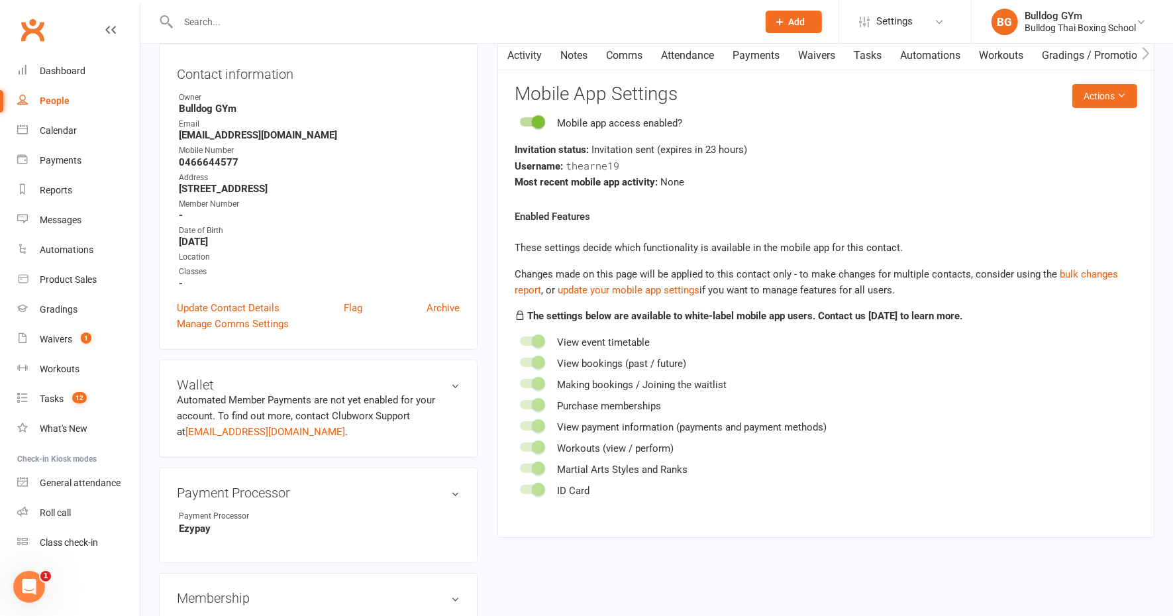
scroll to position [113, 0]
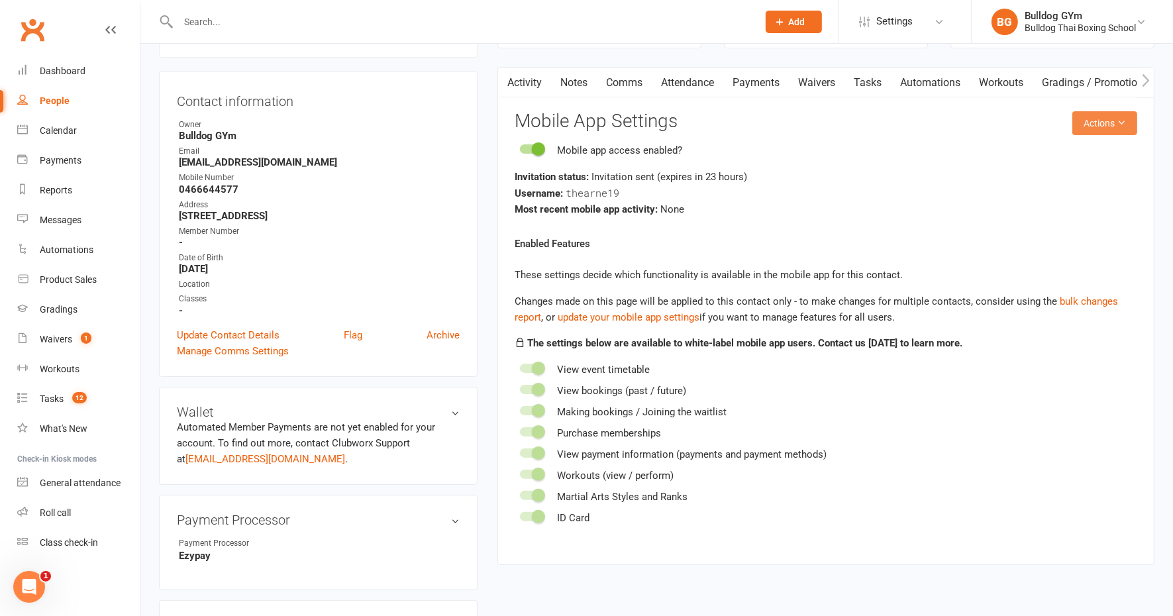
click at [1095, 123] on button "Actions" at bounding box center [1105, 123] width 65 height 24
click at [1039, 174] on link "Send invitation SMS" at bounding box center [1059, 179] width 131 height 27
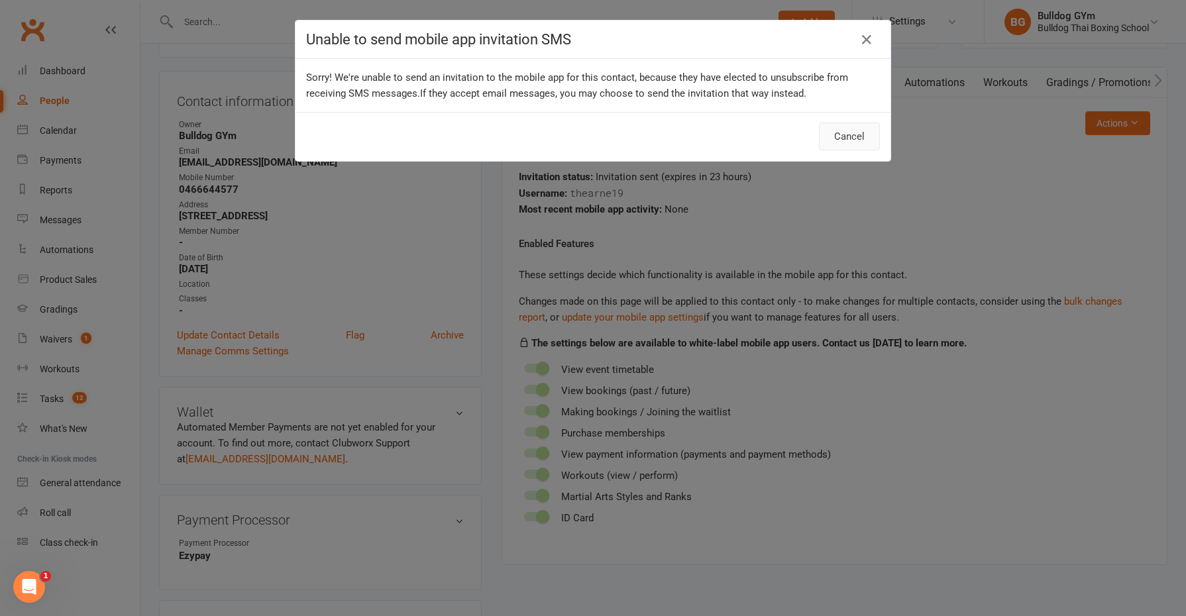
click at [838, 131] on button "Cancel" at bounding box center [849, 137] width 61 height 28
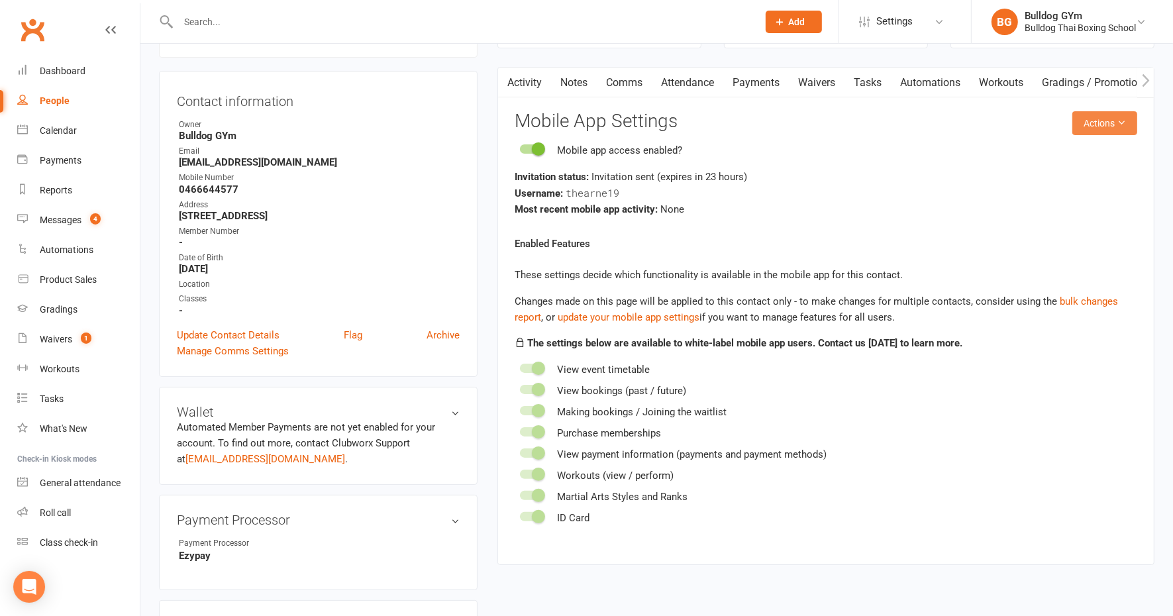
click at [1097, 114] on button "Actions" at bounding box center [1105, 123] width 65 height 24
click at [1051, 181] on link "Send invitation SMS" at bounding box center [1059, 179] width 131 height 27
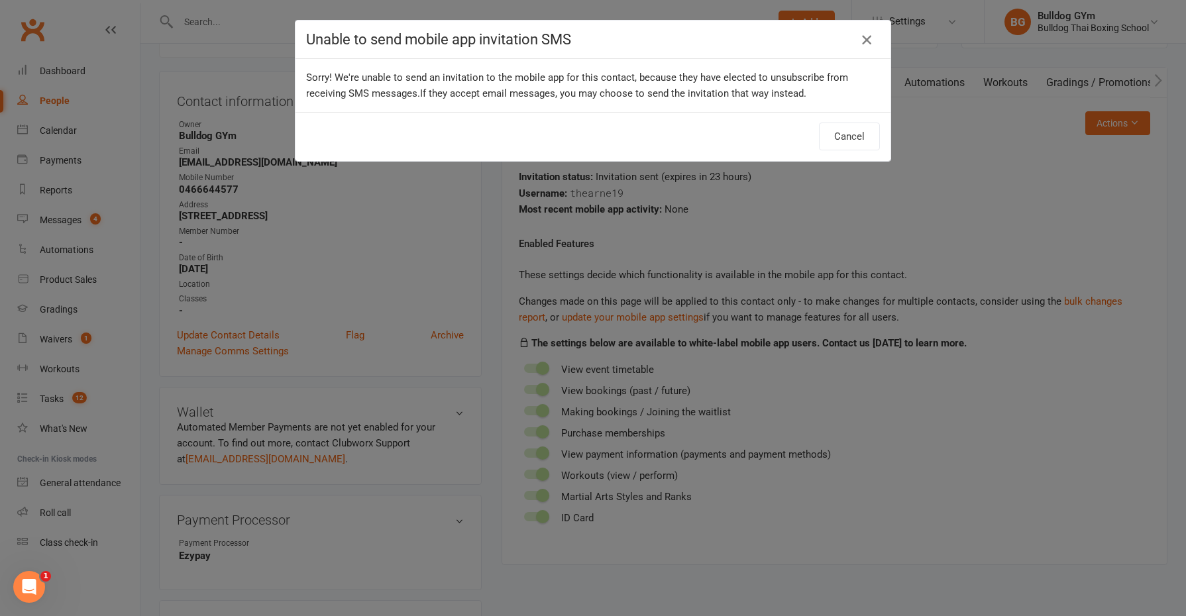
click at [862, 29] on button "button" at bounding box center [866, 39] width 21 height 21
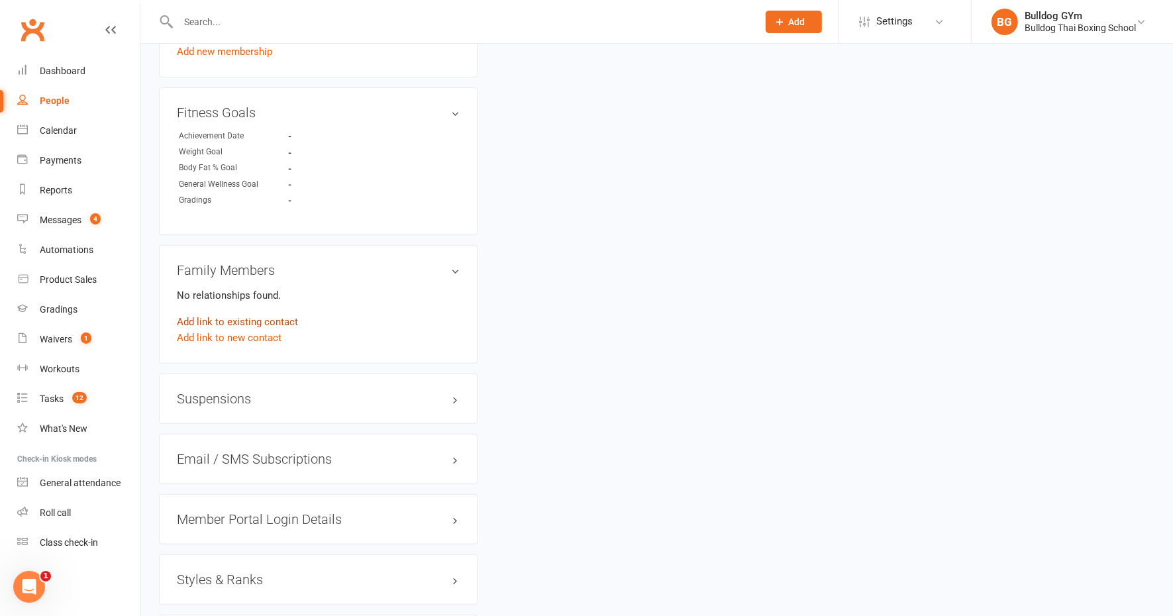
scroll to position [941, 0]
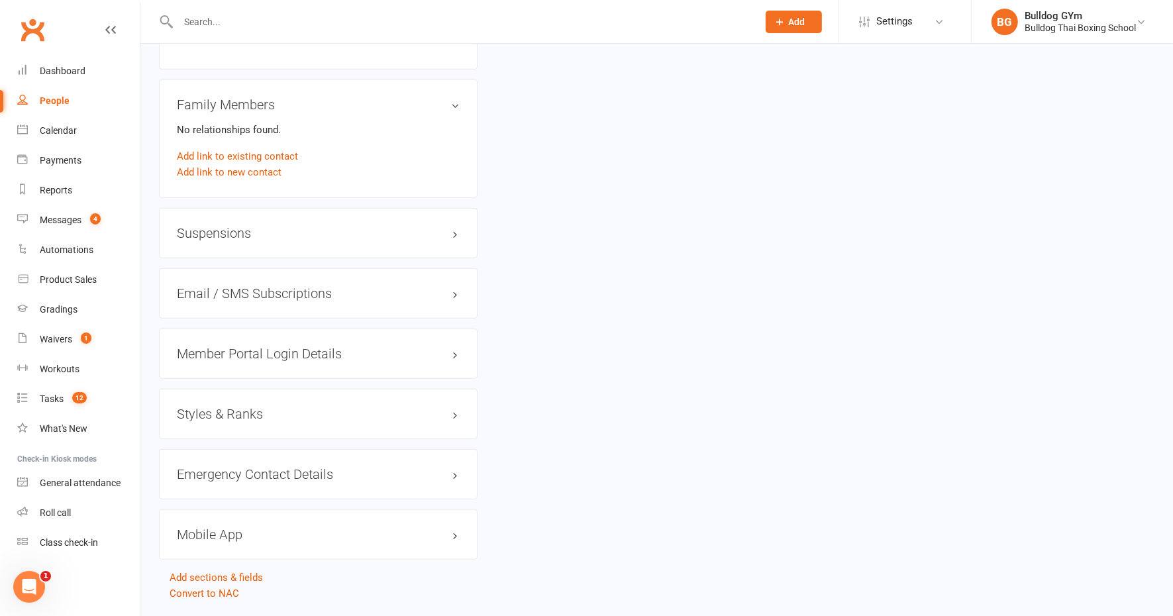
click at [229, 221] on div "Suspensions" at bounding box center [318, 233] width 319 height 50
click at [325, 290] on h3 "Email / SMS Subscriptions edit" at bounding box center [318, 293] width 283 height 15
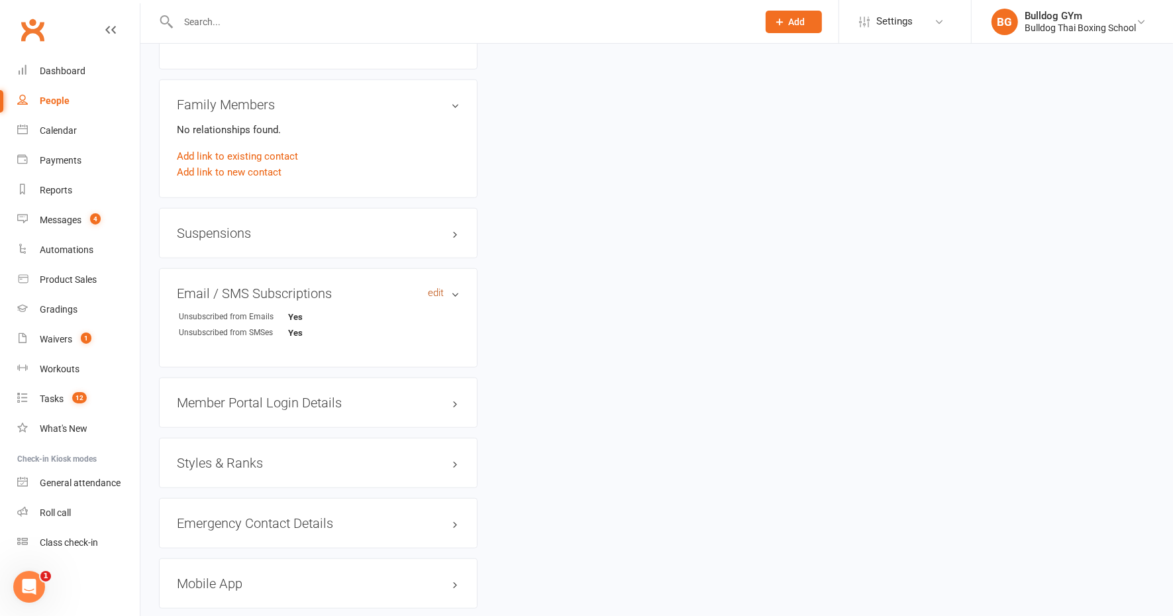
click at [436, 288] on link "edit" at bounding box center [436, 293] width 16 height 11
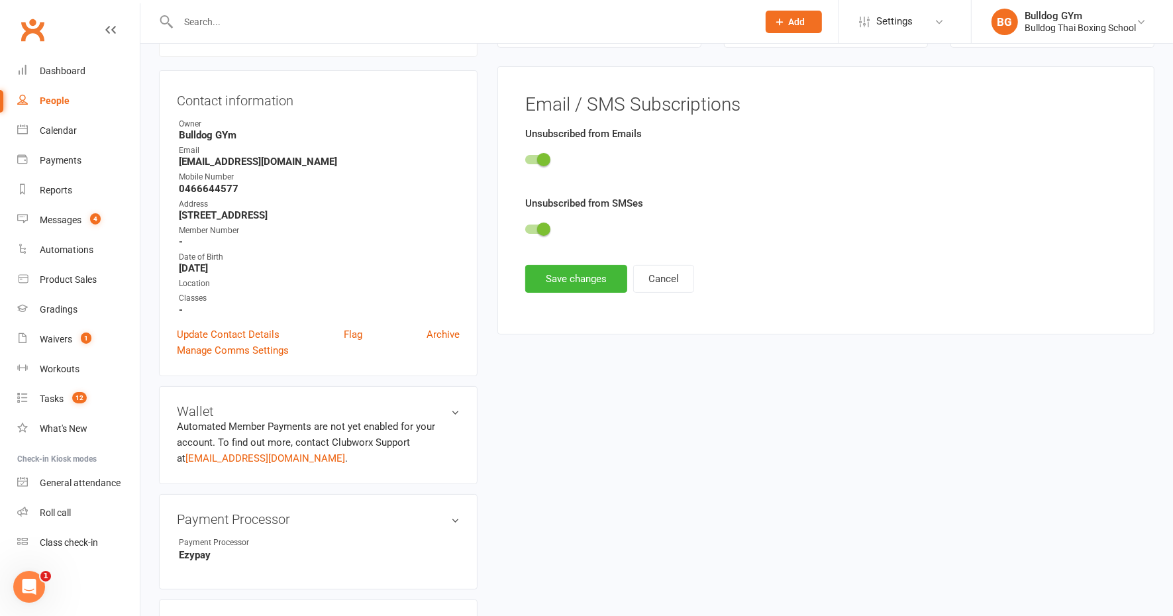
scroll to position [113, 0]
drag, startPoint x: 527, startPoint y: 156, endPoint x: 527, endPoint y: 168, distance: 11.9
click at [528, 159] on div at bounding box center [536, 160] width 23 height 9
click at [525, 158] on input "checkbox" at bounding box center [525, 158] width 0 height 0
click at [527, 229] on div at bounding box center [536, 229] width 23 height 9
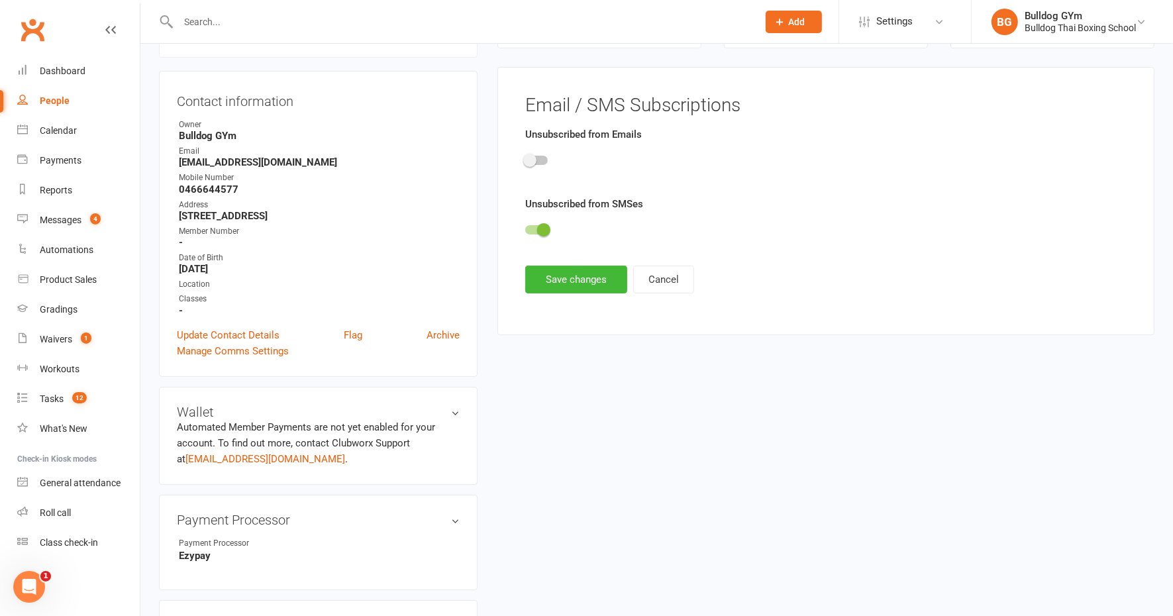
click at [525, 228] on input "checkbox" at bounding box center [525, 228] width 0 height 0
click at [552, 278] on button "Save changes" at bounding box center [576, 280] width 102 height 28
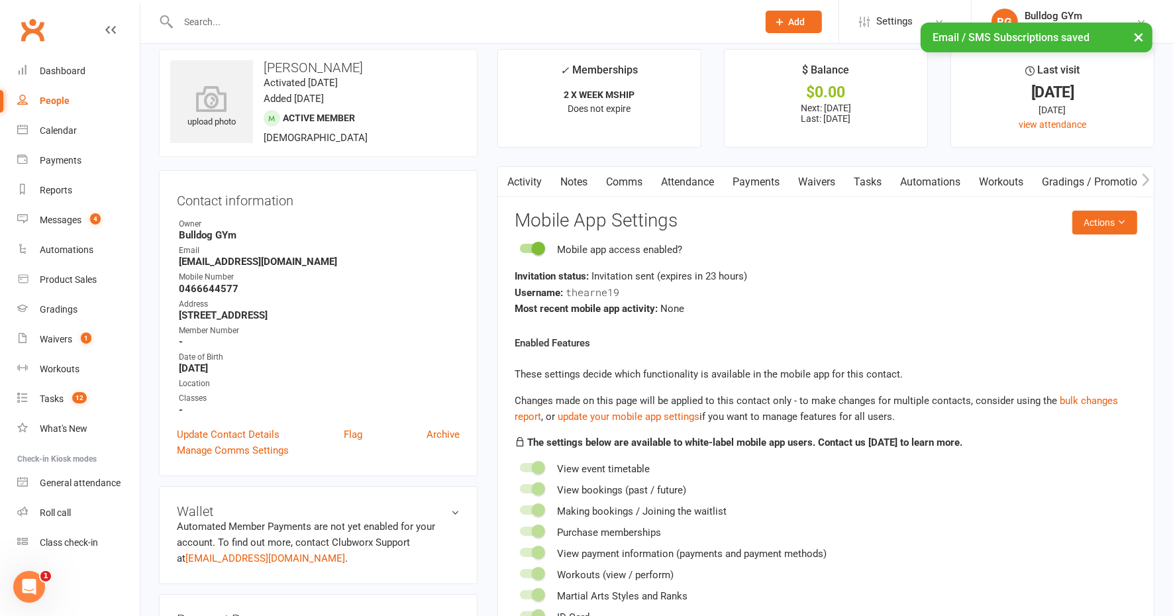
scroll to position [0, 0]
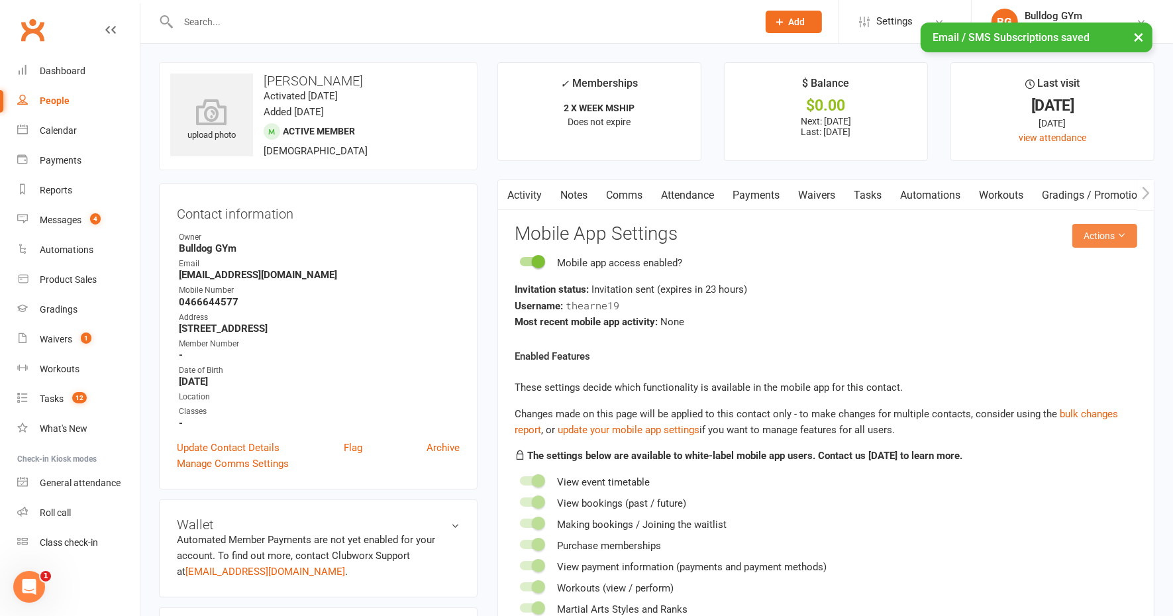
click at [1114, 230] on button "Actions" at bounding box center [1105, 236] width 65 height 24
click at [1048, 288] on link "Send invitation SMS" at bounding box center [1059, 291] width 131 height 27
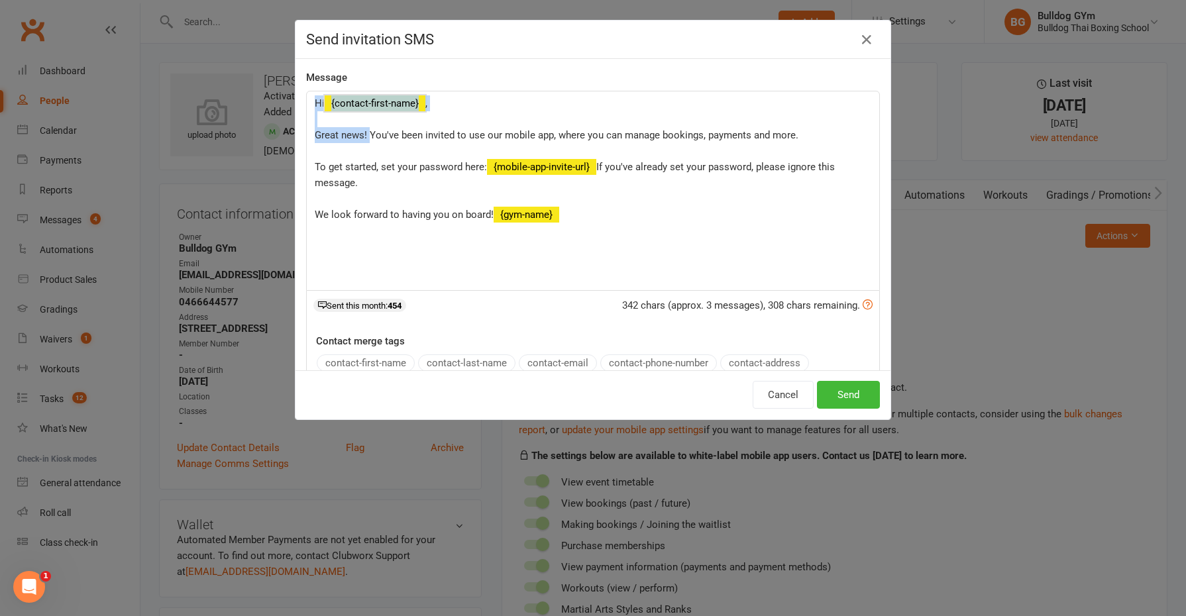
drag, startPoint x: 362, startPoint y: 129, endPoint x: 310, endPoint y: 102, distance: 58.1
click at [315, 102] on p "Hi ﻿ {contact-first-name} , Great news! You've been invited to use our mobile a…" at bounding box center [593, 158] width 557 height 127
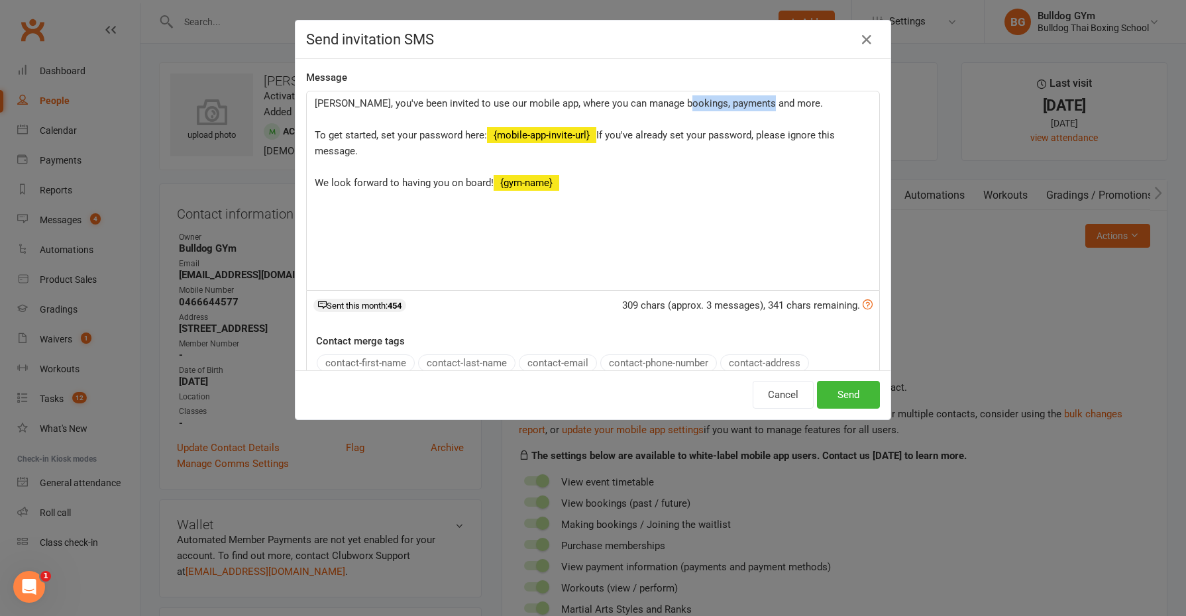
drag, startPoint x: 771, startPoint y: 100, endPoint x: 671, endPoint y: 103, distance: 100.1
click at [671, 103] on p "Tom, you've been invited to use our mobile app, where you can manage bookings, …" at bounding box center [593, 142] width 557 height 95
drag, startPoint x: 372, startPoint y: 131, endPoint x: 303, endPoint y: 126, distance: 69.1
click at [307, 129] on div "Tom, you've been invited to use our mobile app, where you can manage bookings, …" at bounding box center [593, 190] width 572 height 199
click at [671, 103] on p "Tom, you've been invited to use our mobile app, where you can manage bookings, …" at bounding box center [593, 142] width 557 height 95
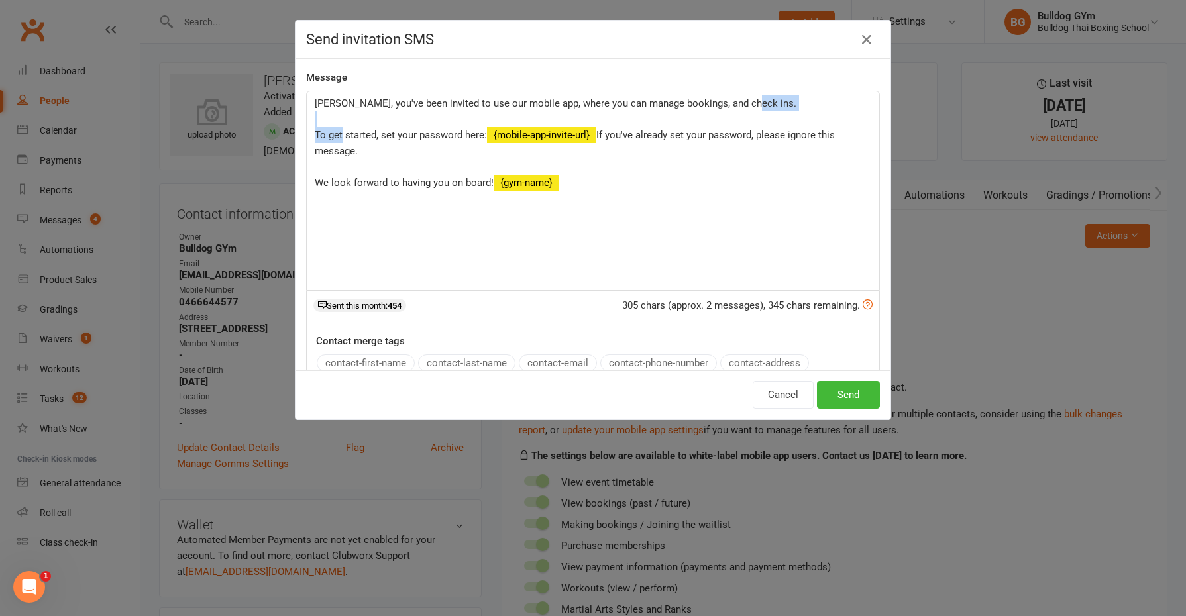
drag, startPoint x: 374, startPoint y: 133, endPoint x: 307, endPoint y: 129, distance: 67.7
click at [315, 131] on span "Tom, you've been invited to use our mobile app, where you can manage bookings, …" at bounding box center [556, 119] width 482 height 44
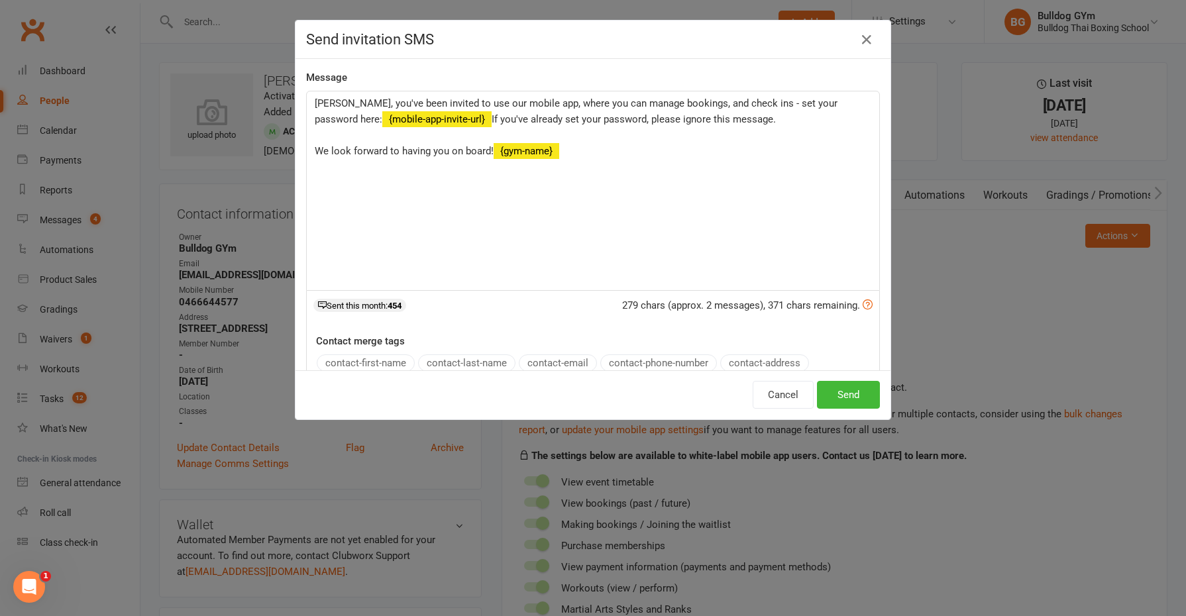
drag, startPoint x: 494, startPoint y: 180, endPoint x: 298, endPoint y: 146, distance: 198.2
click at [298, 148] on div "Message Tom, you've been invited to use our mobile app, where you can manage bo…" at bounding box center [592, 214] width 595 height 311
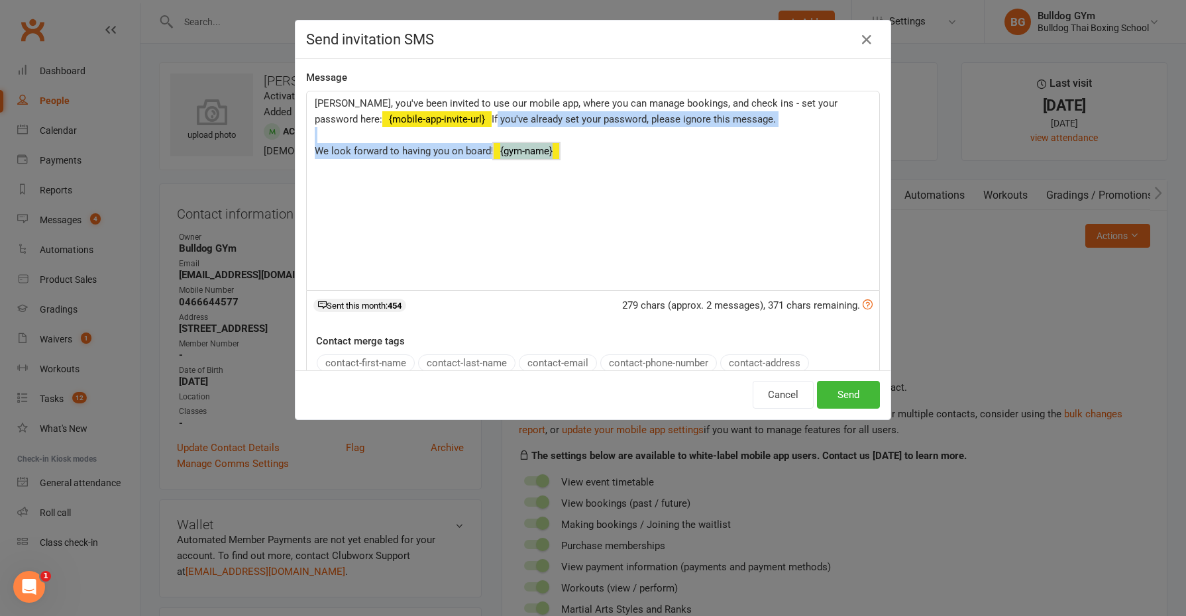
drag, startPoint x: 380, startPoint y: 212, endPoint x: 300, endPoint y: 149, distance: 101.4
click at [307, 149] on div "Tom, you've been invited to use our mobile app, where you can manage bookings, …" at bounding box center [593, 190] width 572 height 199
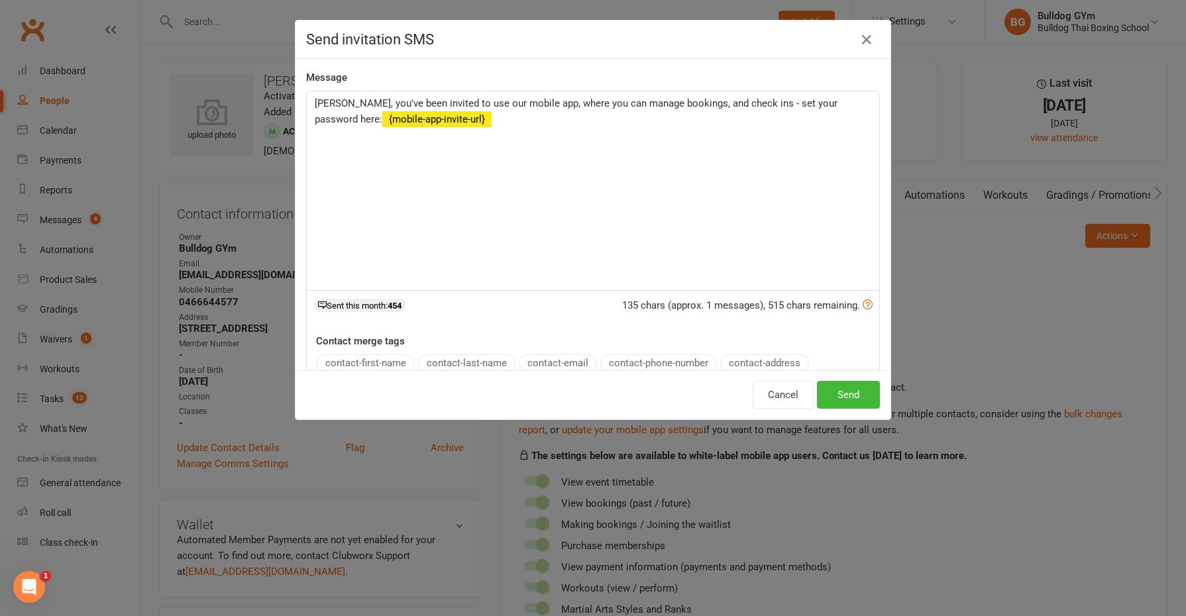
drag, startPoint x: 463, startPoint y: 101, endPoint x: 459, endPoint y: 95, distance: 7.7
click at [462, 101] on span "Tom, you've been invited to use our mobile app, where you can manage bookings, …" at bounding box center [577, 111] width 525 height 28
drag, startPoint x: 512, startPoint y: 100, endPoint x: 515, endPoint y: 91, distance: 9.2
click at [512, 99] on span "Tom, you've been invited to use the Bulldog GYm mobile app, where you can manag…" at bounding box center [588, 111] width 546 height 28
drag, startPoint x: 796, startPoint y: 105, endPoint x: 792, endPoint y: 90, distance: 15.1
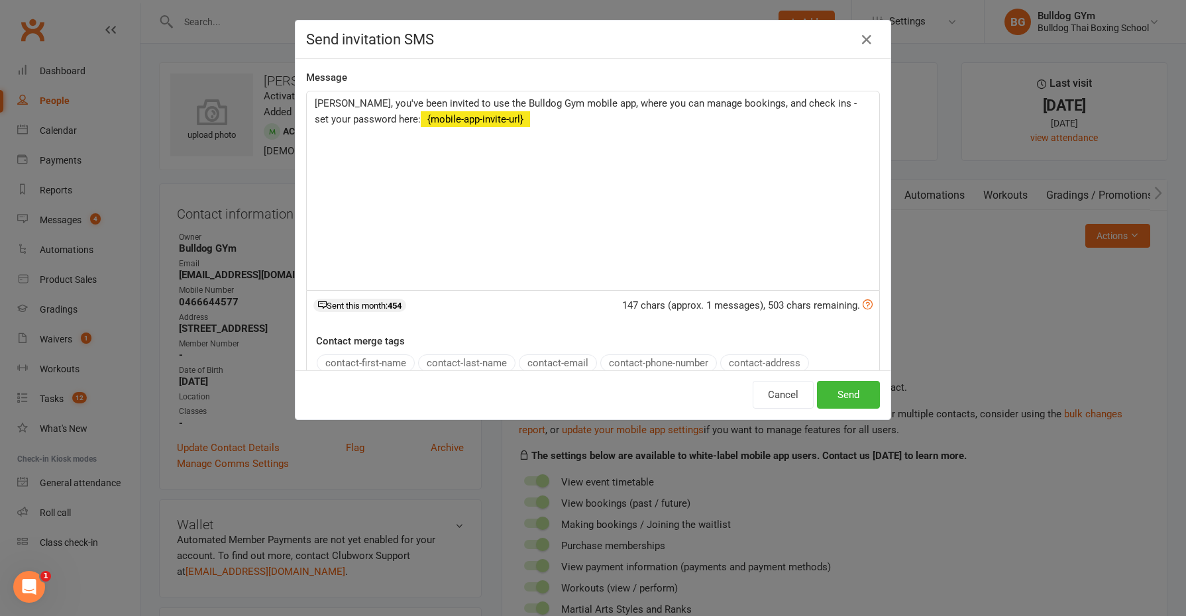
click at [796, 103] on span "Tom, you've been invited to use the Bulldog Gym mobile app, where you can manag…" at bounding box center [587, 111] width 545 height 28
click at [826, 394] on button "Send" at bounding box center [848, 395] width 63 height 28
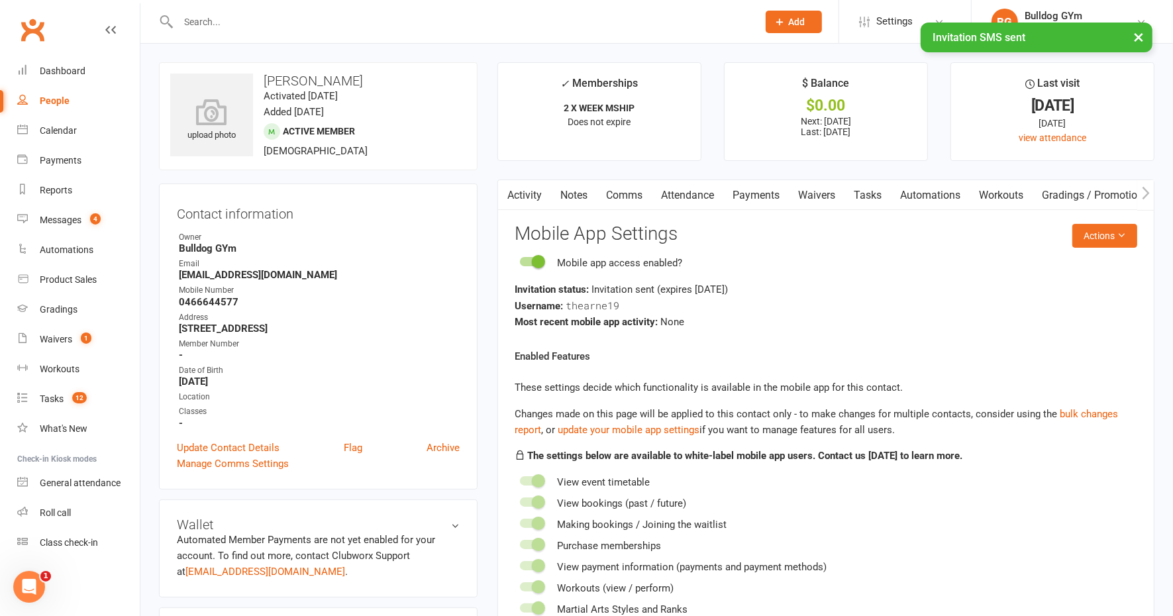
click at [873, 191] on link "Tasks" at bounding box center [868, 195] width 46 height 30
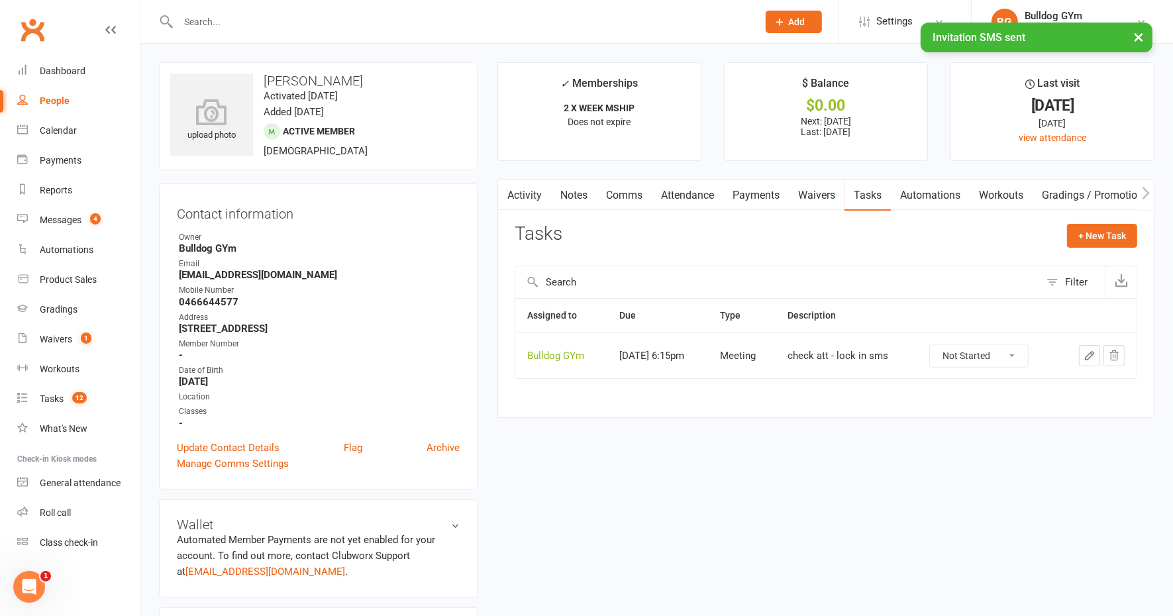
click at [1093, 346] on button "button" at bounding box center [1089, 355] width 21 height 21
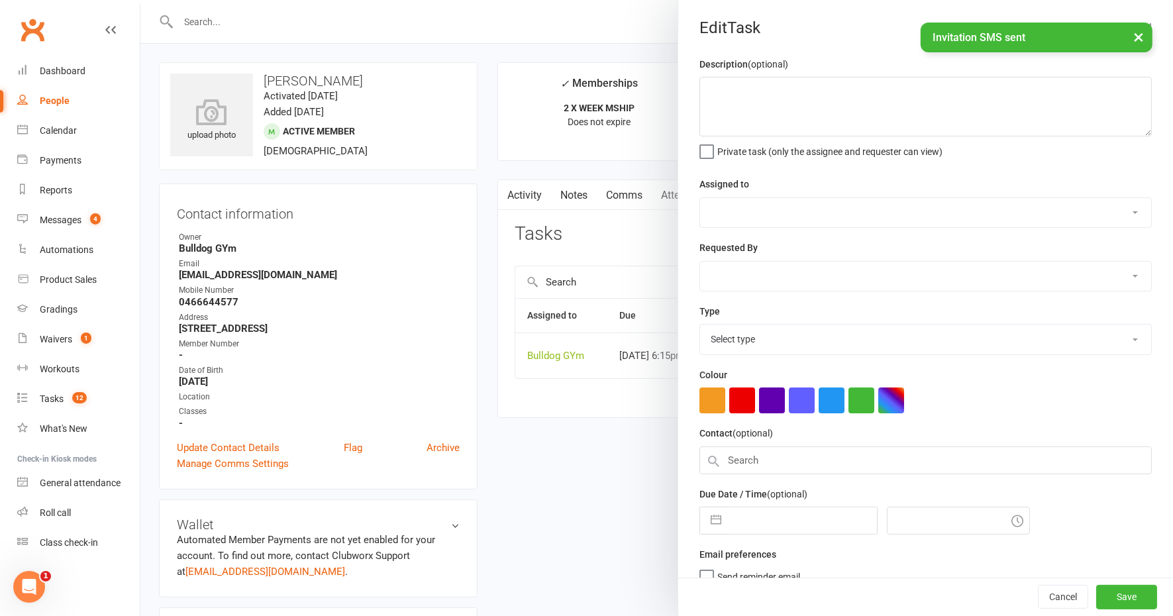
type textarea "check att - lock in sms"
select select "12940"
type input "[DATE]"
type input "6:15pm"
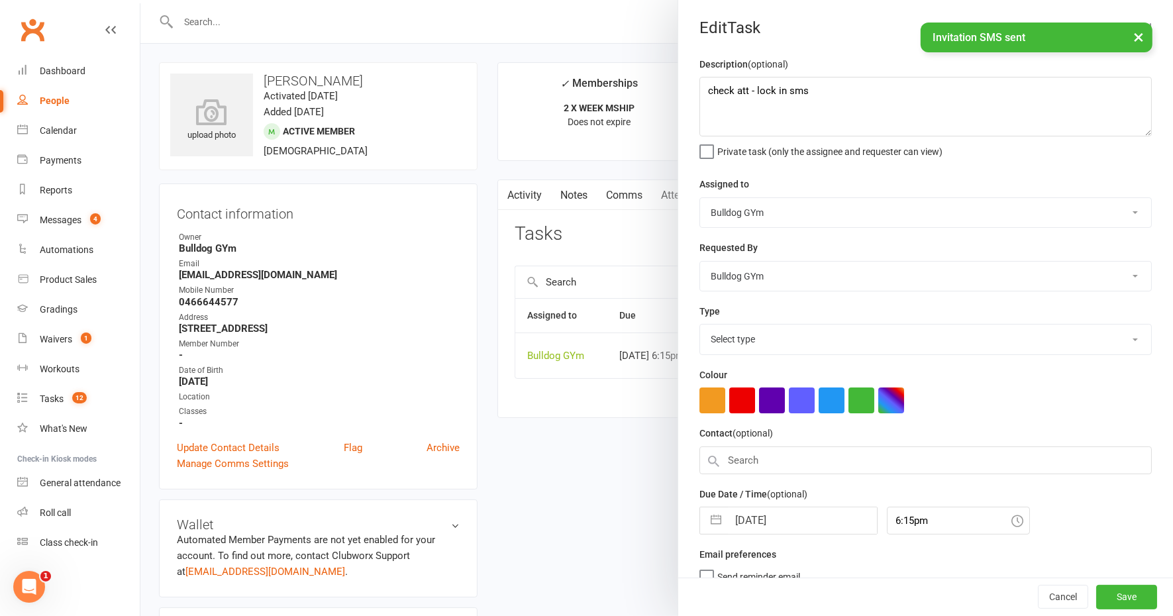
select select "12049"
click at [792, 515] on input "[DATE]" at bounding box center [802, 517] width 149 height 27
select select "8"
select select "2025"
select select "9"
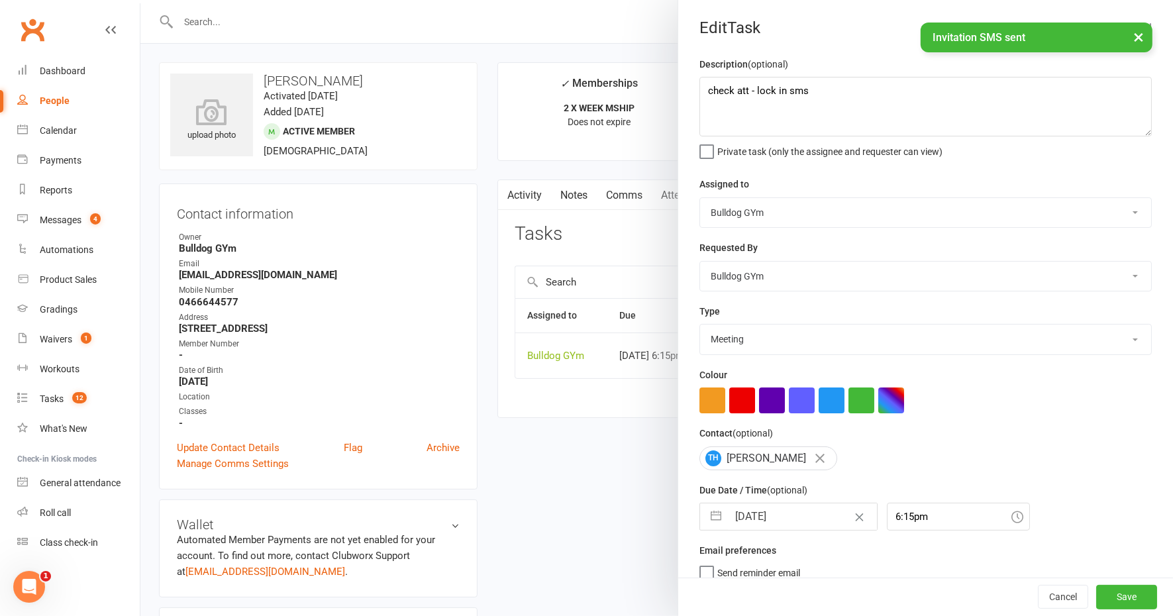
select select "2025"
select select "10"
select select "2025"
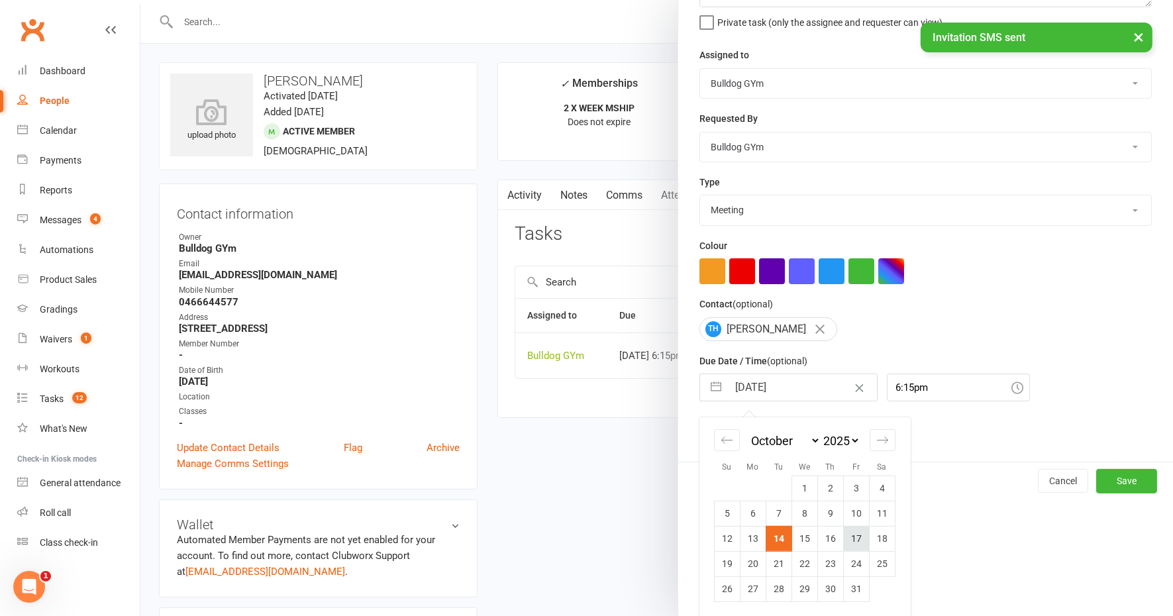
click at [853, 535] on td "17" at bounding box center [856, 538] width 26 height 25
type input "[DATE]"
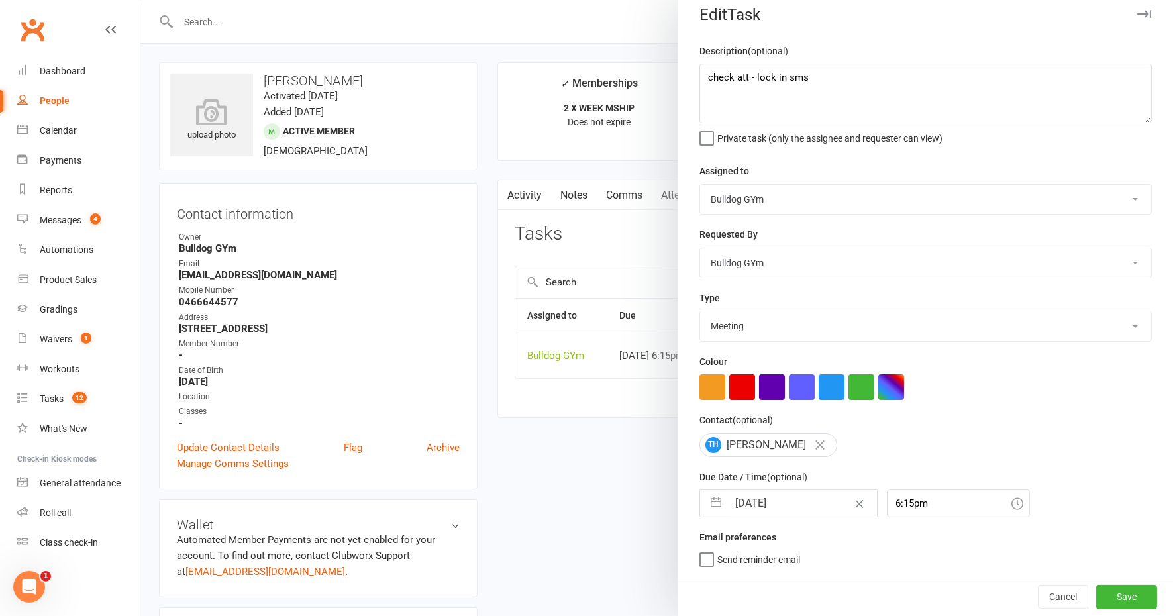
scroll to position [11, 0]
click at [1096, 596] on button "Save" at bounding box center [1126, 598] width 61 height 24
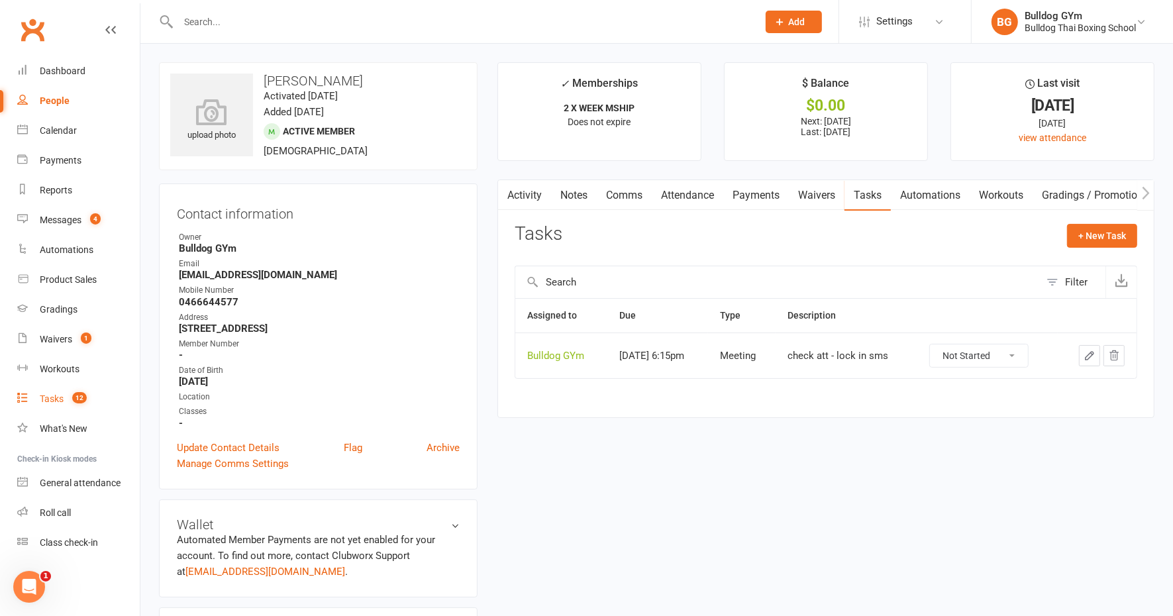
click at [50, 396] on div "Tasks" at bounding box center [52, 399] width 24 height 11
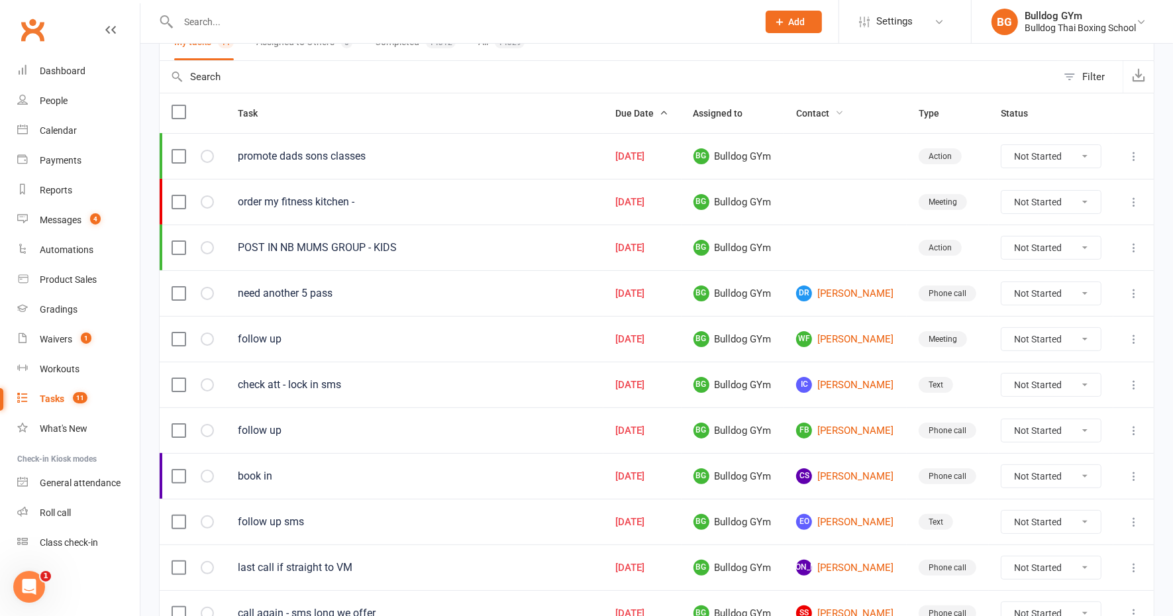
scroll to position [182, 0]
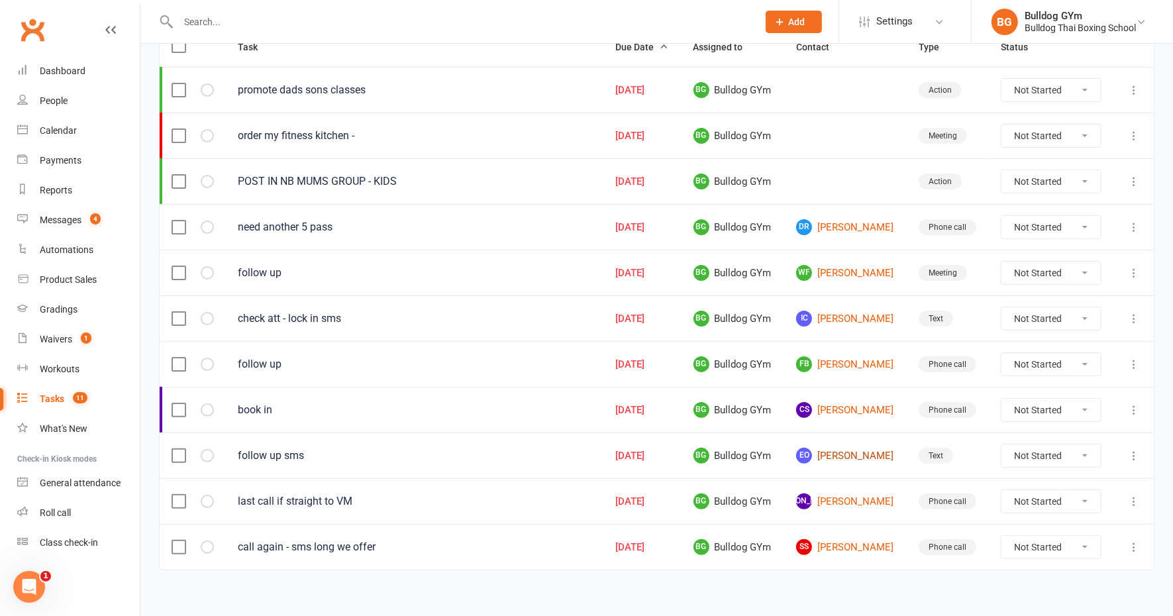
click at [848, 448] on link "EO Emma O'Halloran" at bounding box center [845, 456] width 99 height 16
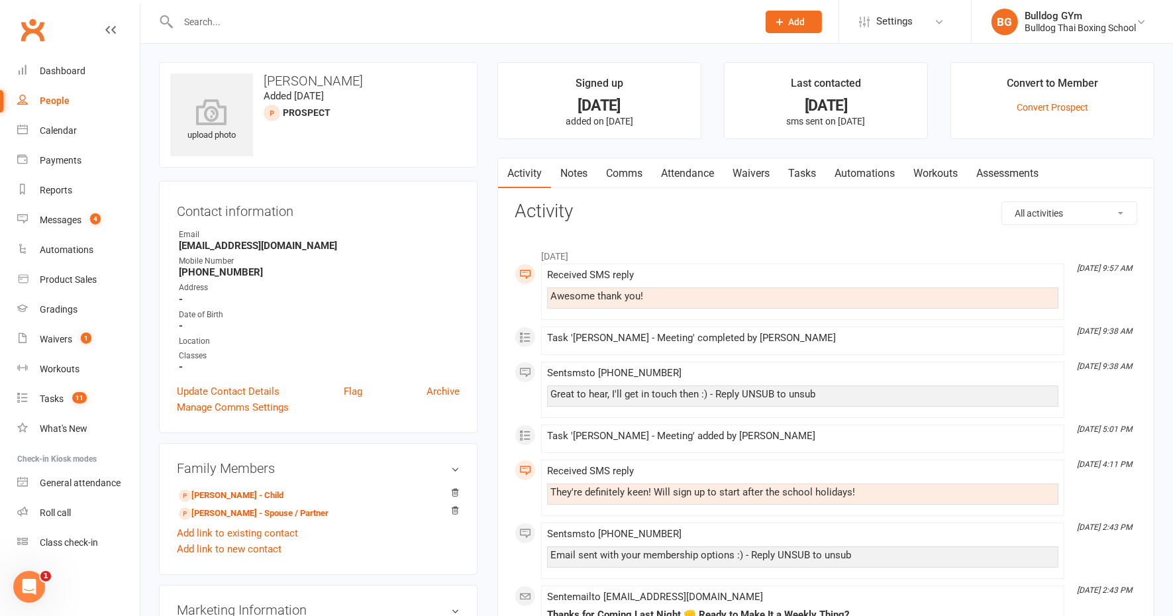
click at [583, 174] on link "Notes" at bounding box center [574, 173] width 46 height 30
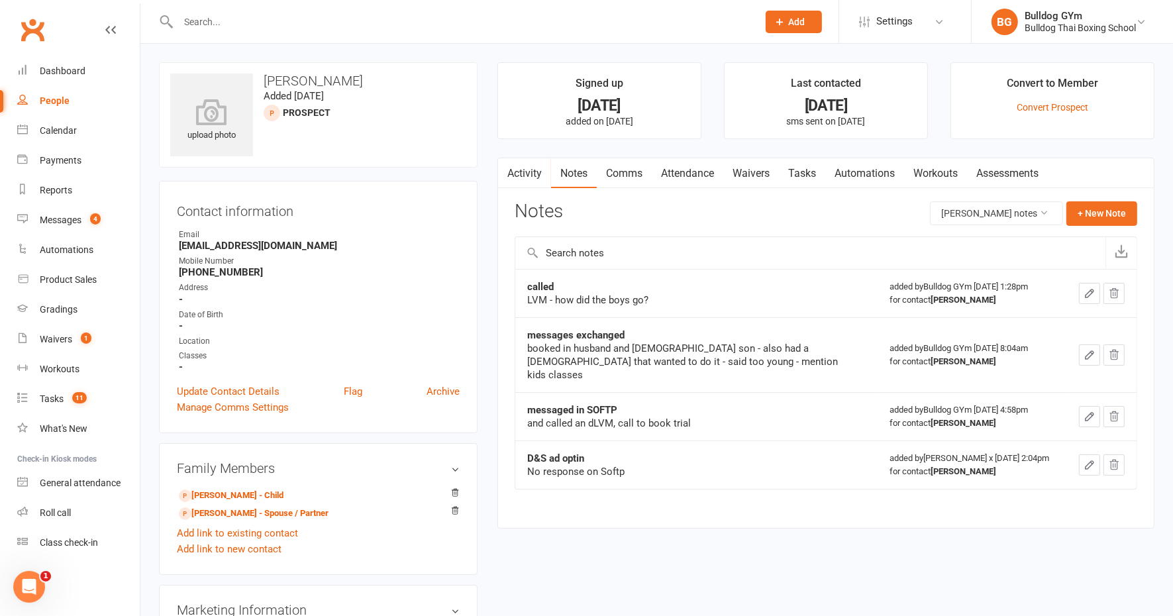
click at [520, 169] on link "Activity" at bounding box center [524, 173] width 53 height 30
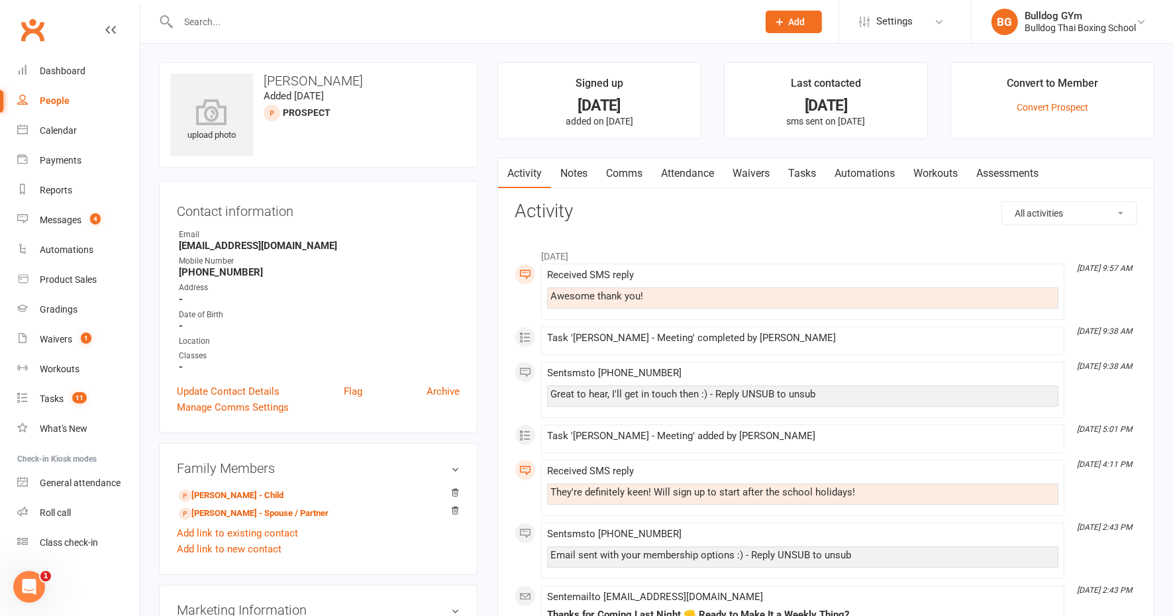
click at [621, 172] on link "Comms" at bounding box center [624, 173] width 55 height 30
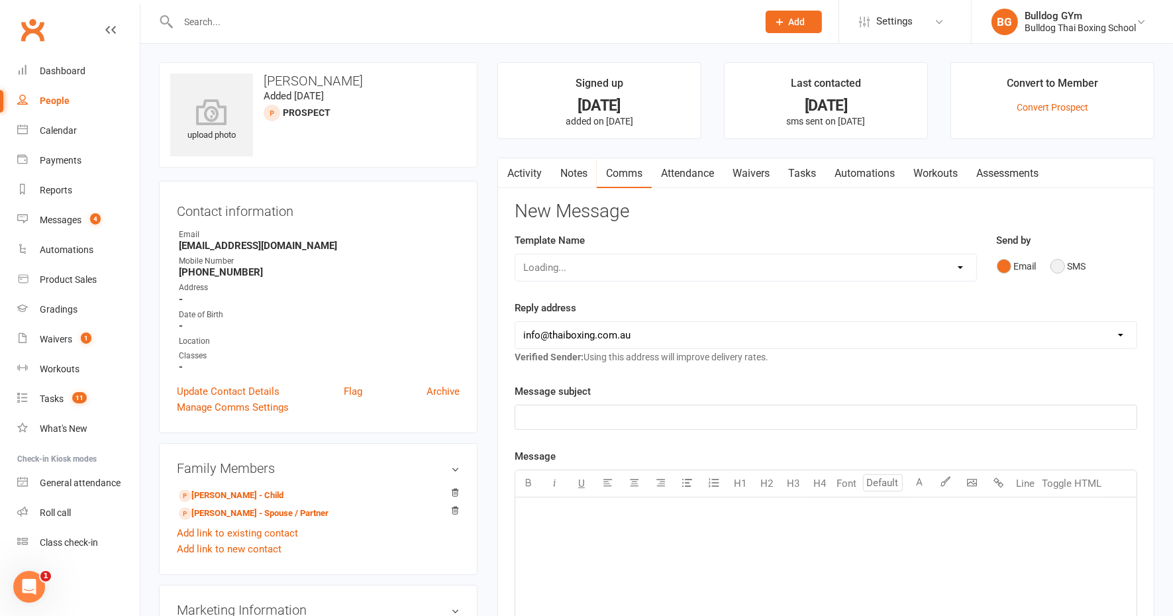
click at [1060, 264] on button "SMS" at bounding box center [1069, 266] width 36 height 25
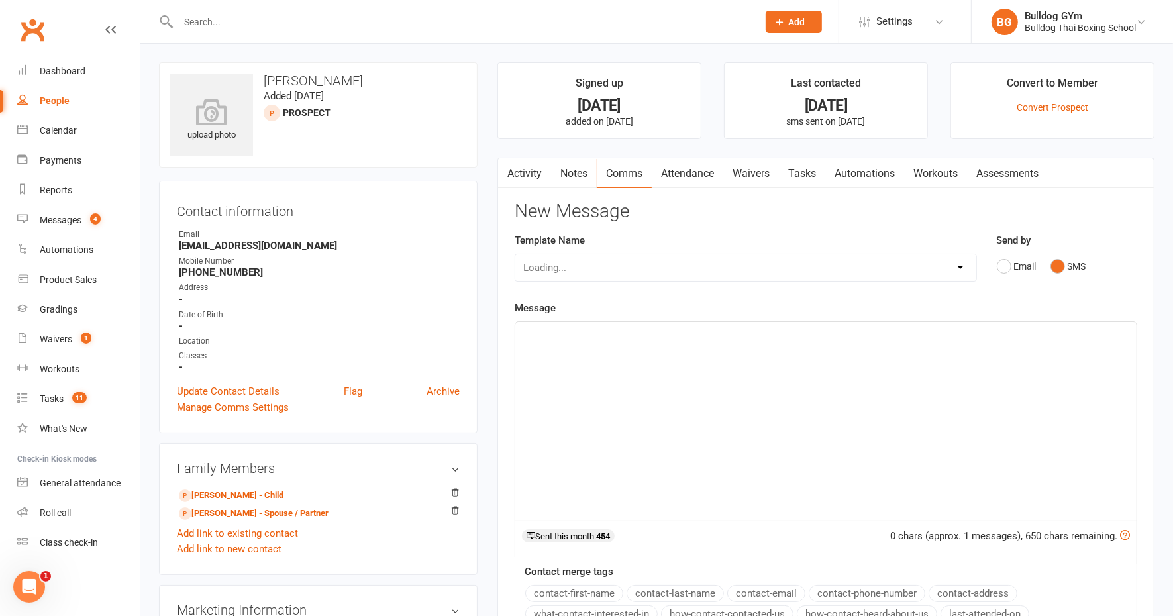
click at [630, 336] on p "﻿" at bounding box center [826, 334] width 606 height 16
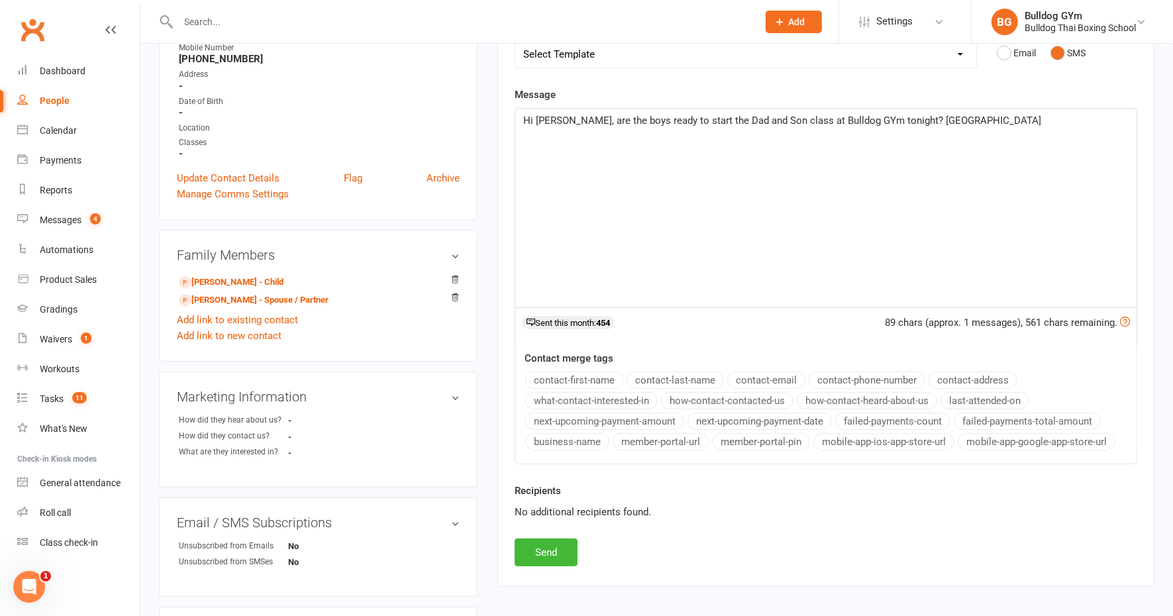
scroll to position [248, 0]
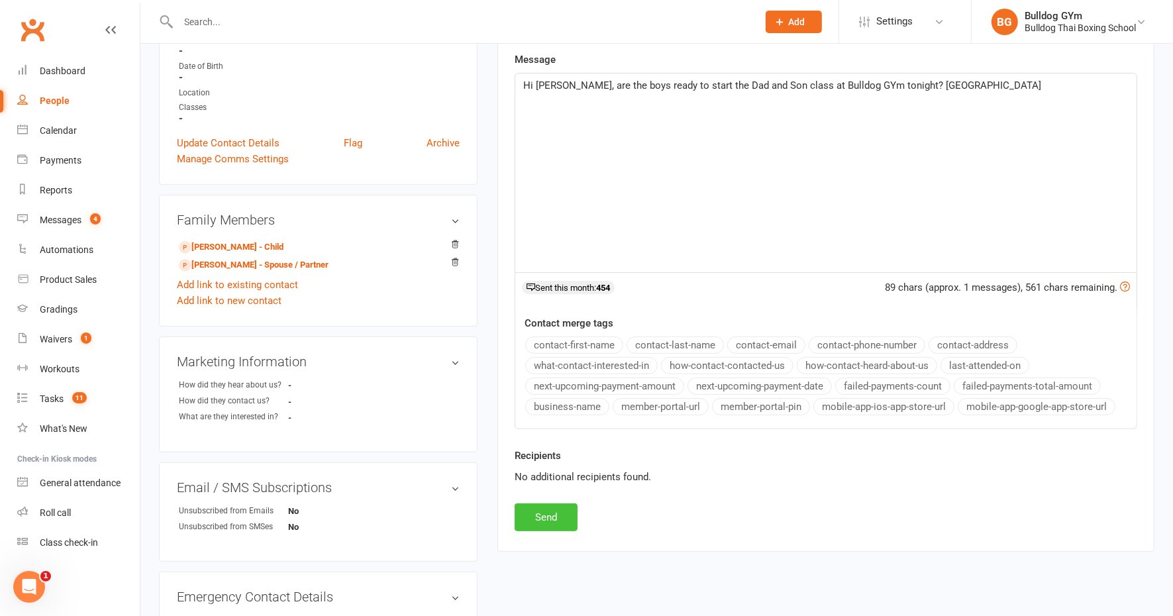
click at [554, 504] on button "Send" at bounding box center [546, 518] width 63 height 28
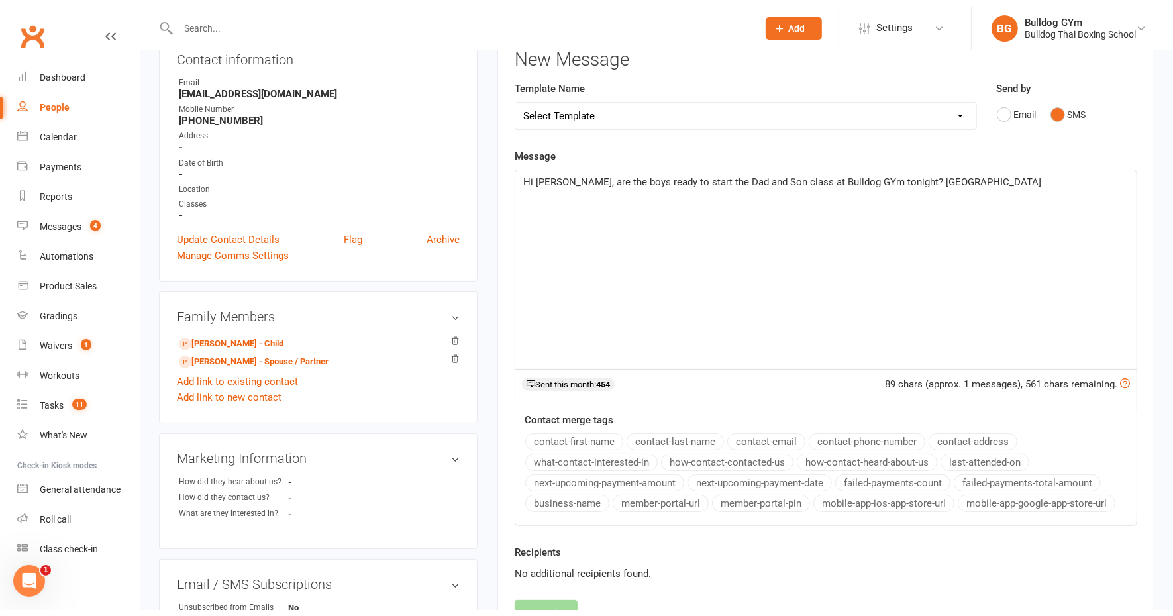
scroll to position [0, 0]
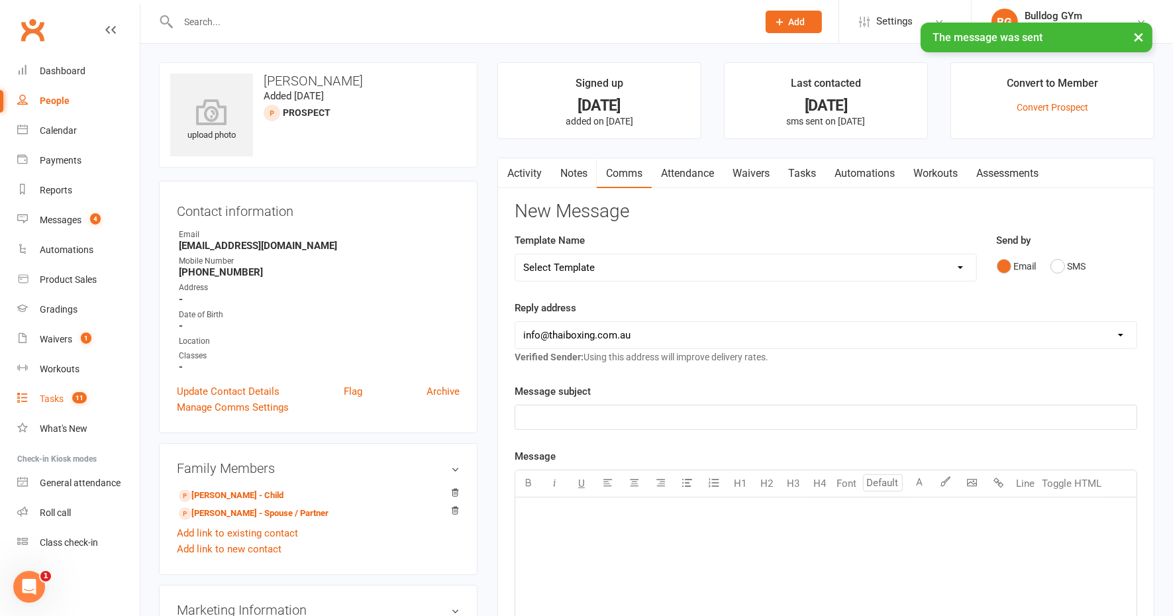
click at [44, 395] on div "Tasks" at bounding box center [52, 399] width 24 height 11
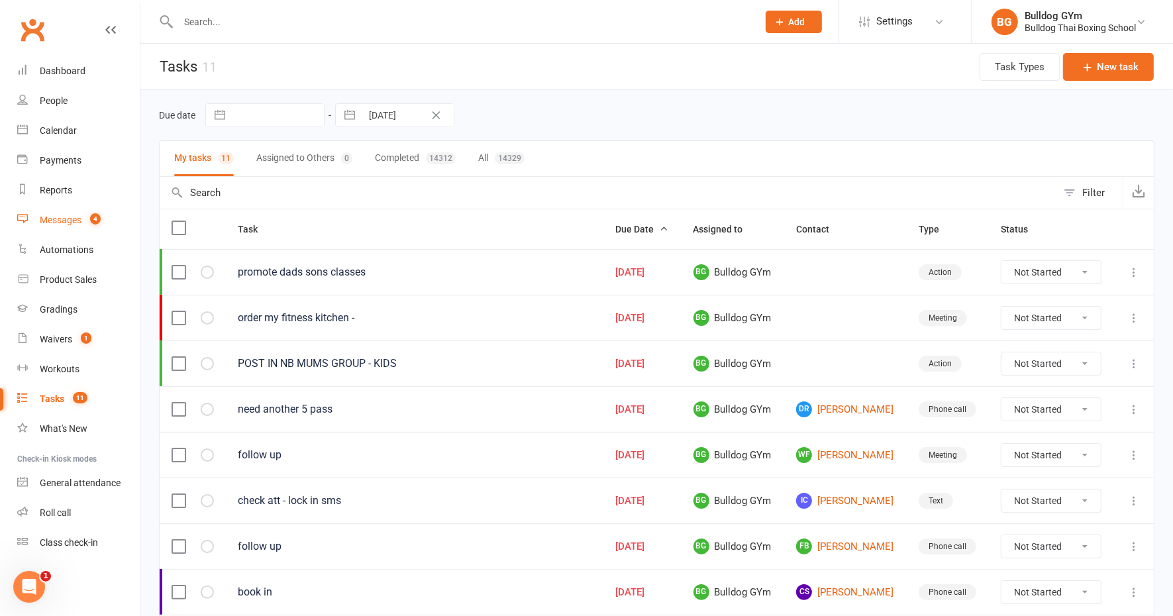
click at [68, 216] on div "Messages" at bounding box center [61, 220] width 42 height 11
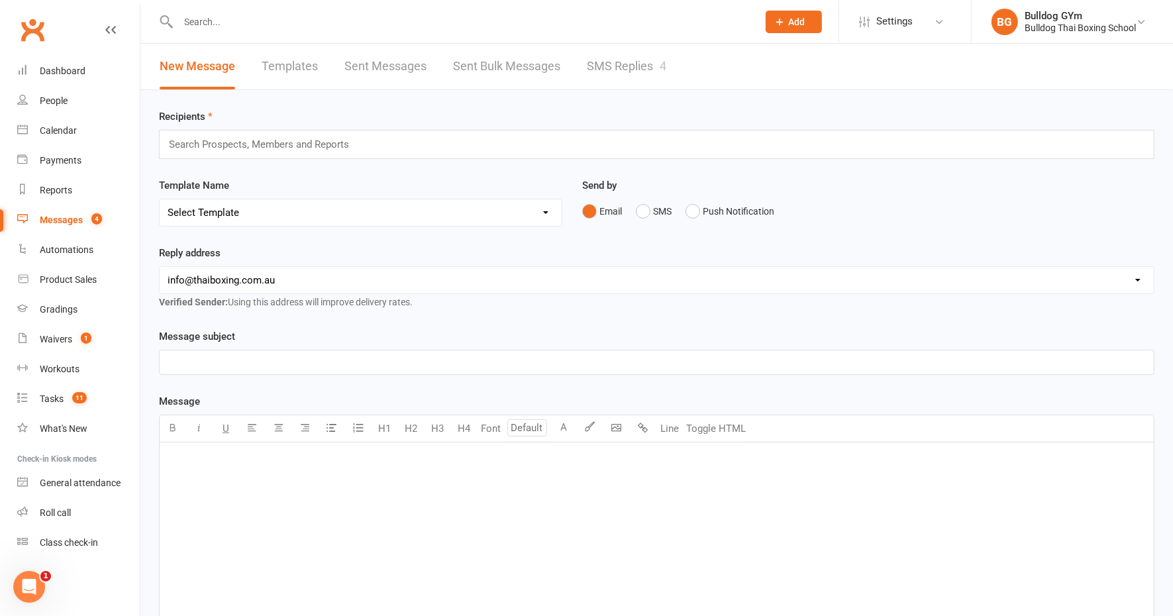
click at [616, 63] on link "SMS Replies 4" at bounding box center [627, 67] width 80 height 46
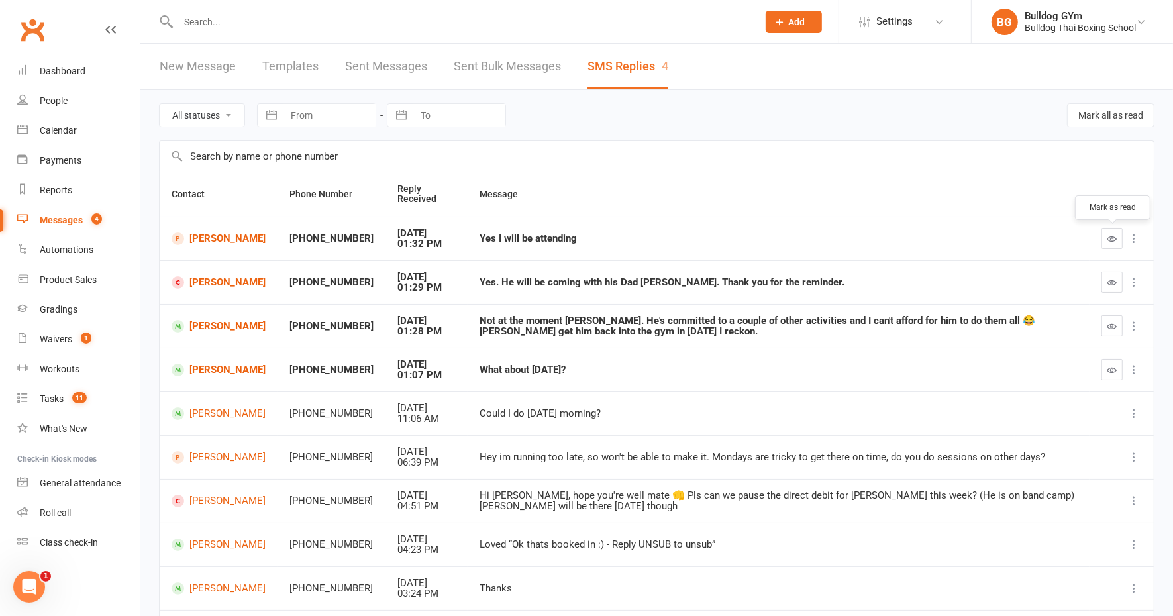
click at [1109, 231] on button "button" at bounding box center [1112, 238] width 21 height 21
click at [1112, 278] on icon "button" at bounding box center [1113, 283] width 10 height 10
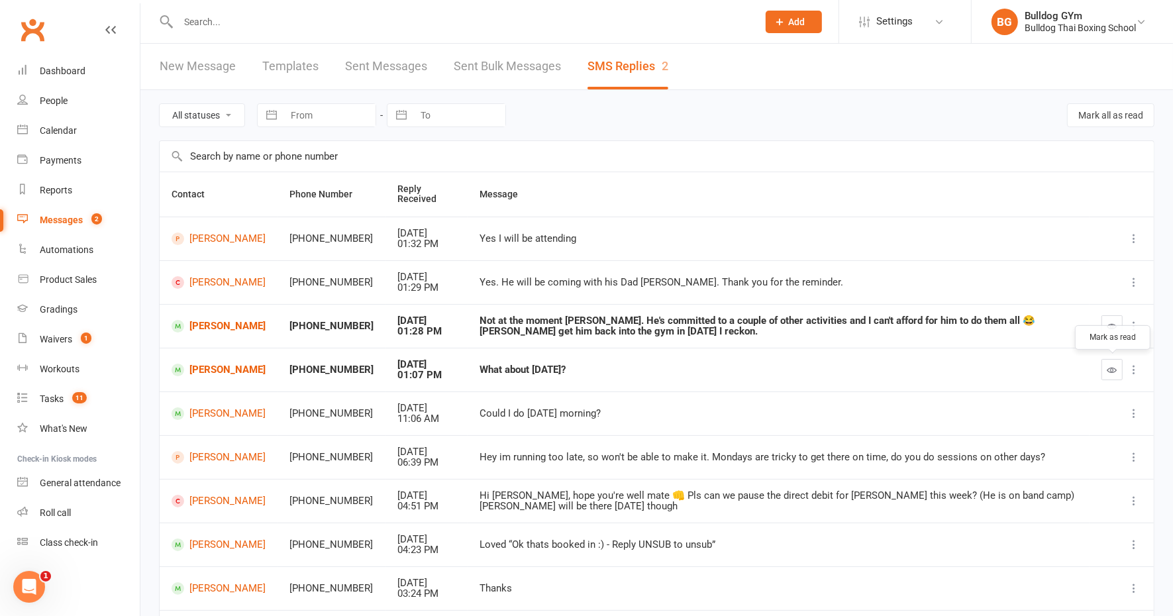
click at [1110, 366] on icon "button" at bounding box center [1113, 370] width 10 height 10
click at [206, 367] on link "[PERSON_NAME]" at bounding box center [219, 370] width 94 height 13
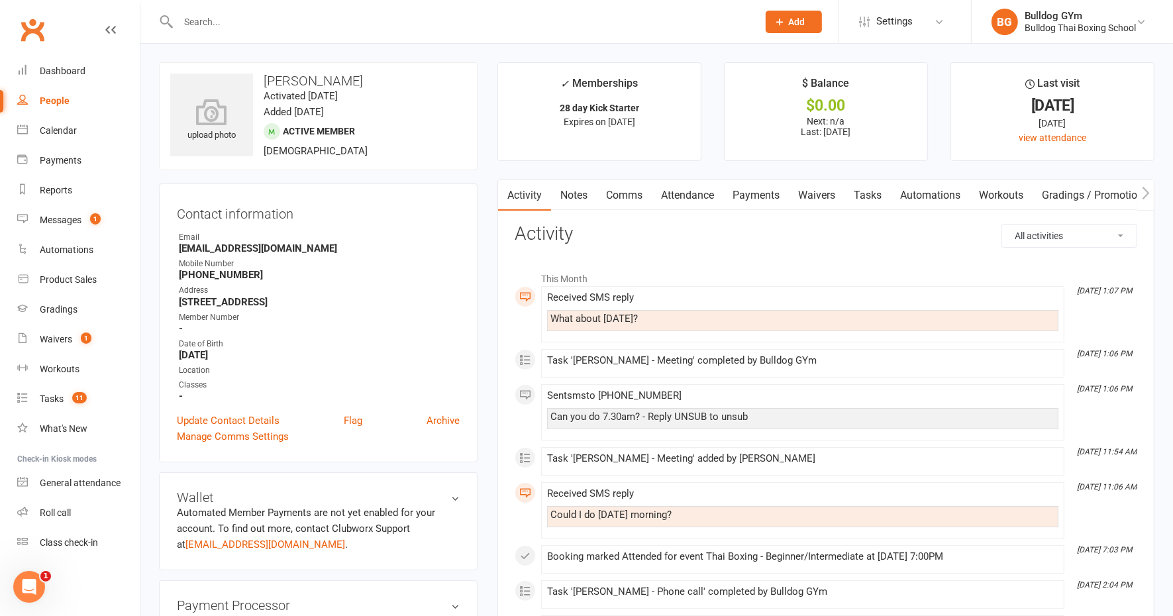
click at [619, 193] on link "Comms" at bounding box center [624, 195] width 55 height 30
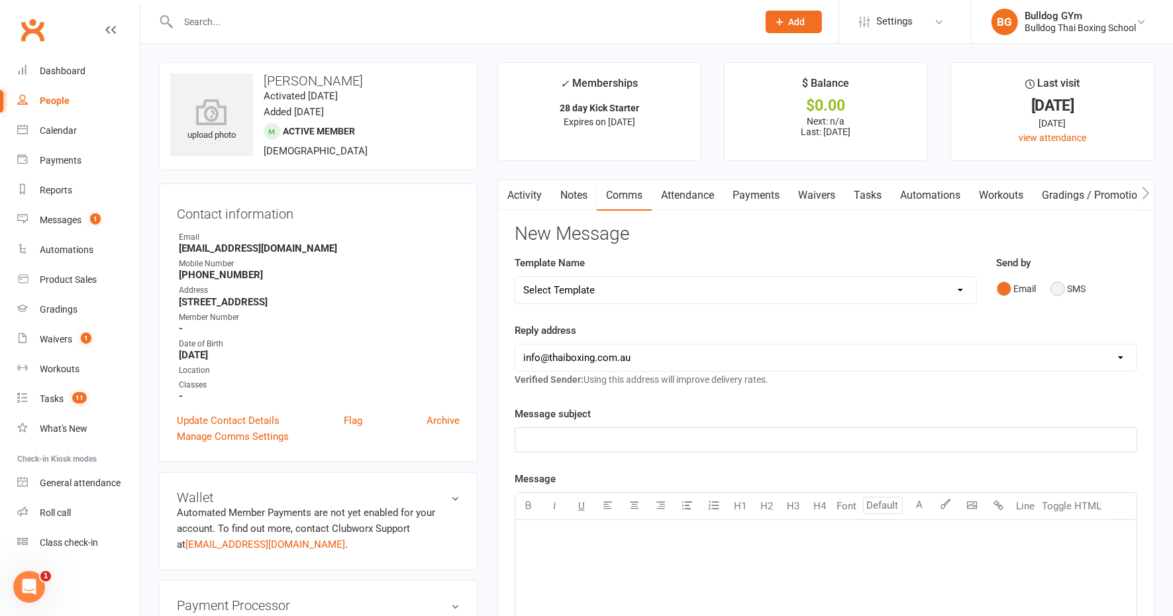
click at [1057, 287] on button "SMS" at bounding box center [1069, 288] width 36 height 25
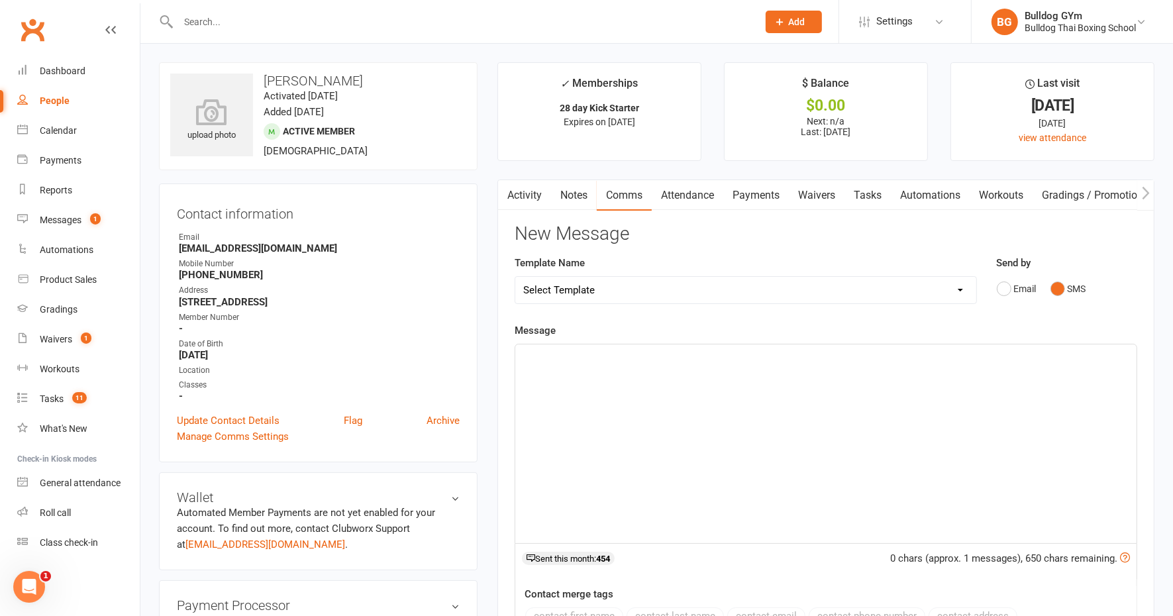
click at [567, 375] on div "﻿" at bounding box center [825, 444] width 621 height 199
click at [647, 355] on p "Nick doesn't usually do Sat" at bounding box center [826, 356] width 606 height 16
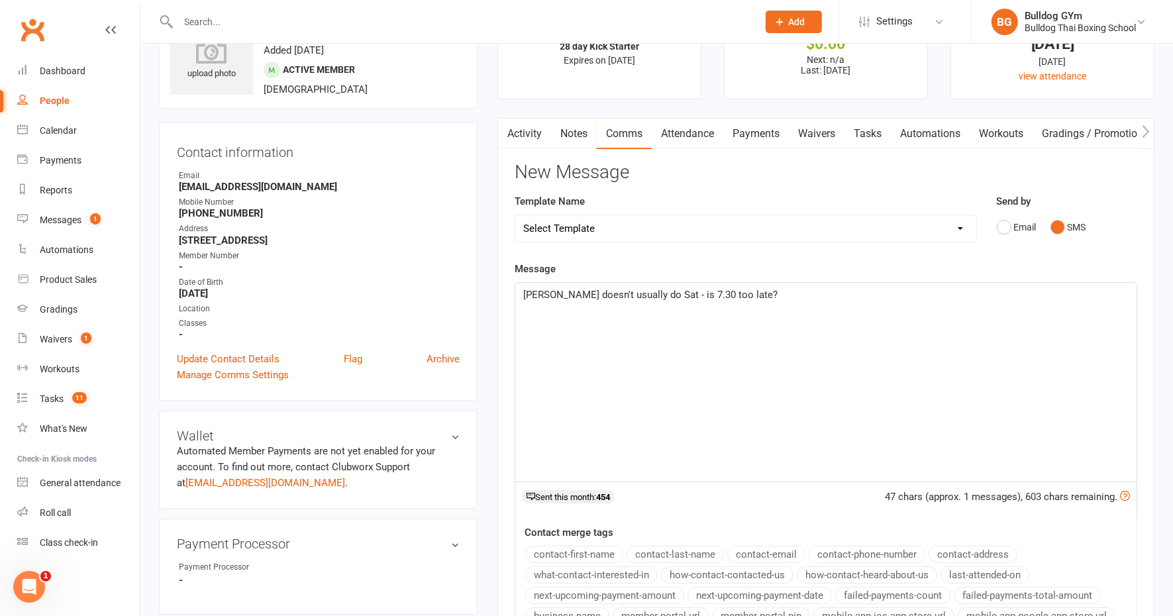
scroll to position [248, 0]
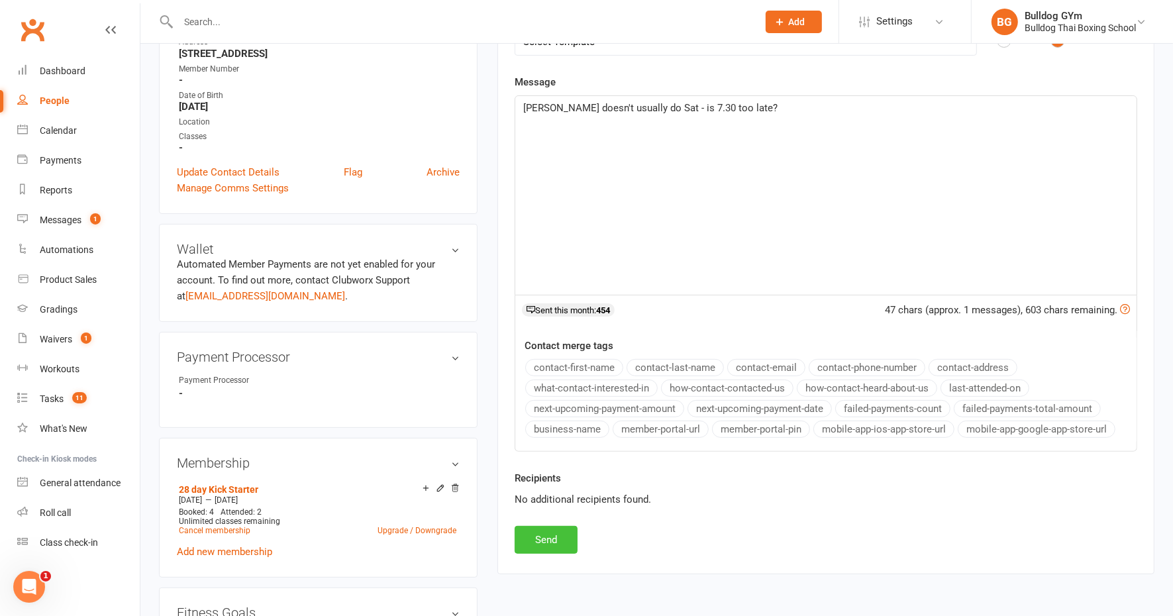
click at [539, 531] on button "Send" at bounding box center [546, 540] width 63 height 28
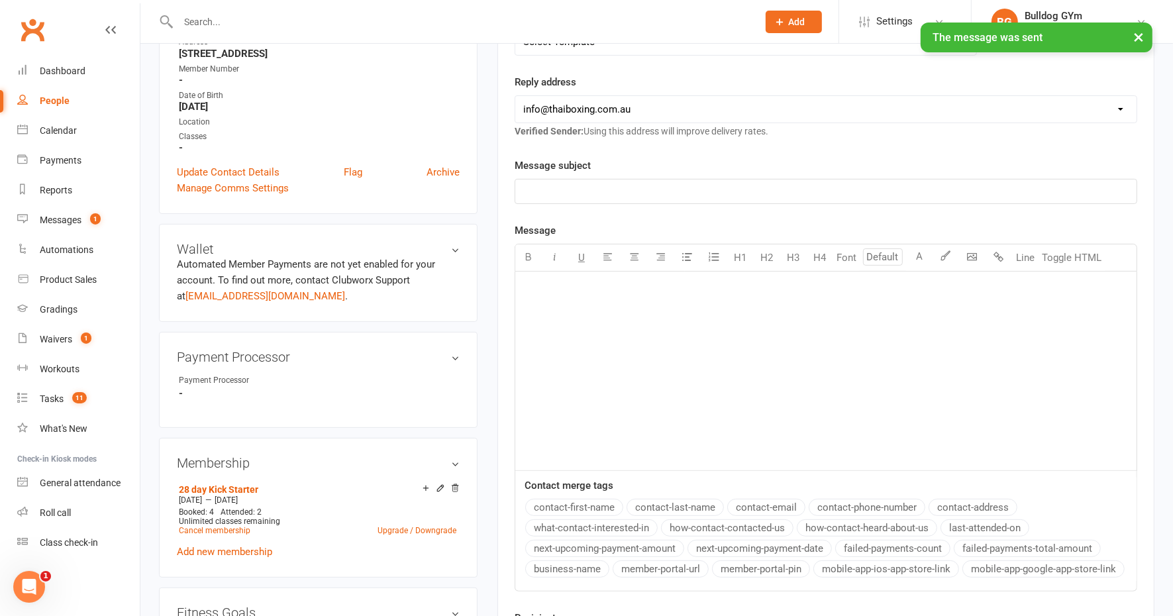
scroll to position [0, 0]
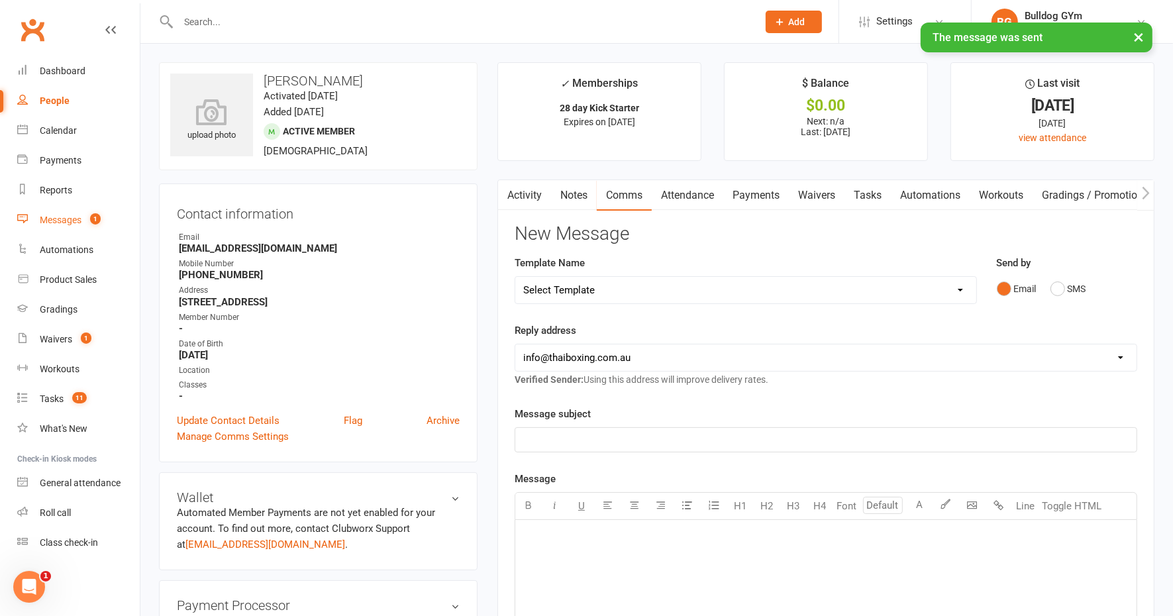
click at [67, 215] on div "Messages" at bounding box center [61, 220] width 42 height 11
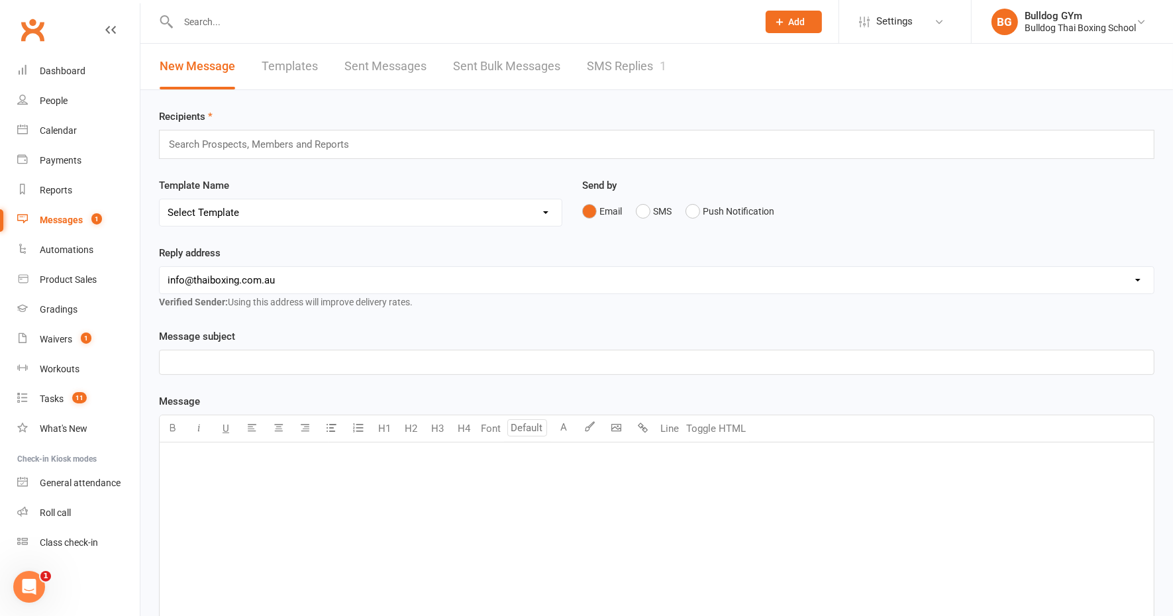
click at [598, 67] on link "SMS Replies 1" at bounding box center [627, 67] width 80 height 46
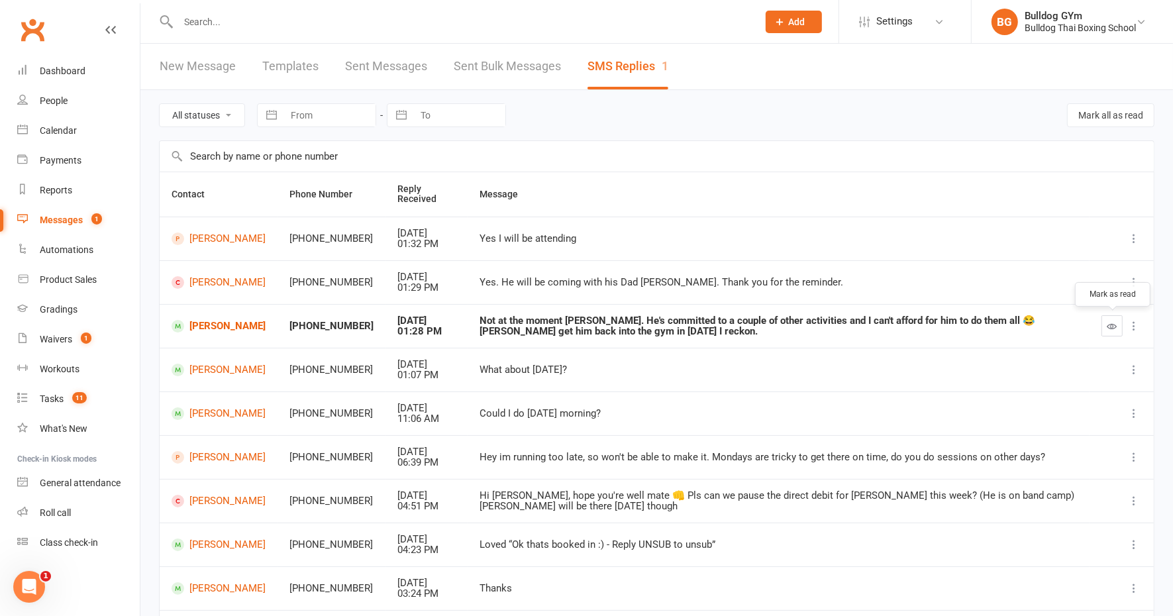
drag, startPoint x: 1109, startPoint y: 321, endPoint x: 666, endPoint y: 46, distance: 521.0
click at [1110, 321] on icon "button" at bounding box center [1113, 326] width 10 height 10
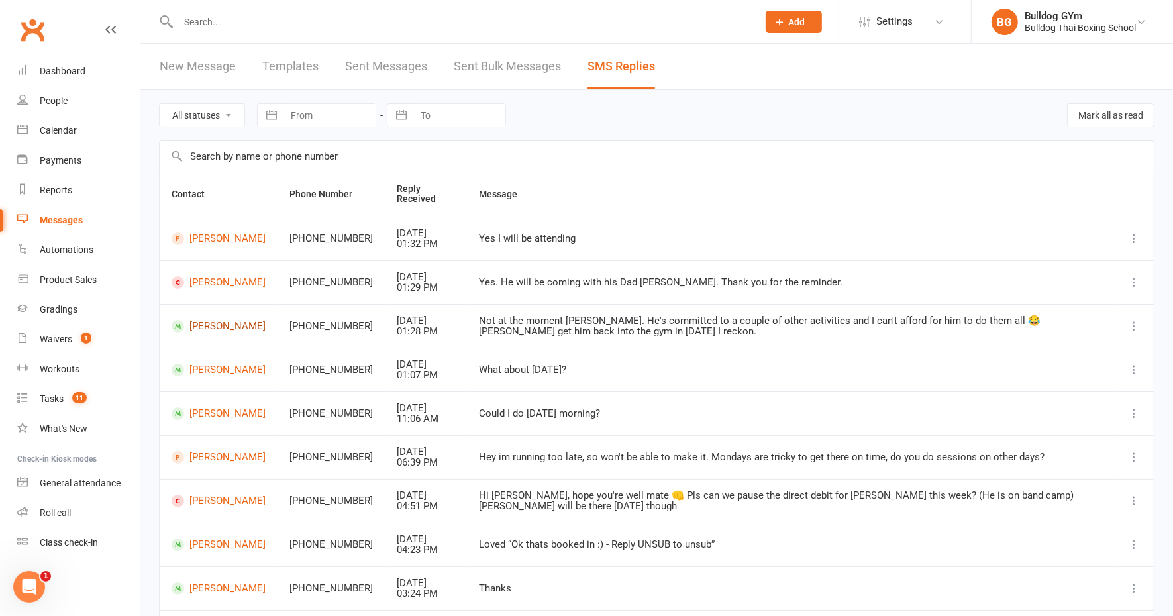
click at [209, 325] on link "[PERSON_NAME]" at bounding box center [219, 326] width 94 height 13
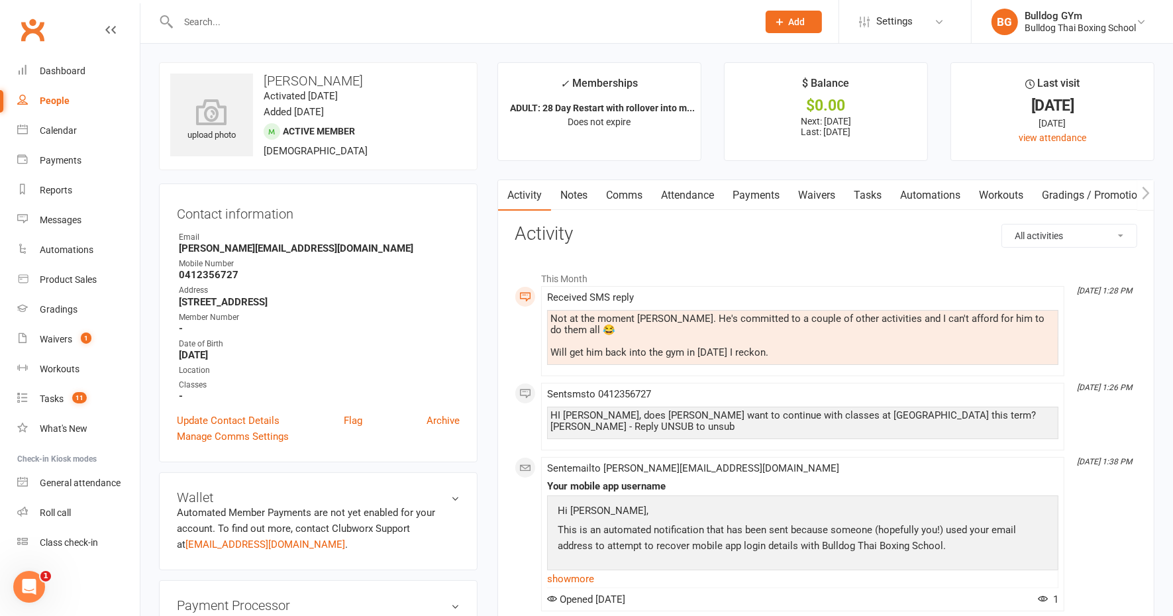
click at [619, 191] on link "Comms" at bounding box center [624, 195] width 55 height 30
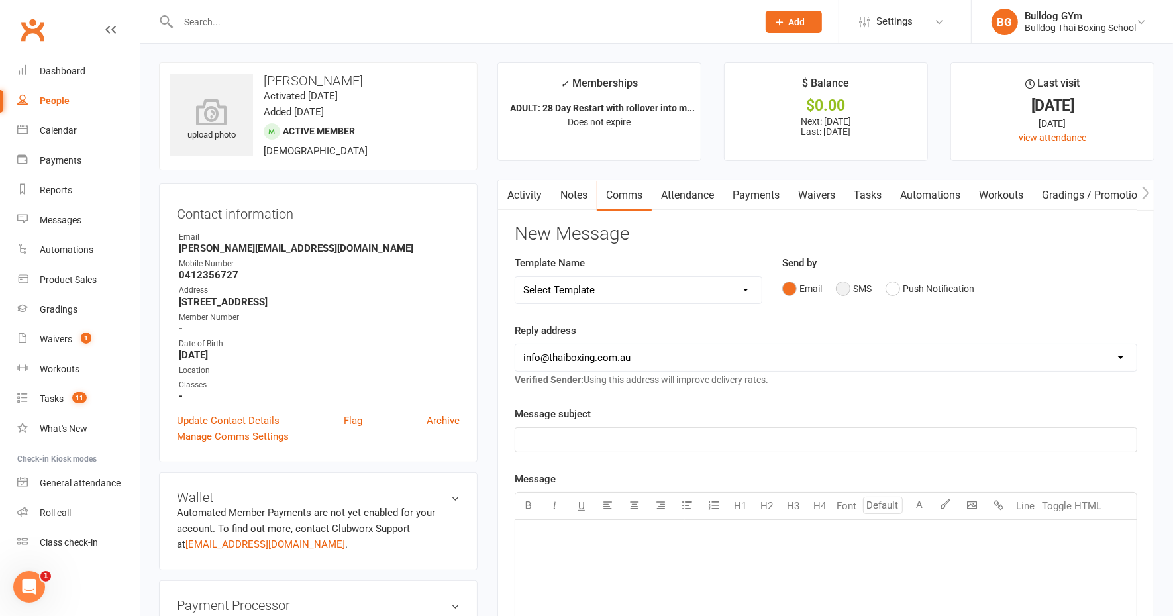
click at [841, 280] on button "SMS" at bounding box center [854, 288] width 36 height 25
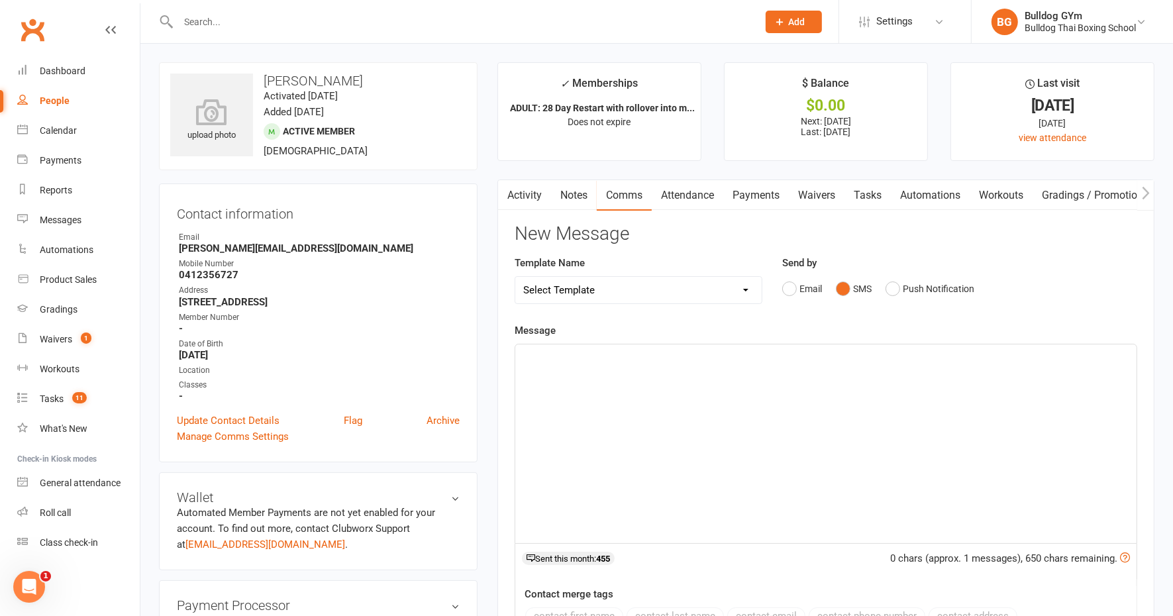
drag, startPoint x: 520, startPoint y: 372, endPoint x: 534, endPoint y: 351, distance: 24.8
click at [525, 368] on div "﻿" at bounding box center [825, 444] width 621 height 199
click at [726, 356] on span "Ok no problem, kids are super busy these day s:)" at bounding box center [630, 356] width 214 height 12
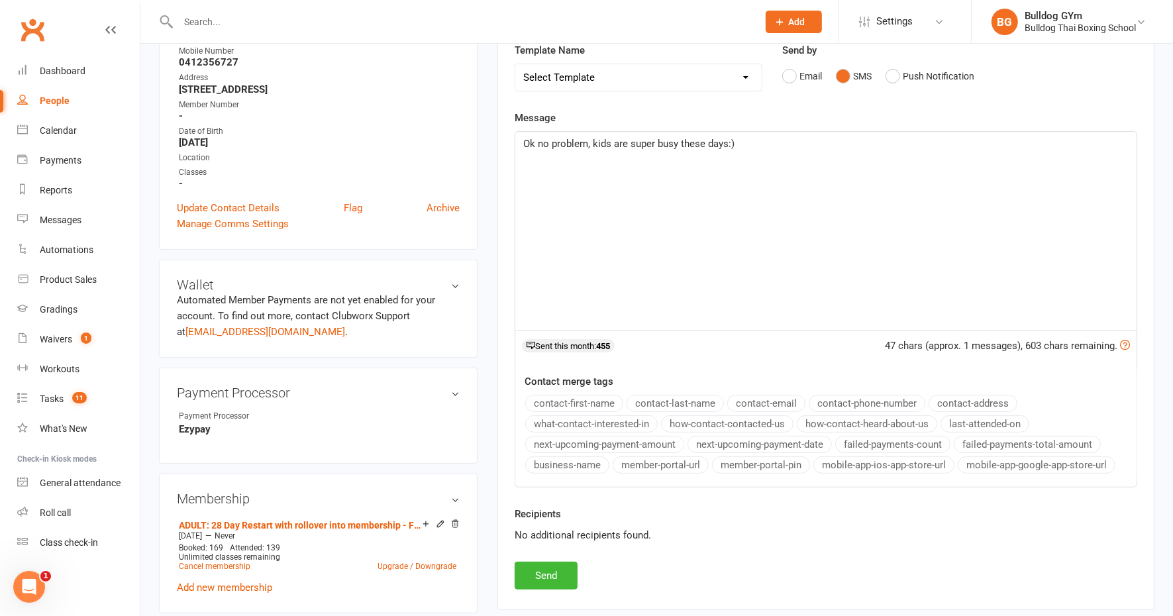
scroll to position [248, 0]
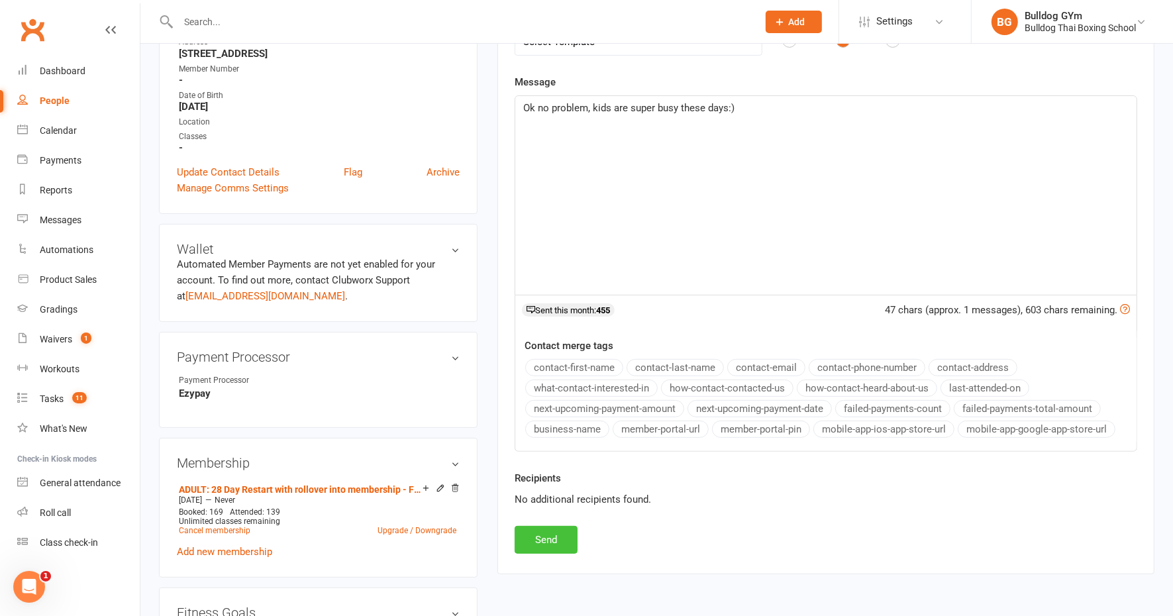
click at [539, 534] on button "Send" at bounding box center [546, 540] width 63 height 28
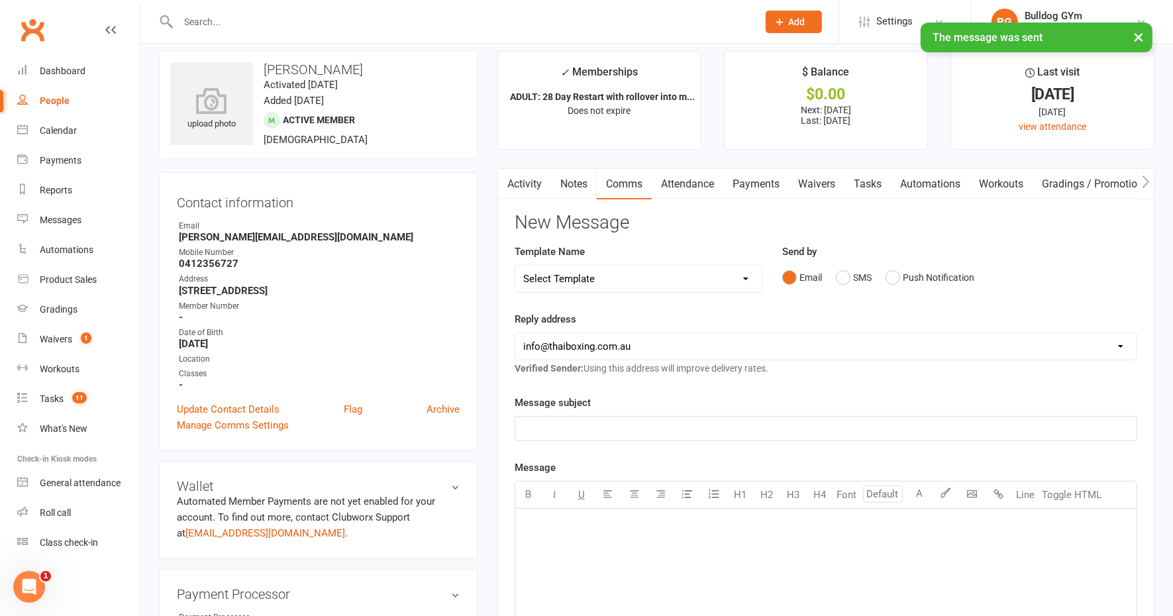
scroll to position [0, 0]
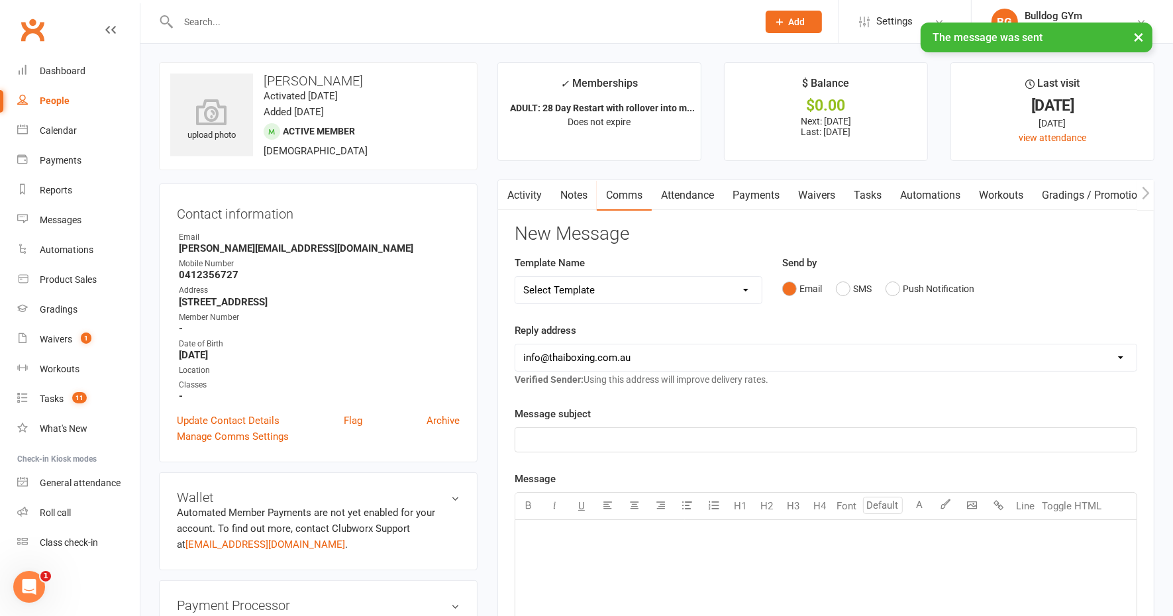
click at [872, 197] on link "Tasks" at bounding box center [868, 195] width 46 height 30
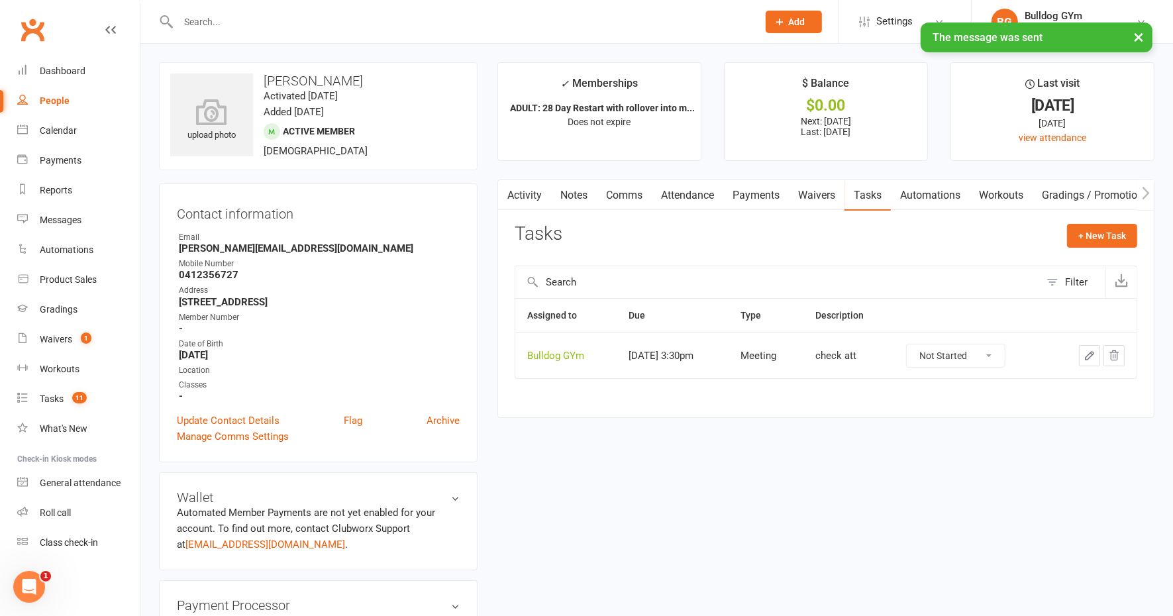
click at [996, 352] on select "Not Started In Progress Waiting Complete" at bounding box center [956, 356] width 98 height 23
click at [919, 345] on select "Not Started In Progress Waiting Complete" at bounding box center [956, 356] width 98 height 23
select select "unstarted"
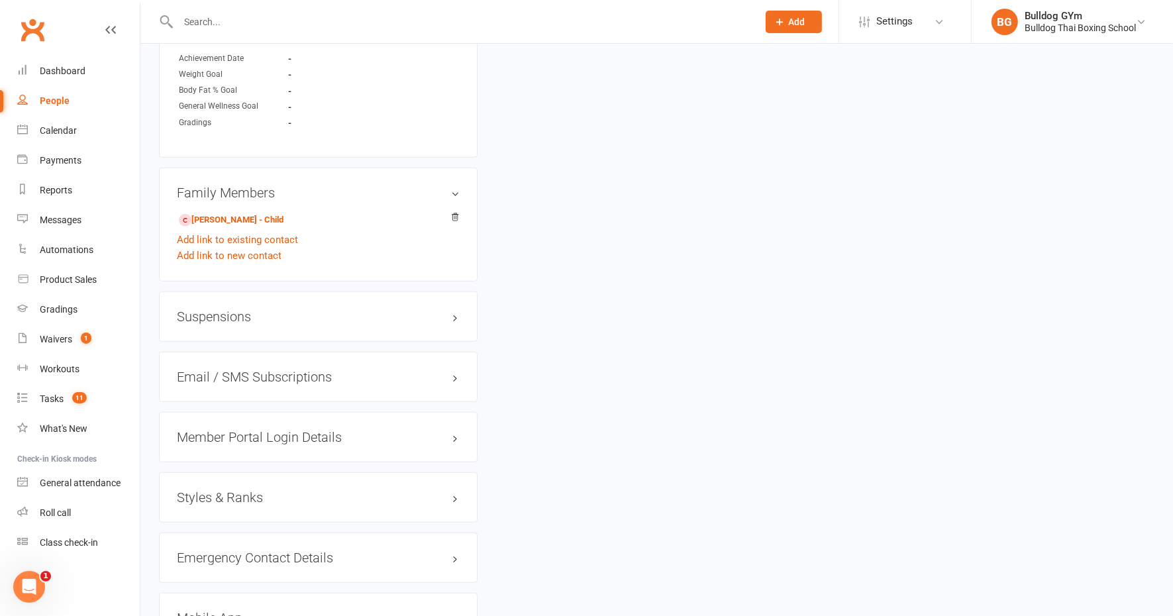
scroll to position [828, 0]
click at [270, 216] on link "[PERSON_NAME] - Child" at bounding box center [231, 218] width 105 height 14
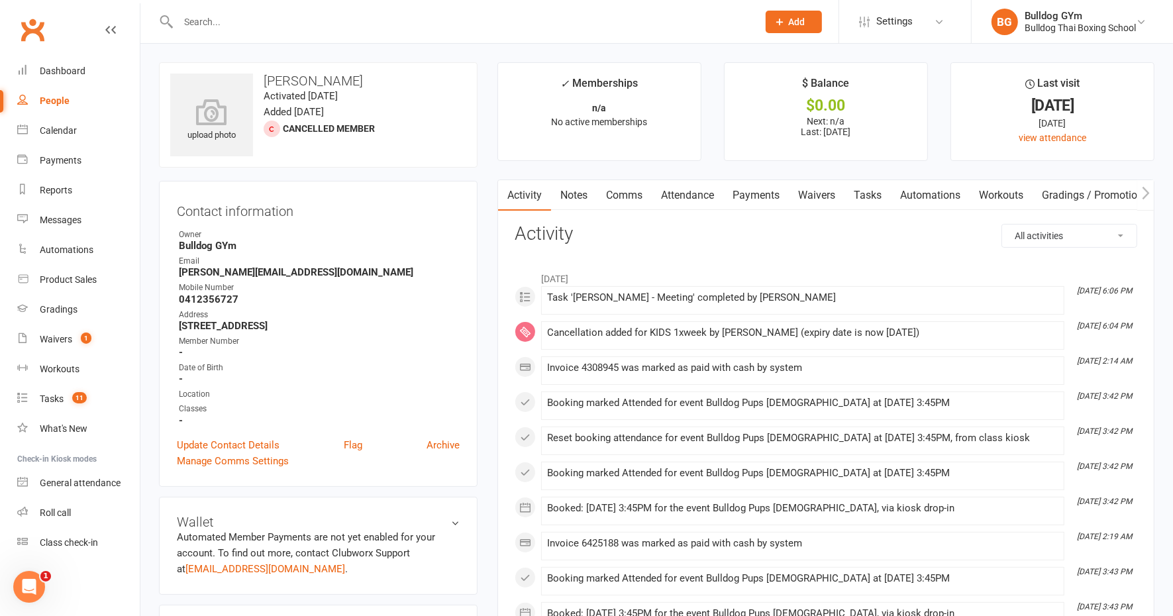
click at [877, 191] on link "Tasks" at bounding box center [868, 195] width 46 height 30
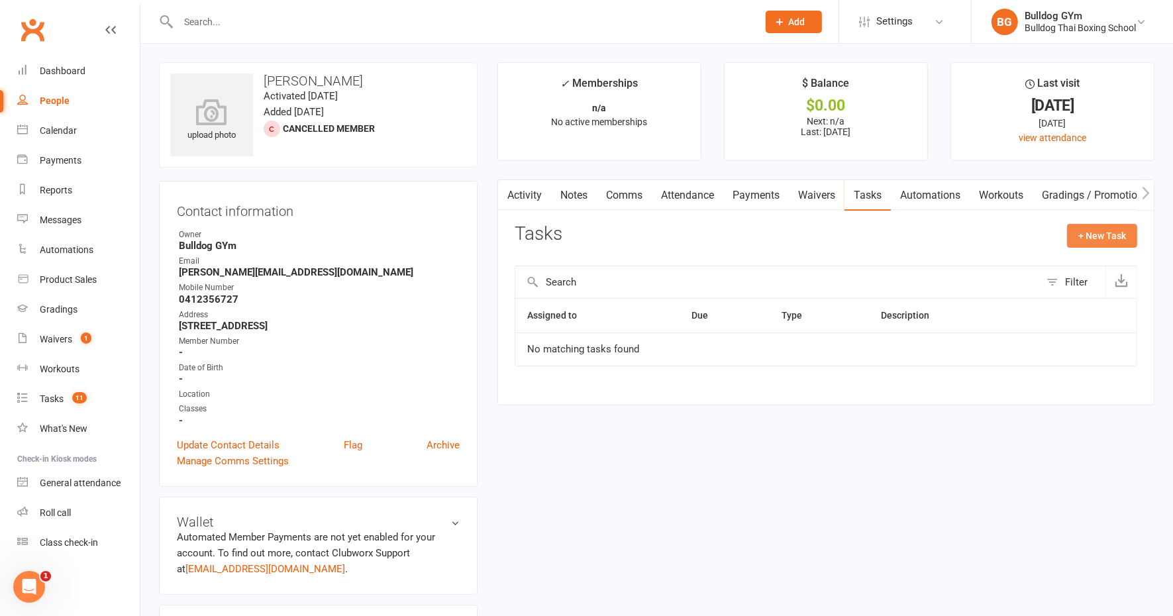
click at [1110, 233] on button "+ New Task" at bounding box center [1102, 236] width 70 height 24
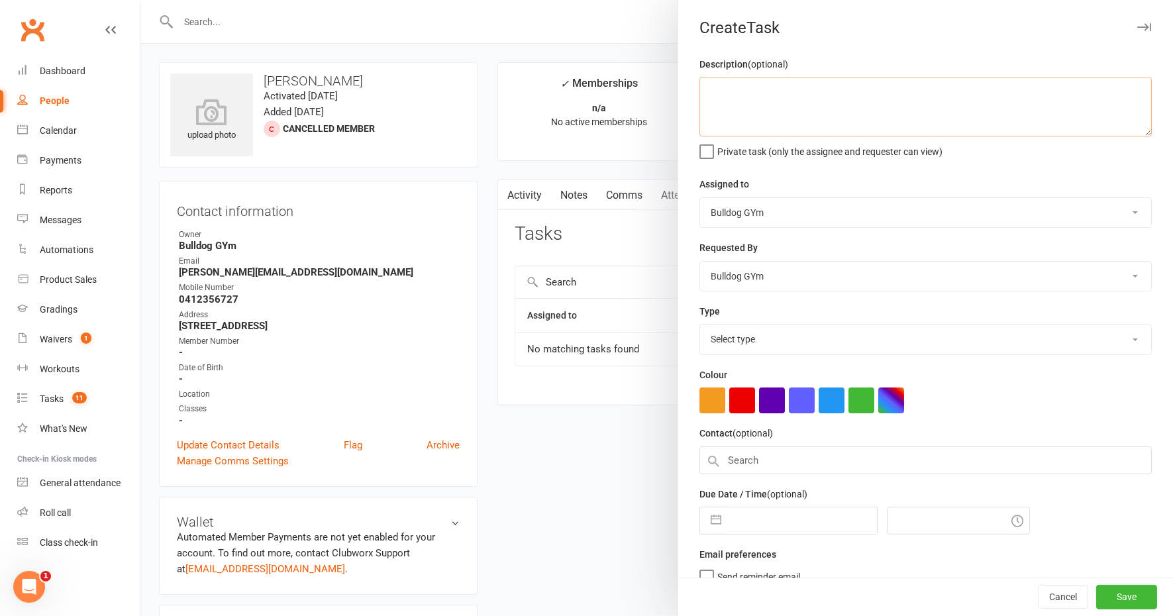
drag, startPoint x: 746, startPoint y: 103, endPoint x: 797, endPoint y: 62, distance: 65.5
click at [746, 103] on textarea at bounding box center [926, 107] width 452 height 60
type textarea "restart email"
click at [726, 338] on select "Select type Action E-mail Meeting Phone call Text Add new task type" at bounding box center [925, 339] width 451 height 29
select select "12047"
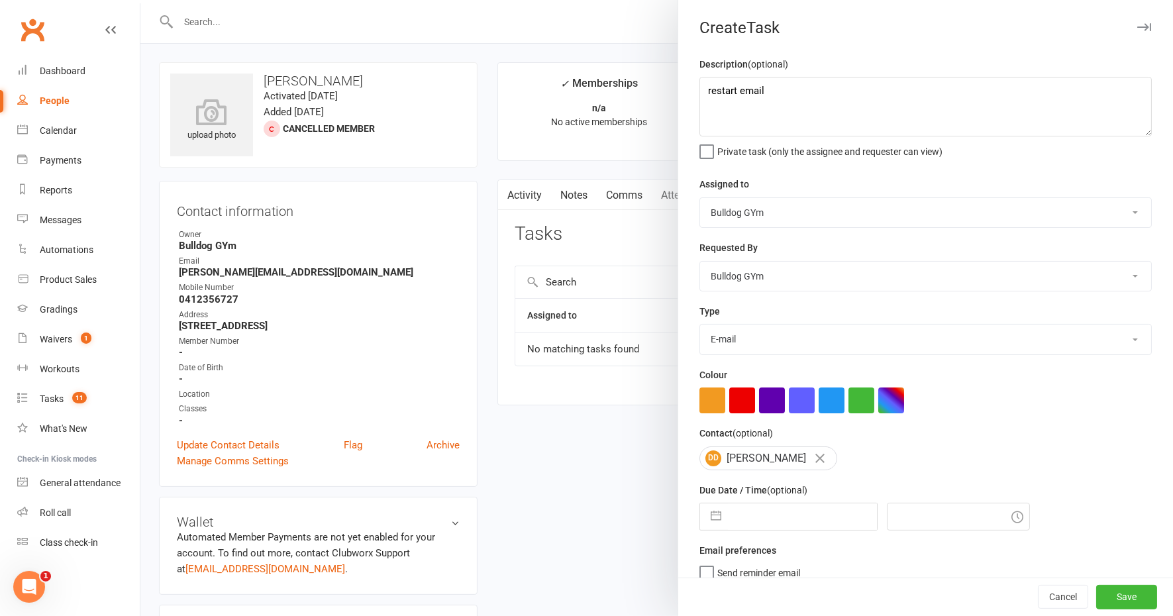
click at [700, 325] on select "Select type Action E-mail Meeting Phone call Text Add new task type" at bounding box center [925, 339] width 451 height 29
click at [759, 511] on input "text" at bounding box center [802, 517] width 149 height 27
select select "8"
select select "2025"
select select "9"
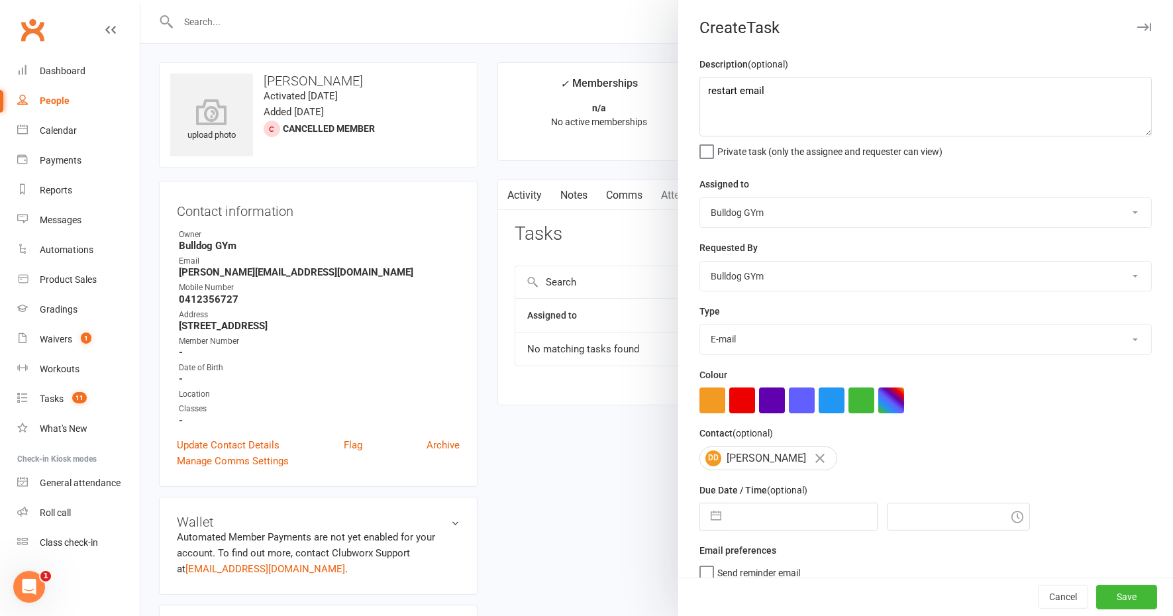
select select "2025"
select select "10"
select select "2025"
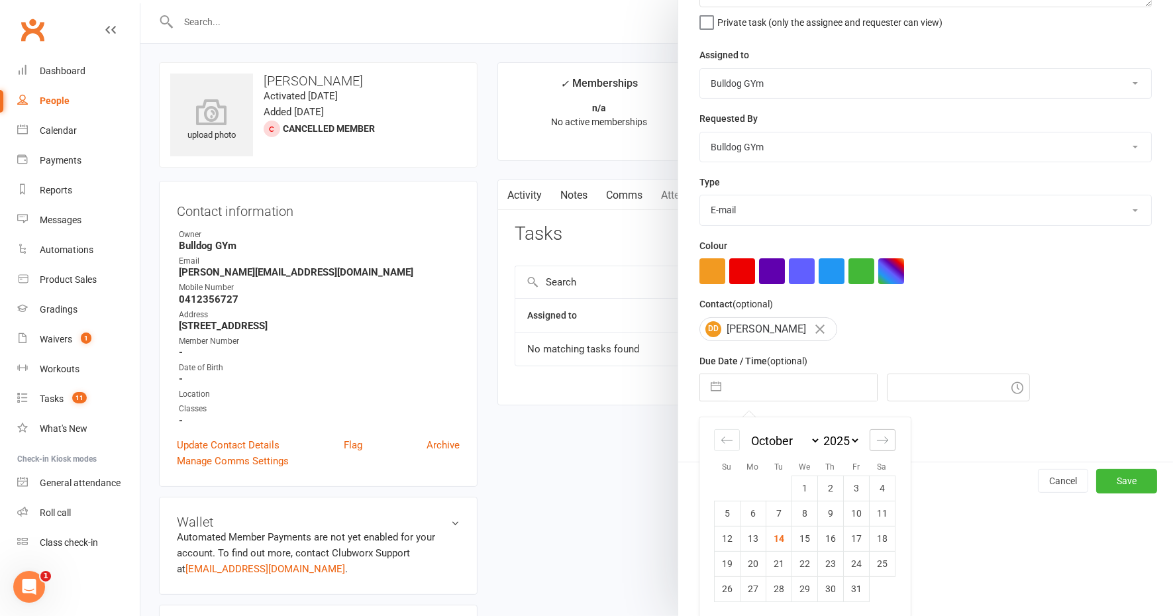
click at [876, 435] on icon "Move forward to switch to the next month." at bounding box center [882, 440] width 13 height 13
select select "11"
select select "2025"
click at [876, 435] on icon "Move forward to switch to the next month." at bounding box center [882, 440] width 13 height 13
select select "2026"
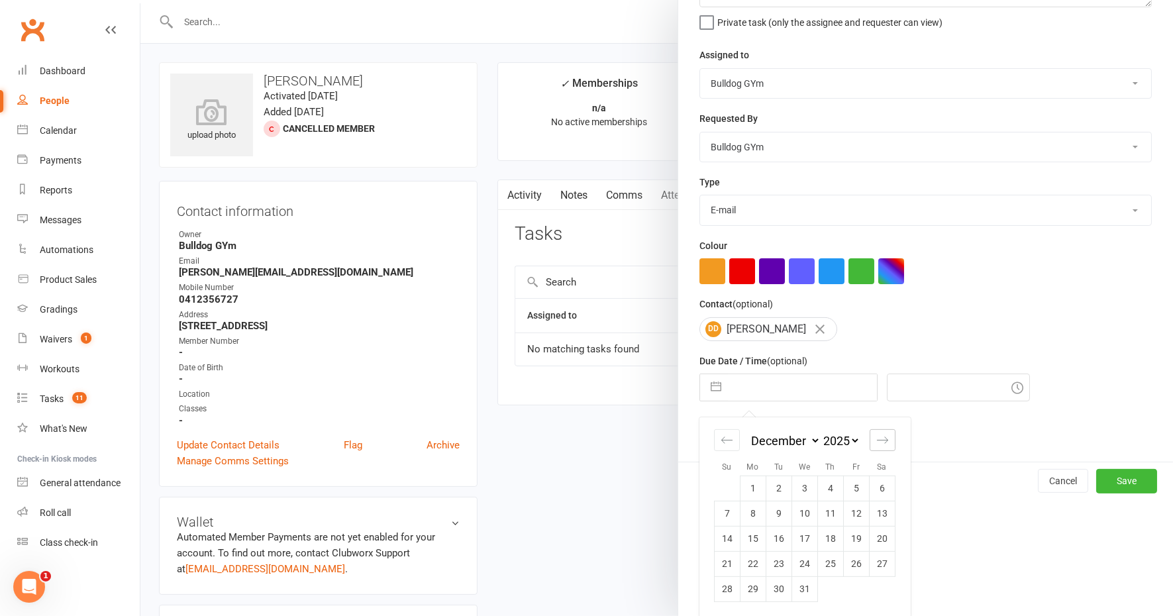
click at [876, 435] on icon "Move forward to switch to the next month." at bounding box center [882, 440] width 13 height 13
select select "1"
select select "2026"
click at [851, 560] on td "23" at bounding box center [856, 563] width 26 height 25
type input "23 Jan 2026"
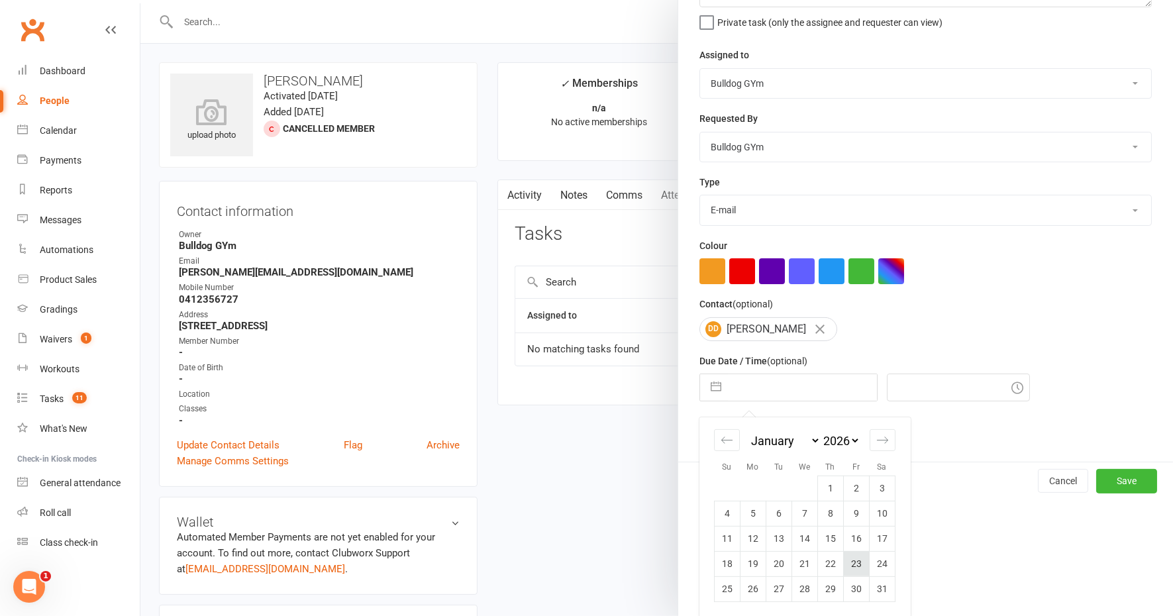
type input "1:45pm"
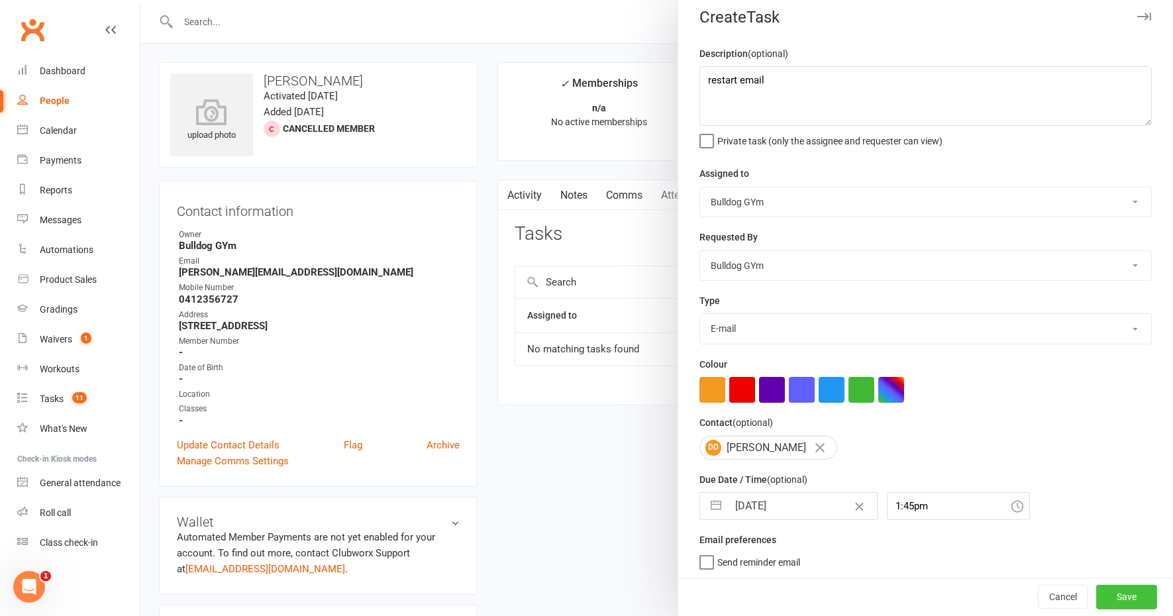
click at [1100, 603] on button "Save" at bounding box center [1126, 598] width 61 height 24
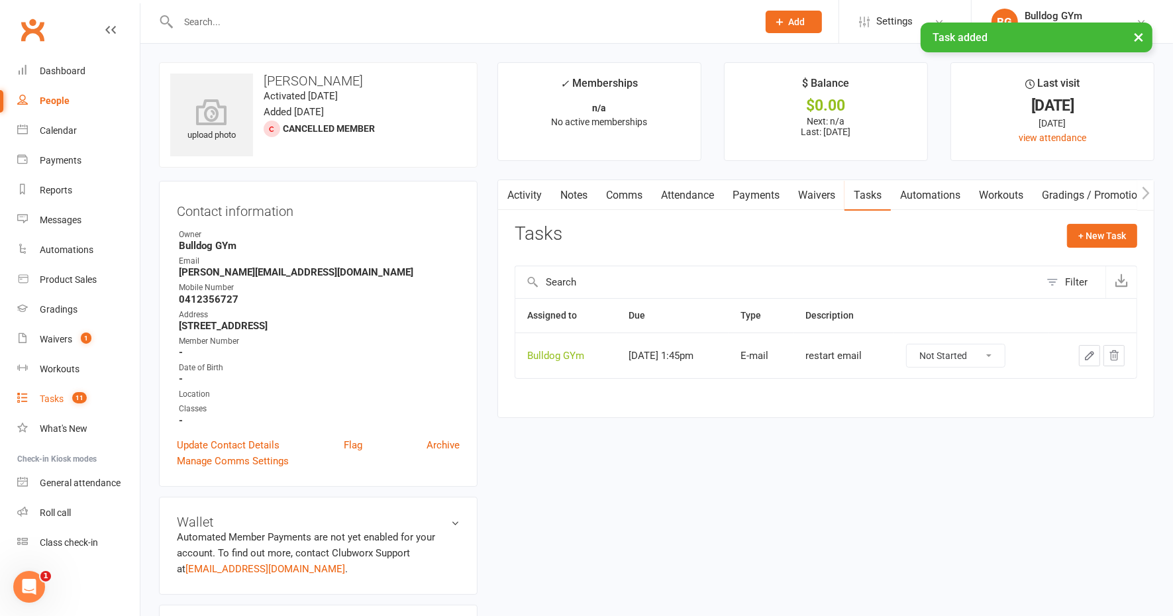
click at [54, 399] on div "Tasks" at bounding box center [52, 399] width 24 height 11
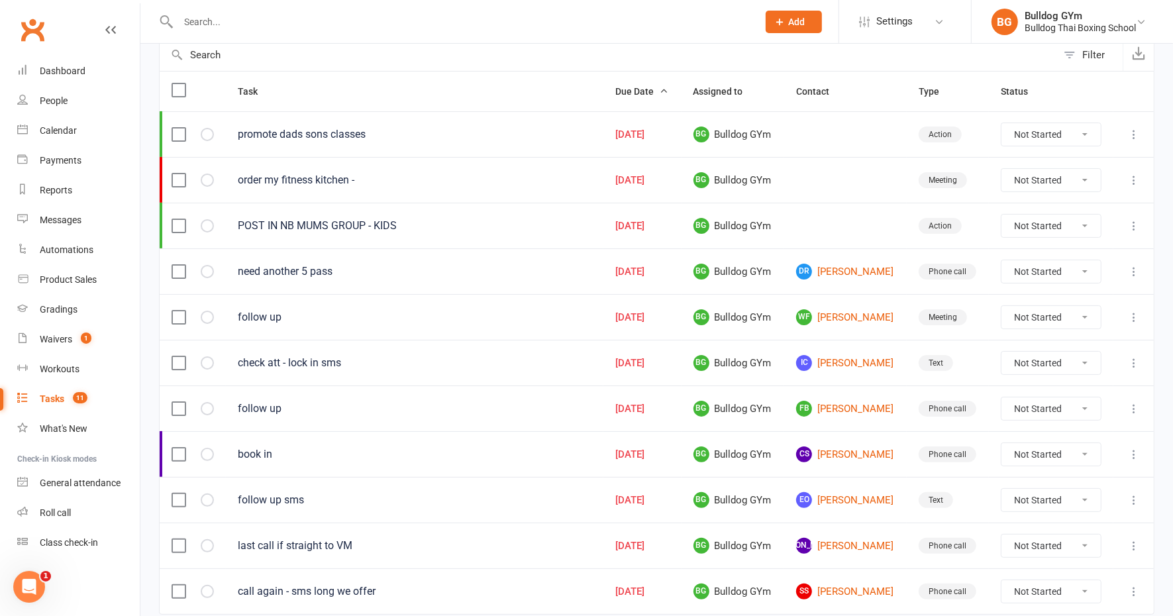
scroll to position [182, 0]
